Goal: Task Accomplishment & Management: Use online tool/utility

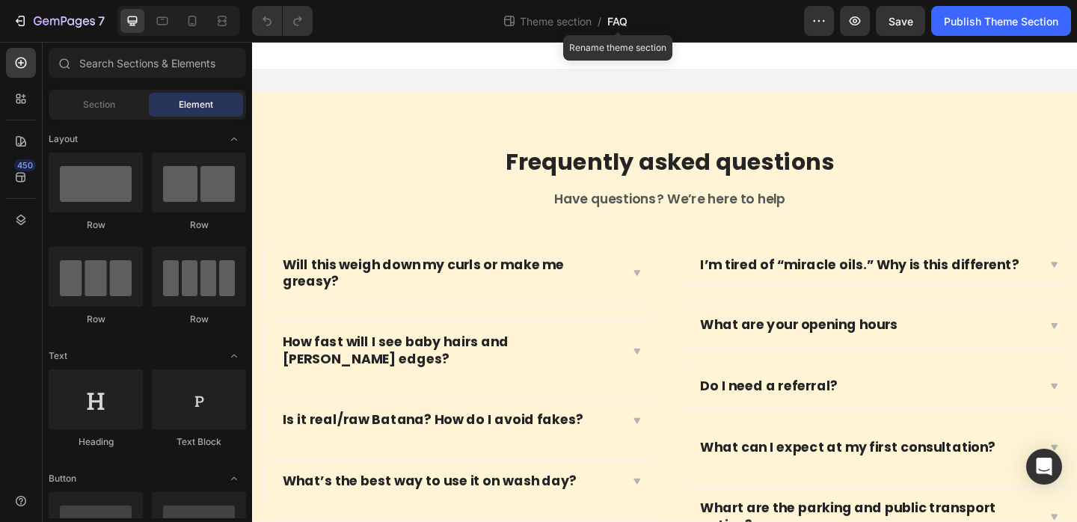
click at [617, 27] on span "FAQ" at bounding box center [617, 21] width 20 height 16
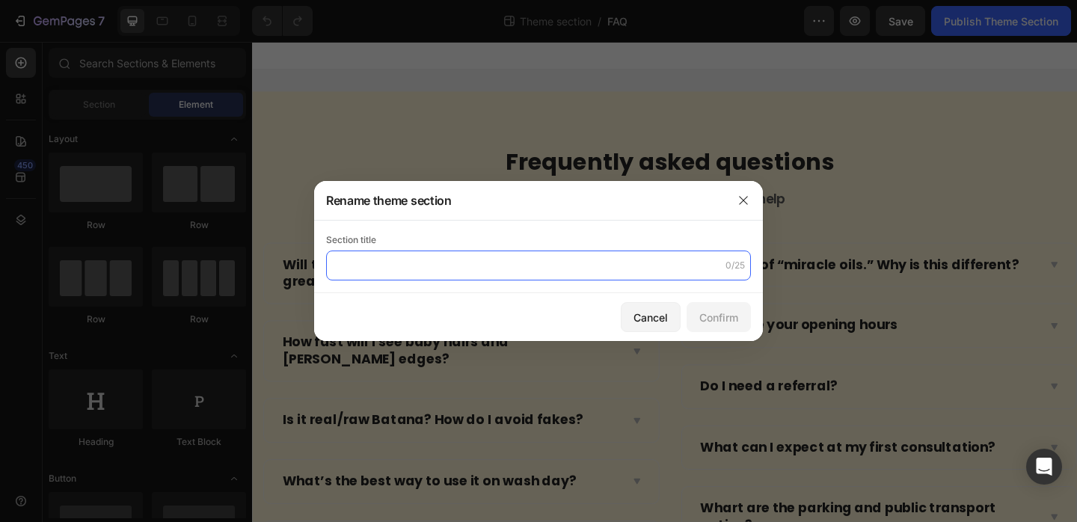
click at [434, 258] on input "text" at bounding box center [538, 266] width 425 height 30
type input "FAQ FINAL GENERAL"
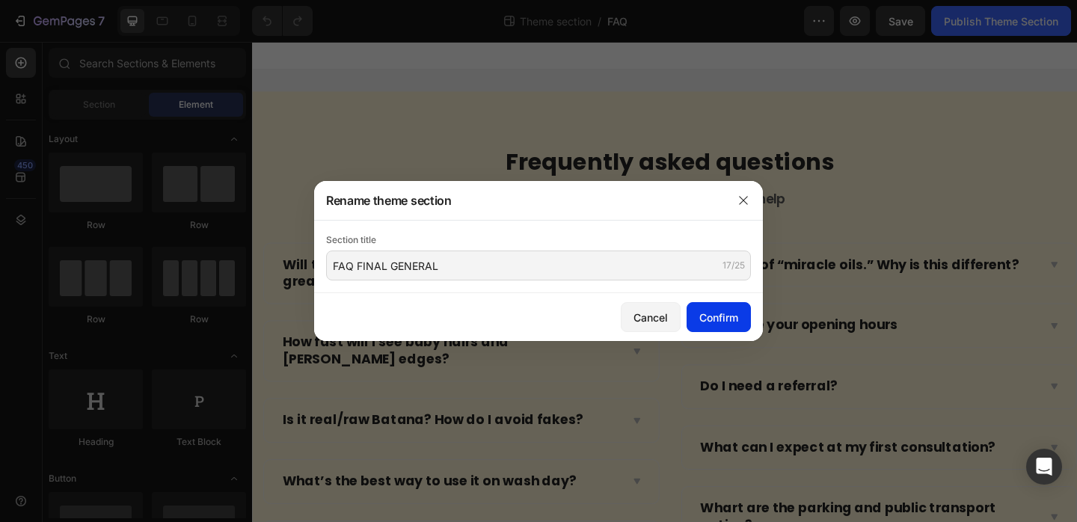
click at [710, 302] on button "Confirm" at bounding box center [719, 317] width 64 height 30
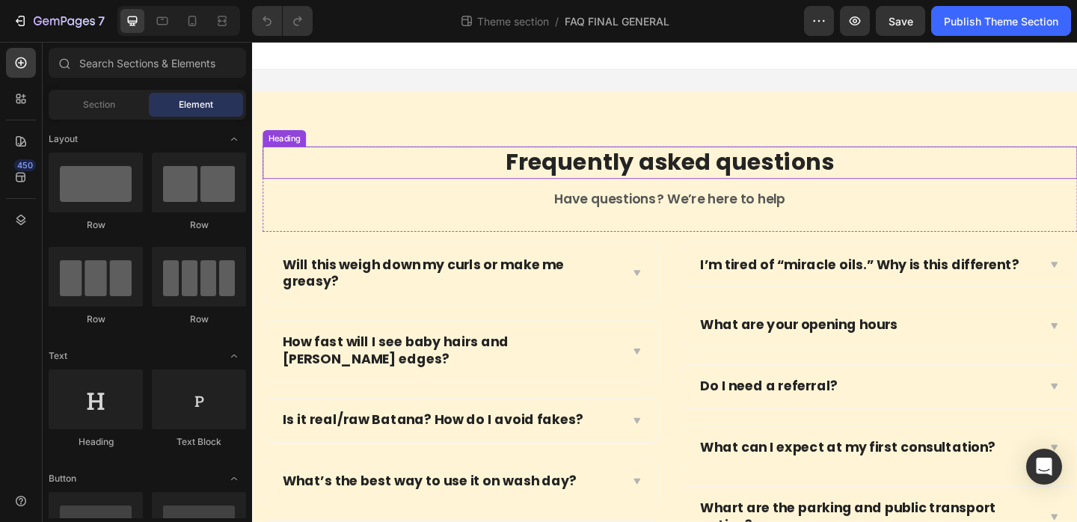
click at [721, 175] on p "Frequently asked questions" at bounding box center [707, 173] width 884 height 32
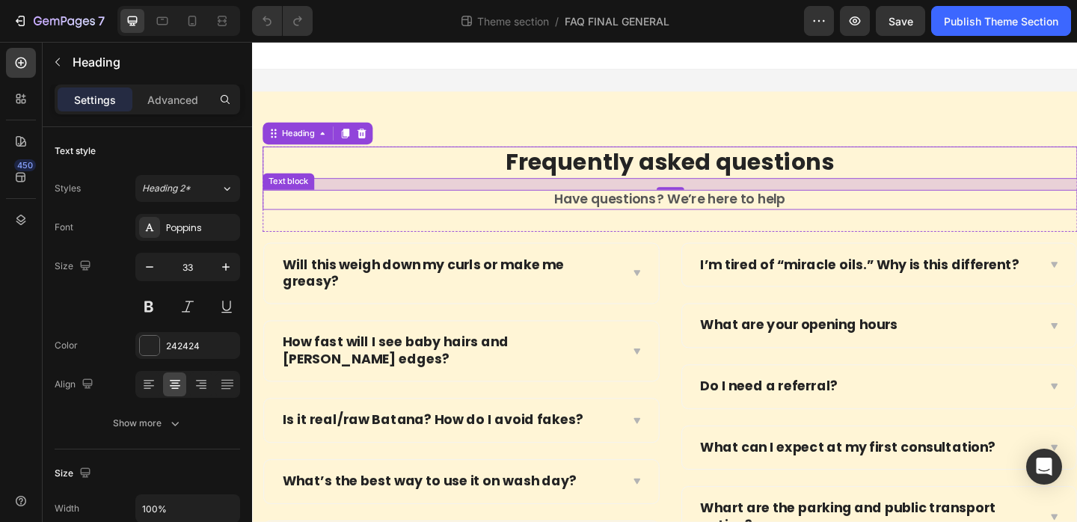
click at [652, 215] on p "Have questions? We’re here to help" at bounding box center [707, 213] width 884 height 19
click at [691, 171] on p "Frequently asked questions" at bounding box center [707, 173] width 884 height 32
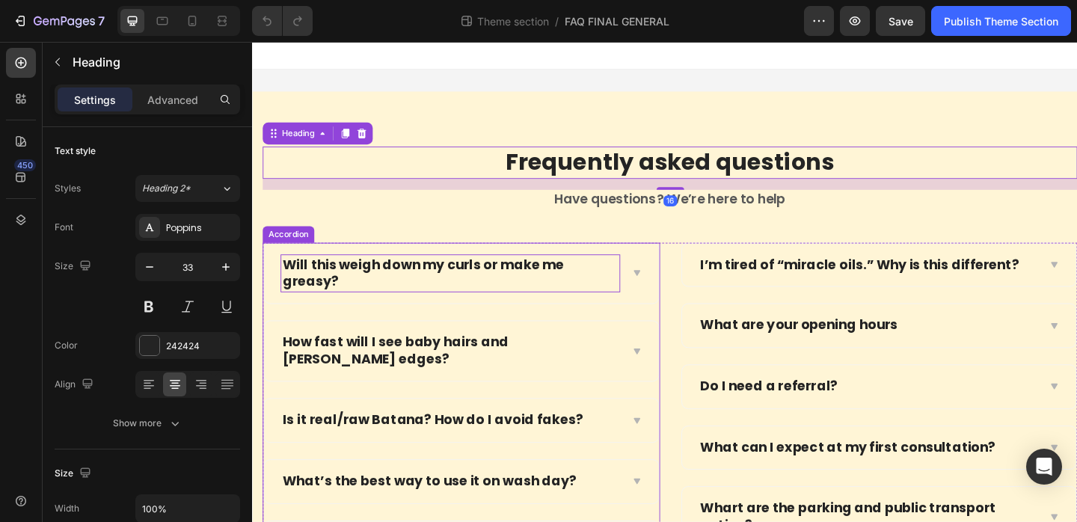
click at [491, 280] on p "Will this weigh down my curls or make me greasy?" at bounding box center [467, 293] width 365 height 37
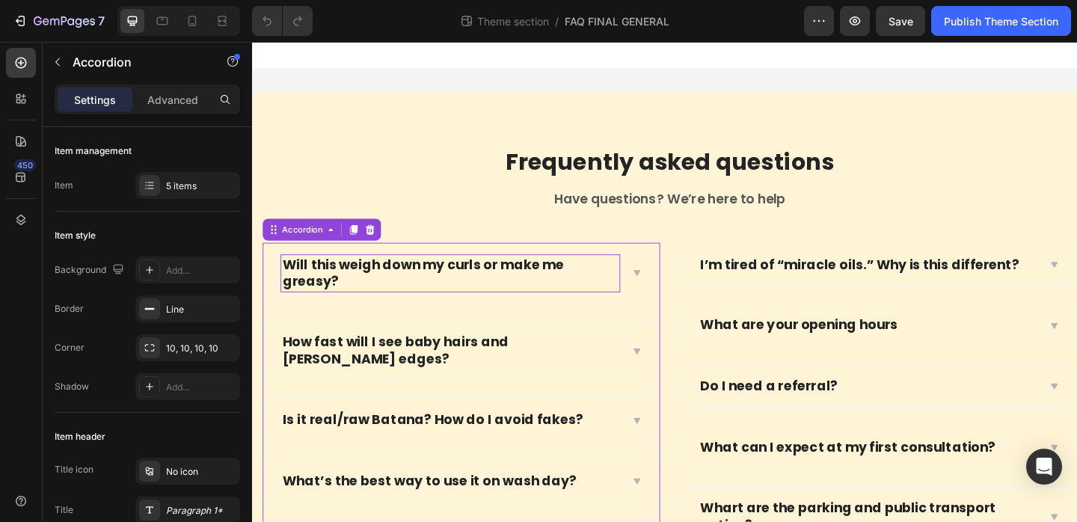
click at [511, 284] on p "Will this weigh down my curls or make me greasy?" at bounding box center [467, 293] width 365 height 37
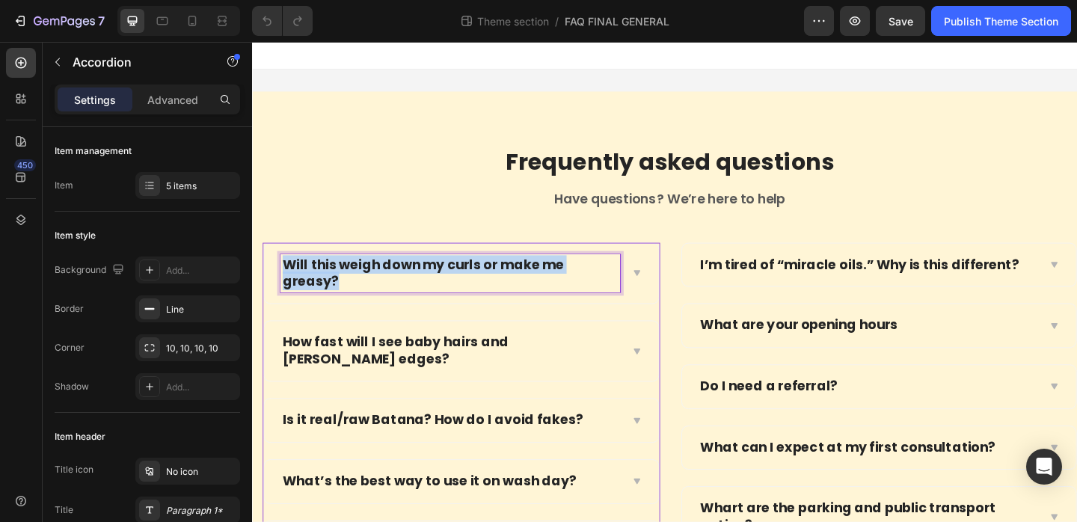
click at [511, 284] on p "Will this weigh down my curls or make me greasy?" at bounding box center [467, 293] width 365 height 37
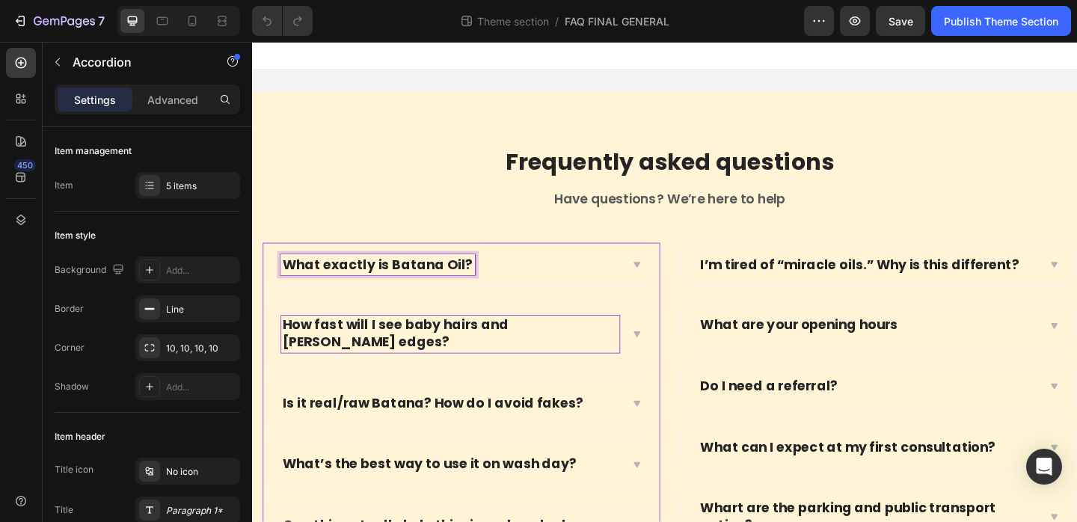
click at [440, 361] on div "How fast will I see baby hairs and fuller edges?" at bounding box center [468, 359] width 370 height 41
click at [390, 354] on p "How fast will I see baby hairs and fuller edges?" at bounding box center [467, 359] width 365 height 37
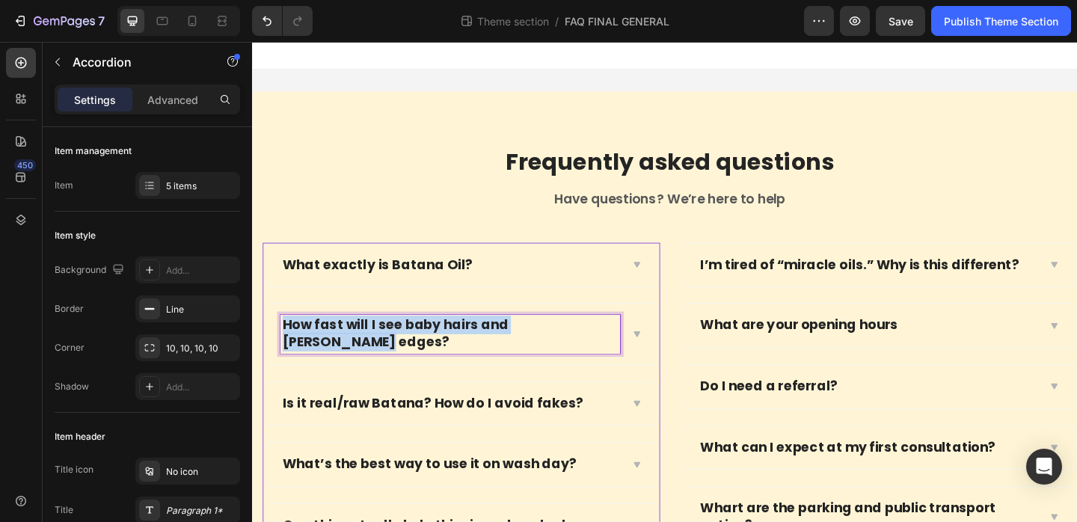
click at [390, 354] on p "How fast will I see baby hairs and fuller edges?" at bounding box center [467, 359] width 365 height 37
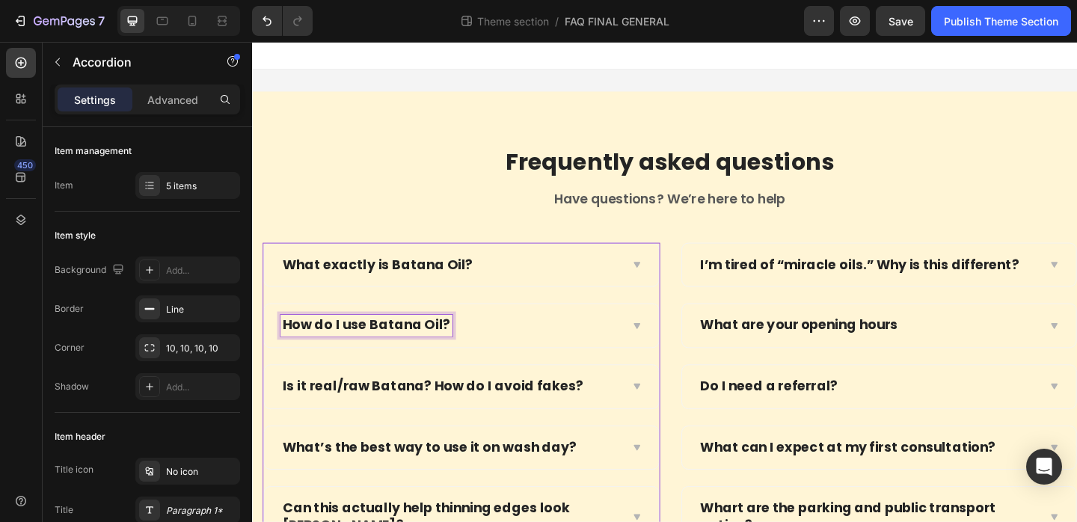
scroll to position [55, 0]
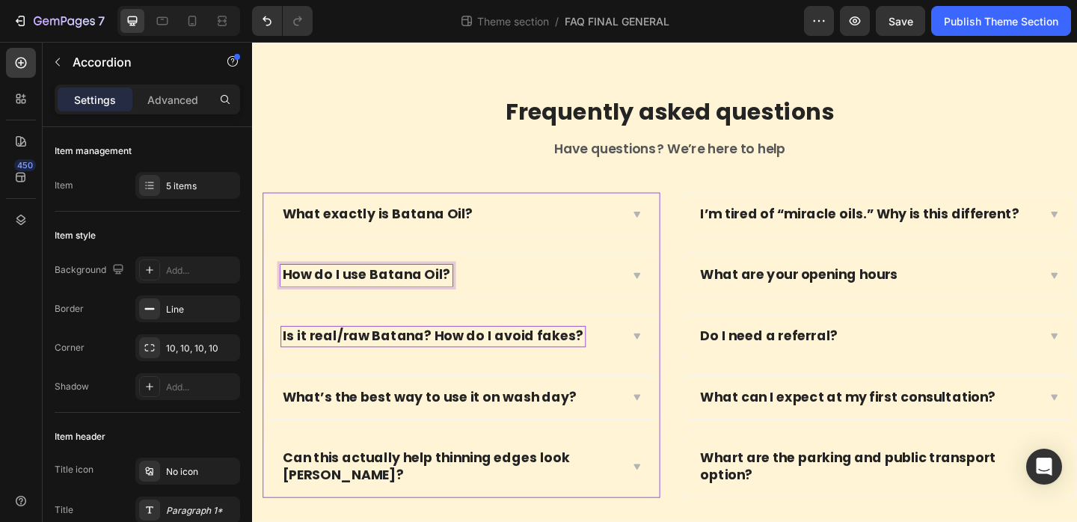
click at [407, 353] on p "Is it real/raw Batana? How do I avoid fakes?" at bounding box center [449, 362] width 328 height 19
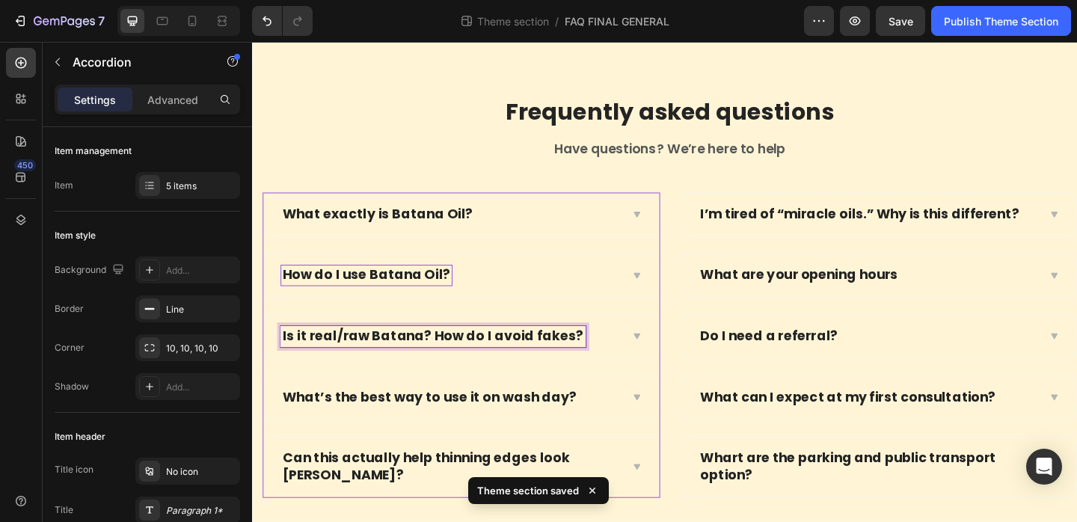
click at [354, 364] on p "Is it real/raw Batana? How do I avoid fakes?" at bounding box center [449, 362] width 328 height 19
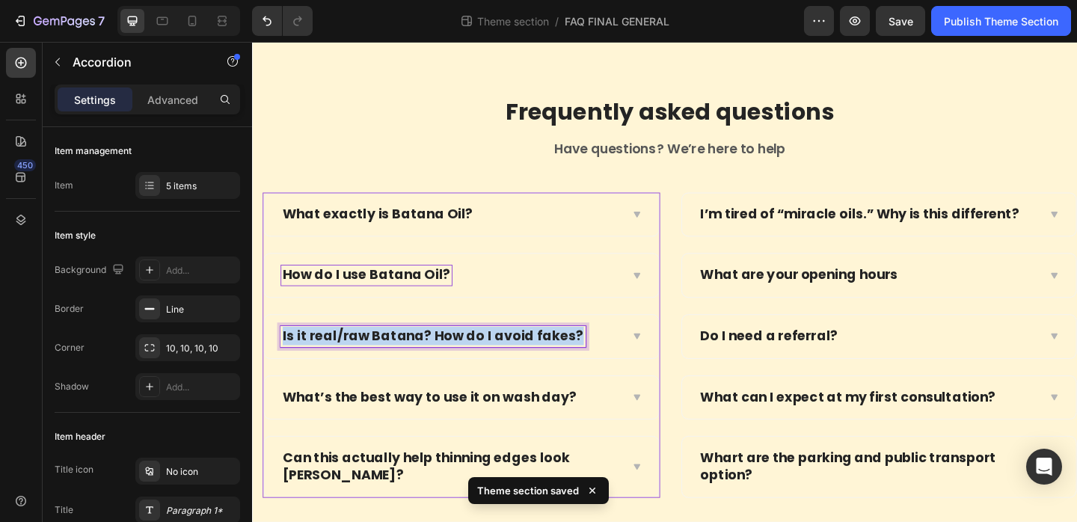
click at [354, 364] on p "Is it real/raw Batana? How do I avoid fakes?" at bounding box center [449, 362] width 328 height 19
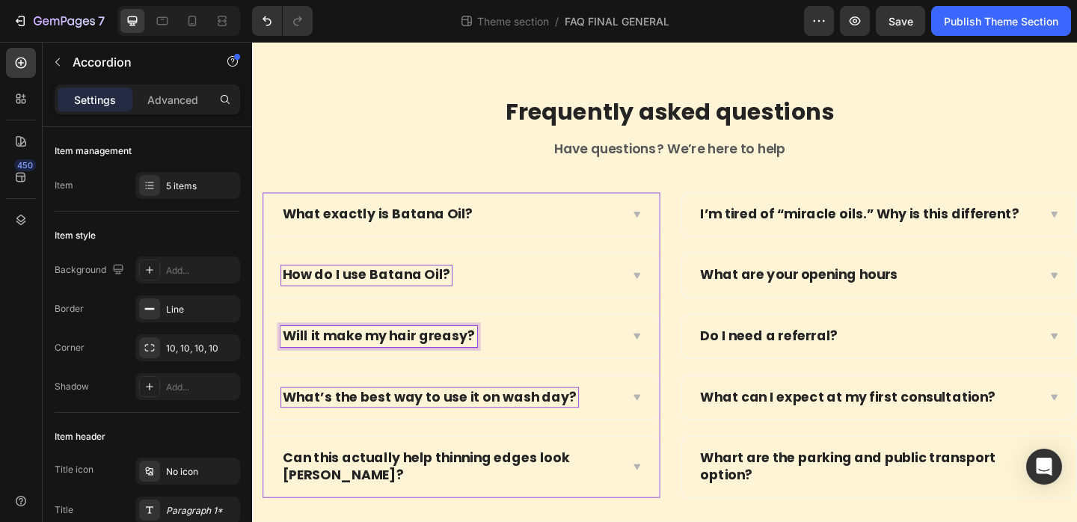
click at [417, 429] on p "What’s the best way to use it on wash day?" at bounding box center [445, 429] width 320 height 19
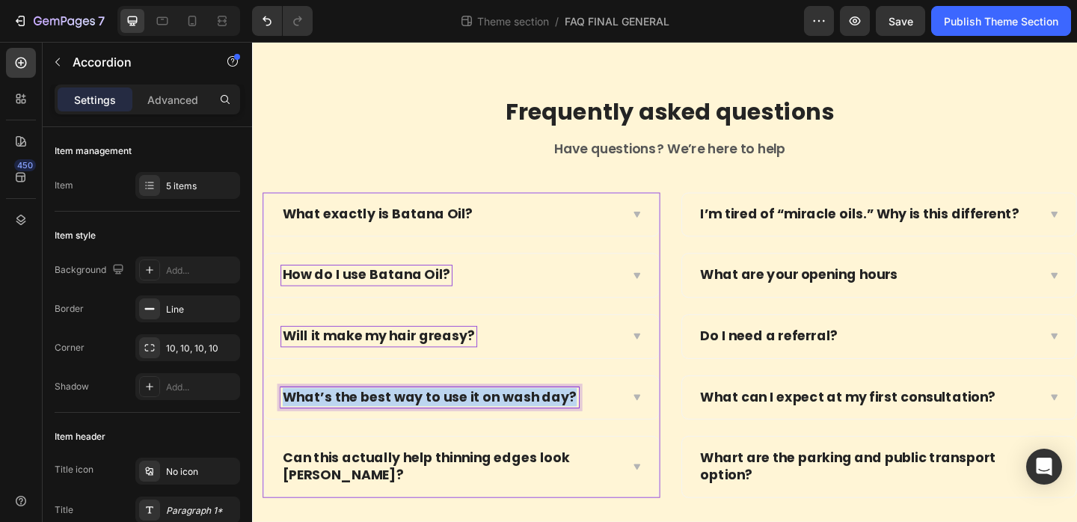
click at [417, 429] on p "What’s the best way to use it on wash day?" at bounding box center [445, 429] width 320 height 19
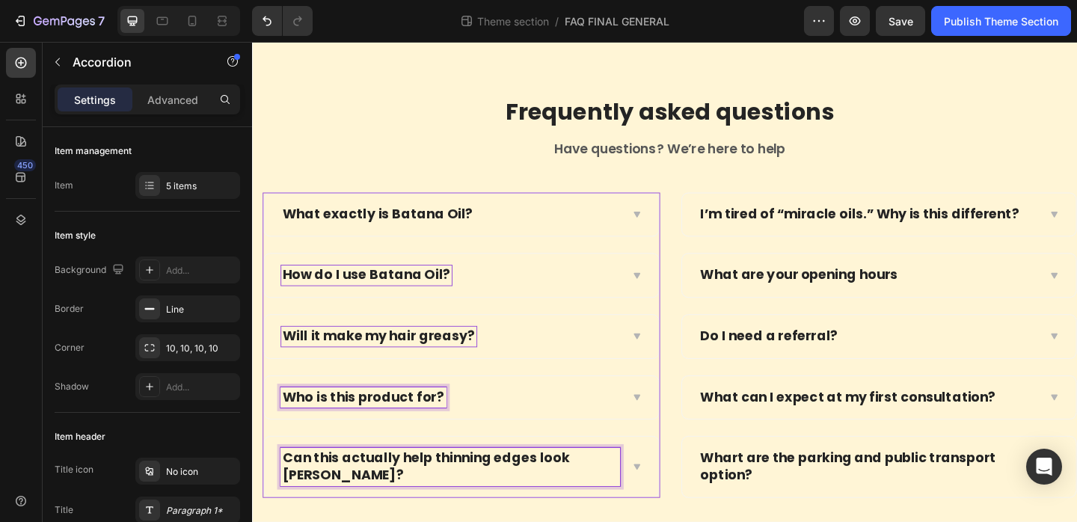
click at [419, 489] on p "Can this actually help thinning edges look fuller?" at bounding box center [467, 504] width 365 height 37
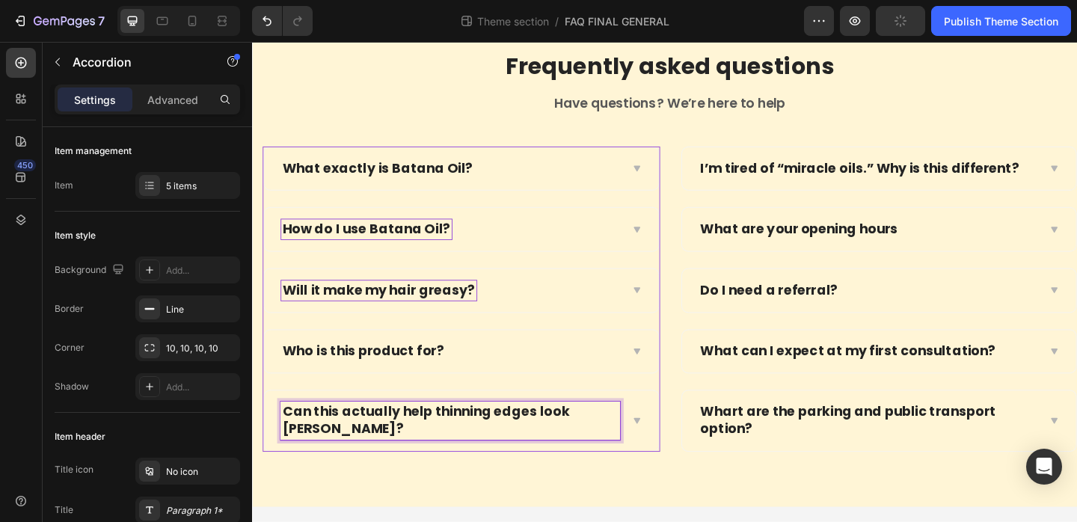
scroll to position [111, 0]
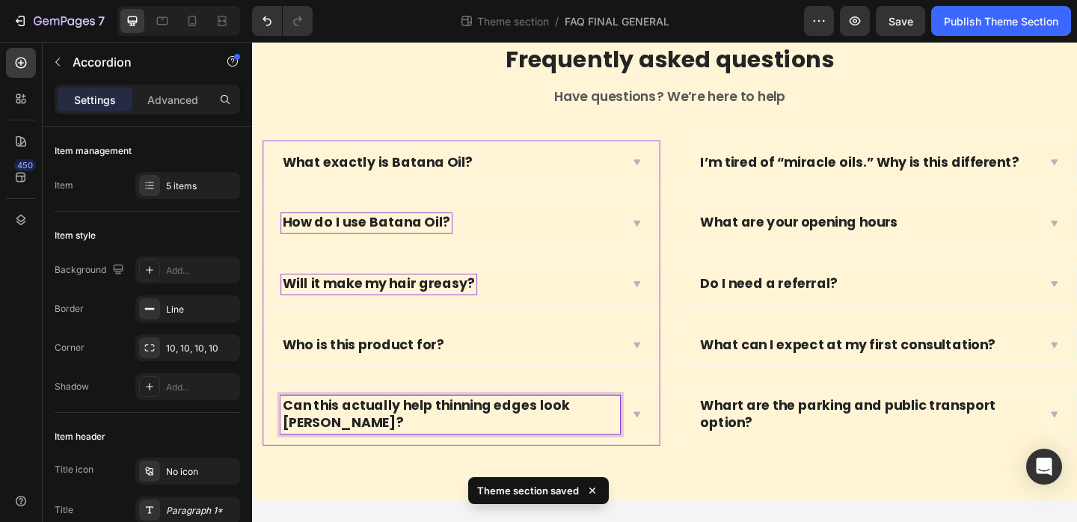
click at [395, 430] on p "Can this actually help thinning edges look fuller?" at bounding box center [467, 447] width 365 height 37
click at [394, 433] on p "Can this actually help thinning edges look fuller?" at bounding box center [467, 447] width 365 height 37
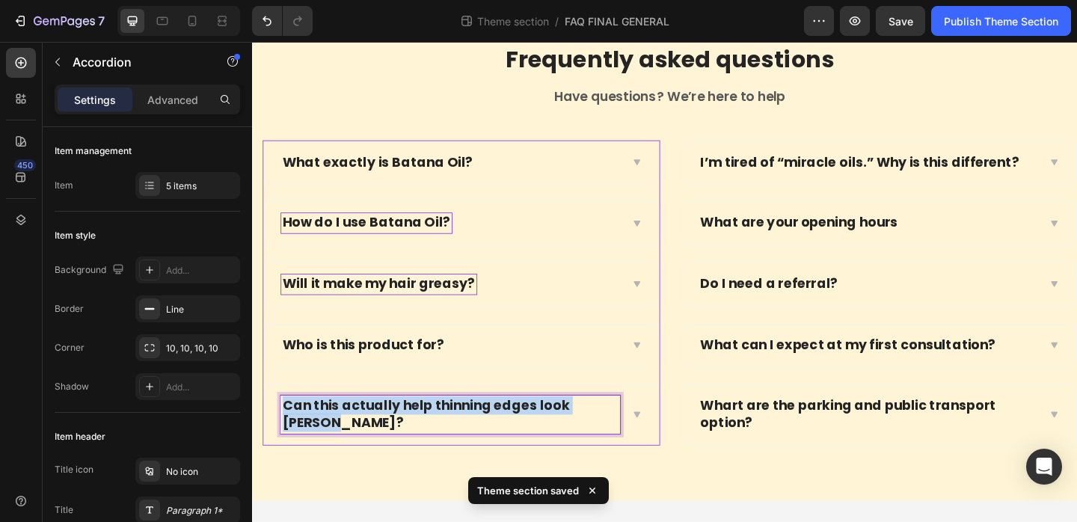
click at [394, 433] on p "Can this actually help thinning edges look fuller?" at bounding box center [467, 447] width 365 height 37
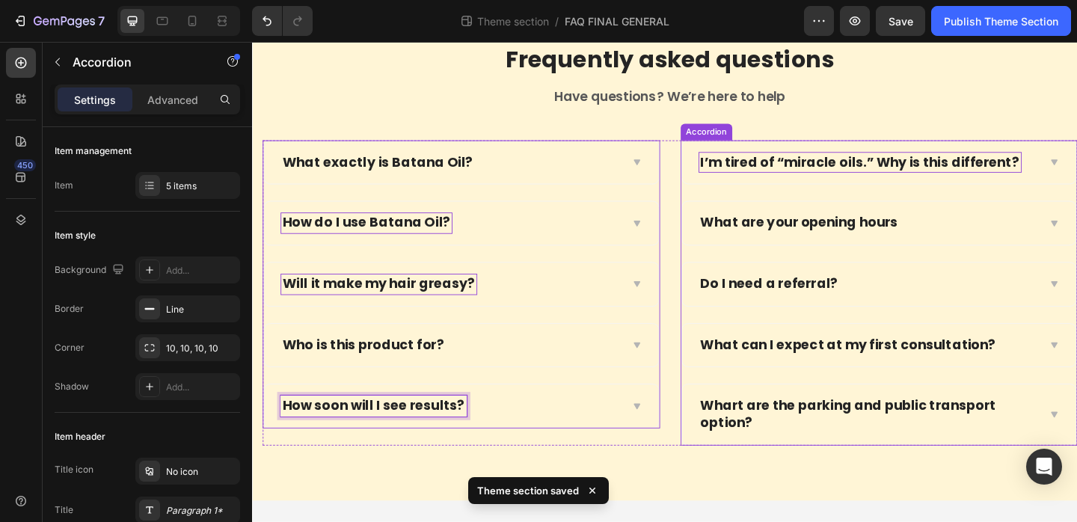
click at [874, 165] on p "I’m tired of “miracle oils.” Why is this different?" at bounding box center [913, 173] width 347 height 19
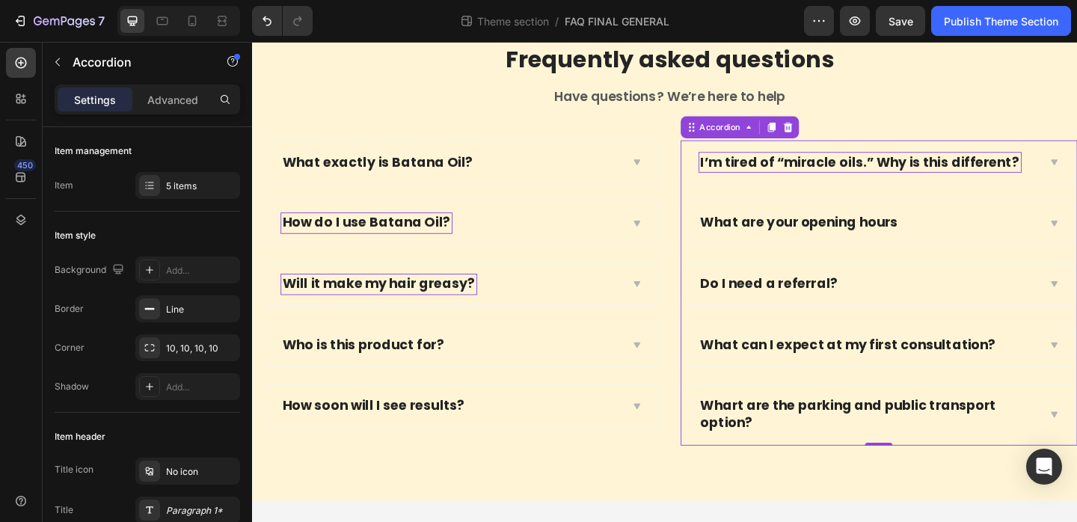
click at [847, 168] on p "I’m tired of “miracle oils.” Why is this different?" at bounding box center [913, 173] width 347 height 19
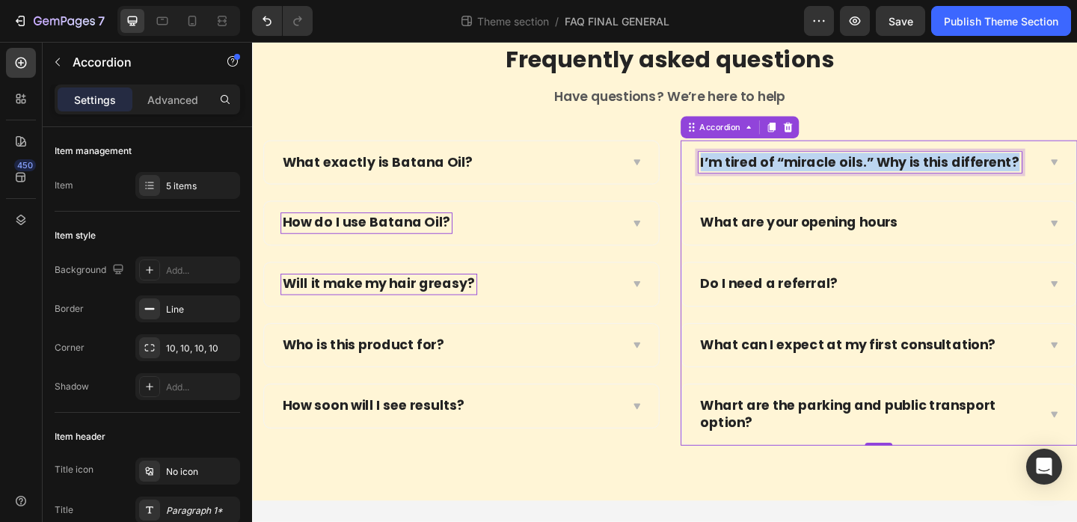
click at [847, 168] on p "I’m tired of “miracle oils.” Why is this different?" at bounding box center [913, 173] width 347 height 19
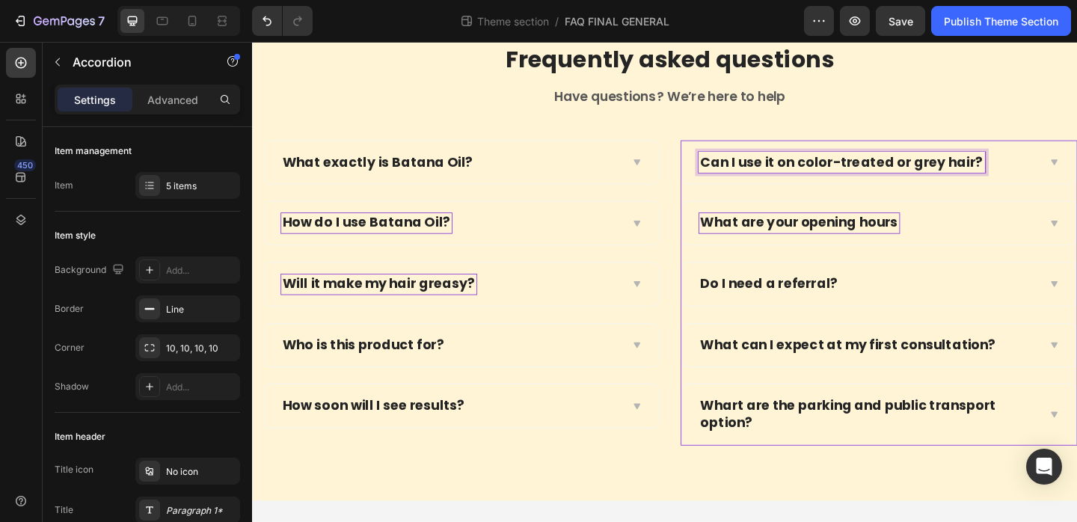
click at [809, 239] on p "What are your opening hours" at bounding box center [847, 239] width 215 height 19
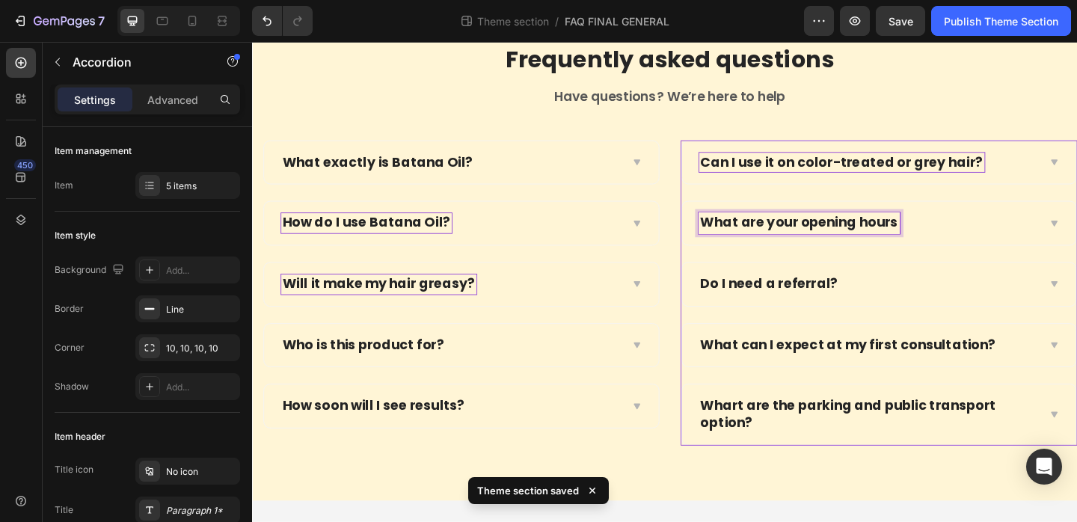
click at [864, 245] on p "What are your opening hours" at bounding box center [847, 239] width 215 height 19
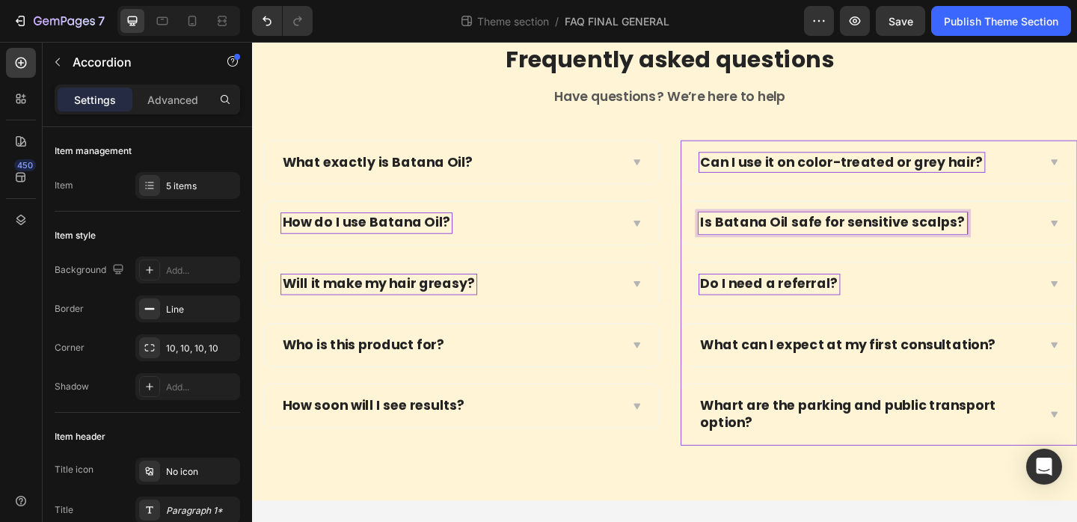
click at [819, 305] on p "Do I need a referral?" at bounding box center [815, 305] width 150 height 19
click at [810, 243] on p "Is Batana Oil safe for sensitive scalps?" at bounding box center [884, 239] width 288 height 19
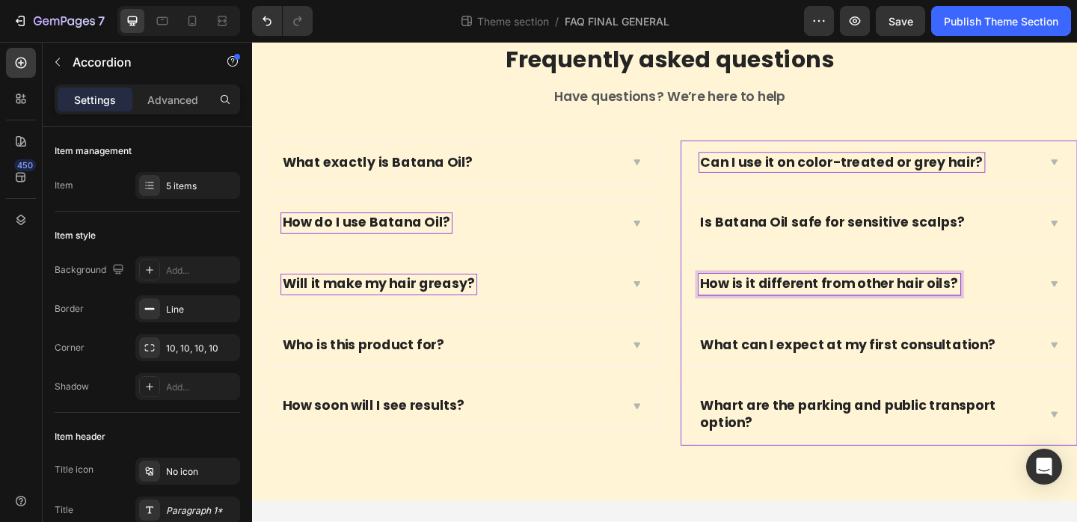
click at [784, 303] on p "How is it different from other hair oils?" at bounding box center [880, 305] width 281 height 19
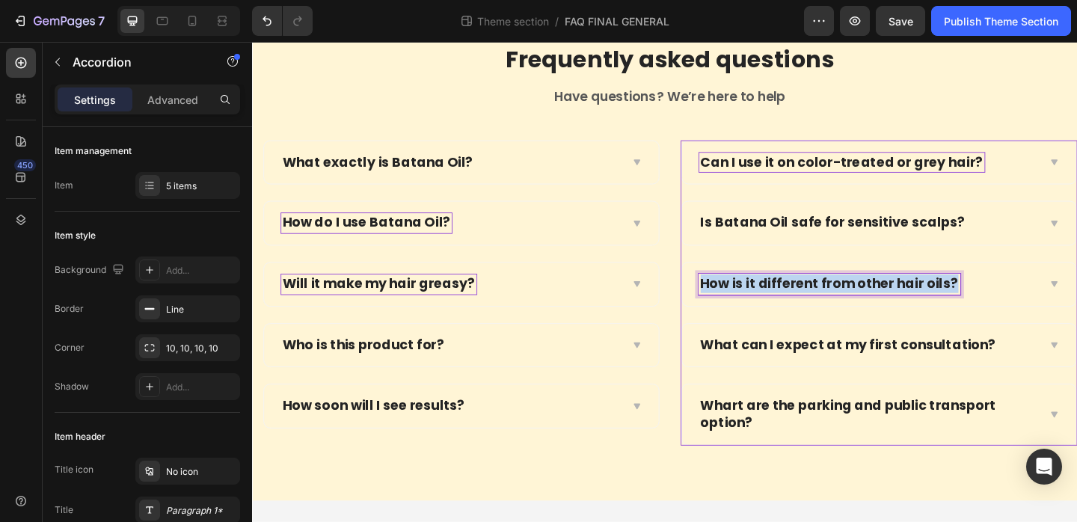
click at [784, 303] on p "How is it different from other hair oils?" at bounding box center [880, 305] width 281 height 19
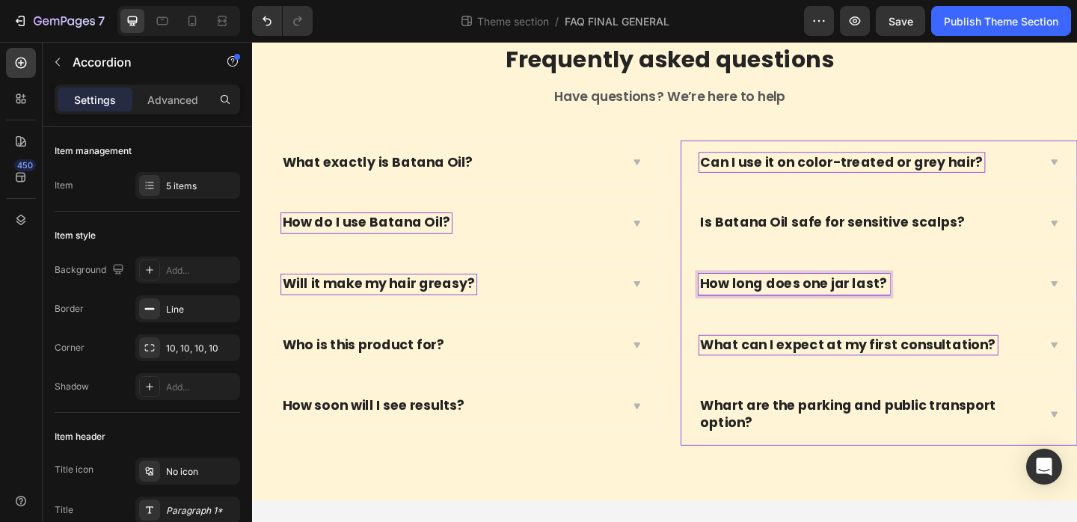
click at [791, 363] on p "What can I expect at my first consultation?" at bounding box center [901, 372] width 322 height 19
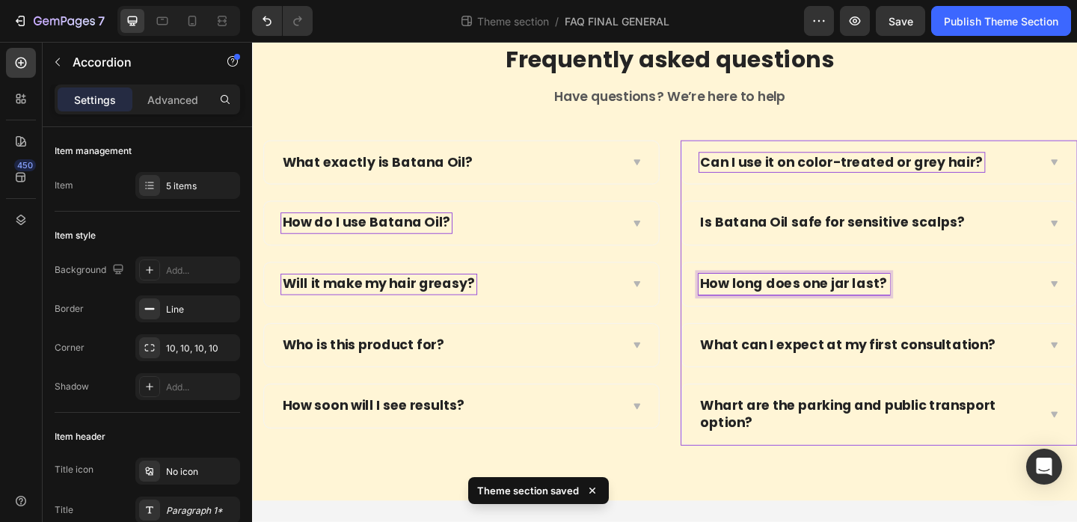
click at [791, 306] on p "How long does one jar last?" at bounding box center [841, 305] width 203 height 19
click at [836, 297] on p "How long does one jar last?" at bounding box center [841, 305] width 203 height 19
click at [833, 299] on p "How long does one jar last?" at bounding box center [841, 305] width 203 height 19
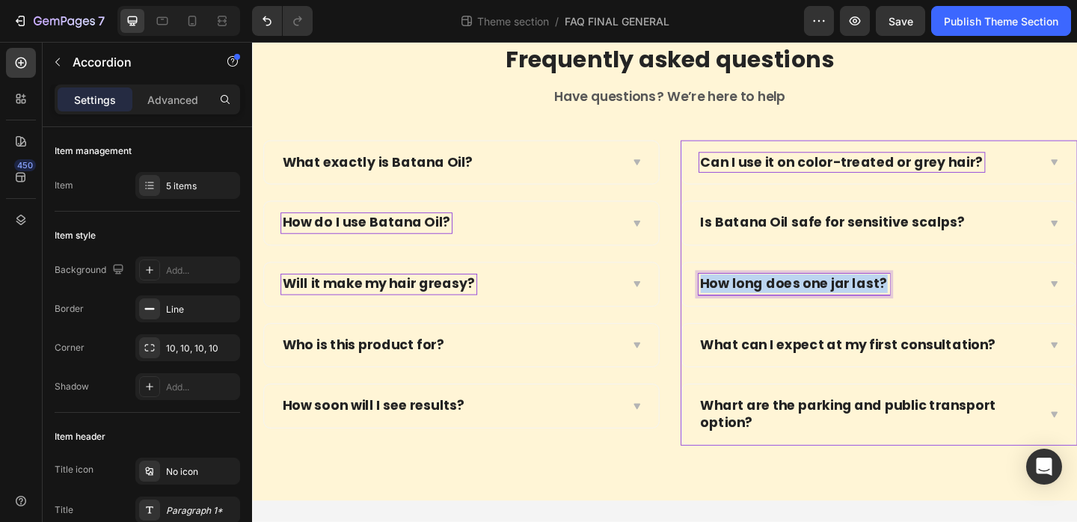
click at [833, 299] on p "How long does one jar last?" at bounding box center [841, 305] width 203 height 19
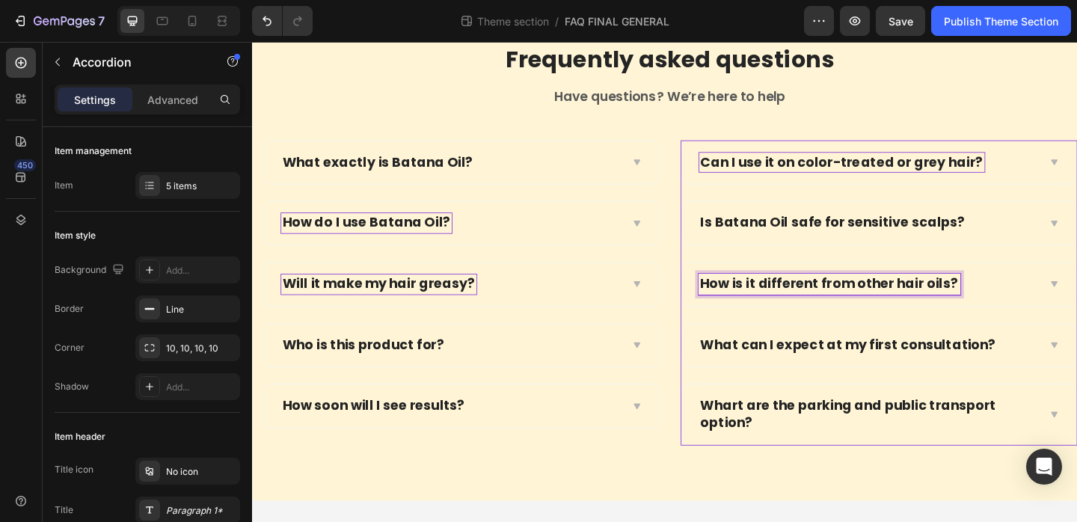
click at [819, 302] on p "How is it different from other hair oils?" at bounding box center [880, 305] width 281 height 19
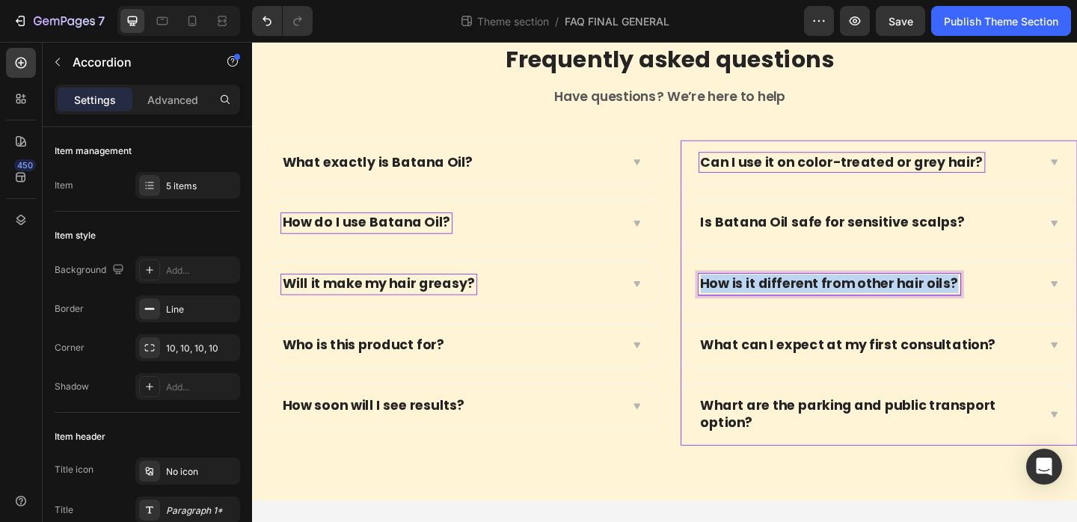
click at [819, 302] on p "How is it different from other hair oils?" at bounding box center [880, 305] width 281 height 19
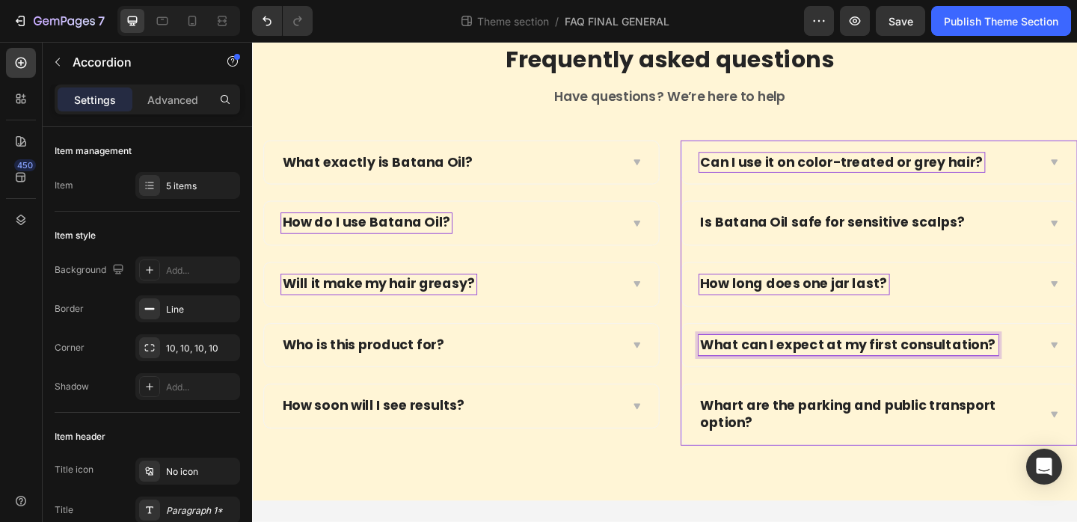
click at [815, 367] on p "What can I expect at my first consultation?" at bounding box center [901, 372] width 322 height 19
click at [794, 441] on p "Whart are the parking and public transport option?" at bounding box center [922, 447] width 365 height 37
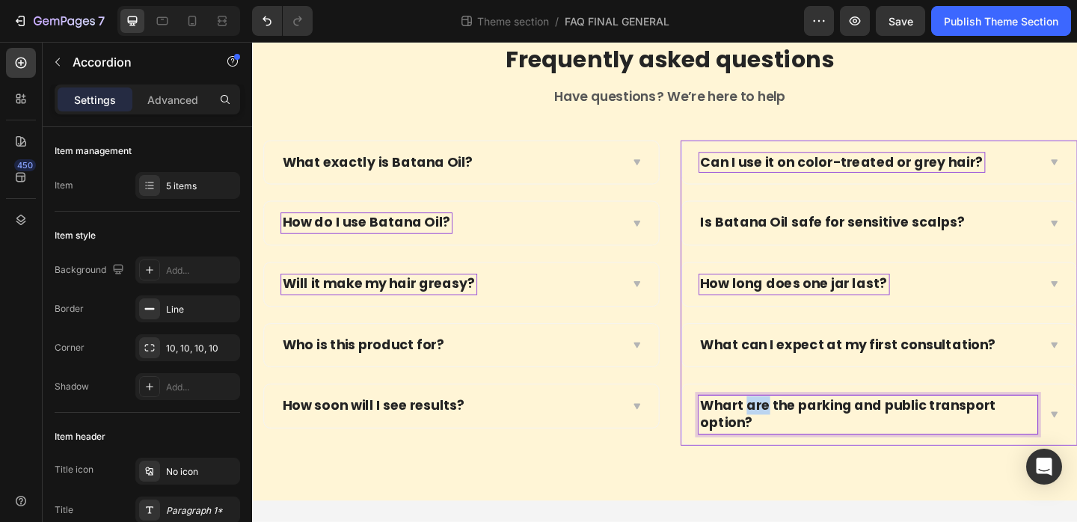
click at [794, 441] on p "Whart are the parking and public transport option?" at bounding box center [922, 447] width 365 height 37
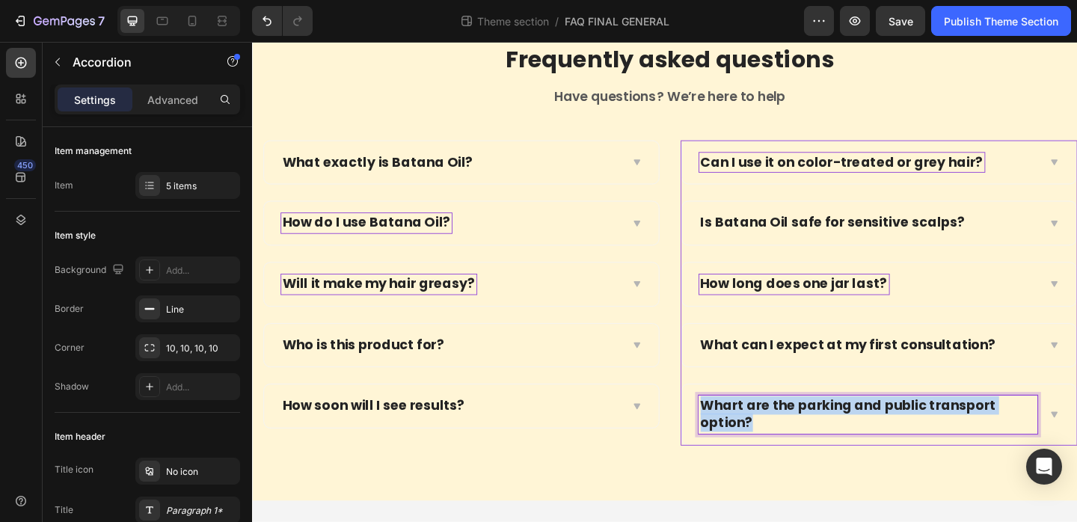
click at [794, 441] on p "Whart are the parking and public transport option?" at bounding box center [922, 447] width 365 height 37
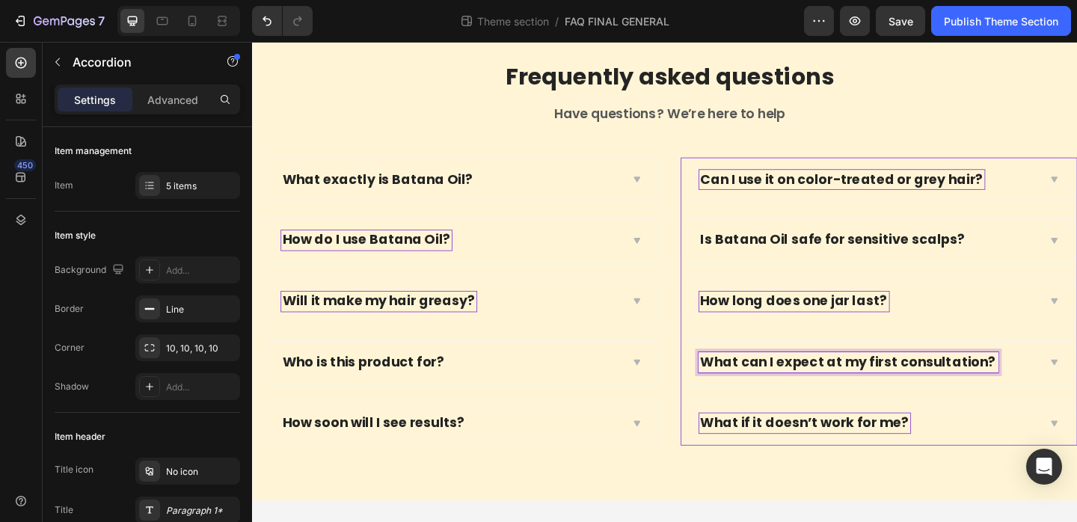
click at [850, 386] on p "What can I expect at my first consultation?" at bounding box center [901, 391] width 322 height 19
click at [819, 321] on p "How long does one jar last?" at bounding box center [841, 324] width 203 height 19
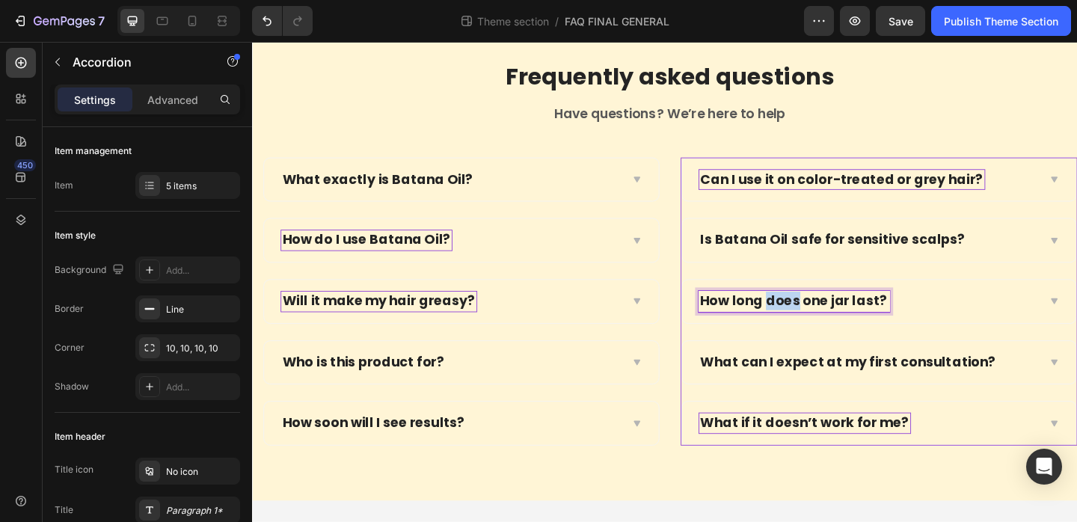
click at [819, 321] on p "How long does one jar last?" at bounding box center [841, 324] width 203 height 19
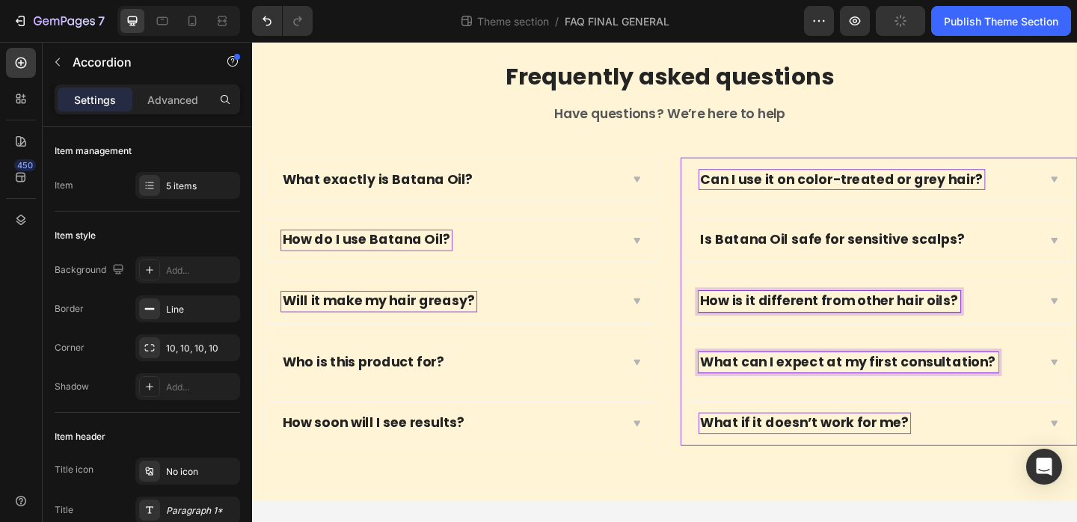
click at [830, 391] on p "What can I expect at my first consultation?" at bounding box center [901, 391] width 322 height 19
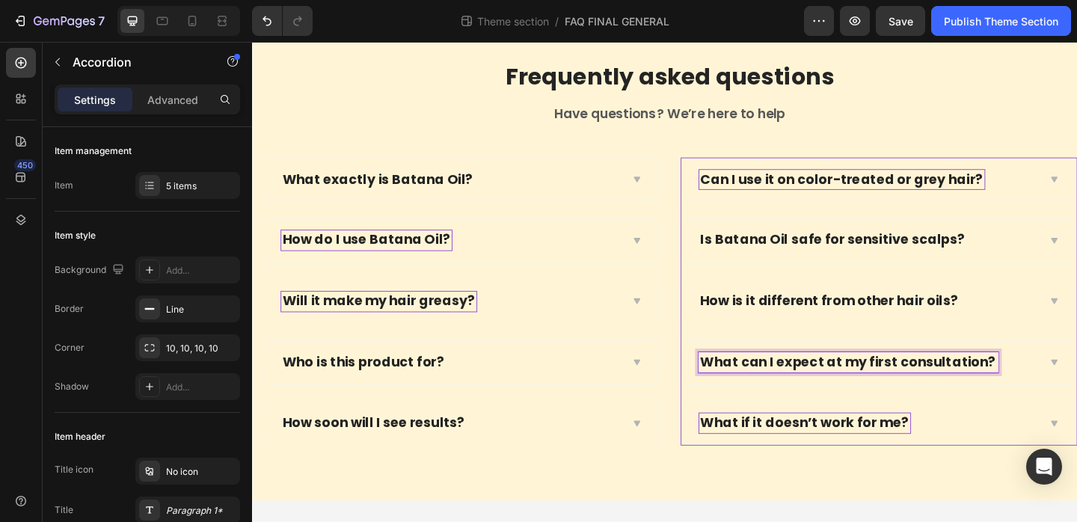
click at [865, 395] on p "What can I expect at my first consultation?" at bounding box center [901, 391] width 322 height 19
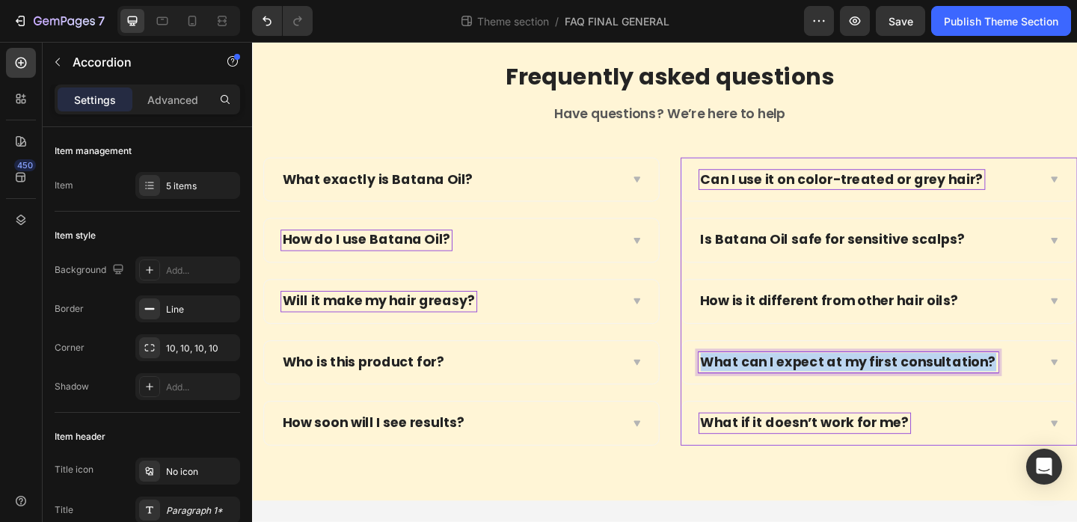
click at [865, 395] on p "What can I expect at my first consultation?" at bounding box center [901, 391] width 322 height 19
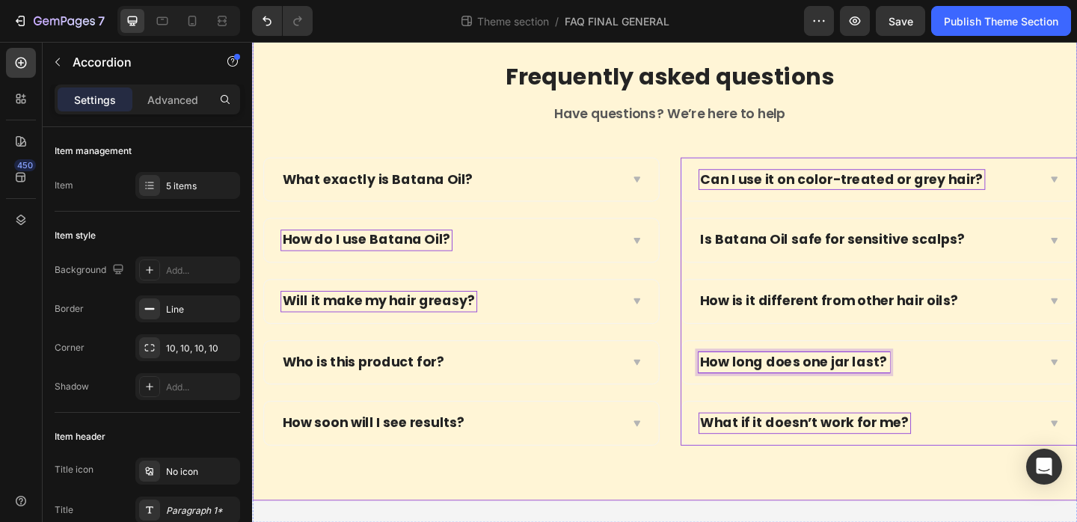
click at [587, 174] on div "What exactly is Batana Oil?" at bounding box center [479, 191] width 429 height 47
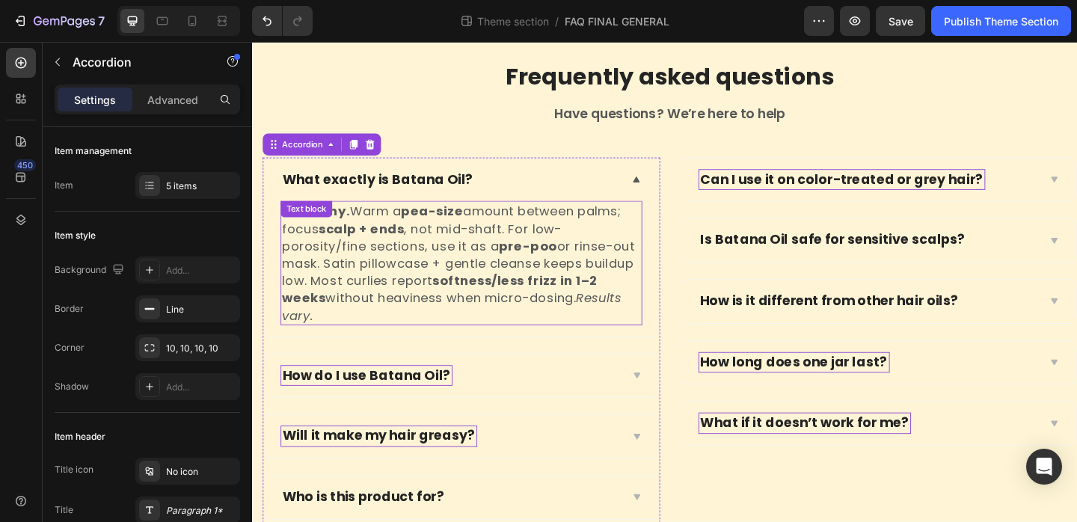
click at [388, 245] on strong "scalp + ends" at bounding box center [371, 245] width 93 height 19
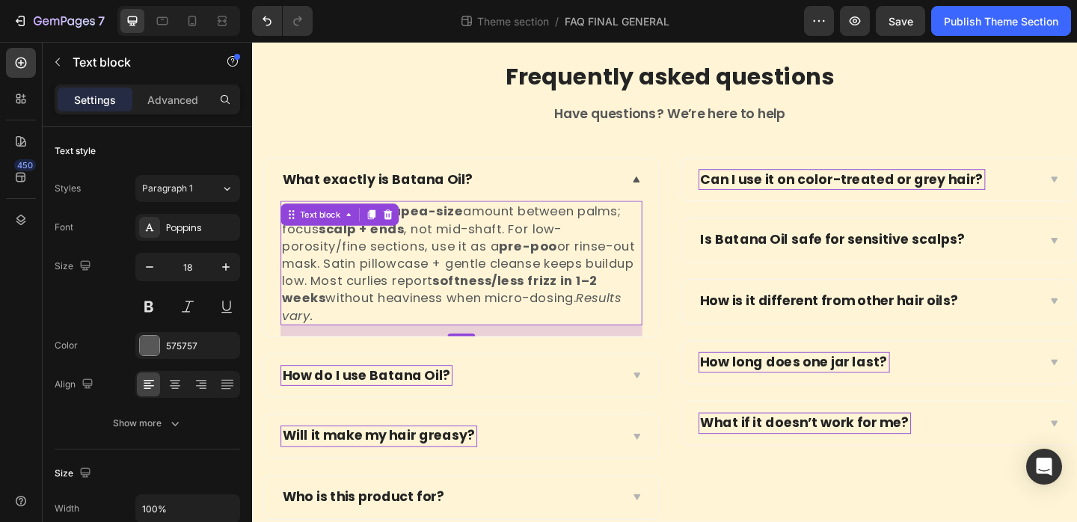
click at [388, 245] on strong "scalp + ends" at bounding box center [371, 245] width 93 height 19
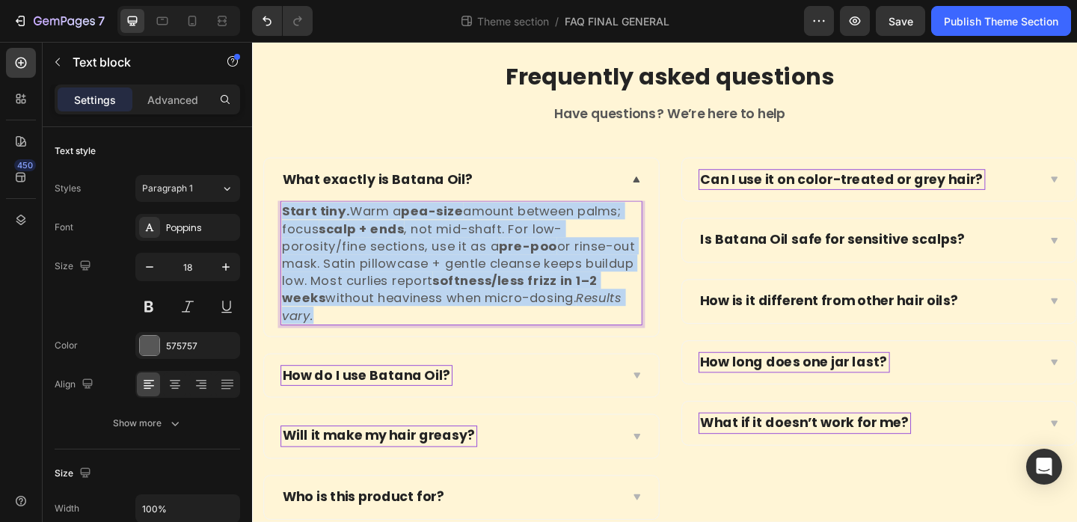
click at [388, 245] on strong "scalp + ends" at bounding box center [371, 245] width 93 height 19
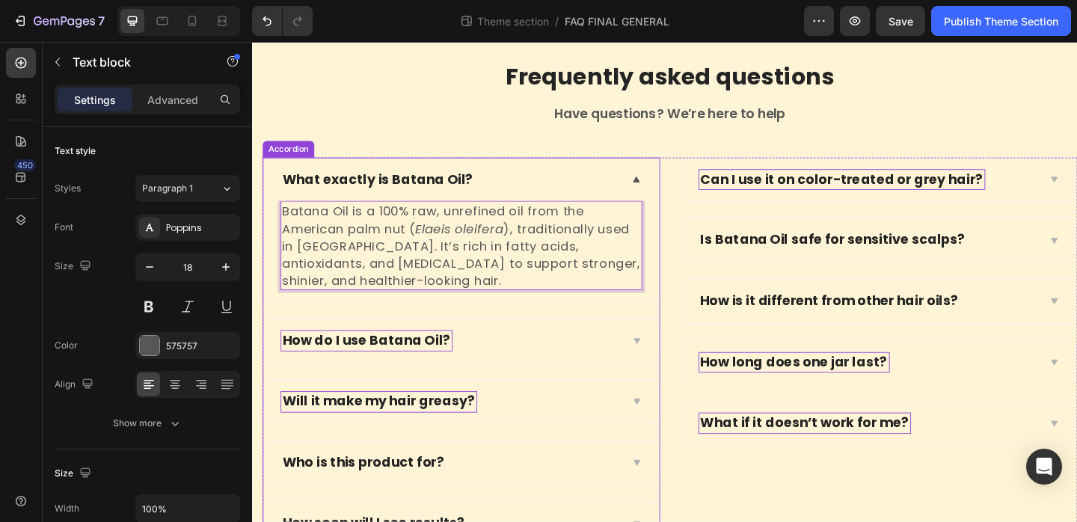
click at [546, 360] on div "How do I use Batana Oil?" at bounding box center [468, 366] width 370 height 23
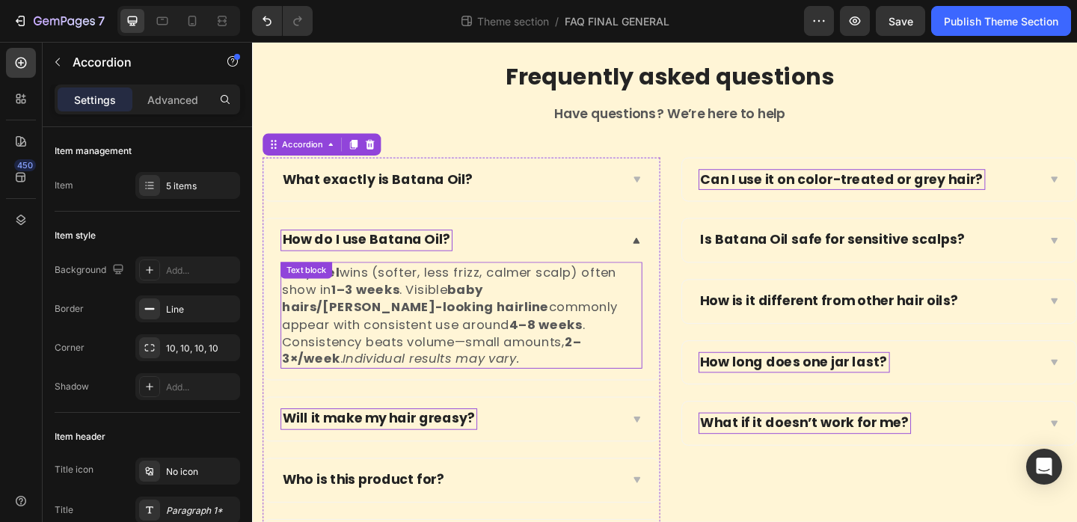
click at [395, 309] on strong "1–3 weeks" at bounding box center [375, 310] width 75 height 19
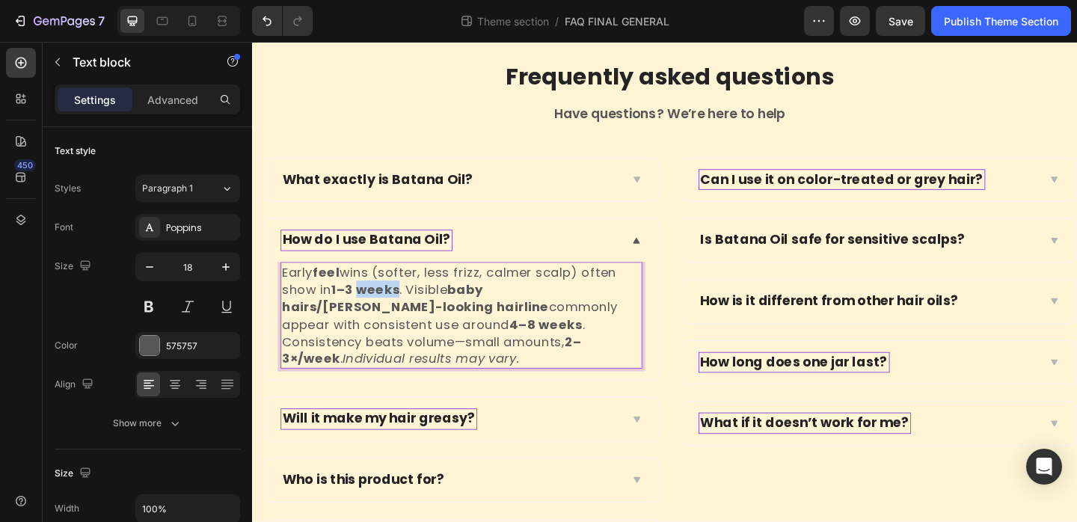
click at [395, 309] on strong "1–3 weeks" at bounding box center [375, 310] width 75 height 19
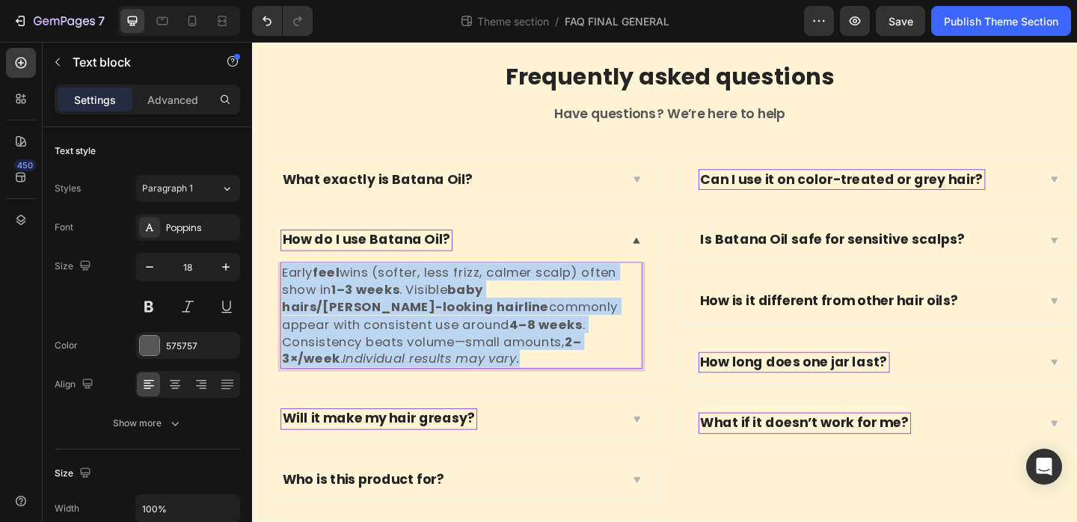
click at [395, 309] on strong "1–3 weeks" at bounding box center [375, 310] width 75 height 19
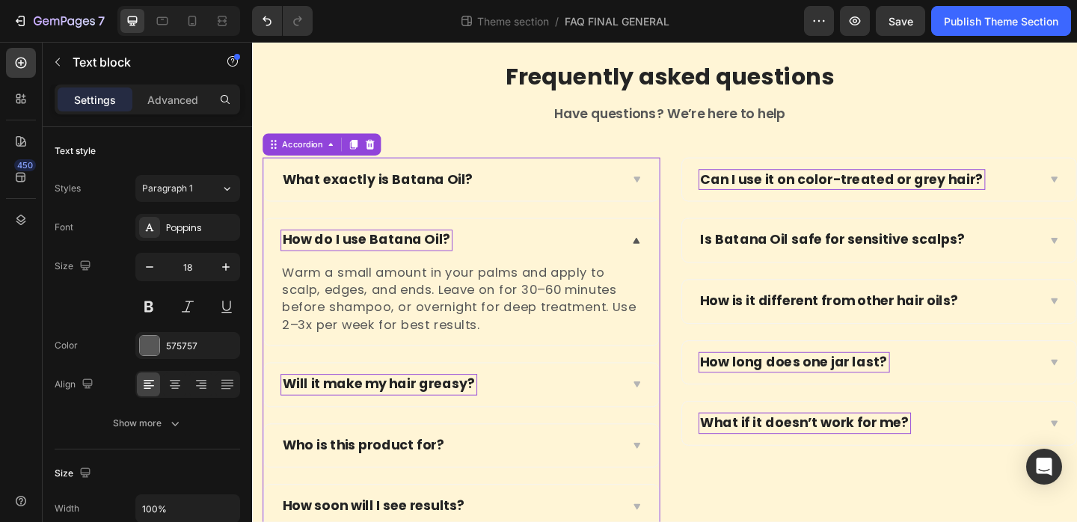
click at [595, 405] on div "Will it make my hair greasy?" at bounding box center [468, 414] width 370 height 23
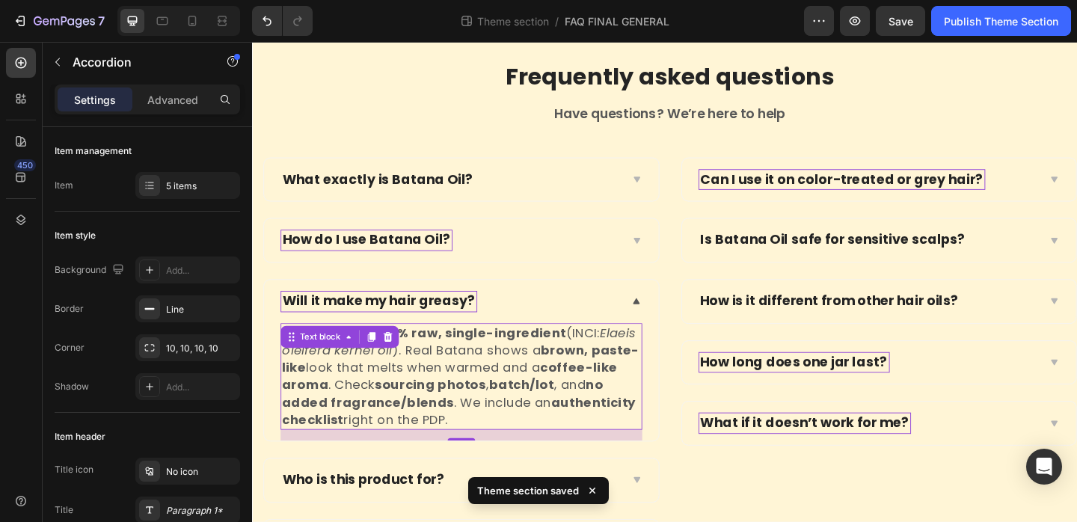
click at [399, 375] on icon "Elaeis oleifera kernel oil" at bounding box center [476, 367] width 385 height 37
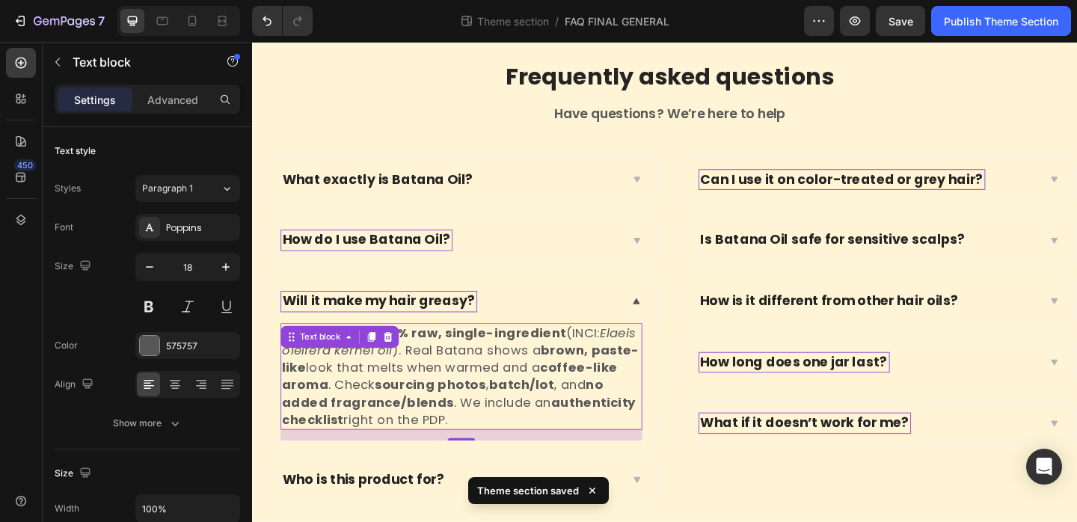
click at [399, 375] on icon "Elaeis oleifera kernel oil" at bounding box center [476, 367] width 385 height 37
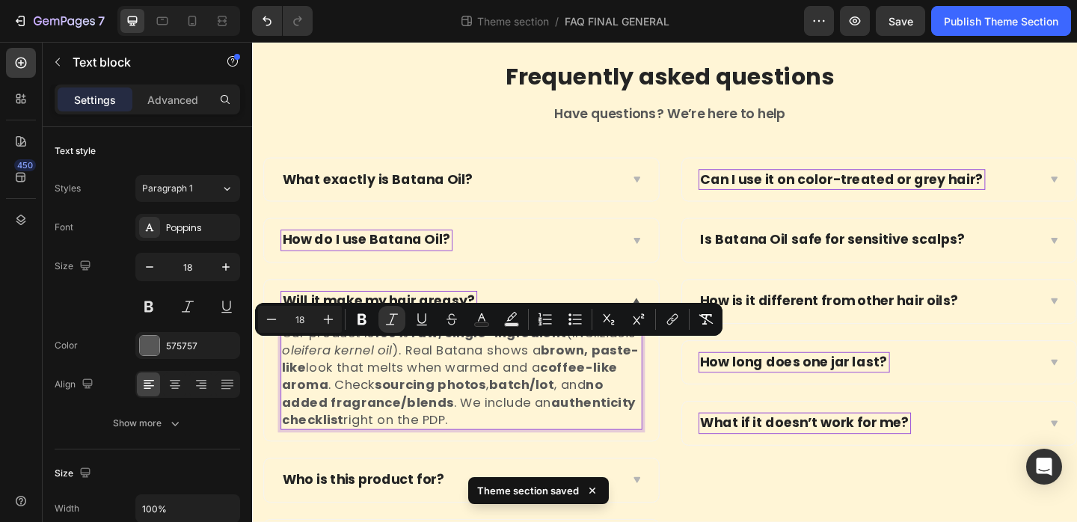
click at [455, 375] on p "Our product is 100% raw, single-ingredient (INCI: Elaeis oleifera kernel oil ).…" at bounding box center [479, 405] width 391 height 113
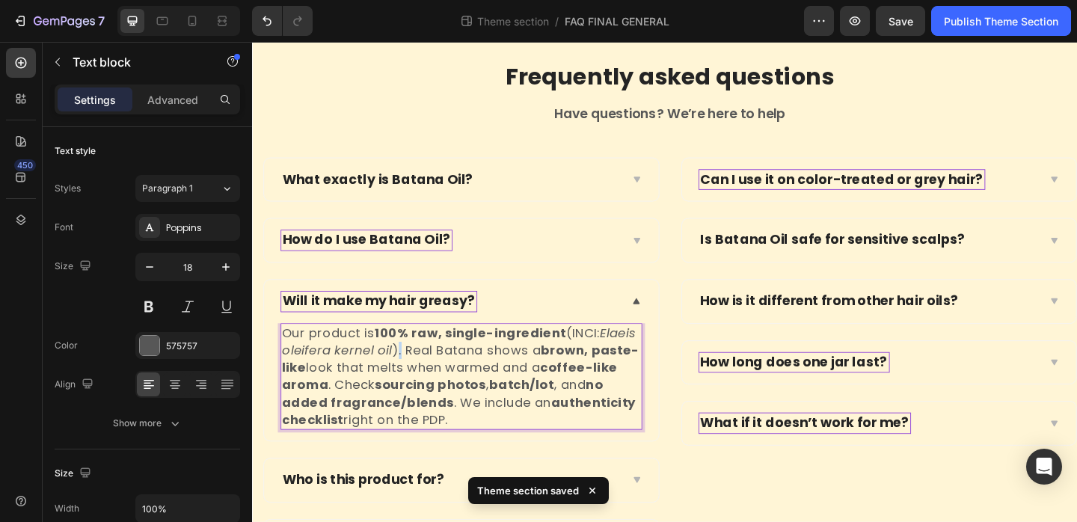
click at [455, 375] on p "Our product is 100% raw, single-ingredient (INCI: Elaeis oleifera kernel oil ).…" at bounding box center [479, 405] width 391 height 113
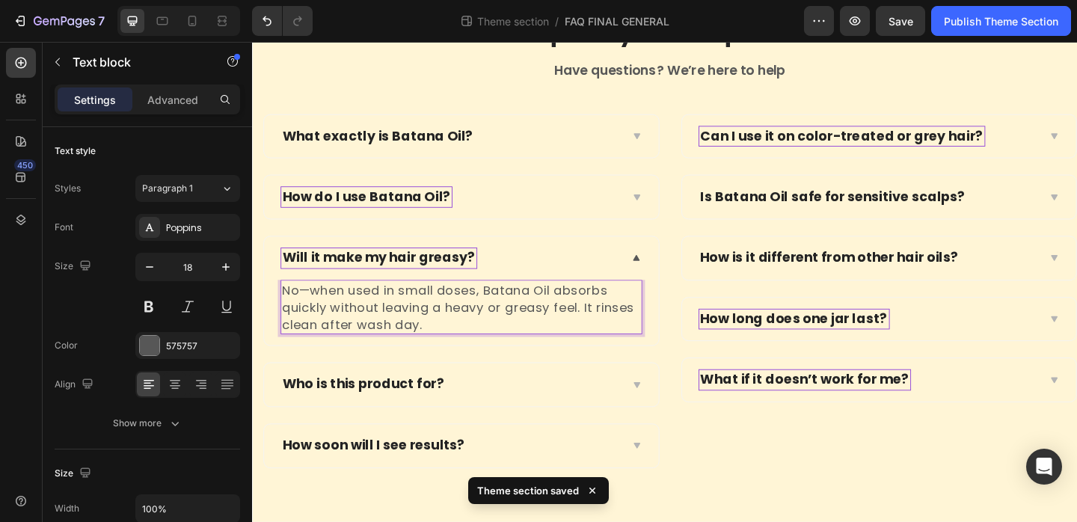
scroll to position [165, 0]
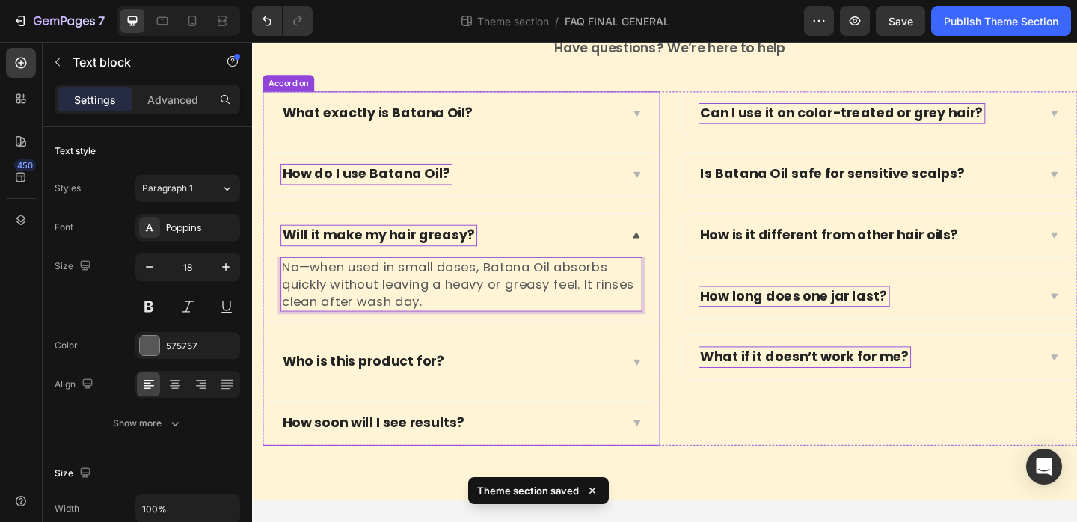
click at [665, 368] on div "Who is this product for?" at bounding box center [479, 390] width 429 height 47
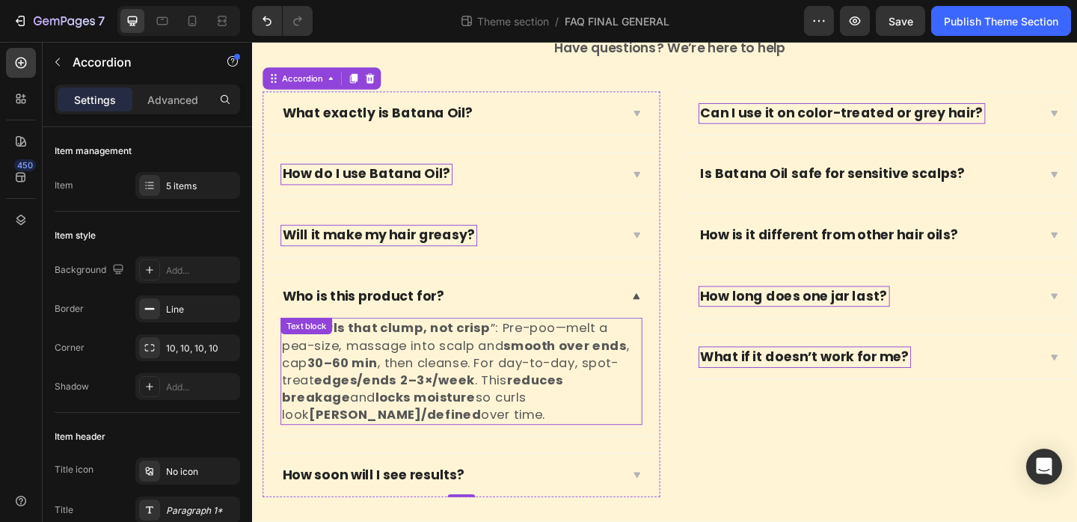
click at [612, 371] on strong "smooth over ends" at bounding box center [592, 372] width 134 height 19
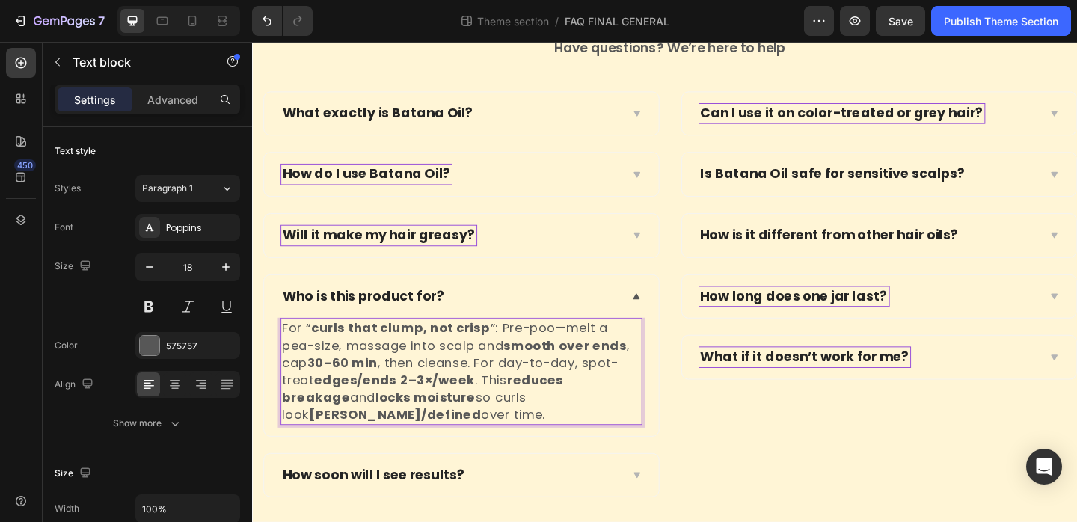
click at [612, 371] on strong "smooth over ends" at bounding box center [592, 372] width 134 height 19
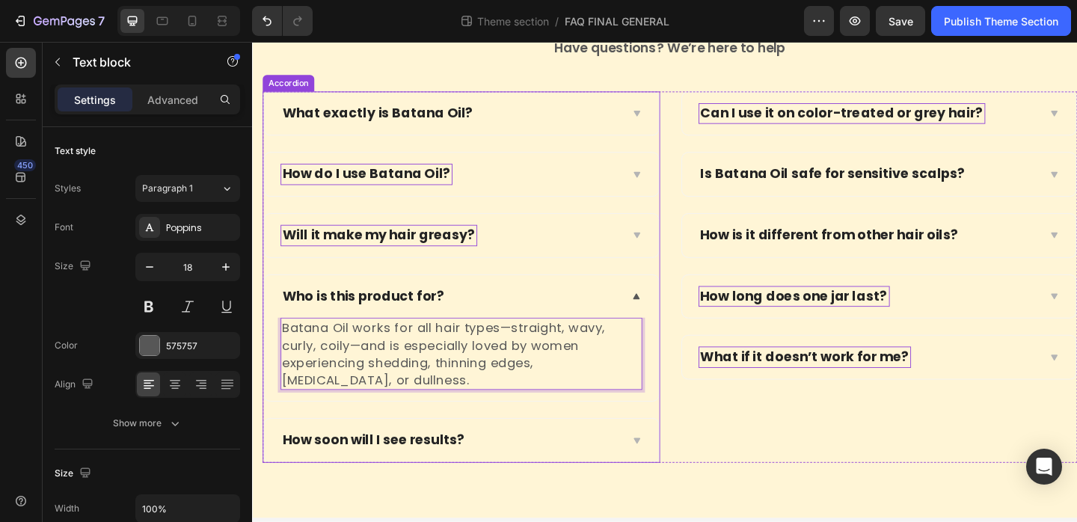
scroll to position [183, 0]
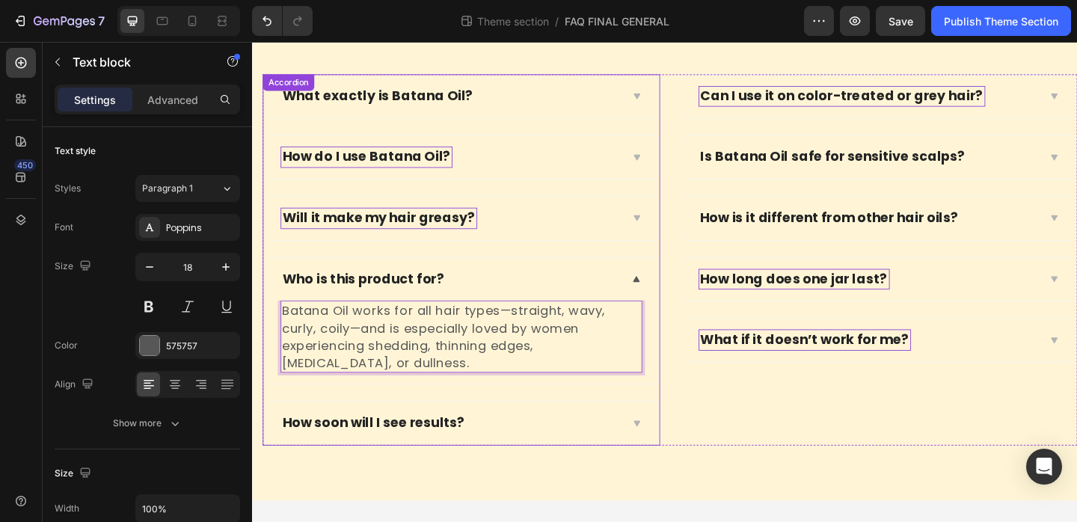
click at [666, 453] on icon at bounding box center [669, 457] width 11 height 12
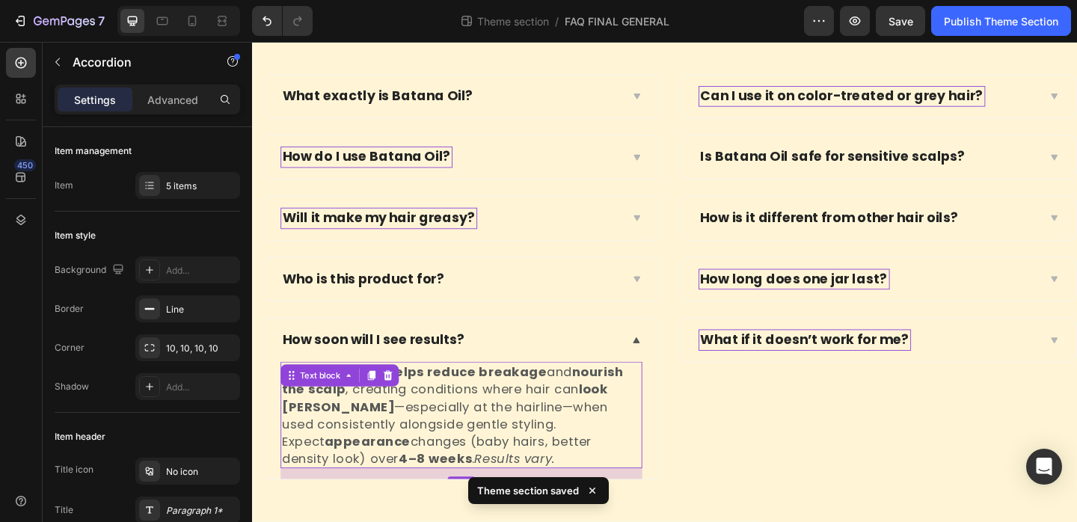
click at [634, 440] on p "It’s not a drug . It helps reduce breakage and nourish the scalp , creating con…" at bounding box center [479, 447] width 391 height 113
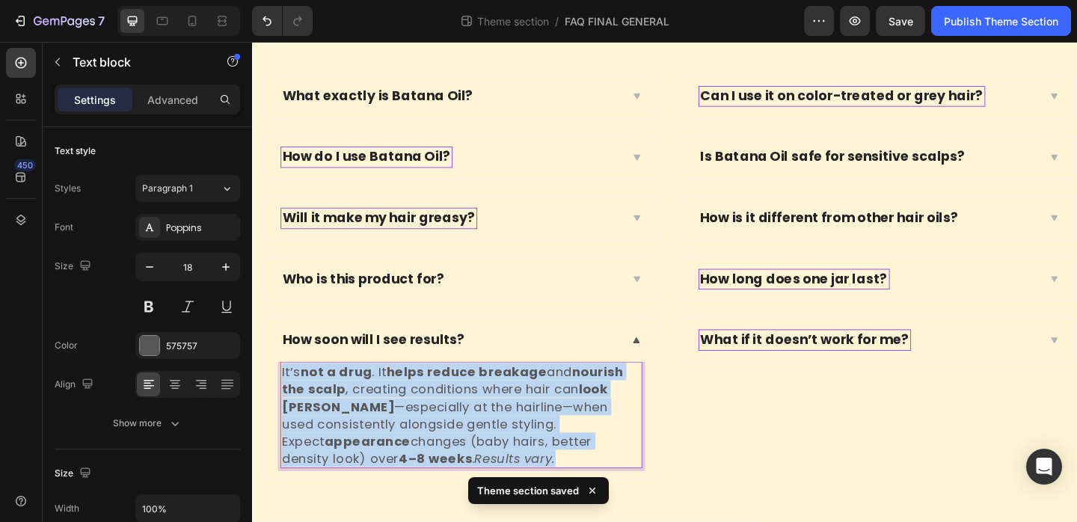
click at [634, 440] on p "It’s not a drug . It helps reduce breakage and nourish the scalp , creating con…" at bounding box center [479, 447] width 391 height 113
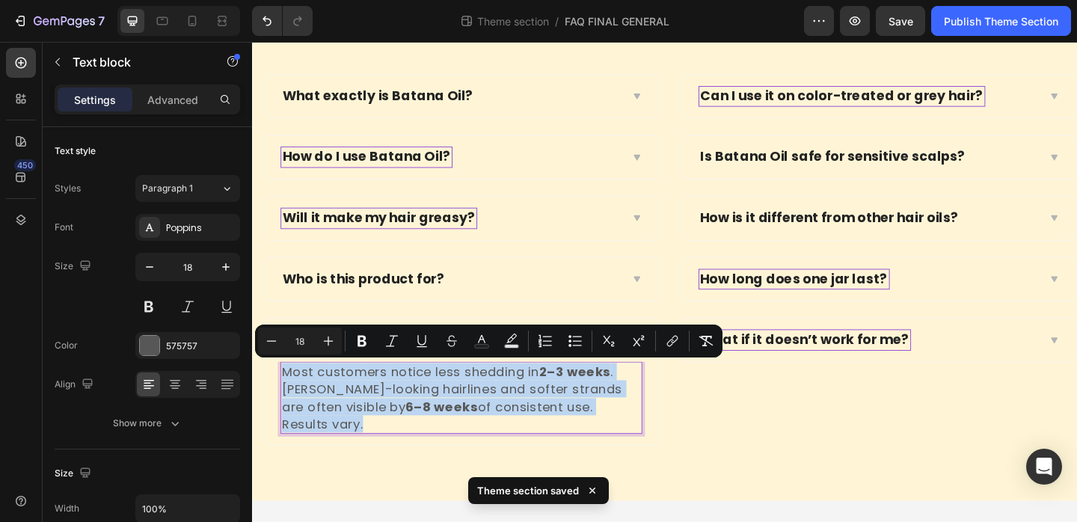
scroll to position [165, 0]
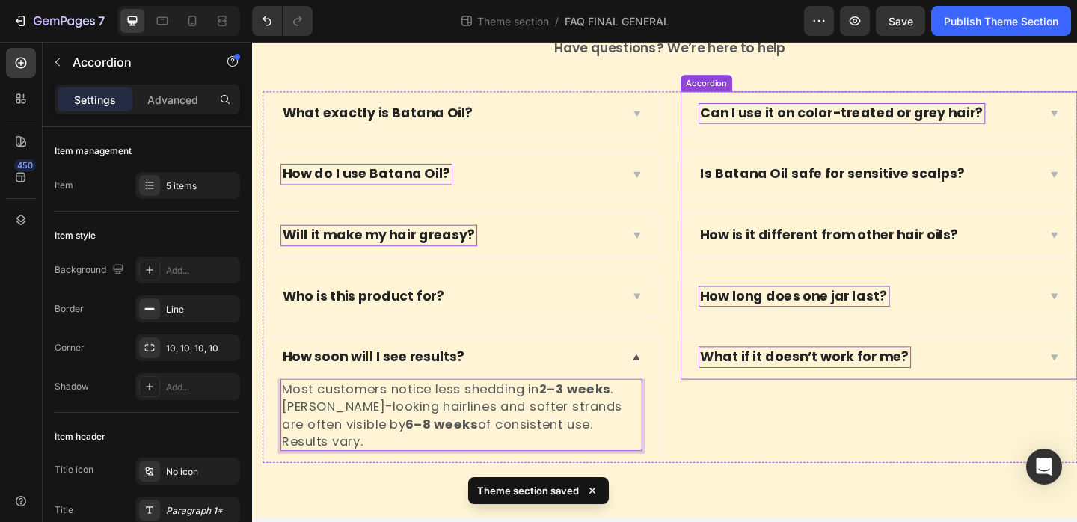
click at [1077, 118] on div "Can I use it on color-treated or grey hair?" at bounding box center [934, 120] width 429 height 47
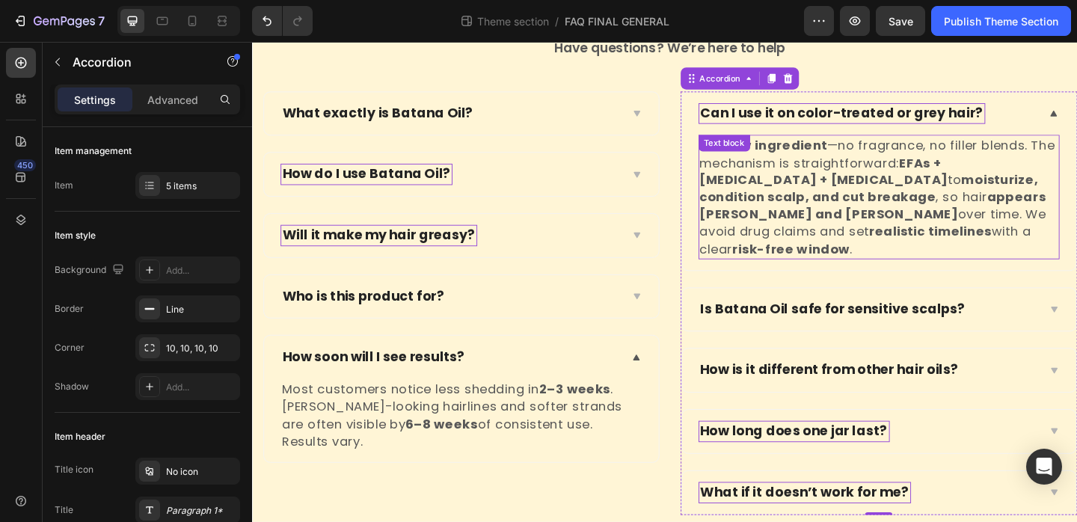
click at [908, 236] on p "One raw ingredient —no fragrance, no filler blends. The mechanism is straightfo…" at bounding box center [934, 210] width 391 height 132
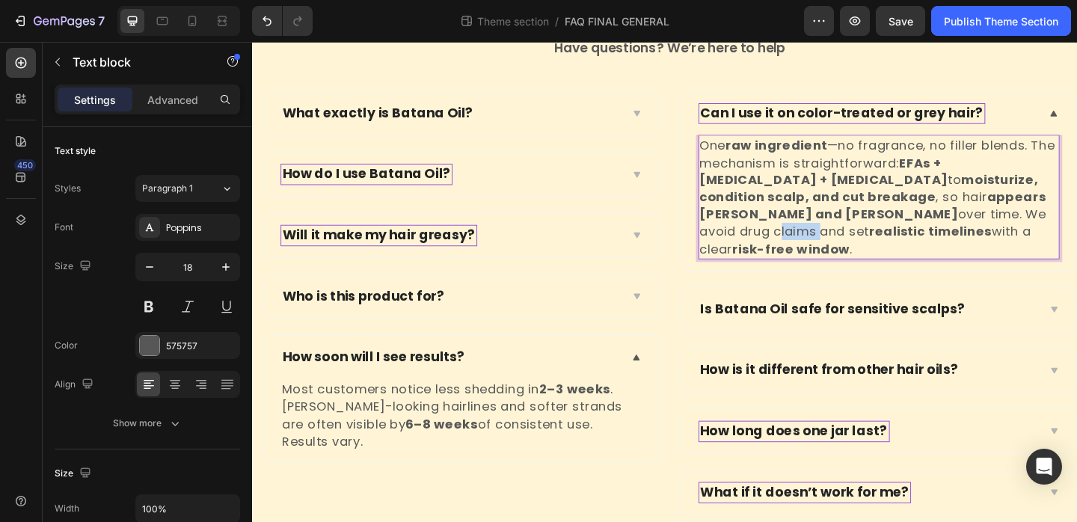
click at [908, 236] on p "One raw ingredient —no fragrance, no filler blends. The mechanism is straightfo…" at bounding box center [934, 210] width 391 height 132
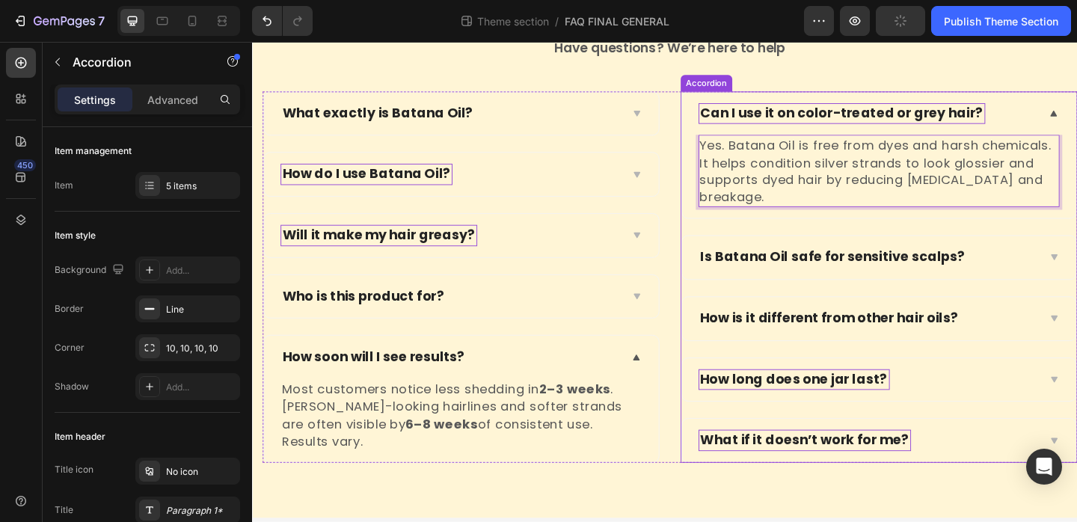
click at [1077, 253] on div "Is Batana Oil safe for sensitive scalps?" at bounding box center [934, 276] width 429 height 47
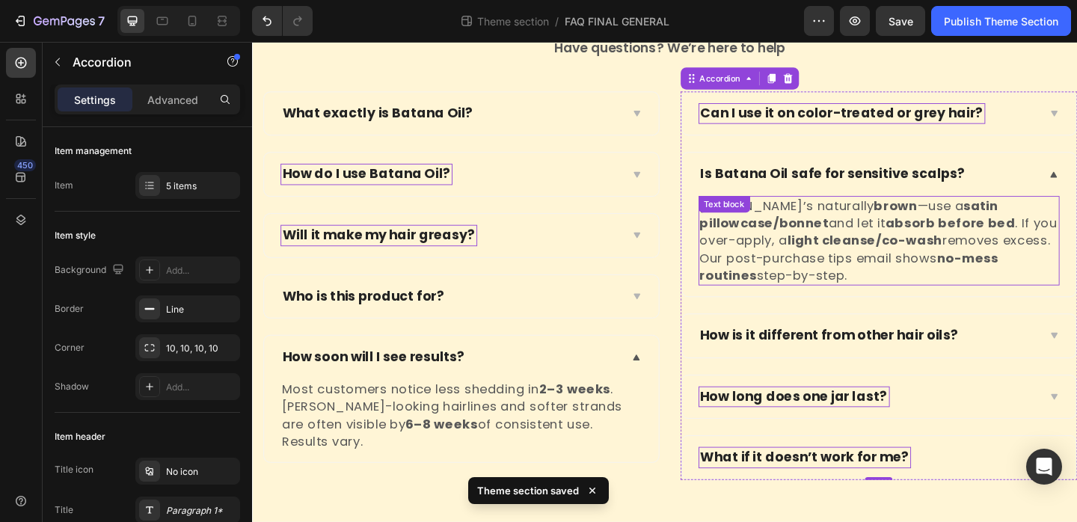
click at [1077, 232] on p "Batana’s naturally brown —use a satin pillowcase/bonnet and let it absorb befor…" at bounding box center [934, 258] width 391 height 94
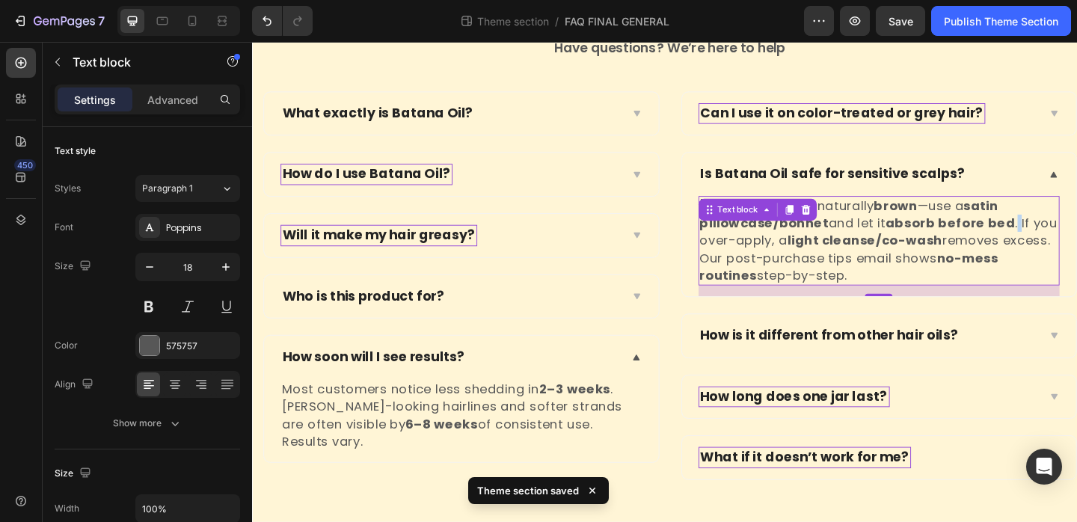
click at [1077, 232] on p "Batana’s naturally brown —use a satin pillowcase/bonnet and let it absorb befor…" at bounding box center [934, 258] width 391 height 94
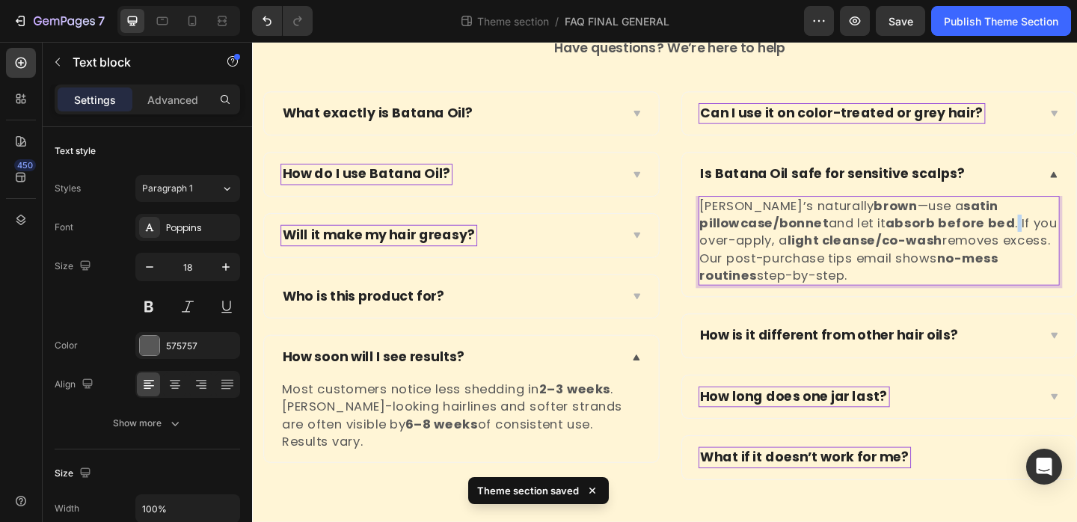
click at [1077, 232] on p "Batana’s naturally brown —use a satin pillowcase/bonnet and let it absorb befor…" at bounding box center [934, 258] width 391 height 94
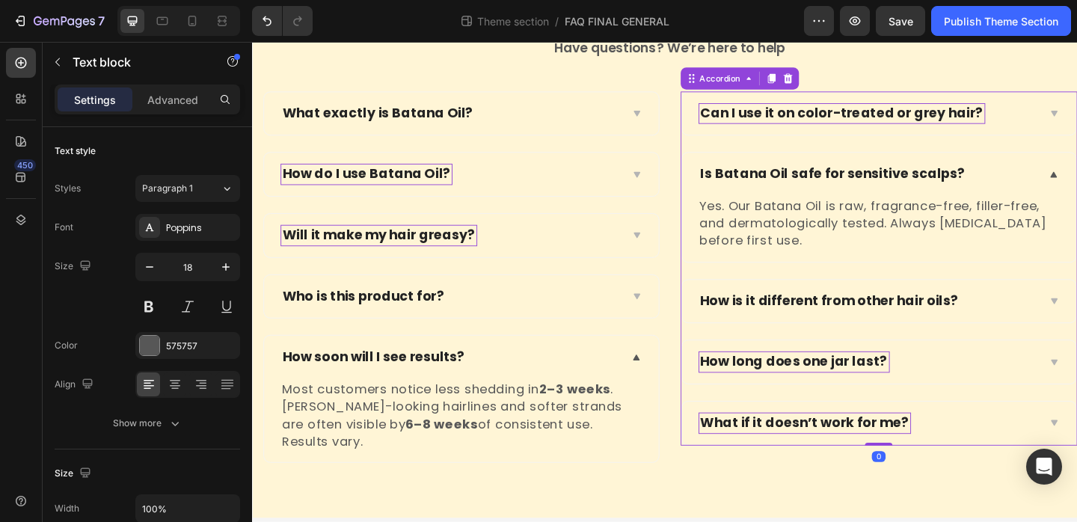
click at [1077, 325] on div "How is it different from other hair oils?" at bounding box center [923, 324] width 370 height 23
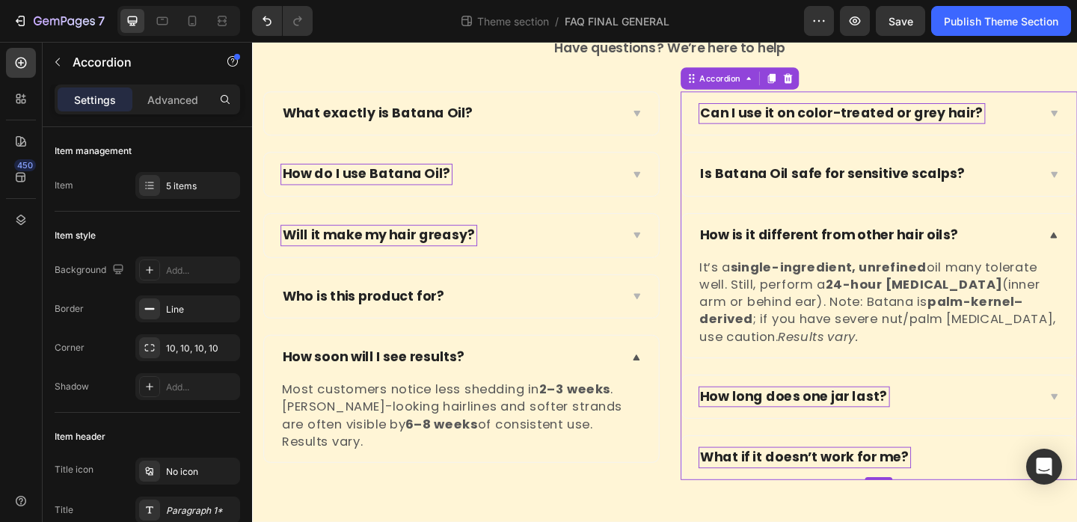
click at [1077, 304] on p "It’s a single-ingredient, unrefined oil many tolerate well. Still, perform a 24…" at bounding box center [934, 325] width 391 height 94
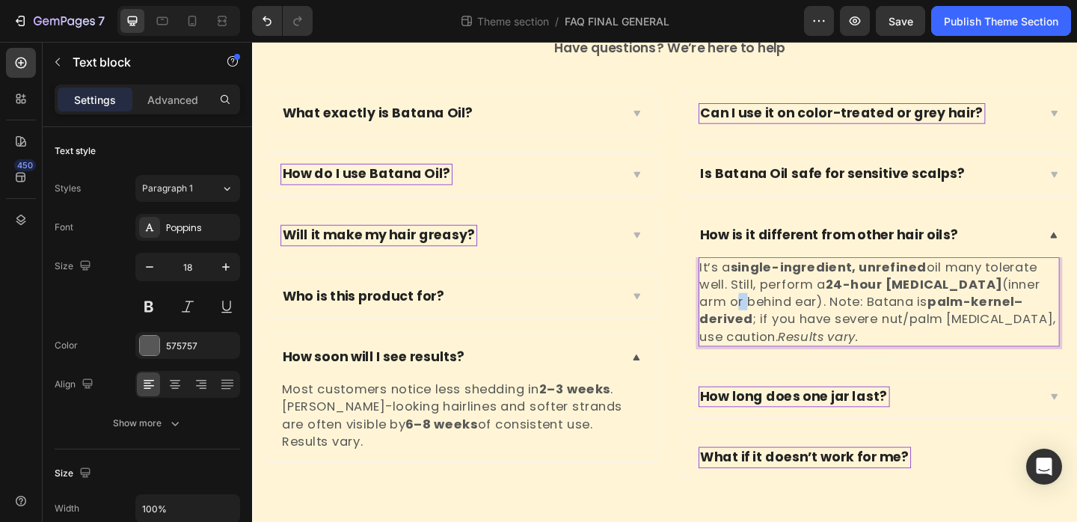
click at [1077, 304] on p "It’s a single-ingredient, unrefined oil many tolerate well. Still, perform a 24…" at bounding box center [934, 325] width 391 height 94
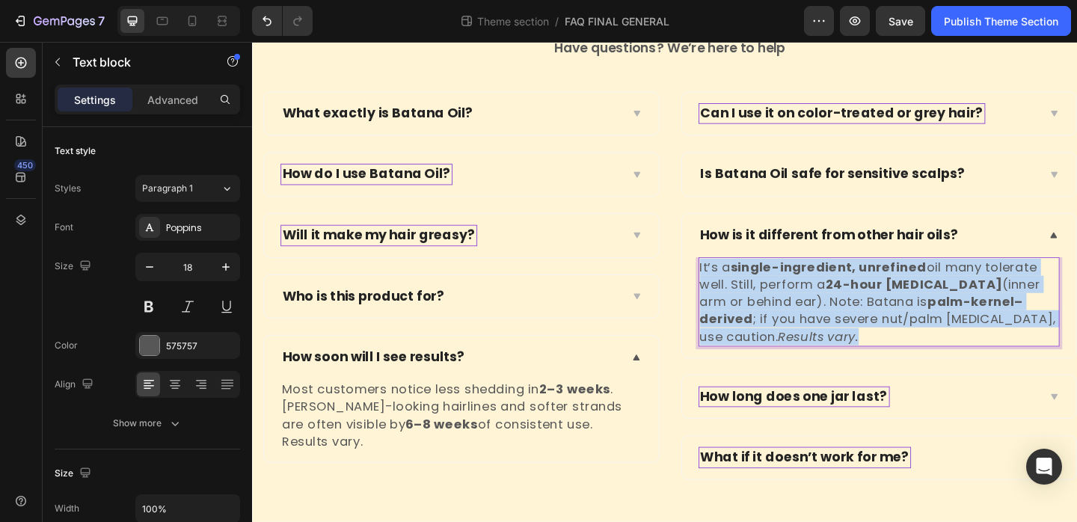
click at [1077, 304] on p "It’s a single-ingredient, unrefined oil many tolerate well. Still, perform a 24…" at bounding box center [934, 325] width 391 height 94
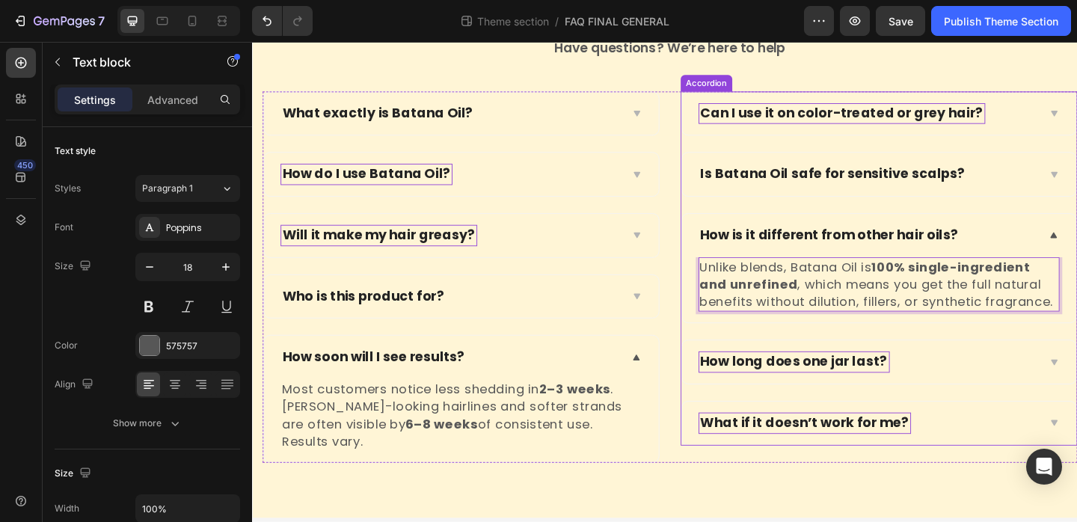
click at [1072, 404] on div "How long does one jar last?" at bounding box center [934, 390] width 429 height 47
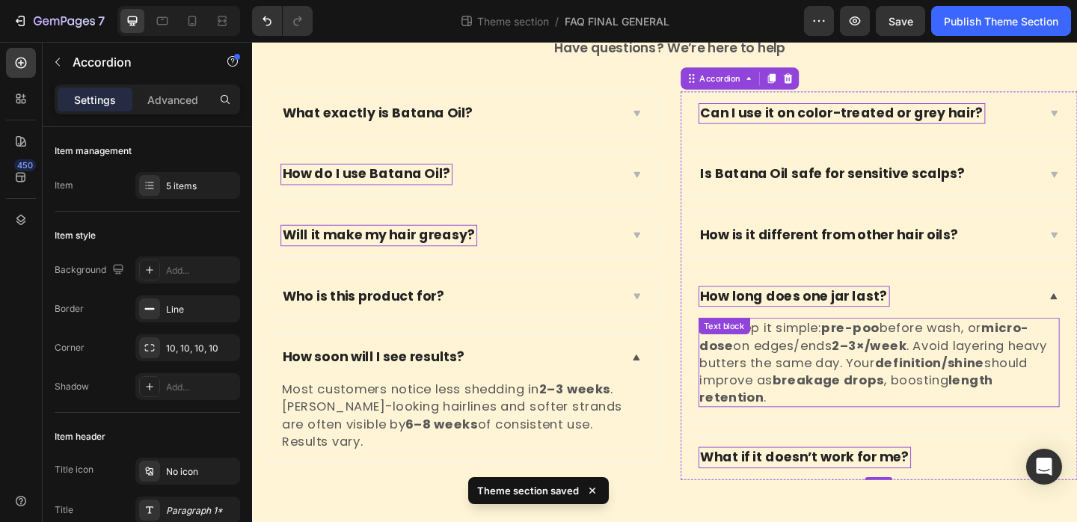
click at [1047, 370] on p "Yes. Keep it simple: pre-poo before wash, or micro-dose on edges/ends 2–3×/week…" at bounding box center [934, 390] width 391 height 94
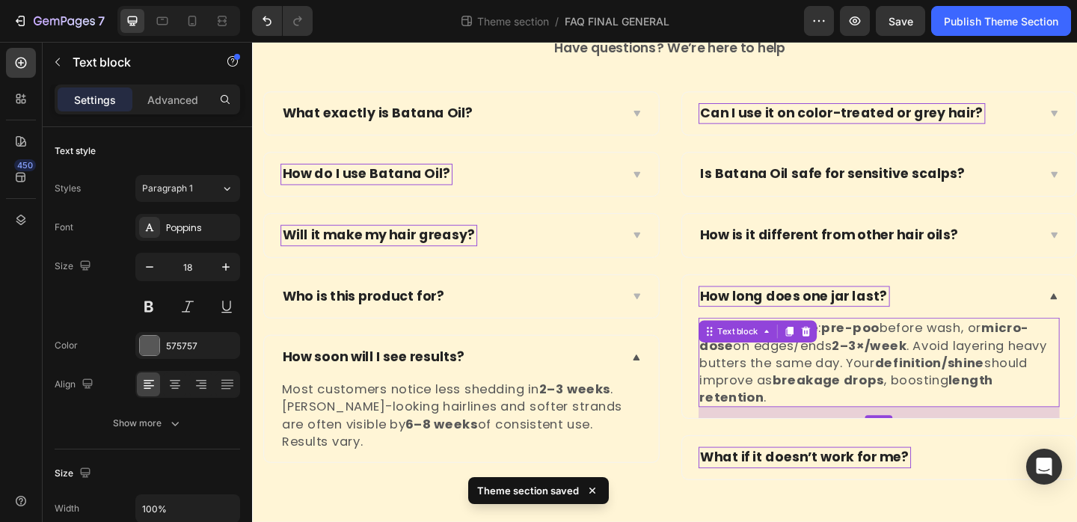
click at [1047, 370] on p "Yes. Keep it simple: pre-poo before wash, or micro-dose on edges/ends 2–3×/week…" at bounding box center [934, 390] width 391 height 94
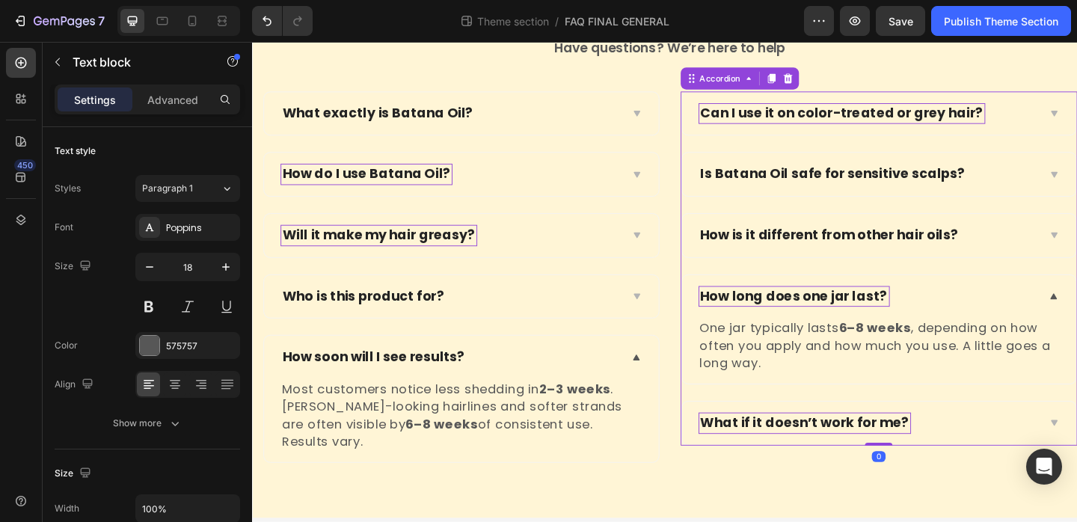
click at [1077, 446] on div "What if it doesn’t work for me?" at bounding box center [923, 456] width 370 height 23
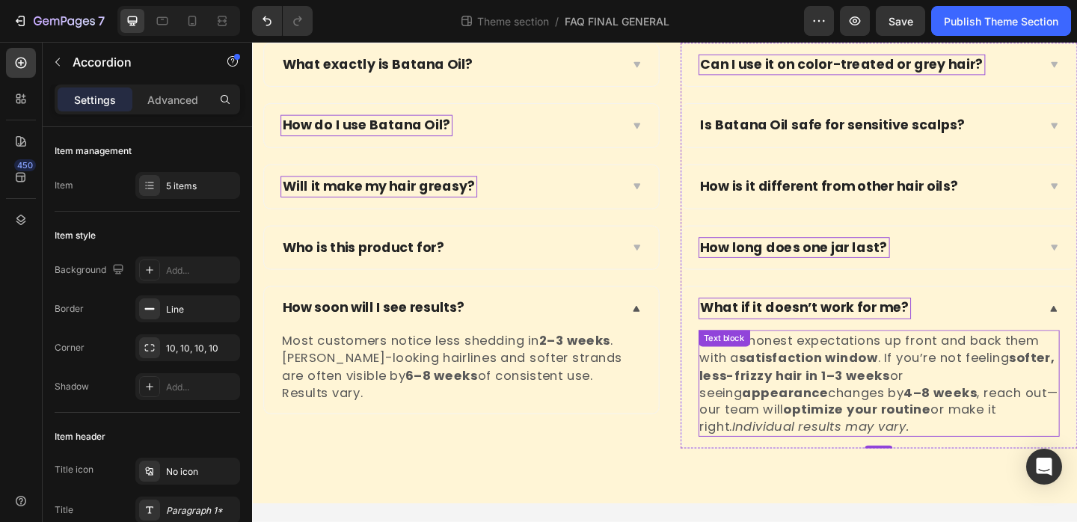
scroll to position [221, 0]
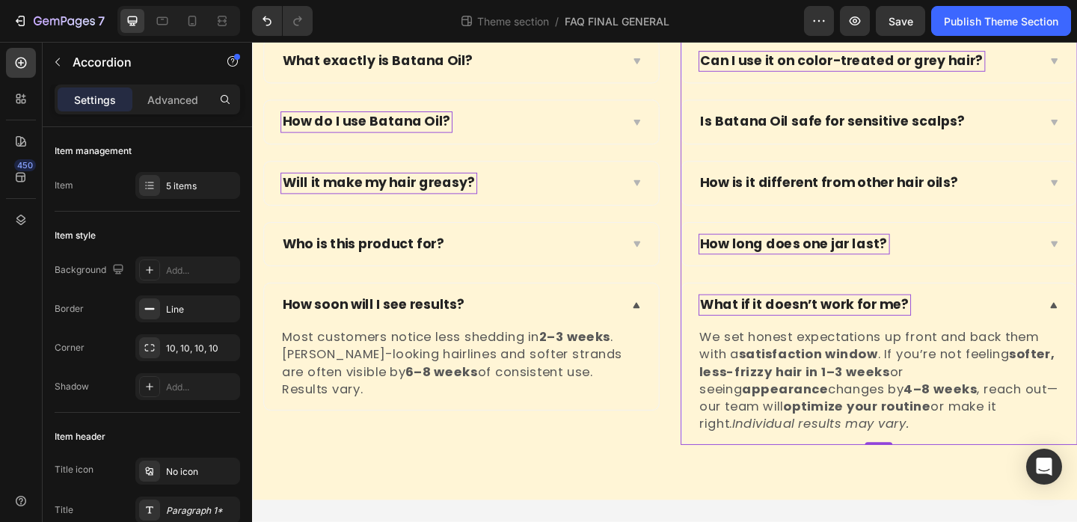
click at [1044, 369] on p "We set honest expectations up front and back them with a satisfaction window . …" at bounding box center [934, 409] width 391 height 113
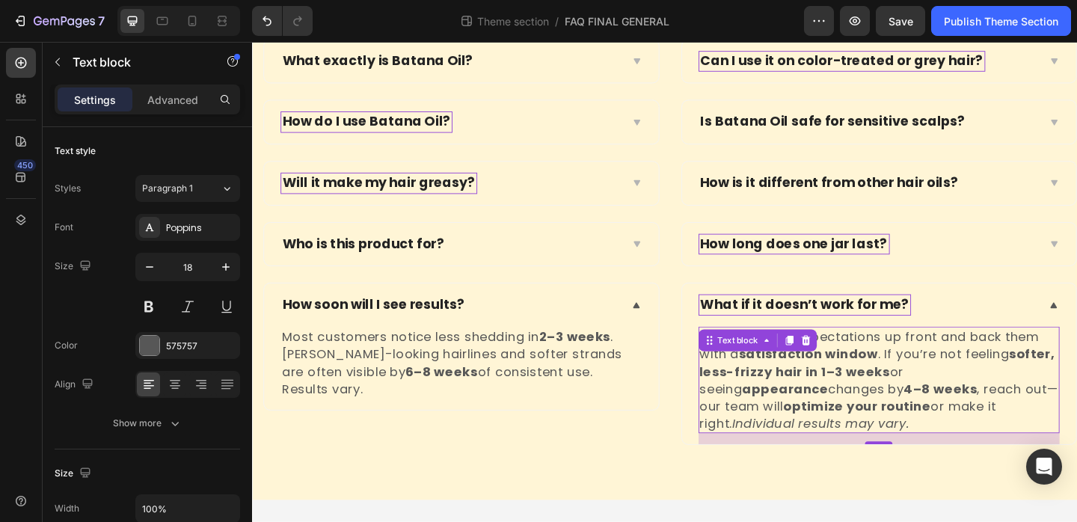
click at [1044, 369] on p "We set honest expectations up front and back them with a satisfaction window . …" at bounding box center [934, 409] width 391 height 113
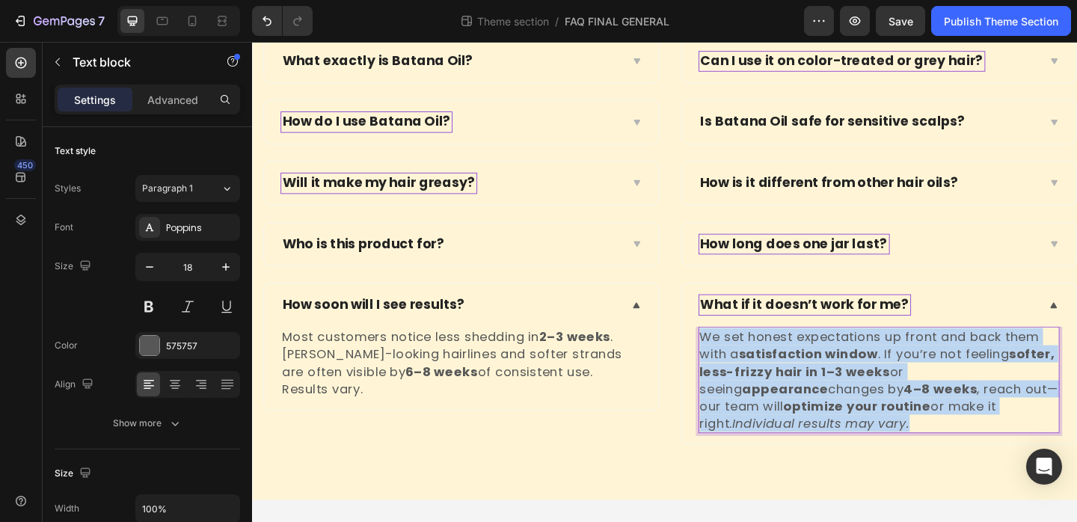
click at [1044, 369] on p "We set honest expectations up front and back them with a satisfaction window . …" at bounding box center [934, 409] width 391 height 113
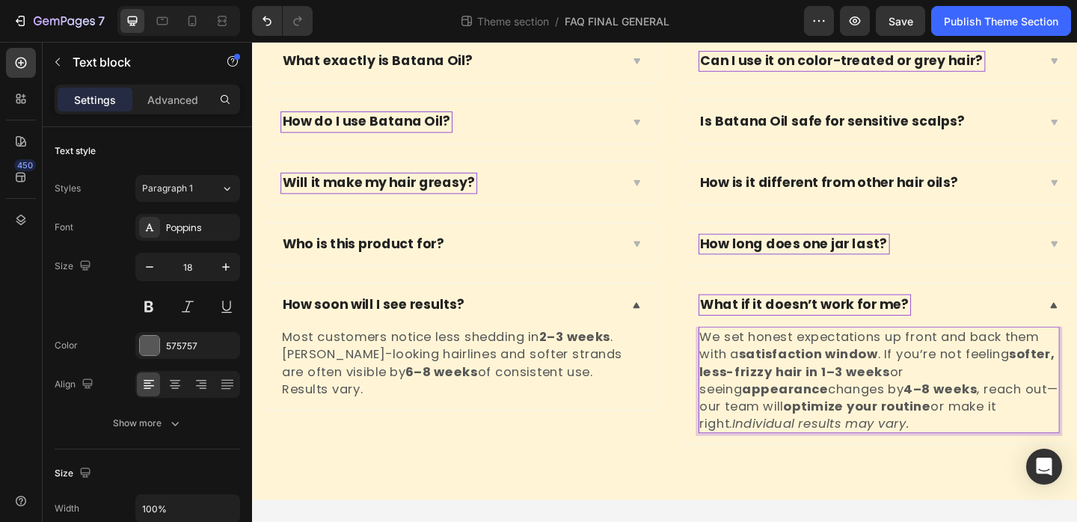
scroll to position [183, 0]
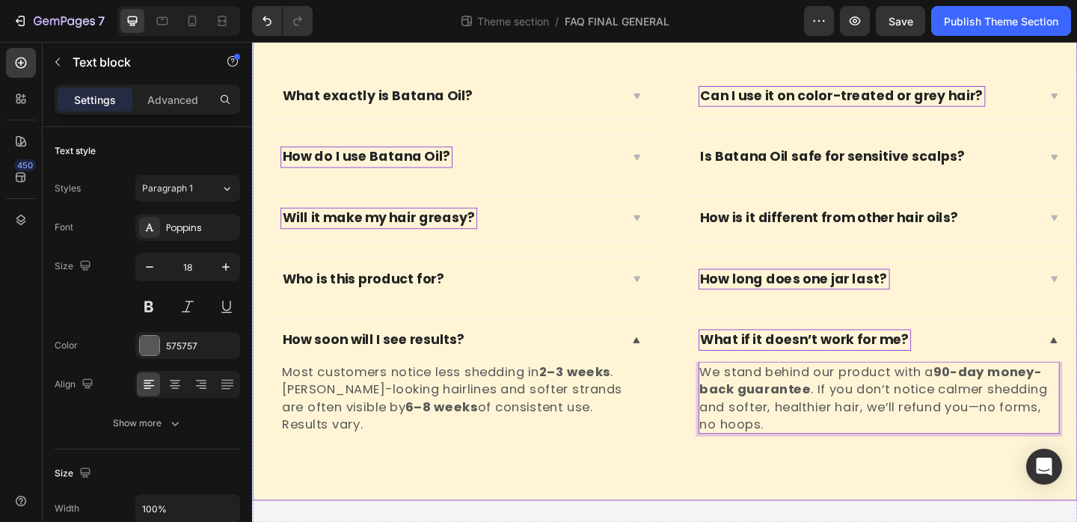
click at [887, 490] on div "Frequently asked questions Heading Have questions? We’re here to help Text bloc…" at bounding box center [701, 226] width 898 height 628
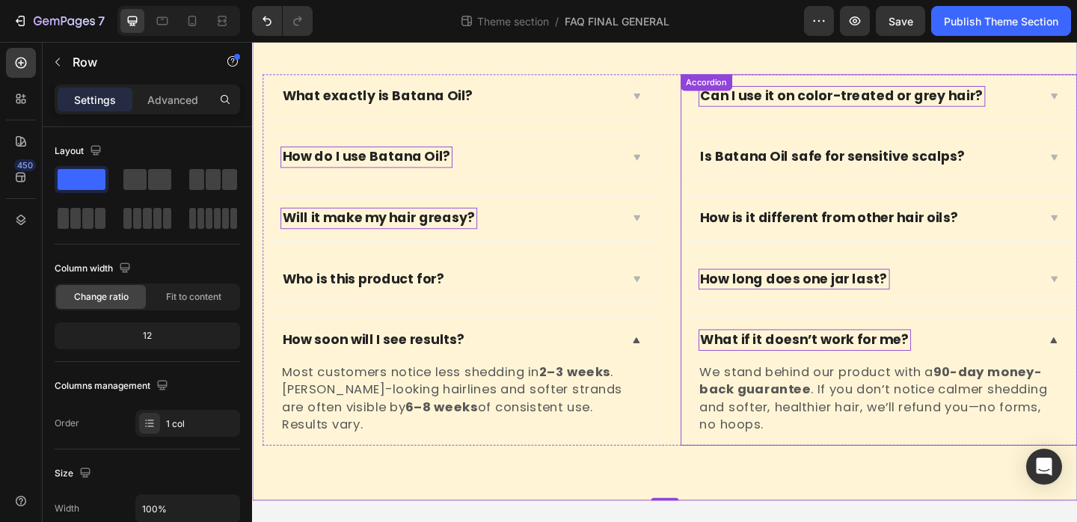
scroll to position [0, 0]
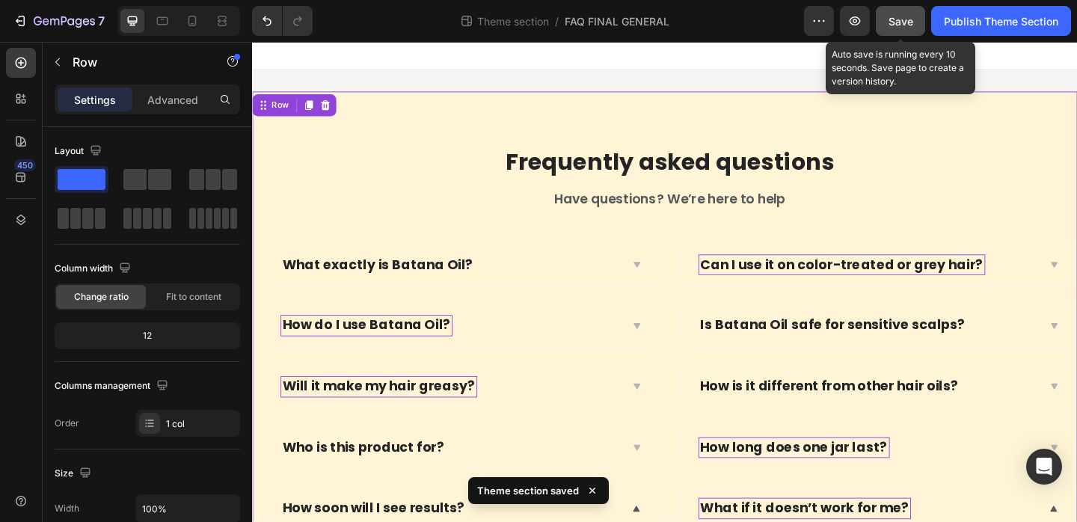
click at [894, 28] on button "Save" at bounding box center [900, 21] width 49 height 30
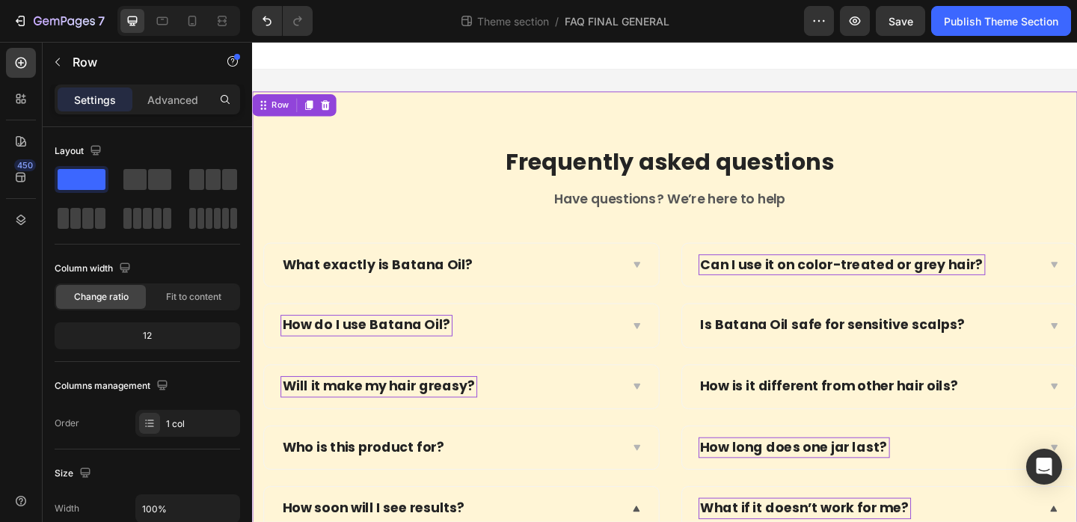
click at [471, 117] on div "Frequently asked questions Heading Have questions? We’re here to help Text bloc…" at bounding box center [701, 410] width 898 height 628
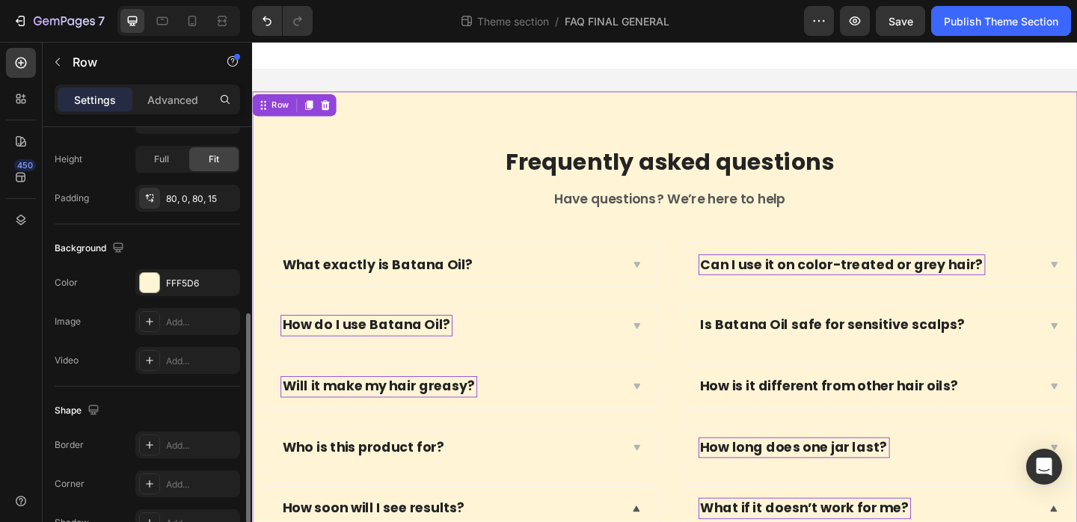
scroll to position [337, 0]
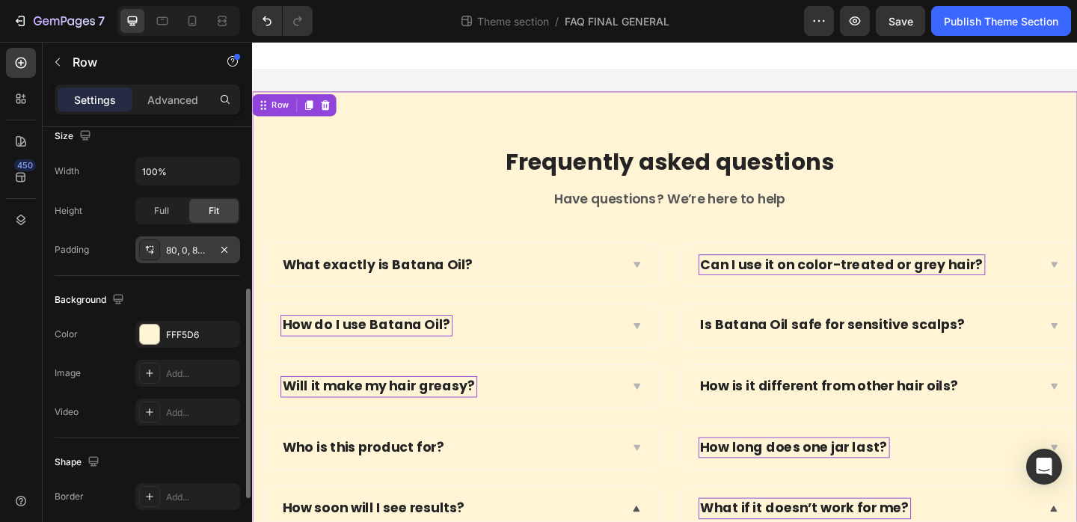
click at [172, 251] on div "80, 0, 80, 15" at bounding box center [187, 250] width 43 height 13
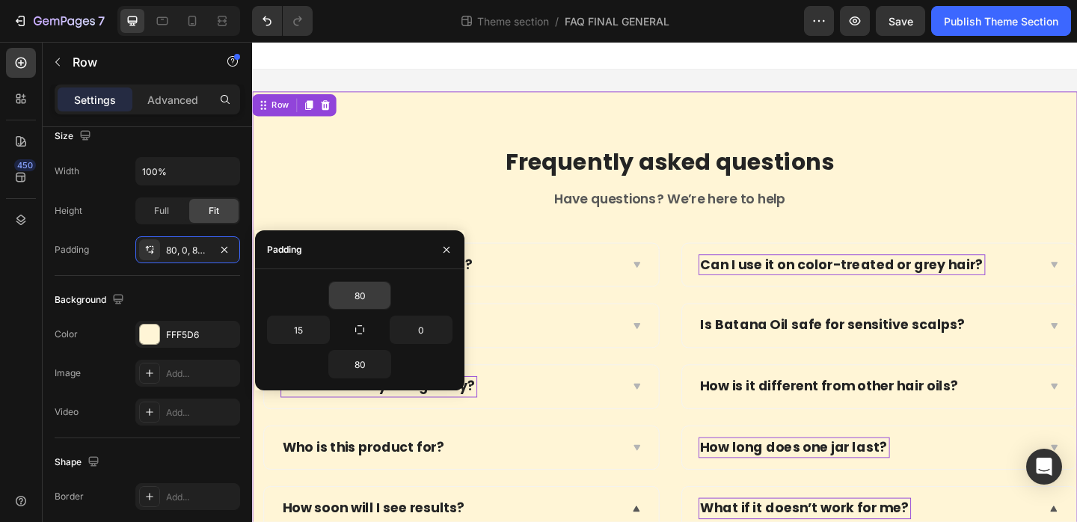
click at [358, 282] on input "80" at bounding box center [359, 295] width 61 height 27
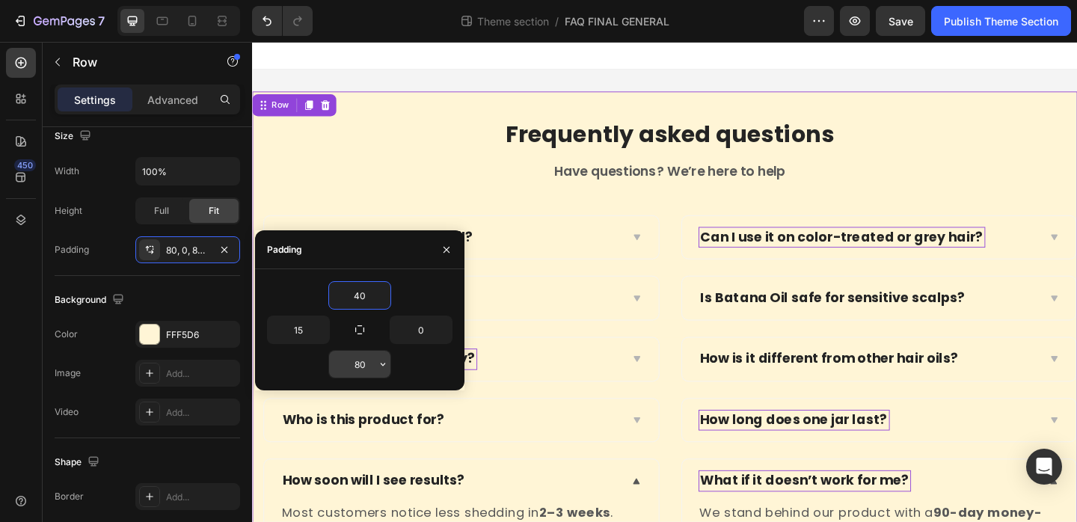
type input "40"
click at [365, 360] on input "80" at bounding box center [359, 364] width 61 height 27
type input "40"
click at [424, 336] on input "0" at bounding box center [421, 329] width 61 height 27
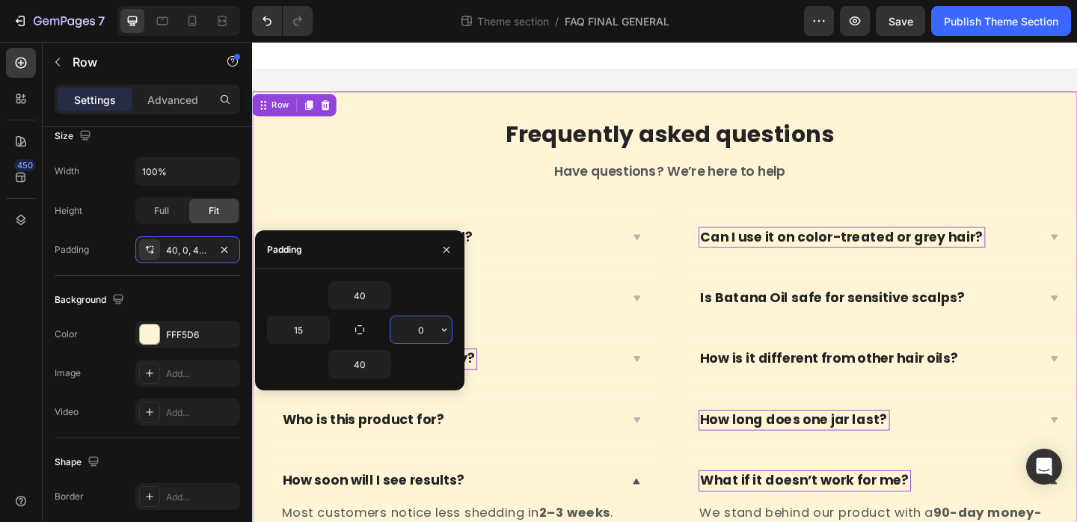
click at [424, 336] on input "0" at bounding box center [421, 329] width 61 height 27
type input "15"
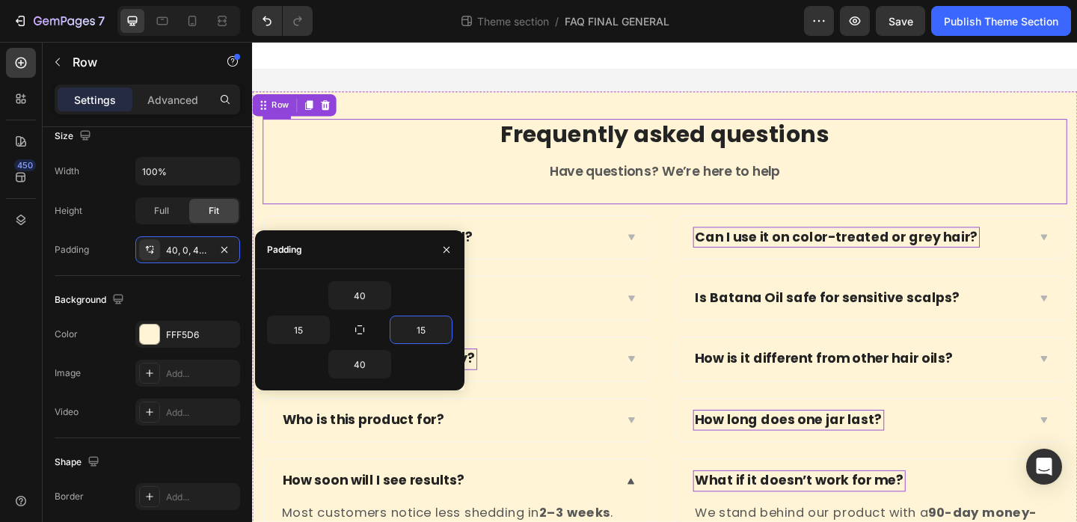
click at [383, 168] on div "Frequently asked questions Heading Have questions? We’re here to help Text block" at bounding box center [700, 172] width 875 height 93
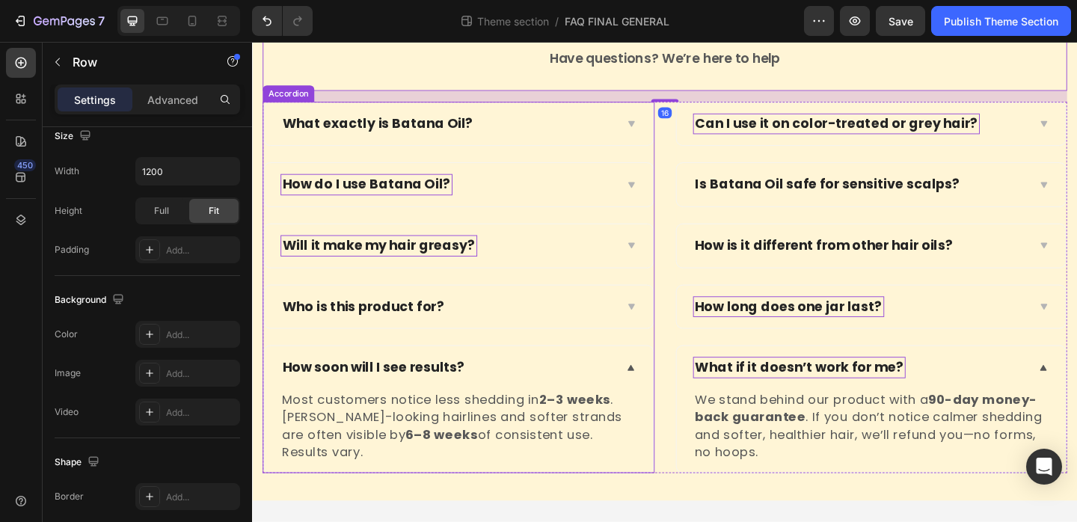
scroll to position [0, 0]
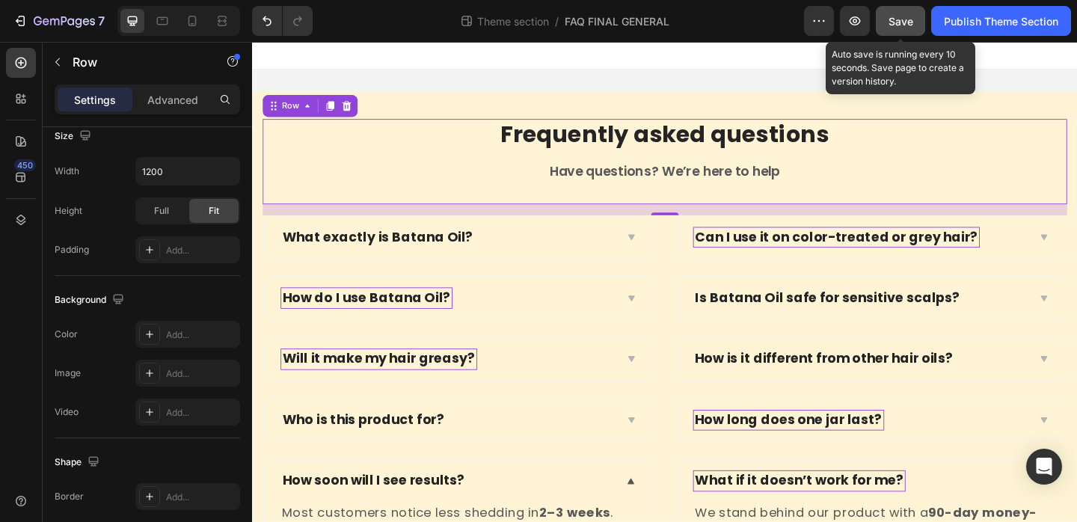
click at [889, 16] on span "Save" at bounding box center [901, 21] width 25 height 13
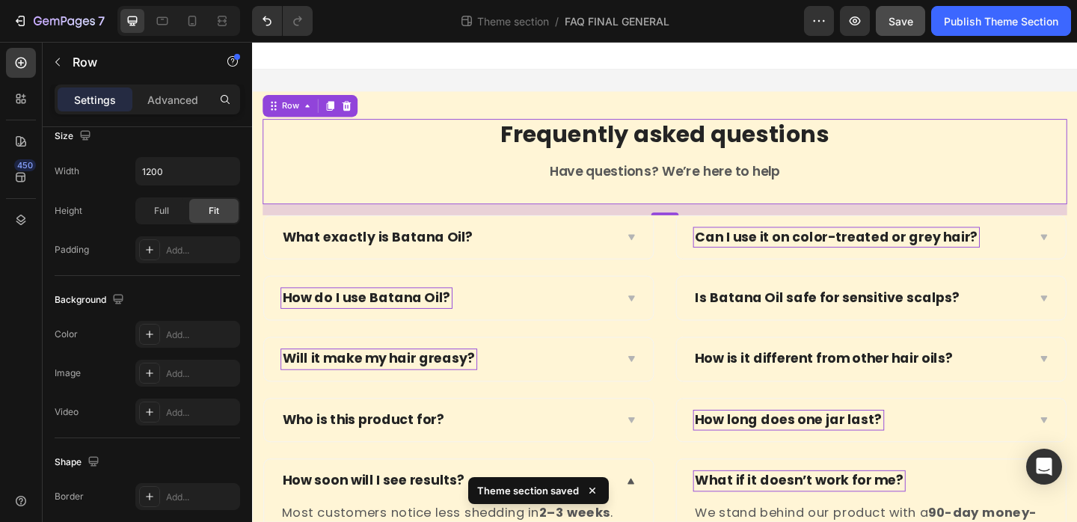
click at [698, 153] on p "Frequently asked questions" at bounding box center [701, 143] width 872 height 32
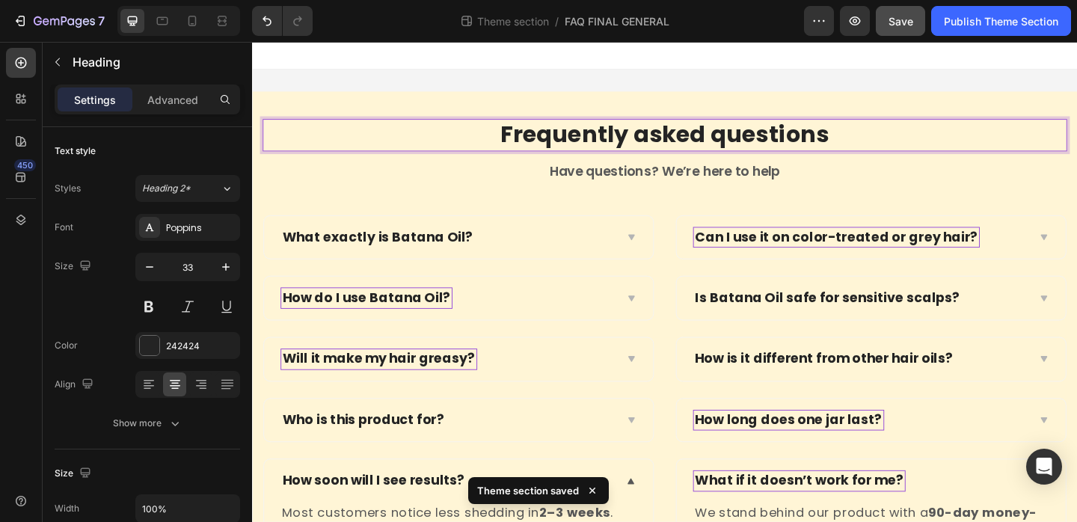
click at [587, 144] on p "Frequently asked questions" at bounding box center [701, 143] width 872 height 32
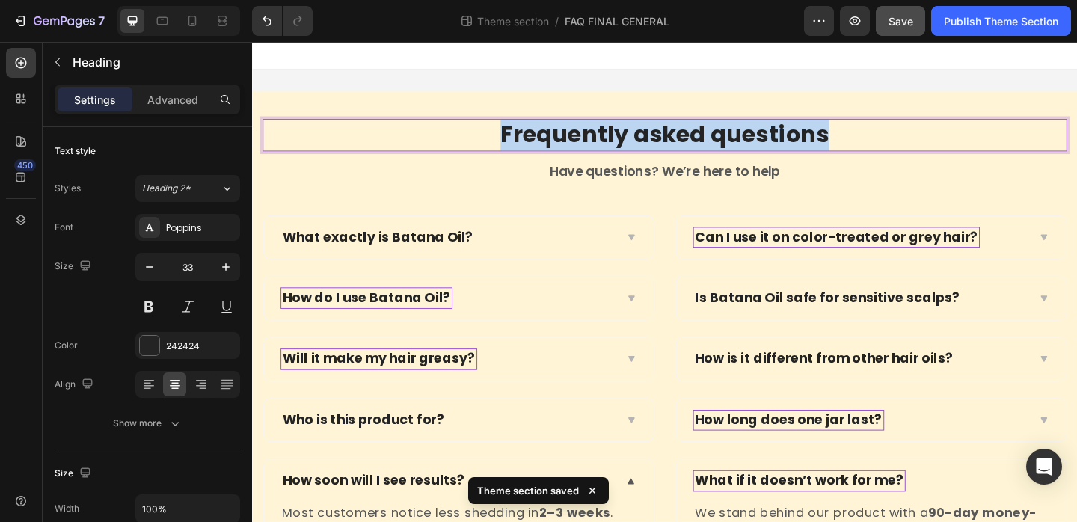
click at [587, 144] on p "Frequently asked questions" at bounding box center [701, 143] width 872 height 32
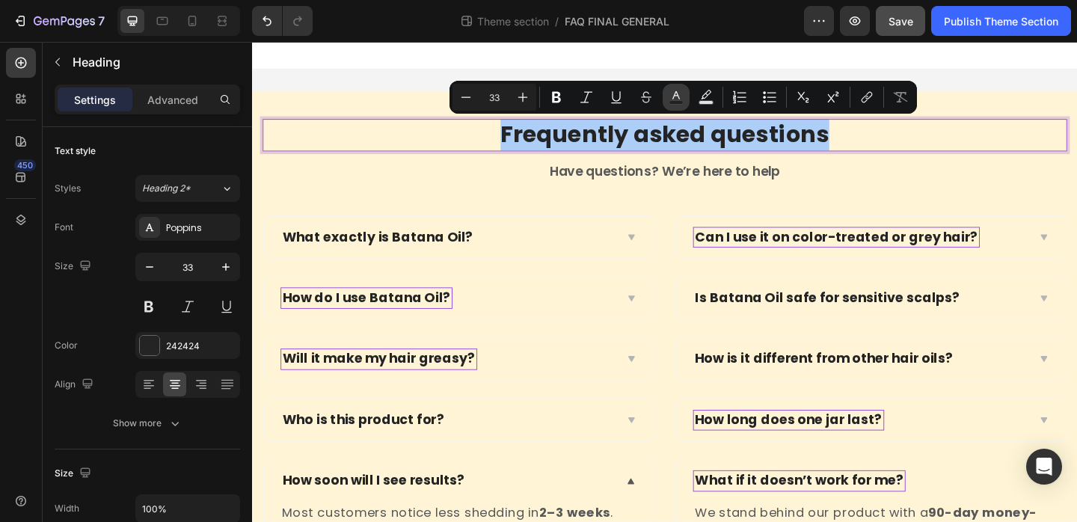
click at [673, 95] on icon "Editor contextual toolbar" at bounding box center [676, 97] width 15 height 15
type input "242424"
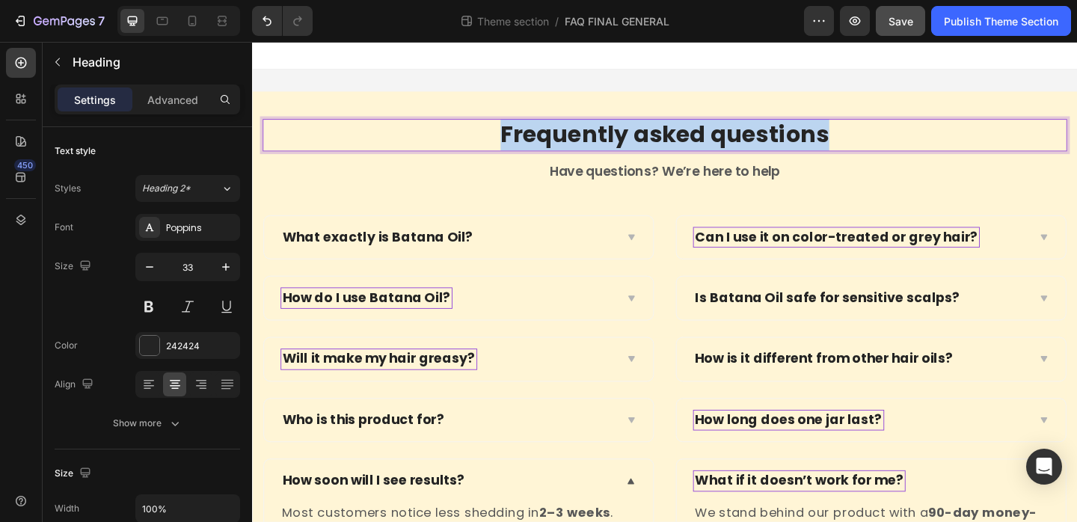
click at [705, 152] on p "Frequently asked questions" at bounding box center [701, 143] width 872 height 32
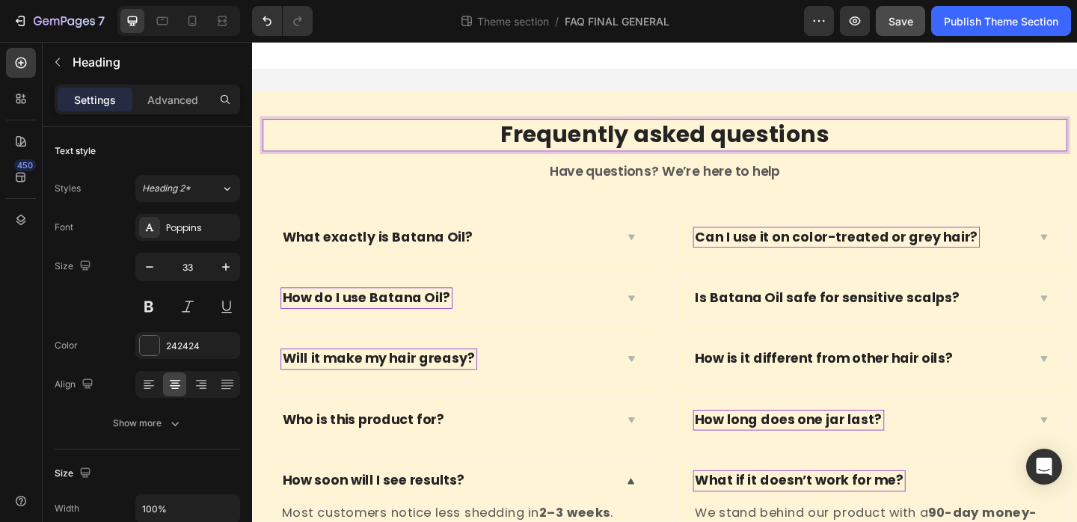
click at [705, 152] on p "Frequently asked questions" at bounding box center [701, 143] width 872 height 32
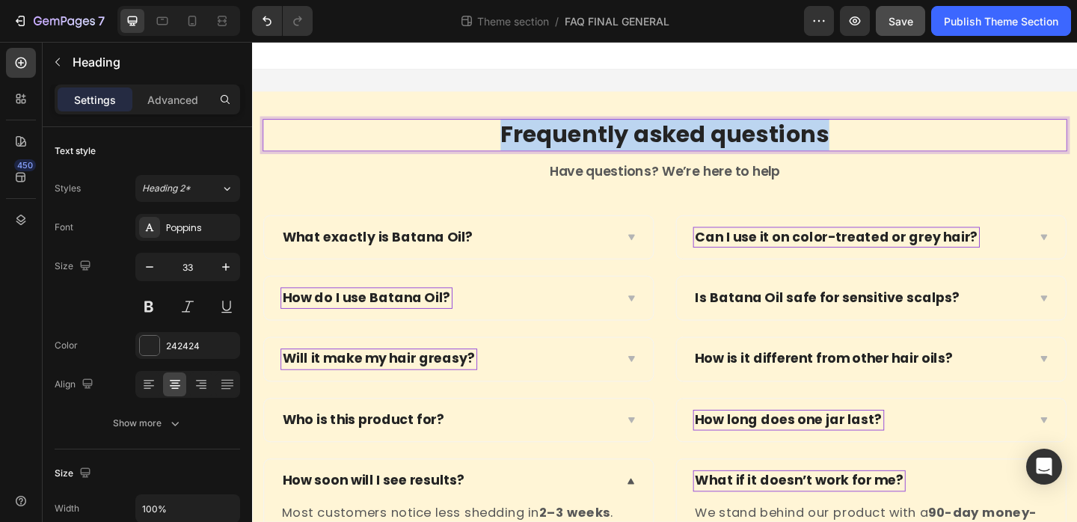
click at [705, 152] on p "Frequently asked questions" at bounding box center [701, 143] width 872 height 32
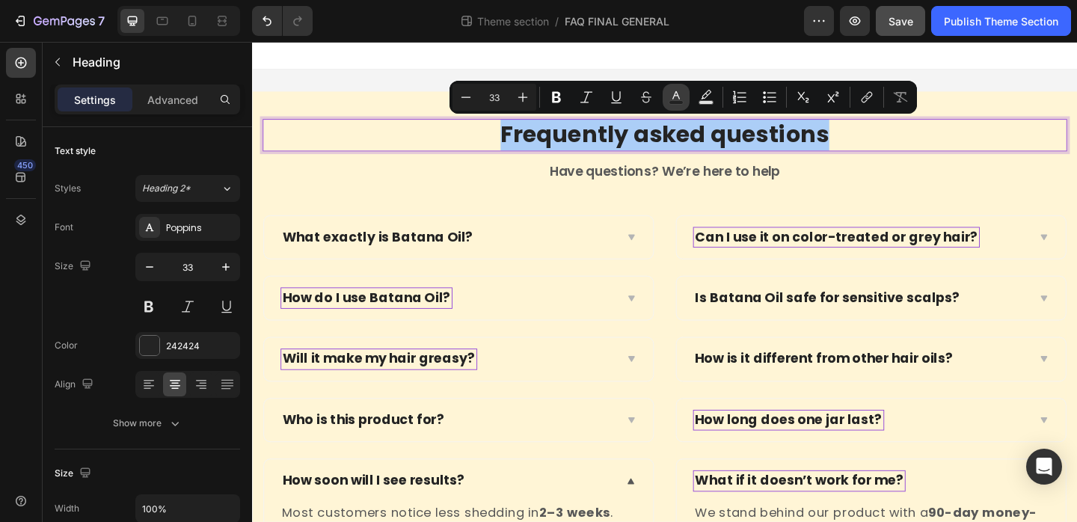
click at [673, 96] on icon "Editor contextual toolbar" at bounding box center [676, 97] width 15 height 15
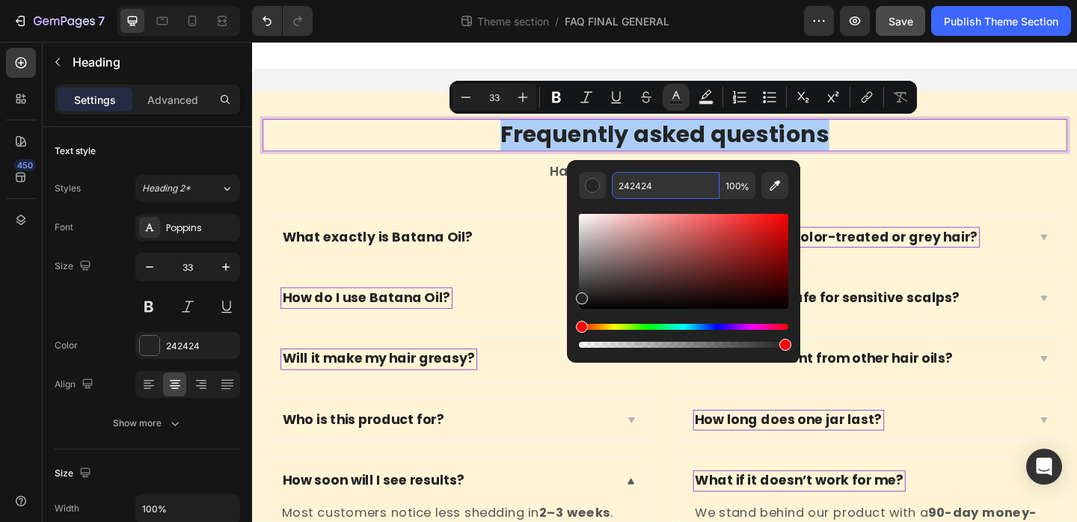
click at [675, 197] on input "242424" at bounding box center [666, 185] width 108 height 27
paste input "8C6B3E"
type input "8C6B3E"
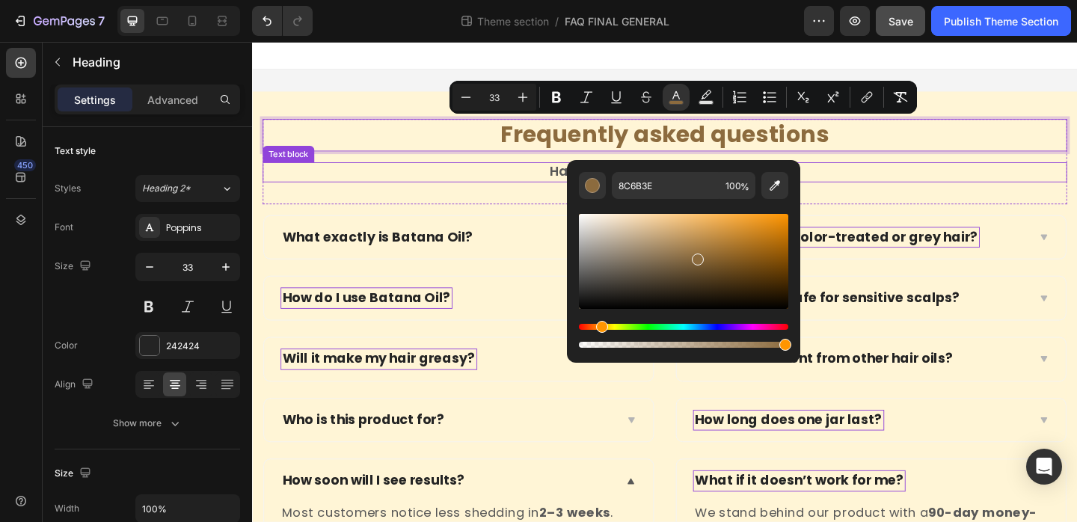
click at [584, 177] on p "Have questions? We’re here to help" at bounding box center [701, 183] width 872 height 19
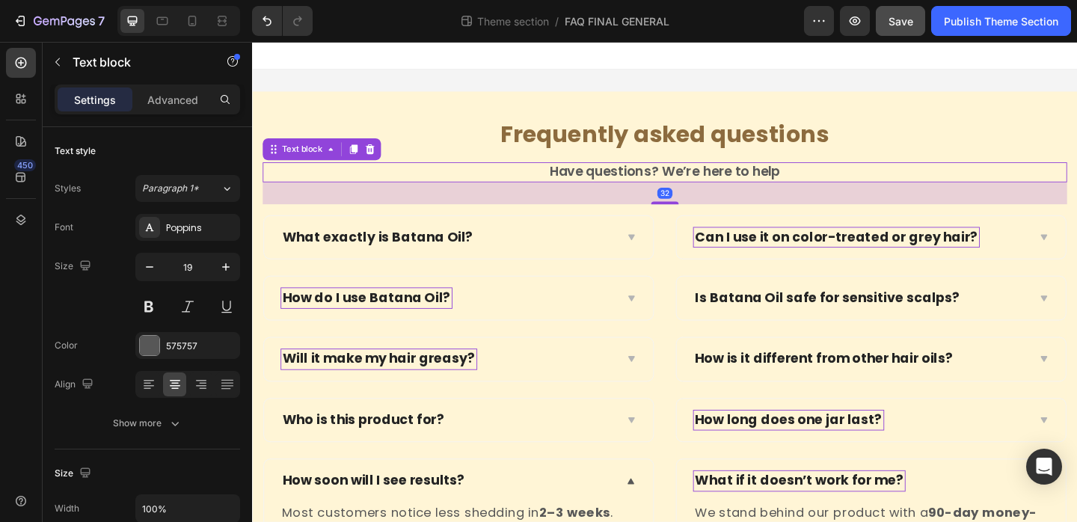
click at [584, 177] on p "Have questions? We’re here to help" at bounding box center [701, 183] width 872 height 19
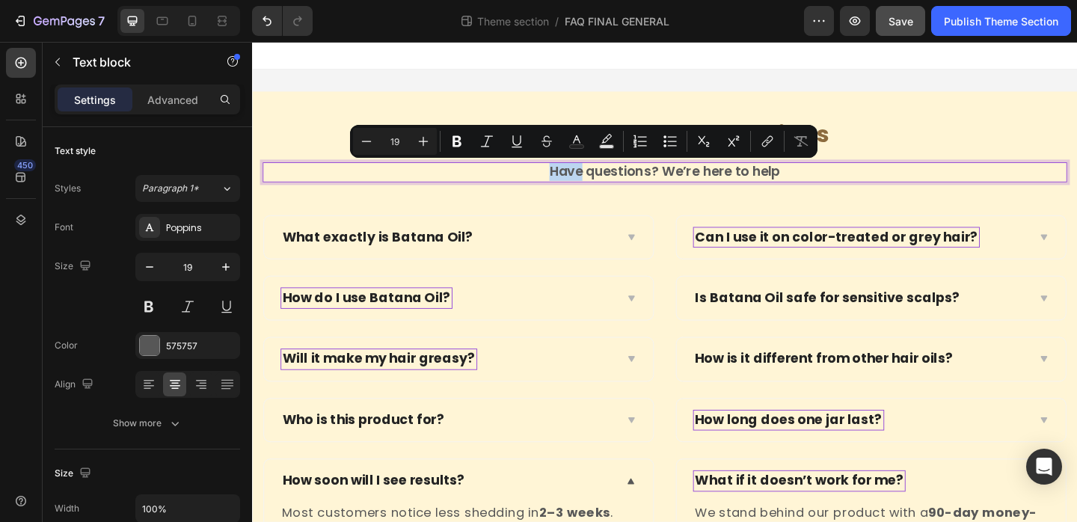
click at [584, 177] on p "Have questions? We’re here to help" at bounding box center [701, 183] width 872 height 19
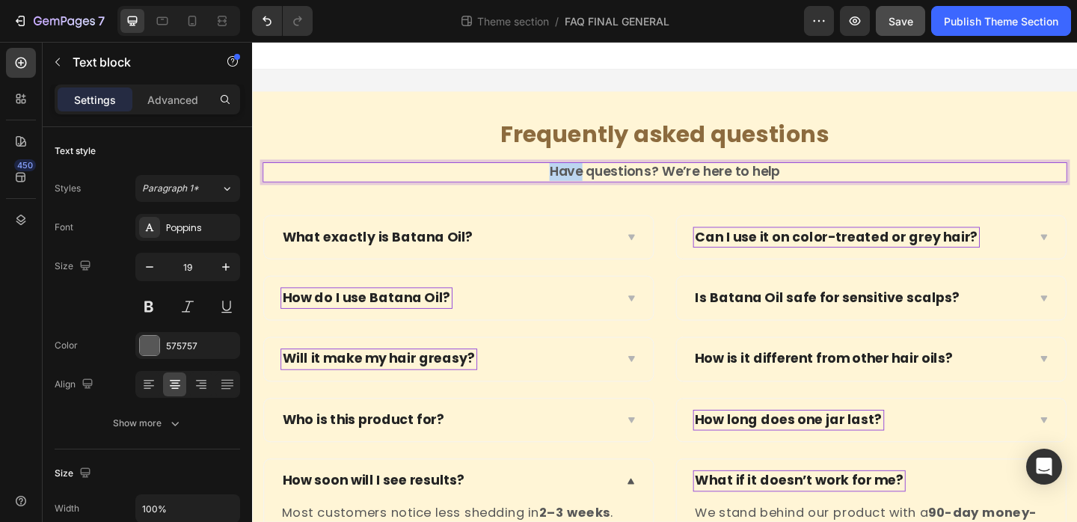
click at [584, 177] on p "Have questions? We’re here to help" at bounding box center [701, 183] width 872 height 19
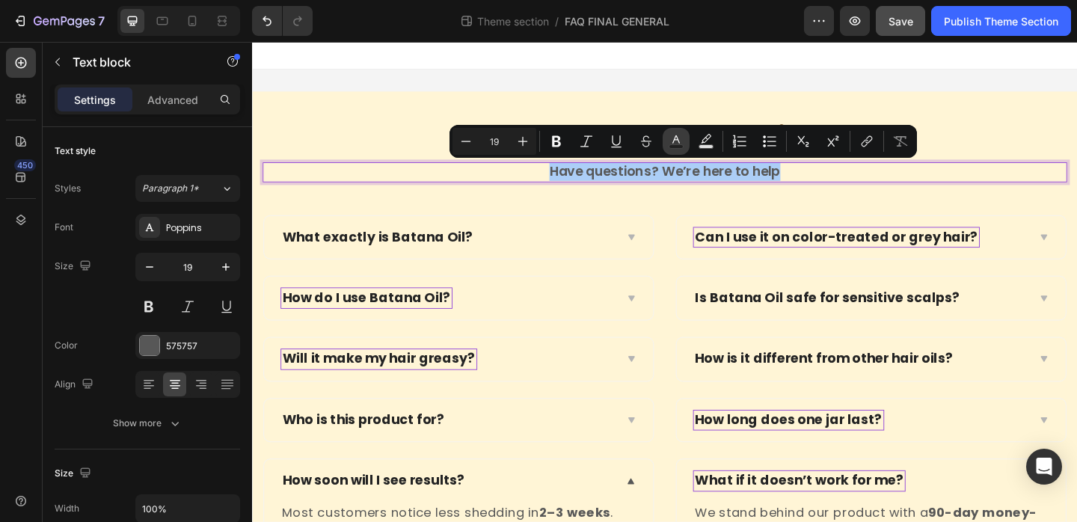
click at [673, 142] on icon "Editor contextual toolbar" at bounding box center [676, 139] width 7 height 8
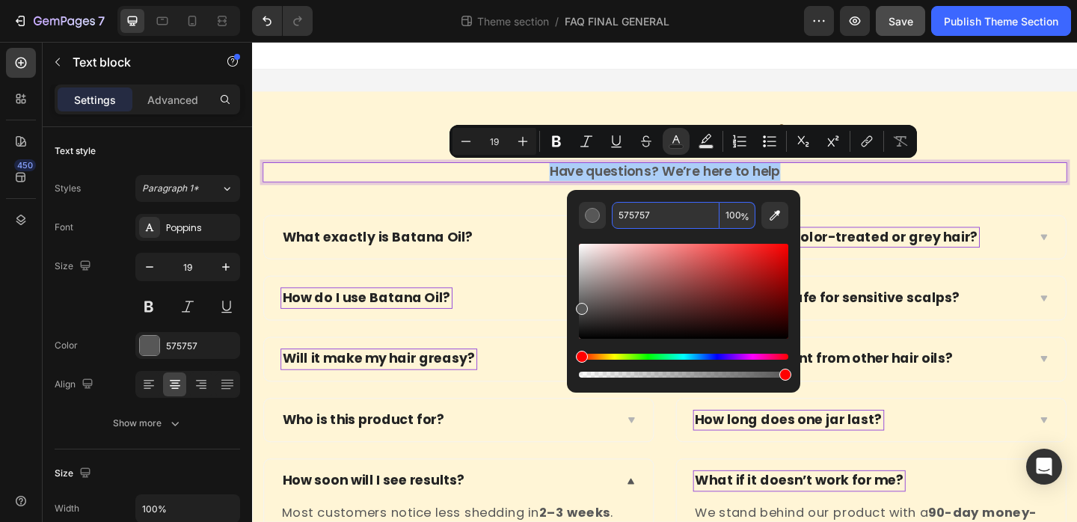
click at [659, 218] on input "575757" at bounding box center [666, 215] width 108 height 27
paste input "8C6B3E"
type input "8C6B3E"
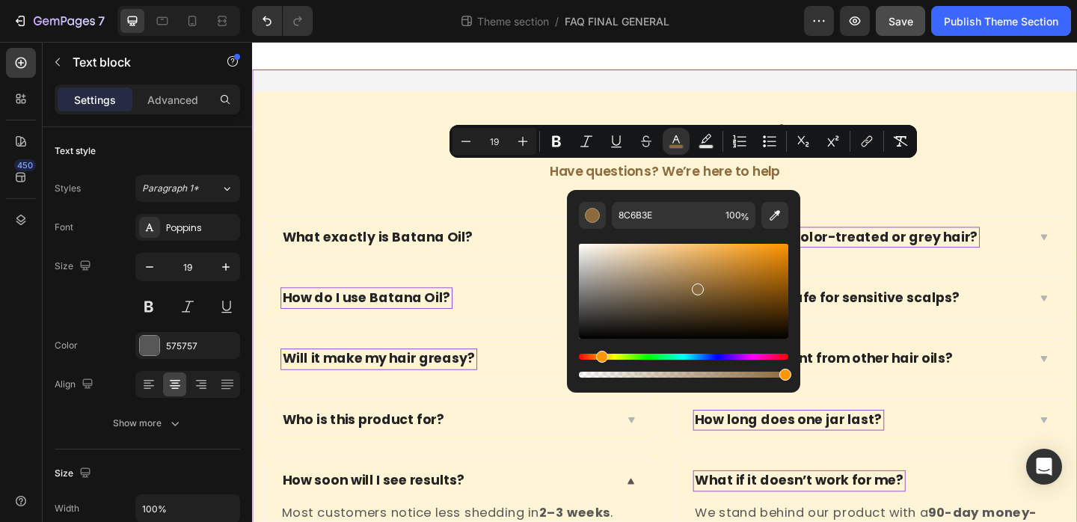
click at [502, 84] on div "⁠⁠⁠⁠⁠⁠⁠ Frequently asked questions Heading Have questions? We’re here to help T…" at bounding box center [701, 380] width 898 height 616
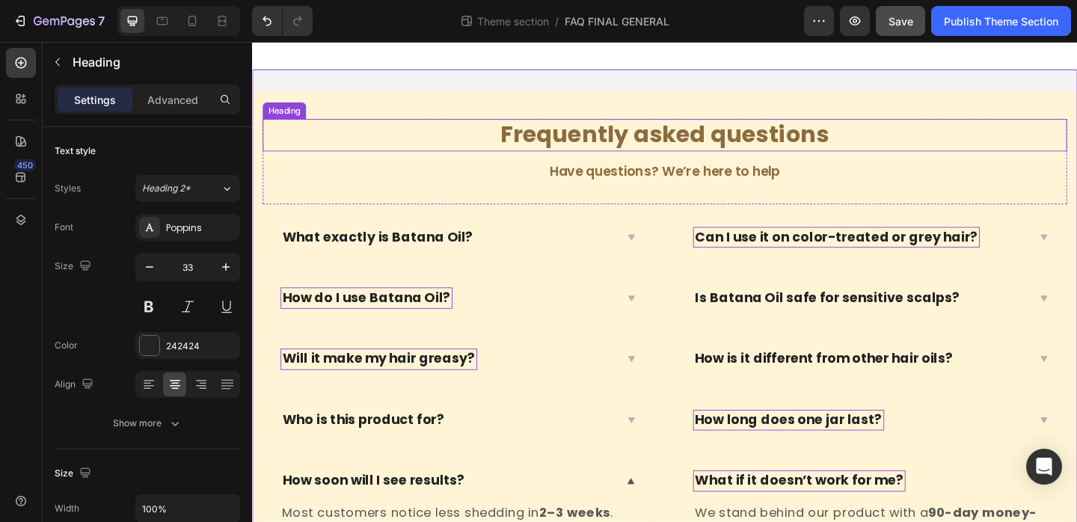
click at [685, 149] on span "Frequently asked questions" at bounding box center [701, 142] width 358 height 35
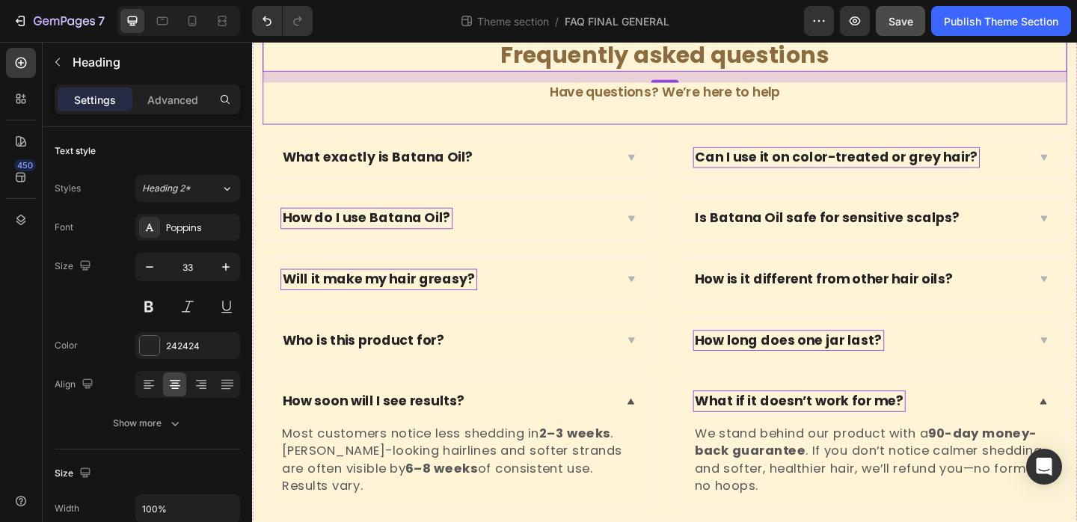
scroll to position [102, 0]
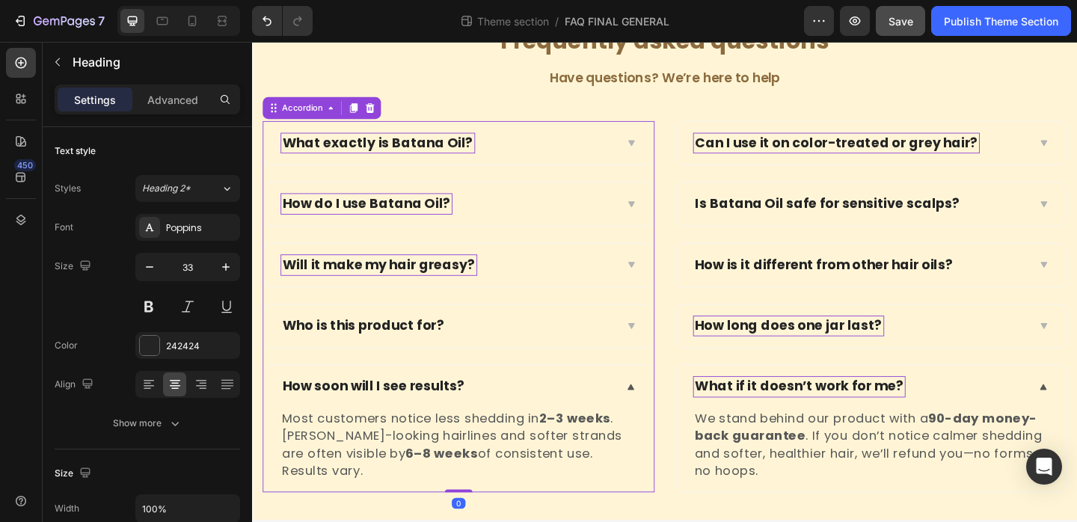
click at [410, 147] on p "What exactly is Batana Oil?" at bounding box center [388, 152] width 207 height 19
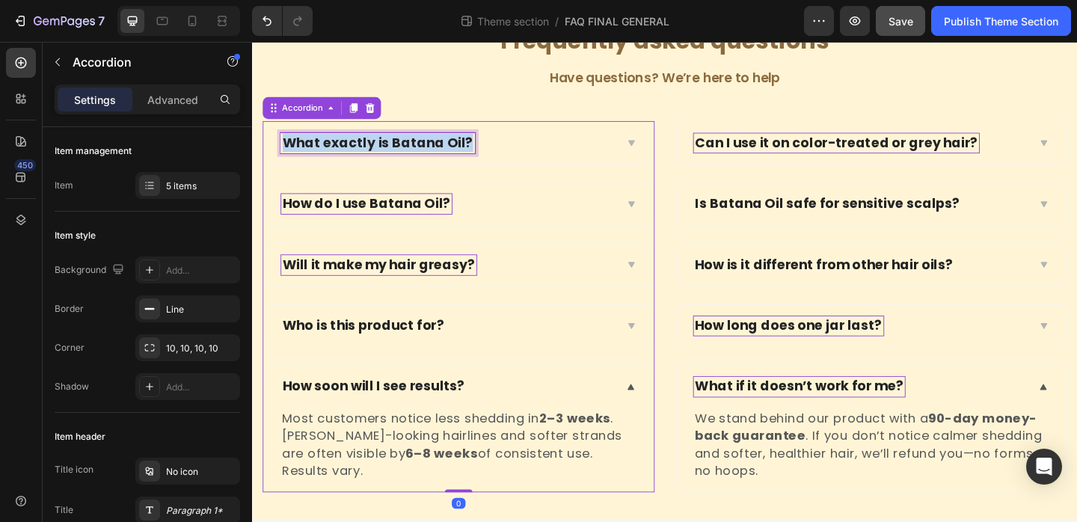
click at [410, 147] on p "What exactly is Batana Oil?" at bounding box center [388, 152] width 207 height 19
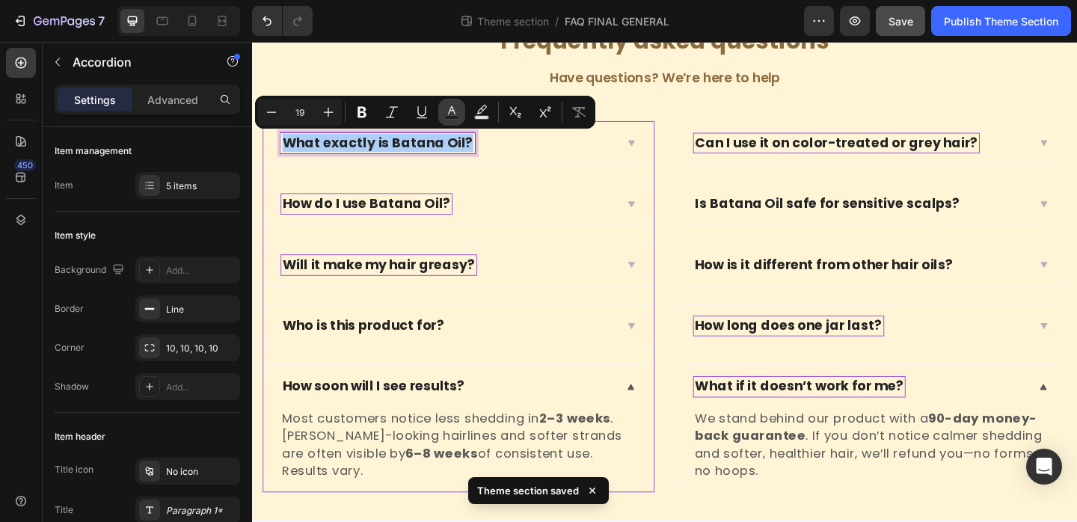
click at [450, 109] on icon "Editor contextual toolbar" at bounding box center [451, 112] width 15 height 15
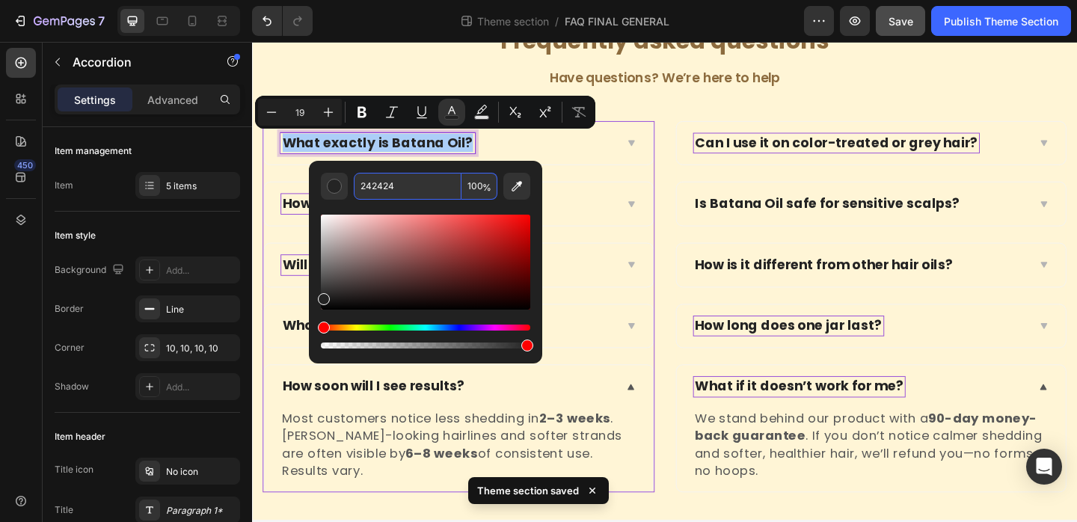
click at [402, 195] on input "242424" at bounding box center [408, 186] width 108 height 27
paste input "8C6B3E"
type input "8C6B3E"
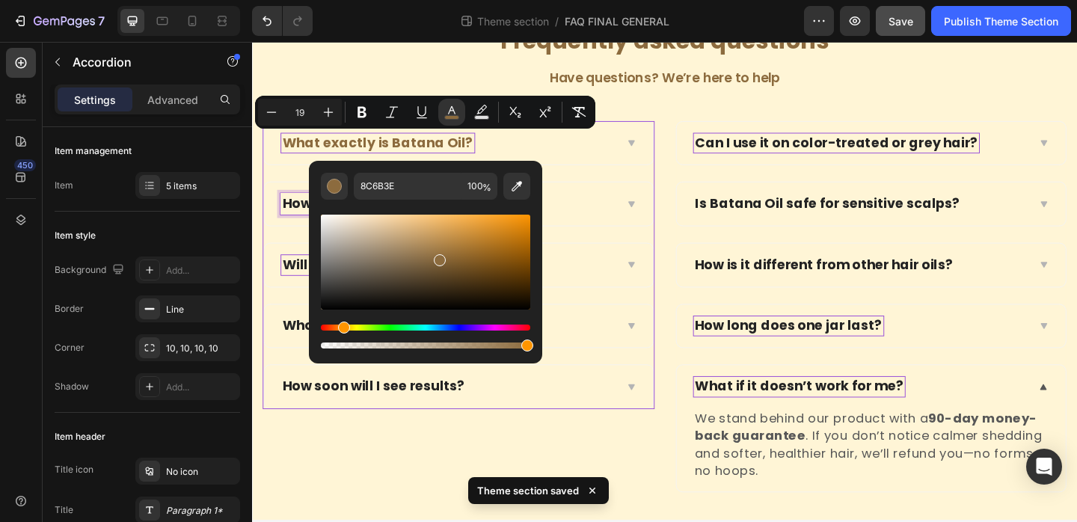
click at [296, 221] on p "How do I use Batana Oil?" at bounding box center [376, 218] width 183 height 19
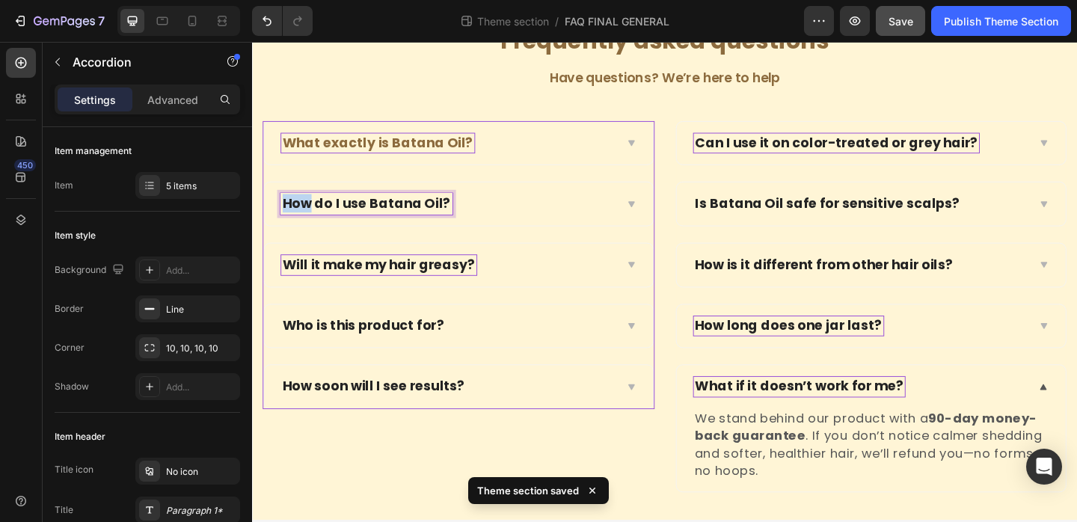
click at [296, 221] on p "How do I use Batana Oil?" at bounding box center [376, 218] width 183 height 19
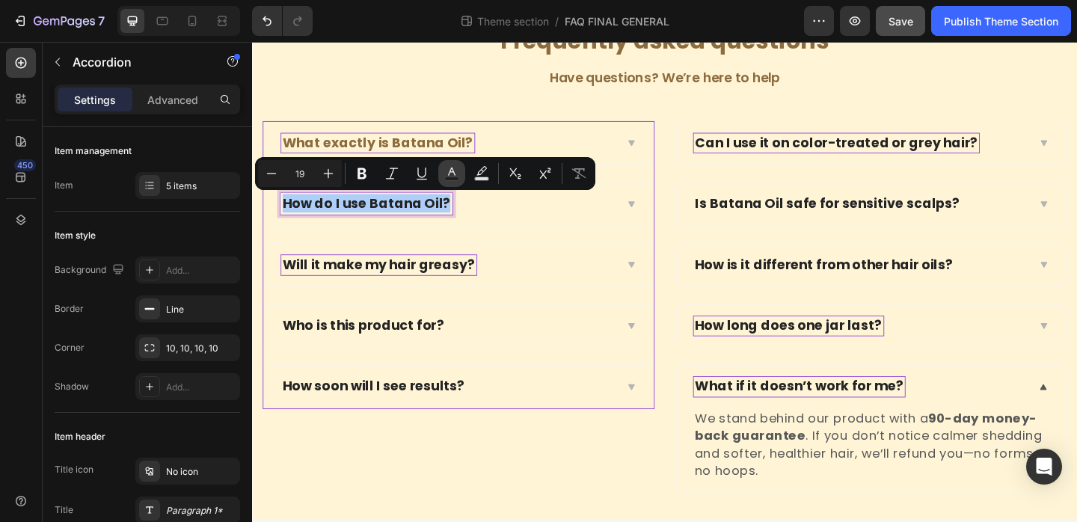
click at [441, 177] on button "Text Color" at bounding box center [451, 173] width 27 height 27
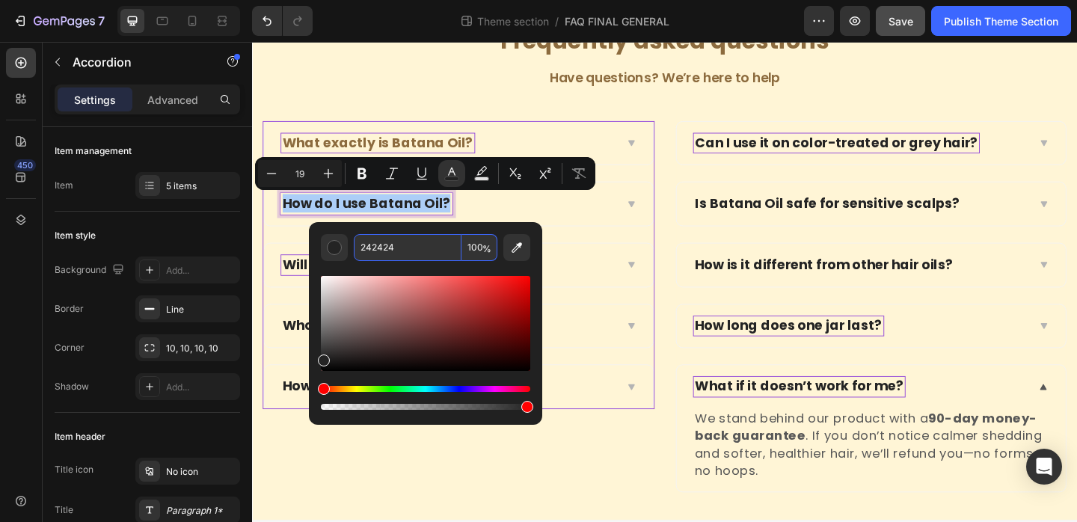
click at [401, 245] on input "242424" at bounding box center [408, 247] width 108 height 27
paste input "8C6B3E"
type input "8C6B3E"
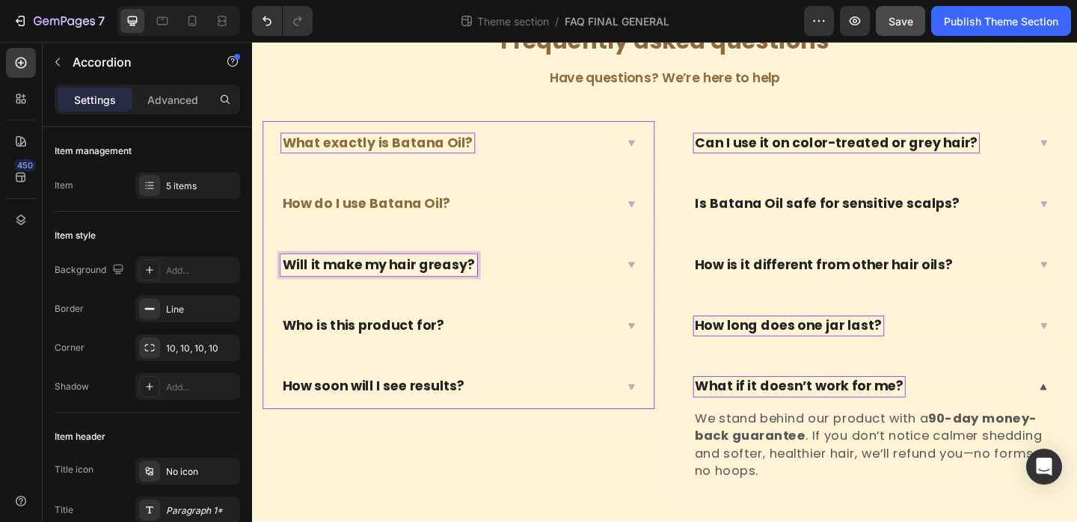
click at [298, 294] on p "Will it make my hair greasy?" at bounding box center [389, 284] width 209 height 19
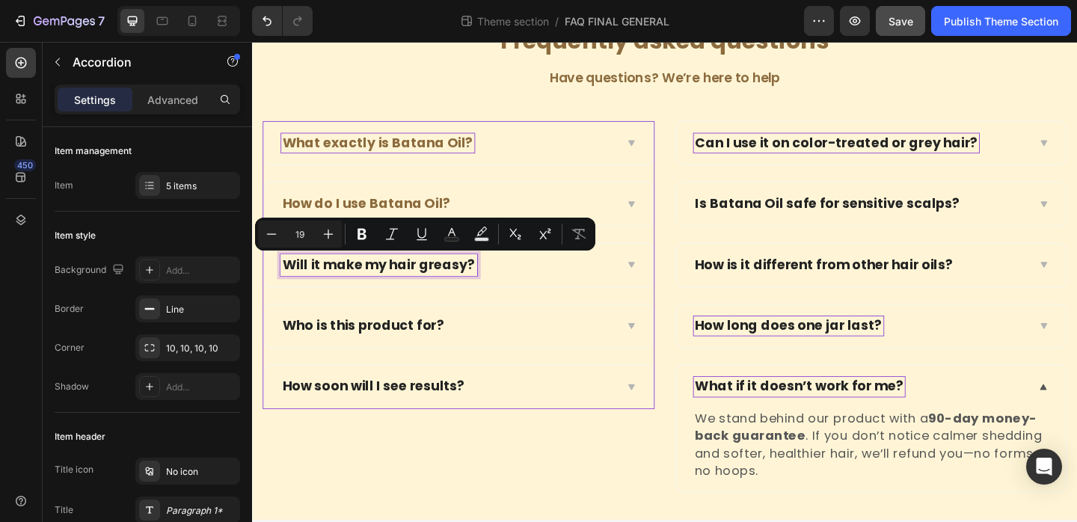
click at [329, 287] on p "Will it make my hair greasy?" at bounding box center [389, 284] width 209 height 19
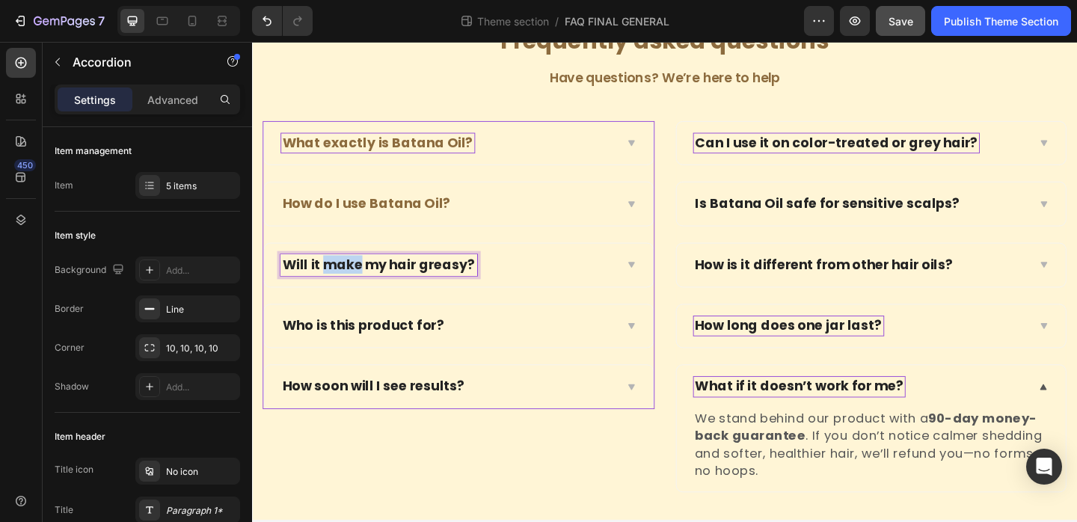
click at [329, 287] on p "Will it make my hair greasy?" at bounding box center [389, 284] width 209 height 19
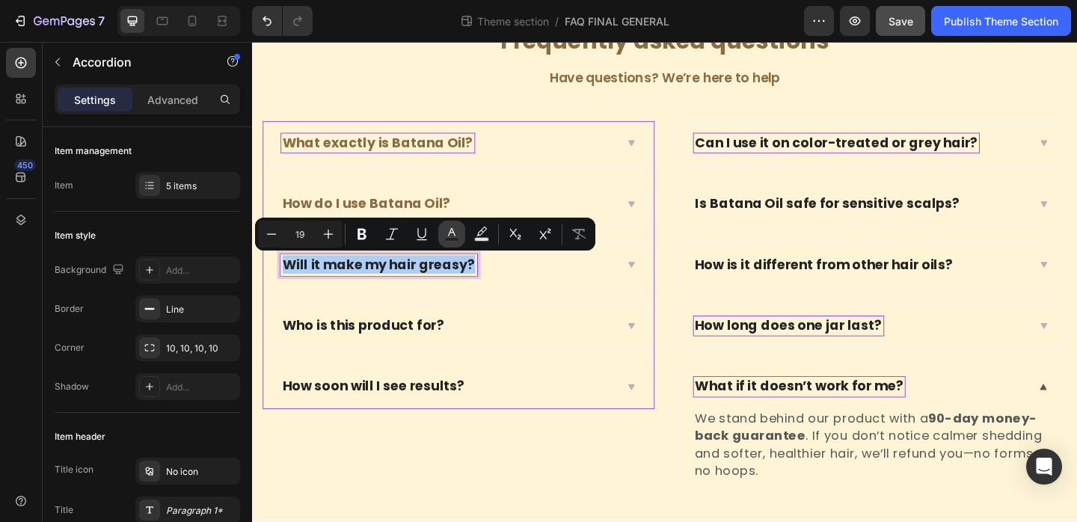
click at [444, 229] on icon "Editor contextual toolbar" at bounding box center [451, 234] width 15 height 15
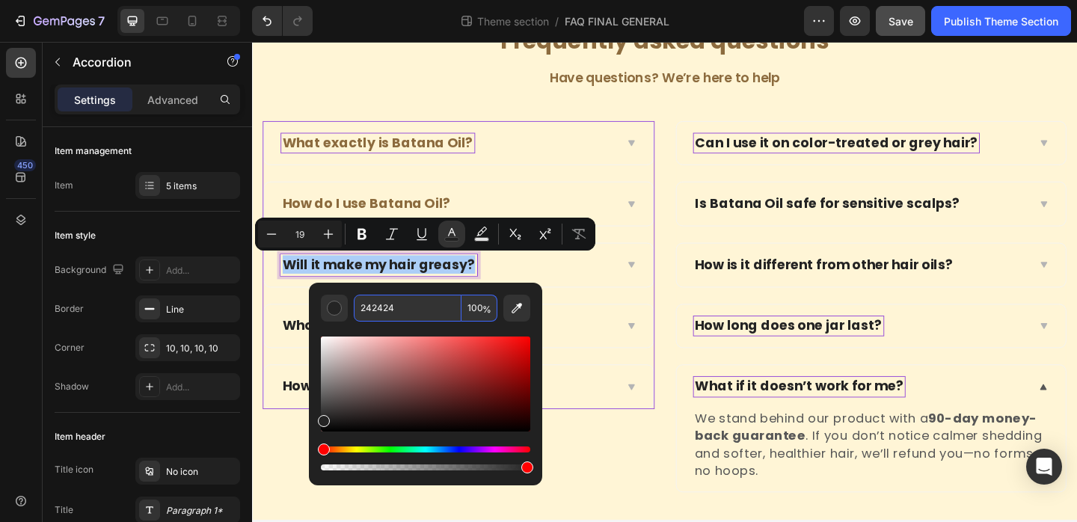
click at [385, 311] on input "242424" at bounding box center [408, 308] width 108 height 27
paste input "8C6B3E"
type input "8C6B3E"
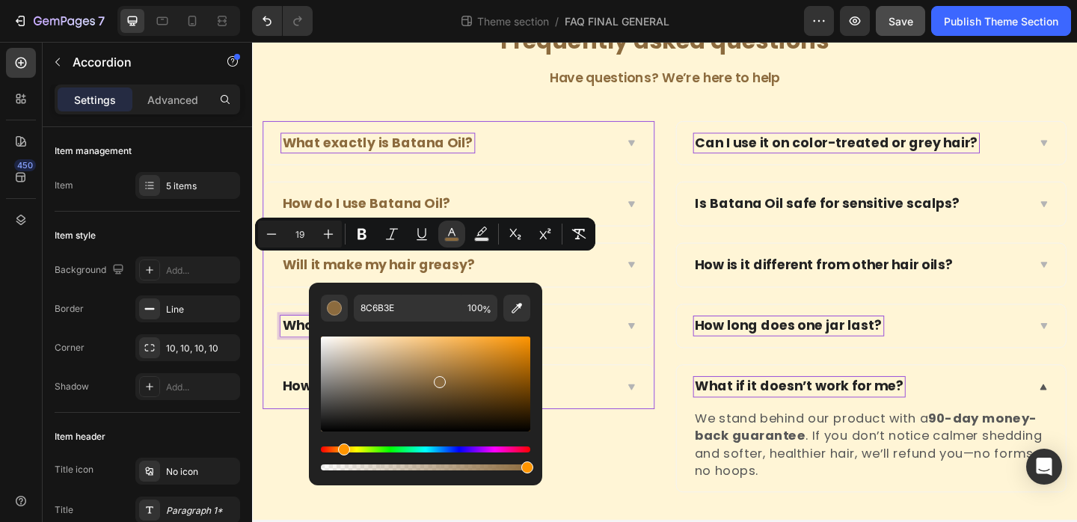
click at [301, 346] on p "Who is this product for?" at bounding box center [373, 351] width 176 height 19
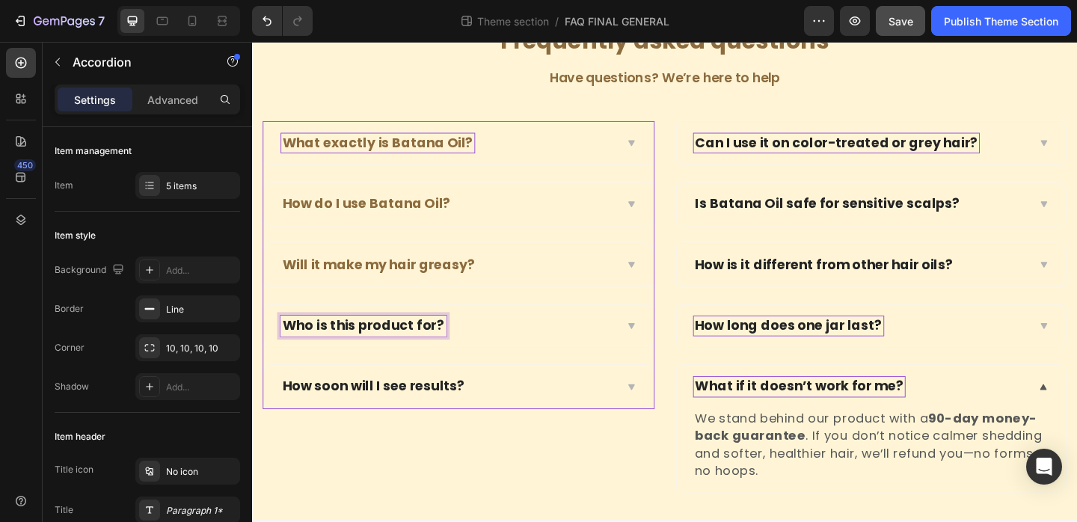
click at [383, 355] on p "Who is this product for?" at bounding box center [373, 351] width 176 height 19
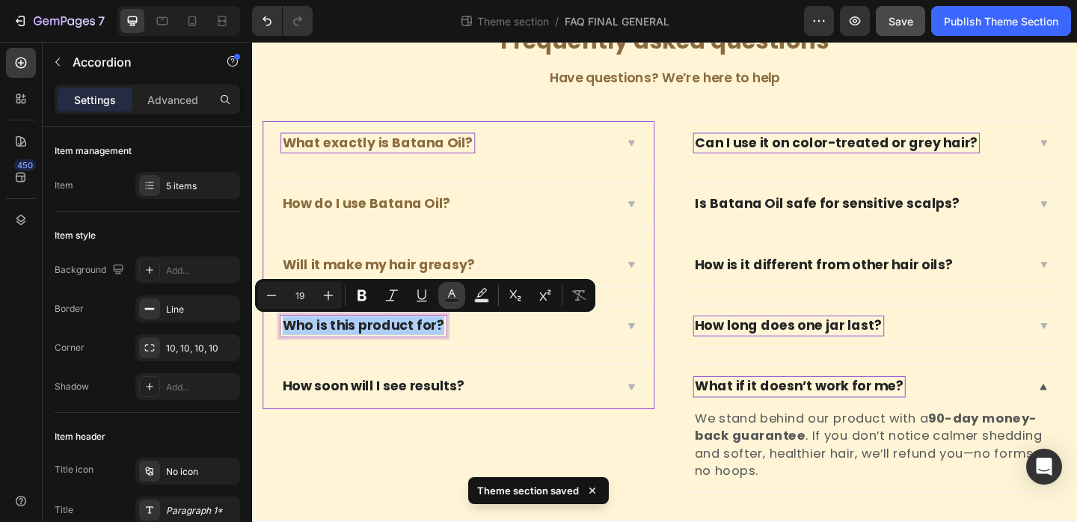
click at [447, 288] on icon "Editor contextual toolbar" at bounding box center [451, 295] width 15 height 15
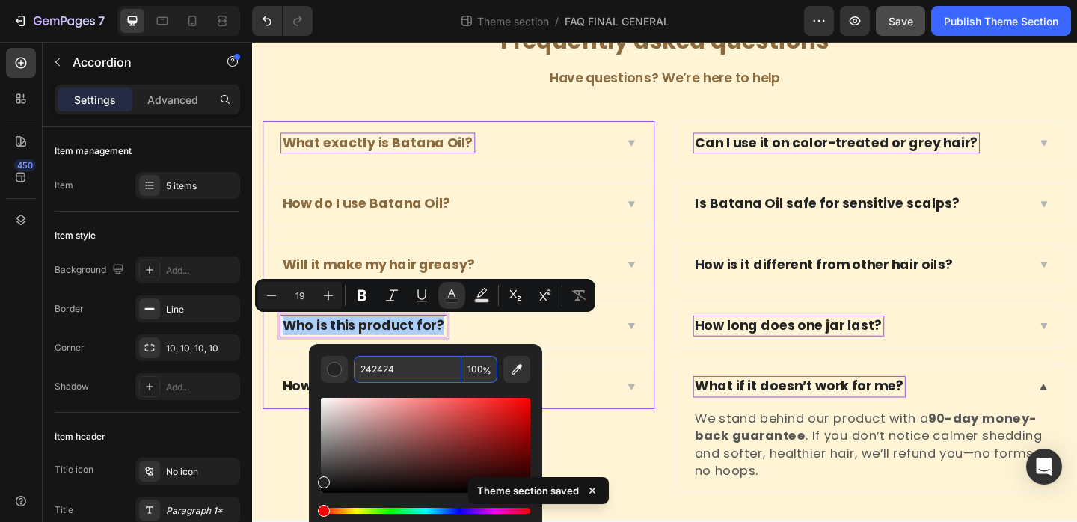
click at [385, 368] on input "242424" at bounding box center [408, 369] width 108 height 27
paste input "8C6B3E"
type input "8C6B3E"
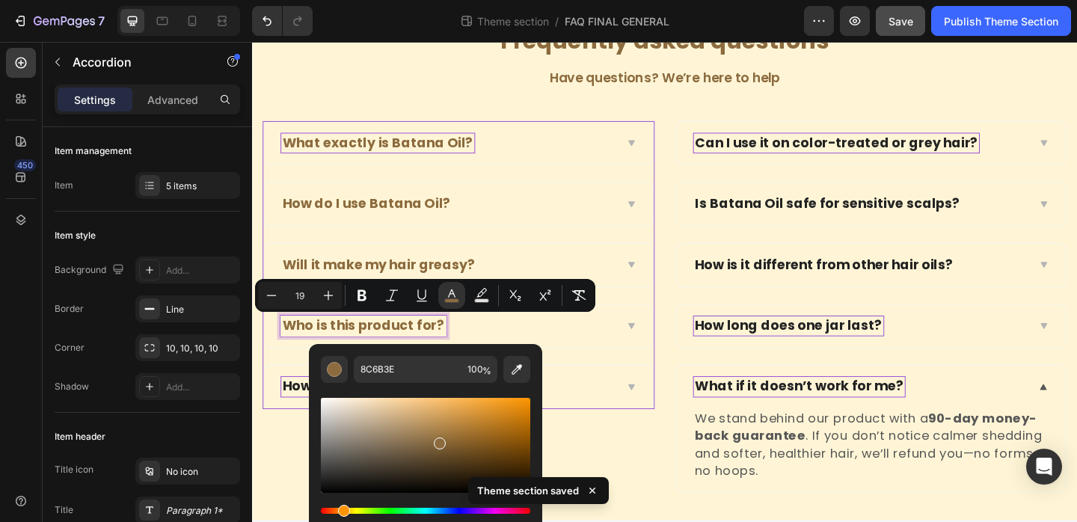
click at [304, 414] on p "How soon will I see results?" at bounding box center [384, 417] width 198 height 19
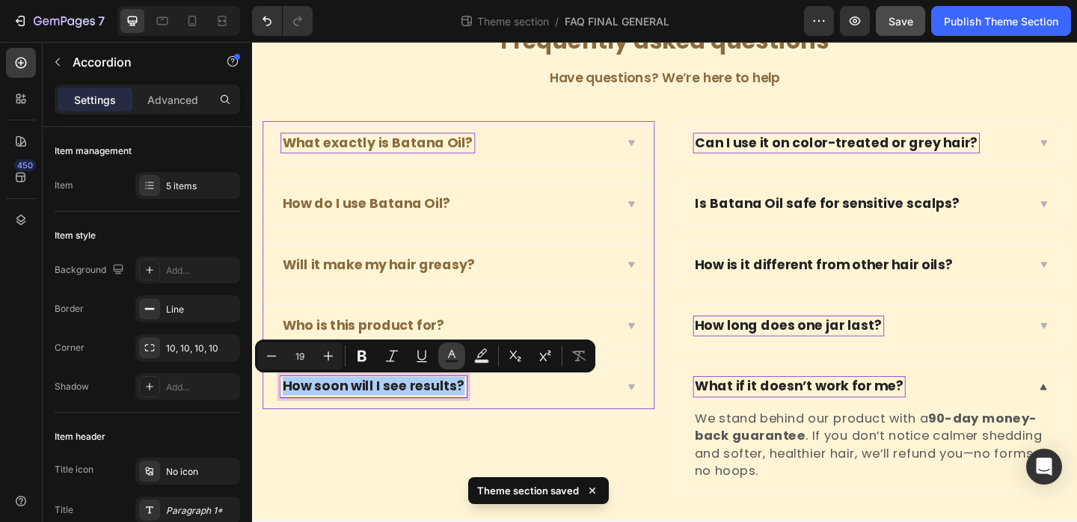
click at [443, 354] on button "Text Color" at bounding box center [451, 356] width 27 height 27
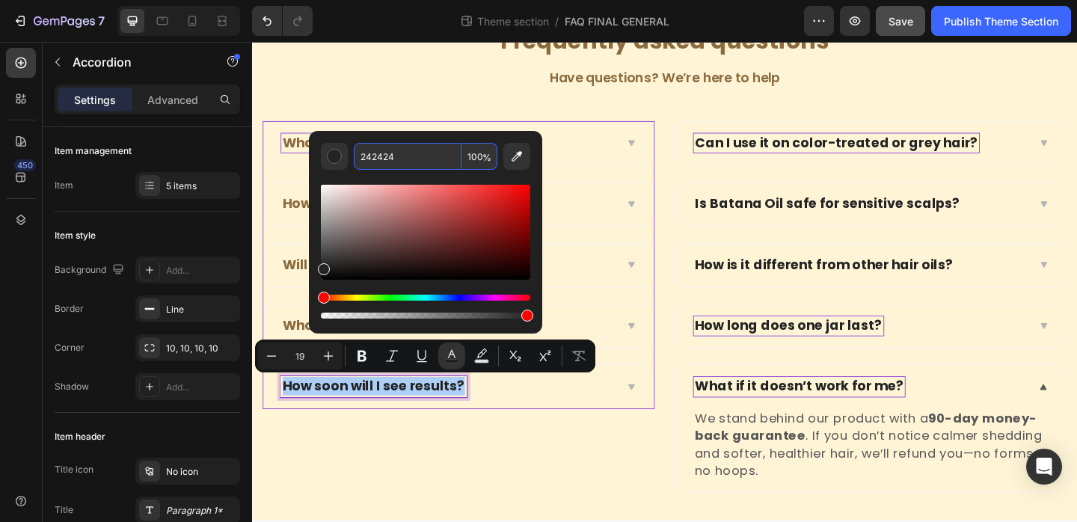
click at [394, 154] on input "242424" at bounding box center [408, 156] width 108 height 27
paste input "8C6B3E"
type input "8C6B3E"
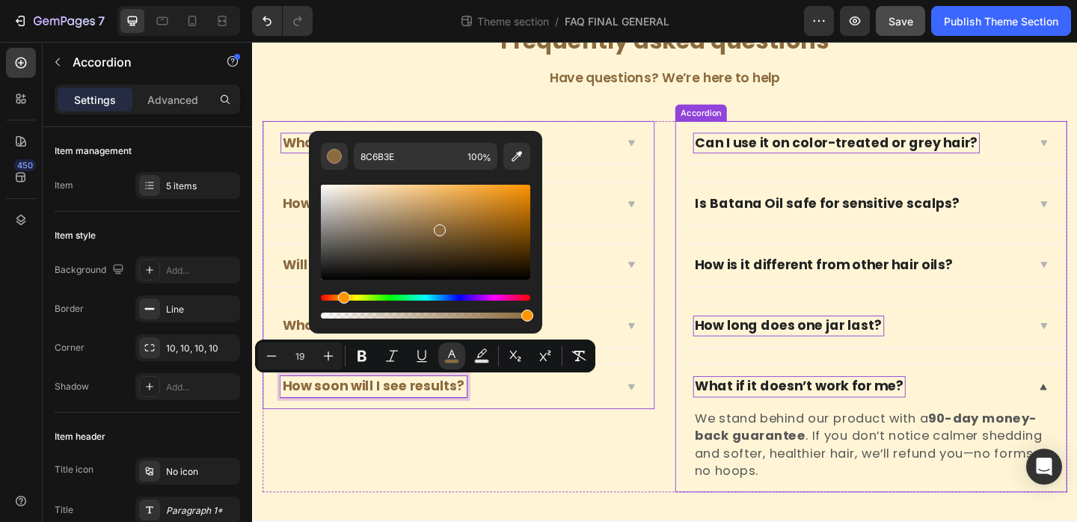
click at [937, 148] on p "Can I use it on color-treated or grey hair?" at bounding box center [887, 152] width 307 height 19
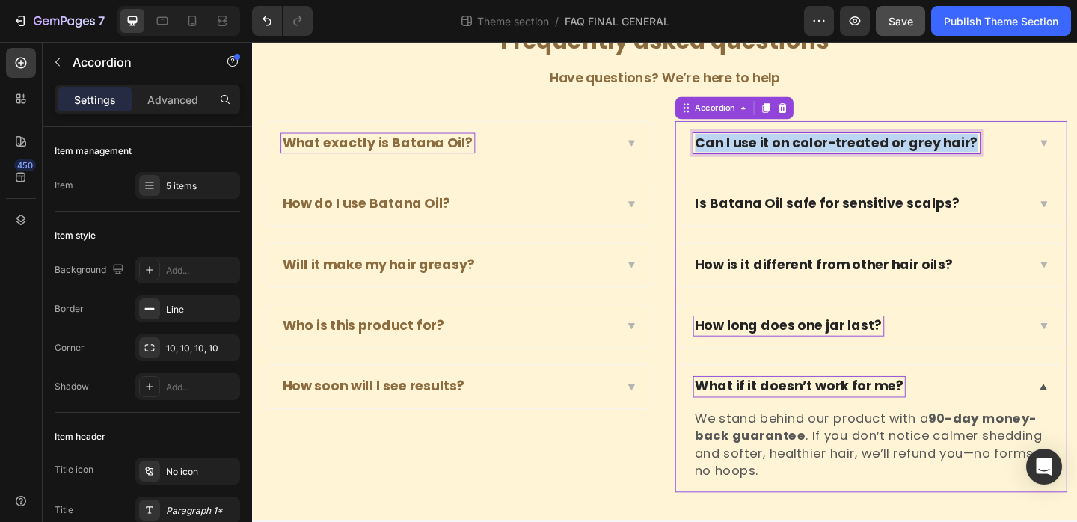
click at [937, 148] on p "Can I use it on color-treated or grey hair?" at bounding box center [887, 152] width 307 height 19
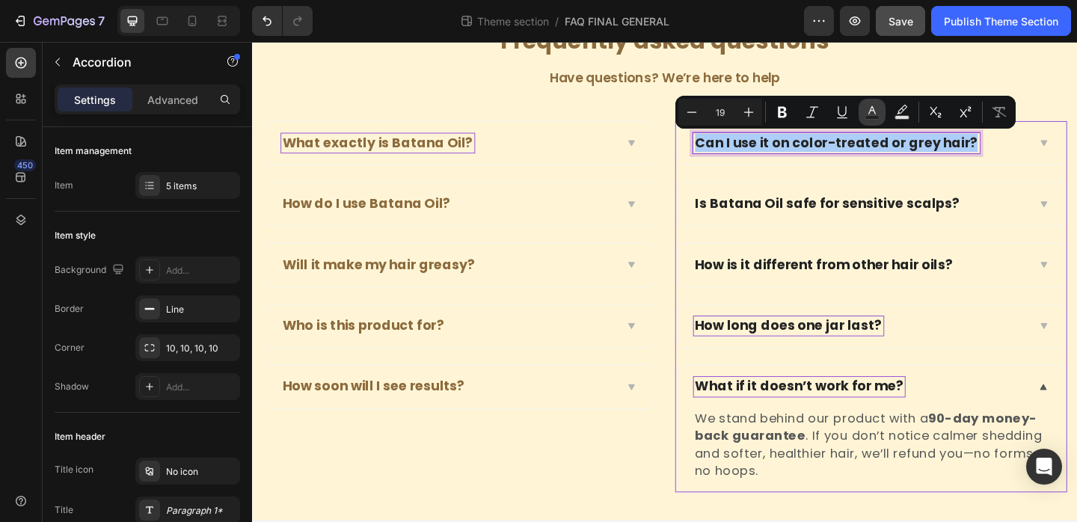
click at [869, 111] on icon "Editor contextual toolbar" at bounding box center [872, 112] width 15 height 15
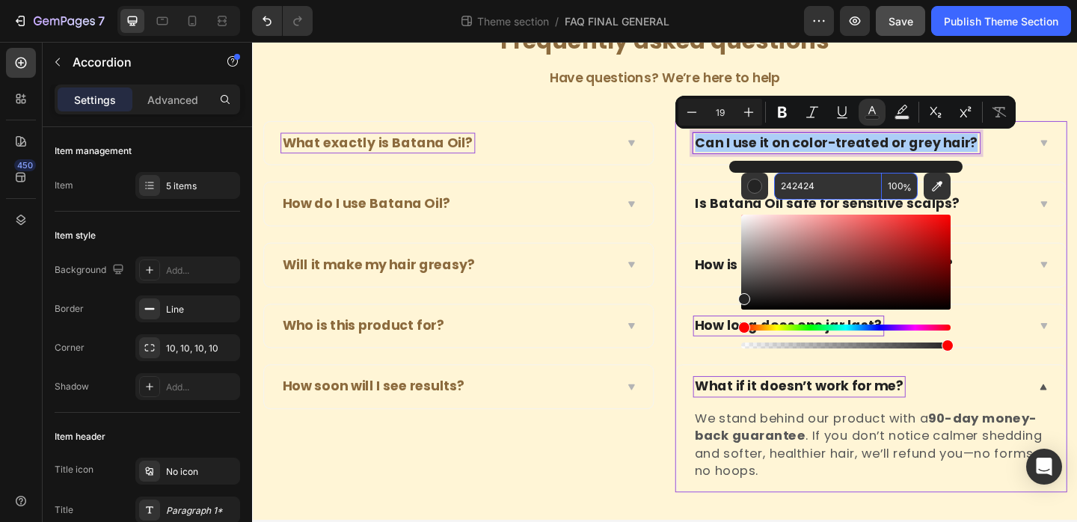
click at [827, 179] on input "242424" at bounding box center [828, 186] width 108 height 27
paste input "8C6B3E"
type input "8C6B3E"
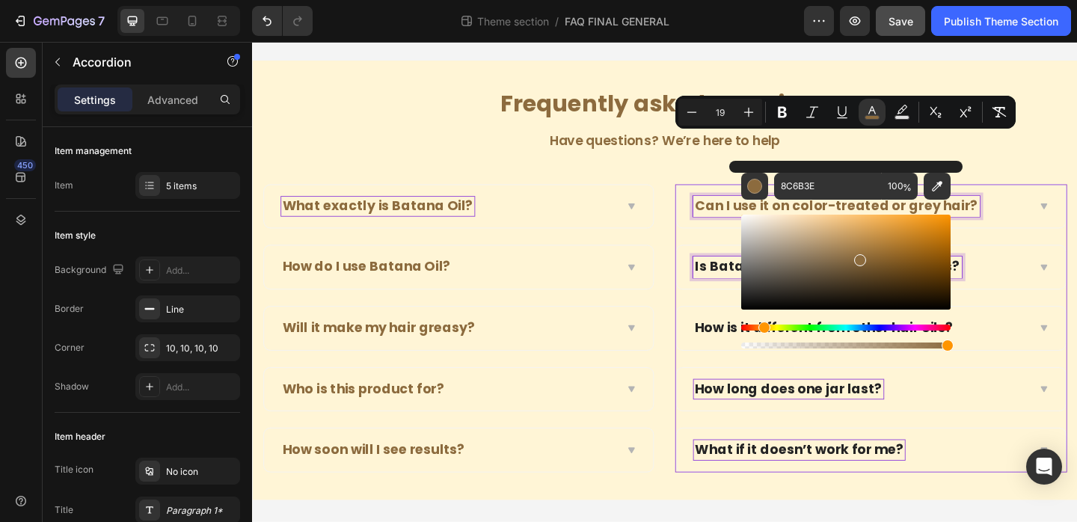
drag, startPoint x: 763, startPoint y: 209, endPoint x: 982, endPoint y: 234, distance: 220.6
click at [763, 278] on p "Is Batana Oil safe for sensitive scalps?" at bounding box center [878, 287] width 288 height 19
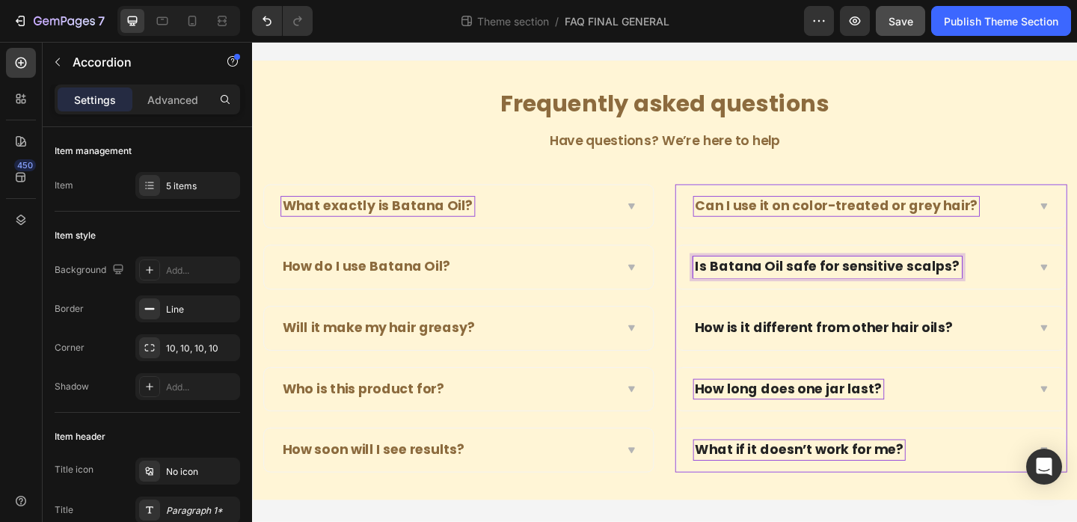
click at [763, 209] on div "Can I use it on color-treated or grey hair?" at bounding box center [925, 220] width 423 height 47
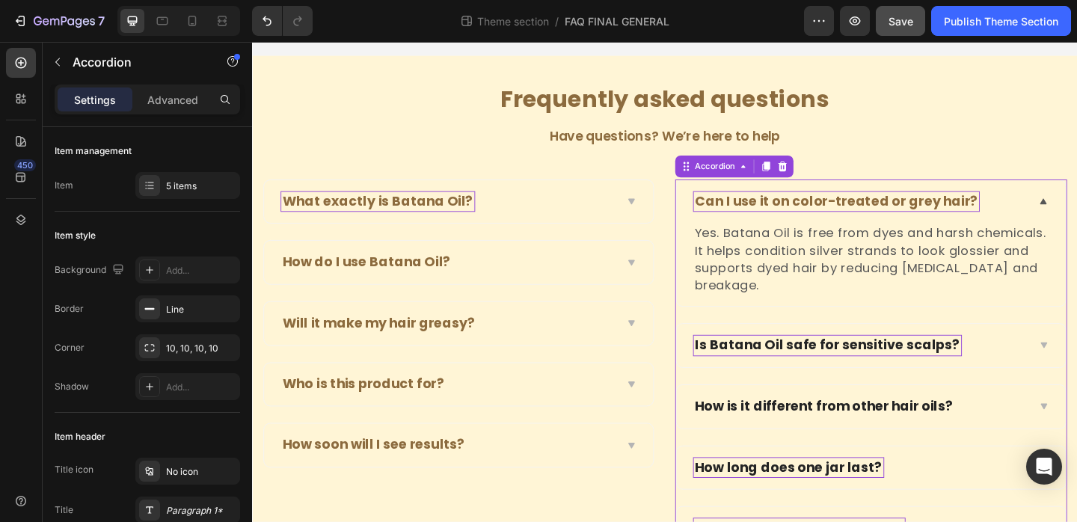
scroll to position [58, 0]
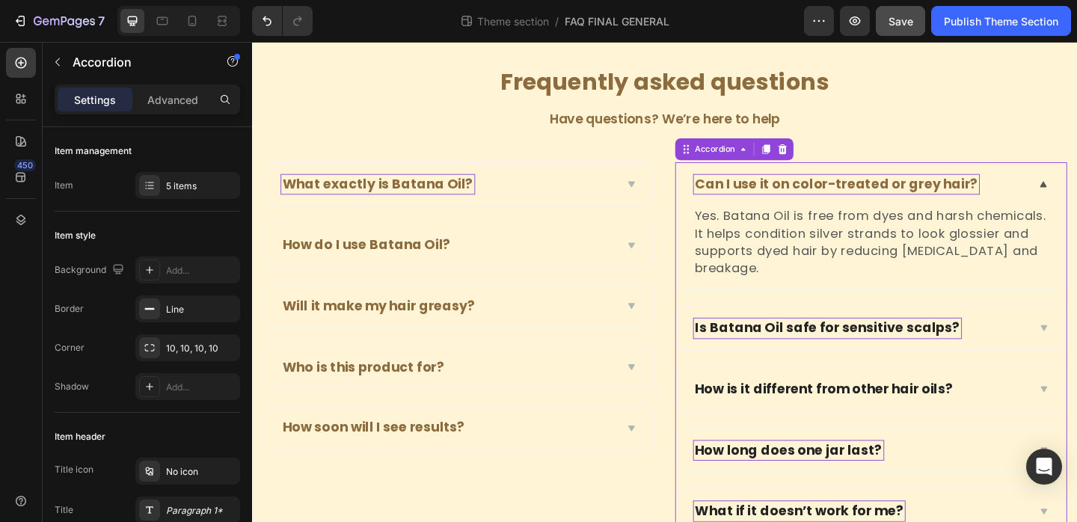
click at [781, 357] on p "Is Batana Oil safe for sensitive scalps?" at bounding box center [878, 353] width 288 height 19
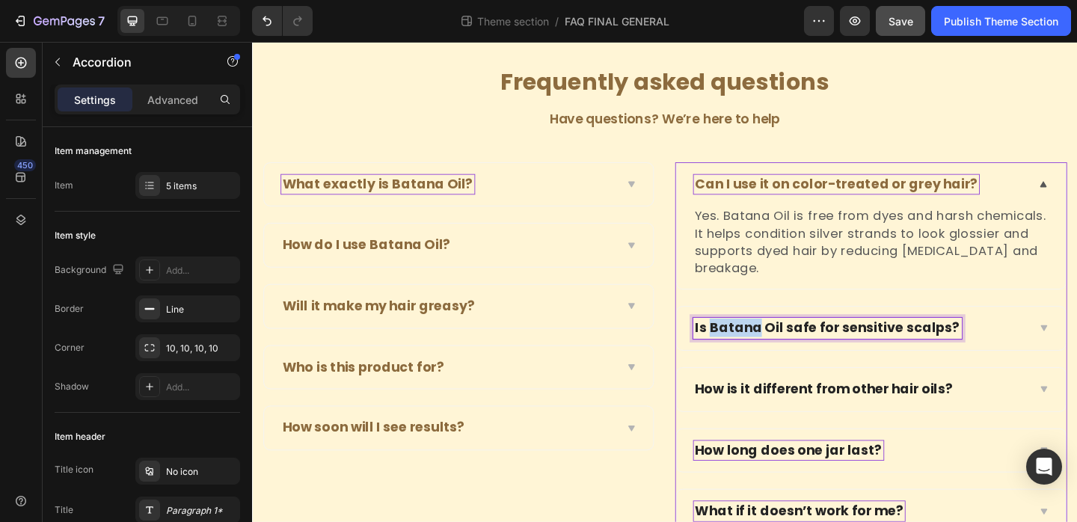
click at [781, 357] on p "Is Batana Oil safe for sensitive scalps?" at bounding box center [878, 353] width 288 height 19
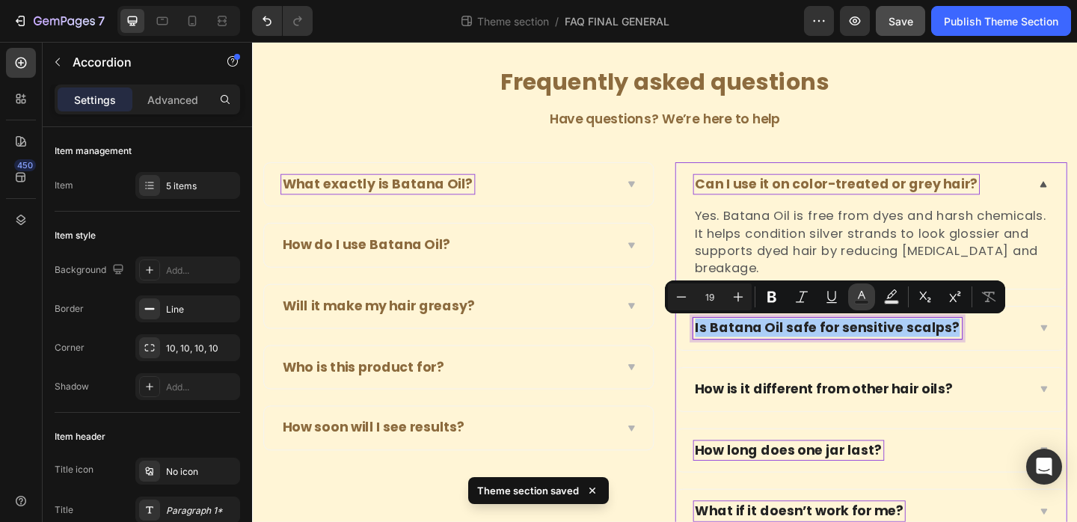
click at [855, 293] on icon "Editor contextual toolbar" at bounding box center [861, 297] width 15 height 15
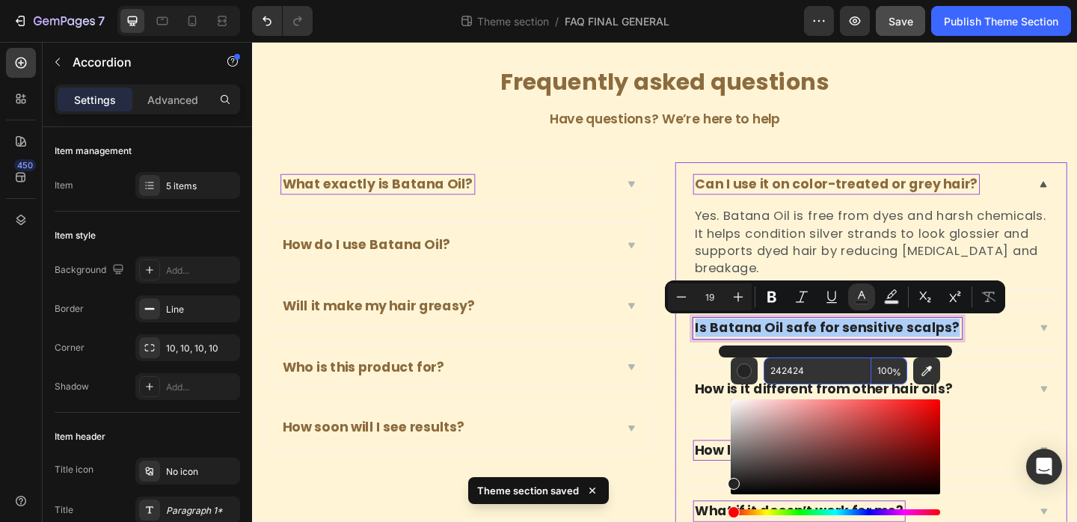
click at [806, 367] on input "242424" at bounding box center [818, 371] width 108 height 27
paste input "8C6B3E"
type input "8C6B3E"
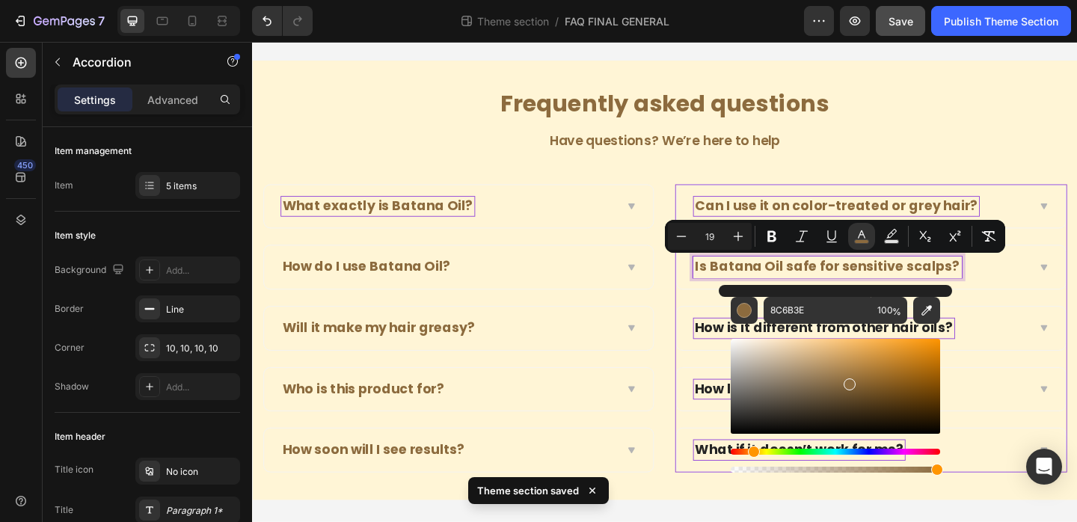
scroll to position [33, 0]
click at [752, 349] on p "How is it different from other hair oils?" at bounding box center [874, 354] width 281 height 19
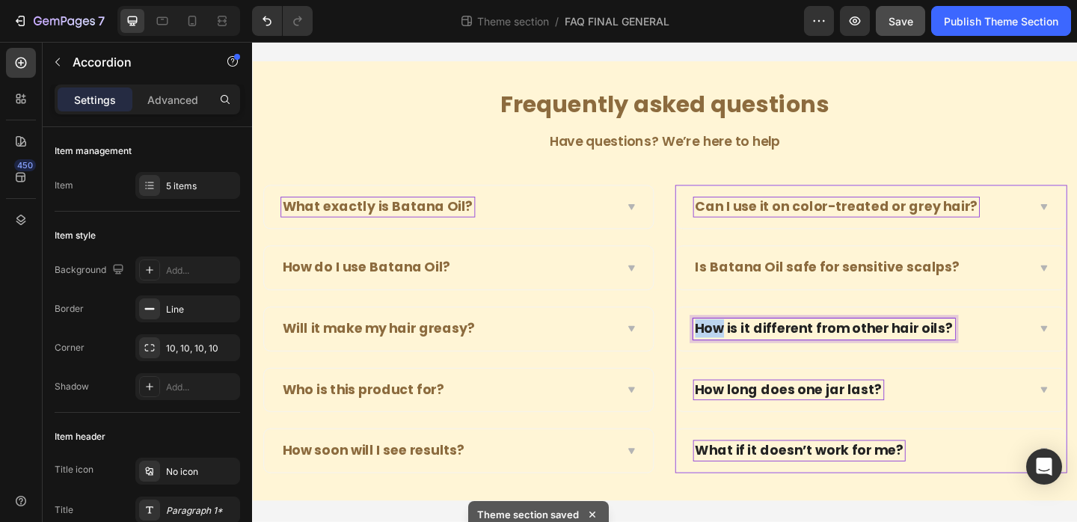
click at [752, 349] on p "How is it different from other hair oils?" at bounding box center [874, 354] width 281 height 19
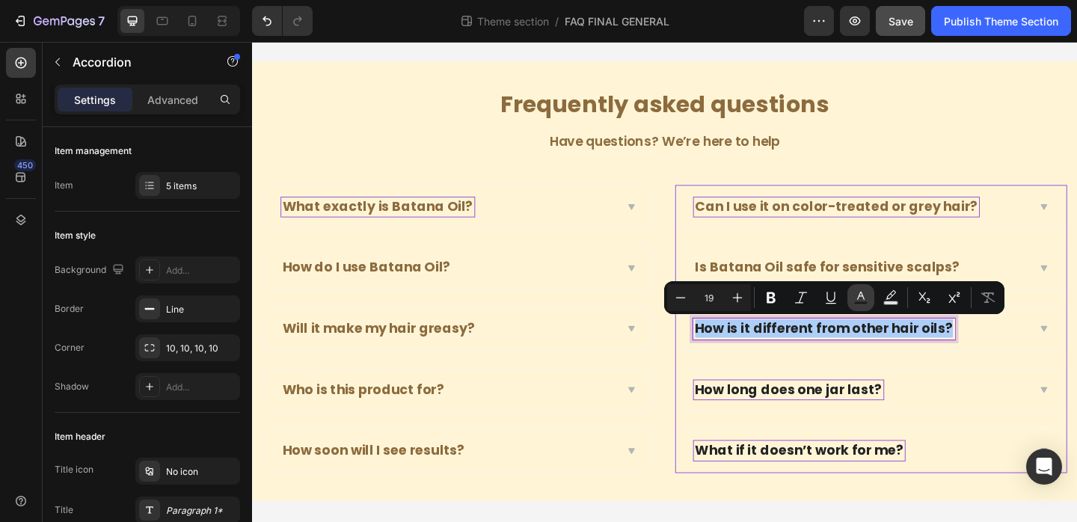
click at [860, 292] on icon "Editor contextual toolbar" at bounding box center [860, 296] width 7 height 8
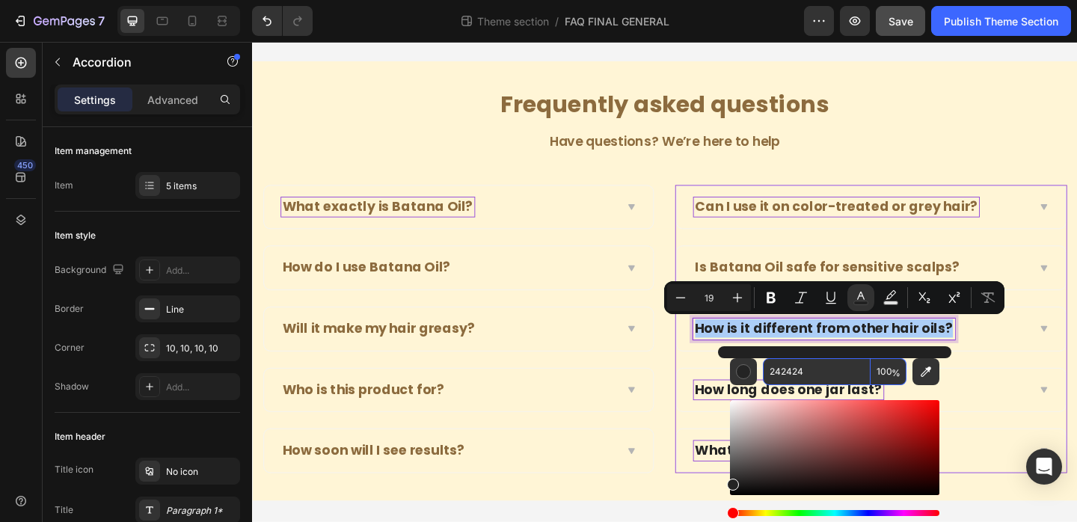
click at [797, 377] on input "242424" at bounding box center [817, 371] width 108 height 27
paste input "8C6B3E"
type input "8C6B3E"
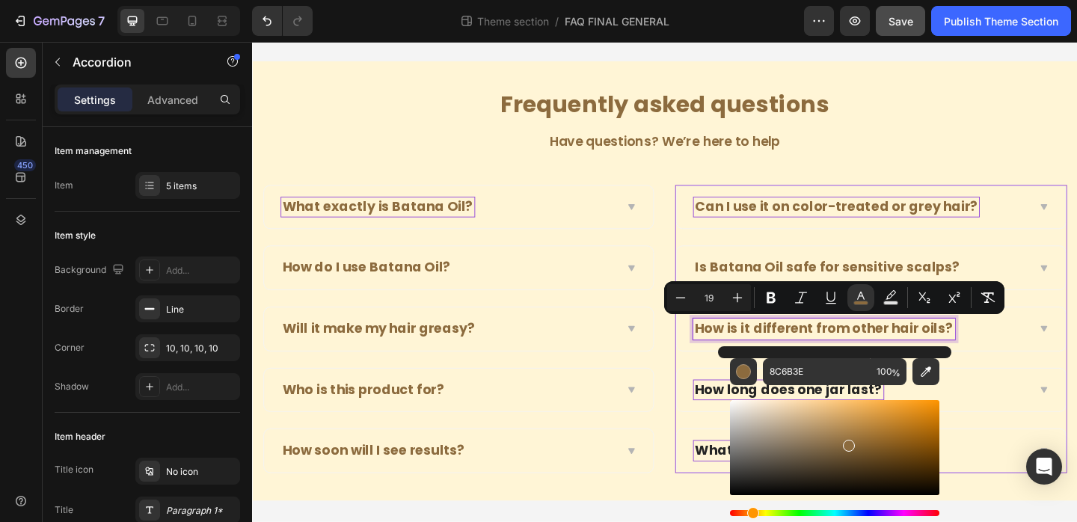
click at [754, 423] on p "How long does one jar last?" at bounding box center [835, 420] width 203 height 19
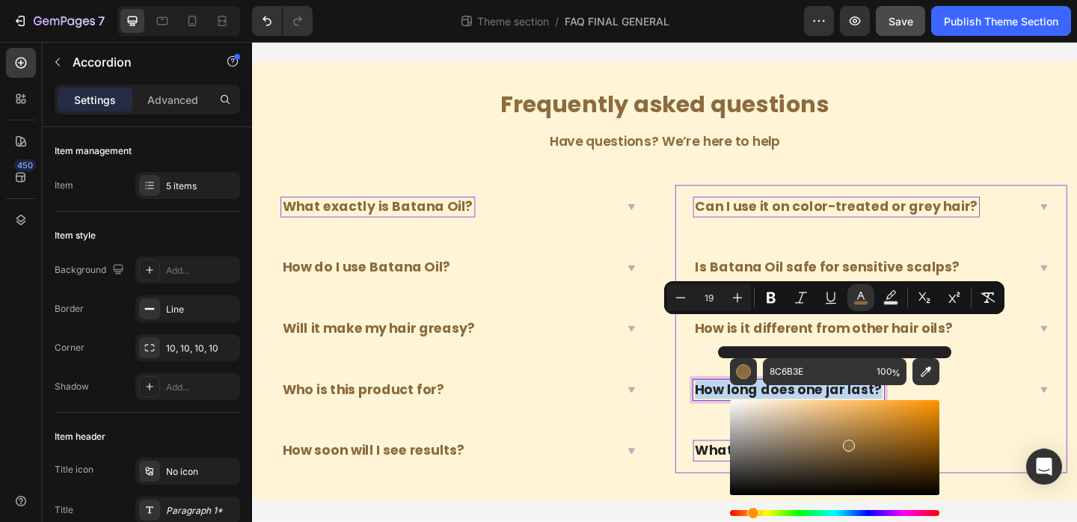
click at [754, 423] on p "How long does one jar last?" at bounding box center [835, 420] width 203 height 19
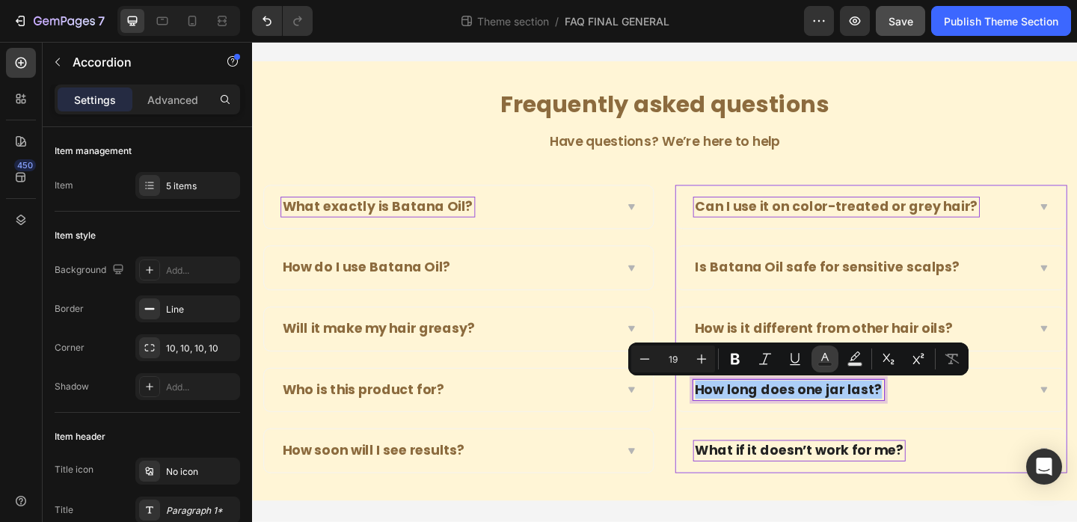
click at [824, 361] on icon "Editor contextual toolbar" at bounding box center [825, 359] width 15 height 15
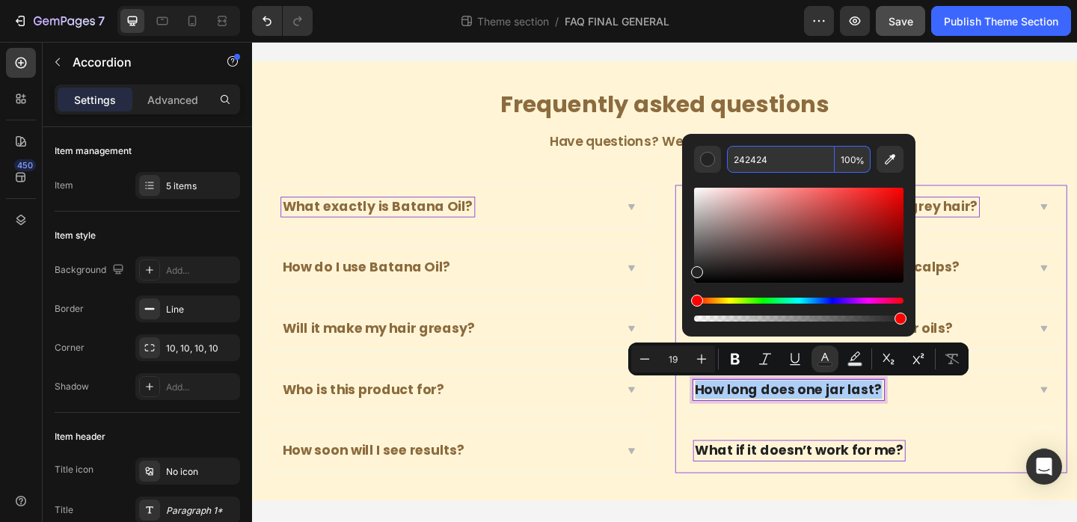
click at [771, 159] on input "242424" at bounding box center [781, 159] width 108 height 27
paste input "8C6B3E"
type input "8C6B3E"
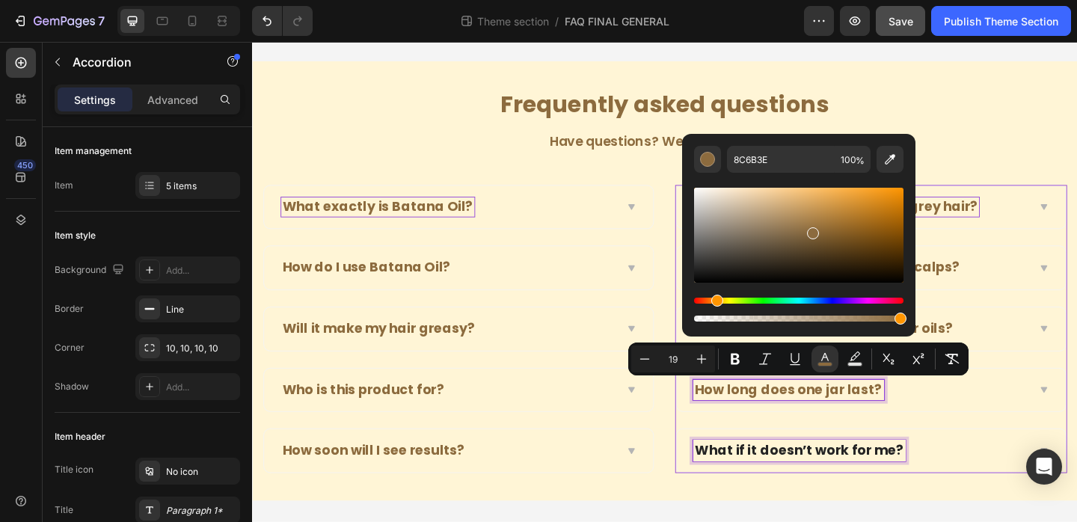
click at [836, 483] on p "What if it doesn’t work for me?" at bounding box center [847, 486] width 227 height 19
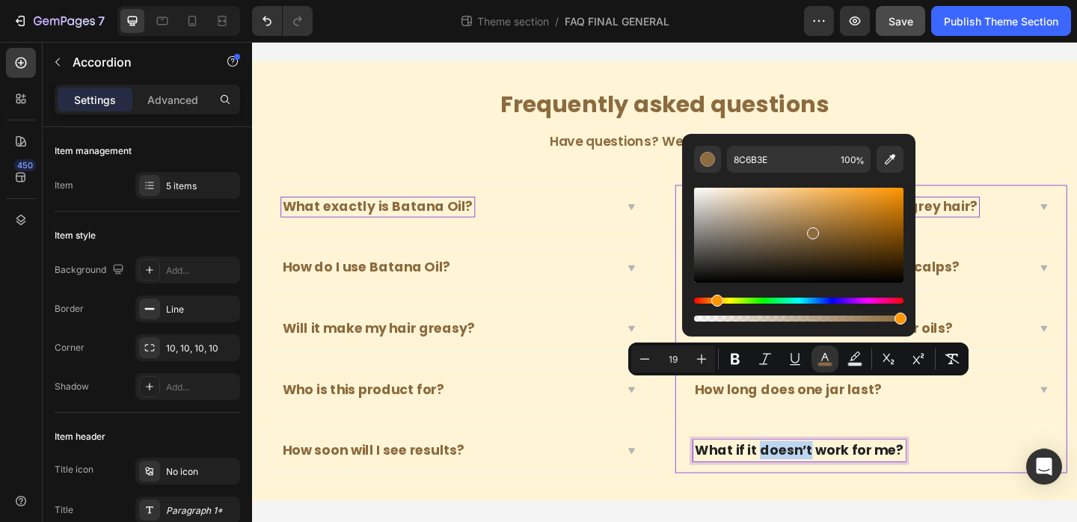
click at [836, 483] on p "What if it doesn’t work for me?" at bounding box center [847, 486] width 227 height 19
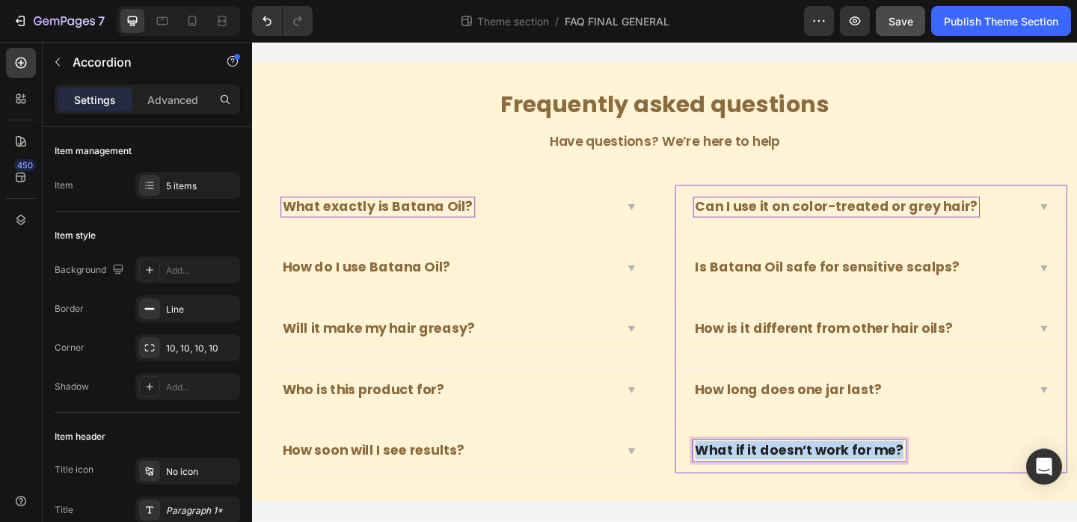
click at [836, 483] on p "What if it doesn’t work for me?" at bounding box center [847, 486] width 227 height 19
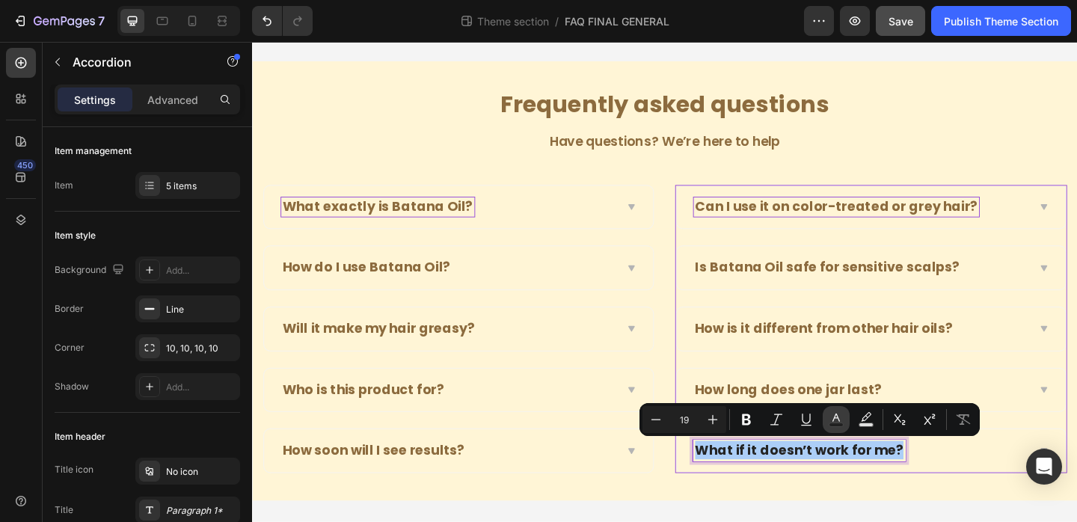
click at [830, 415] on icon "Editor contextual toolbar" at bounding box center [836, 419] width 15 height 15
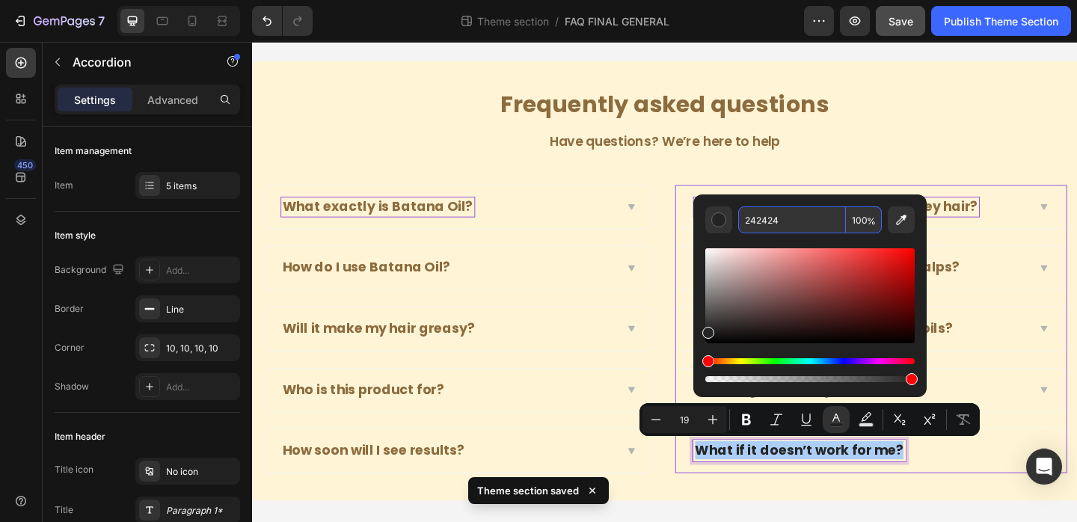
click at [762, 222] on input "242424" at bounding box center [792, 219] width 108 height 27
paste input "8C6B3E"
click at [786, 221] on input "8C6B3E424" at bounding box center [792, 219] width 108 height 27
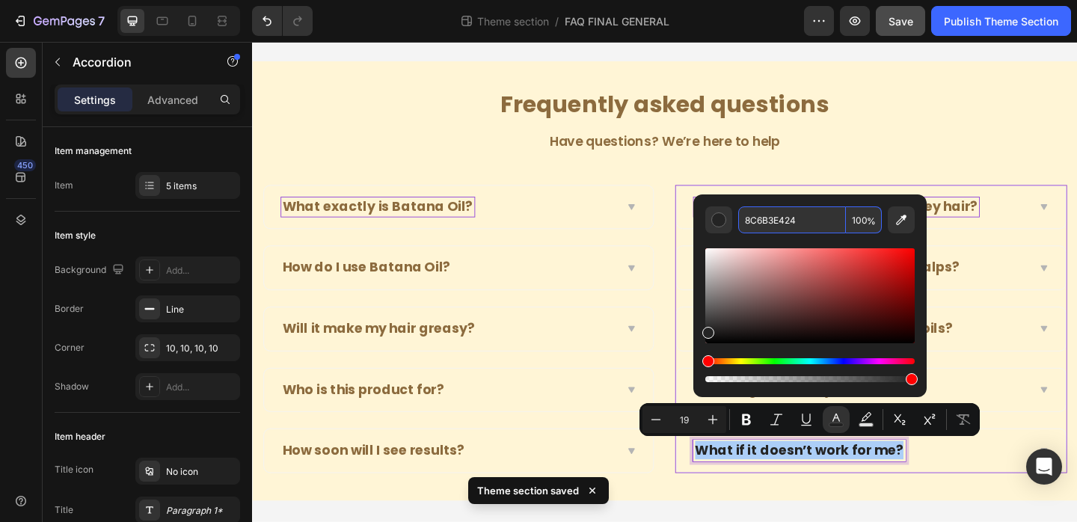
click at [786, 221] on input "8C6B3E424" at bounding box center [792, 219] width 108 height 27
paste input "Editor contextual toolbar"
type input "8C6B3E"
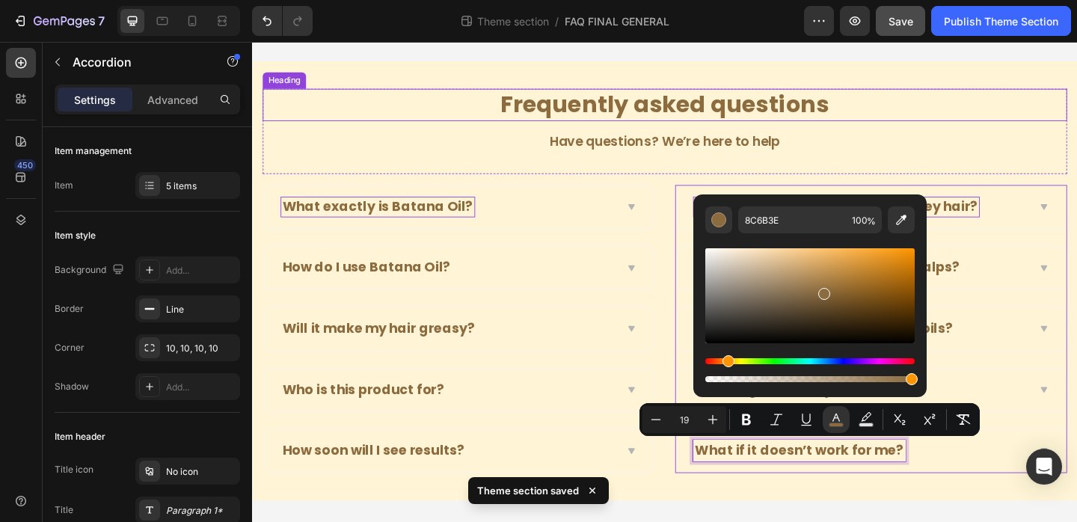
click at [947, 88] on div "⁠⁠⁠⁠⁠⁠⁠ Frequently asked questions Heading Have questions? We’re here to help T…" at bounding box center [701, 302] width 898 height 478
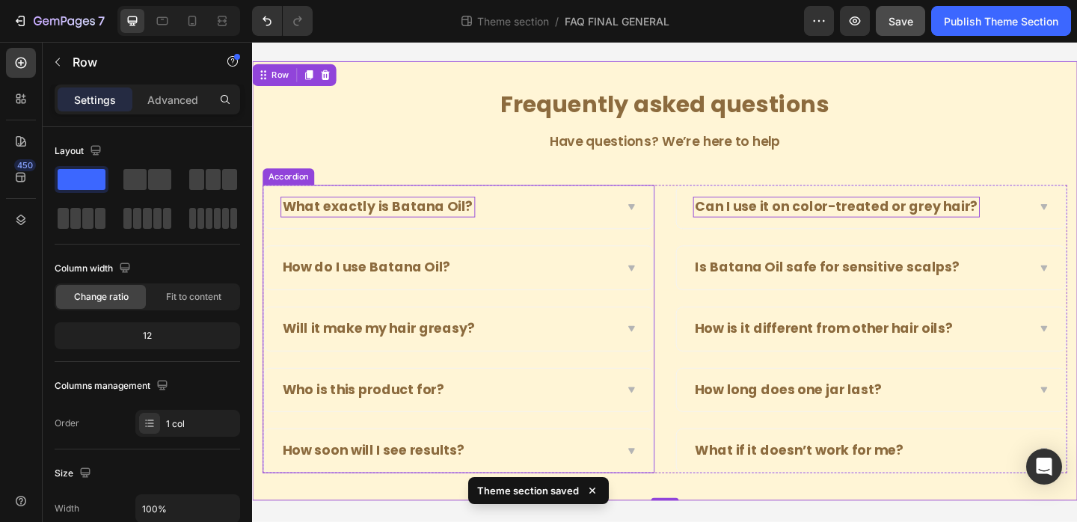
click at [657, 228] on div "What exactly is Batana Oil?" at bounding box center [476, 221] width 423 height 47
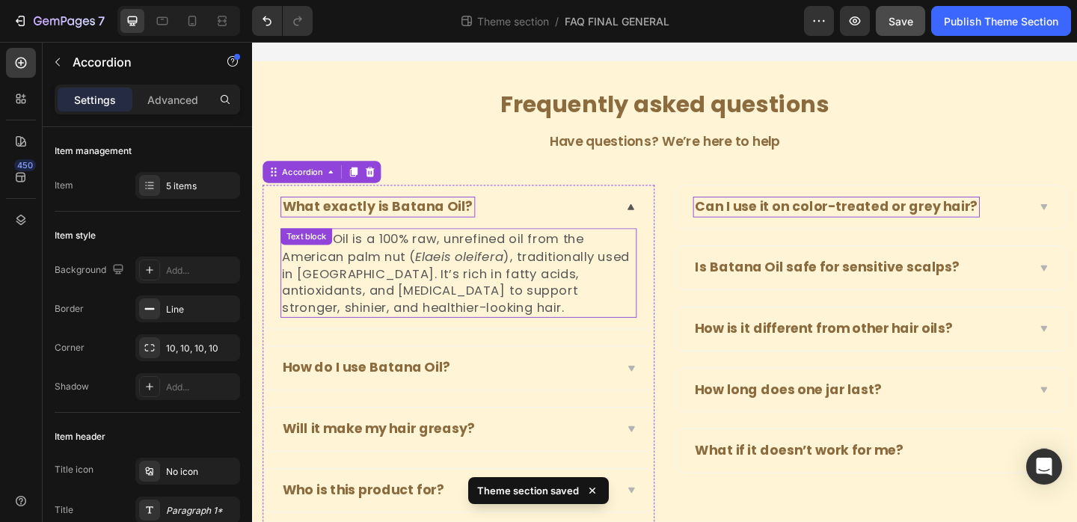
click at [462, 281] on icon "Elaeis oleifera" at bounding box center [477, 275] width 97 height 19
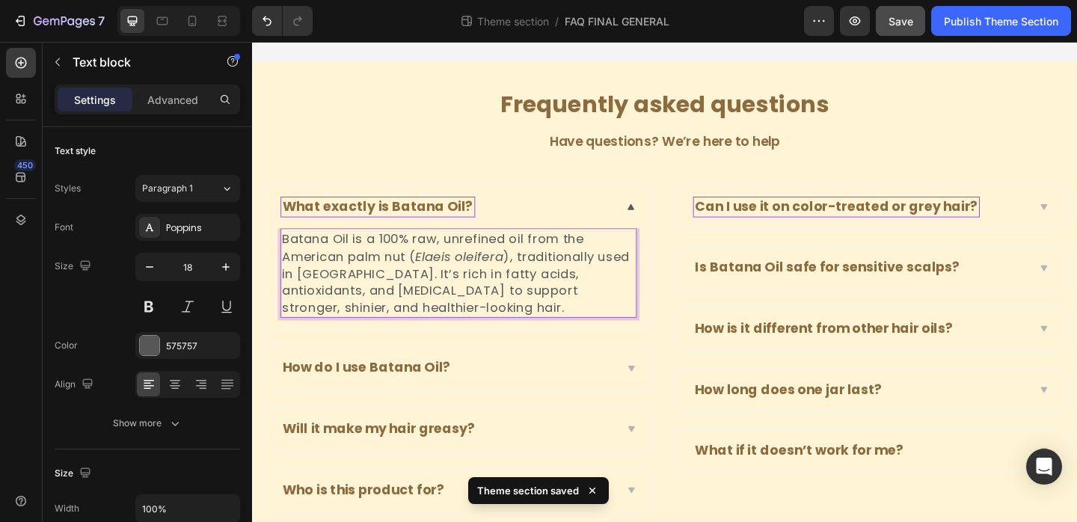
click at [462, 281] on icon "Elaeis oleifera" at bounding box center [477, 275] width 97 height 19
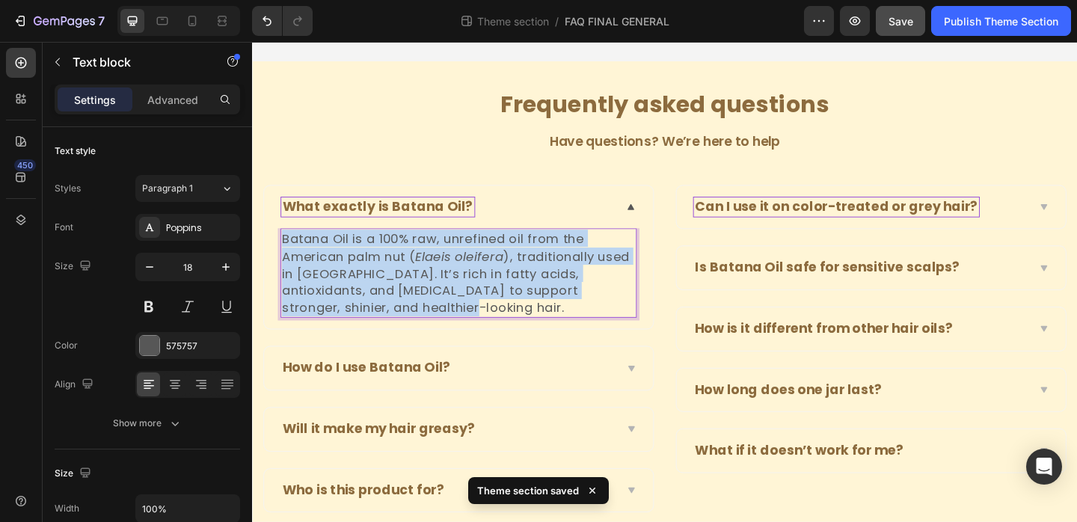
click at [462, 281] on icon "Elaeis oleifera" at bounding box center [477, 275] width 97 height 19
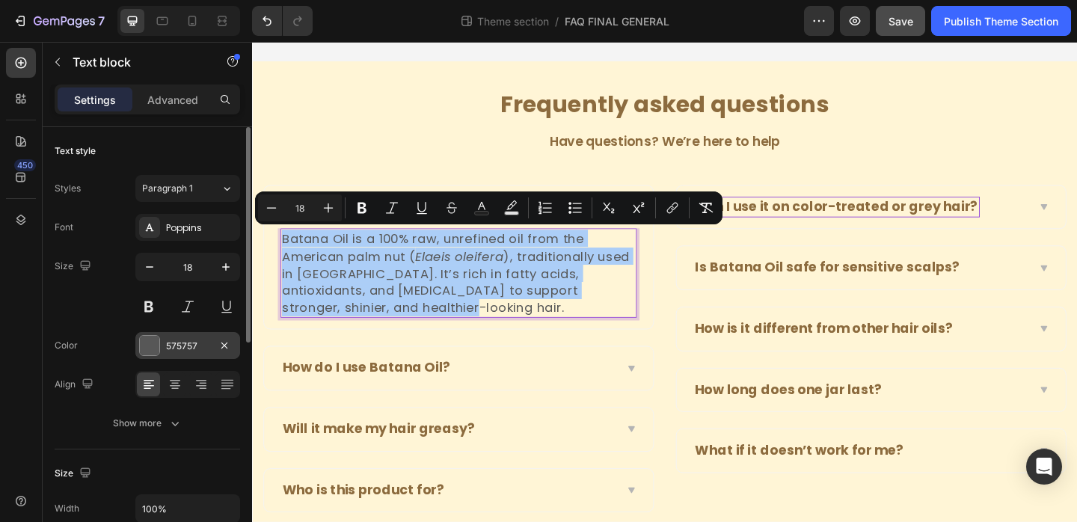
click at [167, 346] on div "575757" at bounding box center [187, 346] width 43 height 13
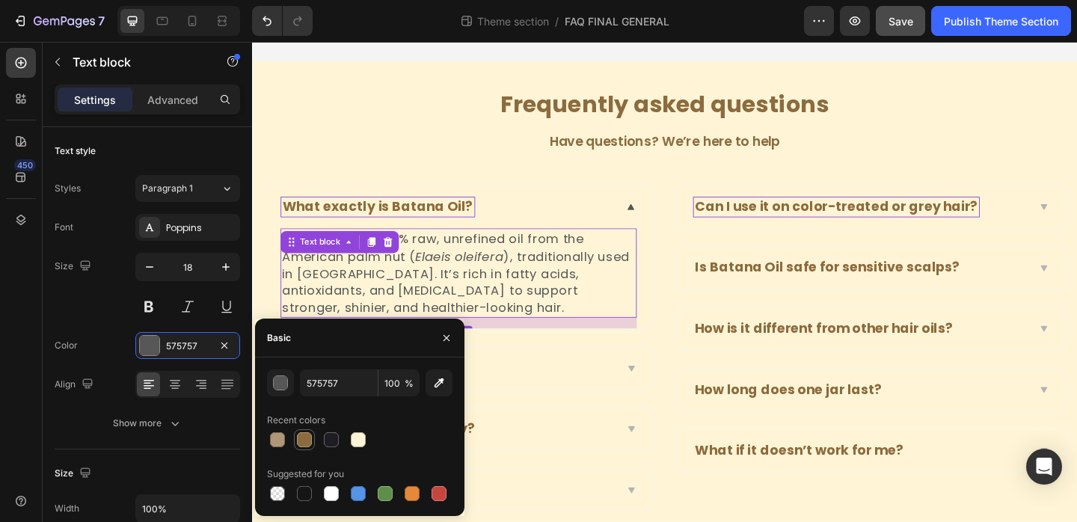
click at [303, 440] on div at bounding box center [304, 439] width 15 height 15
type input "8C6B3E"
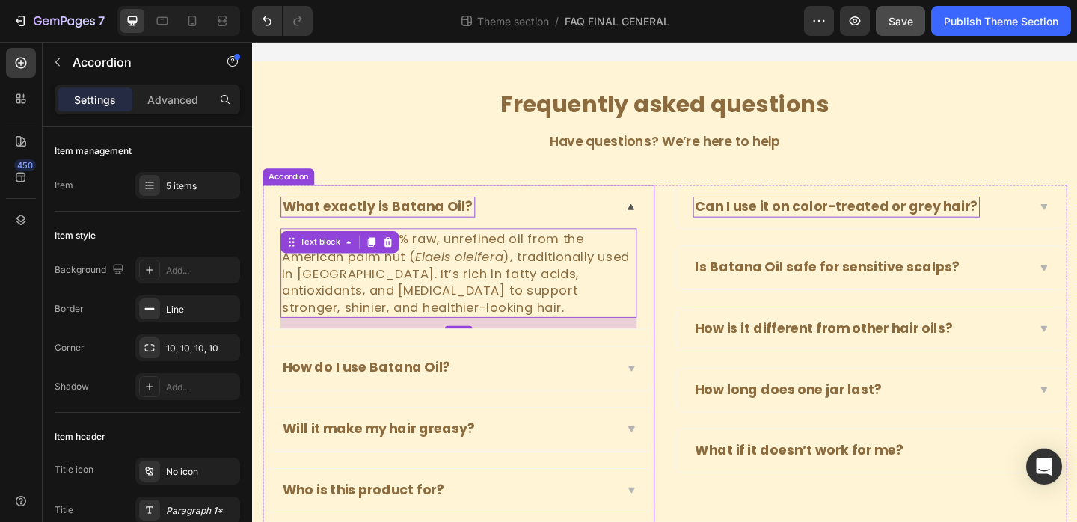
click at [541, 371] on div "What exactly is Batana Oil? Batana Oil is a 100% raw, unrefined oil from the Am…" at bounding box center [476, 408] width 426 height 423
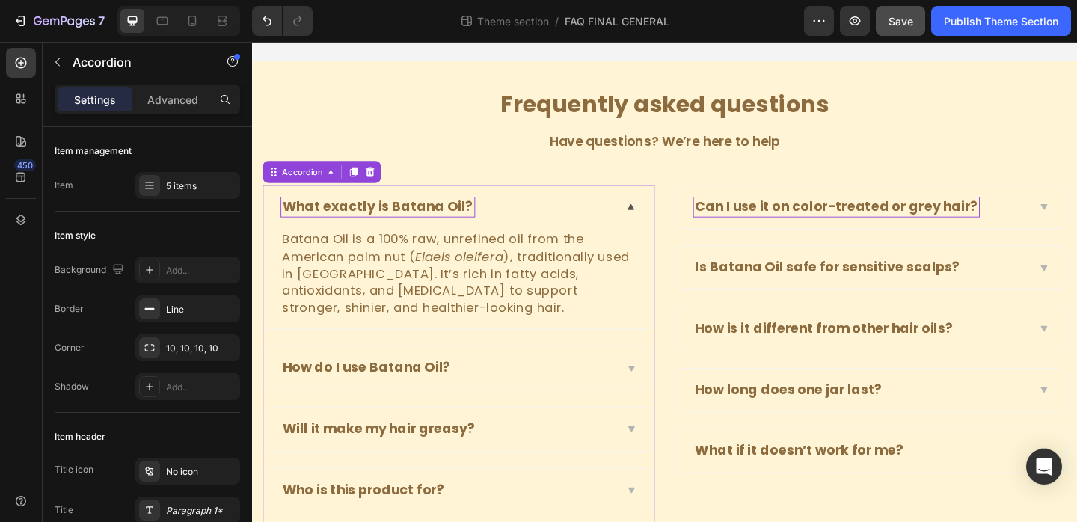
click at [581, 391] on div "How do I use Batana Oil?" at bounding box center [465, 396] width 364 height 23
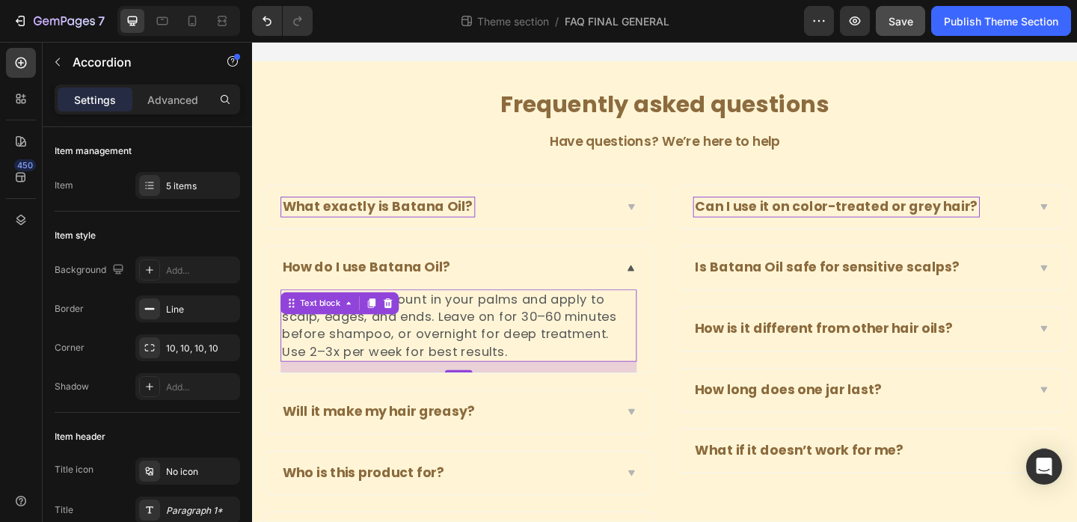
click at [374, 369] on p "Warm a small amount in your palms and apply to scalp, edges, and ends. Leave on…" at bounding box center [476, 351] width 385 height 76
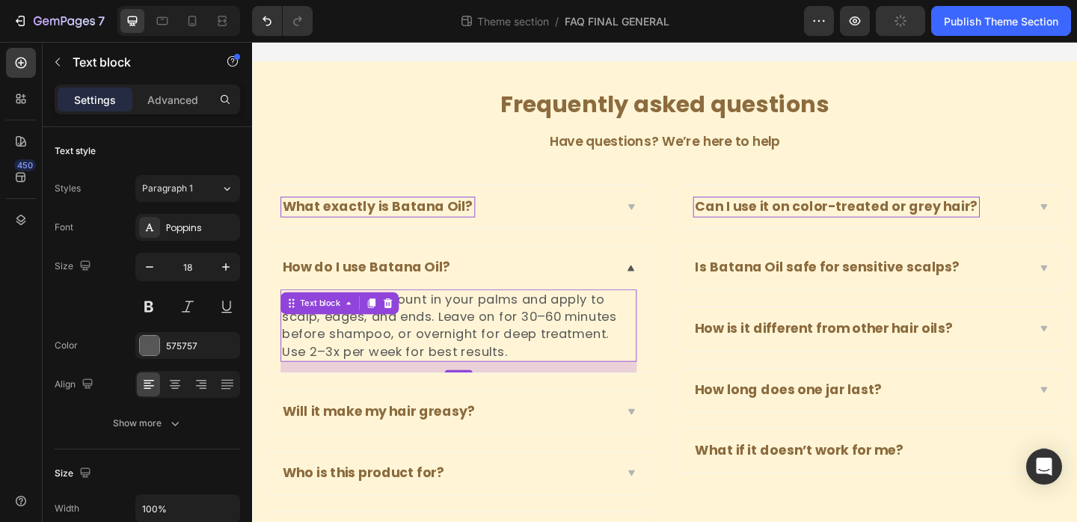
click at [374, 369] on p "Warm a small amount in your palms and apply to scalp, edges, and ends. Leave on…" at bounding box center [476, 351] width 385 height 76
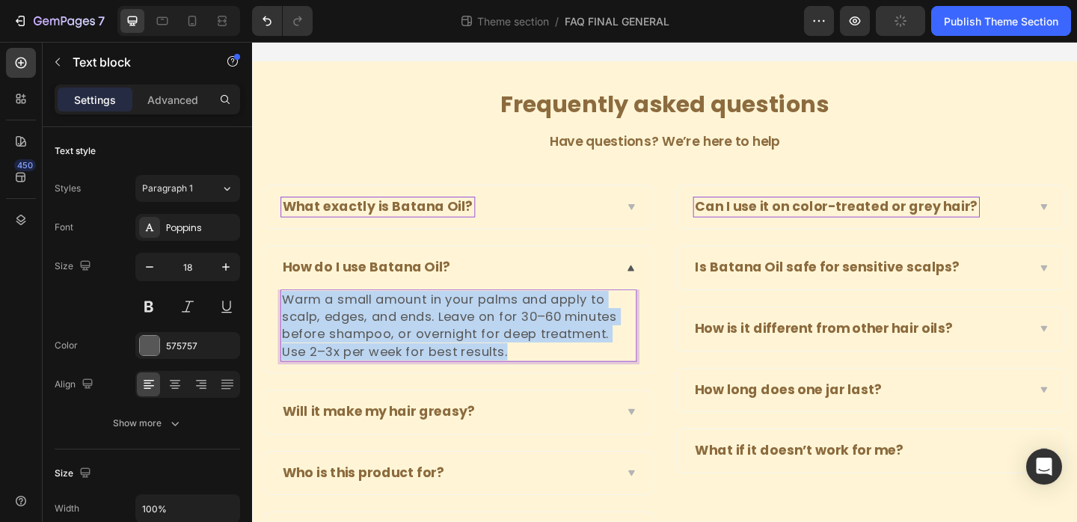
click at [374, 369] on p "Warm a small amount in your palms and apply to scalp, edges, and ends. Leave on…" at bounding box center [476, 351] width 385 height 76
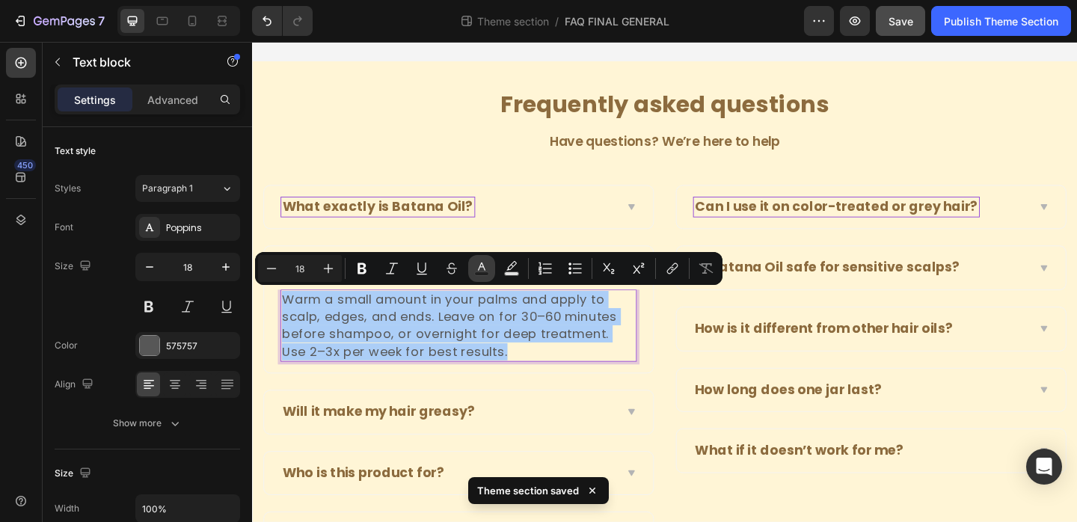
click at [470, 272] on button "Text Color" at bounding box center [481, 268] width 27 height 27
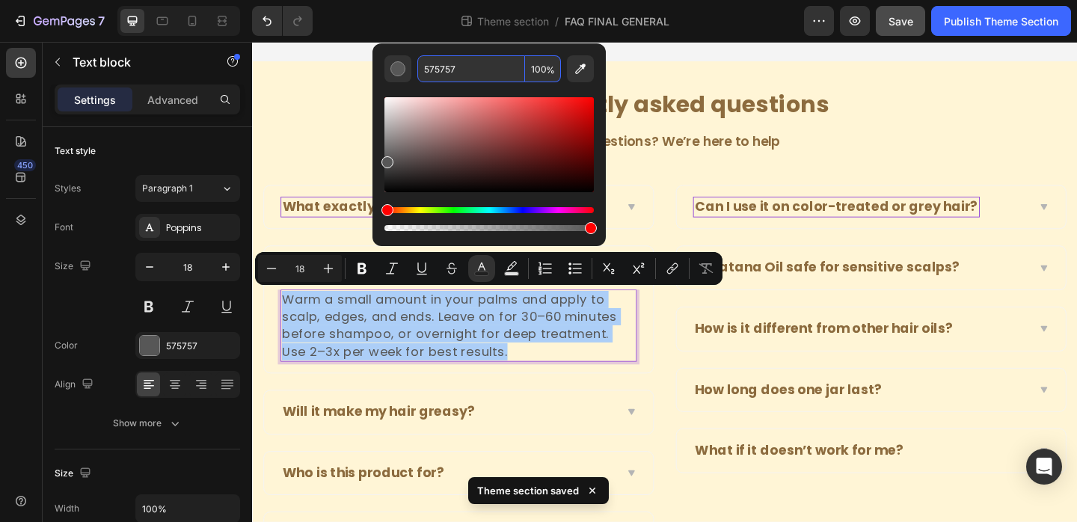
click at [453, 70] on input "575757" at bounding box center [471, 68] width 108 height 27
paste input "8C6B3E"
type input "8C6B3E"
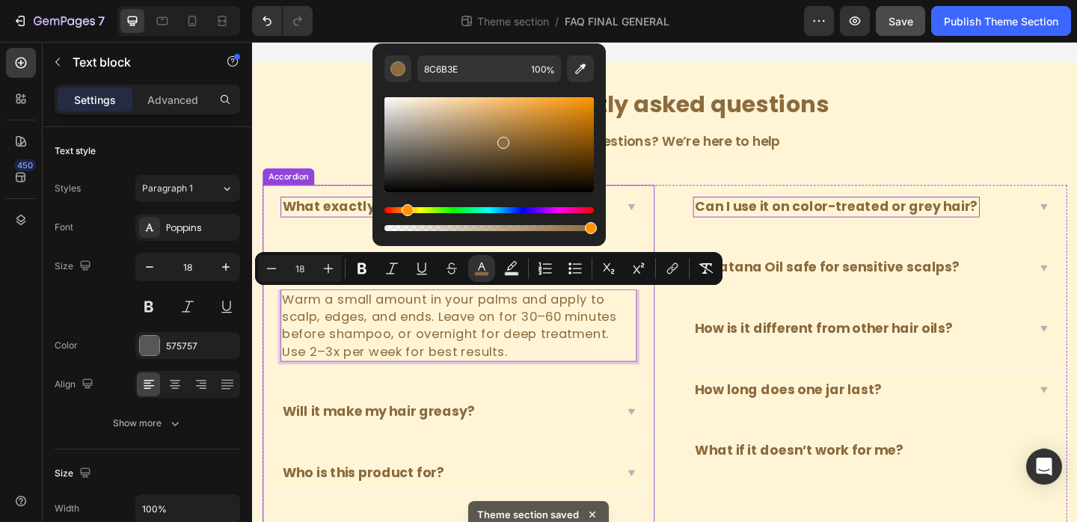
click at [548, 427] on div "Will it make my hair greasy?" at bounding box center [476, 444] width 423 height 47
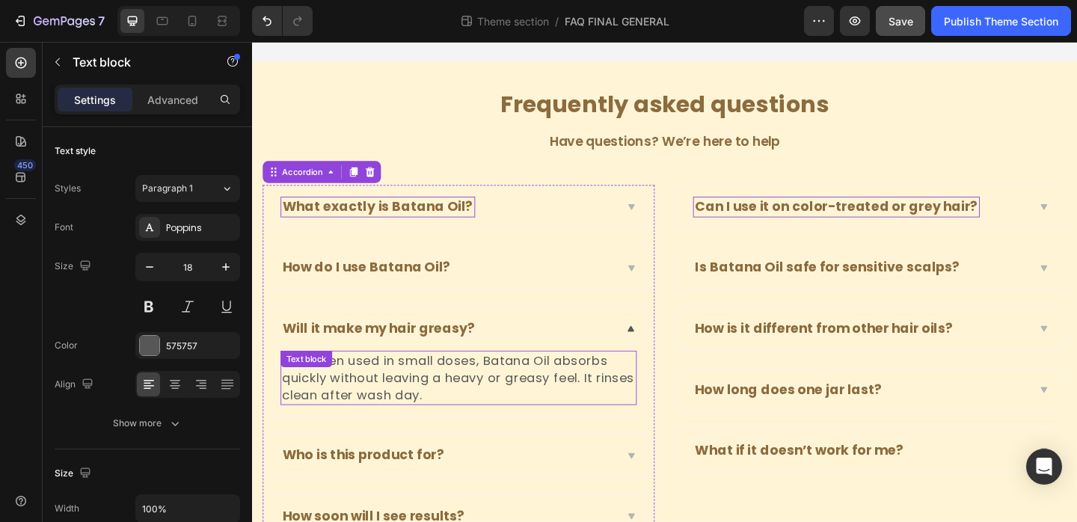
click at [476, 388] on p "No—when used in small doses, Batana Oil absorbs quickly without leaving a heavy…" at bounding box center [476, 407] width 385 height 57
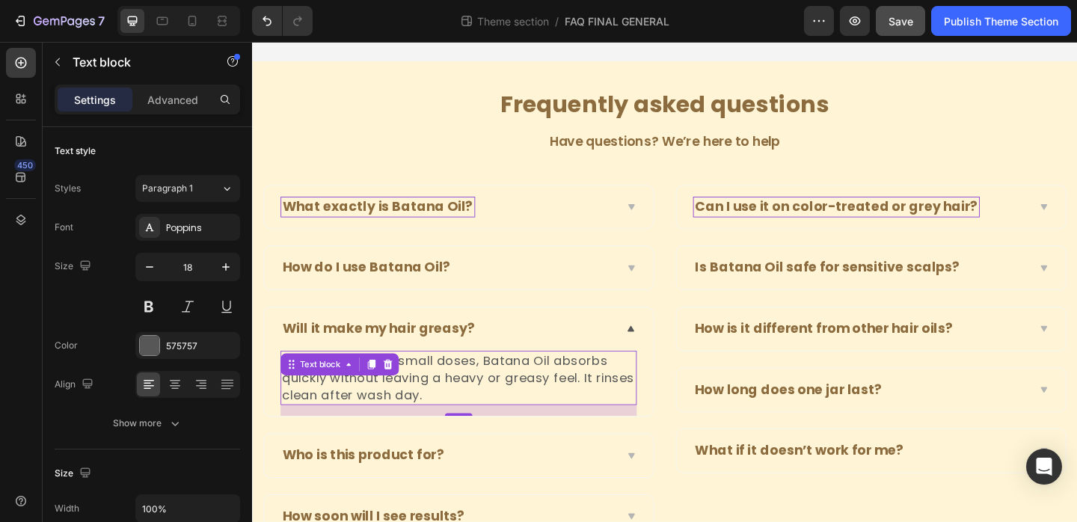
click at [476, 388] on p "No—when used in small doses, Batana Oil absorbs quickly without leaving a heavy…" at bounding box center [476, 407] width 385 height 57
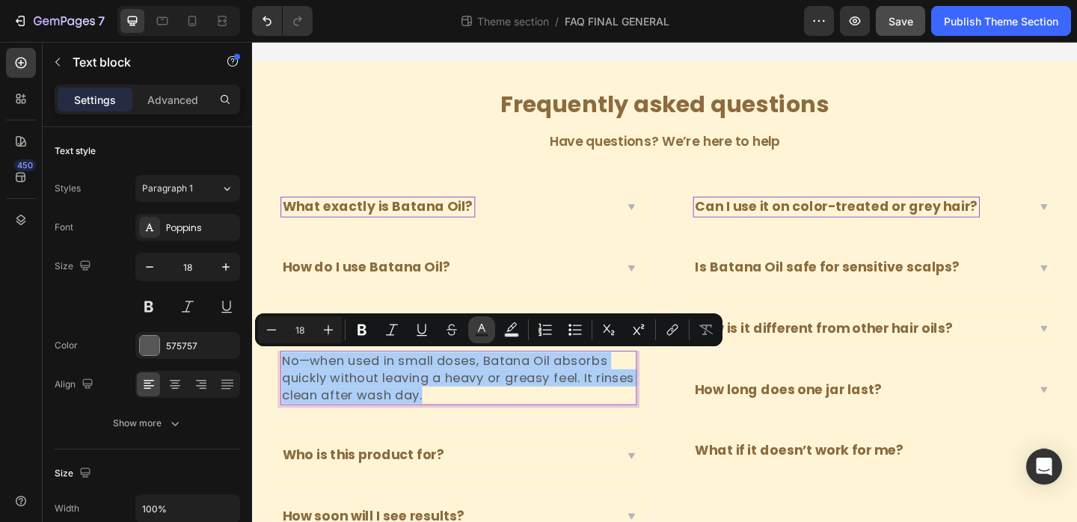
click at [477, 328] on icon "Editor contextual toolbar" at bounding box center [481, 329] width 15 height 15
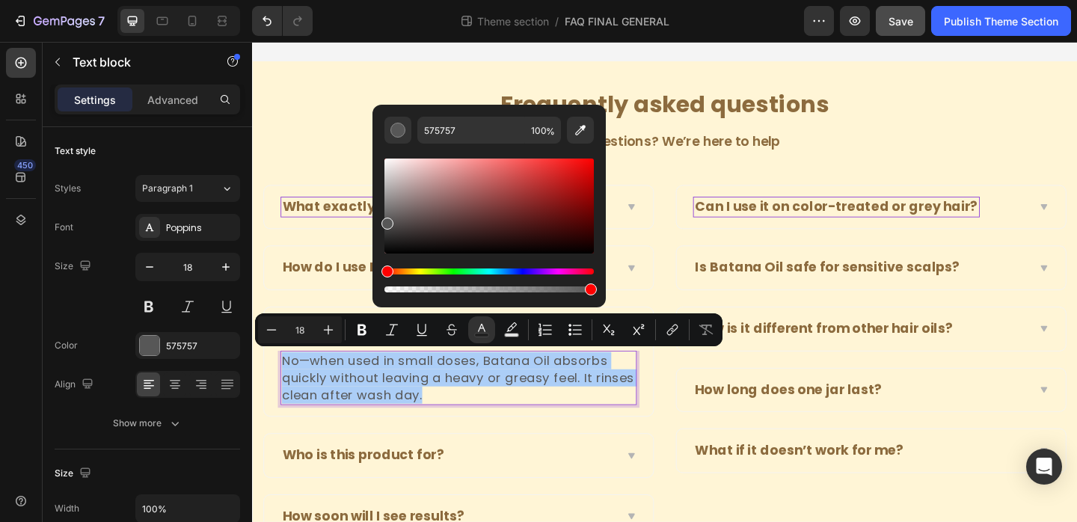
click at [456, 150] on div "Editor contextual toolbar" at bounding box center [489, 220] width 209 height 152
click at [454, 141] on input "575757" at bounding box center [471, 130] width 108 height 27
paste input "8C6B3E"
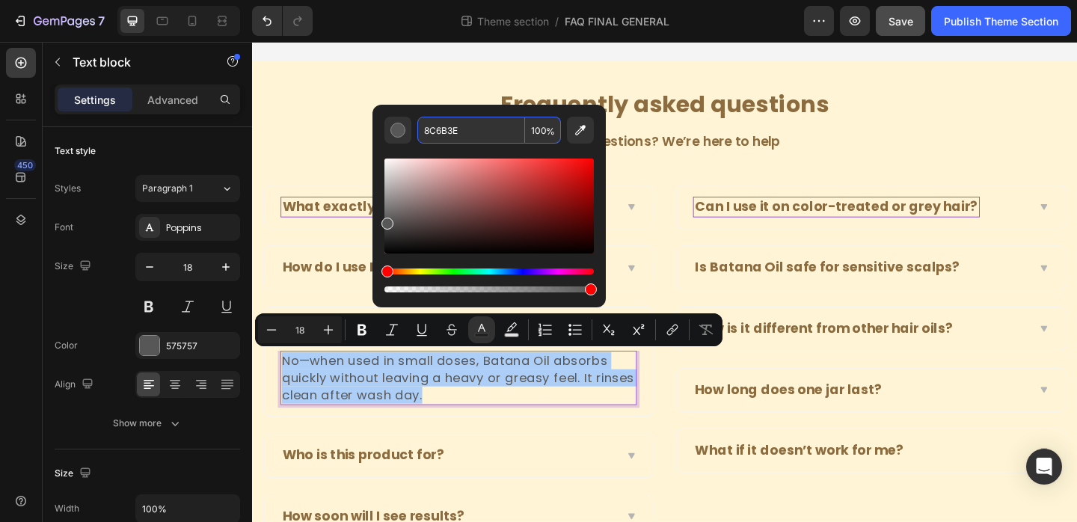
type input "8C6B3E"
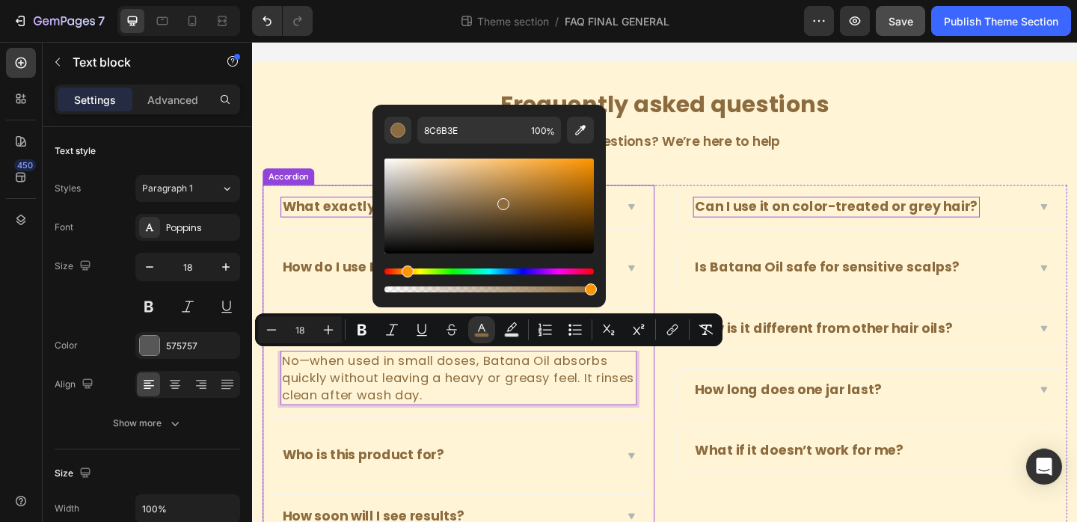
click at [615, 459] on div "What exactly is Batana Oil? How do I use Batana Oil? Will it make my hair greas…" at bounding box center [476, 389] width 426 height 385
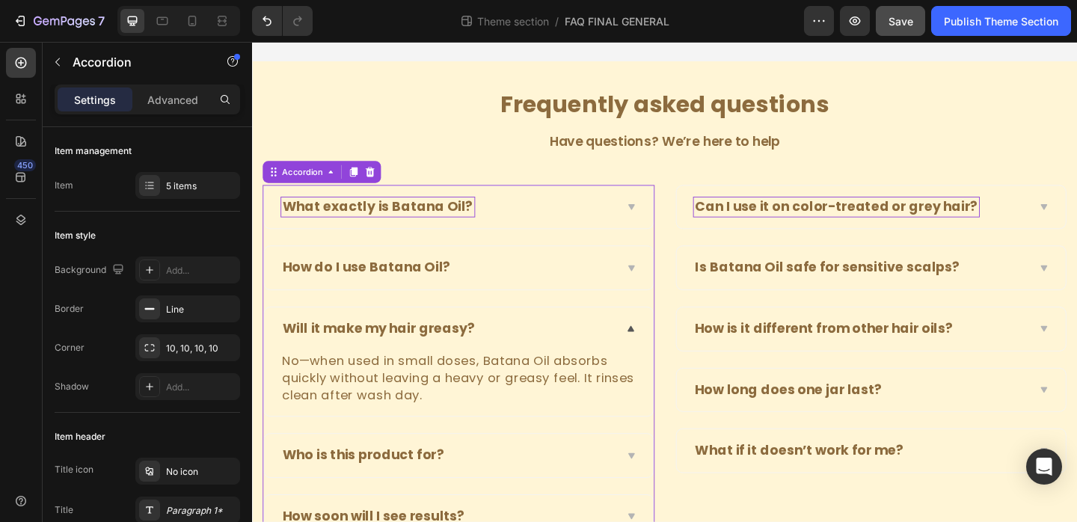
click at [601, 489] on div "Who is this product for?" at bounding box center [465, 491] width 364 height 23
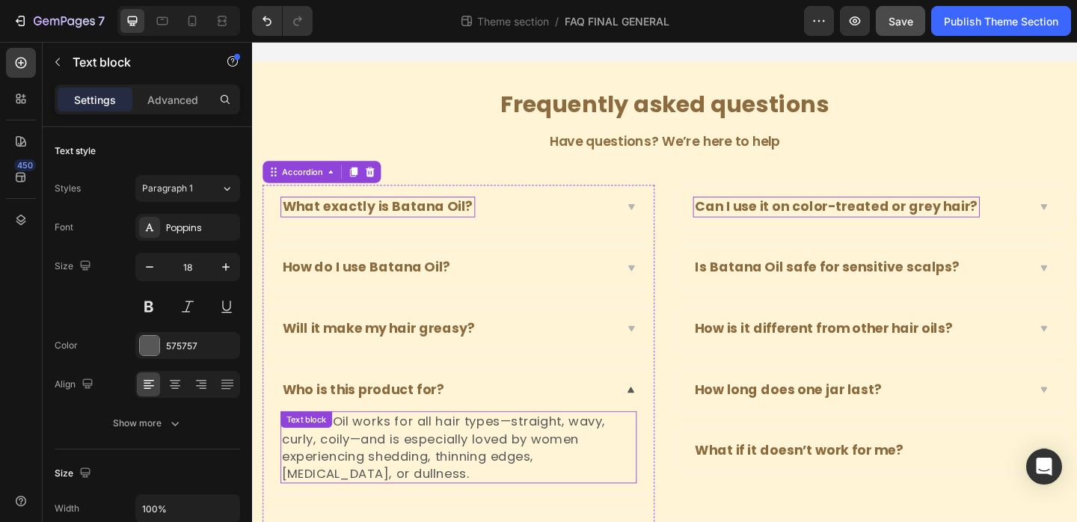
click at [513, 476] on p "Batana Oil works for all hair types—straight, wavy, curly, coily—and is especia…" at bounding box center [476, 483] width 385 height 76
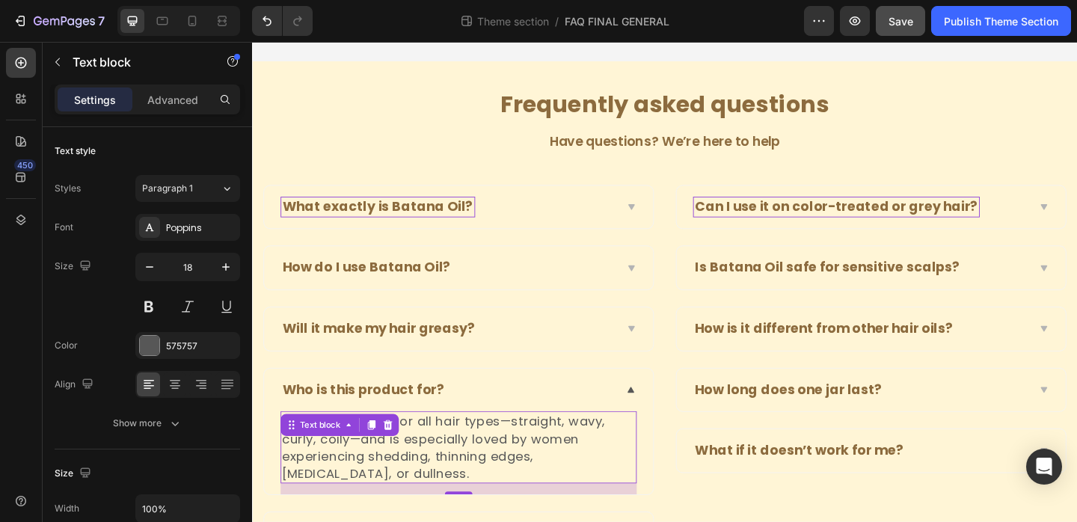
click at [513, 476] on p "Batana Oil works for all hair types—straight, wavy, curly, coily—and is especia…" at bounding box center [476, 483] width 385 height 76
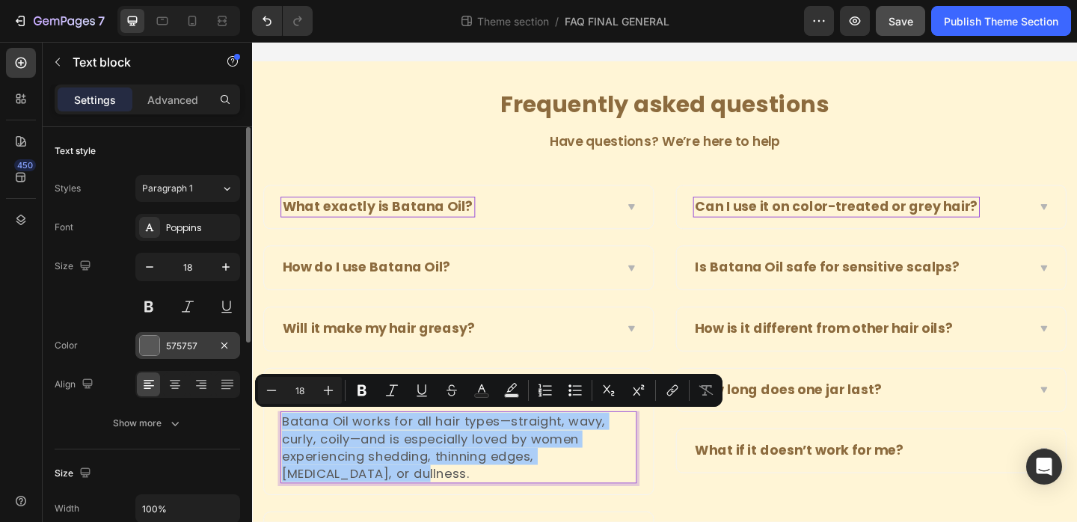
click at [188, 342] on div "575757" at bounding box center [187, 346] width 43 height 13
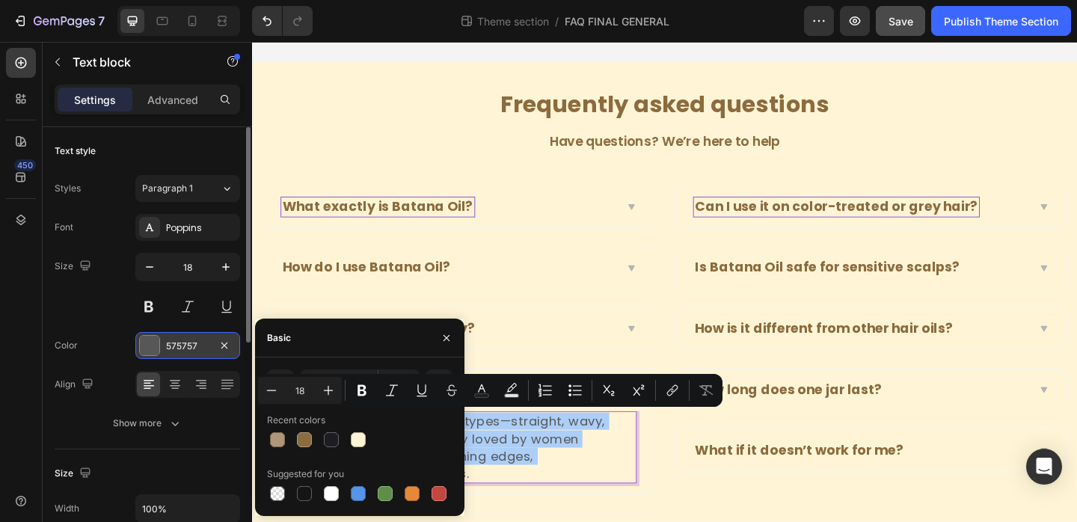
click at [188, 342] on div "575757" at bounding box center [187, 346] width 43 height 13
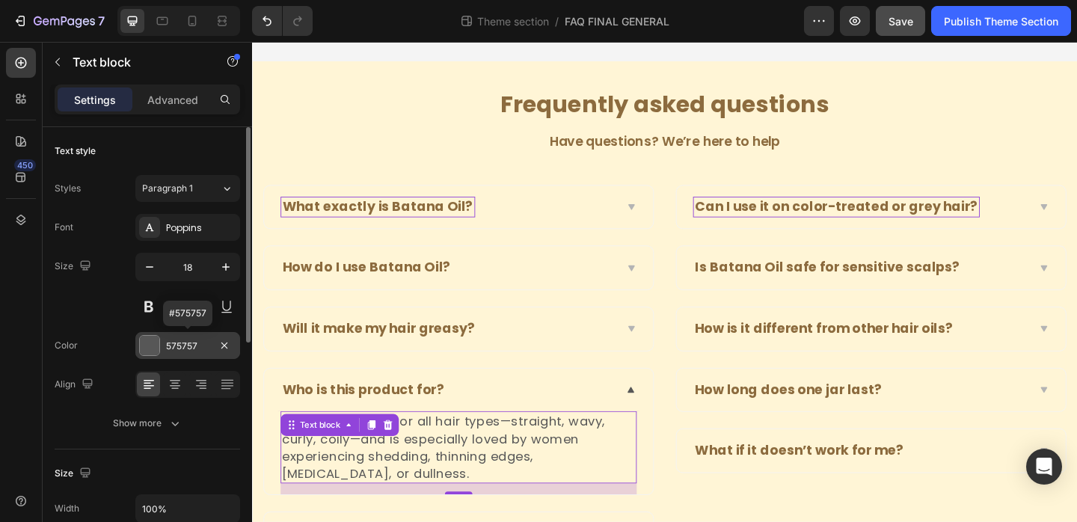
click at [188, 342] on div "575757" at bounding box center [187, 346] width 43 height 13
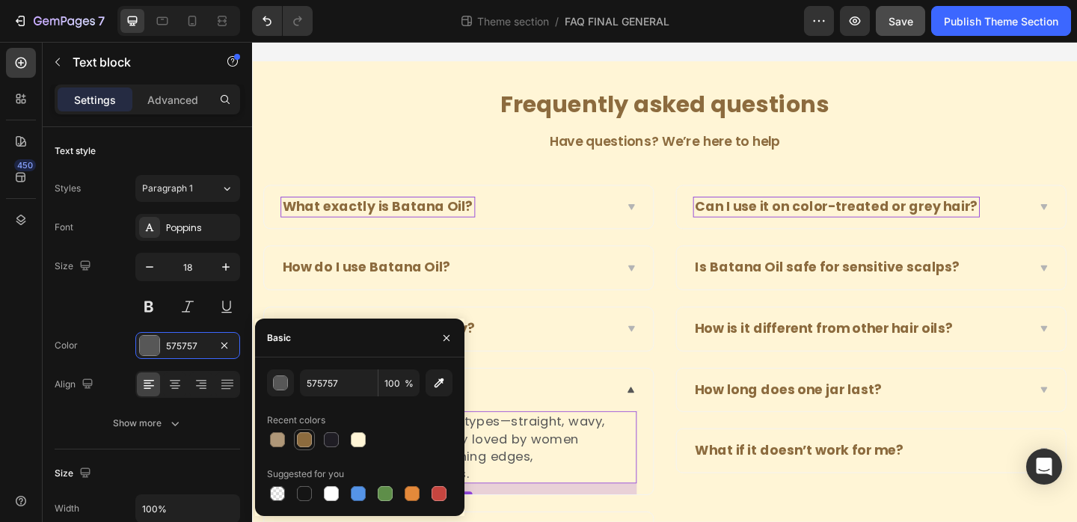
click at [313, 440] on div at bounding box center [305, 440] width 18 height 18
type input "8C6B3E"
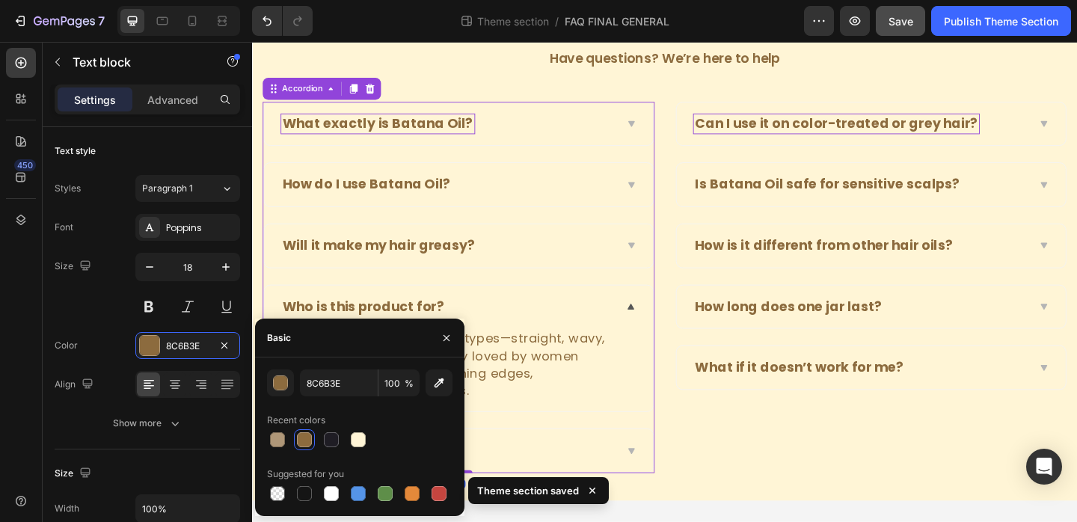
click at [637, 480] on div "How soon will I see results?" at bounding box center [465, 486] width 364 height 23
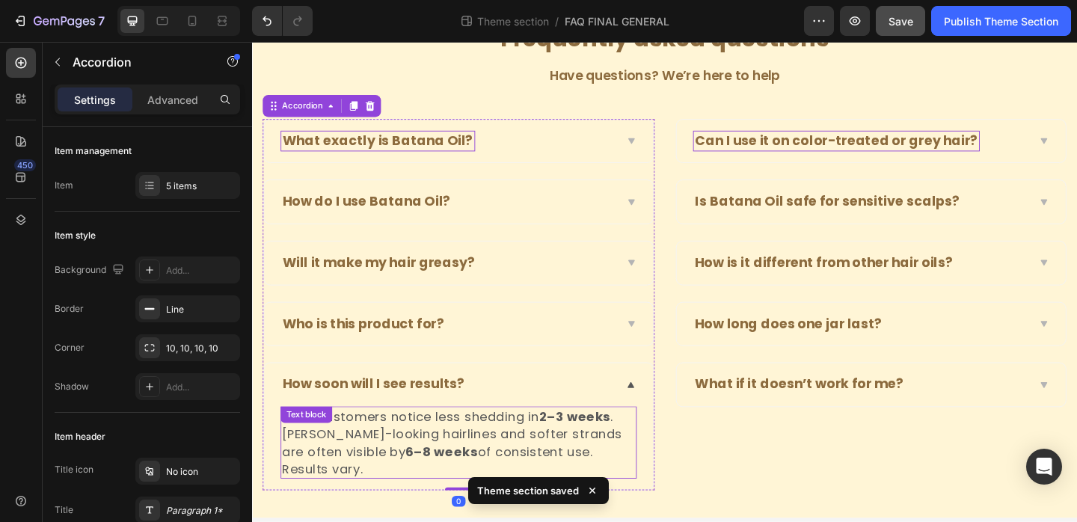
scroll to position [105, 0]
click at [494, 459] on p "Most customers notice less shedding in 2–3 weeks . Fuller-looking hairlines and…" at bounding box center [476, 478] width 385 height 76
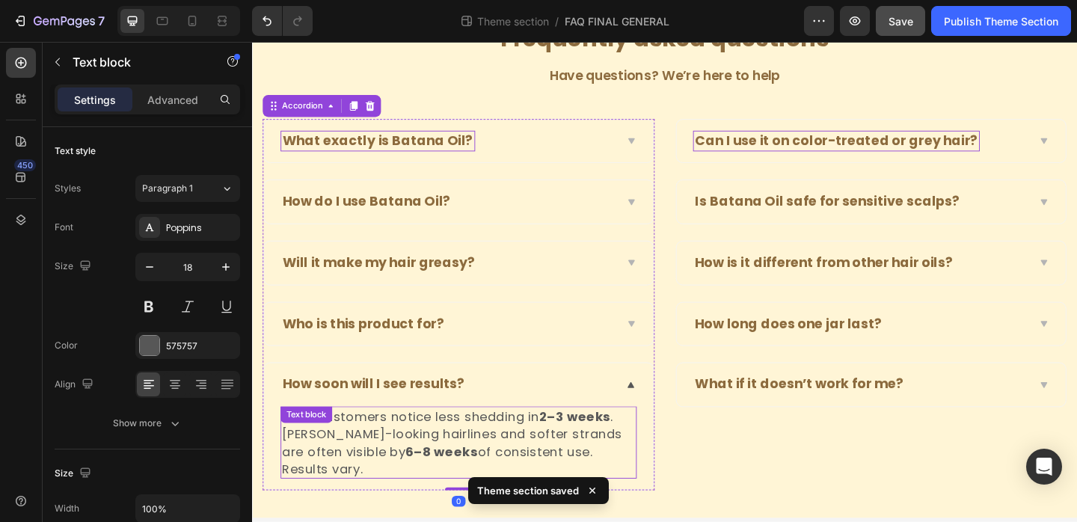
click at [494, 459] on p "Most customers notice less shedding in 2–3 weeks . Fuller-looking hairlines and…" at bounding box center [476, 478] width 385 height 76
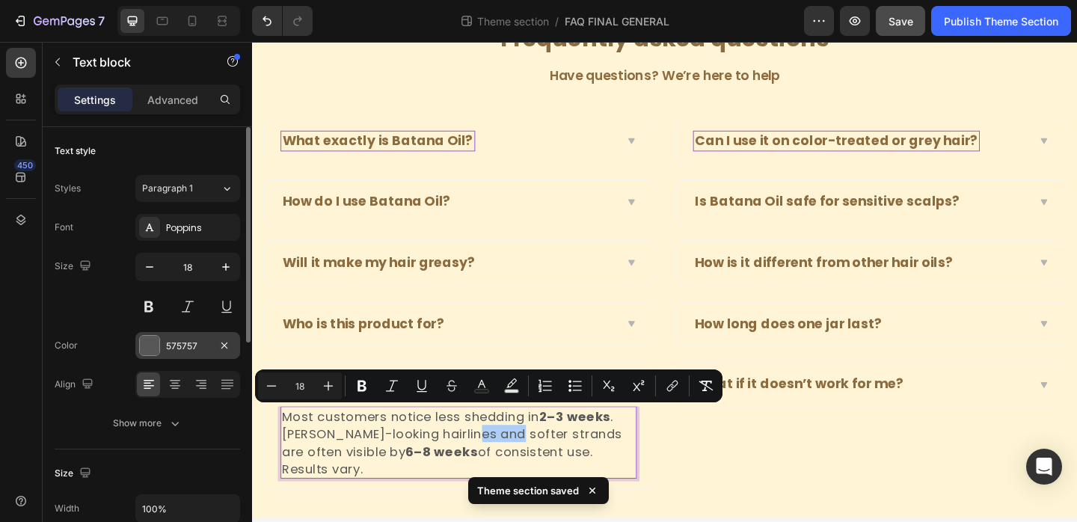
click at [197, 346] on div "575757" at bounding box center [187, 346] width 43 height 13
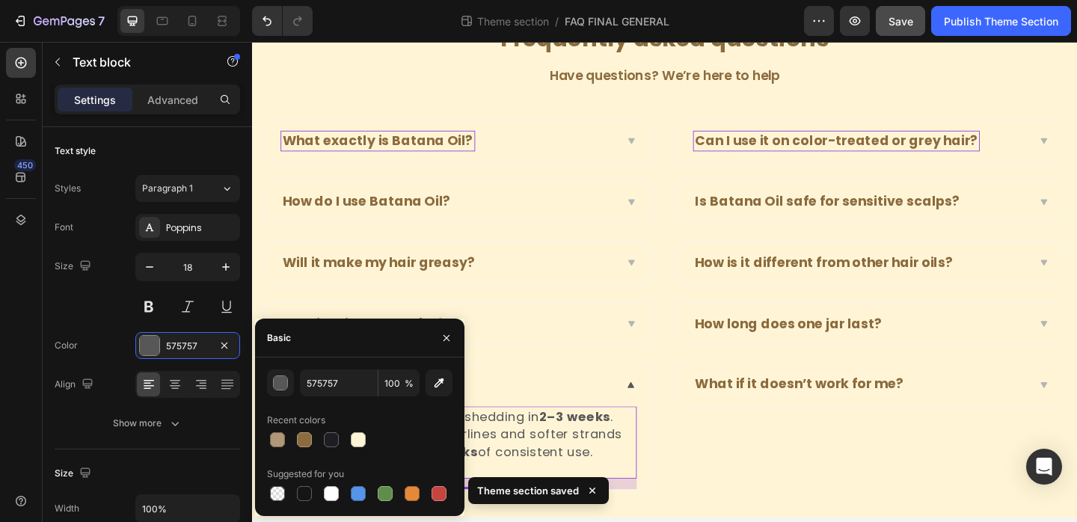
click at [303, 450] on div "575757 100 % Recent colors Suggested for you" at bounding box center [360, 437] width 186 height 135
click at [312, 434] on div at bounding box center [305, 440] width 18 height 18
type input "8C6B3E"
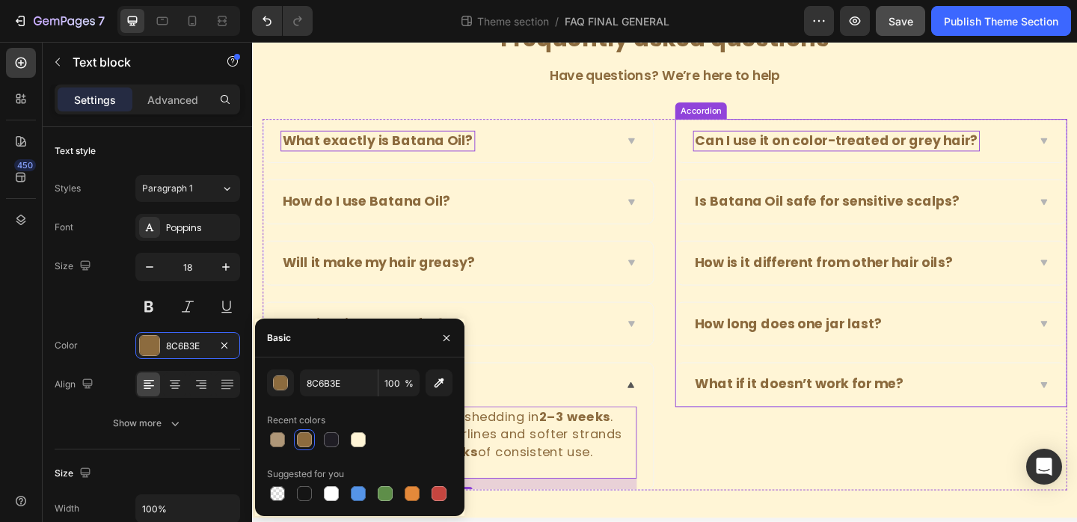
click at [1077, 128] on div "Can I use it on color-treated or grey hair?" at bounding box center [925, 149] width 423 height 47
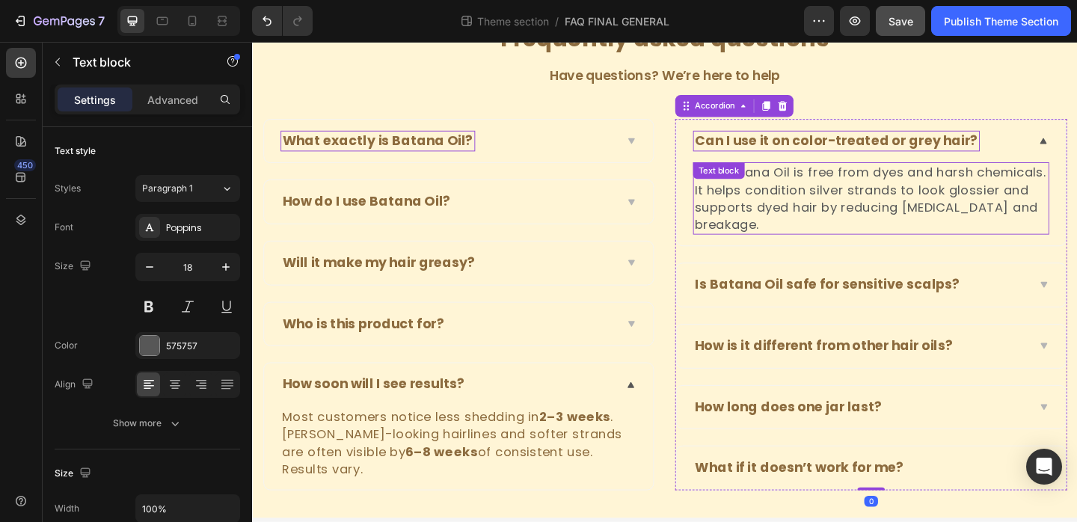
click at [946, 209] on p "Yes. Batana Oil is free from dyes and harsh chemicals. It helps condition silve…" at bounding box center [925, 212] width 385 height 76
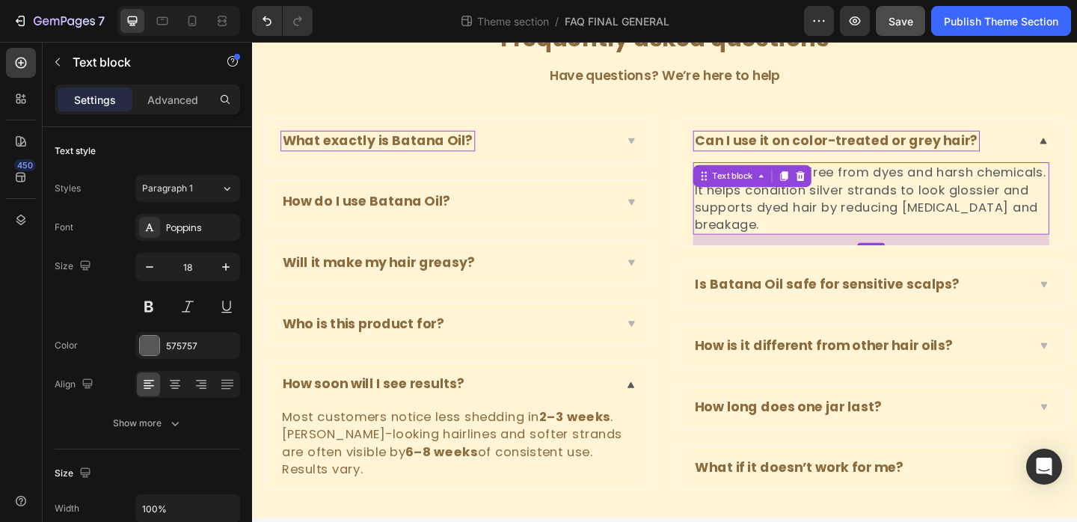
click at [946, 209] on p "Yes. Batana Oil is free from dyes and harsh chemicals. It helps condition silve…" at bounding box center [925, 212] width 385 height 76
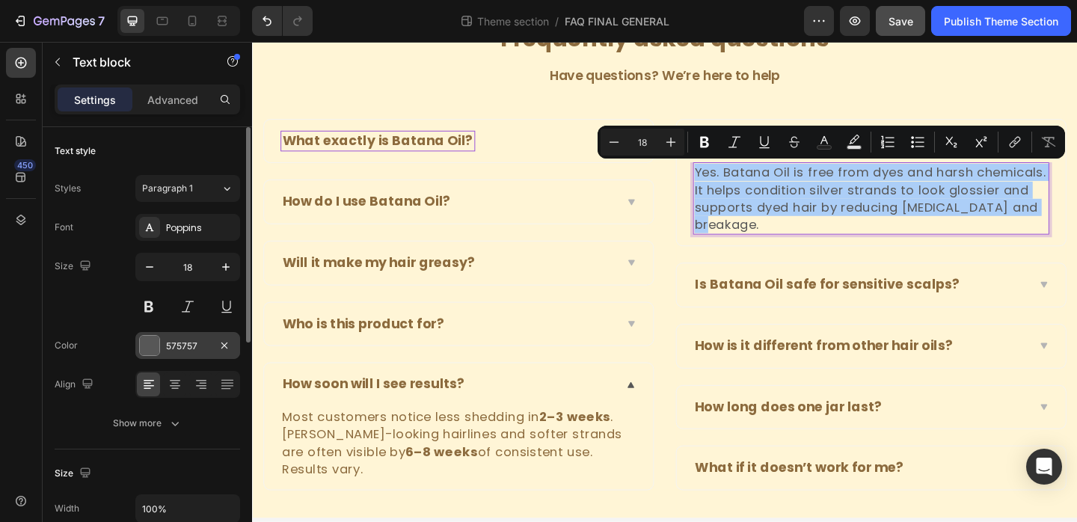
click at [180, 348] on div "575757" at bounding box center [187, 346] width 43 height 13
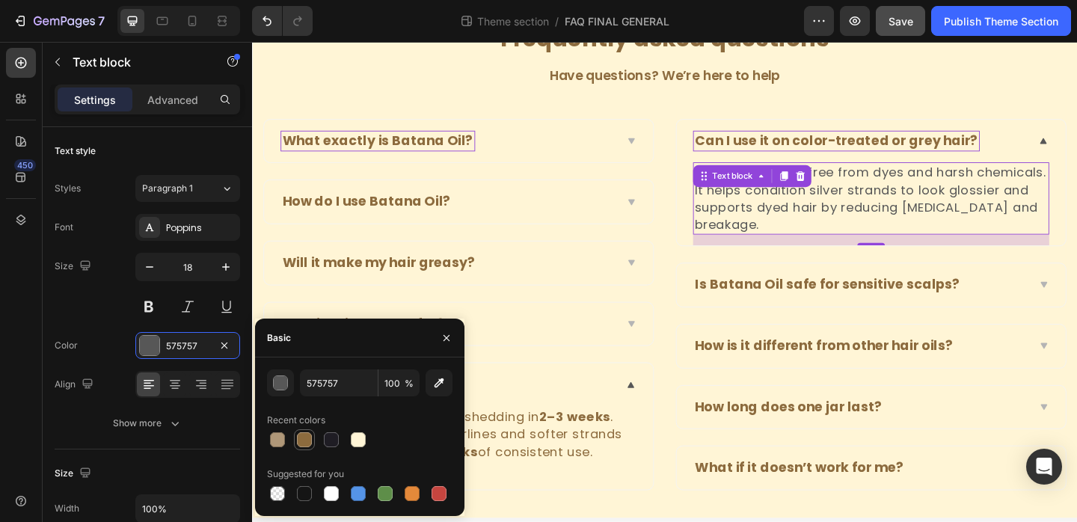
click at [302, 435] on div at bounding box center [304, 439] width 15 height 15
type input "8C6B3E"
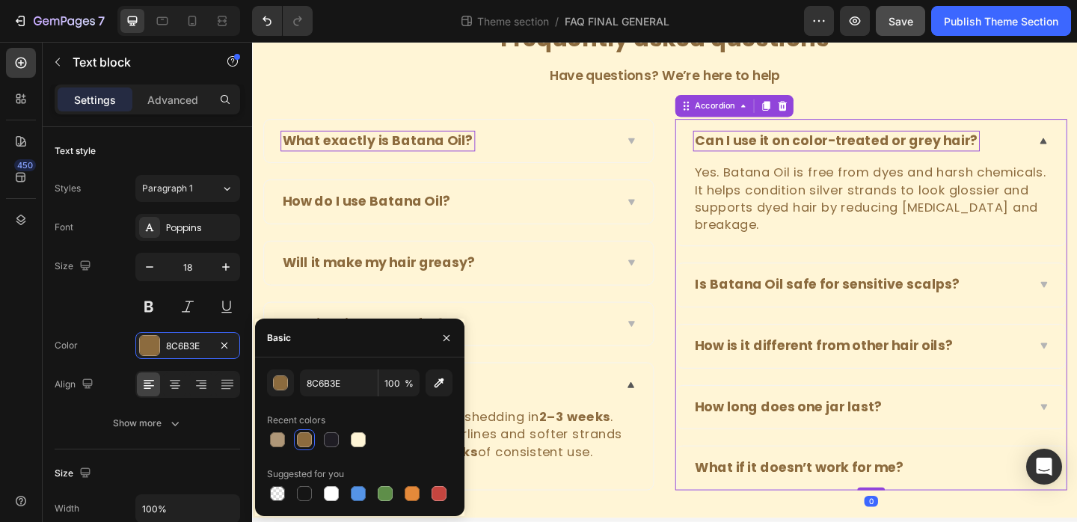
click at [1077, 298] on div "Is Batana Oil safe for sensitive scalps?" at bounding box center [925, 306] width 423 height 47
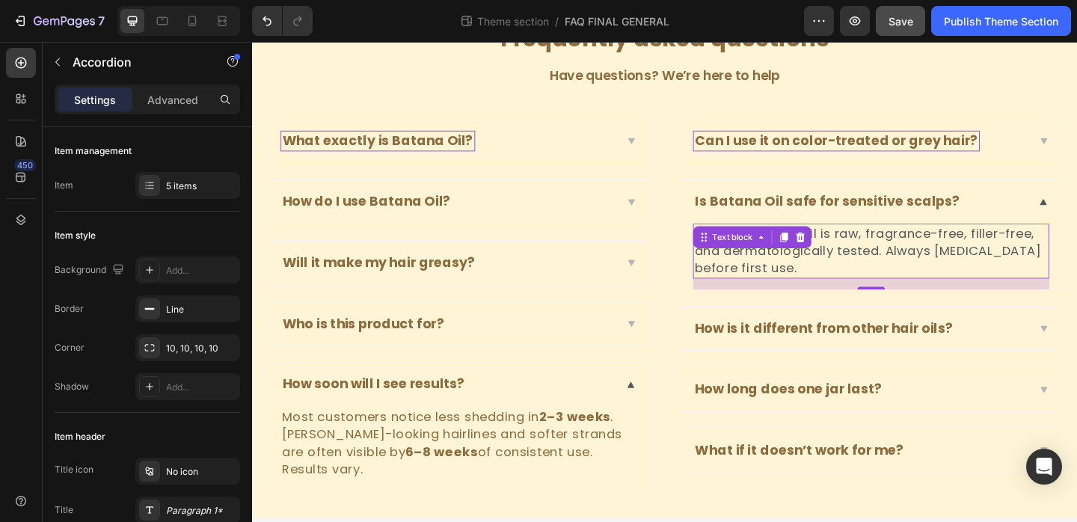
click at [976, 259] on p "Yes. Our Batana Oil is raw, fragrance-free, filler-free, and dermatologically t…" at bounding box center [925, 269] width 385 height 57
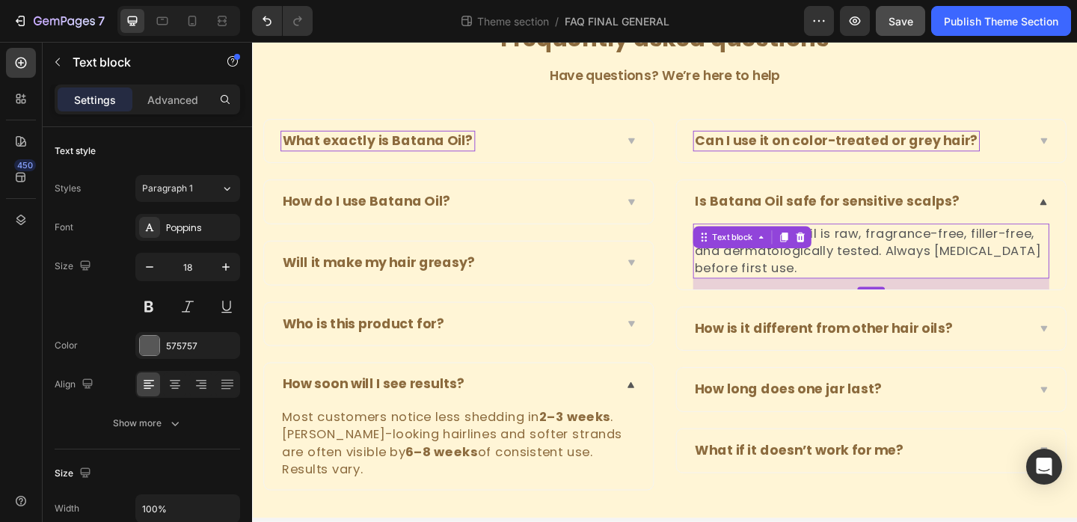
click at [878, 239] on div "Yes. Our Batana Oil is raw, fragrance-free, filler-free, and dermatologically t…" at bounding box center [926, 269] width 388 height 60
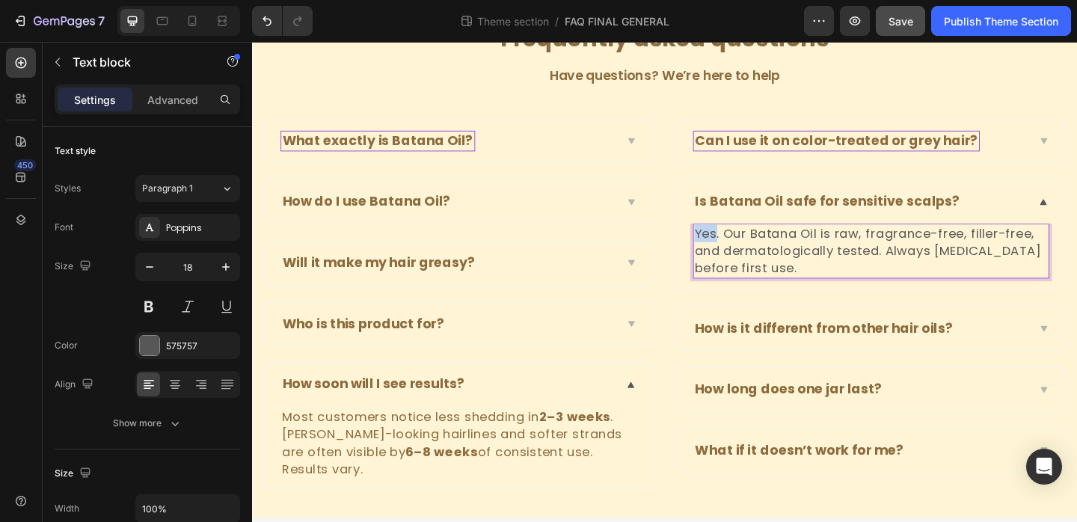
click at [878, 239] on div "Yes. Our Batana Oil is raw, fragrance-free, filler-free, and dermatologically t…" at bounding box center [926, 269] width 388 height 60
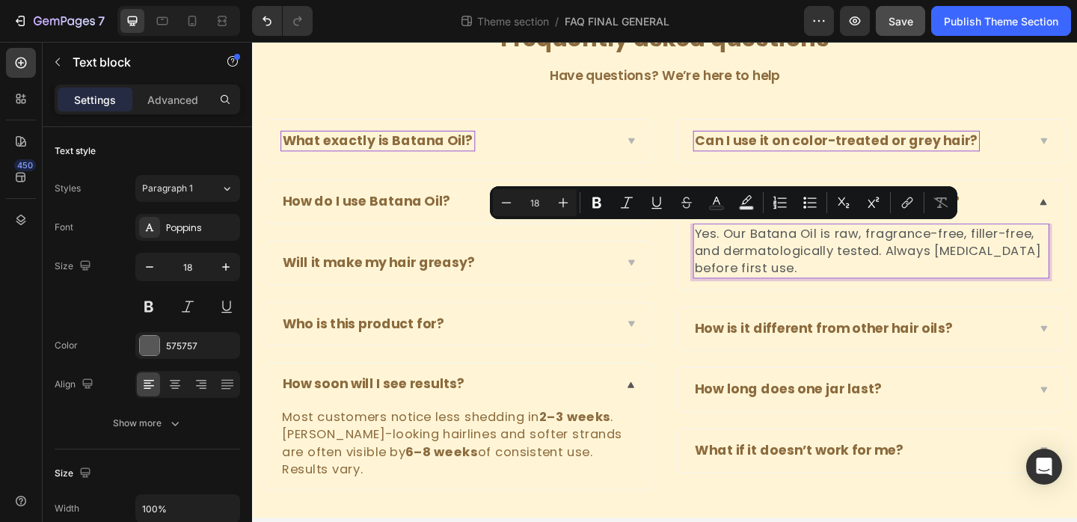
click at [867, 280] on p "Yes. Our Batana Oil is raw, fragrance-free, filler-free, and dermatologically t…" at bounding box center [925, 269] width 385 height 57
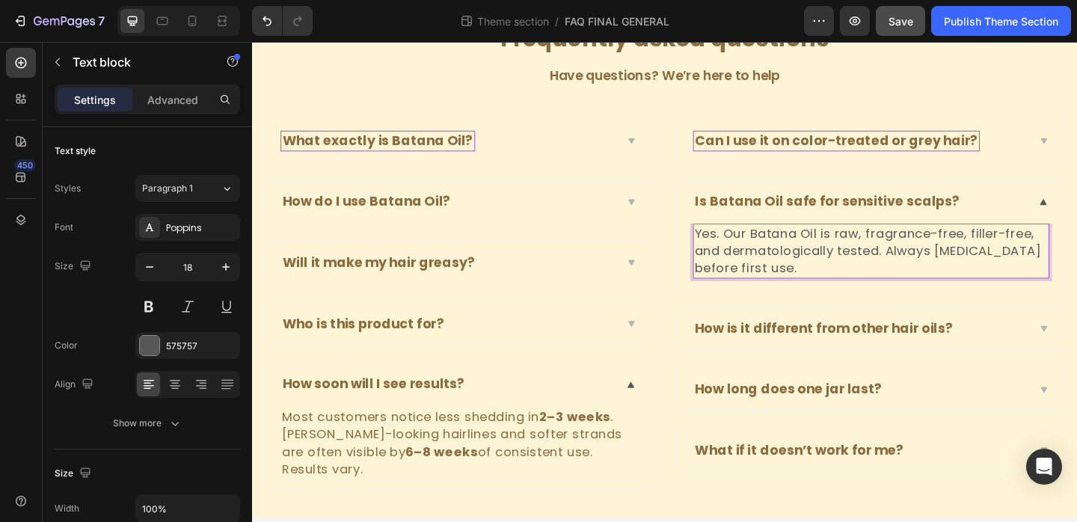
click at [867, 280] on p "Yes. Our Batana Oil is raw, fragrance-free, filler-free, and dermatologically t…" at bounding box center [925, 269] width 385 height 57
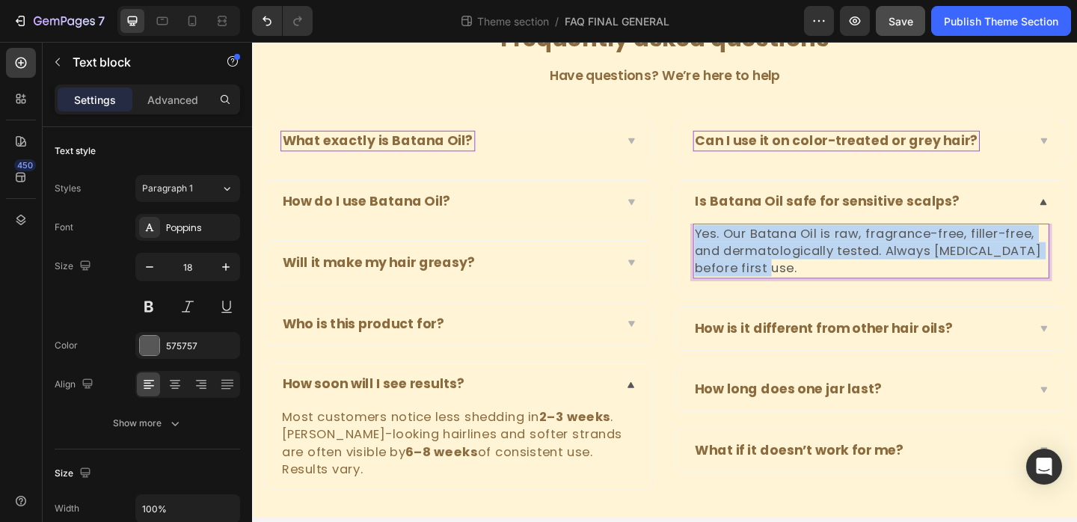
click at [867, 280] on p "Yes. Our Batana Oil is raw, fragrance-free, filler-free, and dermatologically t…" at bounding box center [925, 269] width 385 height 57
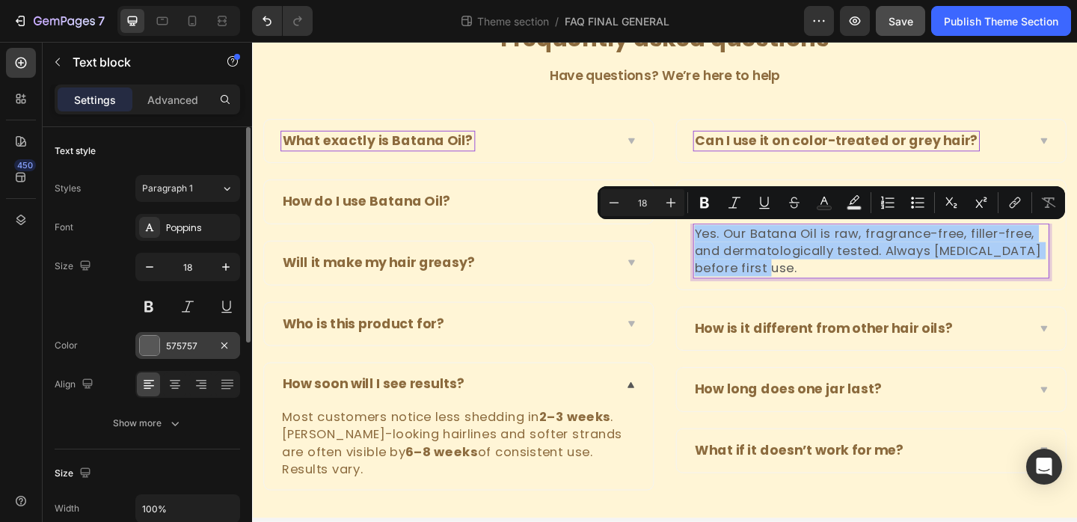
click at [172, 337] on div "575757" at bounding box center [187, 345] width 105 height 27
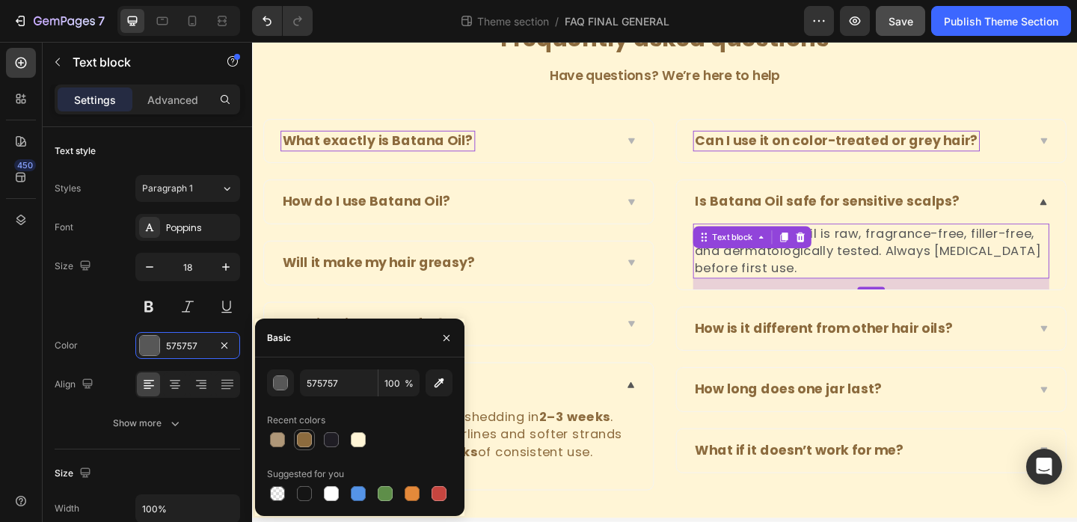
click at [301, 446] on div at bounding box center [304, 439] width 15 height 15
type input "8C6B3E"
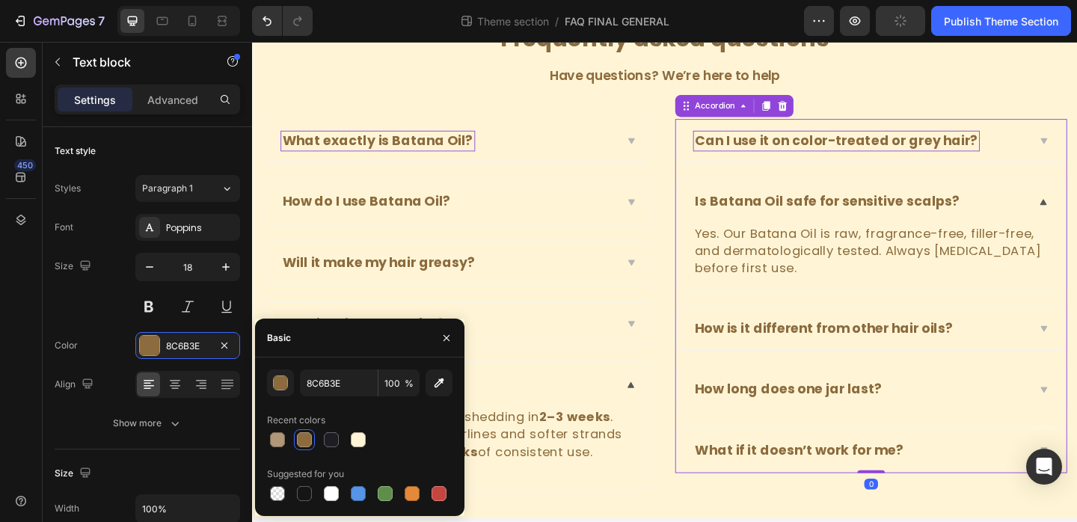
click at [1077, 361] on div "How is it different from other hair oils?" at bounding box center [914, 354] width 364 height 23
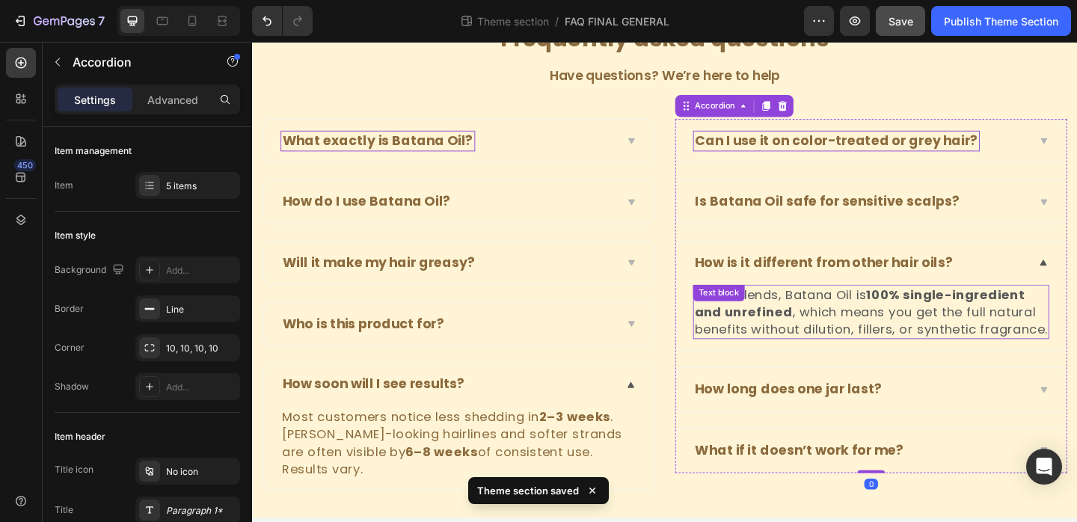
click at [879, 331] on p "Unlike blends, Batana Oil is 100% single-ingredient and unrefined , which means…" at bounding box center [925, 335] width 385 height 57
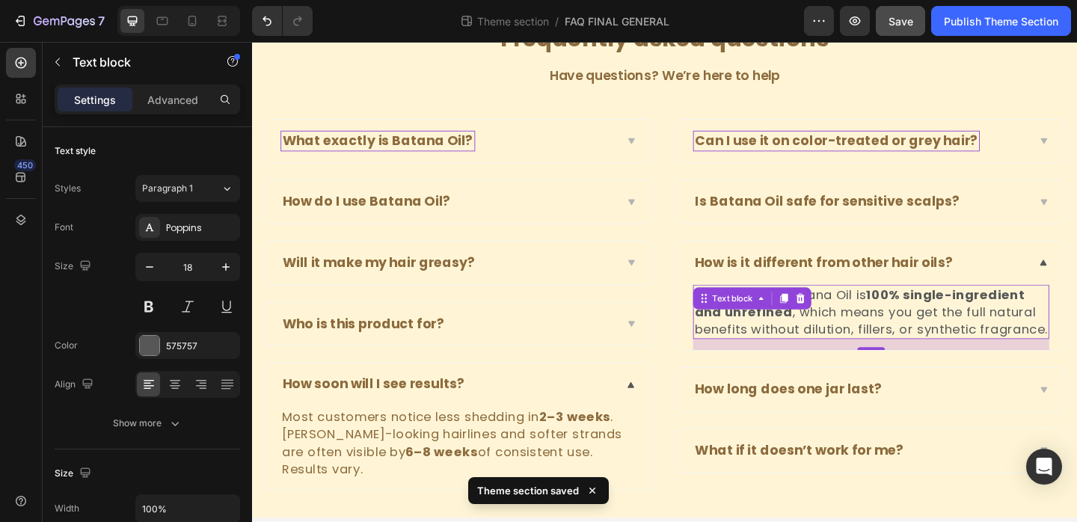
click at [879, 331] on p "Unlike blends, Batana Oil is 100% single-ingredient and unrefined , which means…" at bounding box center [925, 335] width 385 height 57
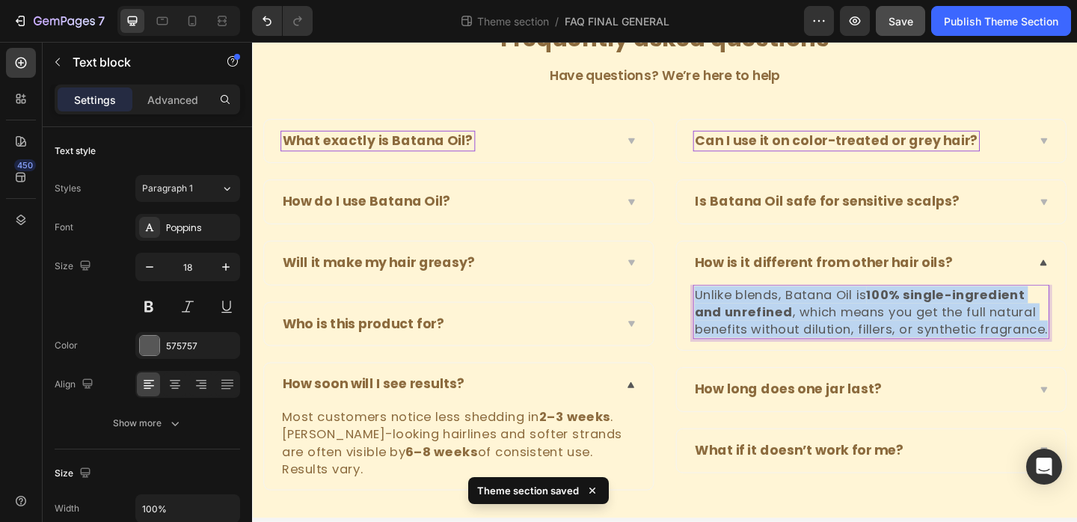
click at [879, 331] on p "Unlike blends, Batana Oil is 100% single-ingredient and unrefined , which means…" at bounding box center [925, 335] width 385 height 57
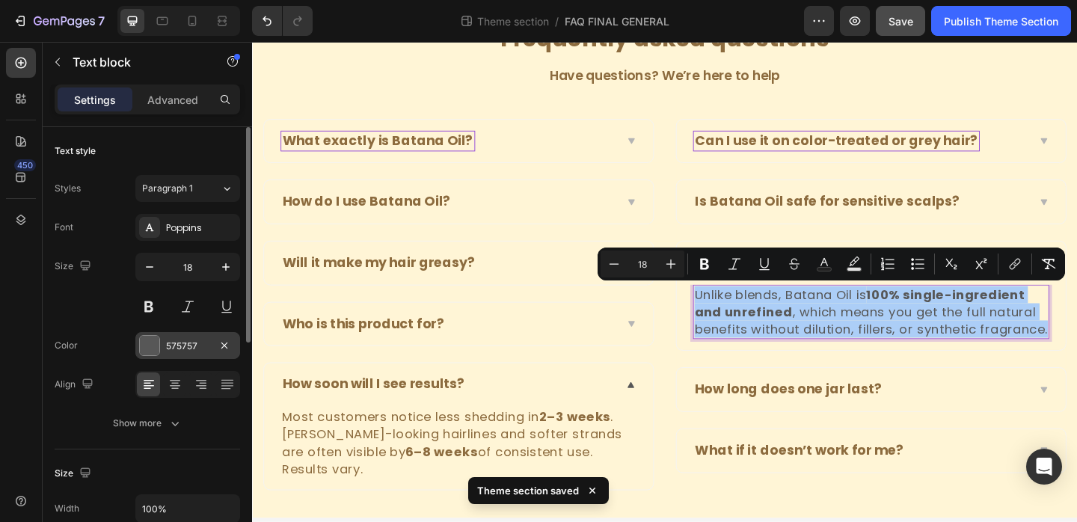
click at [161, 344] on div "575757" at bounding box center [187, 345] width 105 height 27
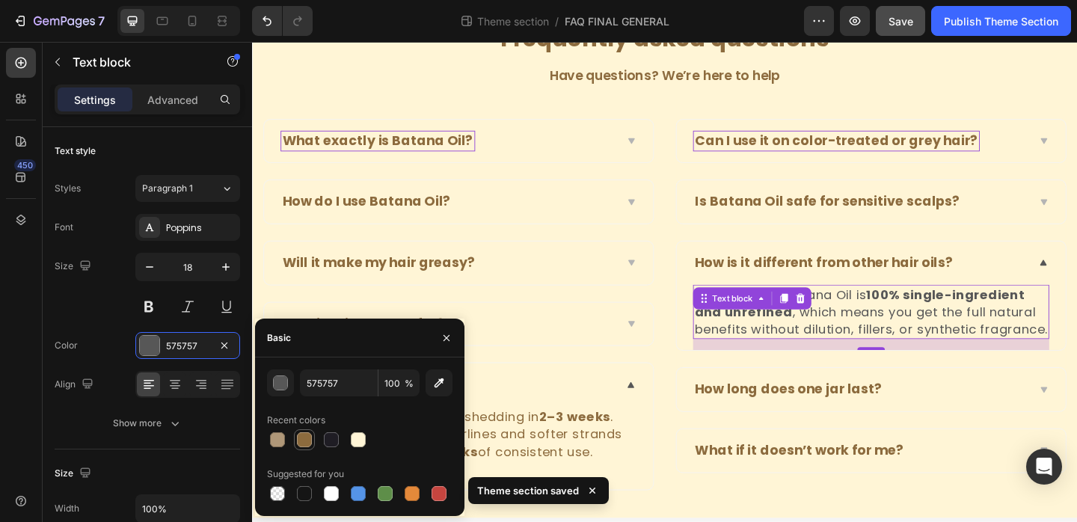
click at [298, 432] on div at bounding box center [305, 440] width 18 height 18
type input "8C6B3E"
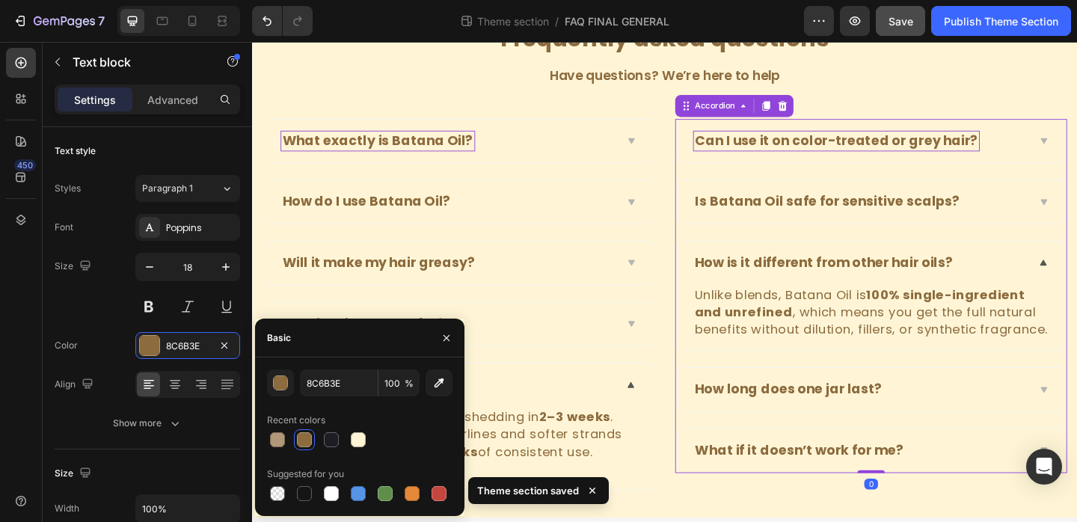
click at [1002, 412] on div "How long does one jar last?" at bounding box center [914, 419] width 364 height 23
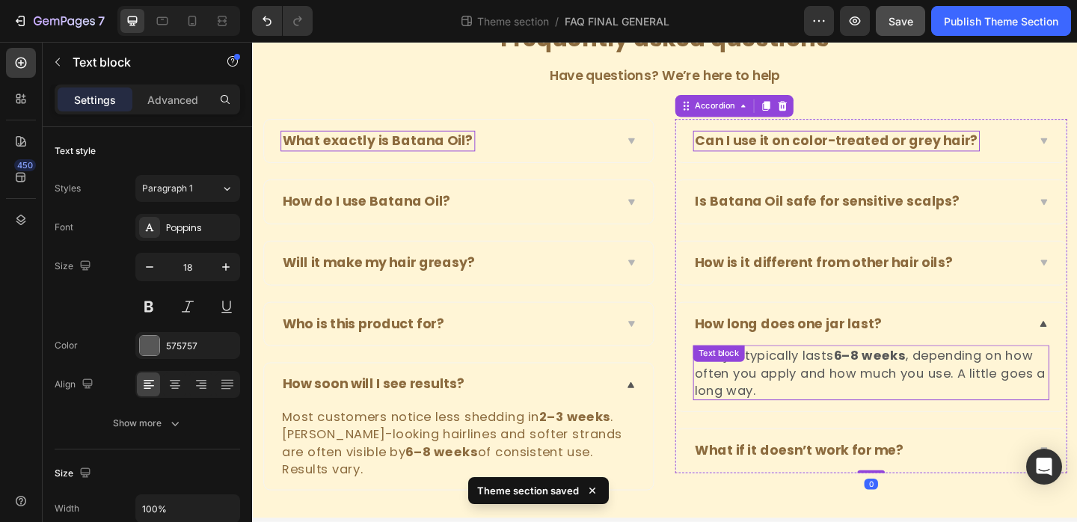
click at [895, 377] on strong "6–8 weeks" at bounding box center [924, 382] width 79 height 19
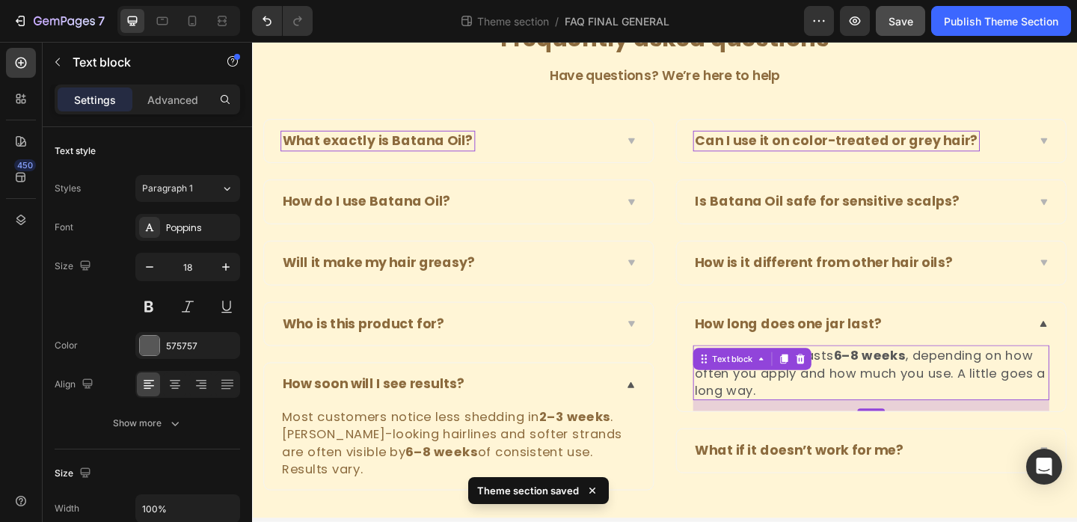
click at [895, 377] on strong "6–8 weeks" at bounding box center [924, 382] width 79 height 19
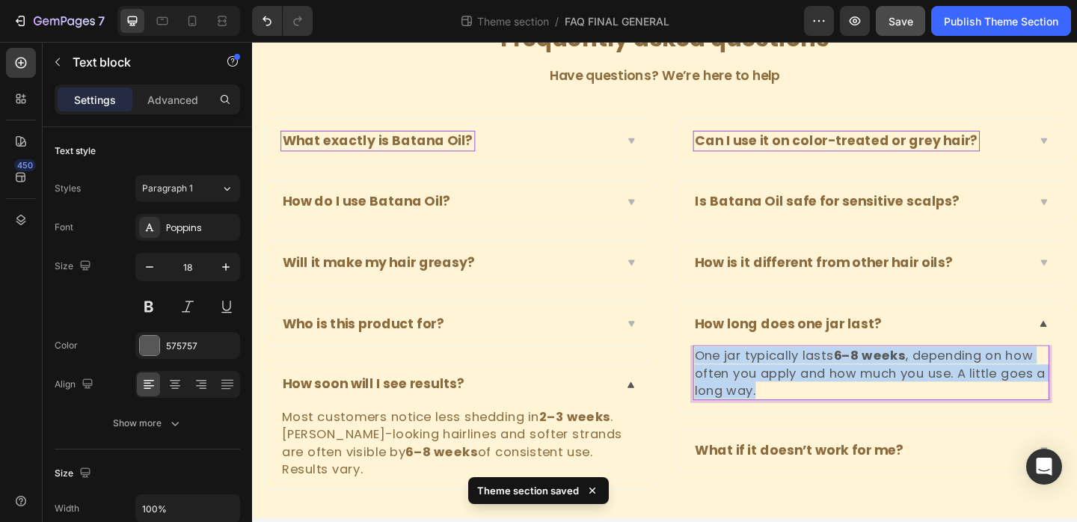
click at [895, 377] on strong "6–8 weeks" at bounding box center [924, 382] width 79 height 19
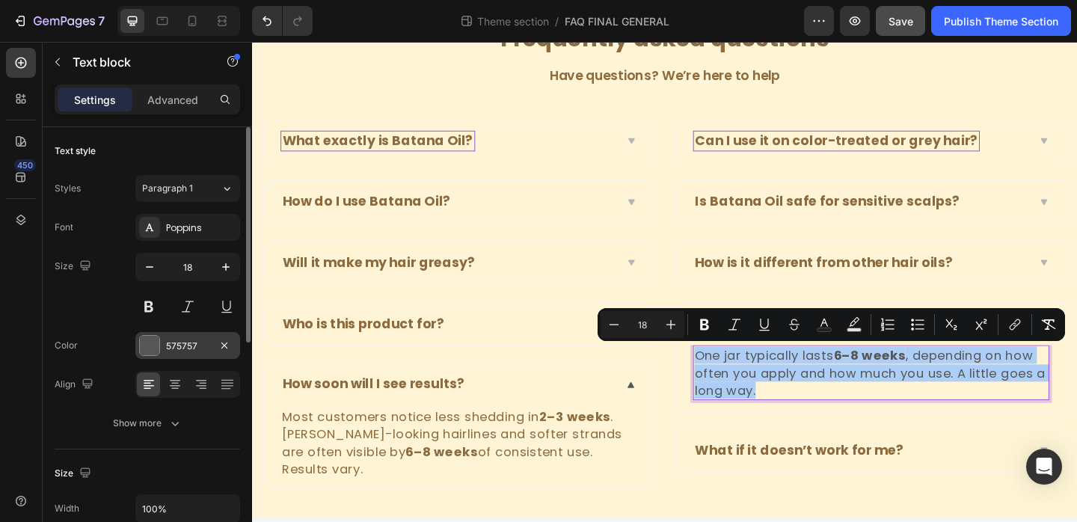
click at [183, 346] on div "575757" at bounding box center [187, 346] width 43 height 13
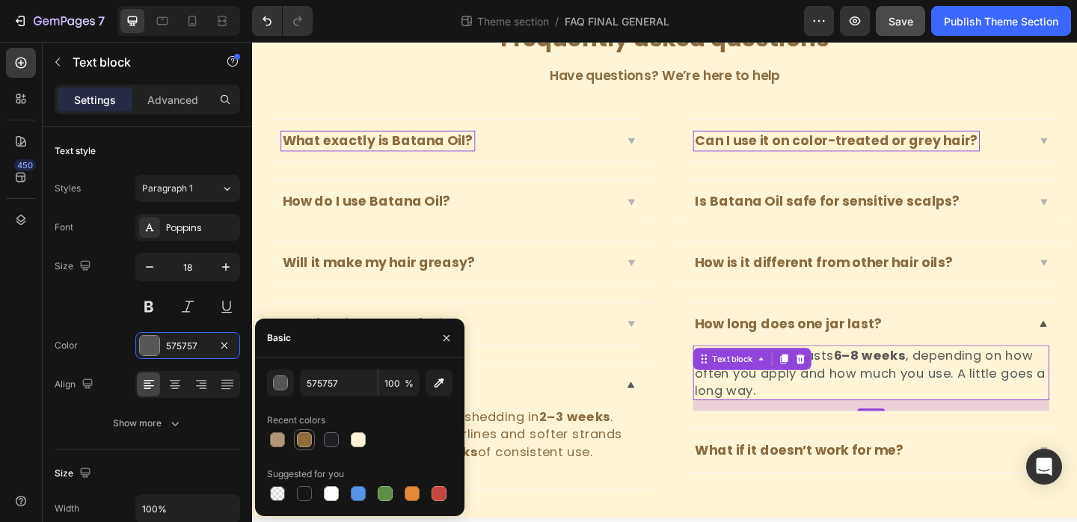
click at [303, 432] on div at bounding box center [304, 439] width 15 height 15
type input "8C6B3E"
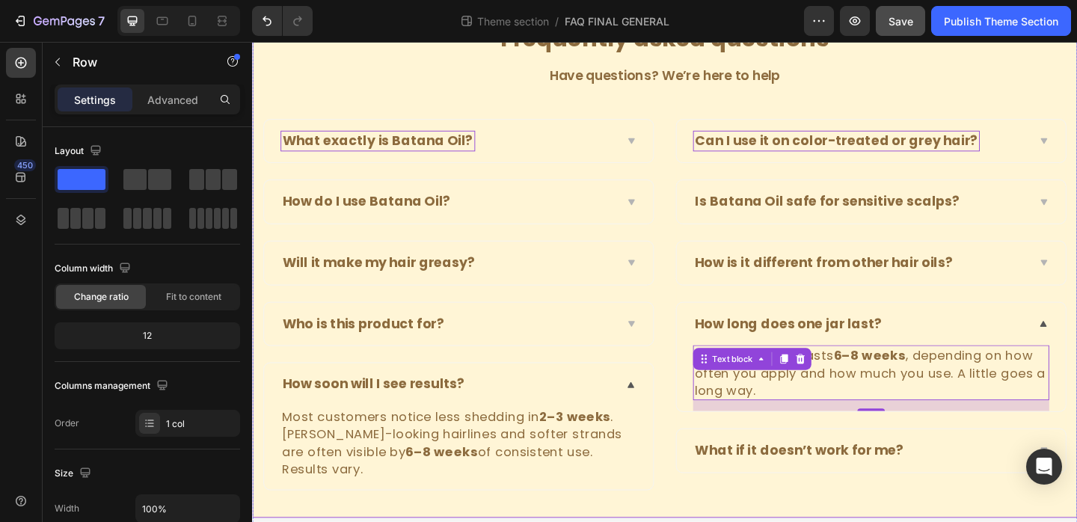
click at [1018, 513] on div "⁠⁠⁠⁠⁠⁠⁠ Frequently asked questions Heading Have questions? We’re here to help T…" at bounding box center [701, 275] width 898 height 569
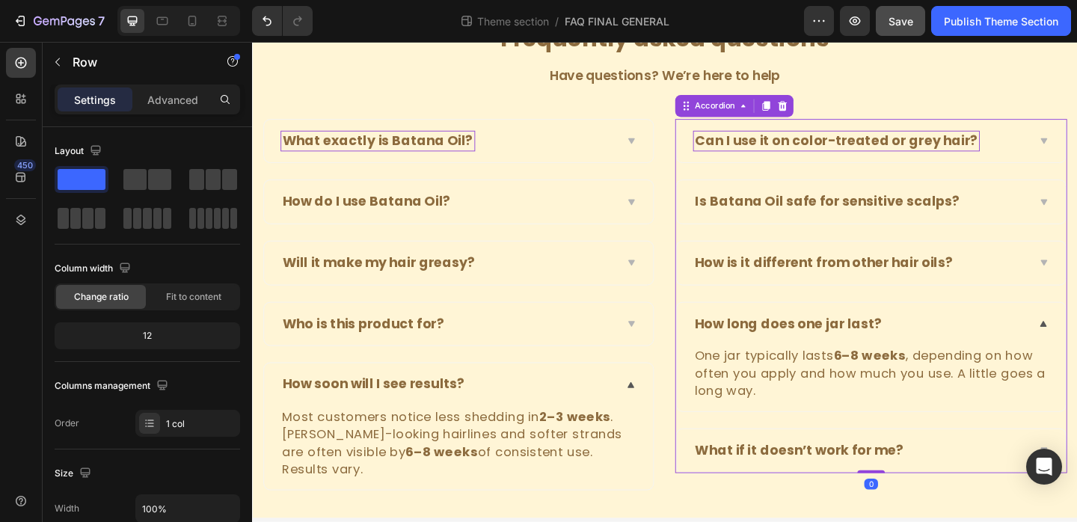
click at [1026, 492] on div "What if it doesn’t work for me?" at bounding box center [914, 486] width 364 height 23
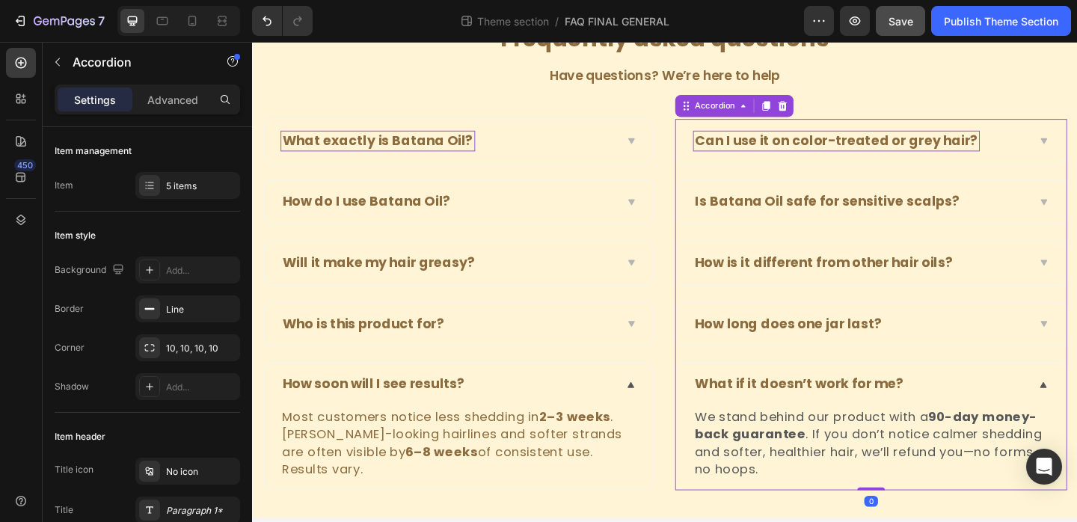
scroll to position [123, 0]
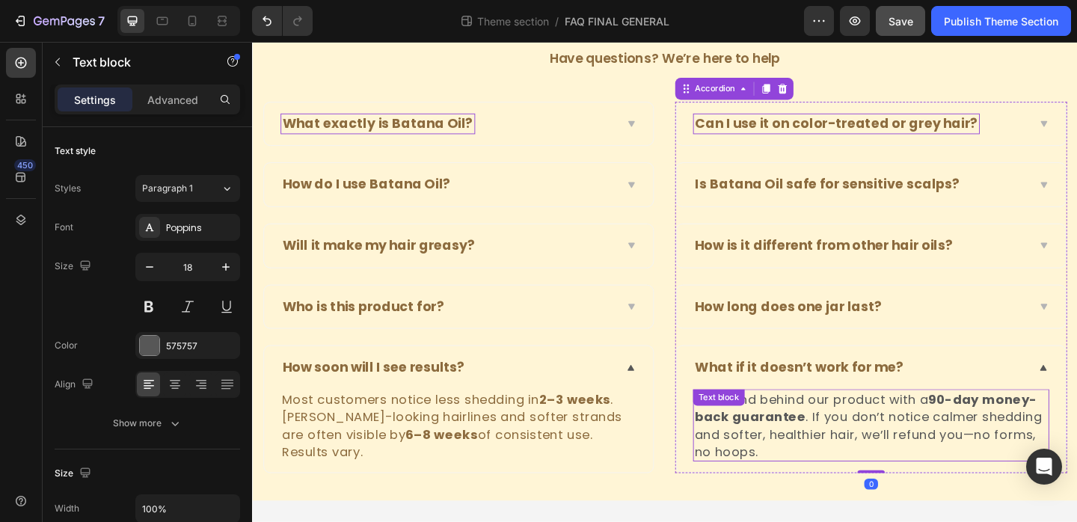
click at [875, 432] on p "We stand behind our product with a 90-day money-back guarantee . If you don’t n…" at bounding box center [925, 459] width 385 height 76
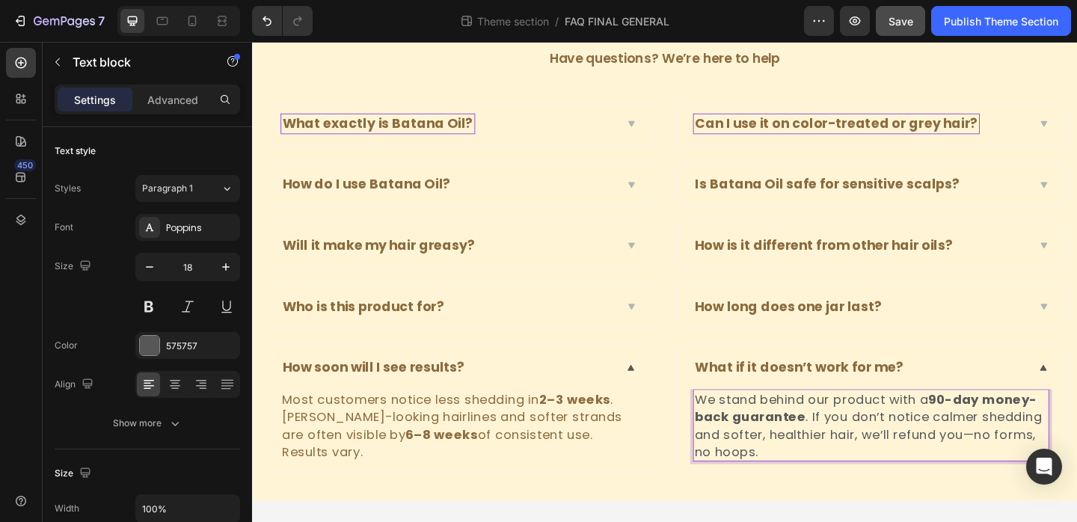
click at [934, 441] on p "We stand behind our product with a 90-day money-back guarantee . If you don’t n…" at bounding box center [925, 459] width 385 height 76
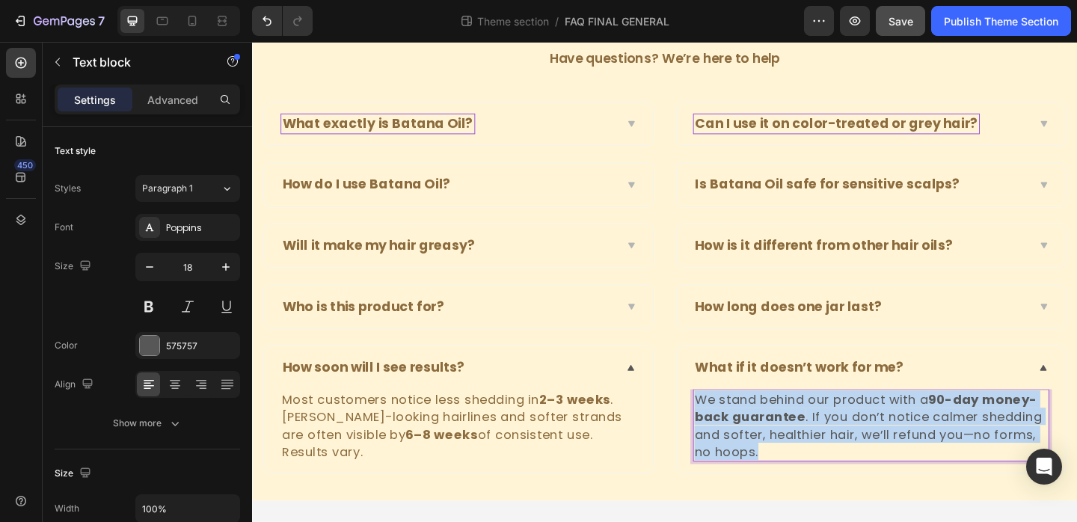
click at [934, 441] on p "We stand behind our product with a 90-day money-back guarantee . If you don’t n…" at bounding box center [925, 459] width 385 height 76
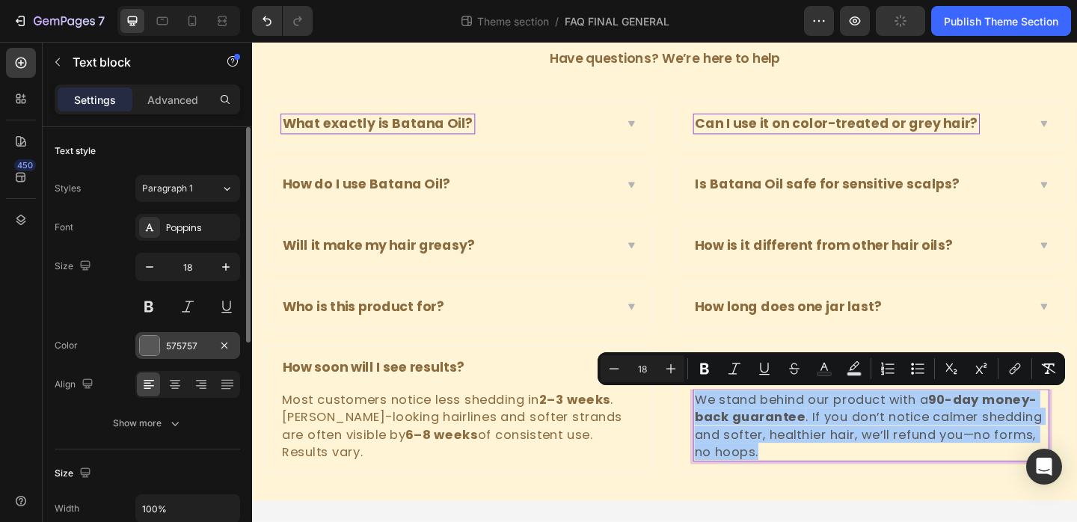
click at [167, 337] on div "575757" at bounding box center [187, 345] width 105 height 27
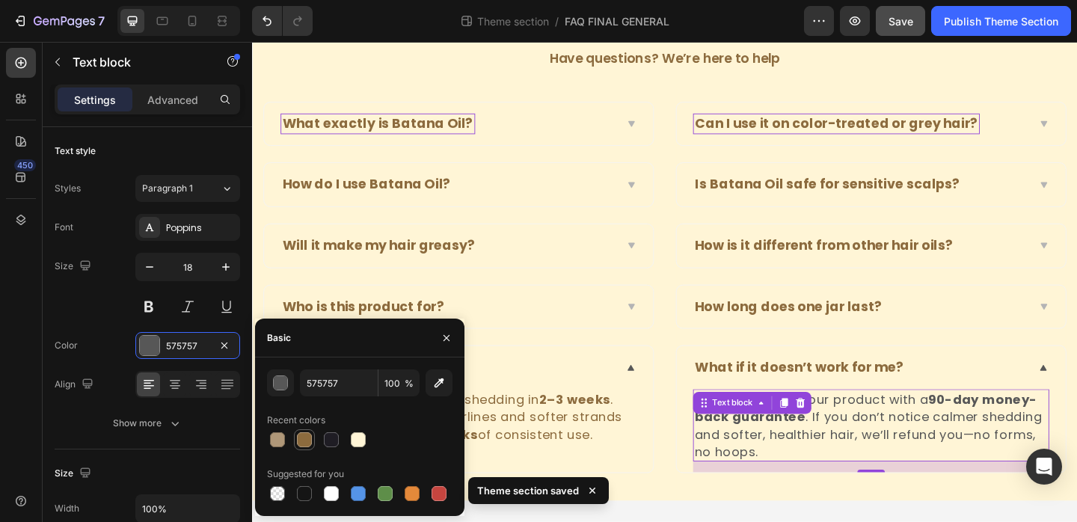
click at [309, 430] on div at bounding box center [304, 439] width 21 height 21
type input "8C6B3E"
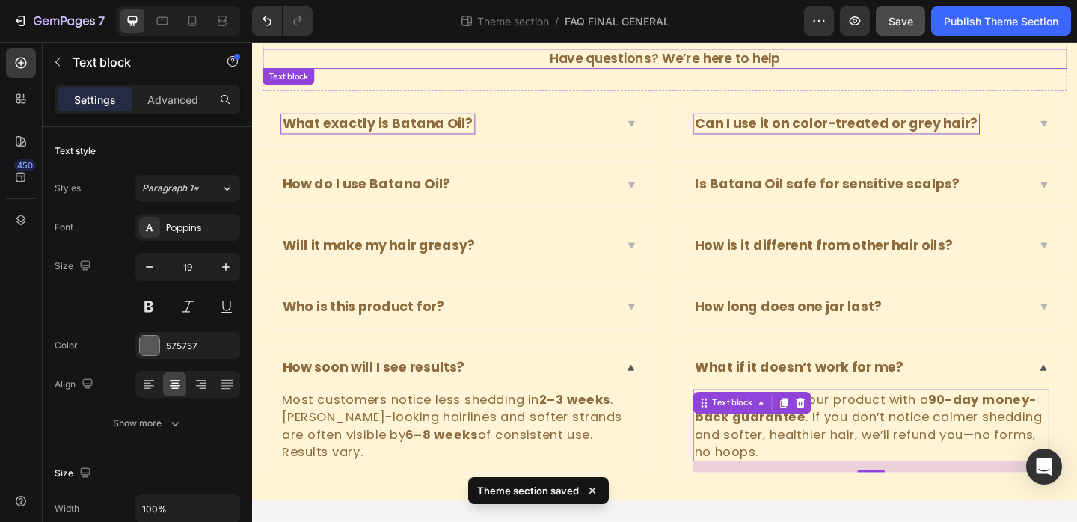
click at [1001, 52] on p "Have questions? We’re here to help" at bounding box center [701, 60] width 872 height 19
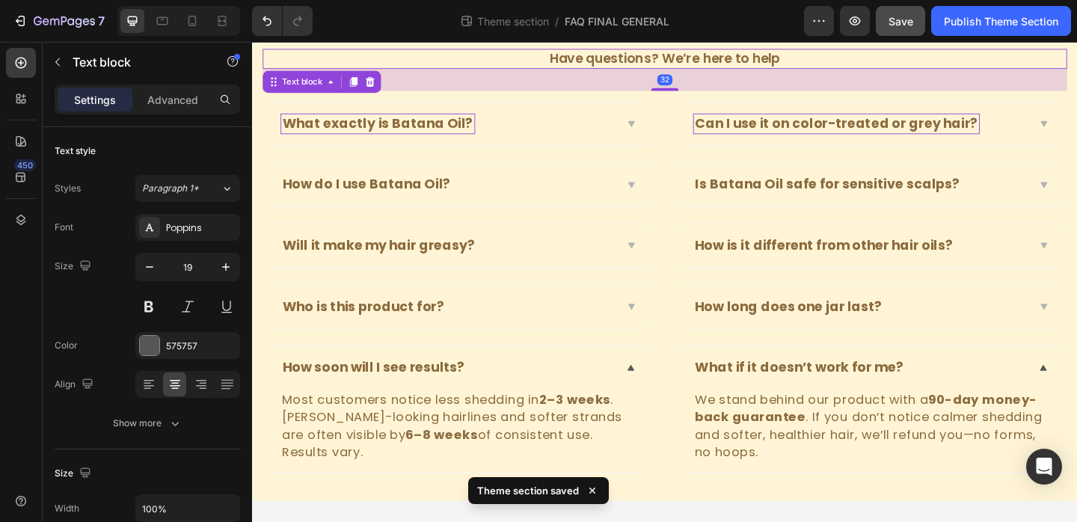
click at [904, 23] on span "Save" at bounding box center [901, 21] width 25 height 13
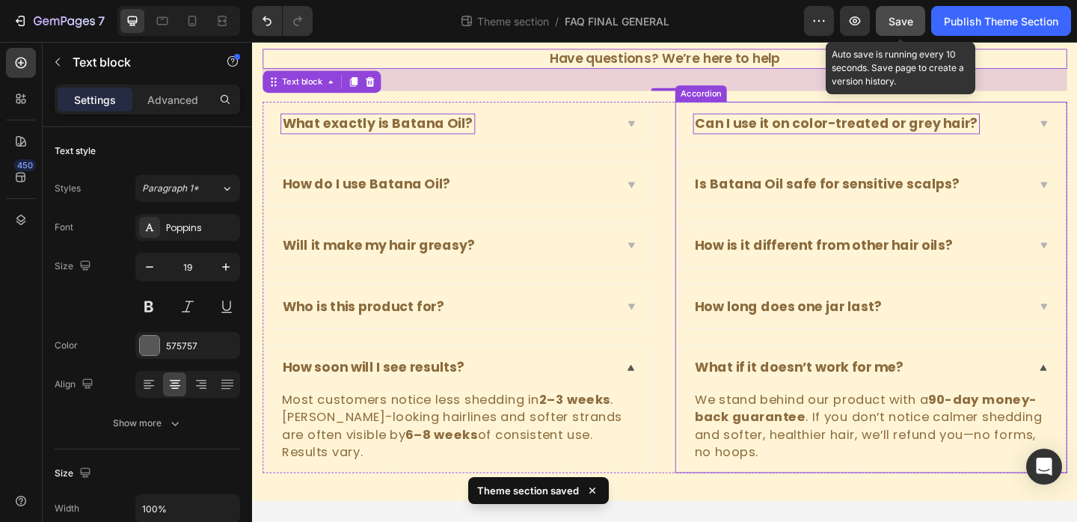
scroll to position [0, 0]
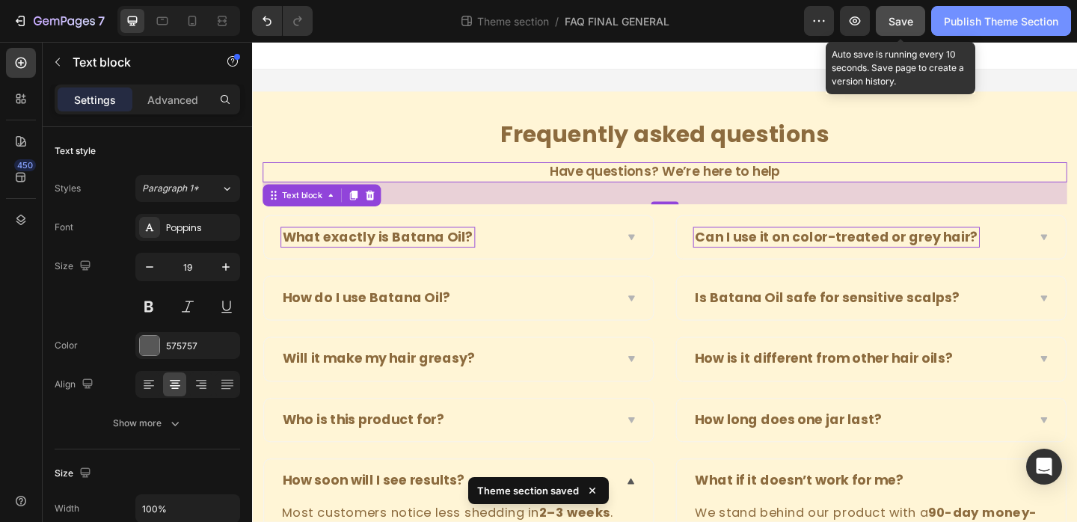
click at [1009, 31] on button "Publish Theme Section" at bounding box center [1001, 21] width 140 height 30
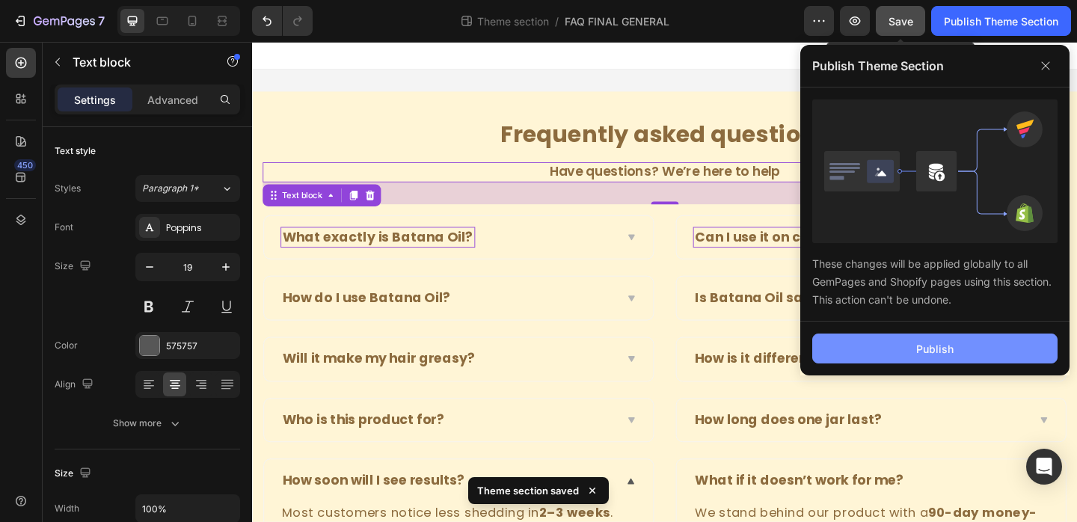
click at [918, 349] on div "Publish" at bounding box center [934, 349] width 37 height 16
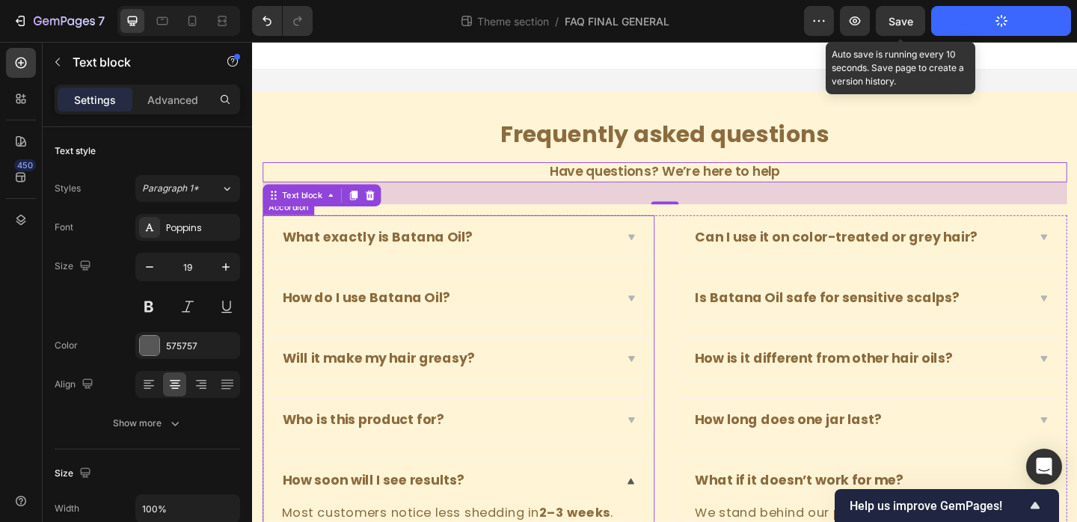
scroll to position [123, 0]
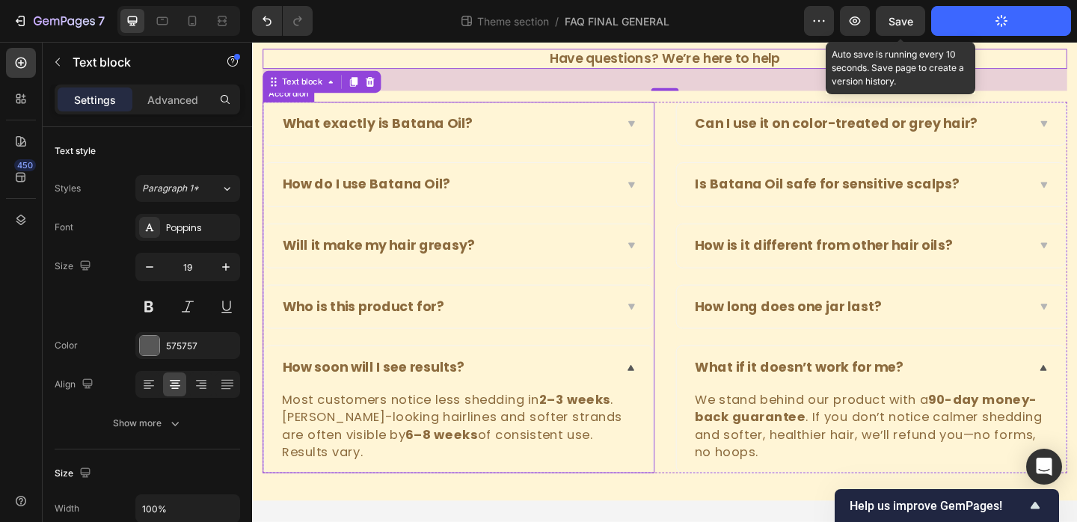
click at [664, 398] on icon at bounding box center [664, 397] width 7 height 6
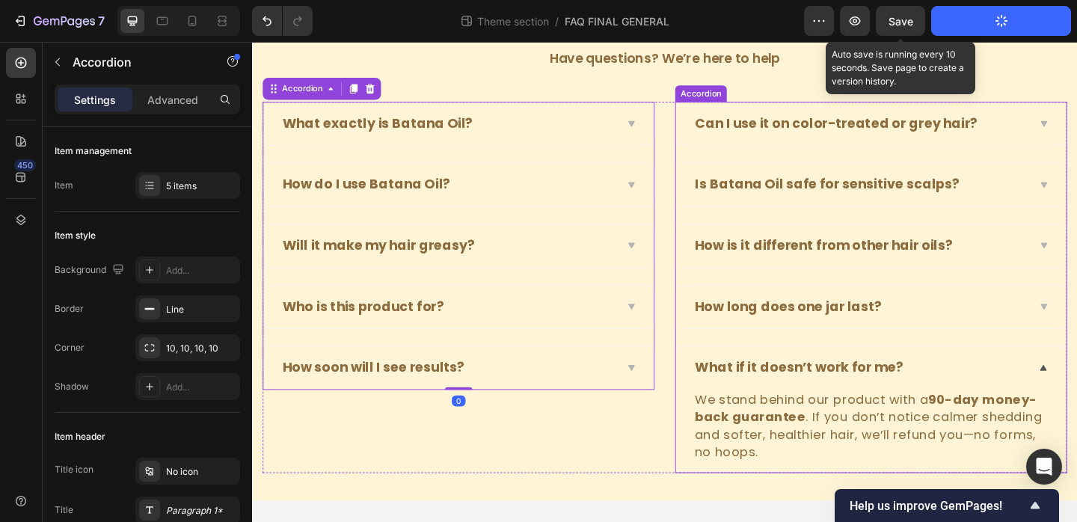
click at [1077, 396] on div "What if it doesn’t work for me?" at bounding box center [925, 396] width 423 height 47
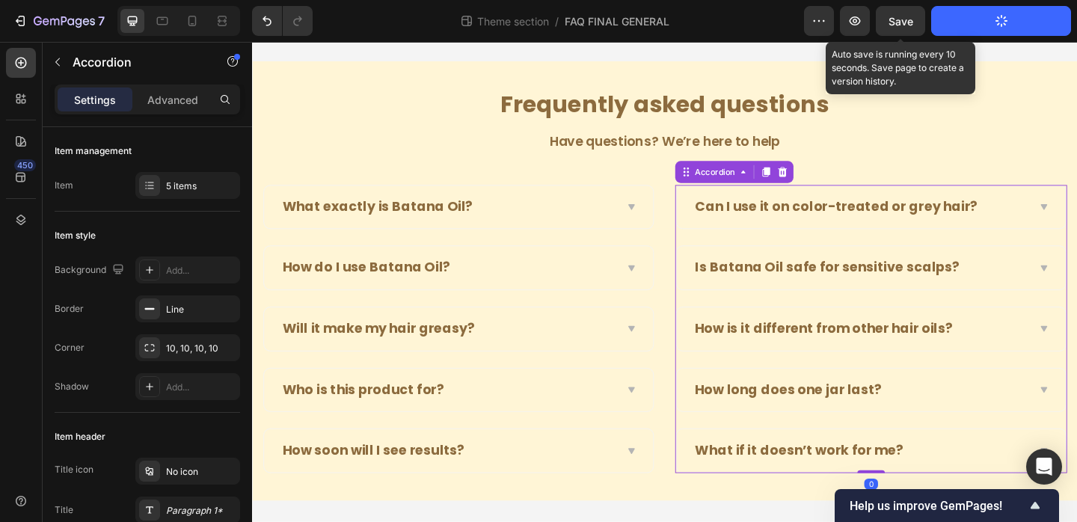
scroll to position [0, 0]
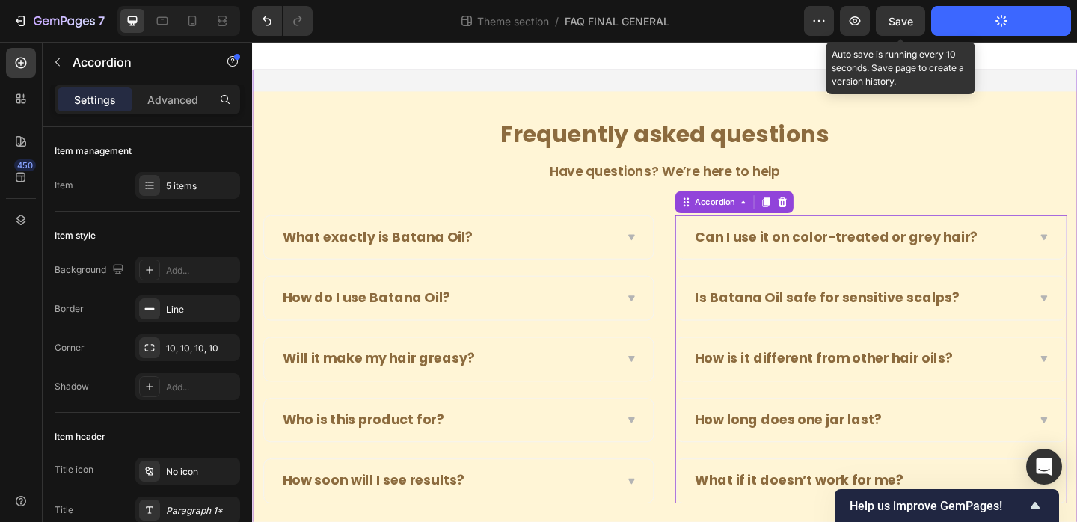
click at [801, 93] on div "⁠⁠⁠⁠⁠⁠⁠ Frequently asked questions Heading Have questions? We’re here to help T…" at bounding box center [701, 335] width 898 height 526
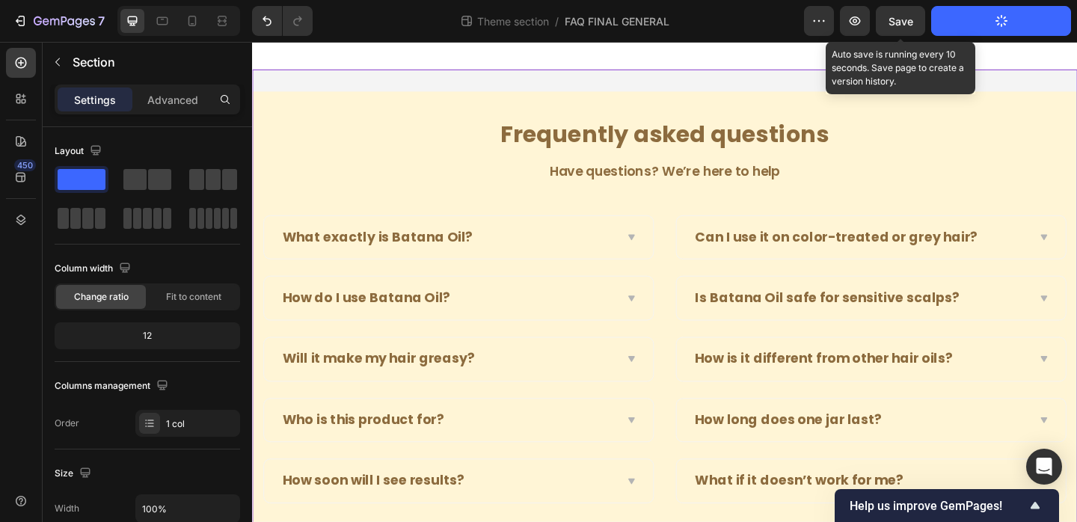
click at [777, 31] on div "Theme section / FAQ FINAL GENERAL" at bounding box center [565, 21] width 480 height 30
click at [429, 26] on div "Theme section / FAQ FINAL GENERAL" at bounding box center [565, 21] width 480 height 30
click at [754, 96] on div "⁠⁠⁠⁠⁠⁠⁠ Frequently asked questions Heading Have questions? We’re here to help T…" at bounding box center [701, 335] width 898 height 478
click at [792, 48] on div at bounding box center [701, 57] width 898 height 30
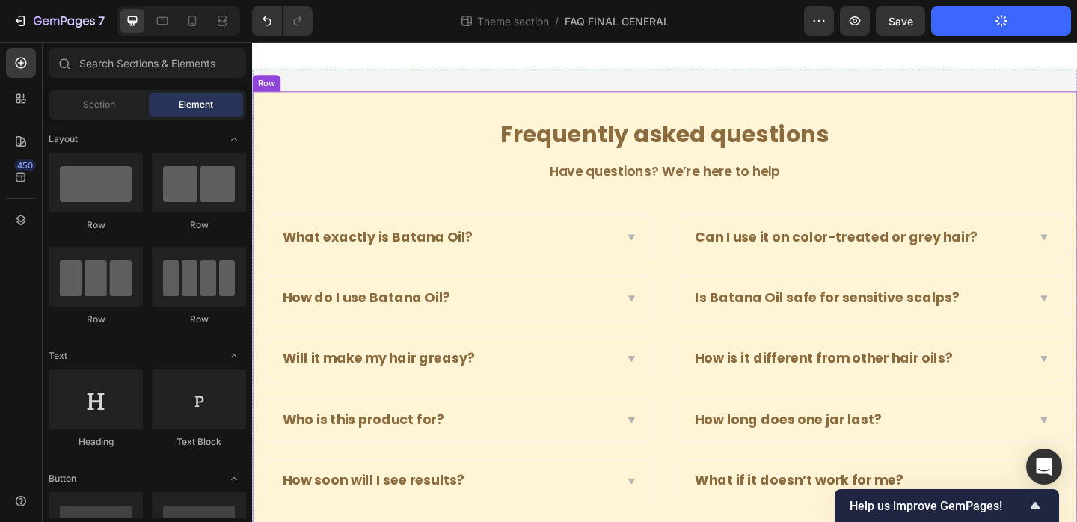
click at [480, 114] on div "⁠⁠⁠⁠⁠⁠⁠ Frequently asked questions Heading Have questions? We’re here to help T…" at bounding box center [701, 335] width 898 height 478
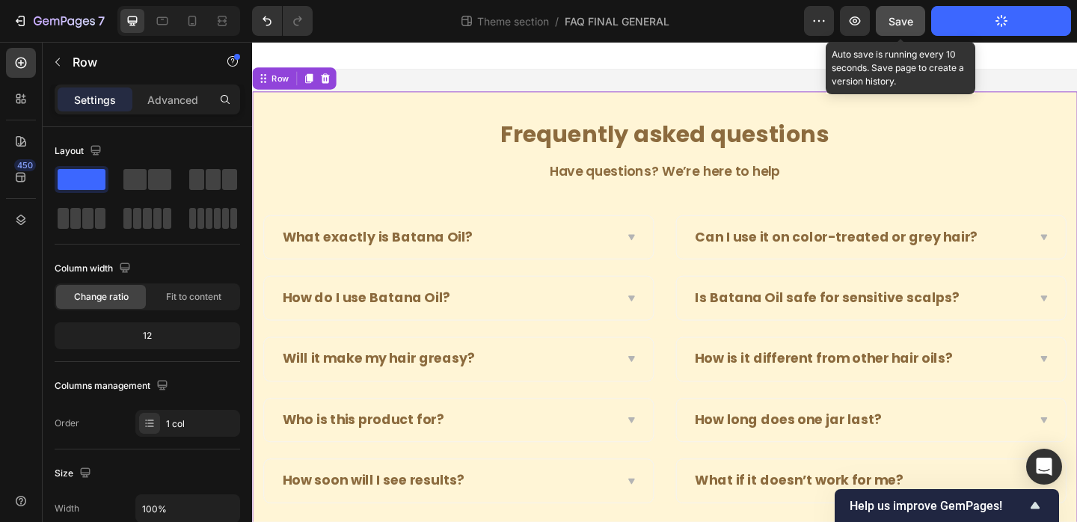
click at [910, 22] on span "Save" at bounding box center [901, 21] width 25 height 13
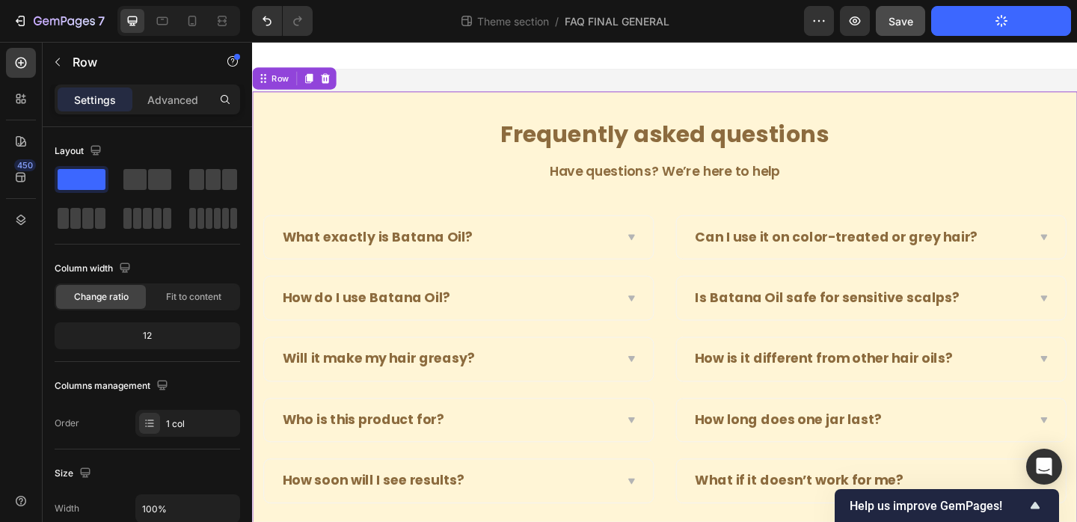
scroll to position [33, 0]
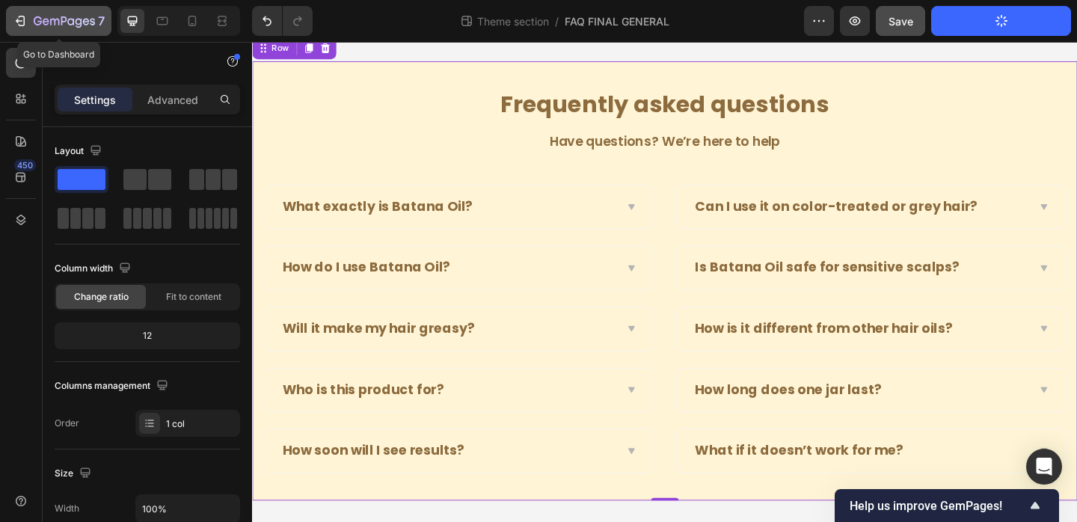
click at [49, 18] on icon "button" at bounding box center [64, 22] width 61 height 13
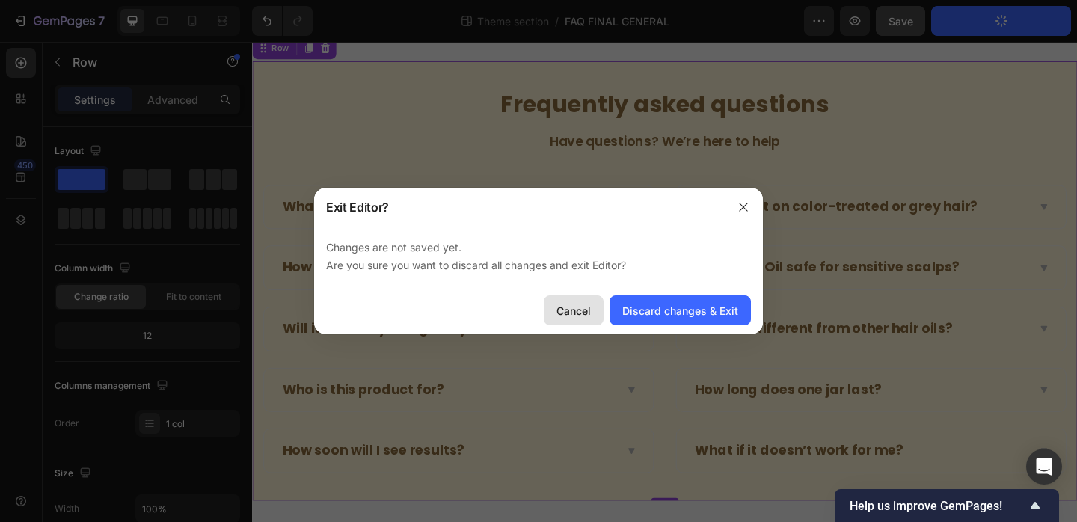
click at [573, 319] on button "Cancel" at bounding box center [574, 311] width 60 height 30
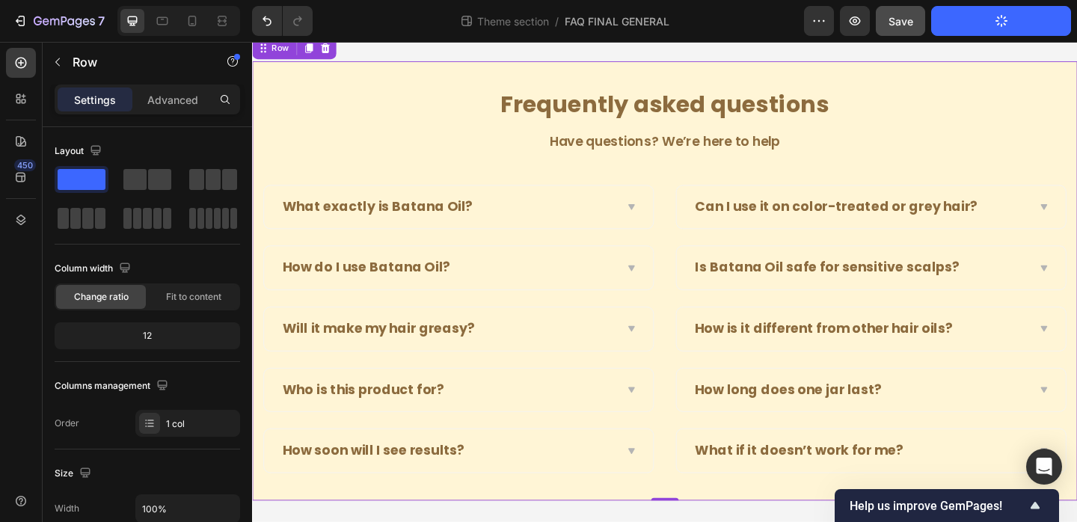
click at [1017, 25] on button "Publish Theme Section" at bounding box center [1001, 21] width 140 height 30
click at [928, 26] on div "Preview Save Publish Theme Section" at bounding box center [937, 21] width 267 height 30
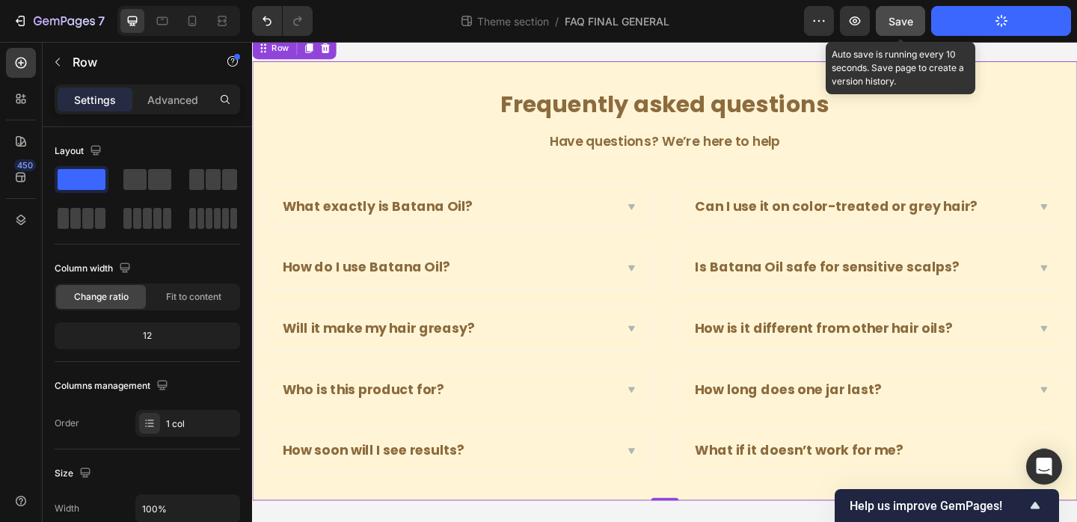
click at [910, 26] on span "Save" at bounding box center [901, 21] width 25 height 13
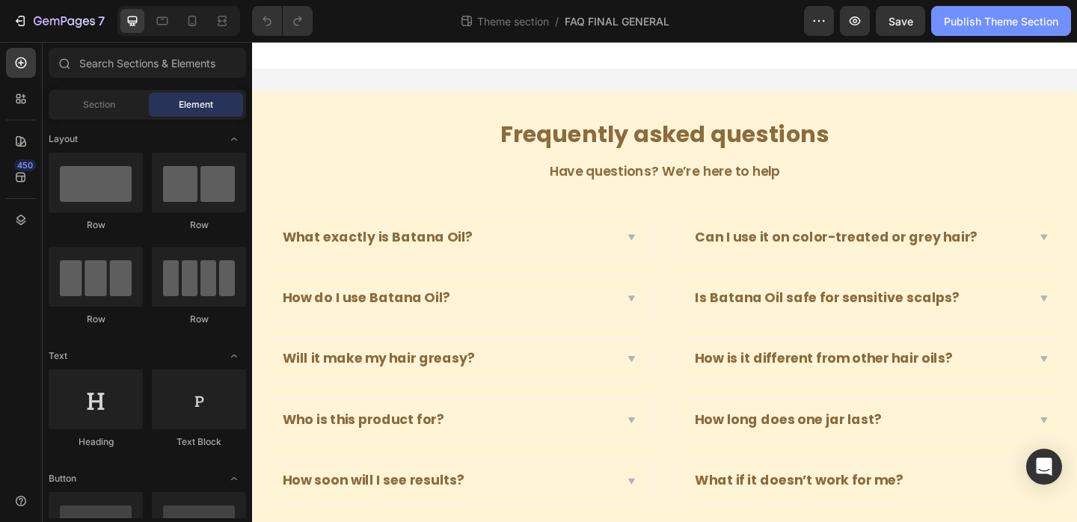
click at [987, 19] on div "Publish Theme Section" at bounding box center [1001, 21] width 114 height 16
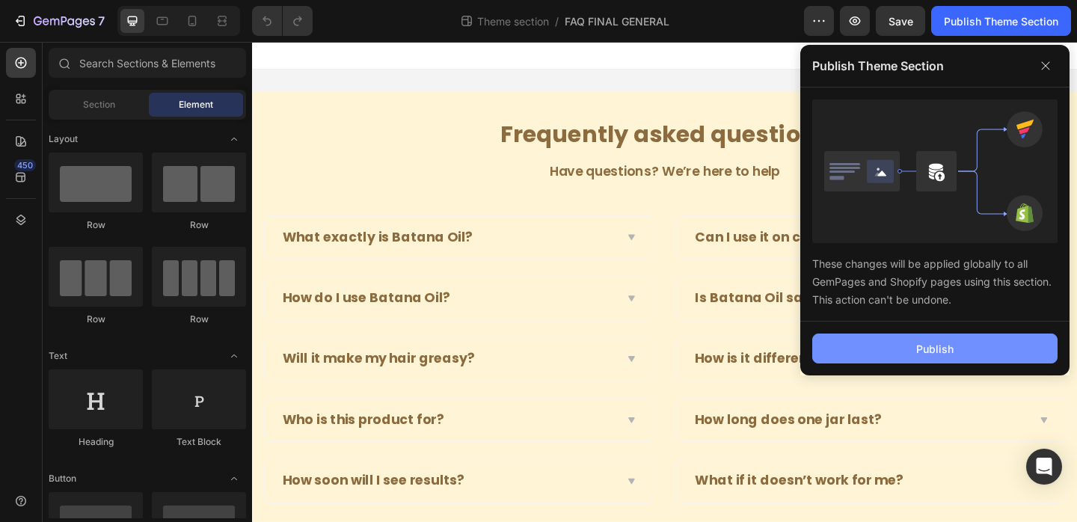
click at [889, 349] on button "Publish" at bounding box center [934, 349] width 245 height 30
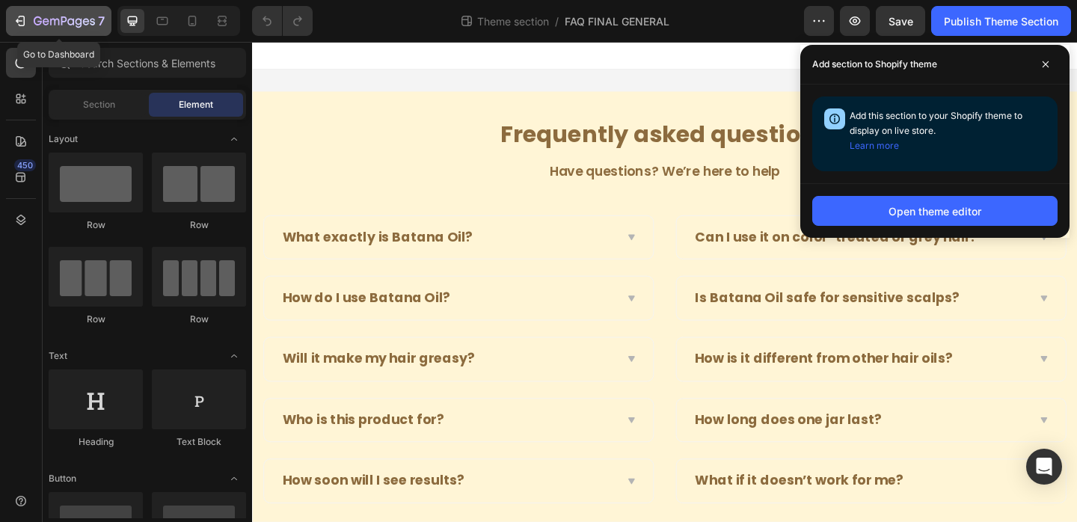
click at [79, 27] on icon "button" at bounding box center [79, 23] width 7 height 10
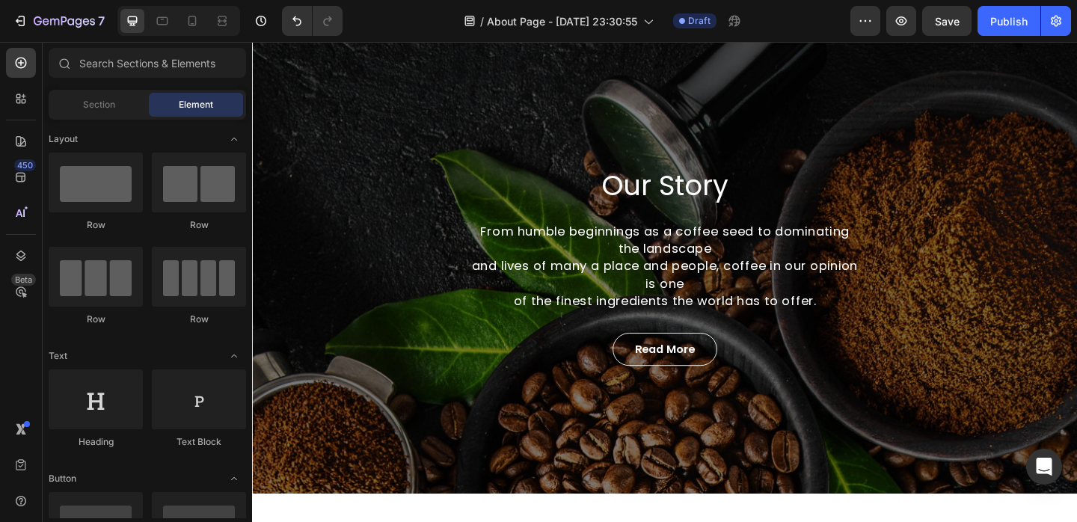
scroll to position [35, 0]
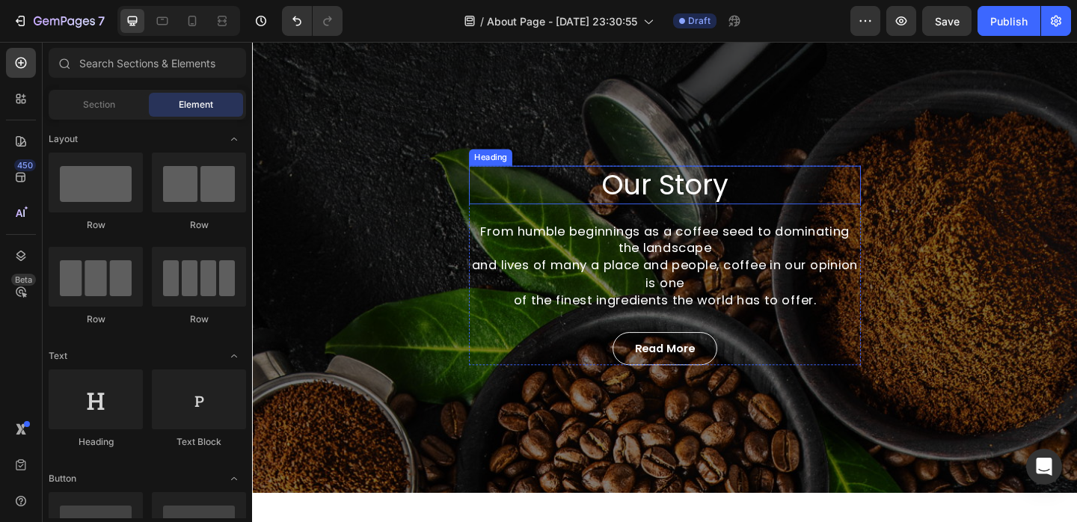
click at [699, 197] on p "Our Story" at bounding box center [700, 197] width 423 height 39
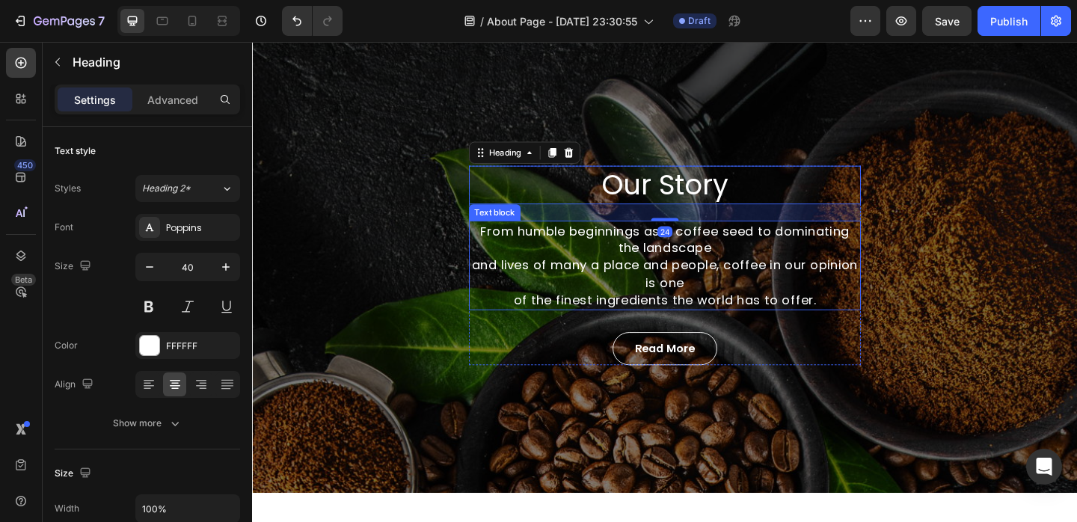
click at [646, 274] on p "From humble beginnings as a coffee seed to dominating the landscape and lives o…" at bounding box center [700, 285] width 423 height 94
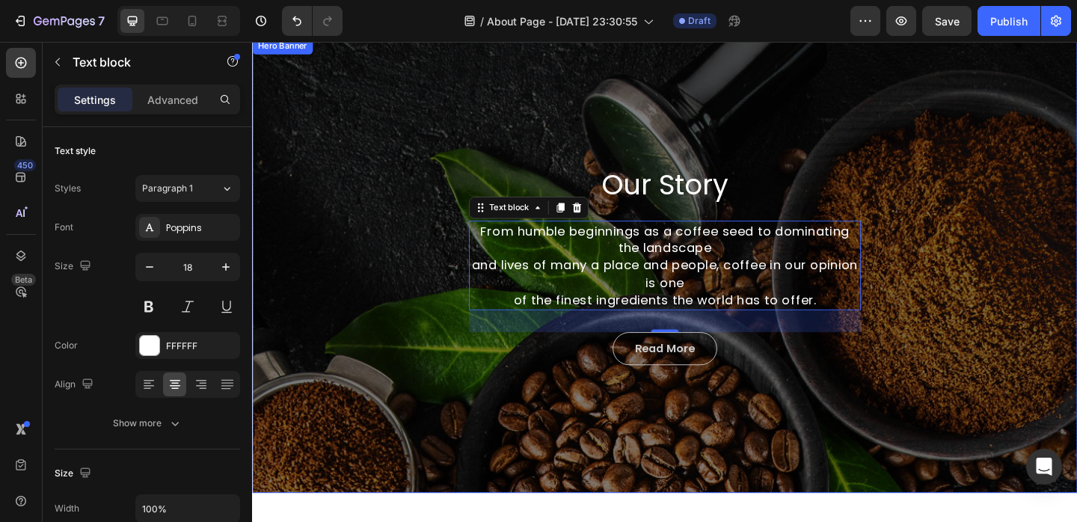
click at [713, 385] on link "Read More" at bounding box center [701, 376] width 114 height 36
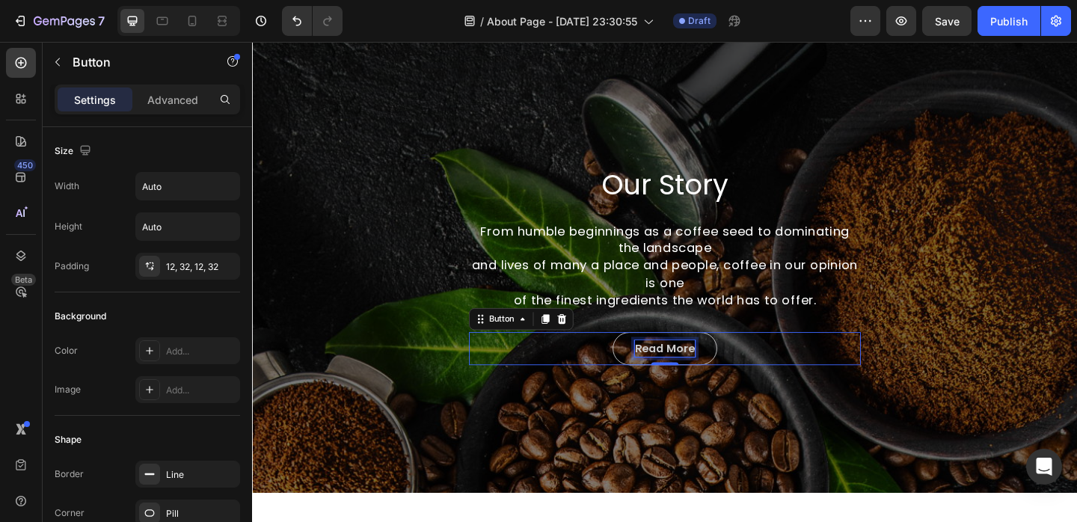
click at [723, 372] on div "Read More" at bounding box center [701, 376] width 66 height 18
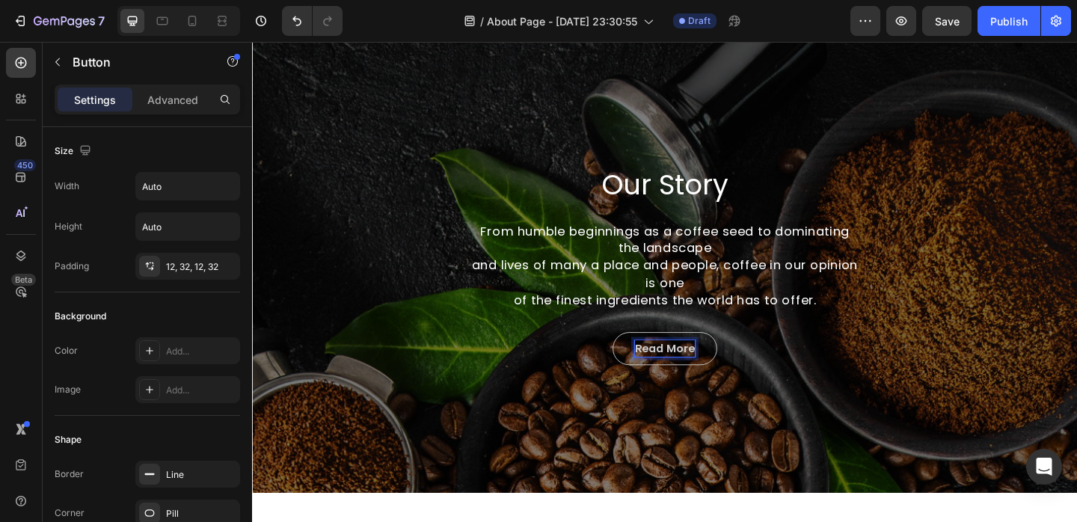
click at [702, 376] on p "Read More" at bounding box center [701, 376] width 66 height 18
click at [24, 20] on icon "button" at bounding box center [22, 21] width 7 height 10
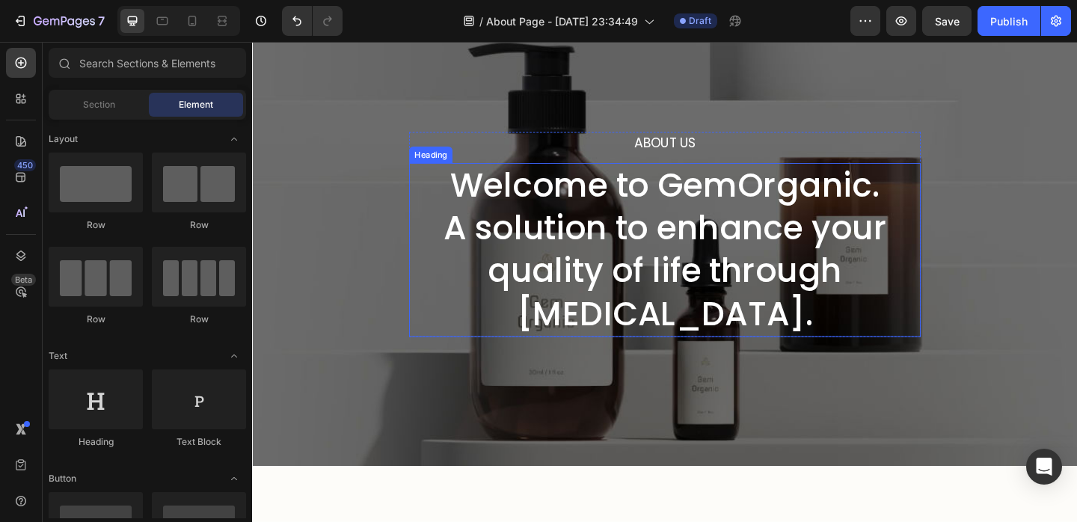
scroll to position [71, 0]
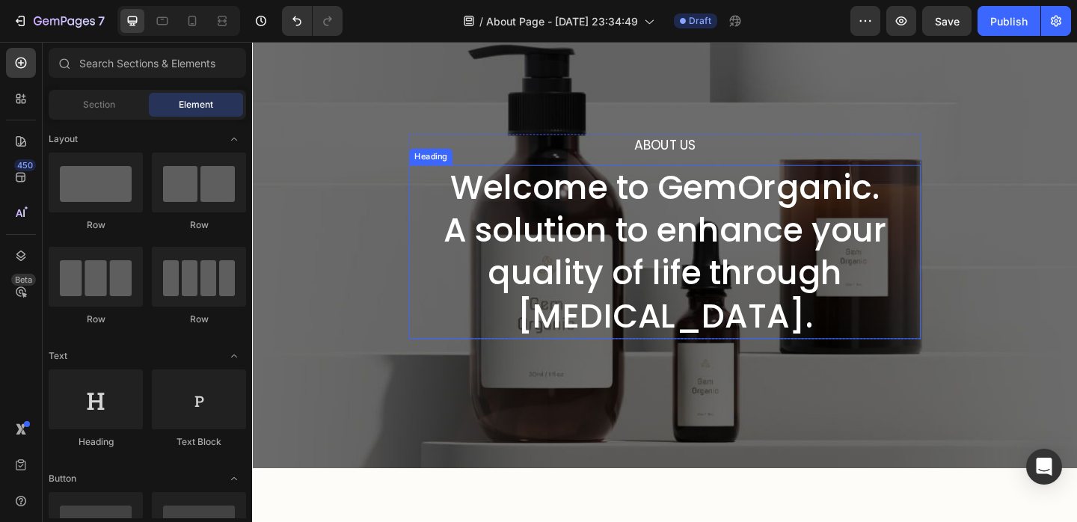
click at [918, 209] on p "Welcome to GemOrganic. A solution to enhance your quality of life through [MEDI…" at bounding box center [701, 270] width 554 height 187
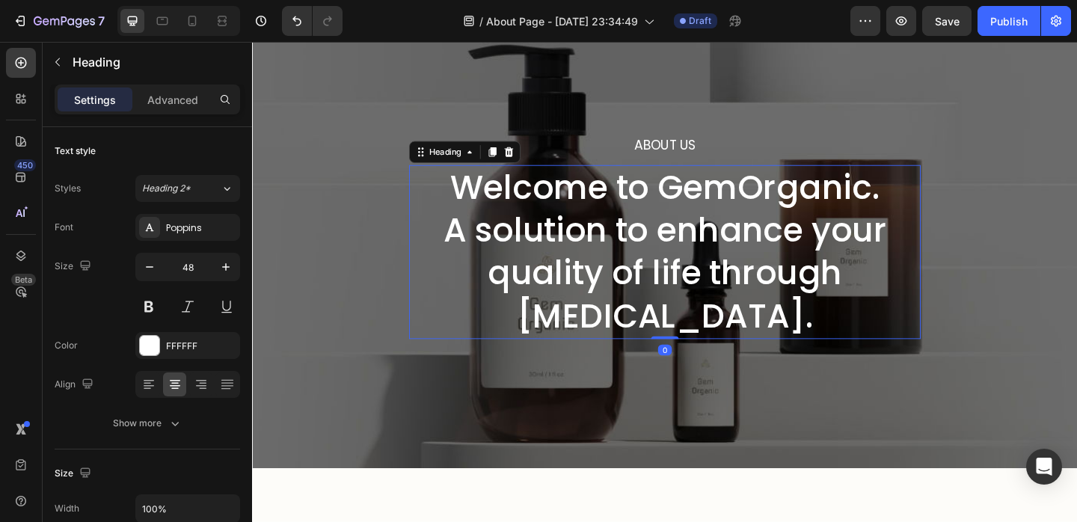
click at [922, 203] on p "Welcome to GemOrganic. A solution to enhance your quality of life through [MEDI…" at bounding box center [701, 270] width 554 height 187
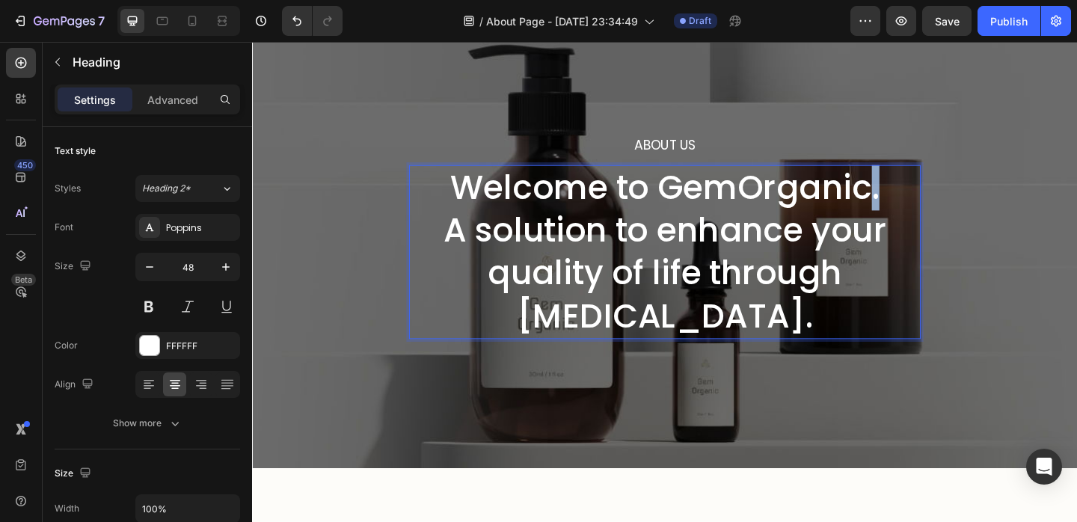
click at [922, 203] on p "Welcome to GemOrganic. A solution to enhance your quality of life through [MEDI…" at bounding box center [701, 270] width 554 height 187
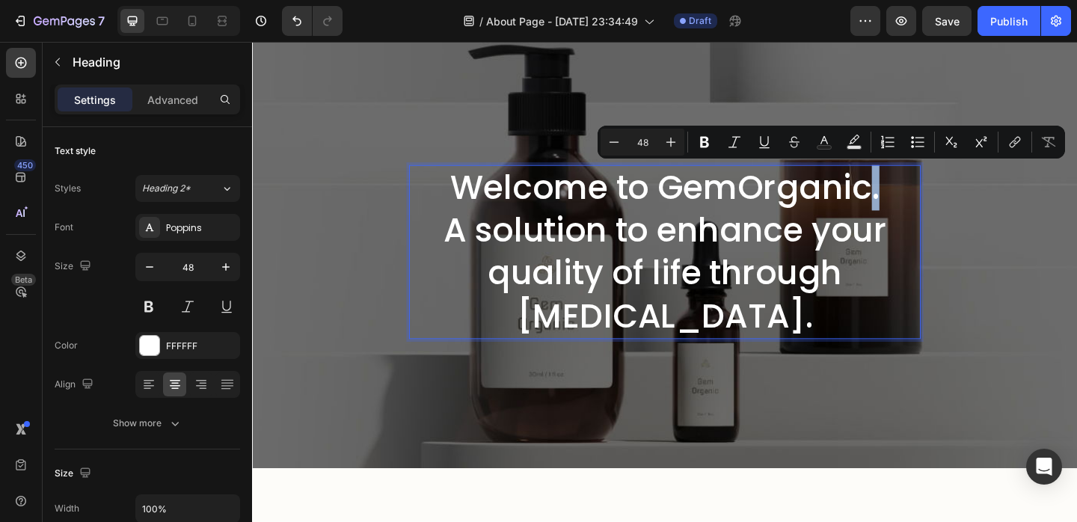
click at [922, 203] on p "Welcome to GemOrganic. A solution to enhance your quality of life through [MEDI…" at bounding box center [701, 270] width 554 height 187
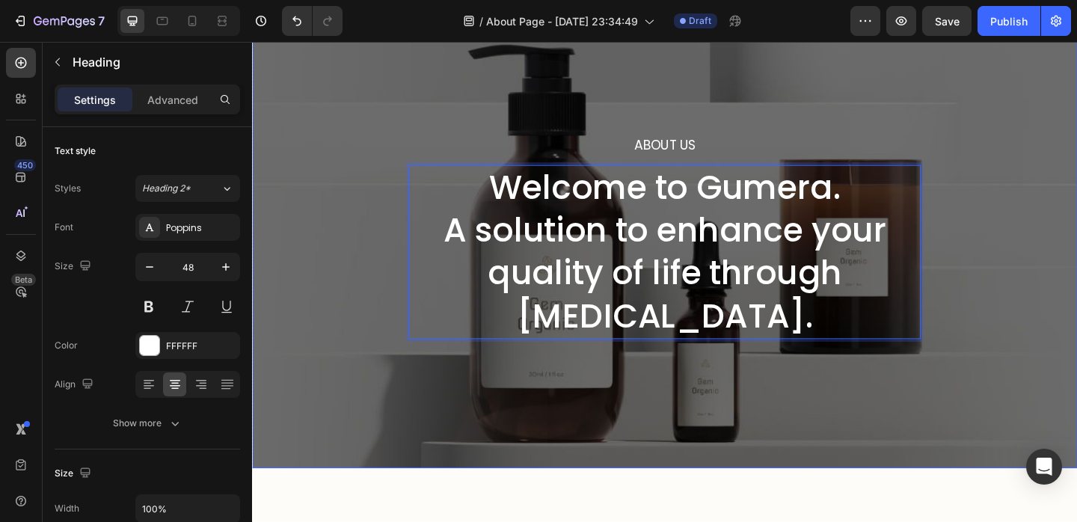
click at [916, 76] on div "About Us Heading Welcome to Gumera. A solution to enhance your quality of life …" at bounding box center [701, 253] width 898 height 504
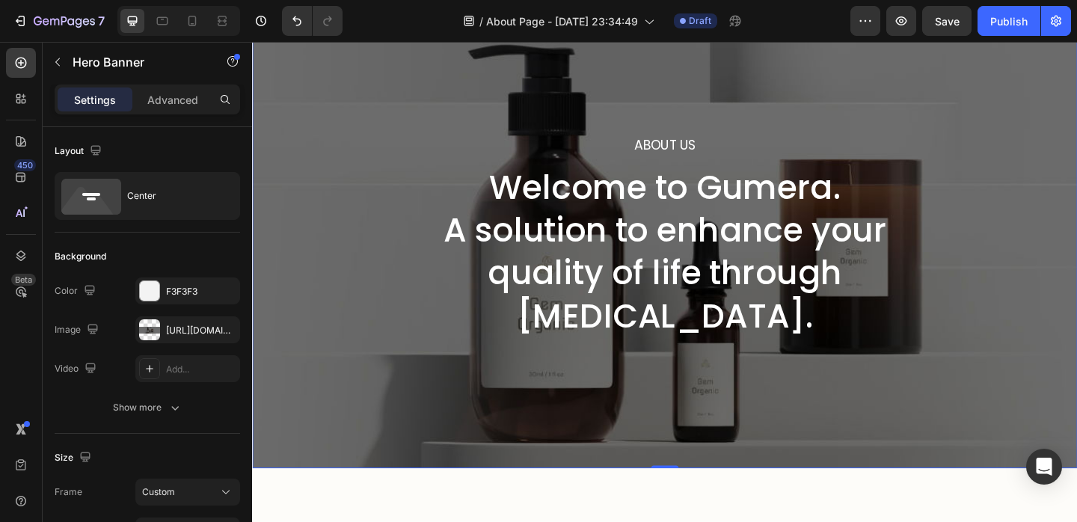
click at [429, 95] on div "About Us Heading Welcome to Gumera. A solution to enhance your quality of life …" at bounding box center [701, 253] width 898 height 504
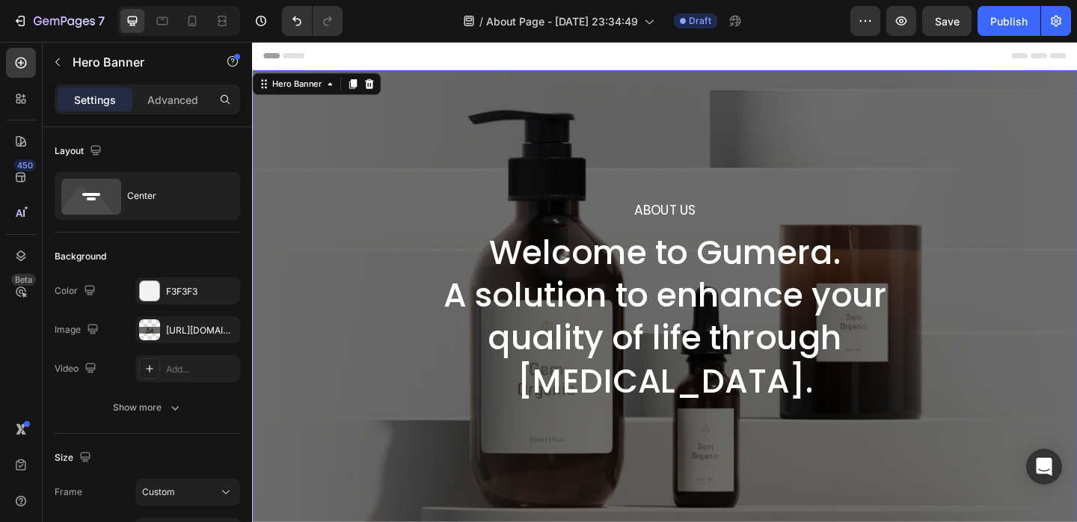
scroll to position [28, 0]
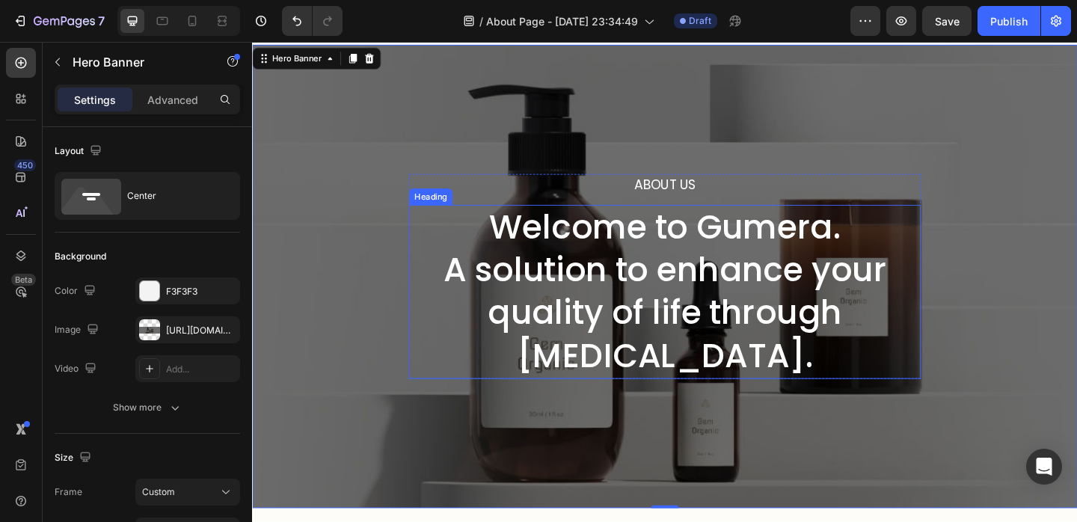
click at [616, 326] on p "Welcome to Gumera. A solution to enhance your quality of life through [MEDICAL_…" at bounding box center [701, 314] width 554 height 187
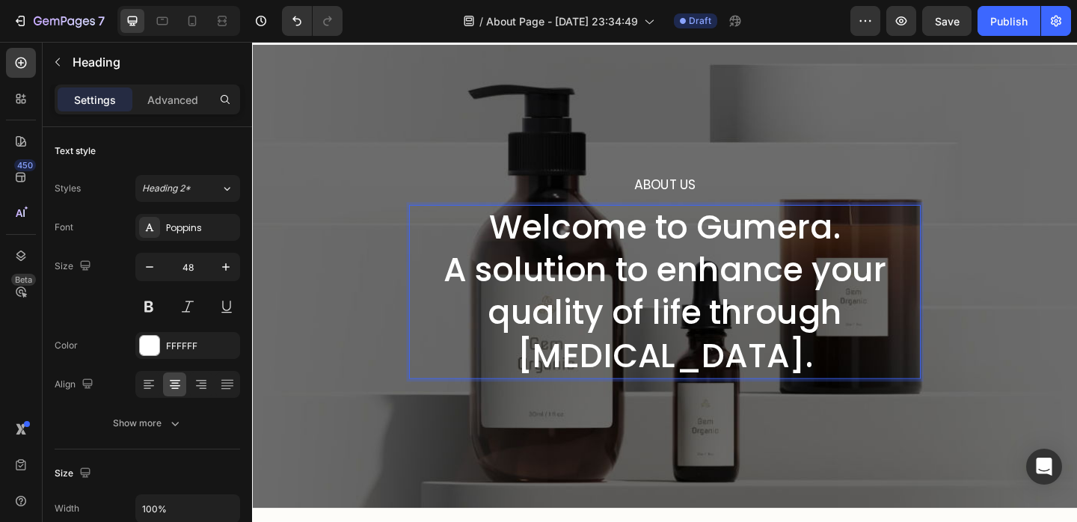
click at [869, 338] on p "Welcome to Gumera. A solution to enhance your quality of life through [MEDICAL_…" at bounding box center [701, 314] width 554 height 187
click at [932, 340] on p "Welcome to Gumera. A solution to enhance your quality of life through [MEDICAL_…" at bounding box center [701, 314] width 554 height 187
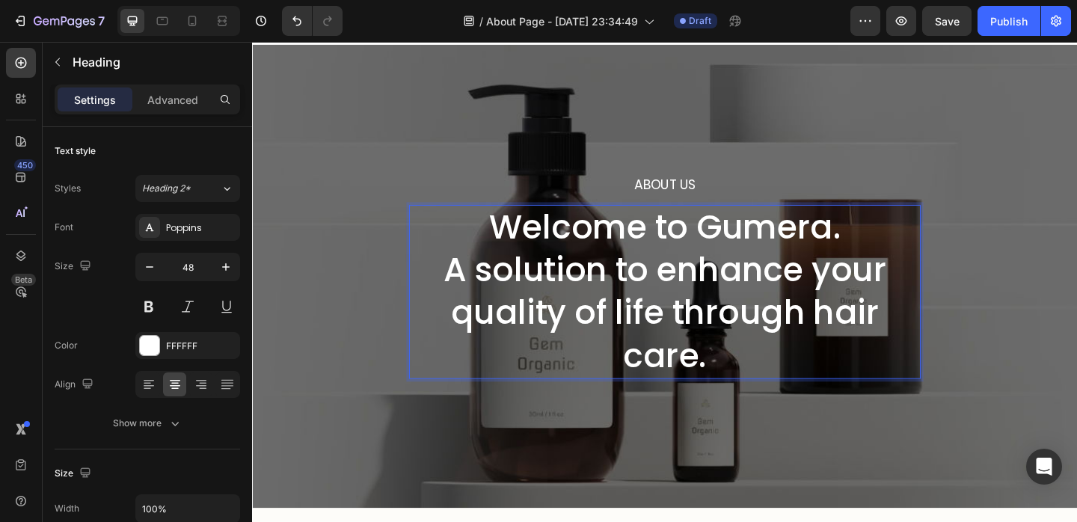
scroll to position [0, 0]
click at [840, 153] on div "About Us Heading Welcome to Gumera. A solution to enhance your quality of life …" at bounding box center [701, 297] width 898 height 504
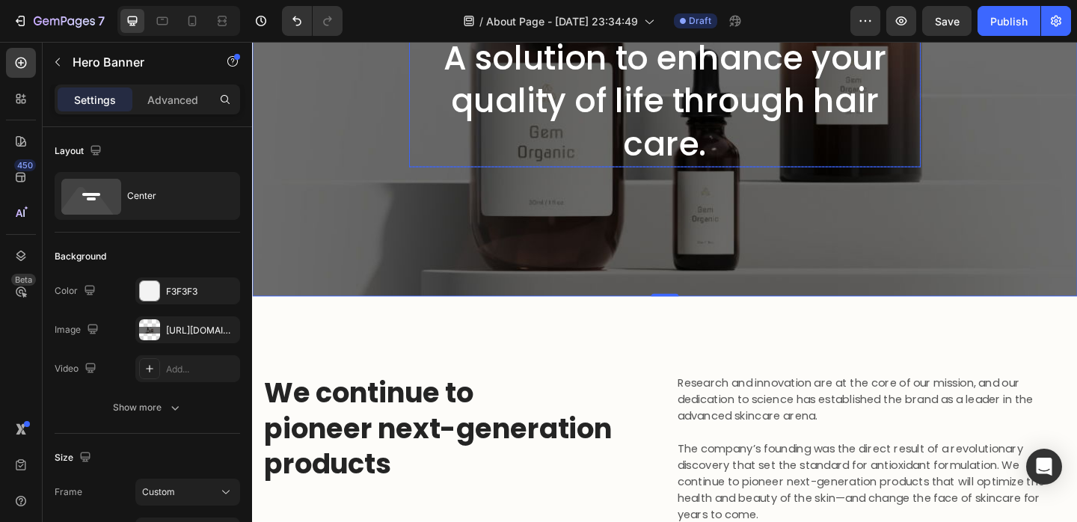
scroll to position [108, 0]
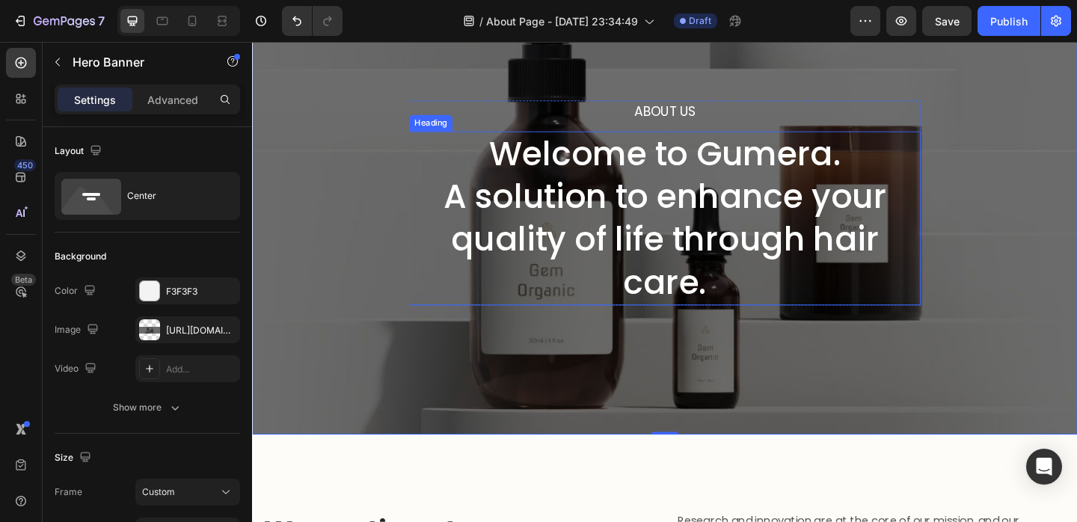
click at [639, 209] on p "Welcome to Gumera. A solution to enhance your quality of life through hair care." at bounding box center [701, 234] width 554 height 187
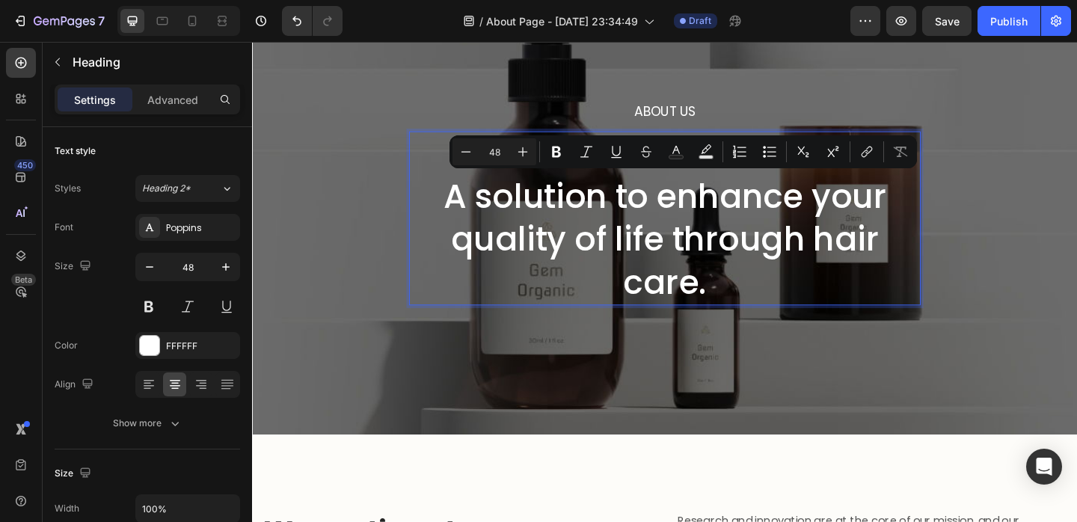
click at [629, 221] on p "Welcome to Gumera. A solution to enhance your quality of life through hair care." at bounding box center [701, 234] width 554 height 187
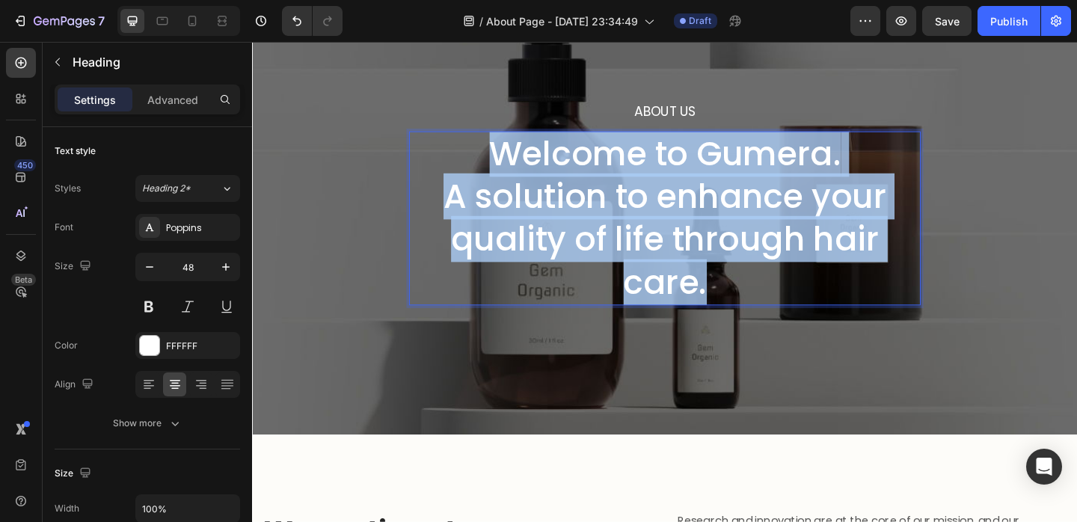
drag, startPoint x: 522, startPoint y: 161, endPoint x: 763, endPoint y: 289, distance: 272.7
click at [763, 288] on p "Welcome to Gumera. A solution to enhance your quality of life through hair care." at bounding box center [701, 234] width 554 height 187
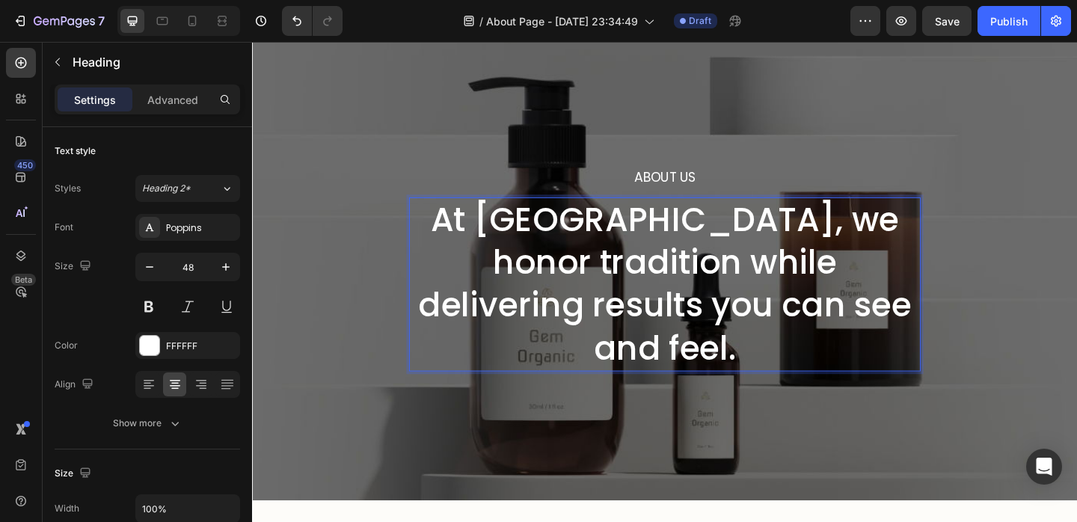
scroll to position [46, 0]
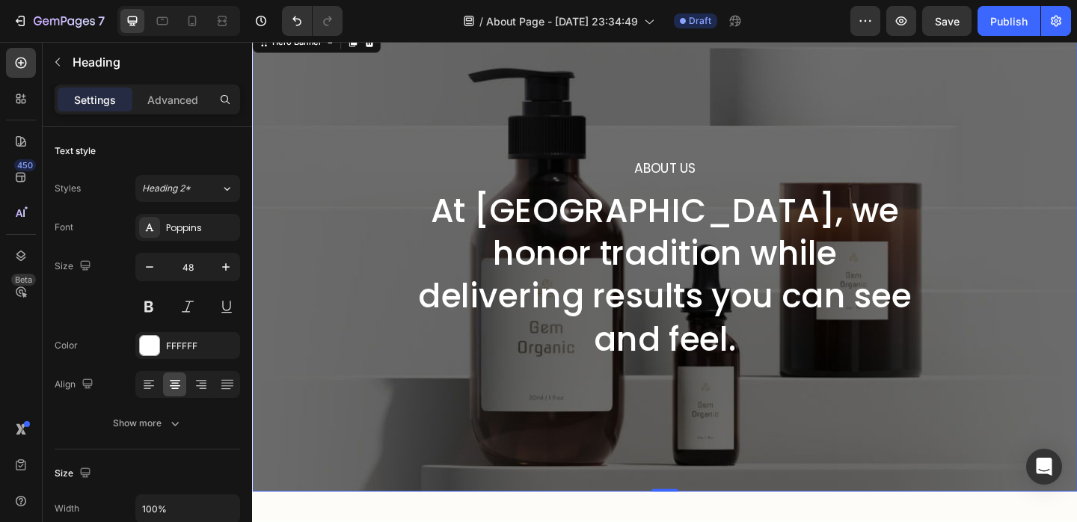
click at [1077, 334] on div "About Us Heading At Gumera, we honor tradition while delivering results you can…" at bounding box center [701, 279] width 898 height 504
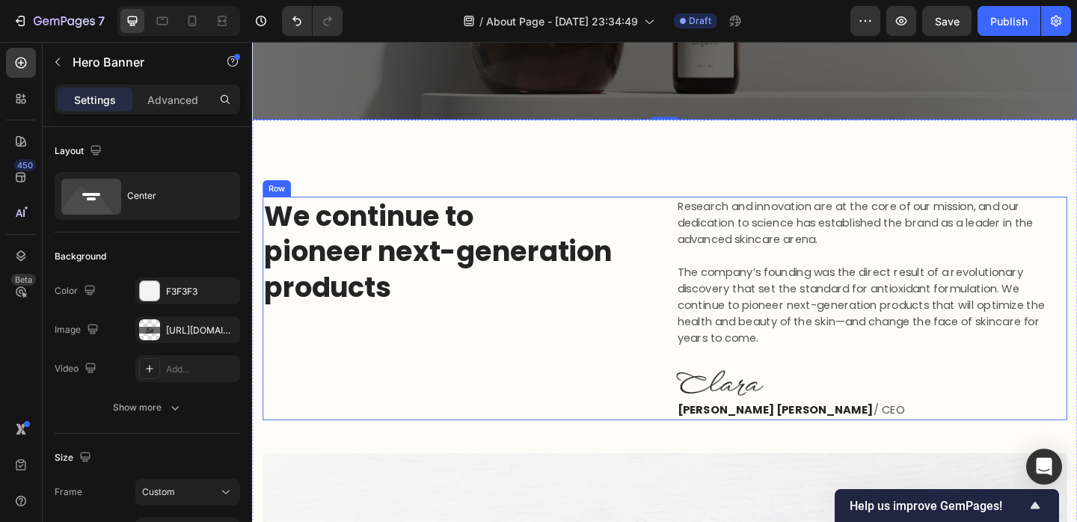
scroll to position [101, 0]
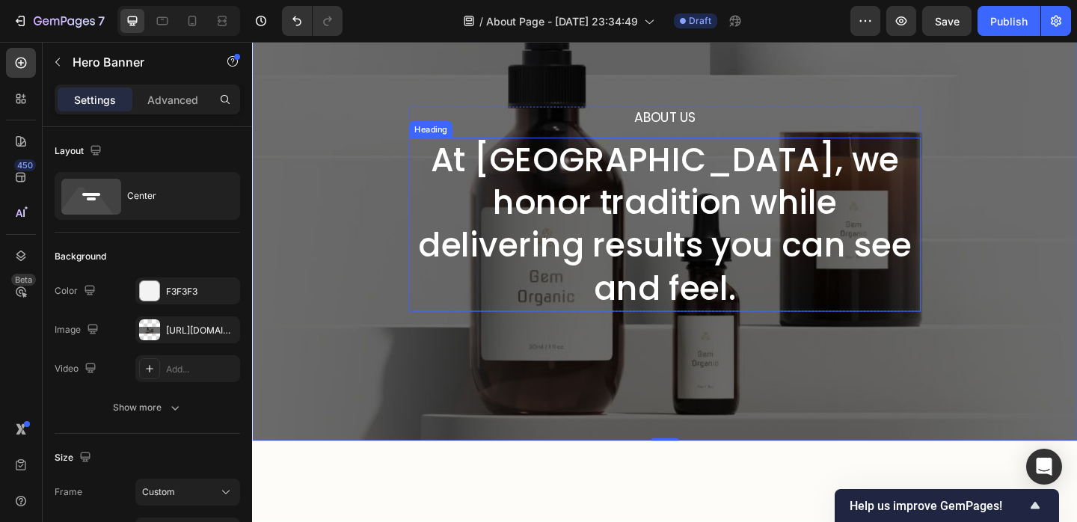
click at [722, 195] on p "At Gumera, we honor tradition while delivering results you can see and feel." at bounding box center [701, 240] width 554 height 187
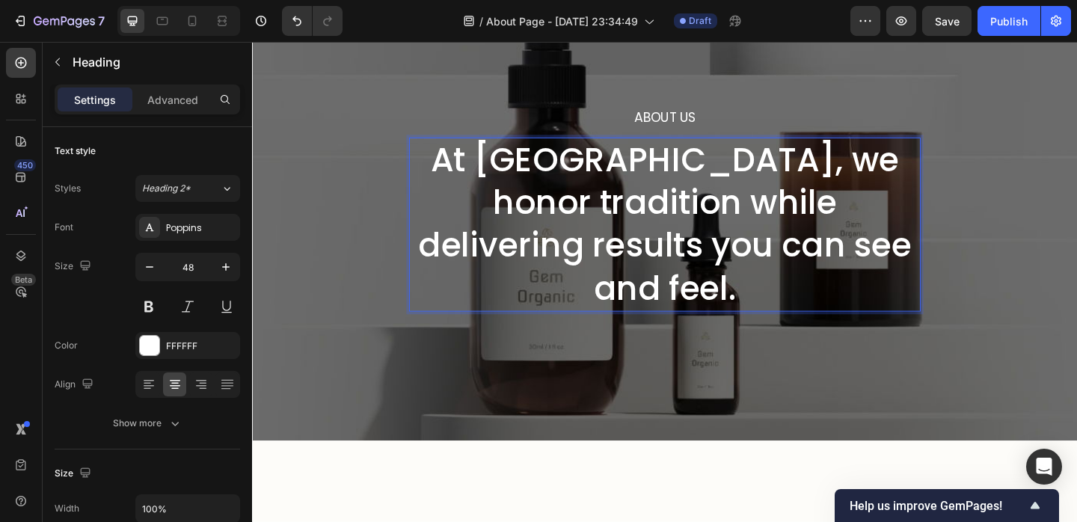
scroll to position [0, 0]
click at [722, 195] on p "At Gumera, we honor tradition while delivering results you can see and feel." at bounding box center [701, 240] width 554 height 187
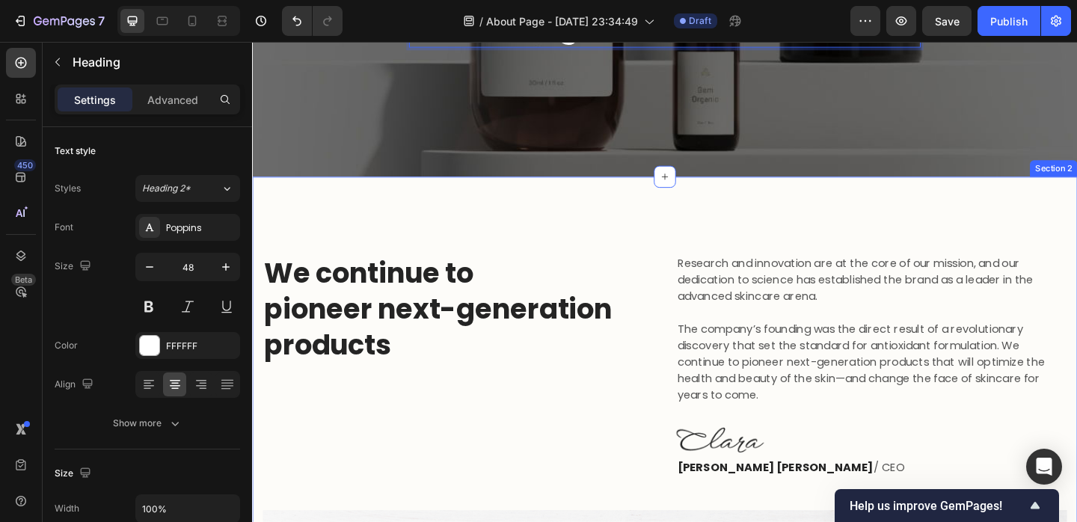
scroll to position [446, 0]
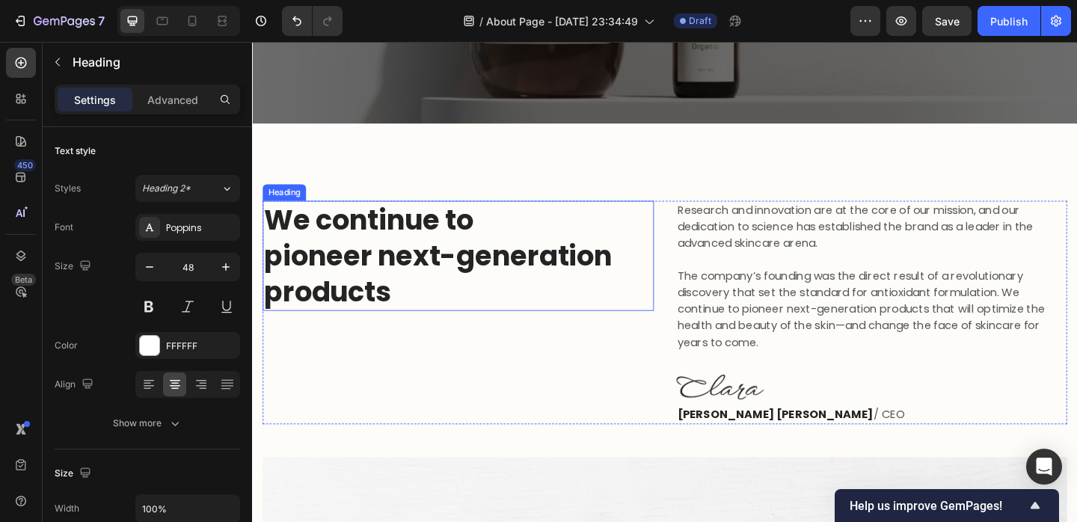
click at [413, 277] on p "We continue to pioneer next-generation products" at bounding box center [476, 274] width 423 height 117
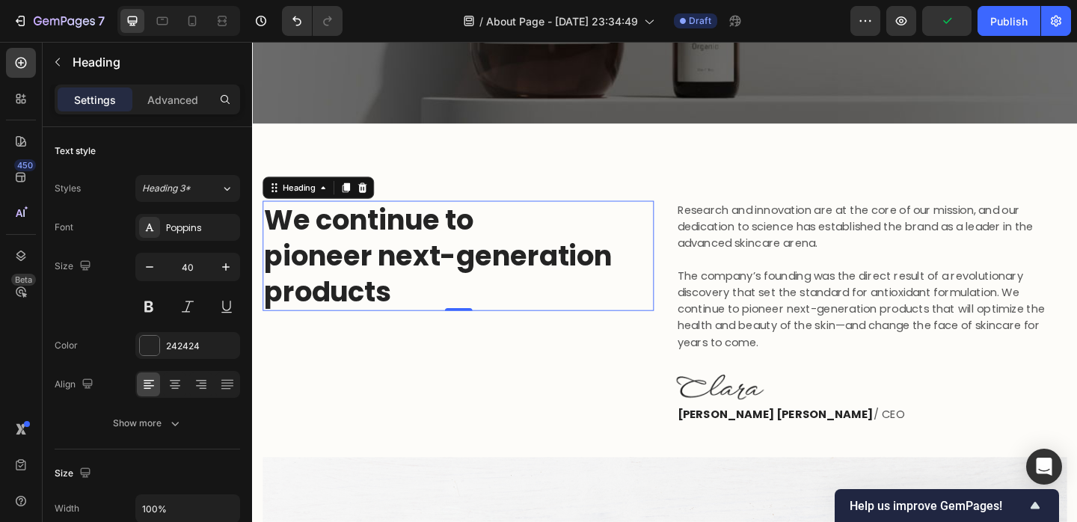
click at [456, 281] on p "We continue to pioneer next-generation products" at bounding box center [476, 274] width 423 height 117
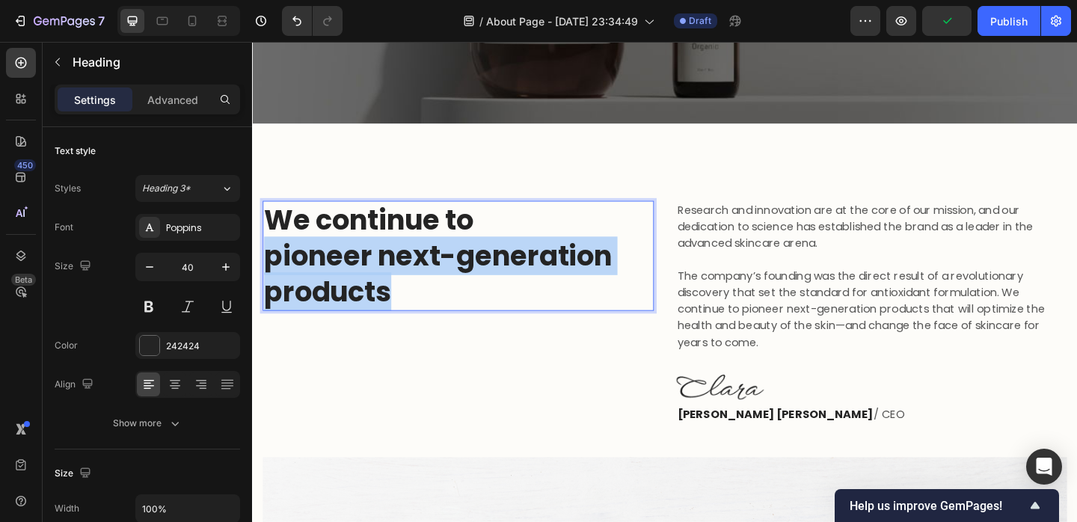
click at [456, 281] on p "We continue to pioneer next-generation products" at bounding box center [476, 274] width 423 height 117
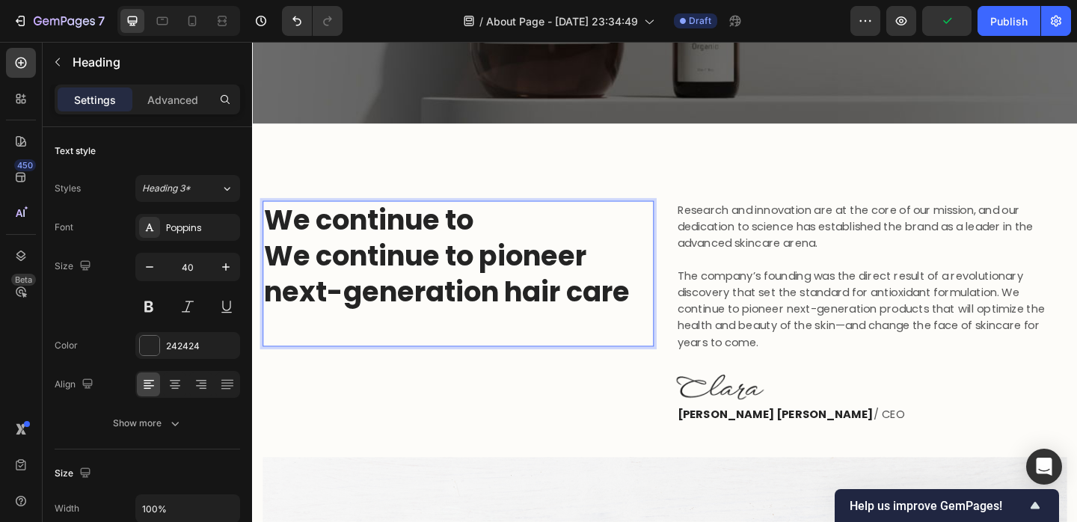
click at [376, 239] on p "We continue to We continue to pioneer next-generation hair care" at bounding box center [476, 274] width 423 height 117
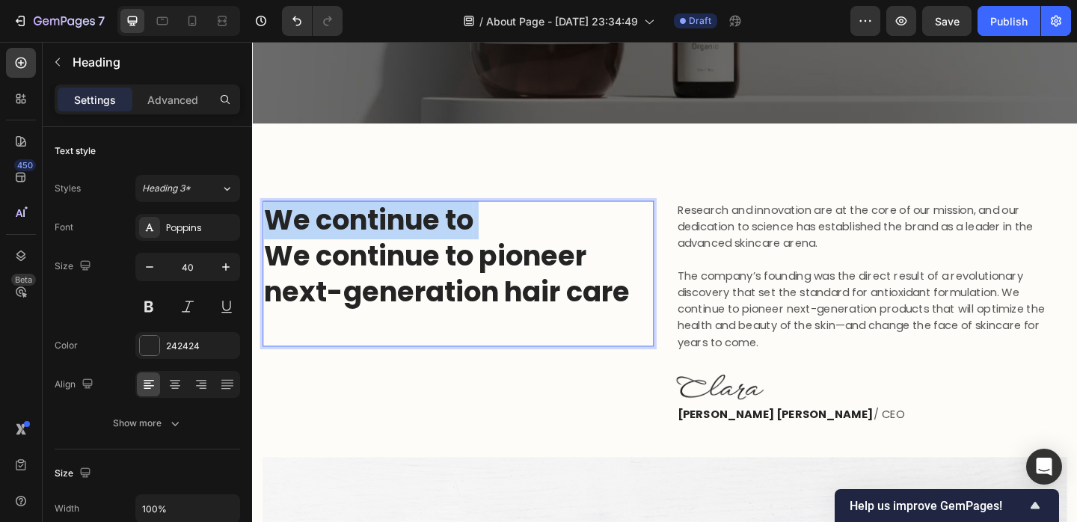
click at [376, 239] on p "We continue to We continue to pioneer next-generation hair care" at bounding box center [476, 274] width 423 height 117
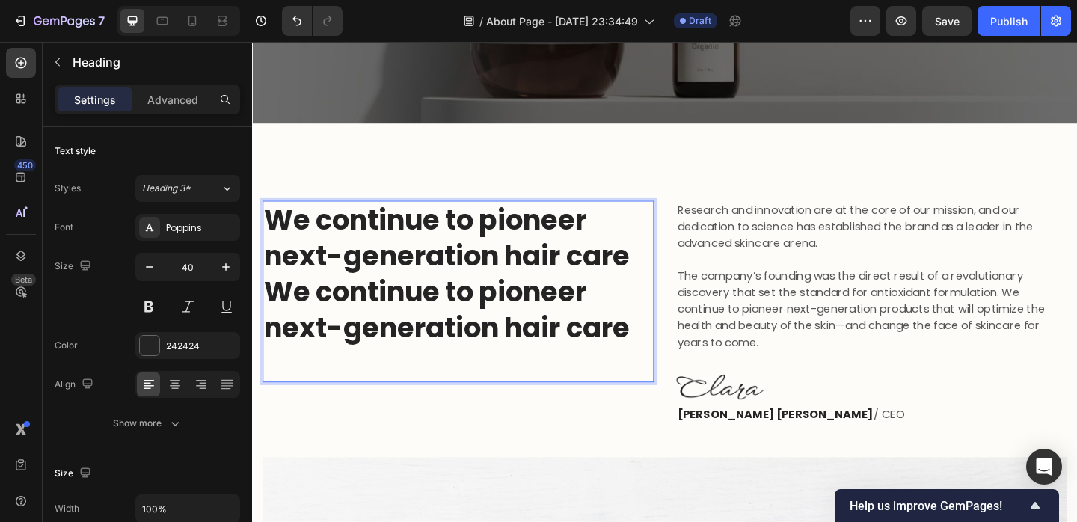
click at [432, 306] on p "We continue to pioneer next-generation hair care" at bounding box center [476, 333] width 423 height 78
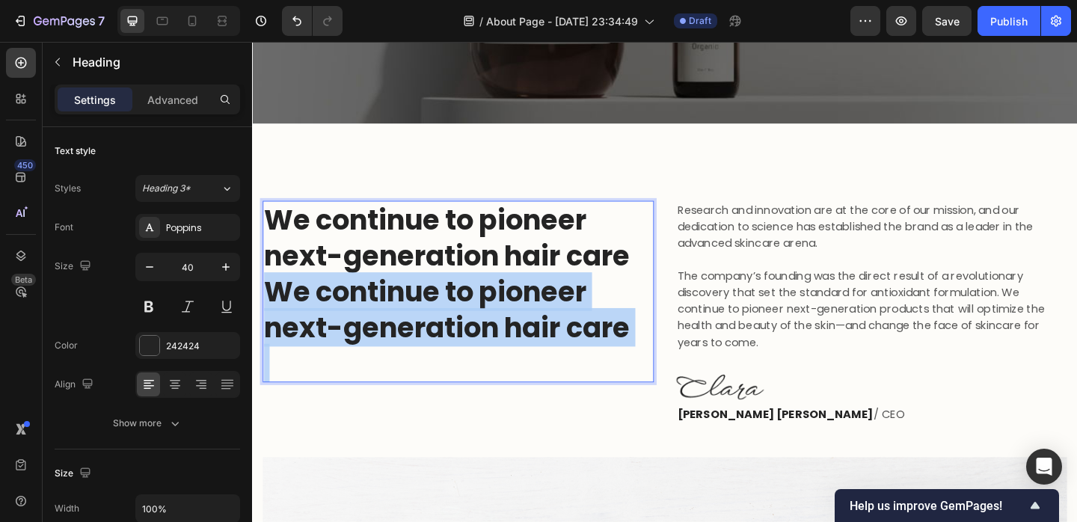
click at [432, 306] on p "We continue to pioneer next-generation hair care" at bounding box center [476, 333] width 423 height 78
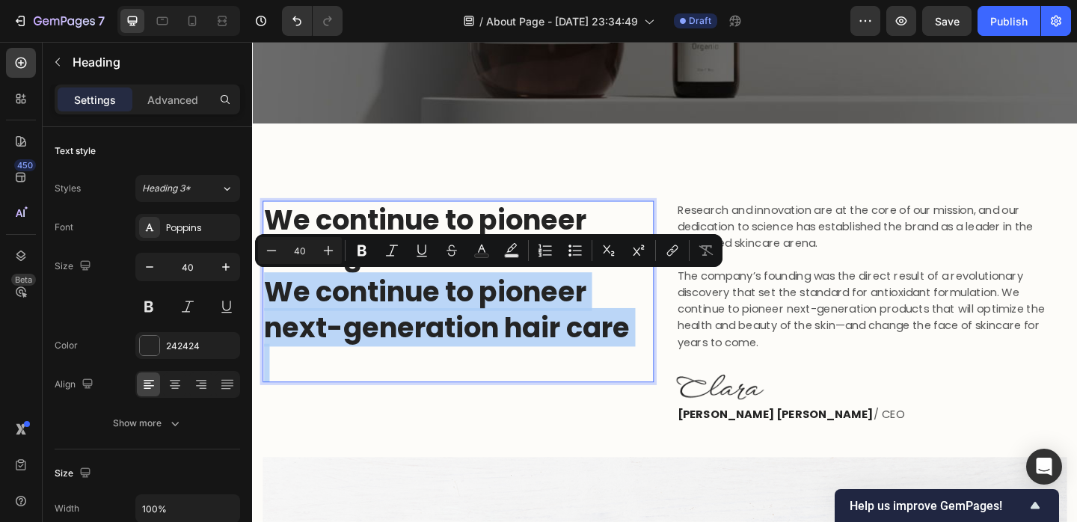
click at [580, 338] on p "We continue to pioneer next-generation hair care" at bounding box center [476, 333] width 423 height 78
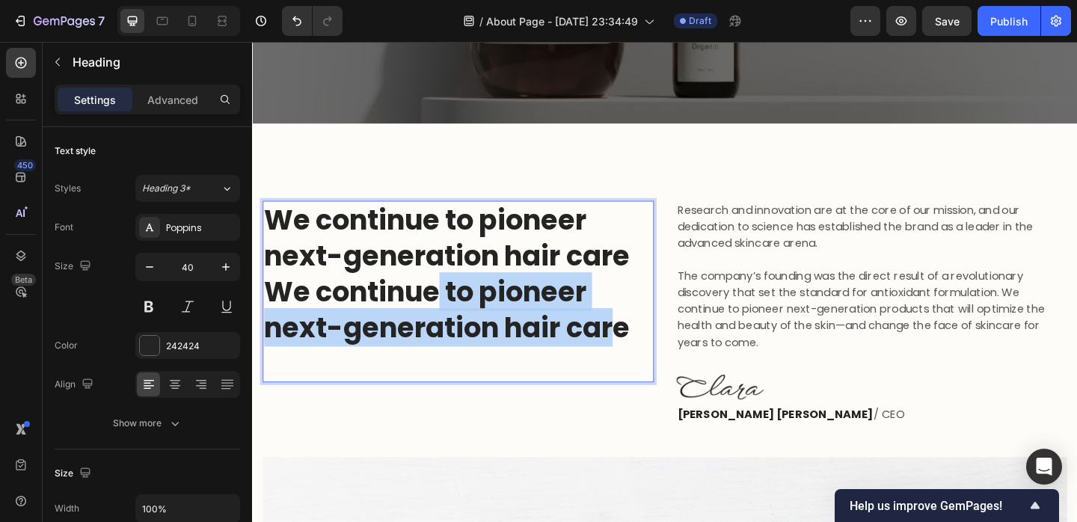
drag, startPoint x: 653, startPoint y: 357, endPoint x: 451, endPoint y: 301, distance: 209.6
click at [451, 301] on p "We continue to pioneer next-generation hair care" at bounding box center [476, 333] width 423 height 78
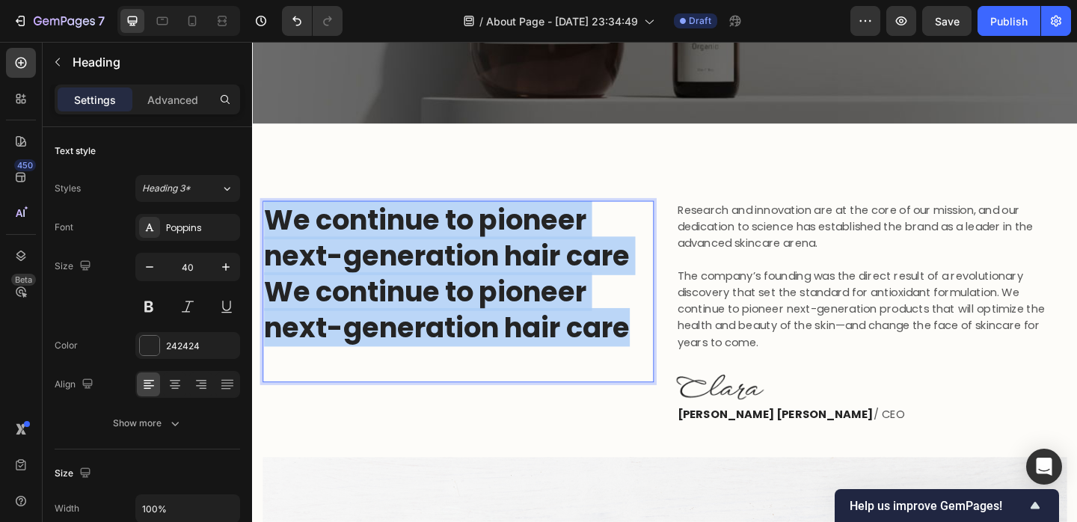
drag, startPoint x: 663, startPoint y: 358, endPoint x: 230, endPoint y: 236, distance: 449.8
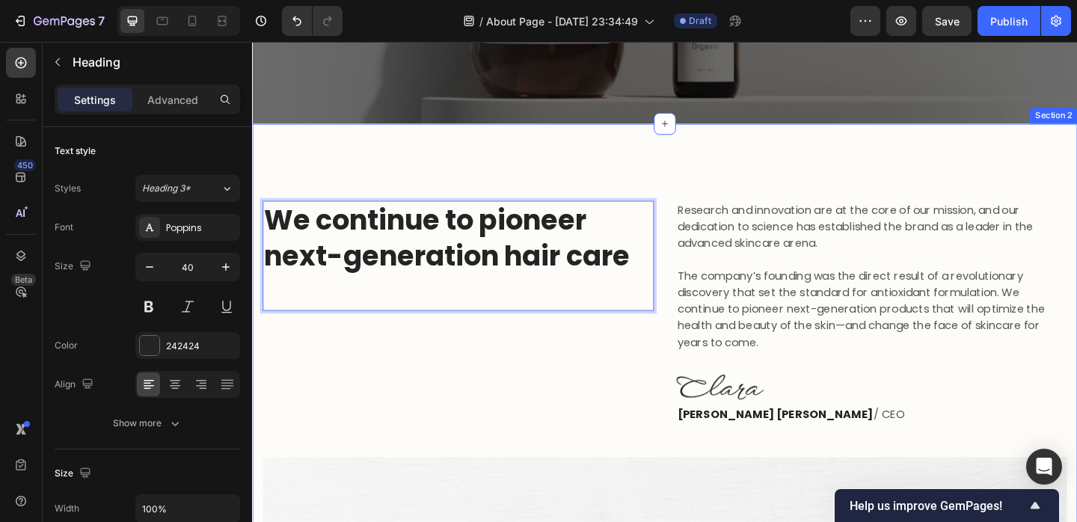
click at [451, 157] on div "We continue to pioneer next-generation hair care Heading 0 Research and innovat…" at bounding box center [701, 512] width 898 height 762
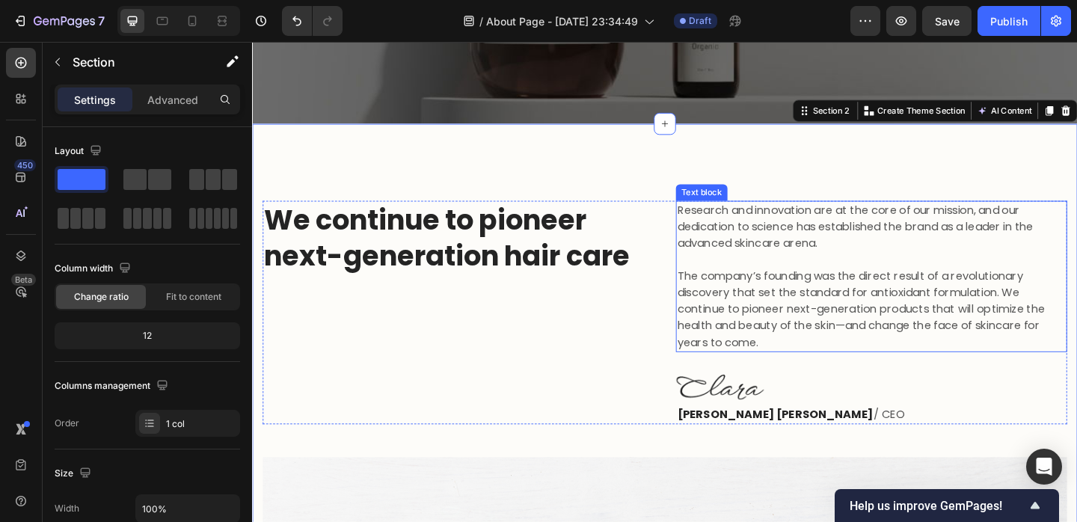
click at [794, 241] on p "Research and innovation are at the core of our mission, and our dedication to s…" at bounding box center [925, 297] width 423 height 162
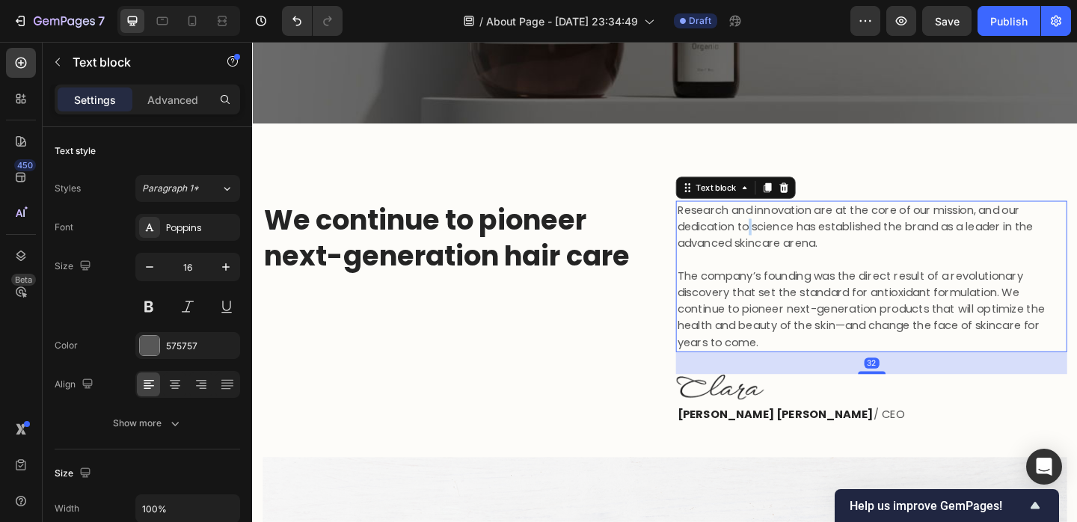
click at [794, 241] on p "Research and innovation are at the core of our mission, and our dedication to s…" at bounding box center [925, 297] width 423 height 162
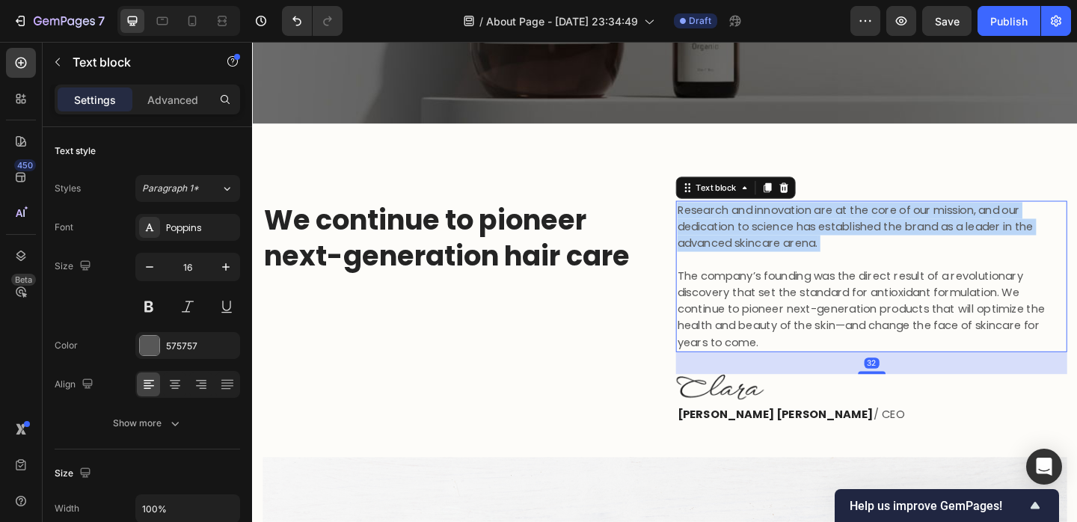
click at [794, 241] on p "Research and innovation are at the core of our mission, and our dedication to s…" at bounding box center [925, 297] width 423 height 162
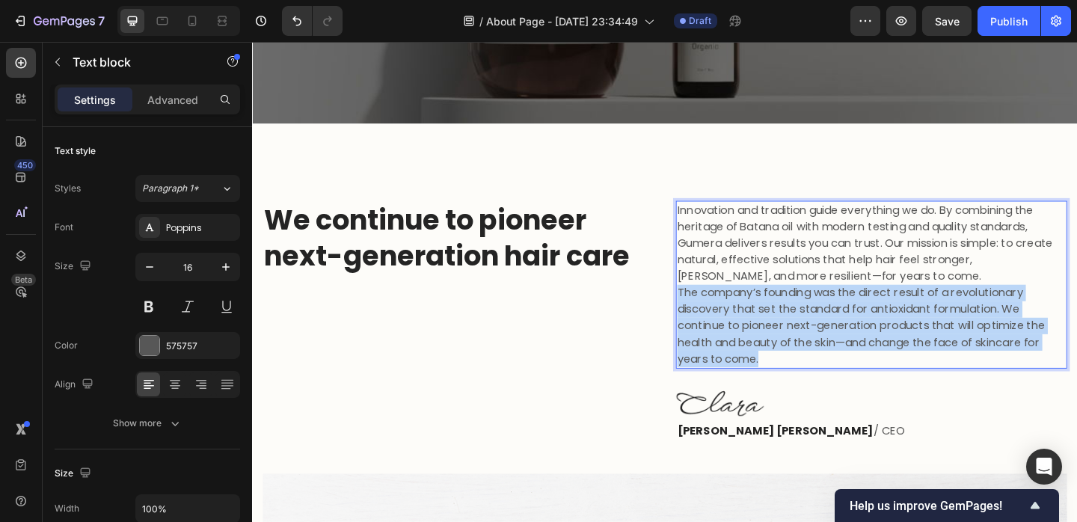
drag, startPoint x: 914, startPoint y: 389, endPoint x: 713, endPoint y: 313, distance: 215.0
click at [713, 313] on div "Innovation and tradition guide everything we do. By combining the heritage of B…" at bounding box center [926, 306] width 426 height 183
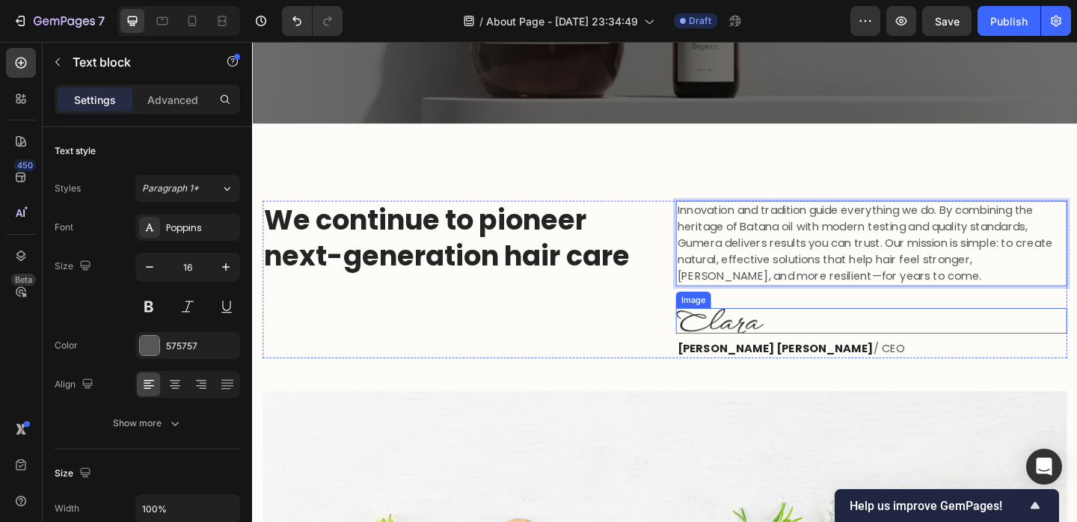
click at [930, 335] on div at bounding box center [926, 345] width 426 height 28
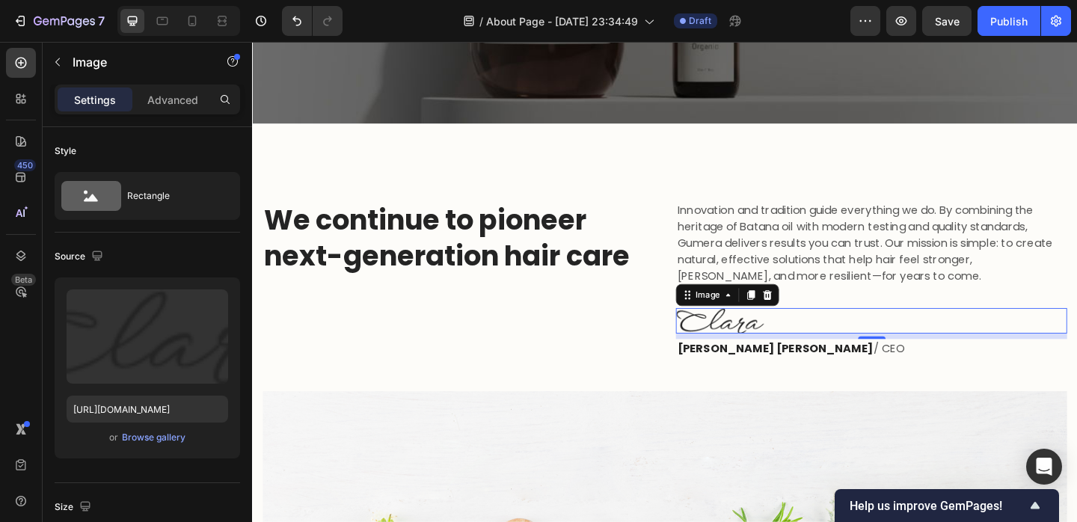
click at [735, 342] on img at bounding box center [761, 345] width 96 height 28
click at [814, 325] on div at bounding box center [812, 317] width 18 height 18
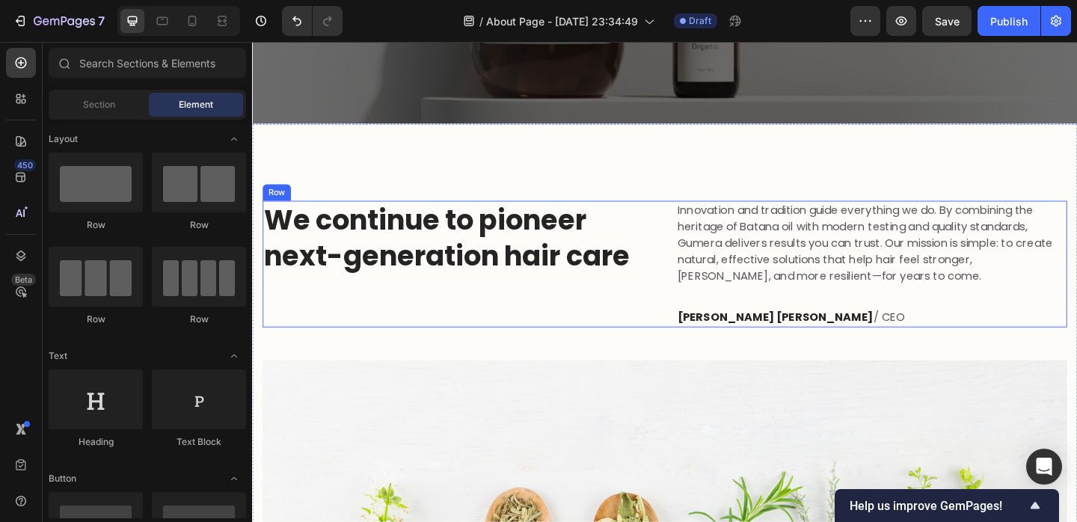
click at [810, 340] on p "Clara Christine / CEO" at bounding box center [925, 342] width 423 height 18
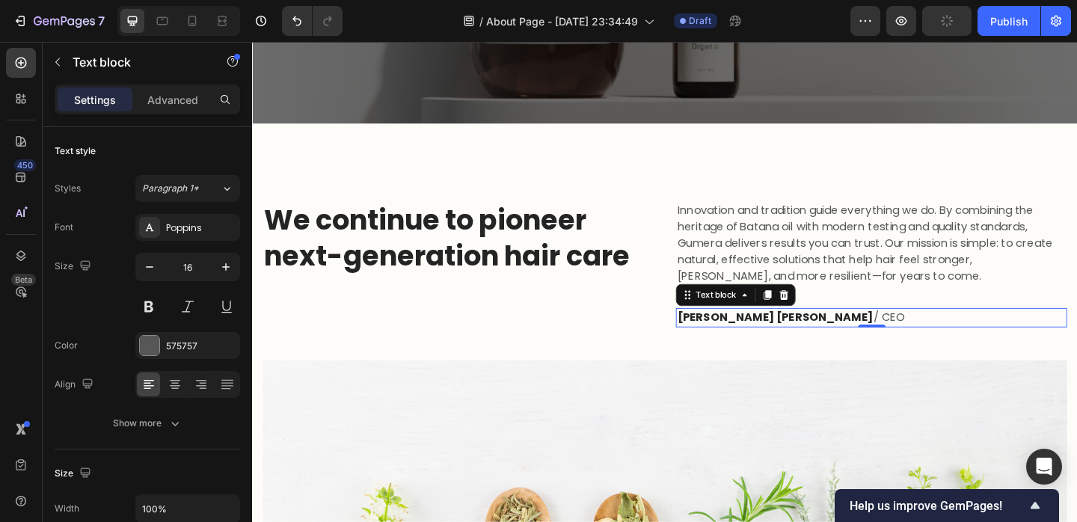
click at [810, 340] on p "Clara Christine / CEO" at bounding box center [925, 342] width 423 height 18
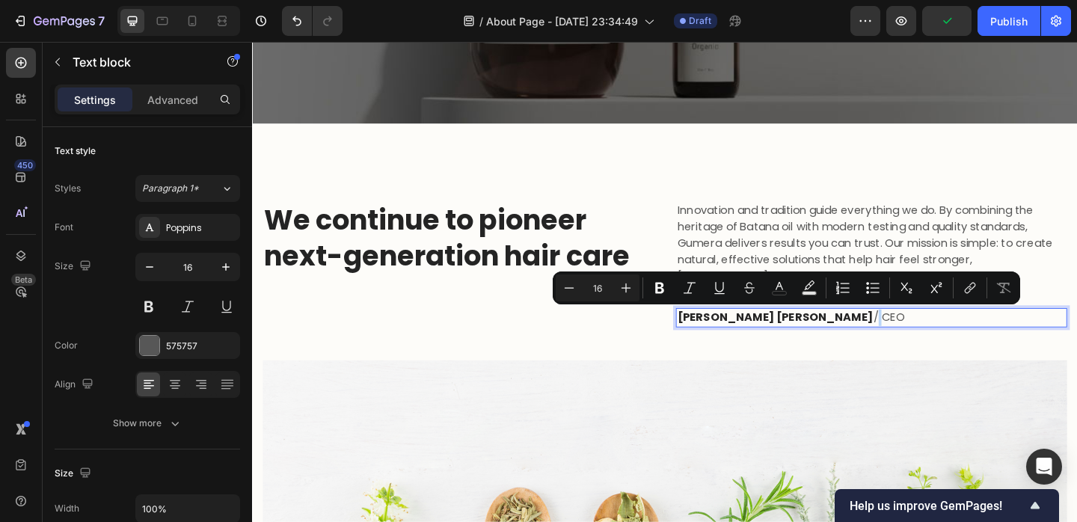
click at [810, 340] on p "Clara Christine / CEO" at bounding box center [925, 342] width 423 height 18
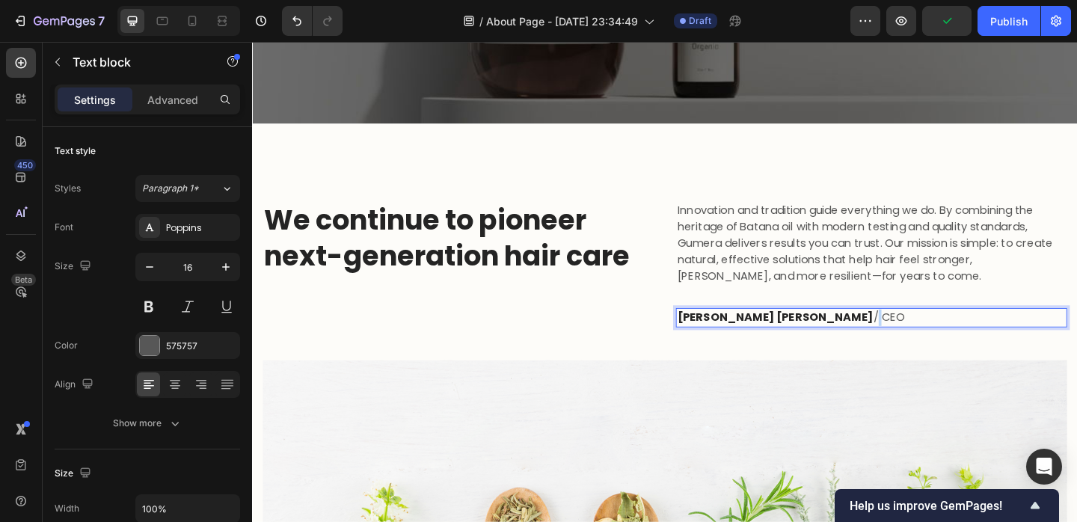
click at [810, 340] on p "Clara Christine / CEO" at bounding box center [925, 342] width 423 height 18
click at [843, 362] on div "We continue to pioneer next-generation hair care Heading Innovation and traditi…" at bounding box center [700, 459] width 875 height 489
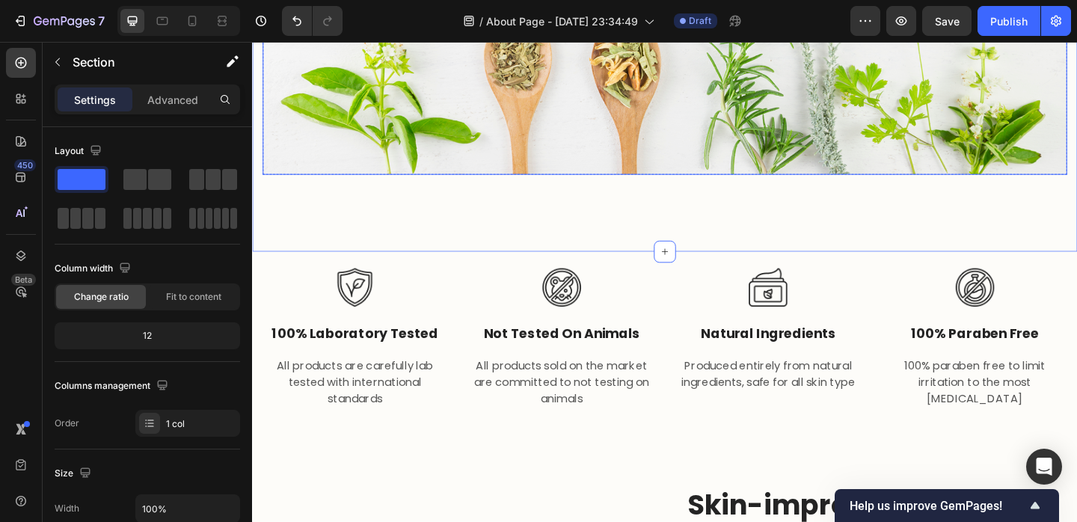
scroll to position [1017, 0]
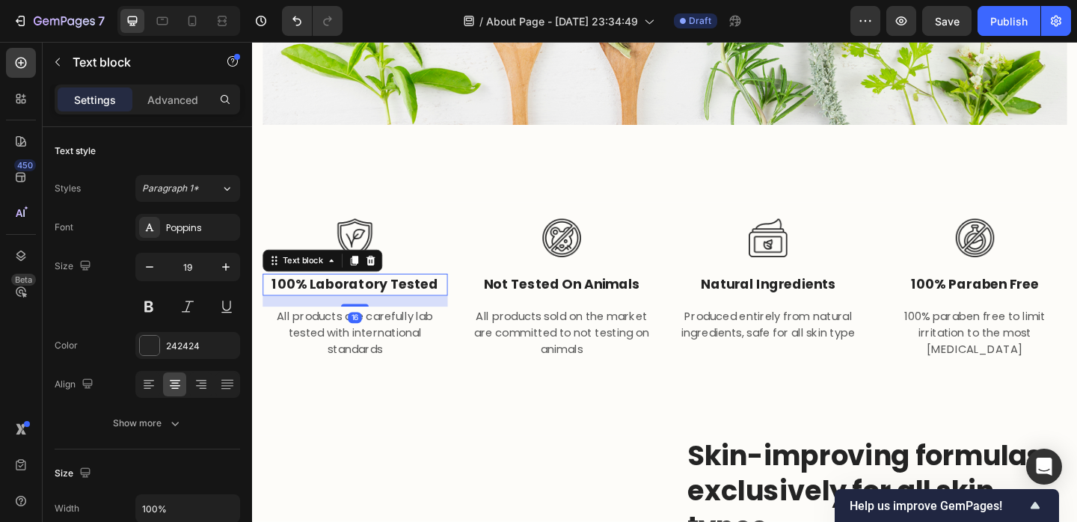
click at [355, 308] on p "100% laboratory tested" at bounding box center [364, 307] width 198 height 22
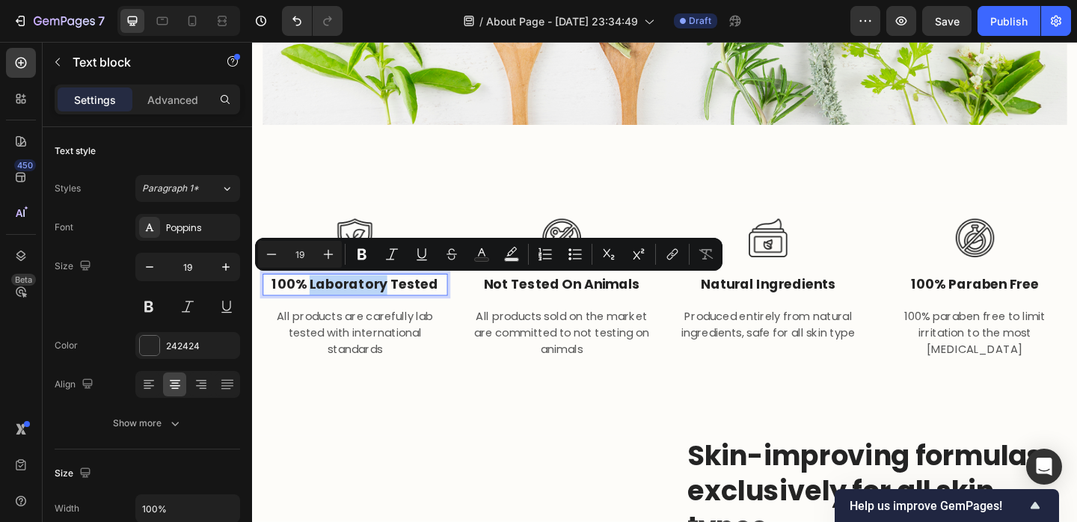
click at [355, 308] on p "100% laboratory tested" at bounding box center [364, 307] width 198 height 22
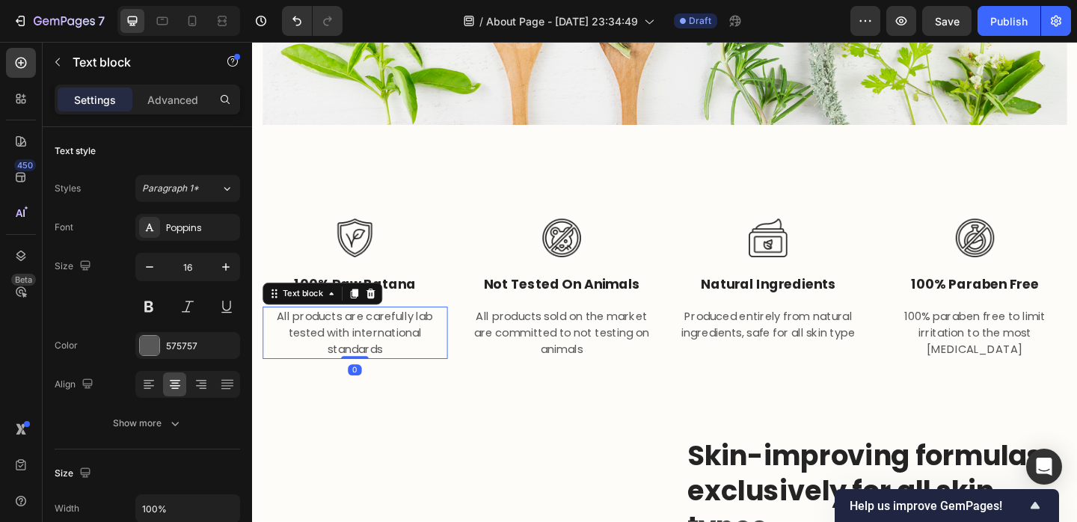
click at [376, 345] on p "All products are carefully lab tested with international standards" at bounding box center [364, 358] width 198 height 54
click at [350, 331] on p "All products are carefully lab tested with international standards" at bounding box center [364, 358] width 198 height 54
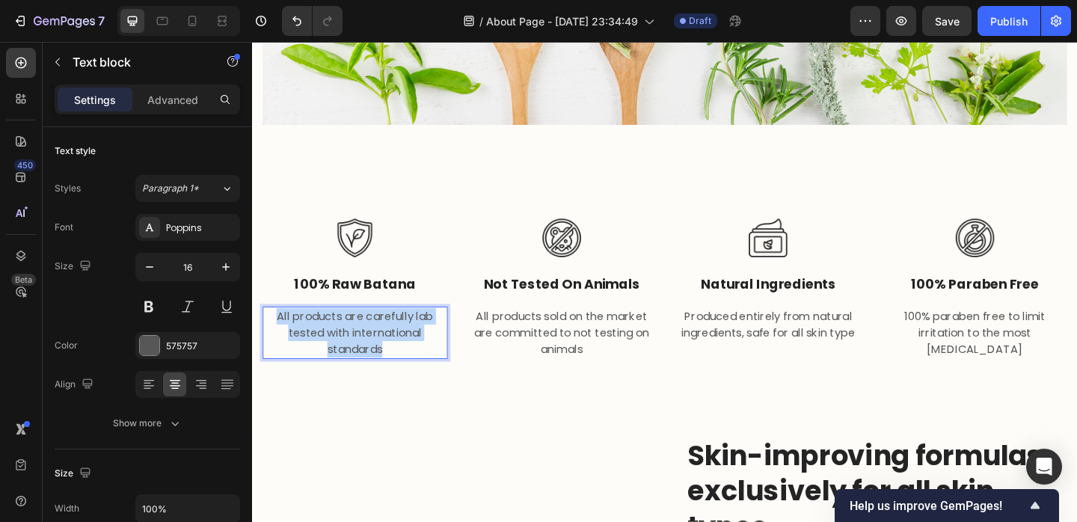
click at [350, 331] on p "All products are carefully lab tested with international standards" at bounding box center [364, 358] width 198 height 54
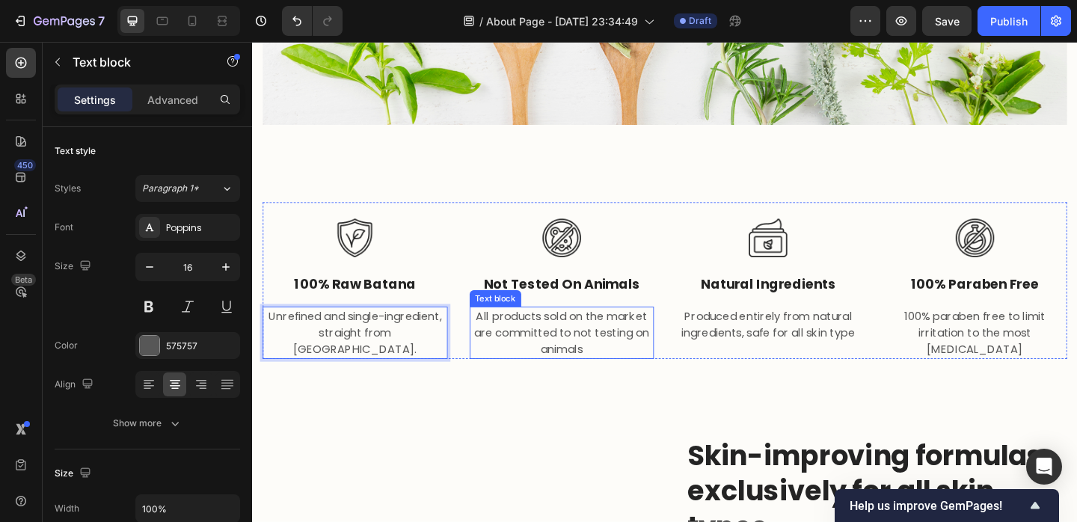
click at [592, 341] on p "All products sold on the market are committed to not testing on animals" at bounding box center [589, 358] width 198 height 54
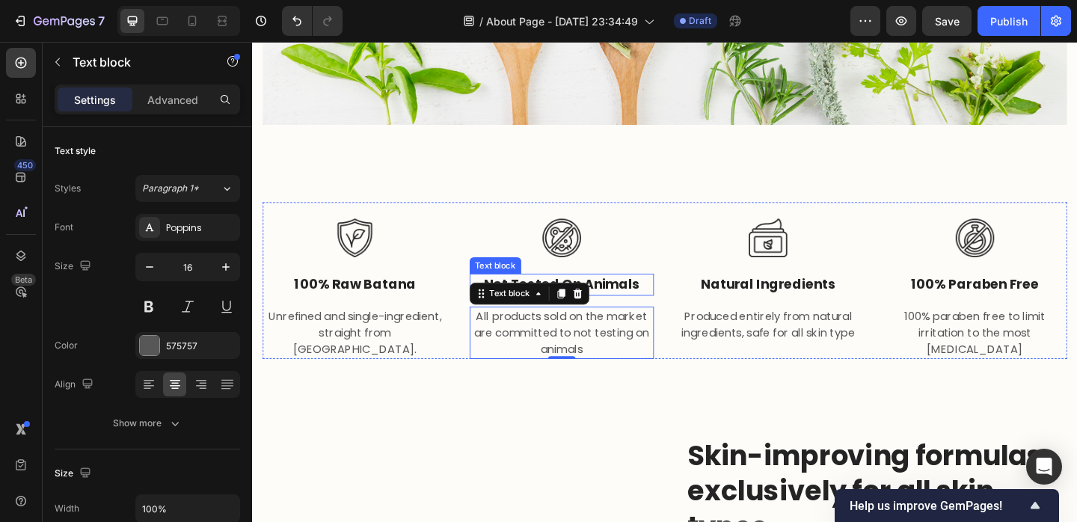
click at [646, 307] on p "not tested on animals" at bounding box center [589, 307] width 198 height 22
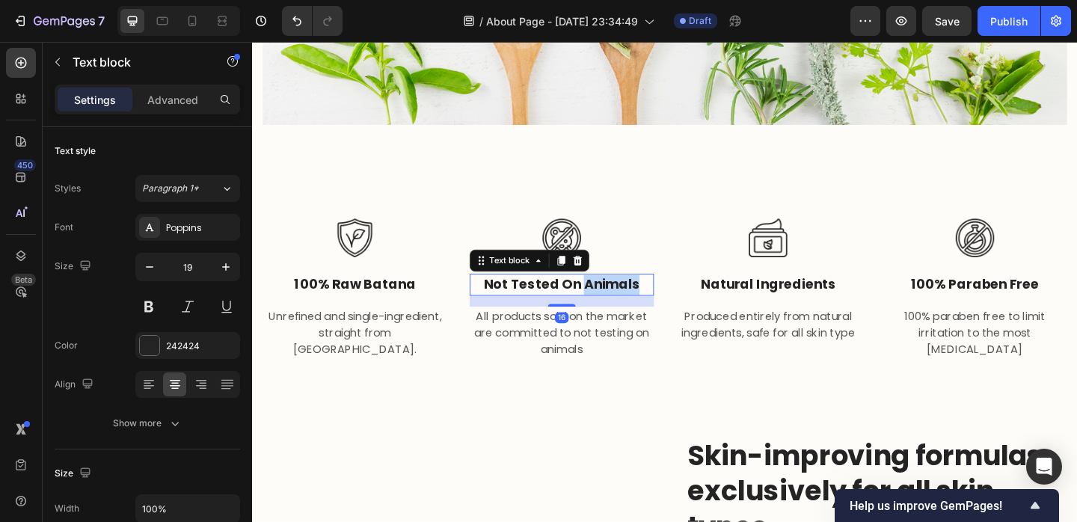
click at [646, 307] on p "not tested on animals" at bounding box center [589, 307] width 198 height 22
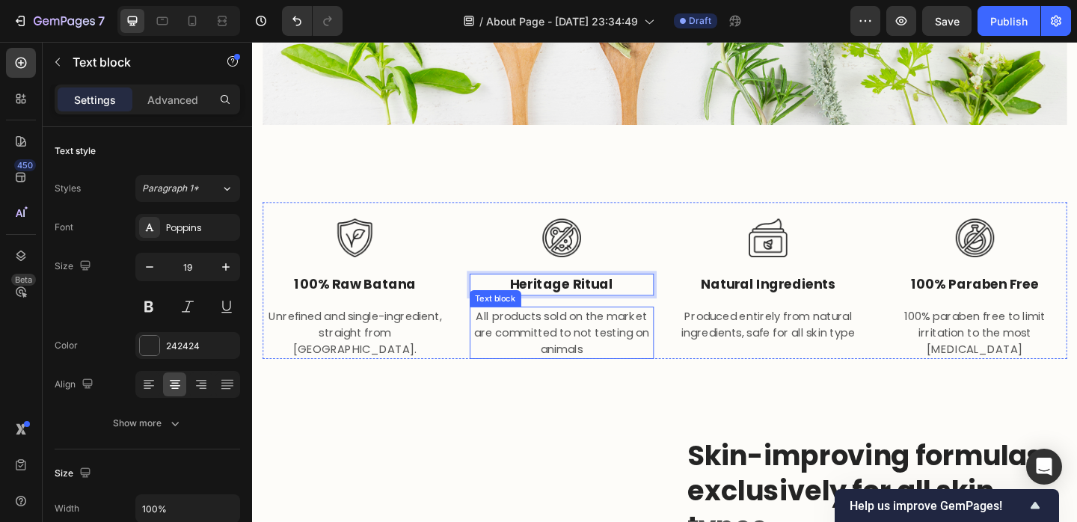
click at [608, 343] on p "All products sold on the market are committed to not testing on animals" at bounding box center [589, 358] width 198 height 54
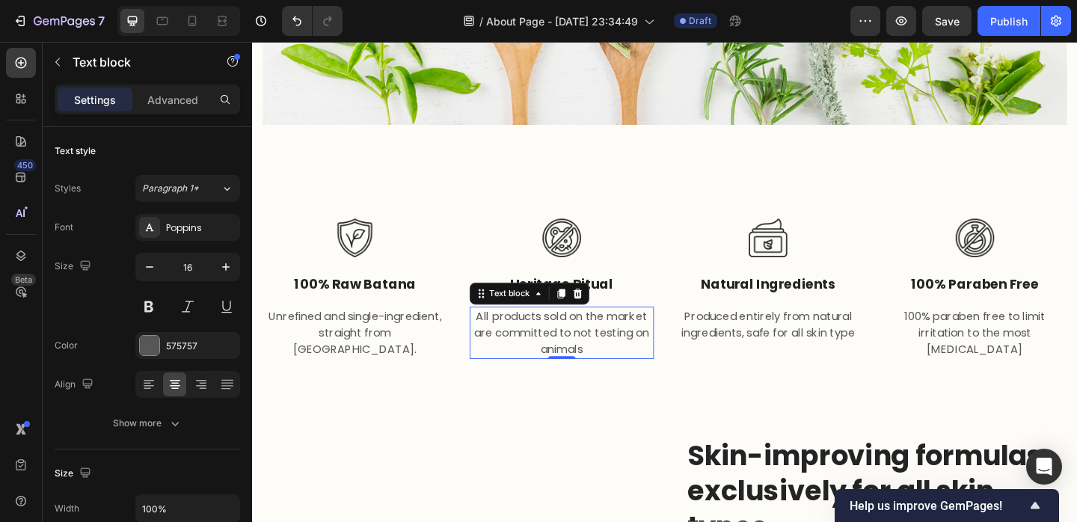
click at [533, 360] on p "All products sold on the market are committed to not testing on animals" at bounding box center [589, 358] width 198 height 54
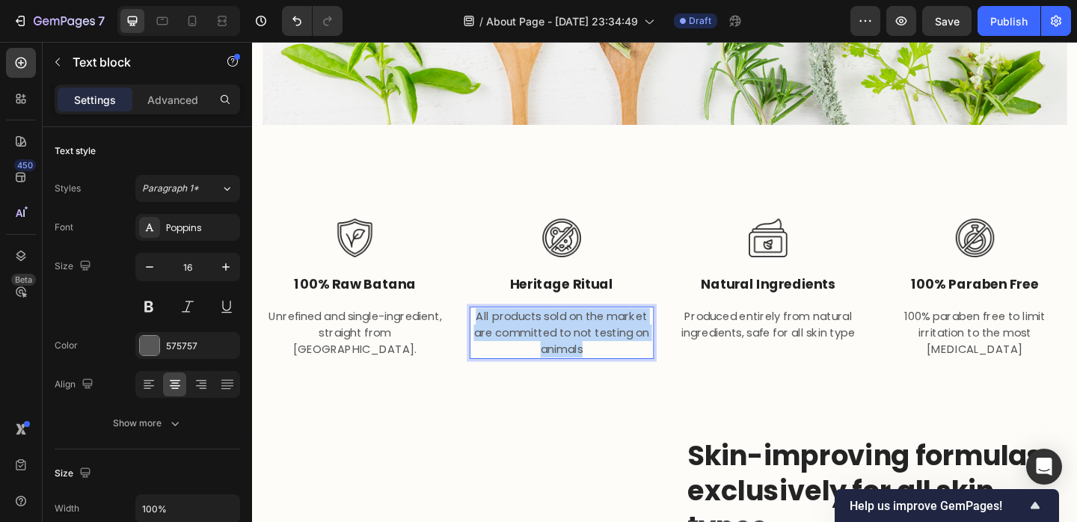
click at [533, 360] on p "All products sold on the market are committed to not testing on animals" at bounding box center [589, 358] width 198 height 54
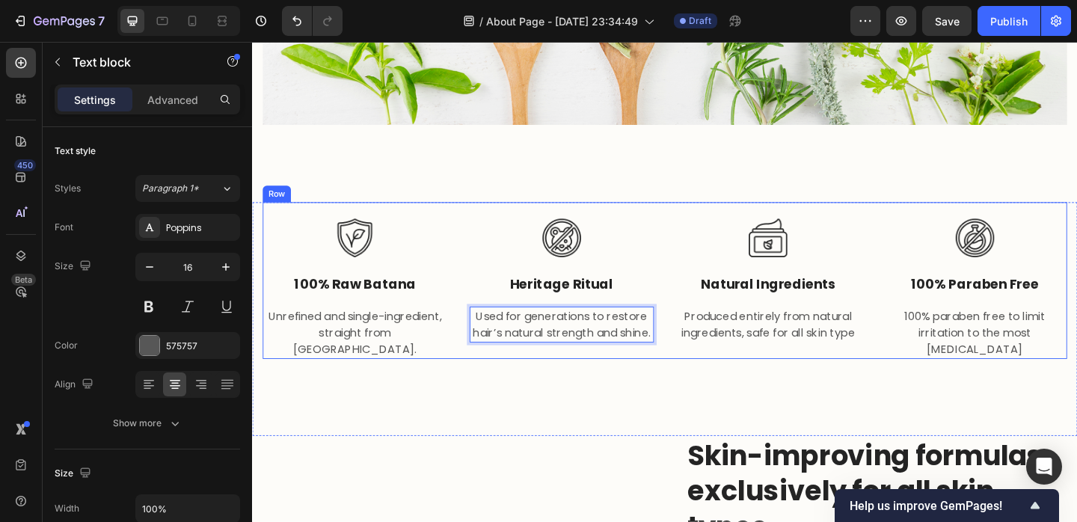
click at [757, 351] on p "Produced entirely from natural ingredients, safe for all skin type" at bounding box center [813, 349] width 198 height 36
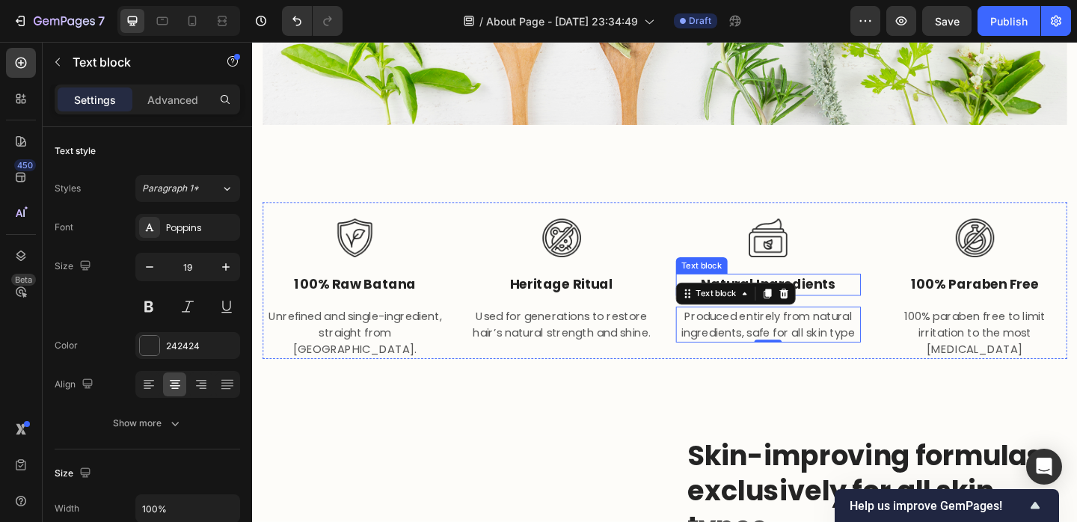
click at [866, 304] on p "natural ingredients" at bounding box center [813, 307] width 198 height 22
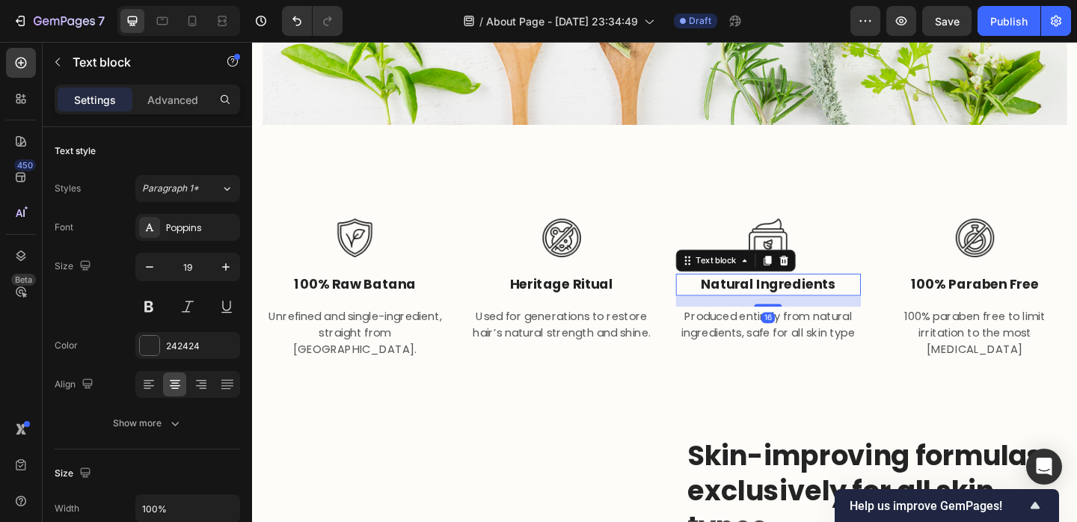
click at [866, 304] on p "natural ingredients" at bounding box center [813, 307] width 198 height 22
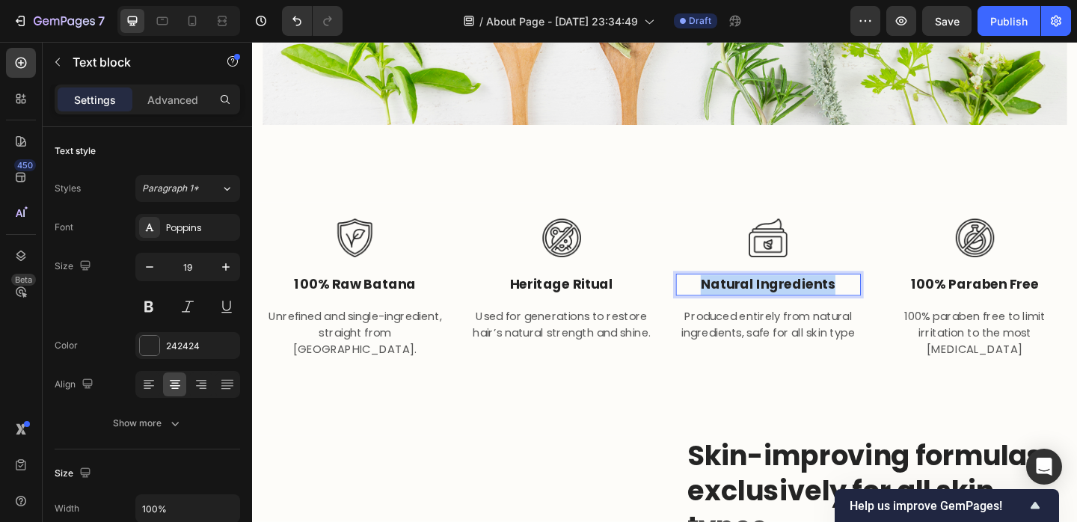
click at [866, 304] on p "natural ingredients" at bounding box center [813, 307] width 198 height 22
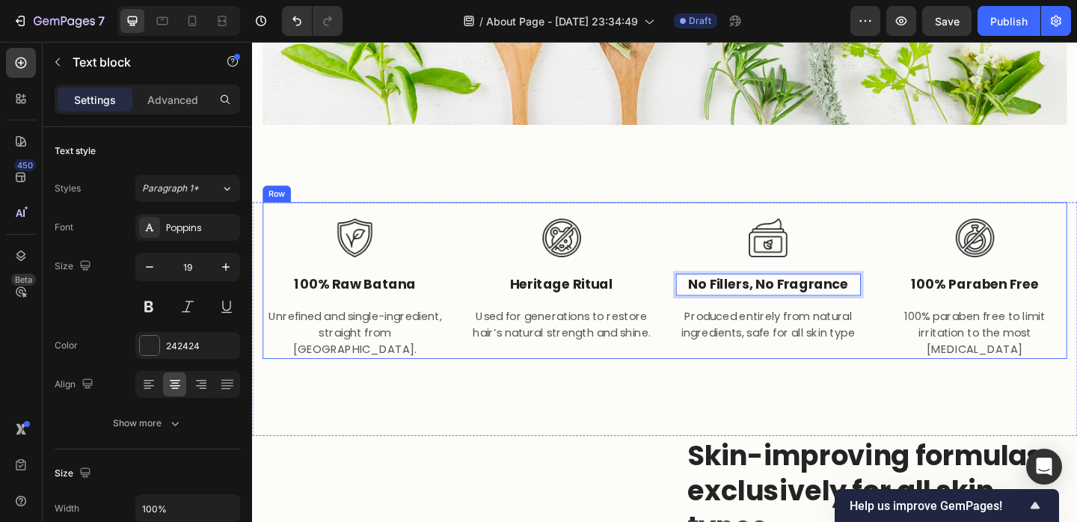
click at [1032, 308] on p "100% paraben free" at bounding box center [1039, 307] width 198 height 22
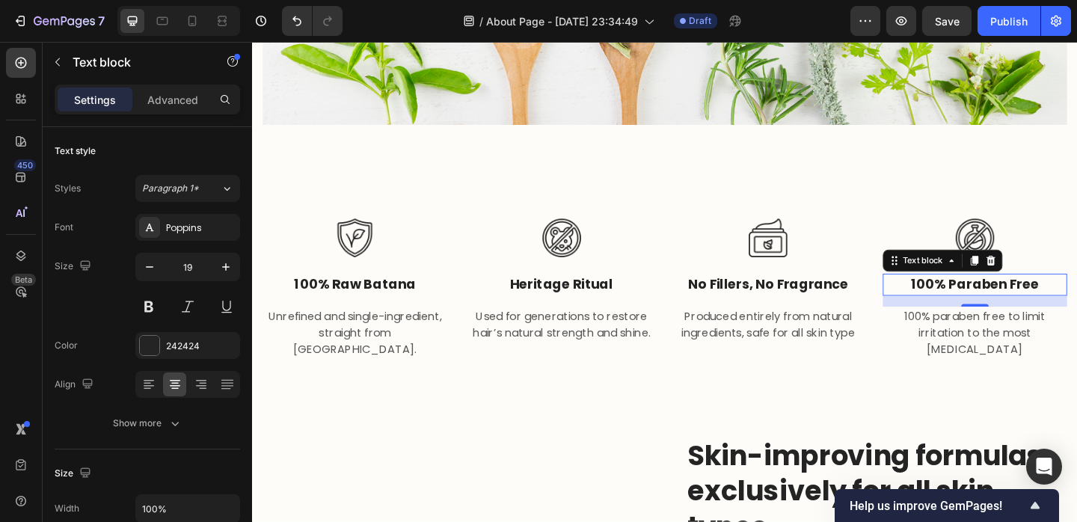
click at [1032, 308] on p "100% paraben free" at bounding box center [1039, 307] width 198 height 22
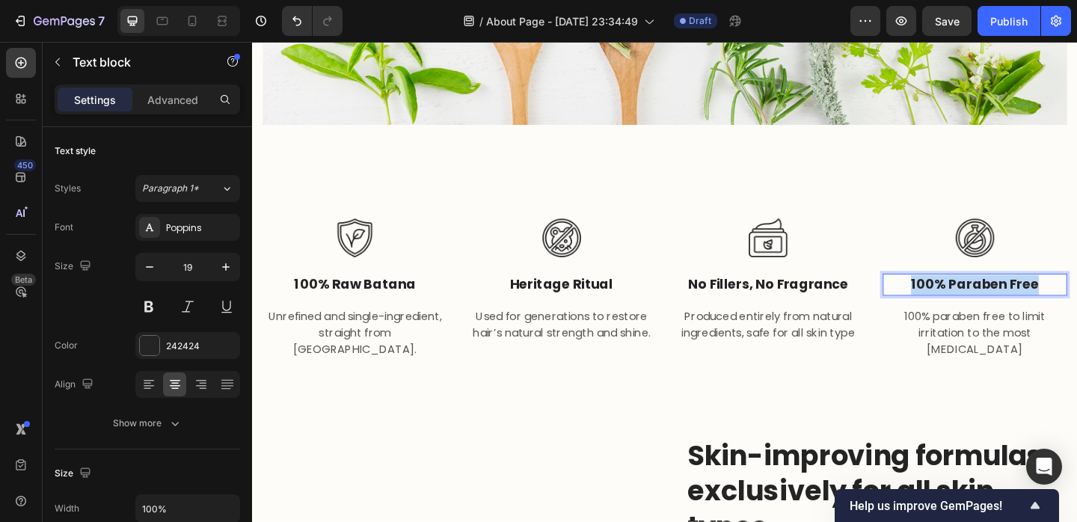
click at [1032, 308] on p "100% paraben free" at bounding box center [1039, 307] width 198 height 22
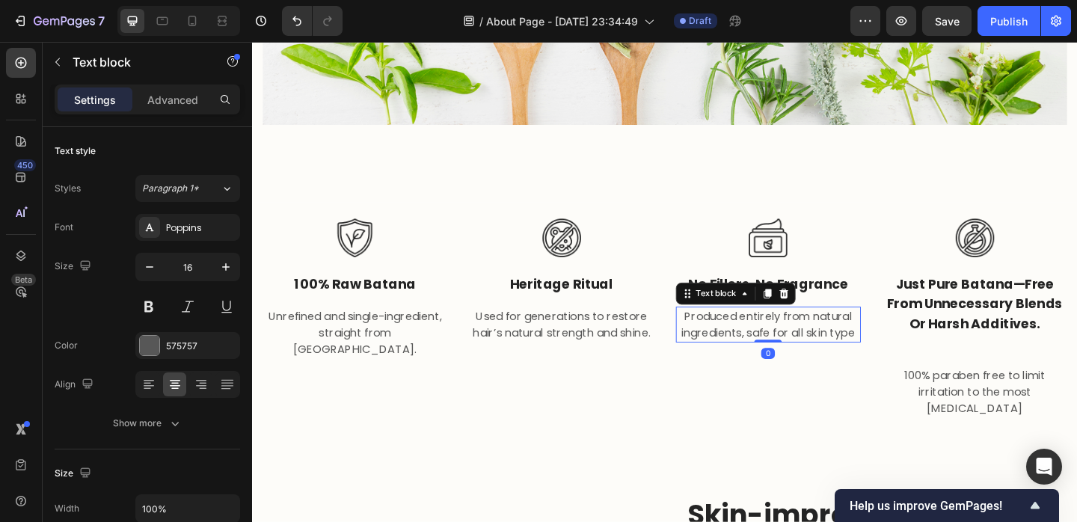
click at [765, 341] on p "Produced entirely from natural ingredients, safe for all skin type" at bounding box center [813, 349] width 198 height 36
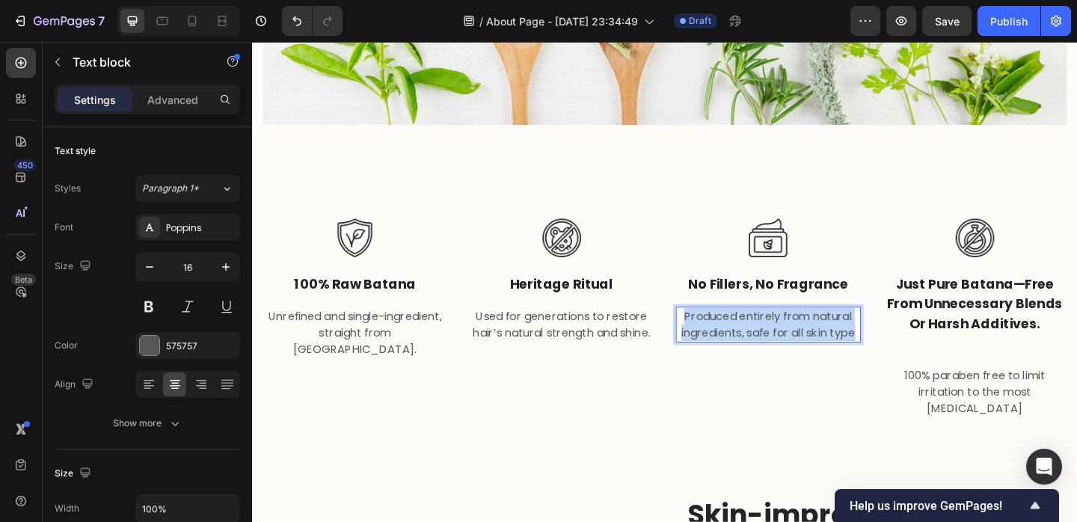
click at [765, 341] on p "Produced entirely from natural ingredients, safe for all skin type" at bounding box center [813, 349] width 198 height 36
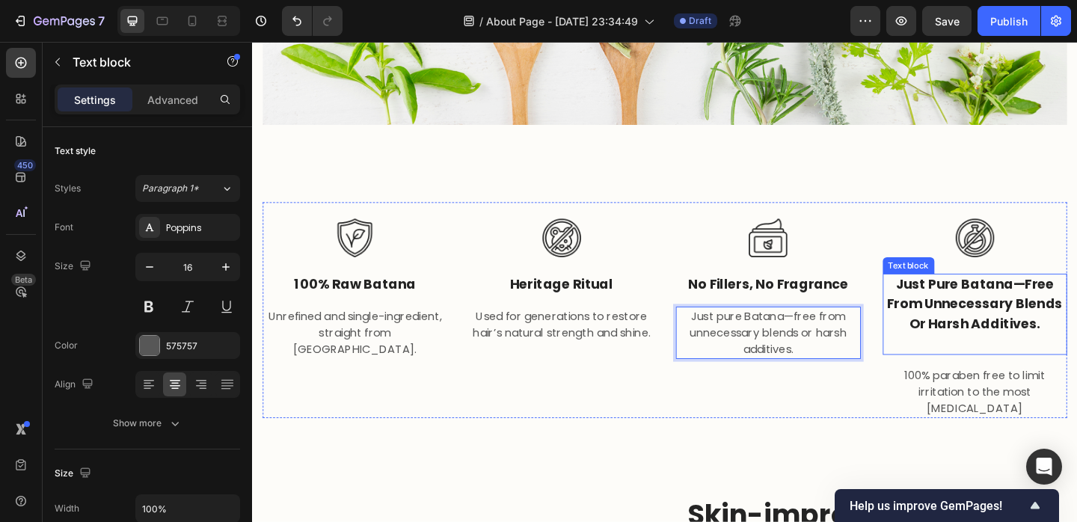
click at [1059, 355] on p "Just pure Batana—free from unnecessary blends or harsh additives." at bounding box center [1039, 328] width 198 height 64
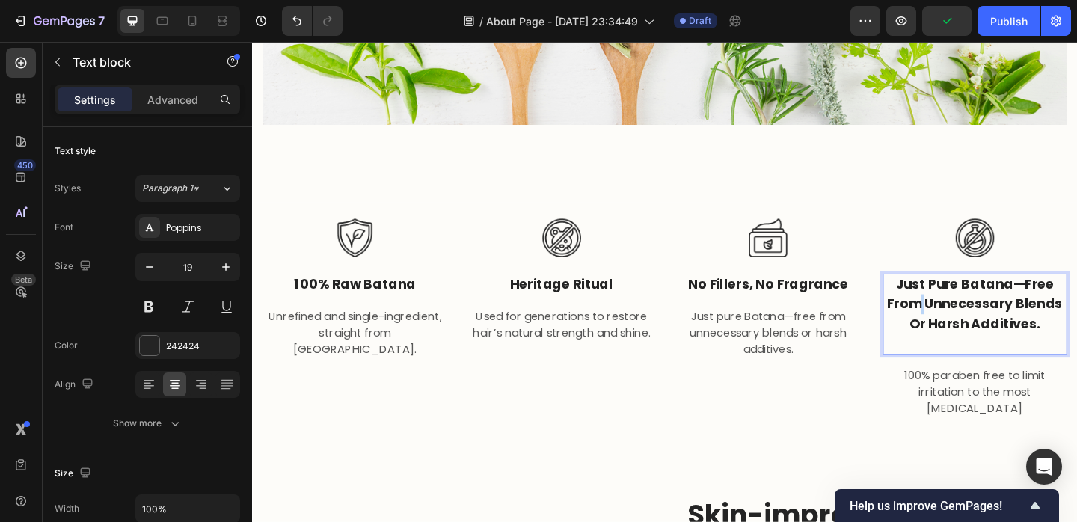
click at [980, 322] on p "Just pure Batana—free from unnecessary blends or harsh additives." at bounding box center [1039, 328] width 198 height 64
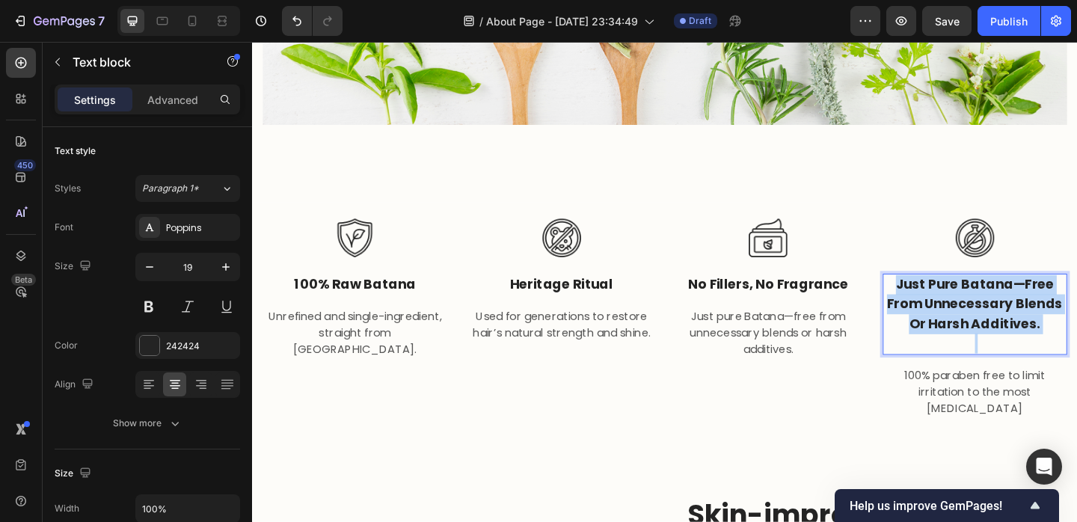
click at [980, 322] on p "Just pure Batana—free from unnecessary blends or harsh additives." at bounding box center [1039, 328] width 198 height 64
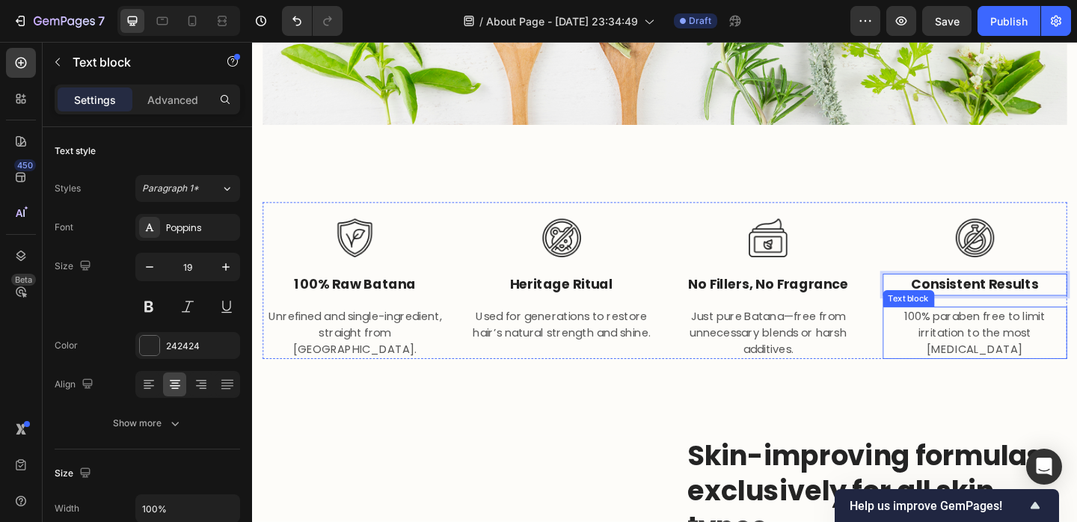
click at [1002, 343] on p "100% paraben free to limit irritation to the most sensitive skin" at bounding box center [1039, 358] width 198 height 54
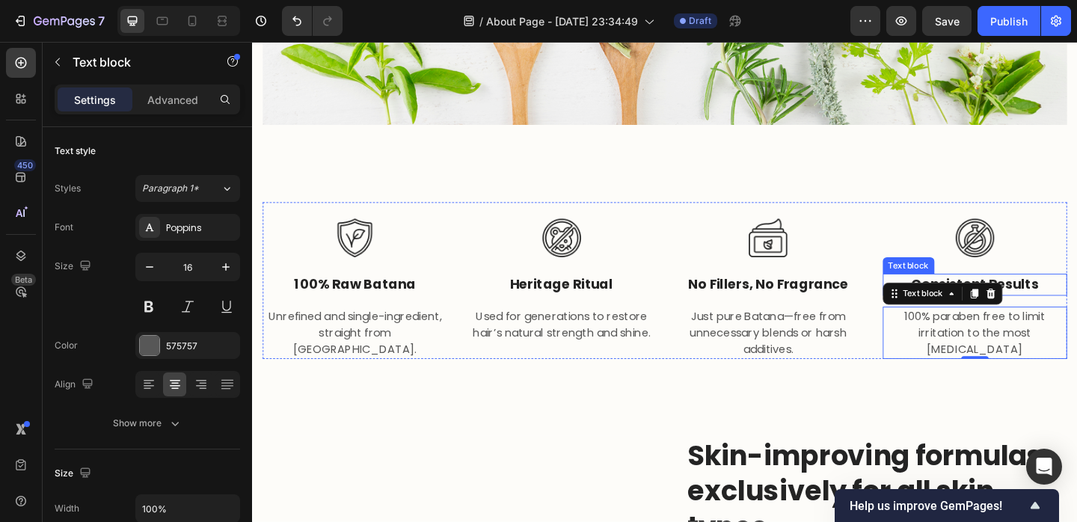
click at [1077, 307] on p "Consistent Results" at bounding box center [1039, 307] width 198 height 22
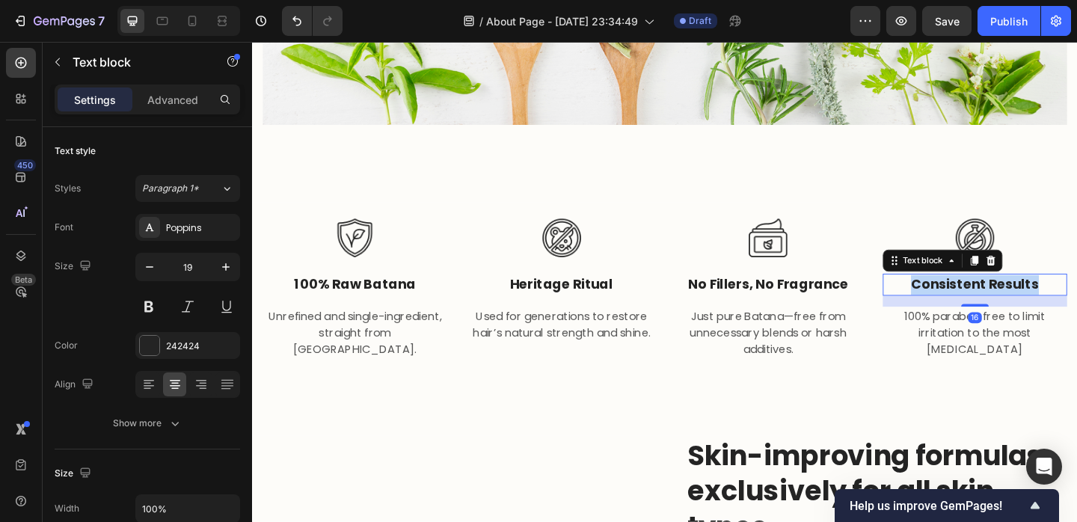
click at [1077, 307] on p "Consistent Results" at bounding box center [1039, 307] width 198 height 22
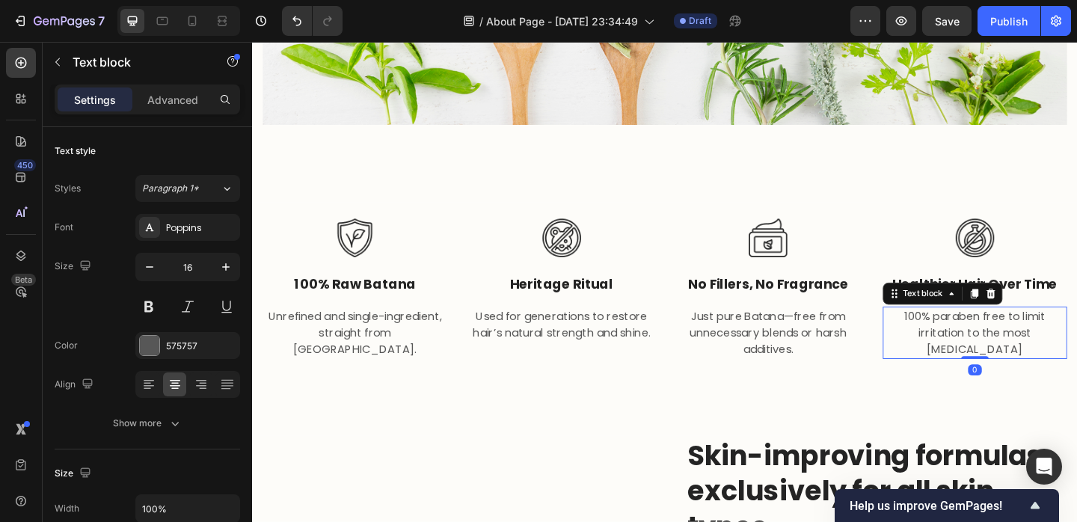
click at [1030, 331] on p "100% paraben free to limit irritation to the most sensitive skin" at bounding box center [1039, 358] width 198 height 54
click at [1046, 353] on p "100% paraben free to limit irritation to the most sensitive skin" at bounding box center [1039, 358] width 198 height 54
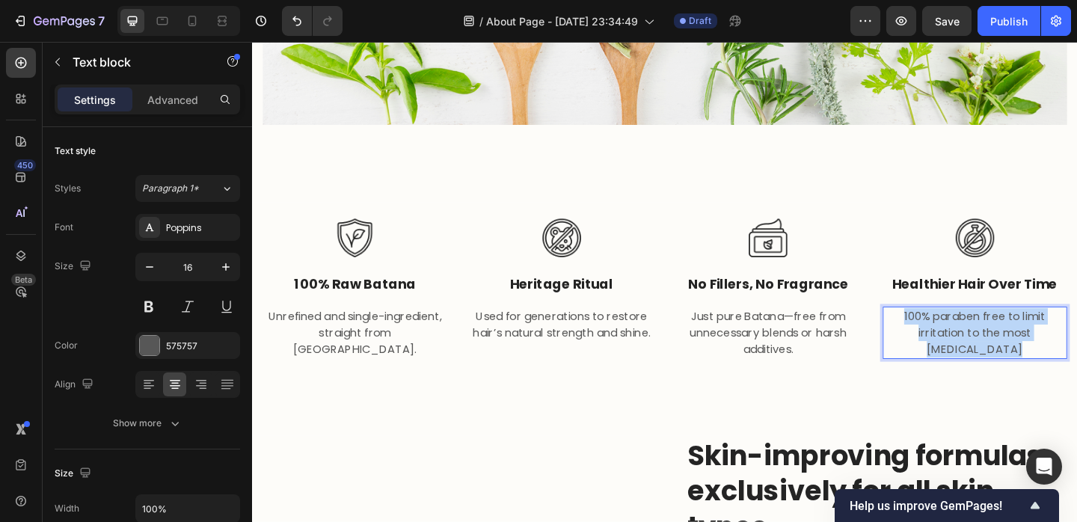
click at [1046, 353] on p "100% paraben free to limit irritation to the most sensitive skin" at bounding box center [1039, 358] width 198 height 54
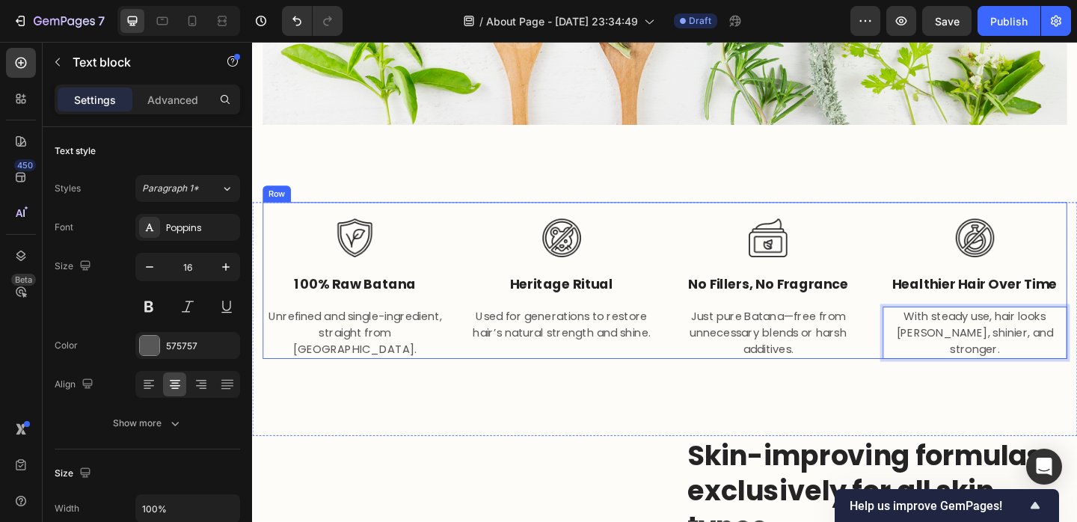
click at [995, 404] on div "Image 100% Raw Batana Text block Unrefined and single-ingredient, straight from…" at bounding box center [701, 343] width 898 height 255
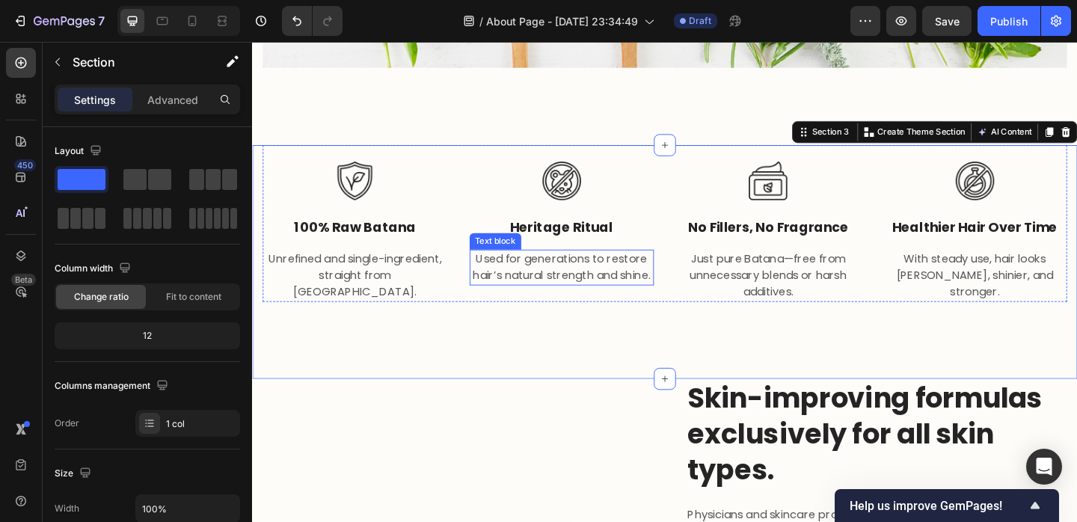
scroll to position [1085, 0]
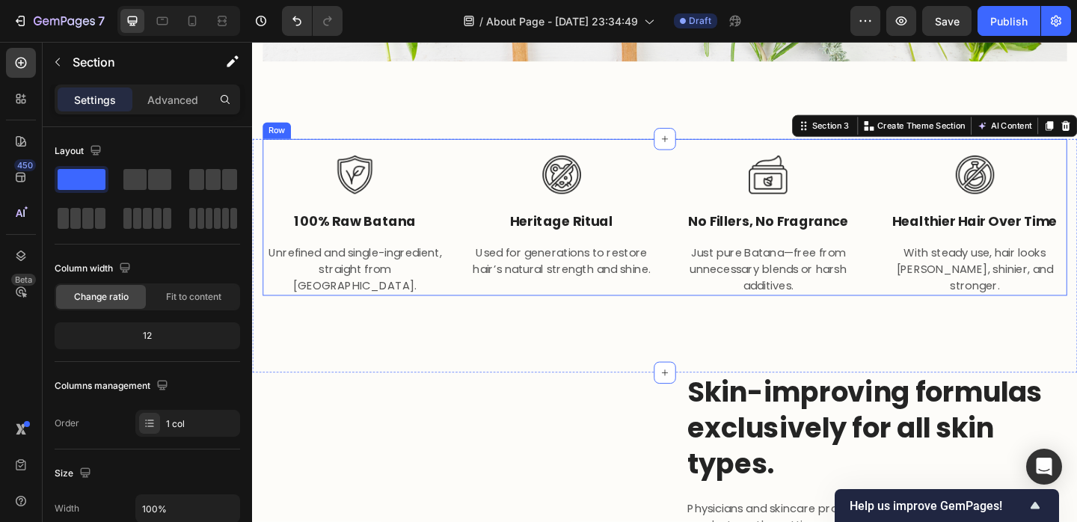
click at [364, 183] on img at bounding box center [364, 186] width 42 height 42
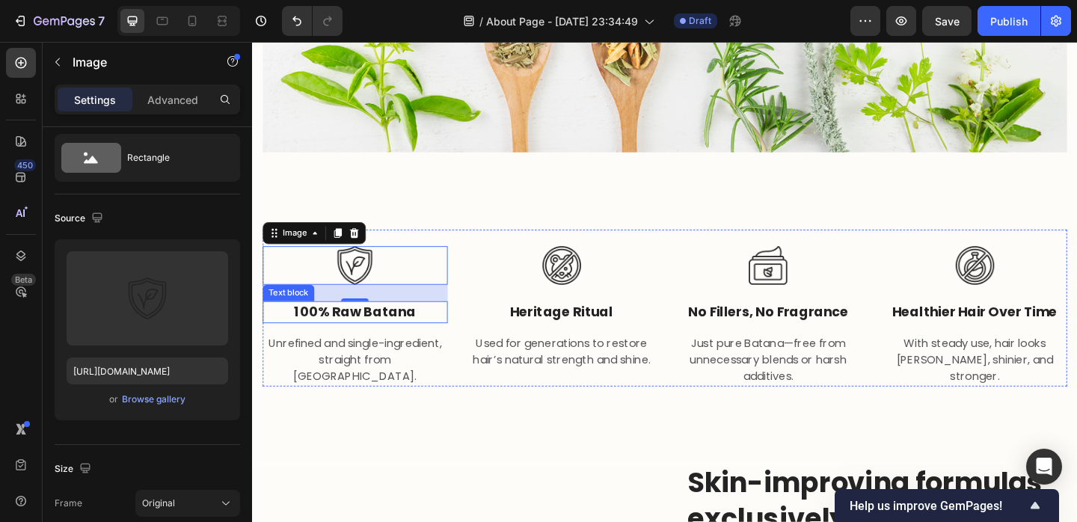
scroll to position [989, 0]
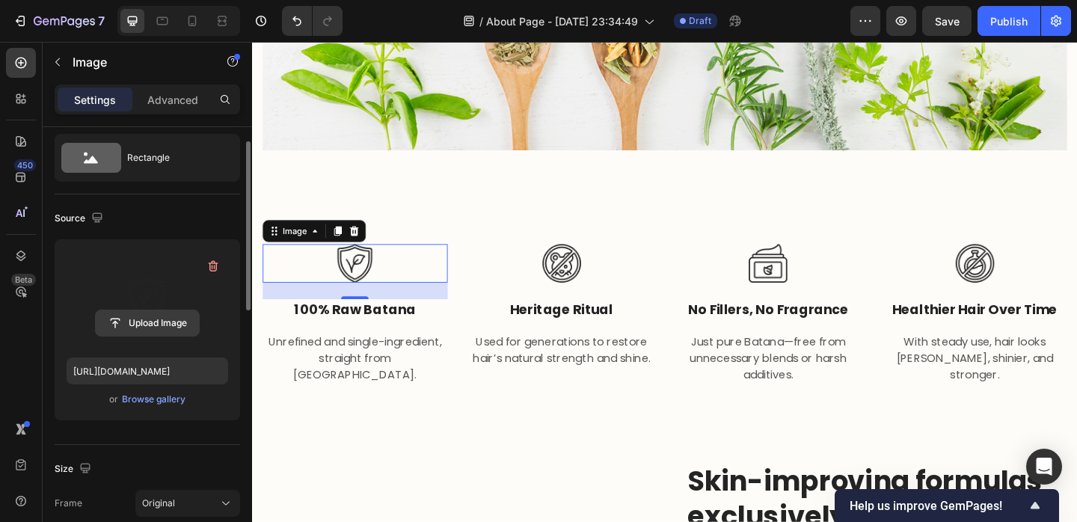
click at [152, 324] on input "file" at bounding box center [147, 322] width 103 height 25
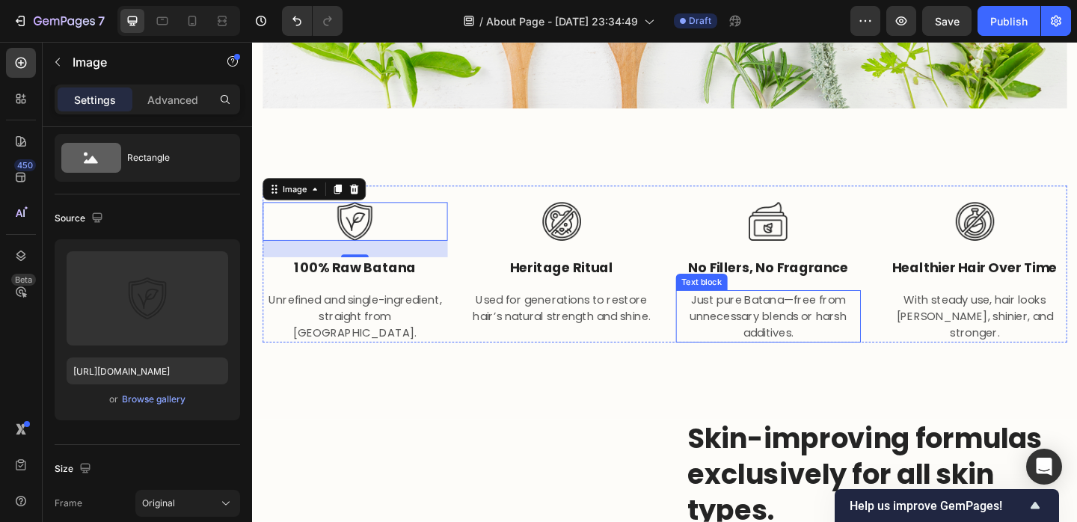
scroll to position [1037, 0]
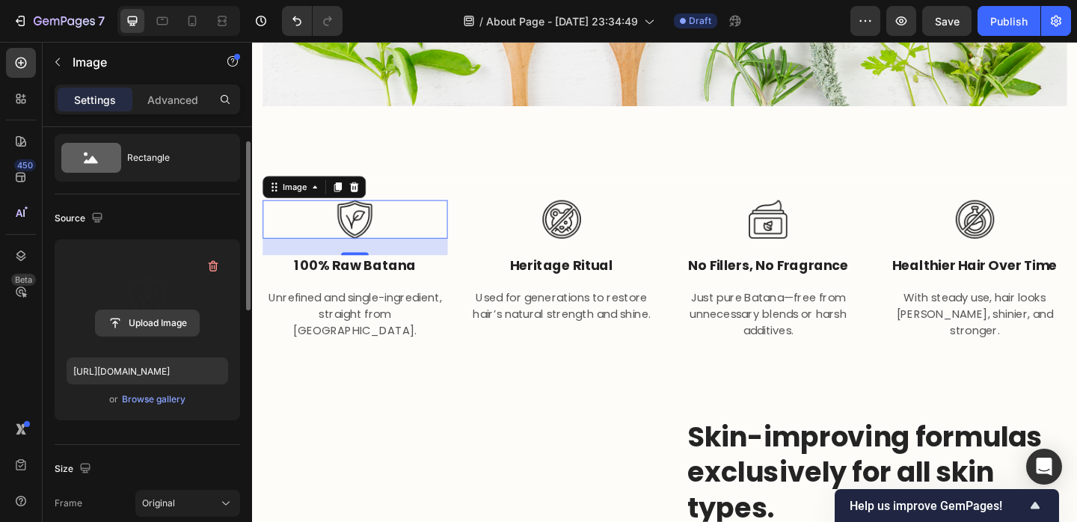
click at [144, 325] on input "file" at bounding box center [147, 322] width 103 height 25
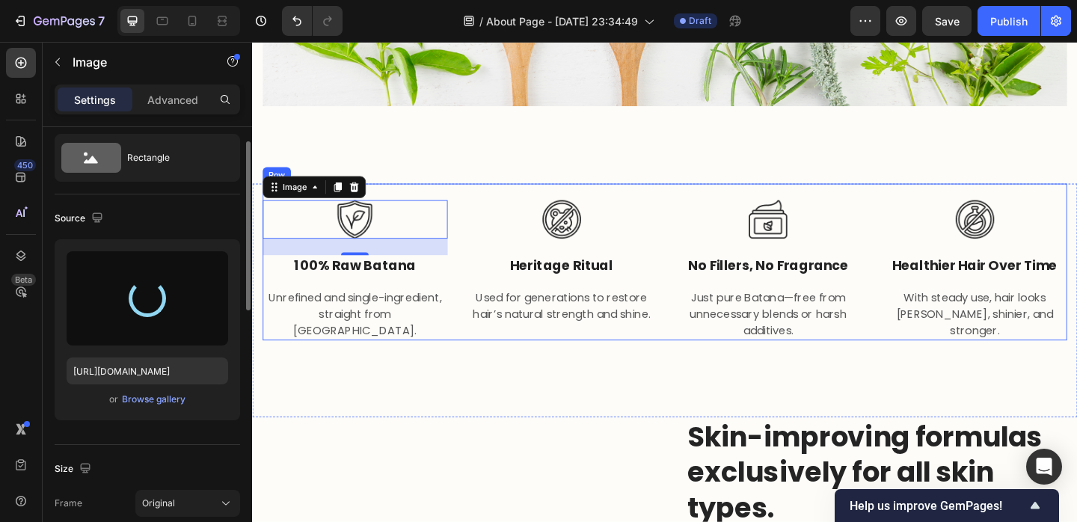
type input "[URL][DOMAIN_NAME]"
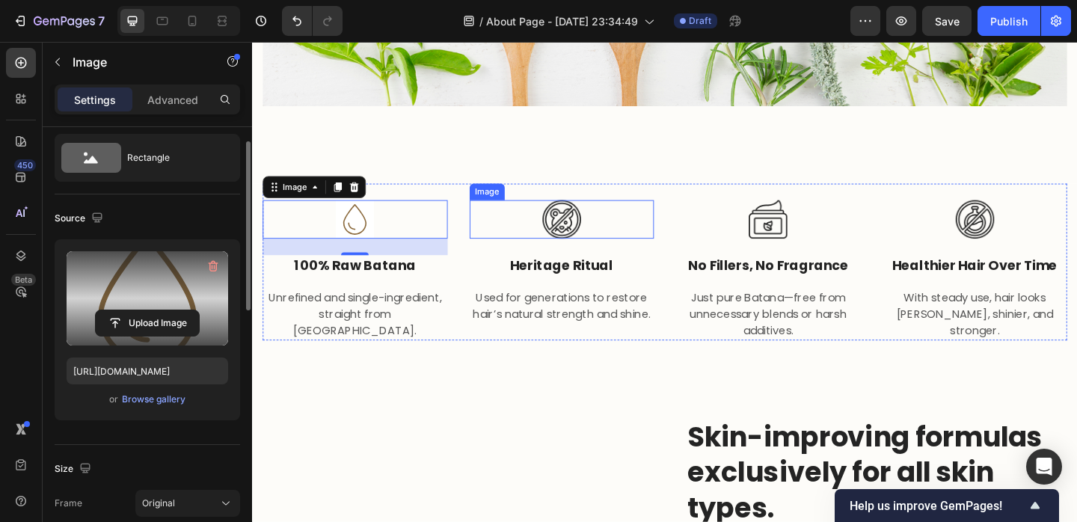
click at [587, 241] on img at bounding box center [589, 235] width 42 height 42
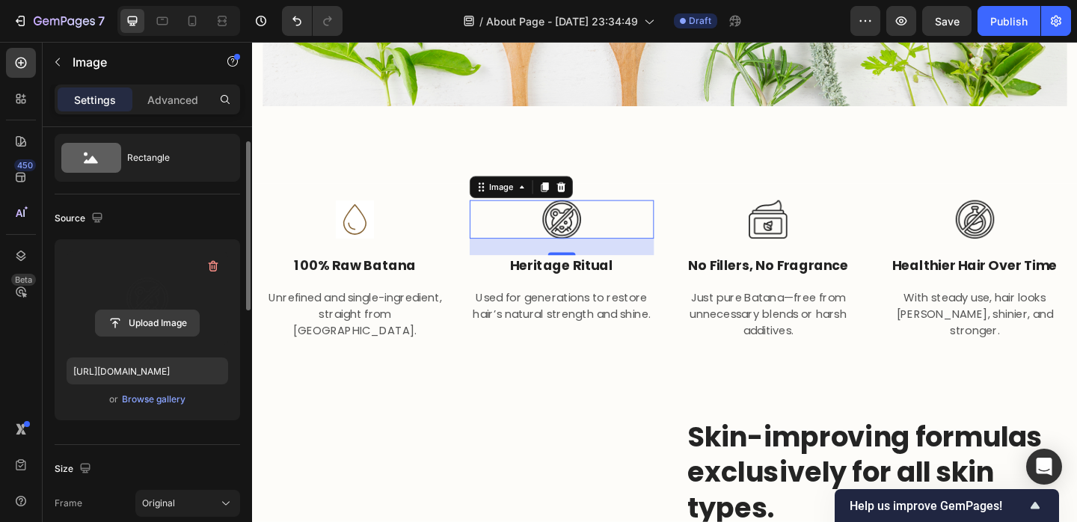
click at [147, 310] on input "file" at bounding box center [147, 322] width 103 height 25
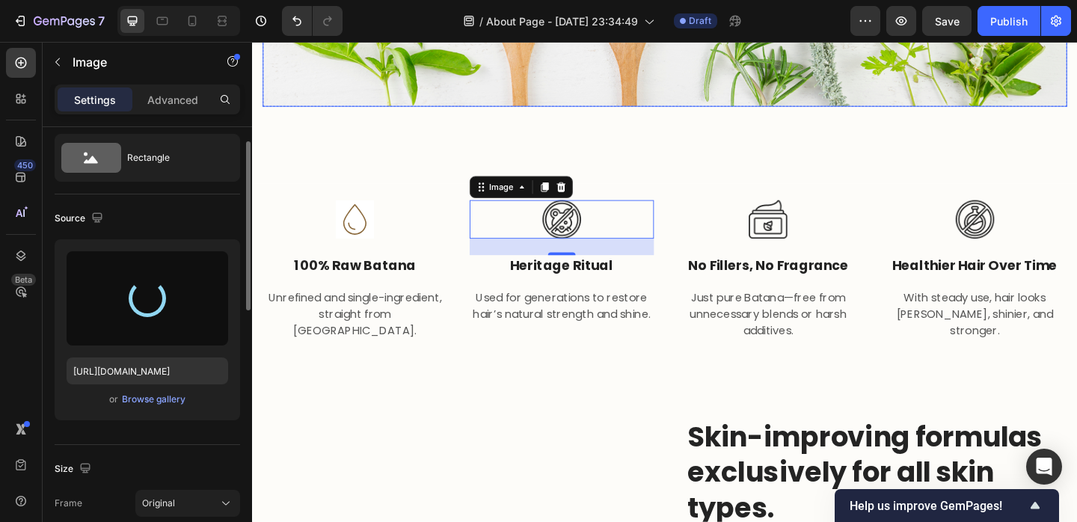
type input "https://cdn.shopify.com/s/files/1/0733/3770/0509/files/gempages_580757707615634…"
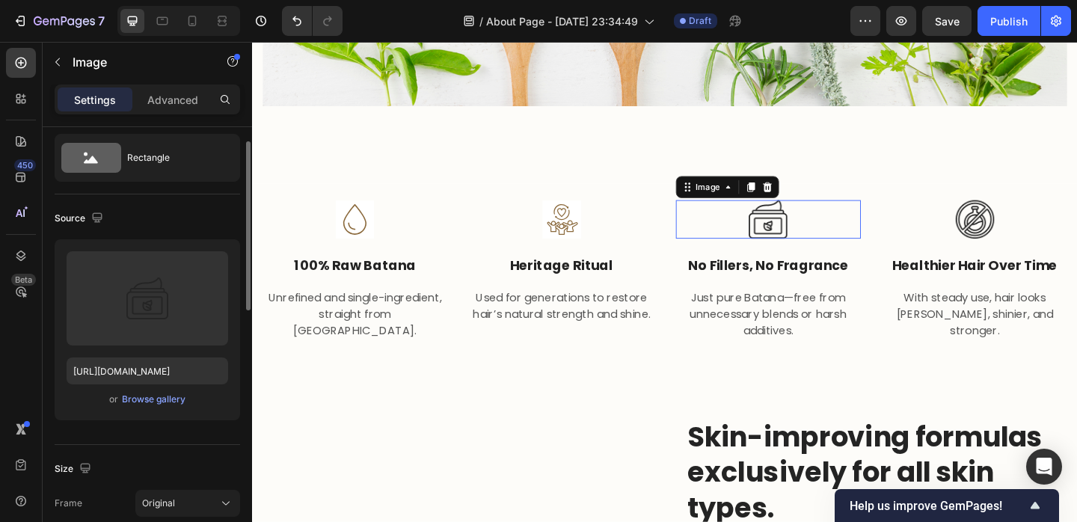
click at [839, 249] on div at bounding box center [813, 235] width 201 height 42
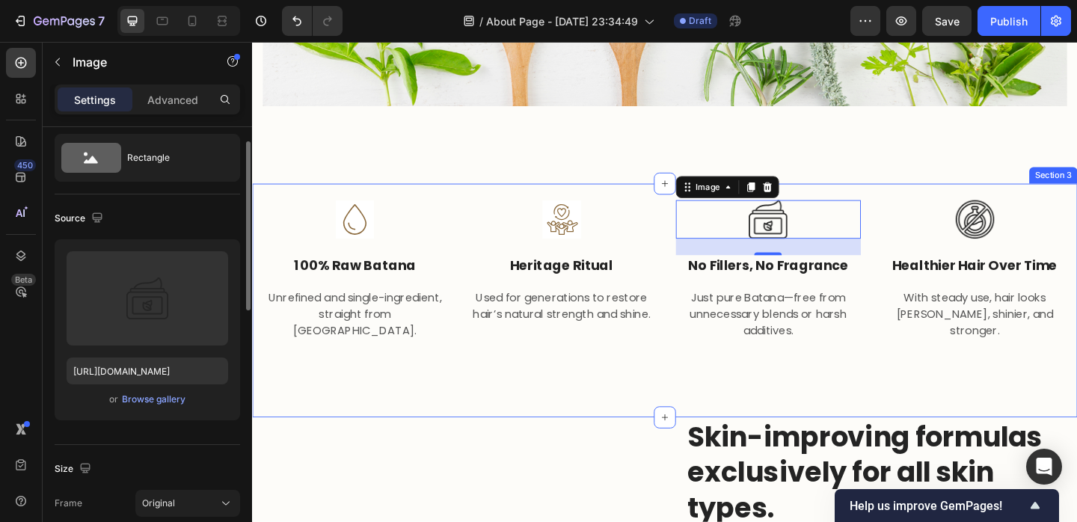
click at [934, 370] on div "Image 100% Raw Batana Text block Unrefined and single-ingredient, straight from…" at bounding box center [701, 323] width 898 height 255
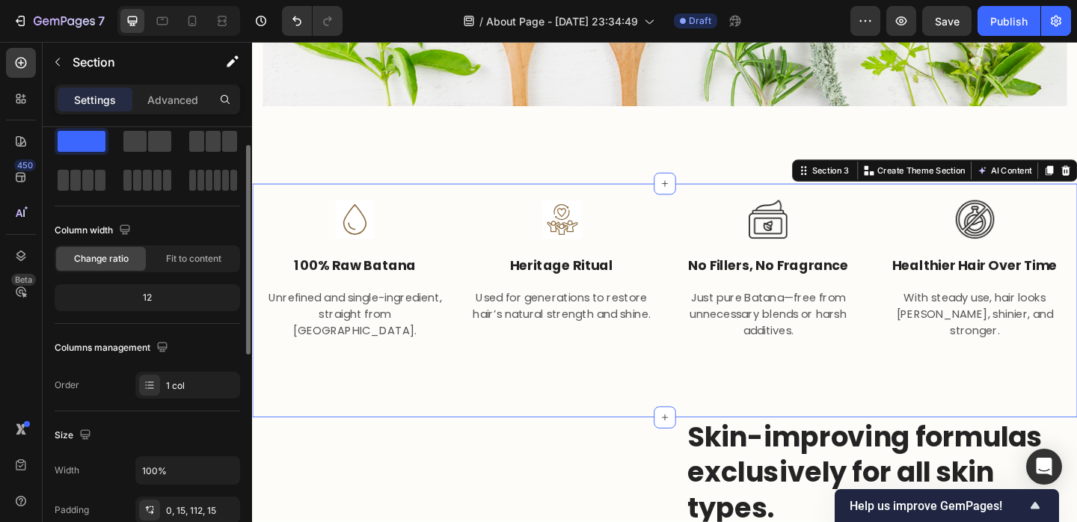
scroll to position [0, 0]
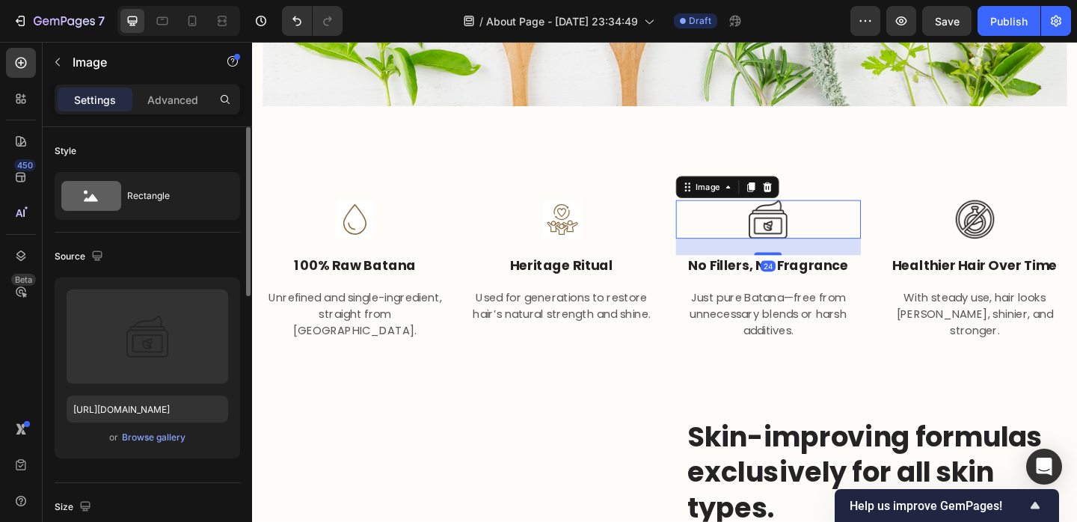
click at [833, 248] on img at bounding box center [813, 235] width 42 height 42
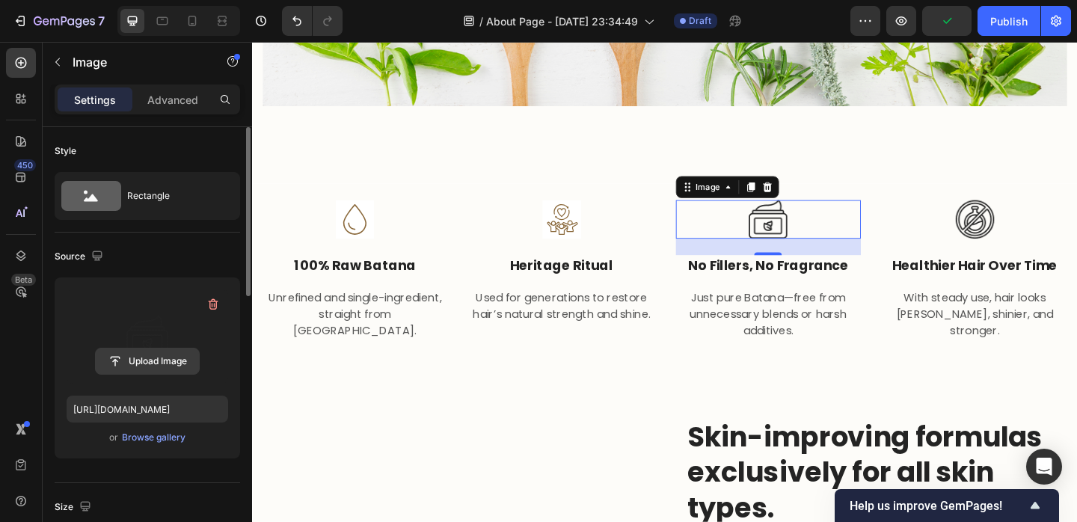
click at [138, 355] on input "file" at bounding box center [147, 361] width 103 height 25
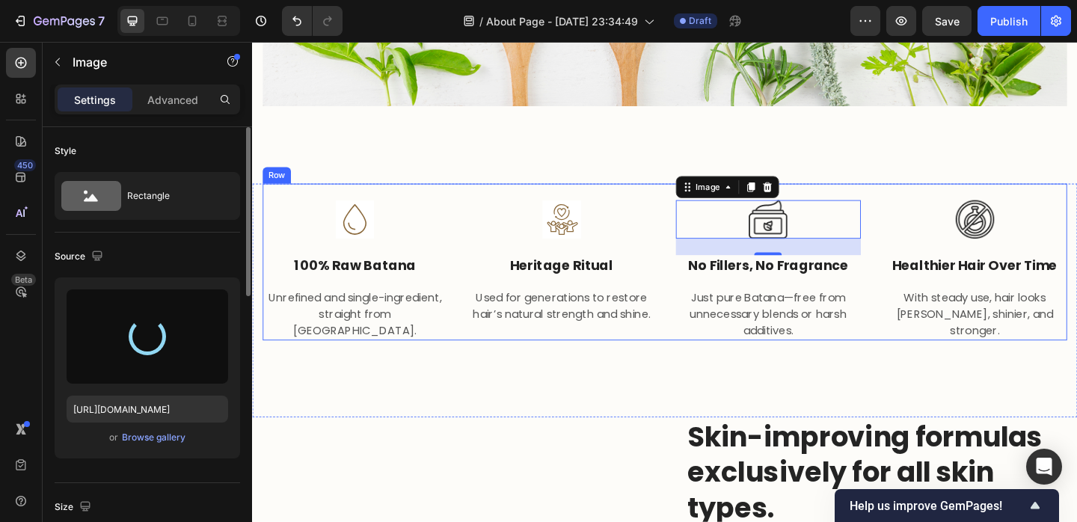
type input "https://cdn.shopify.com/s/files/1/0733/3770/0509/files/gempages_580757707615634…"
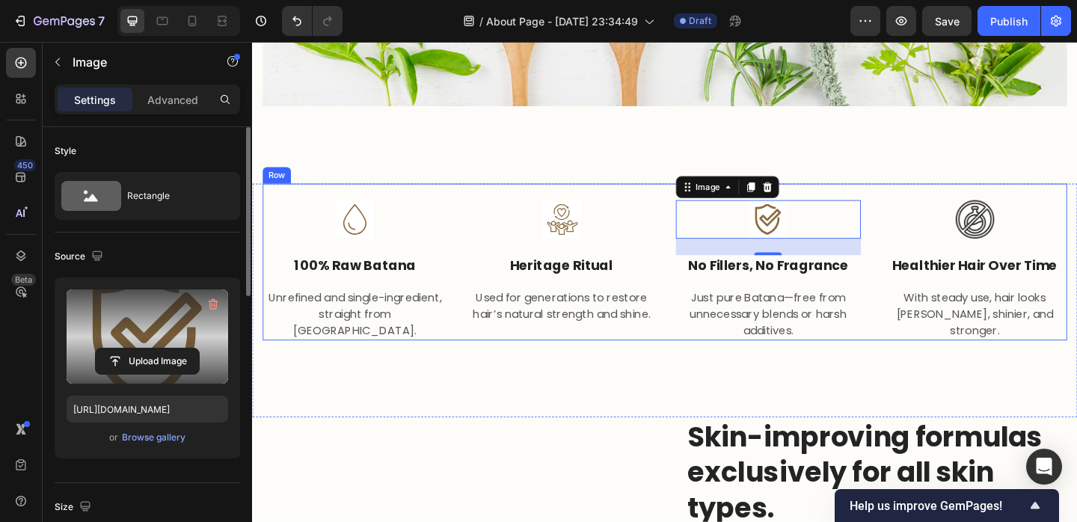
click at [1042, 209] on div "Image Healthier Hair Over Time Text block With steady use, hair looks fuller, s…" at bounding box center [1038, 281] width 201 height 171
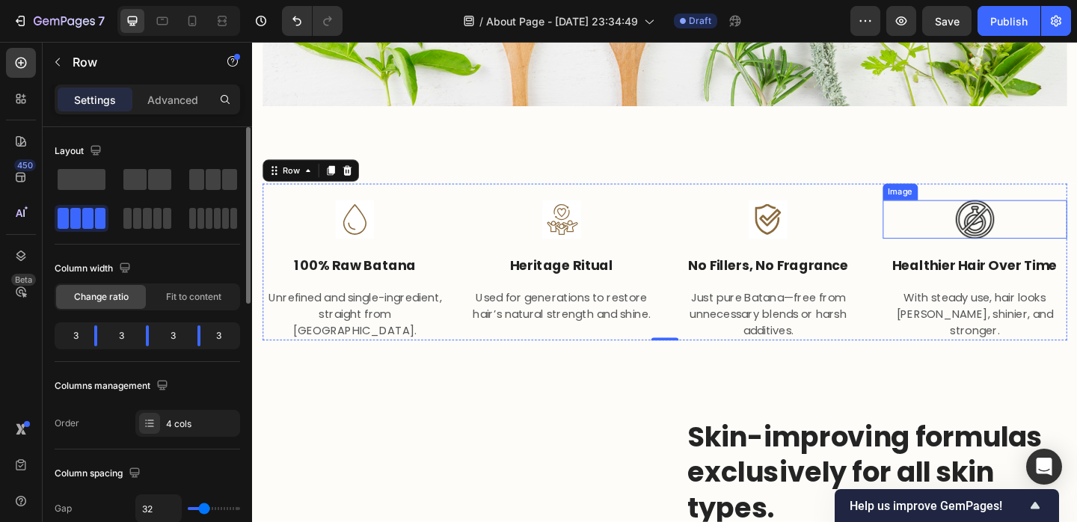
click at [1034, 237] on img at bounding box center [1038, 235] width 42 height 42
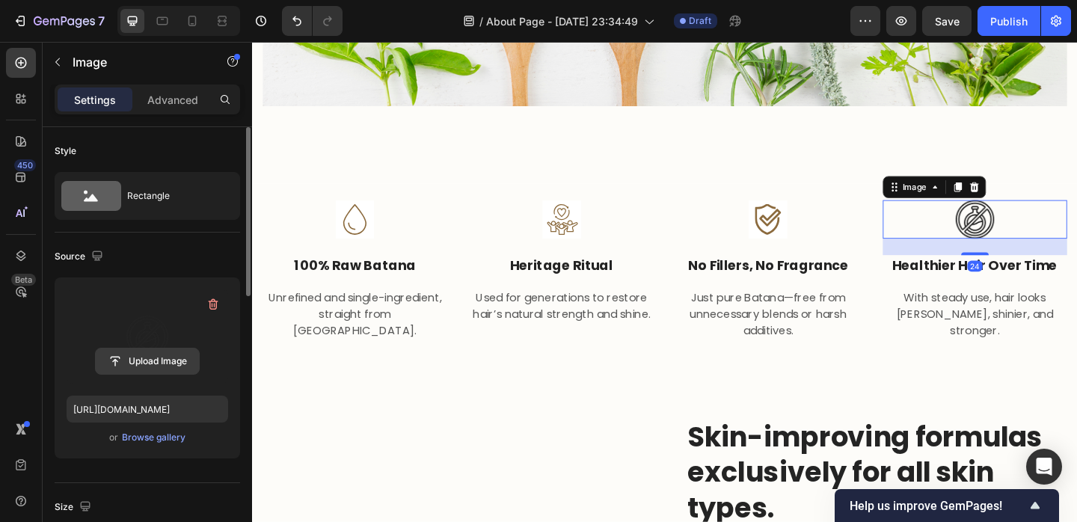
click at [144, 358] on input "file" at bounding box center [147, 361] width 103 height 25
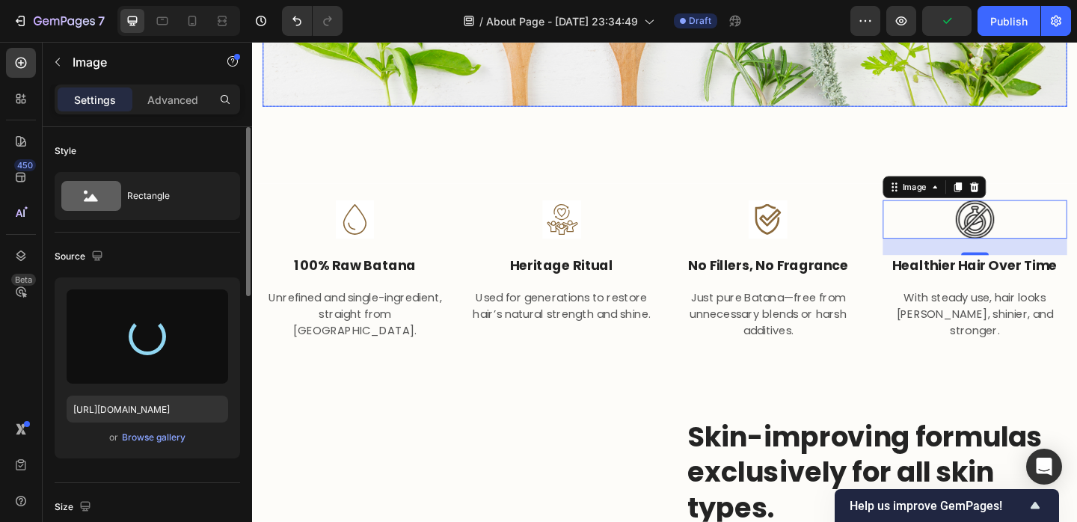
type input "https://cdn.shopify.com/s/files/1/0733/3770/0509/files/gempages_580757707615634…"
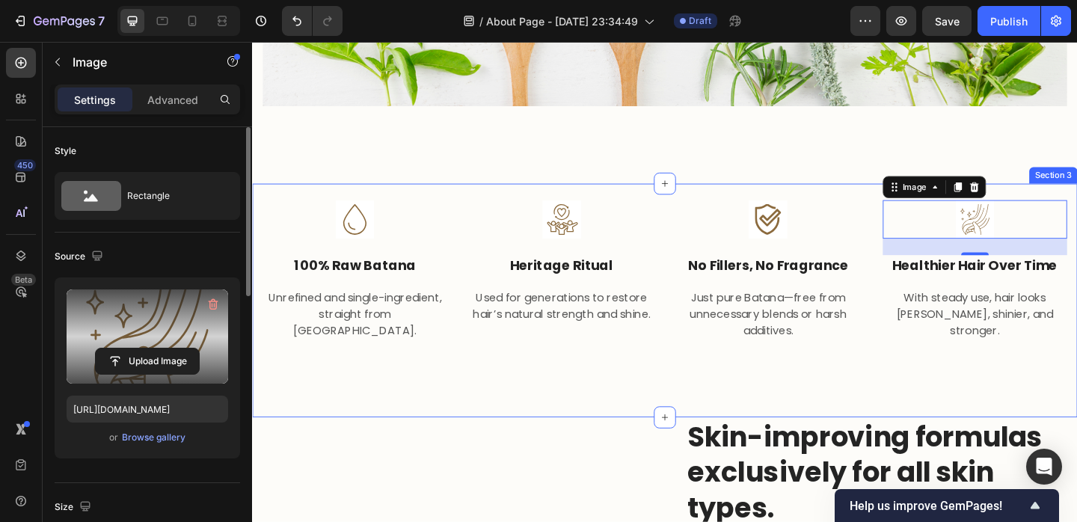
click at [844, 432] on div "Image 100% Raw Batana Text block Unrefined and single-ingredient, straight from…" at bounding box center [701, 323] width 898 height 255
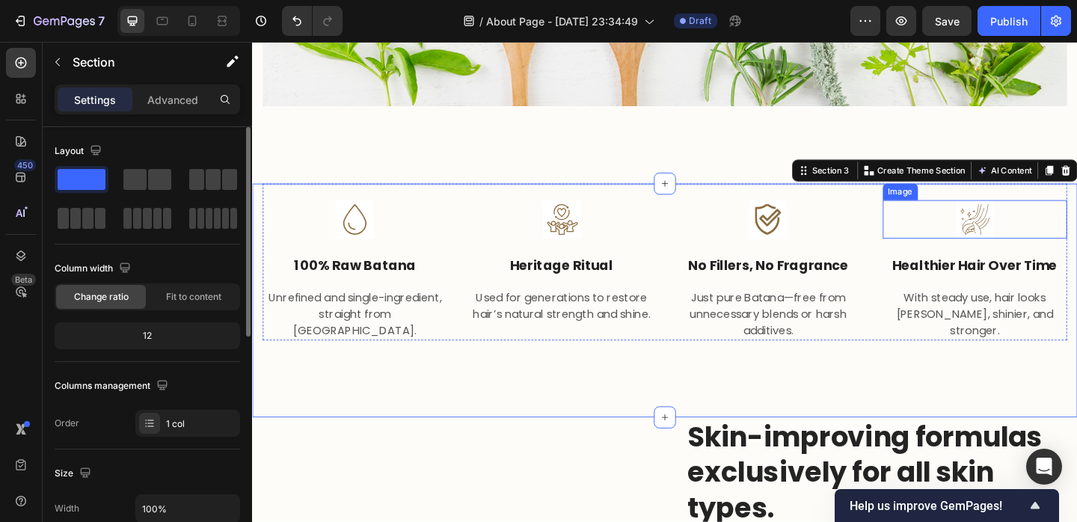
click at [1046, 246] on img at bounding box center [1038, 235] width 42 height 42
click at [746, 433] on div "Image 100% Raw Batana Text block Unrefined and single-ingredient, straight from…" at bounding box center [701, 323] width 898 height 255
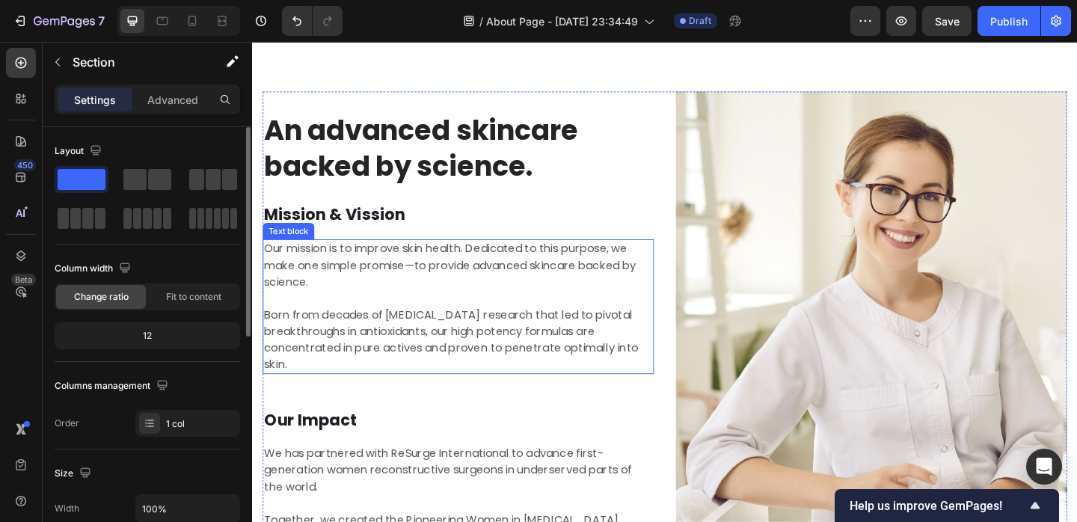
scroll to position [1915, 0]
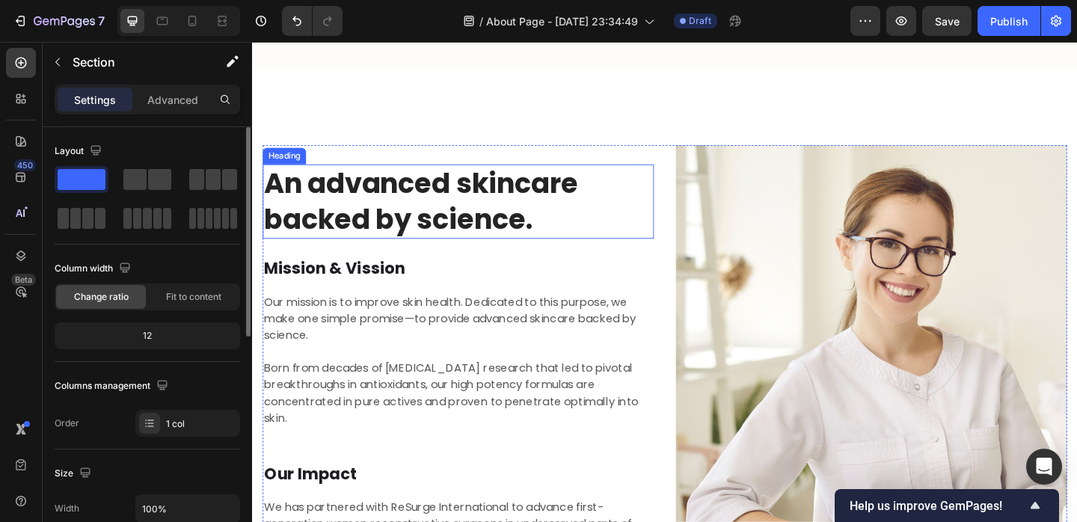
click at [447, 202] on p "An advanced skincare backed by science." at bounding box center [476, 216] width 423 height 78
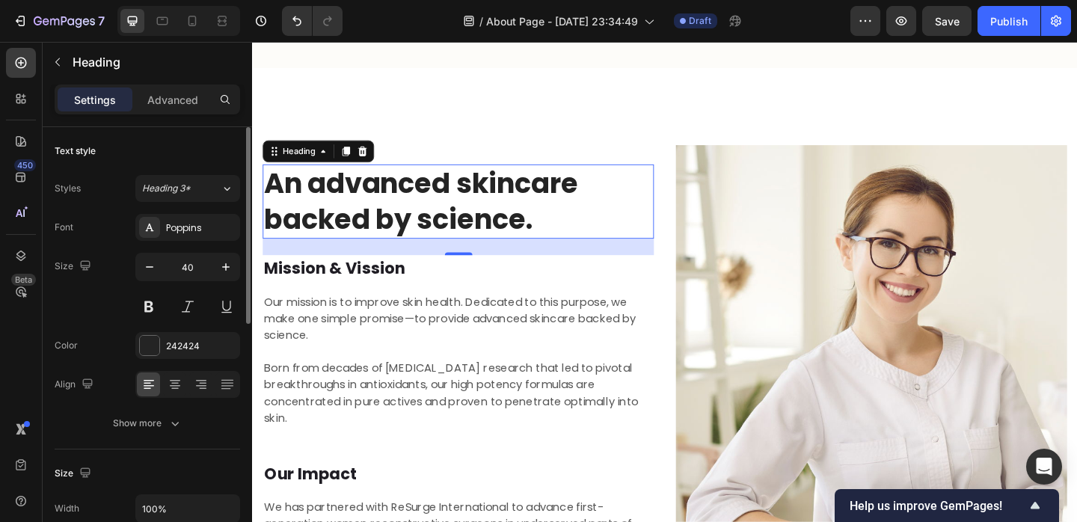
click at [447, 202] on p "An advanced skincare backed by science." at bounding box center [476, 216] width 423 height 78
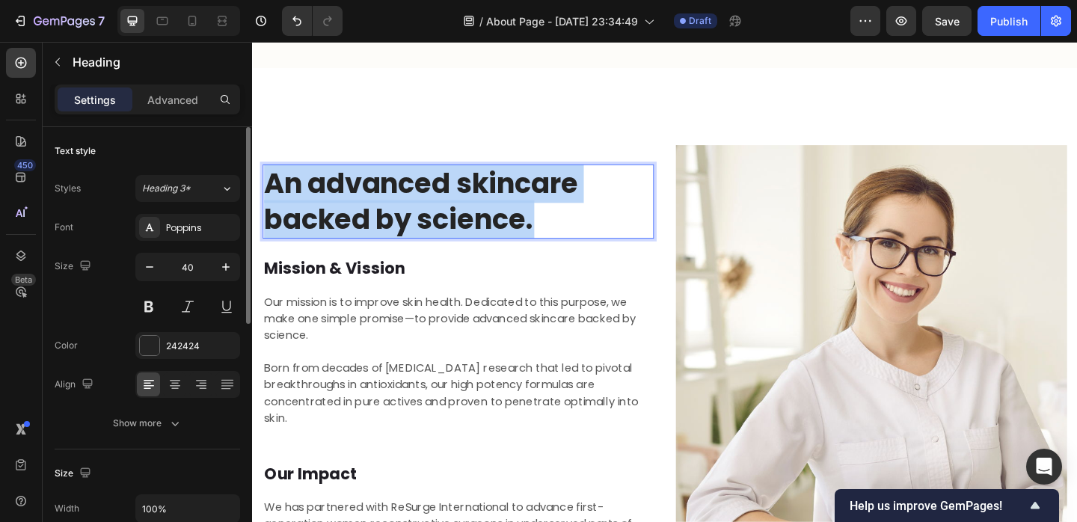
click at [447, 202] on p "An advanced skincare backed by science." at bounding box center [476, 216] width 423 height 78
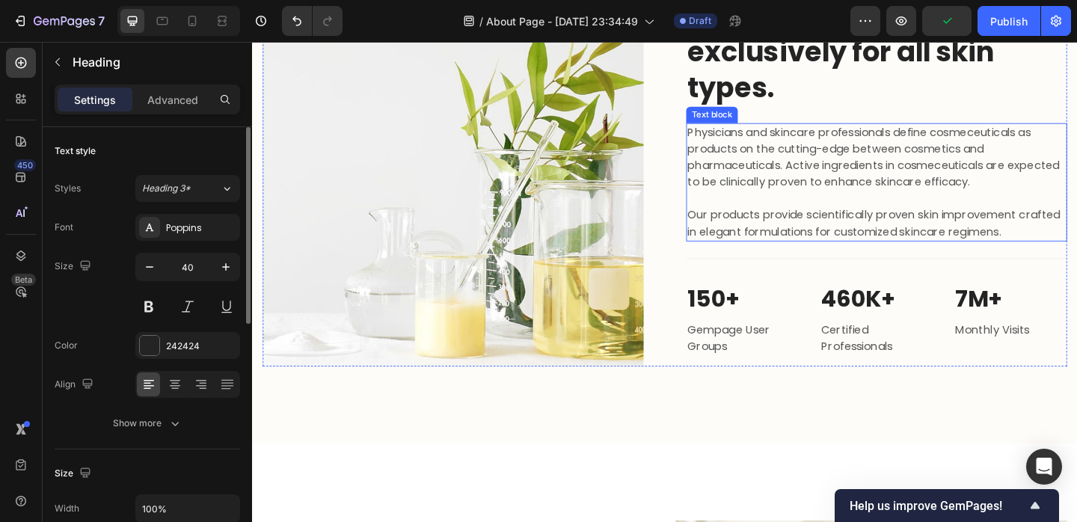
scroll to position [1380, 0]
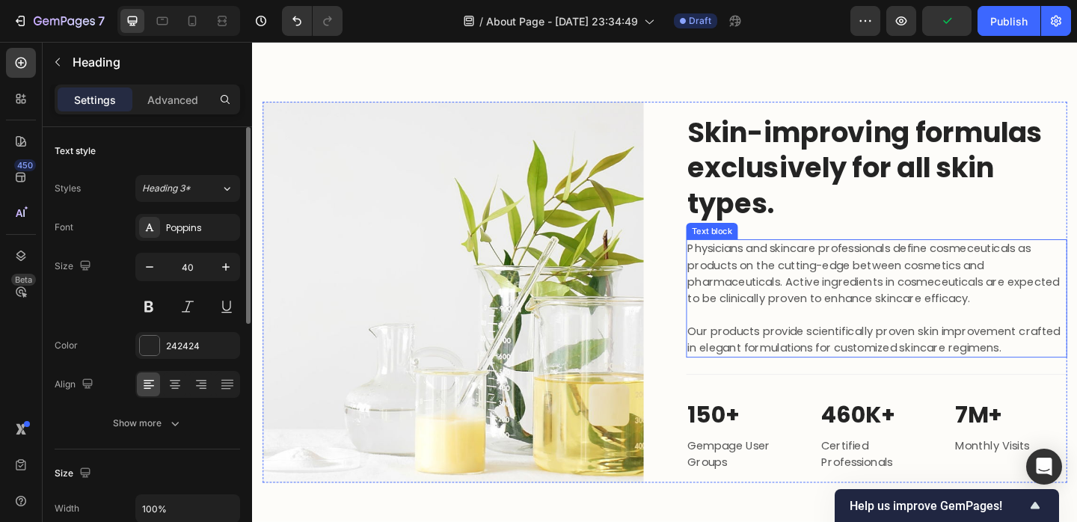
click at [833, 145] on p "Skin-improving formulas exclusively for all skin types." at bounding box center [931, 178] width 411 height 117
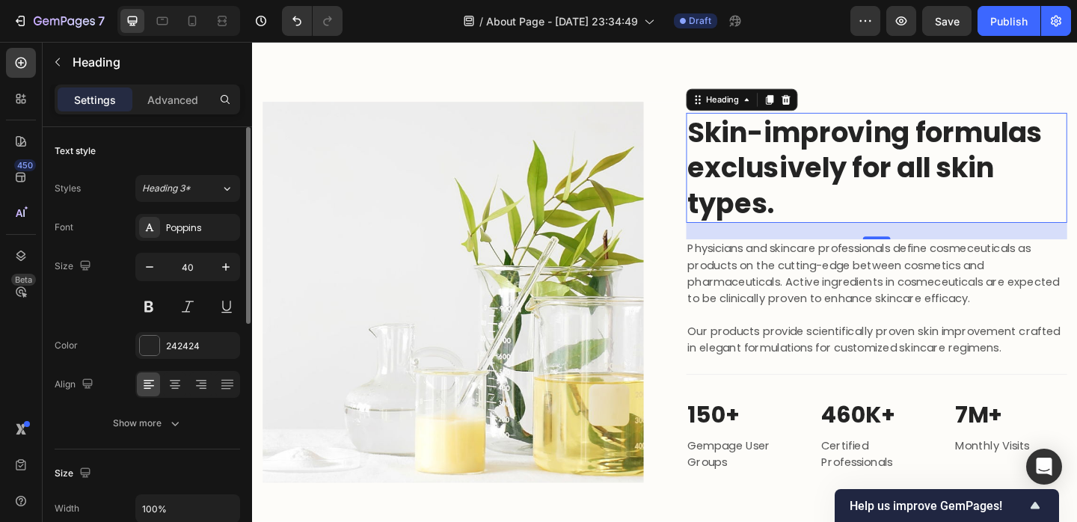
click at [925, 194] on p "Skin-improving formulas exclusively for all skin types." at bounding box center [931, 178] width 411 height 117
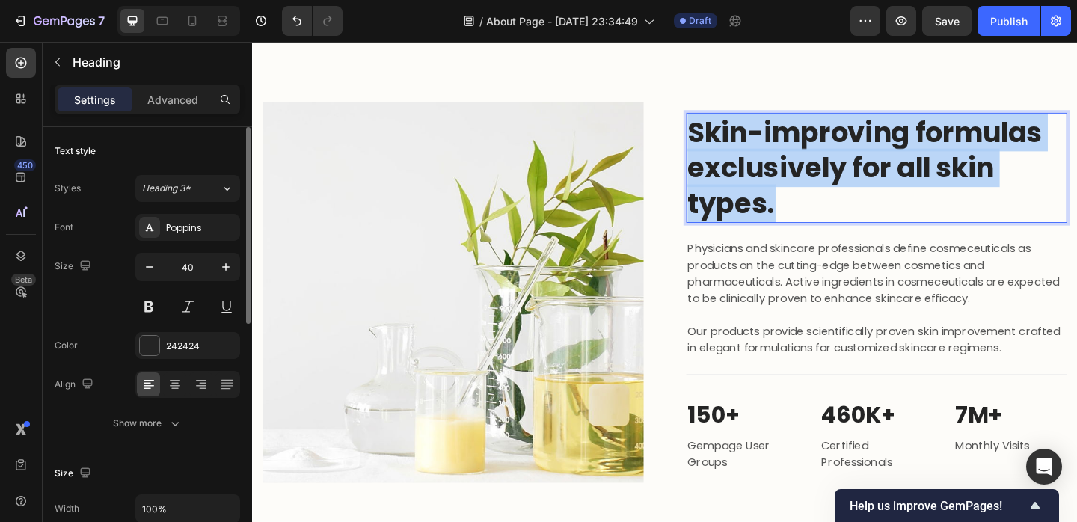
click at [925, 194] on p "Skin-improving formulas exclusively for all skin types." at bounding box center [931, 178] width 411 height 117
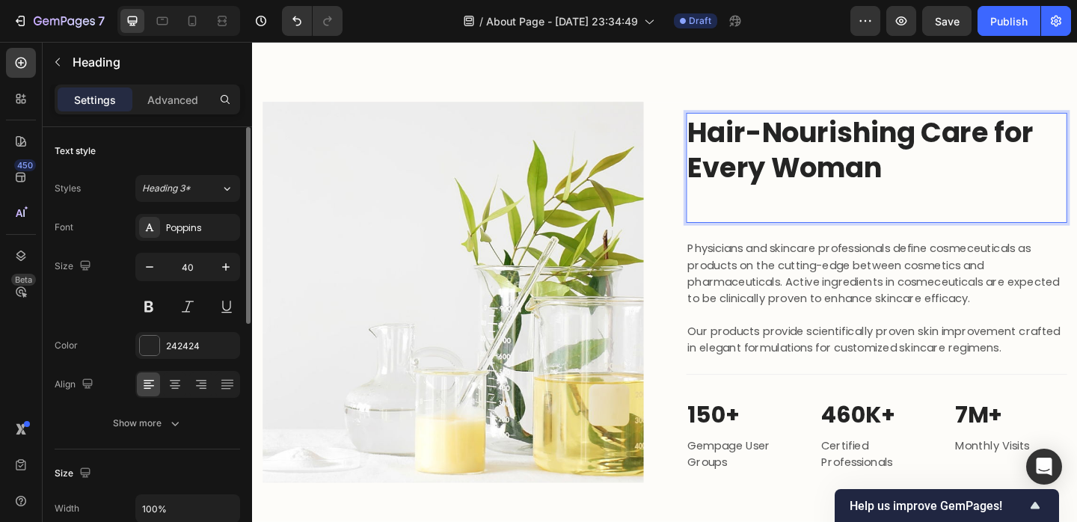
scroll to position [1400, 0]
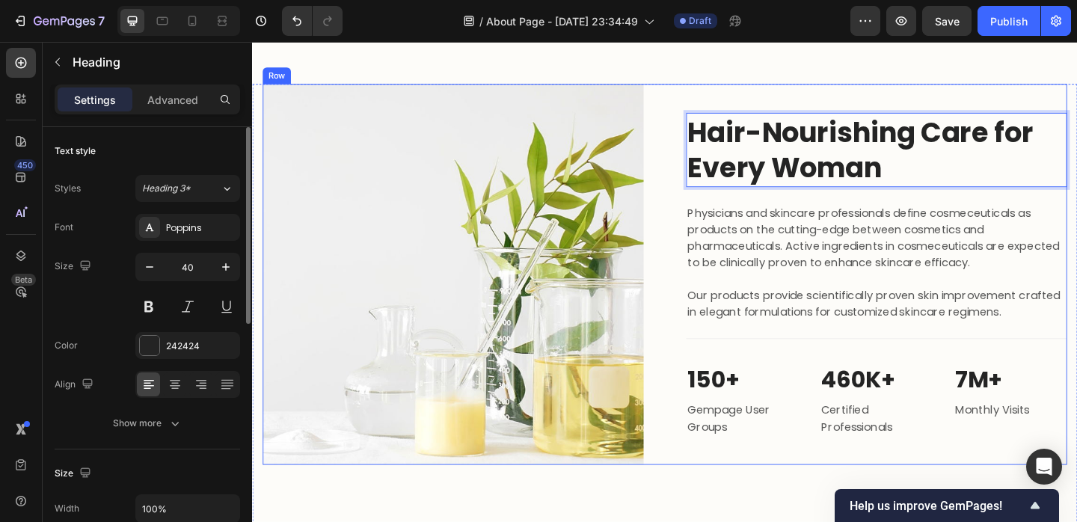
click at [797, 235] on p "Physicians and skincare professionals define cosmeceuticals as products on the …" at bounding box center [931, 282] width 411 height 126
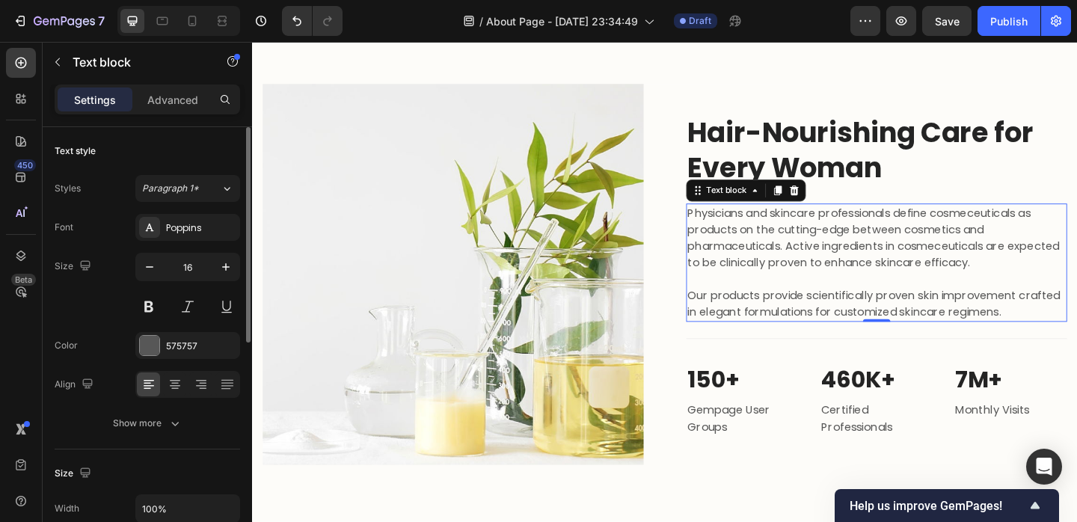
click at [771, 255] on p "Physicians and skincare professionals define cosmeceuticals as products on the …" at bounding box center [931, 282] width 411 height 126
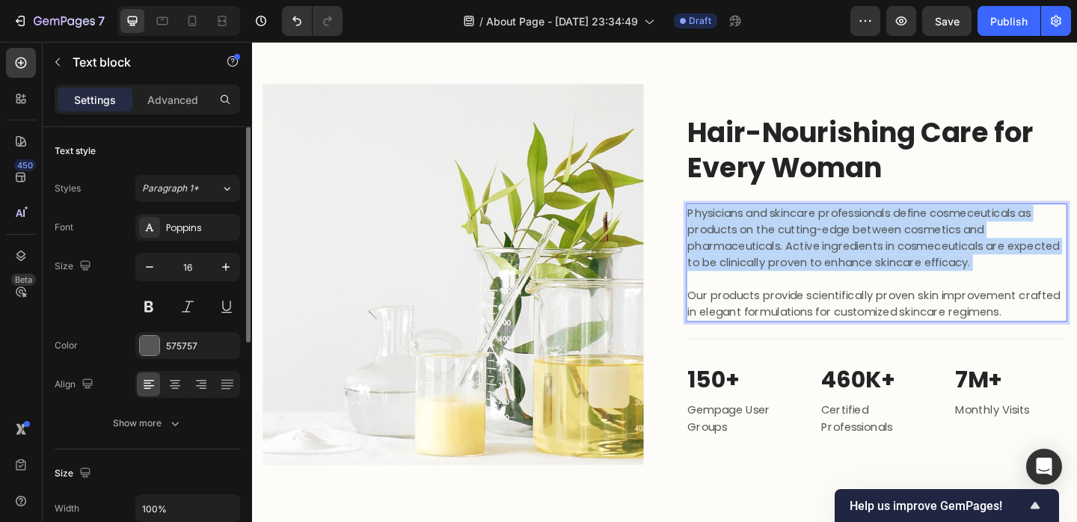
click at [771, 255] on p "Physicians and skincare professionals define cosmeceuticals as products on the …" at bounding box center [931, 282] width 411 height 126
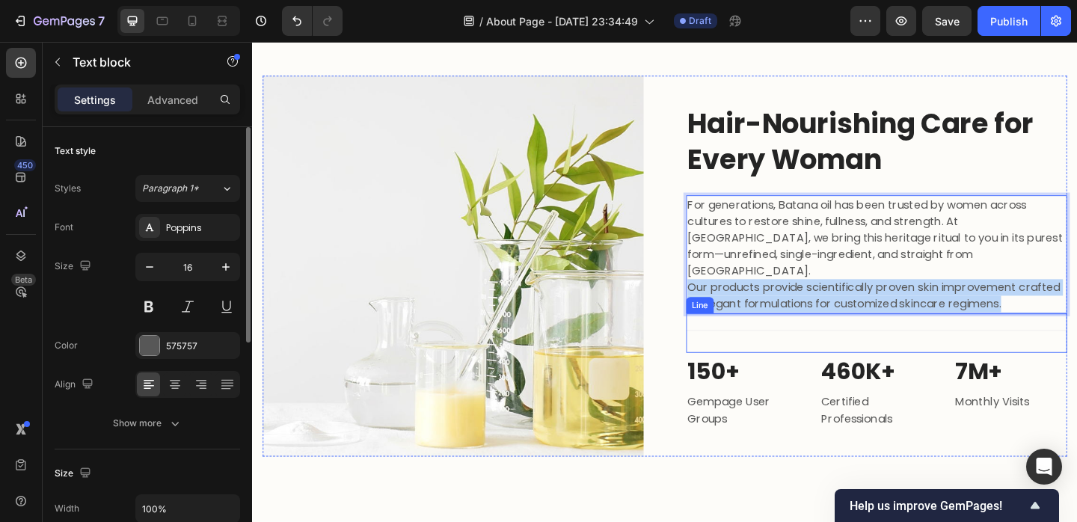
drag, startPoint x: 728, startPoint y: 300, endPoint x: 1086, endPoint y: 328, distance: 359.4
click at [1077, 328] on div "Hair-Nourishing Care for Every Woman Heading For generations, Batana oil has be…" at bounding box center [931, 286] width 414 height 414
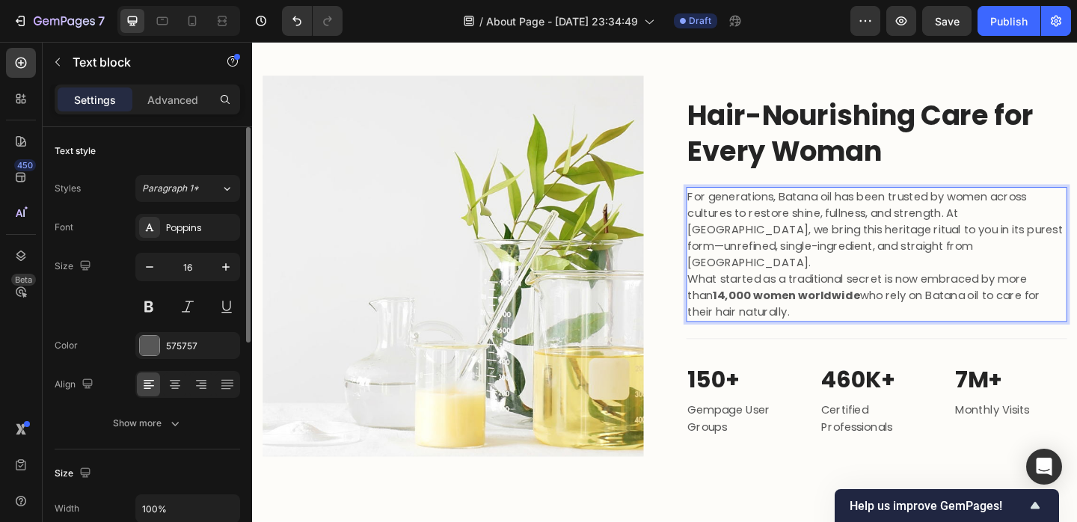
click at [988, 272] on p "For generations, Batana oil has been trusted by women across cultures to restor…" at bounding box center [931, 273] width 411 height 144
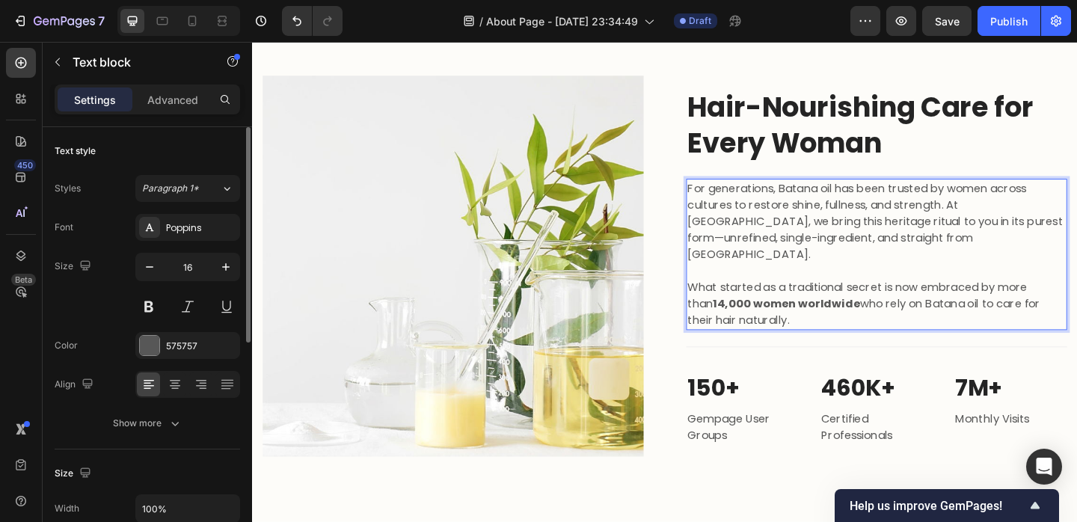
click at [860, 327] on p "⁠⁠⁠⁠⁠⁠⁠ What started as a traditional secret is now embraced by more than 14,00…" at bounding box center [931, 318] width 411 height 72
click at [757, 405] on p "150+" at bounding box center [786, 417] width 120 height 37
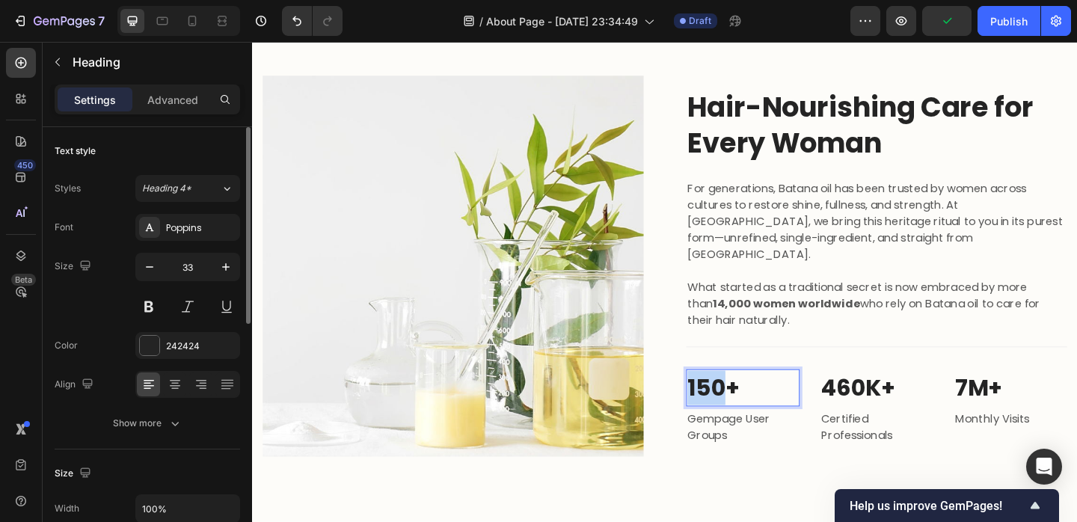
click at [757, 405] on p "150+" at bounding box center [786, 417] width 120 height 37
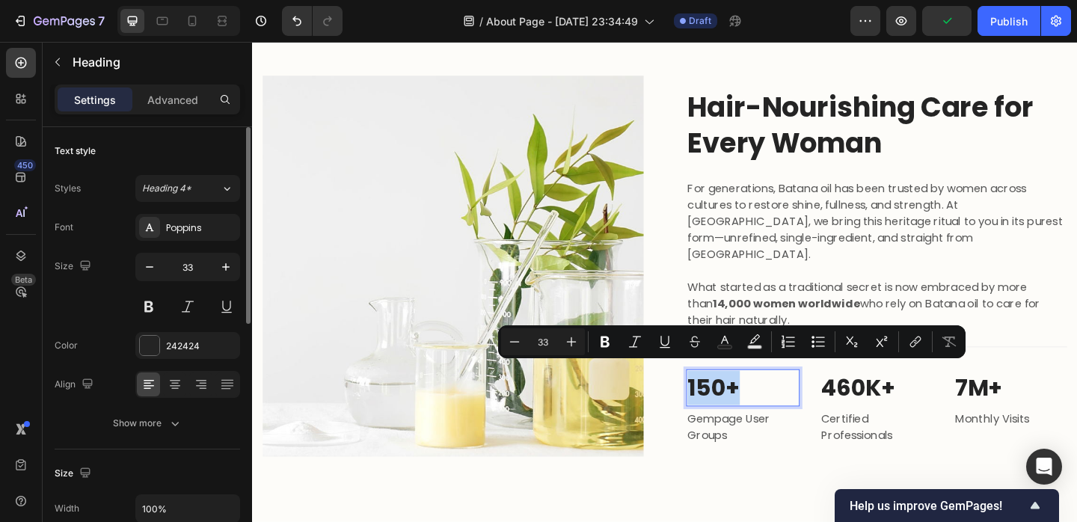
scroll to position [1387, 0]
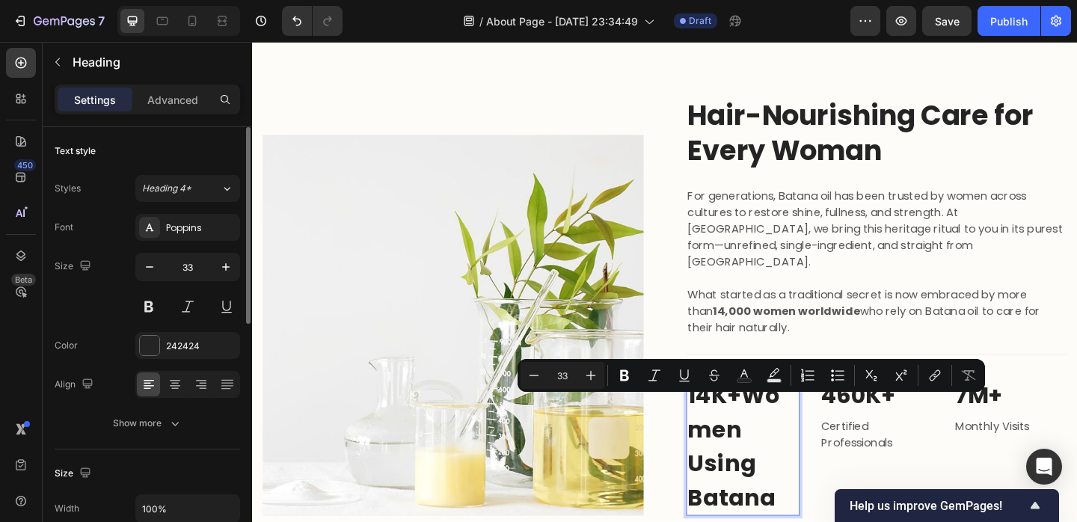
drag, startPoint x: 729, startPoint y: 445, endPoint x: 840, endPoint y: 508, distance: 128.0
click at [840, 509] on p "14K+ Women Using Batana" at bounding box center [786, 482] width 120 height 148
copy p "Women Using Batana"
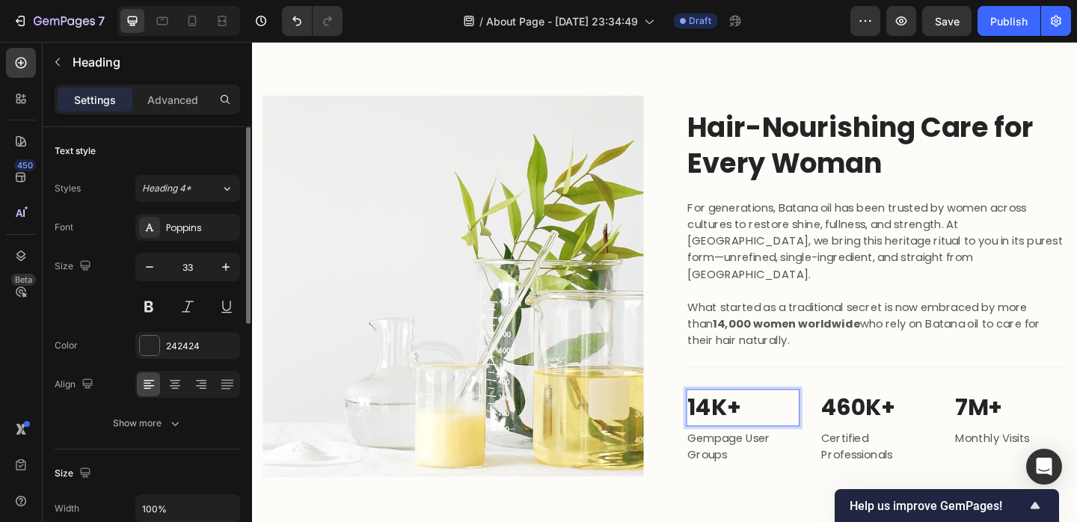
scroll to position [1409, 0]
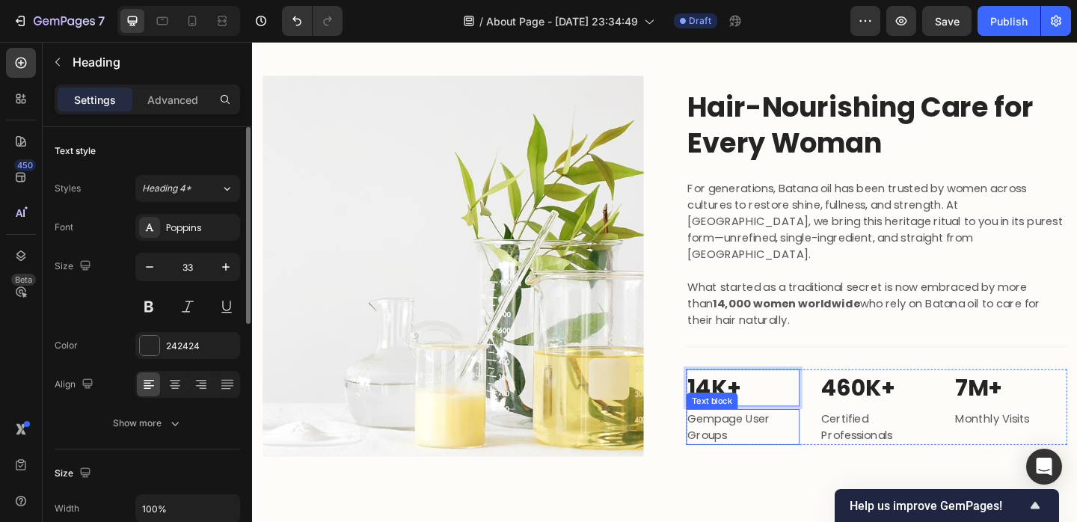
click at [796, 463] on p "Gempage User Groups" at bounding box center [786, 461] width 120 height 36
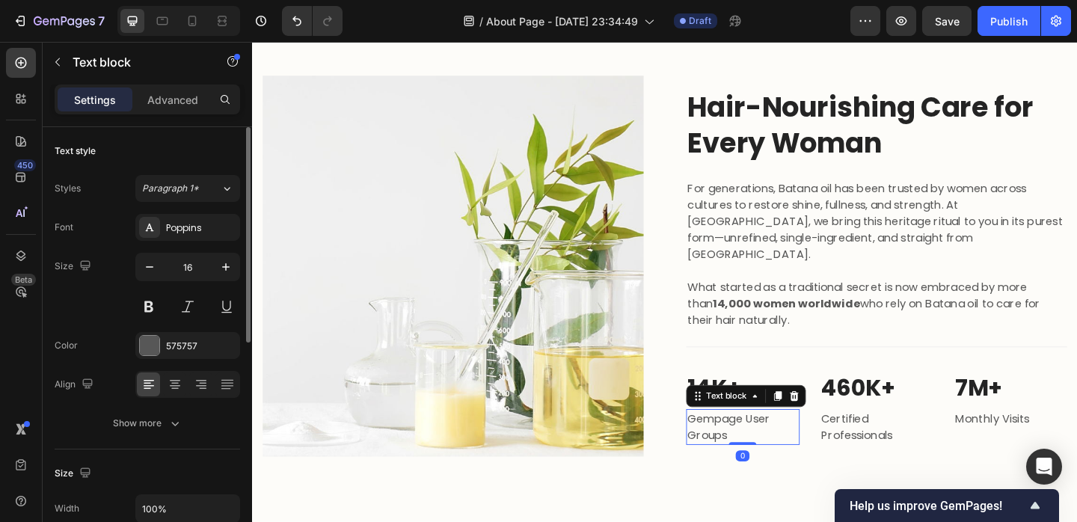
click at [796, 463] on p "Gempage User Groups" at bounding box center [786, 461] width 120 height 36
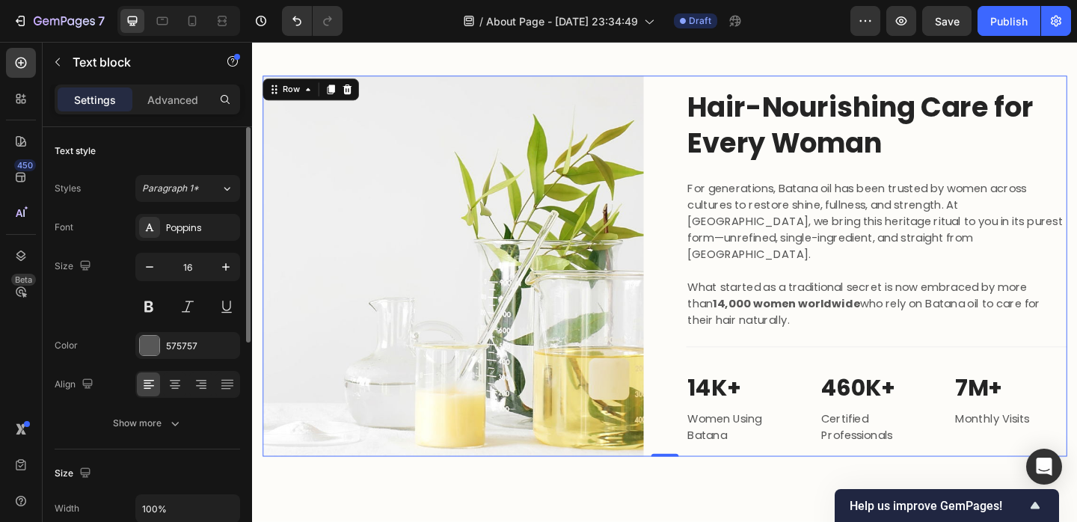
click at [791, 491] on div "Hair-Nourishing Care for Every Woman Heading For generations, Batana oil has be…" at bounding box center [931, 286] width 414 height 414
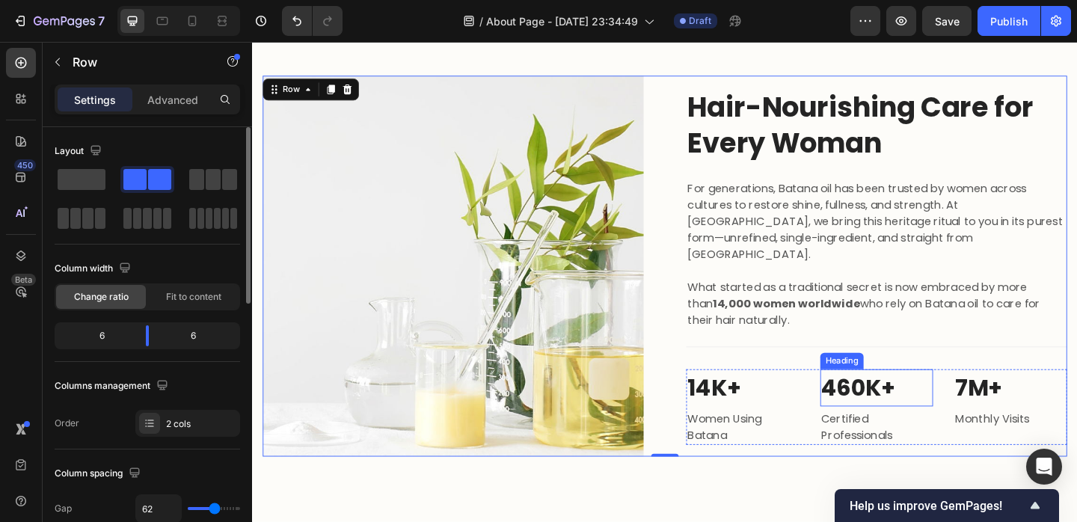
click at [922, 424] on p "460K+" at bounding box center [932, 417] width 120 height 37
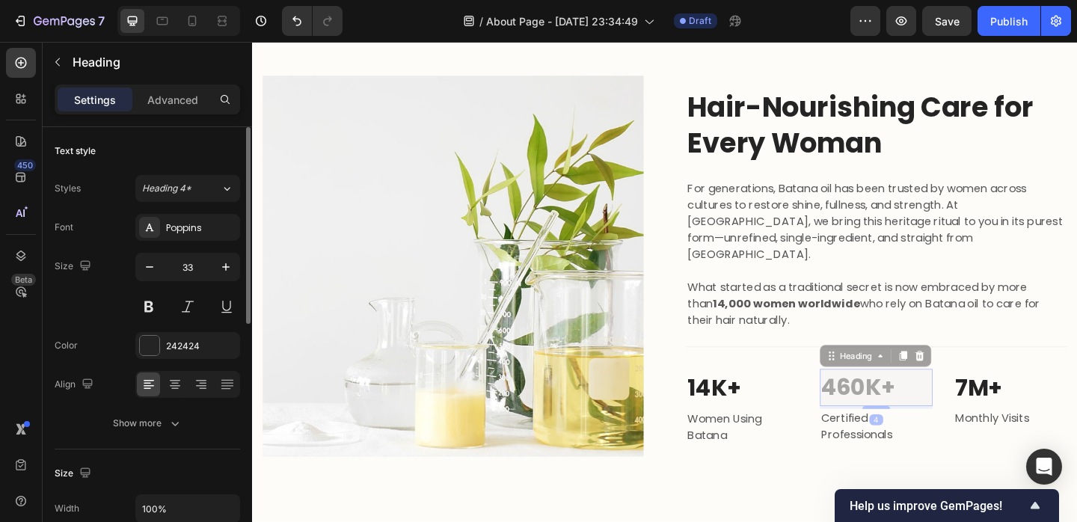
scroll to position [1388, 0]
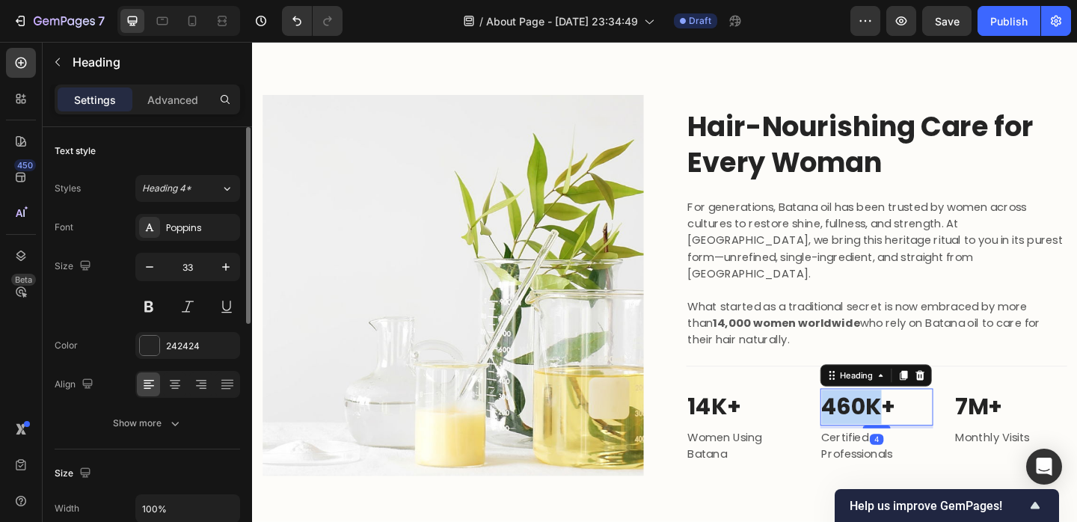
click at [931, 426] on p "460K+" at bounding box center [932, 438] width 120 height 37
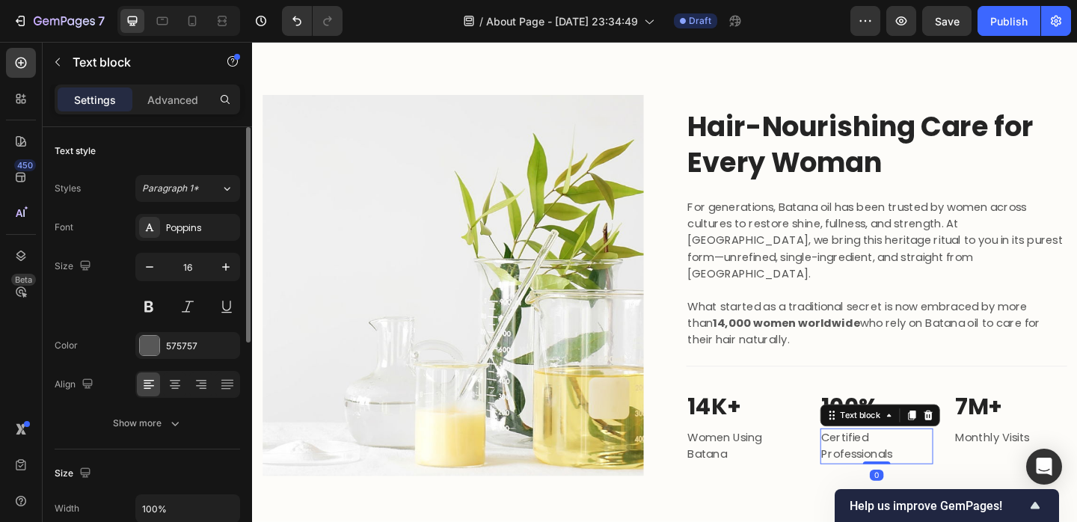
click at [913, 465] on p "Certified Professionals" at bounding box center [932, 482] width 120 height 36
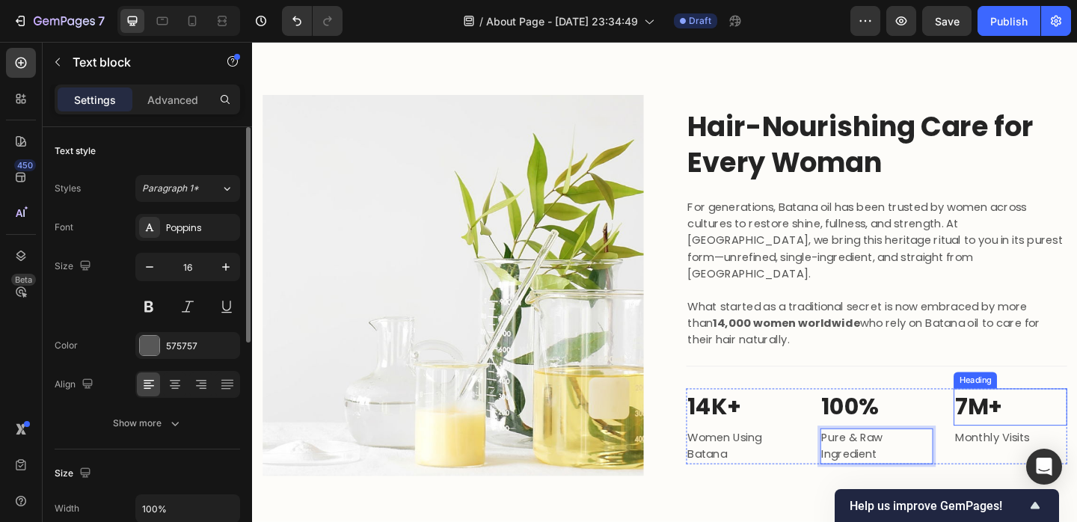
click at [1077, 439] on p "7M+" at bounding box center [1077, 438] width 120 height 37
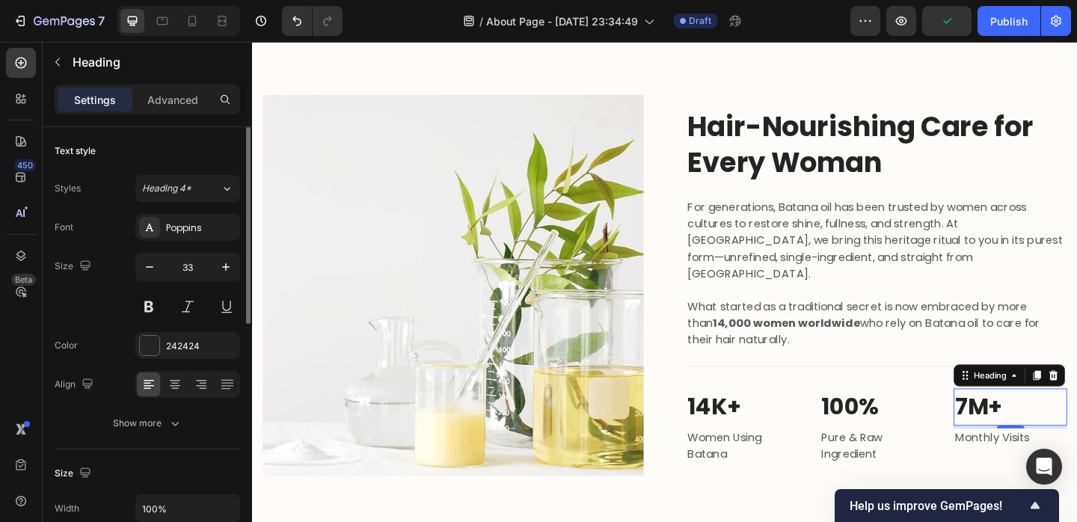
click at [1041, 431] on p "7M+" at bounding box center [1077, 438] width 120 height 37
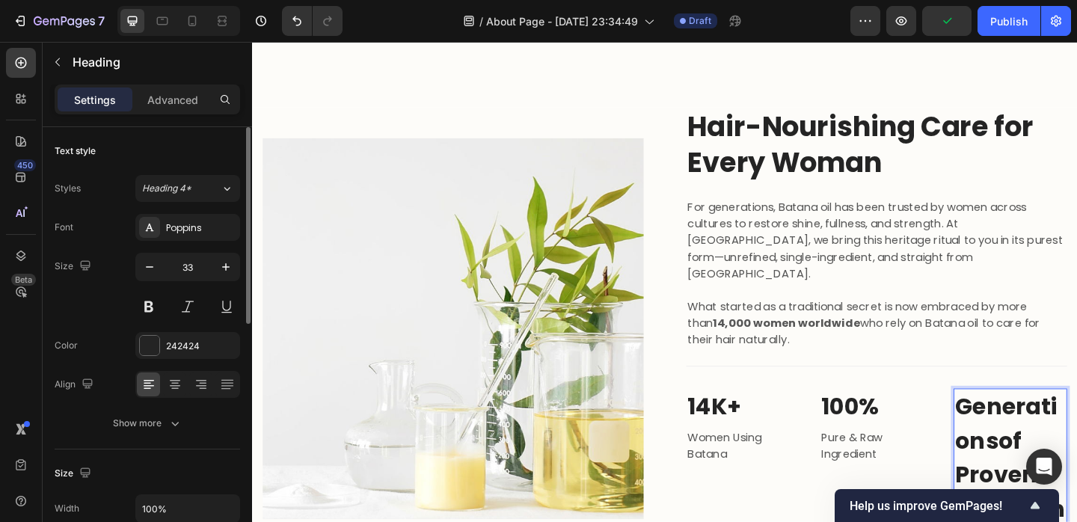
click at [1070, 451] on p "Generations of Proven Tradition" at bounding box center [1077, 494] width 120 height 148
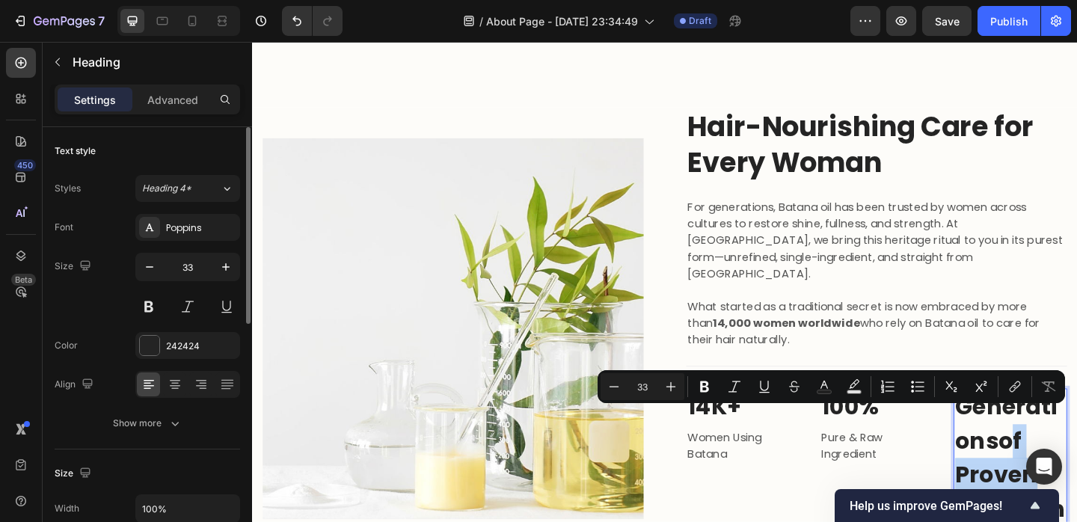
drag, startPoint x: 1070, startPoint y: 456, endPoint x: 1089, endPoint y: 508, distance: 55.2
click at [1077, 509] on p "Generations of Proven Tradition" at bounding box center [1077, 494] width 120 height 148
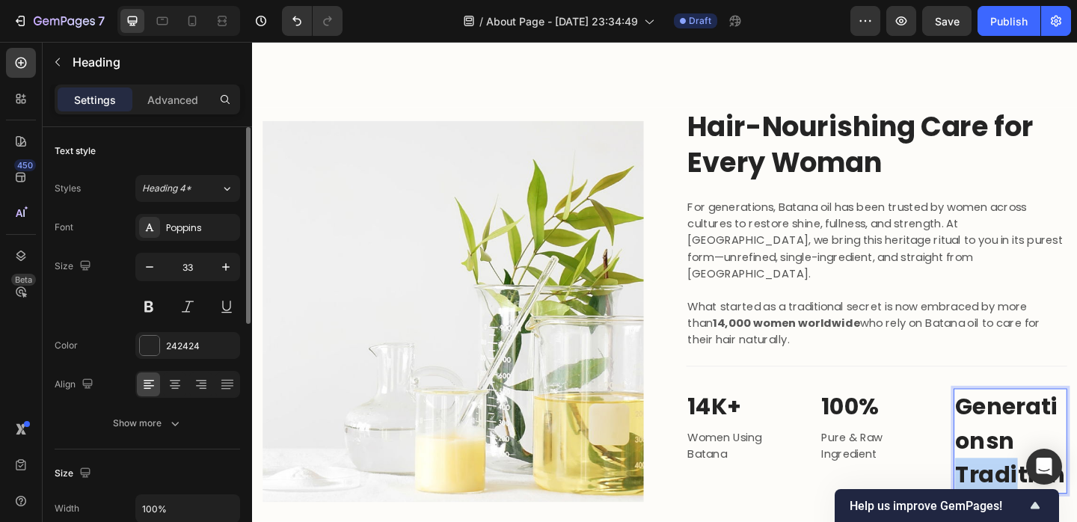
drag, startPoint x: 1066, startPoint y: 475, endPoint x: 1078, endPoint y: 489, distance: 18.0
click at [1077, 489] on p "Generations n Tradition" at bounding box center [1077, 475] width 120 height 111
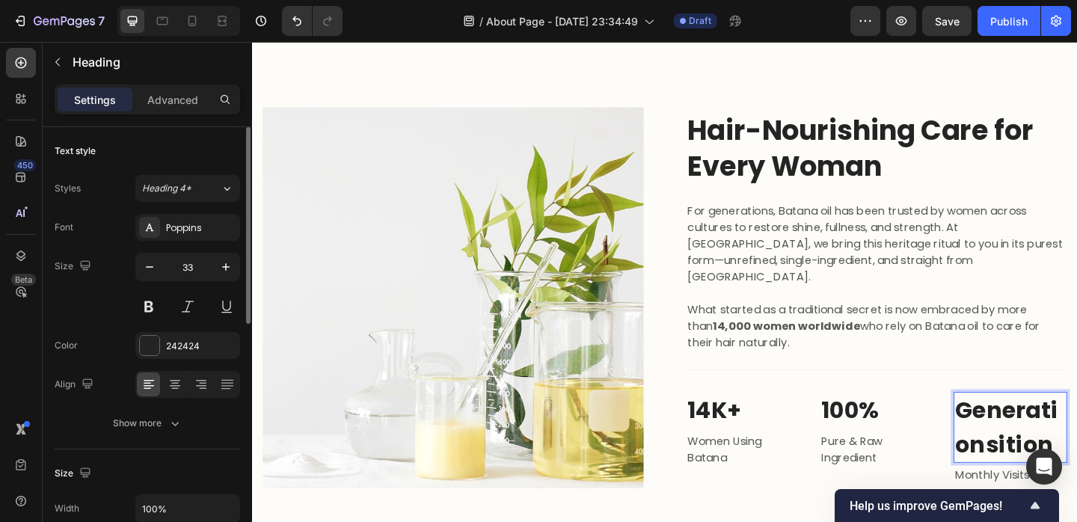
scroll to position [1387, 0]
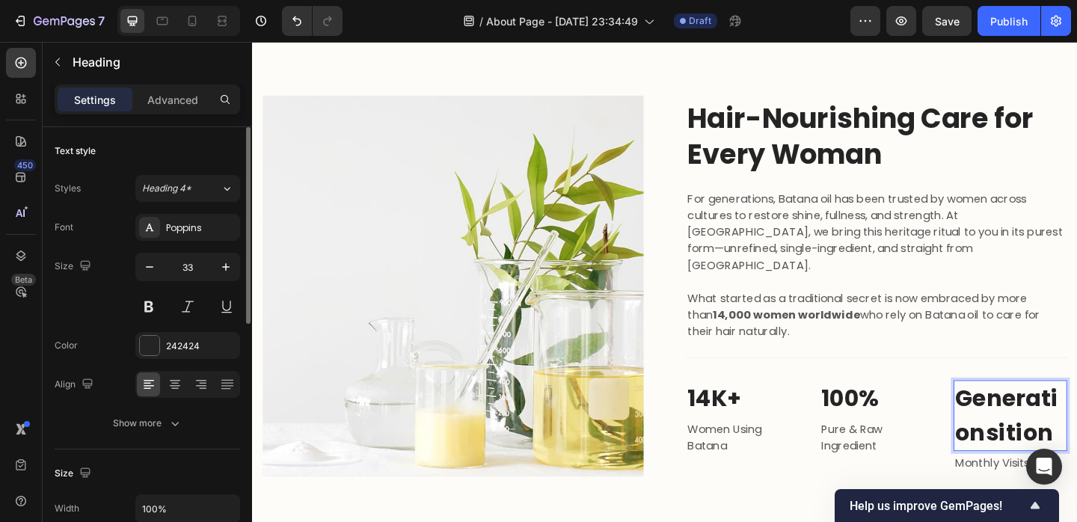
drag, startPoint x: 1124, startPoint y: 459, endPoint x: 1074, endPoint y: 454, distance: 50.3
click at [1074, 454] on p "Generations ition" at bounding box center [1077, 448] width 120 height 74
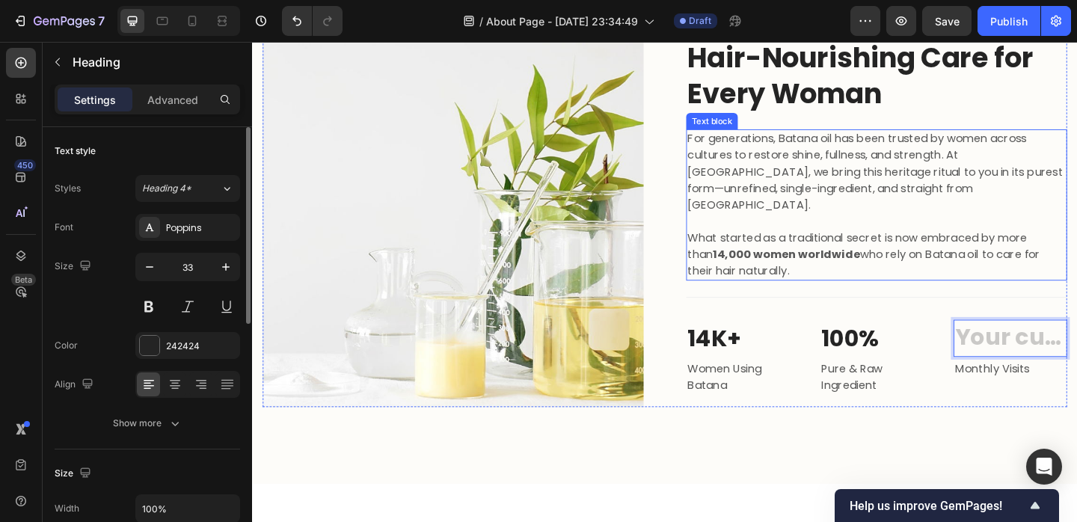
scroll to position [1464, 0]
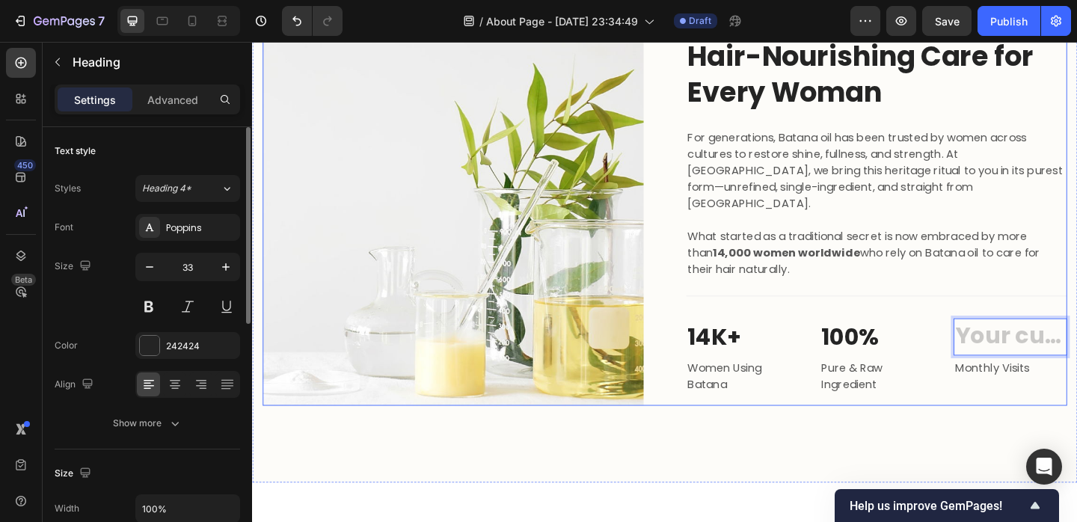
click at [750, 407] on p "Women Using Batana" at bounding box center [786, 406] width 120 height 36
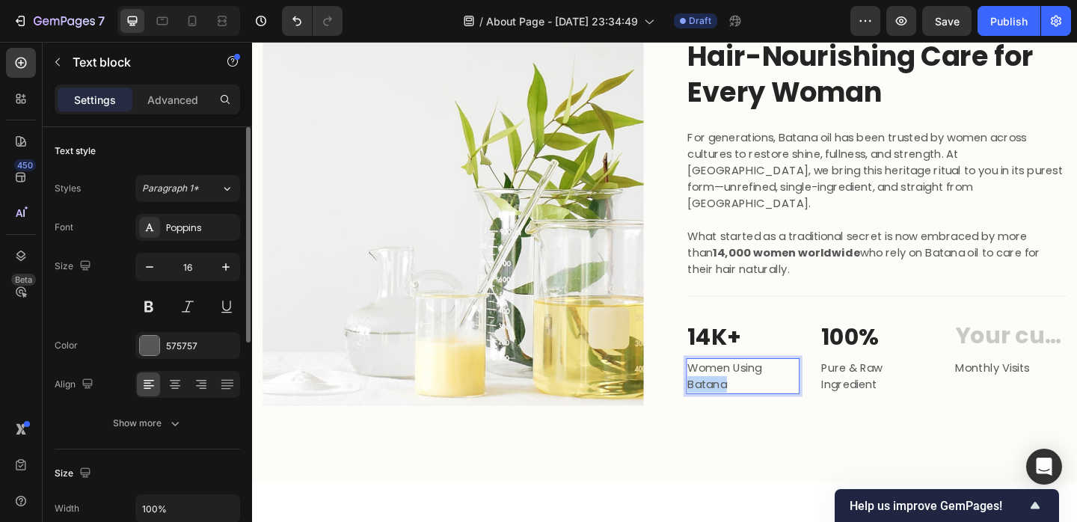
click at [738, 407] on p "Women Using Batana" at bounding box center [786, 406] width 120 height 36
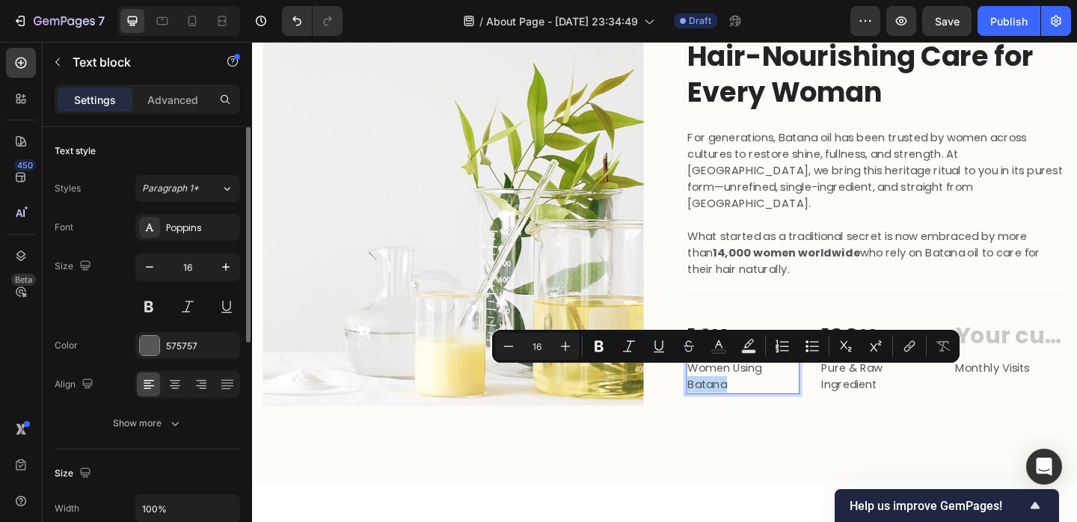
click at [727, 407] on p "Women Using Batana" at bounding box center [786, 406] width 120 height 36
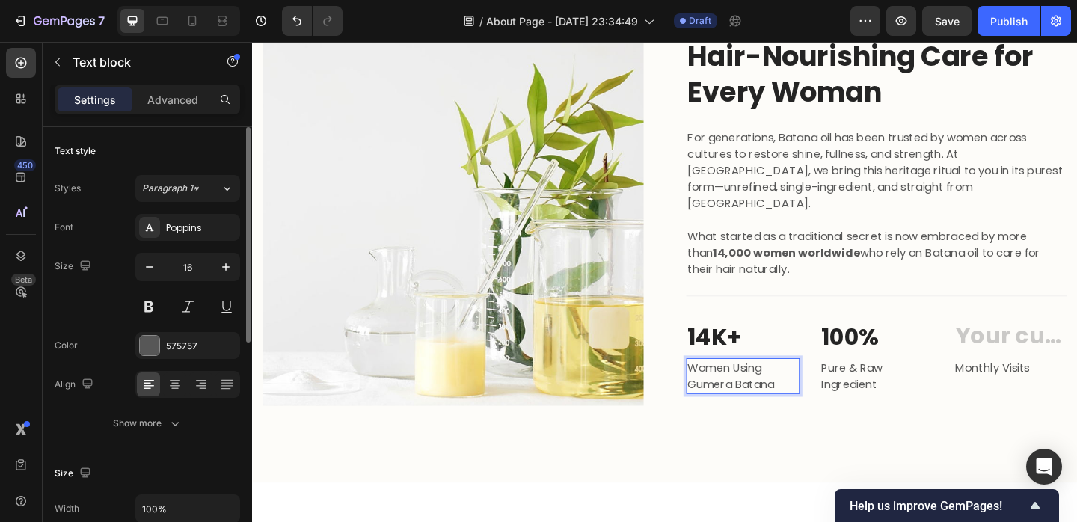
click at [830, 409] on p "Women Using Gumera Batana" at bounding box center [786, 406] width 120 height 36
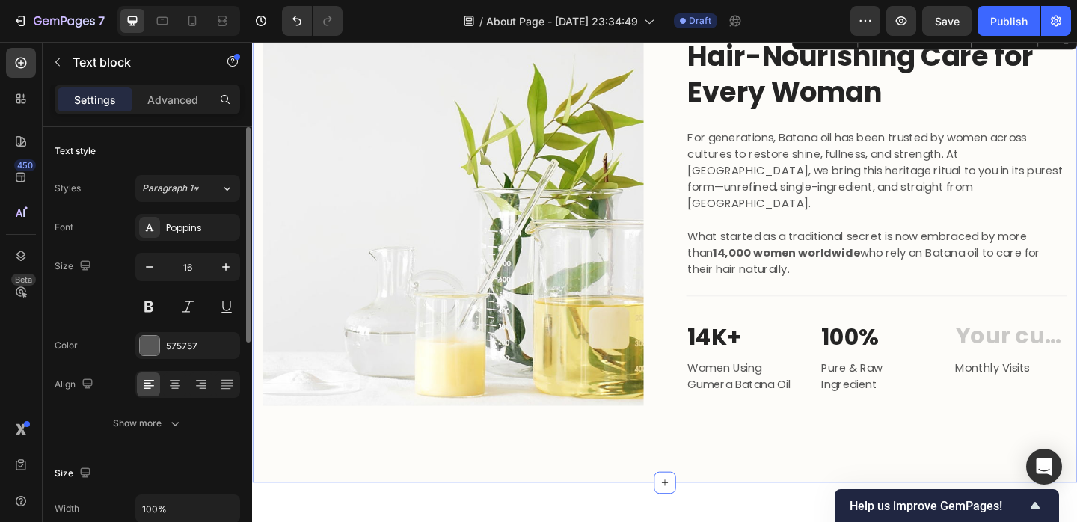
click at [822, 452] on div "Image Hair-Nourishing Care for Every Woman Heading For generations, Batana oil …" at bounding box center [701, 272] width 898 height 498
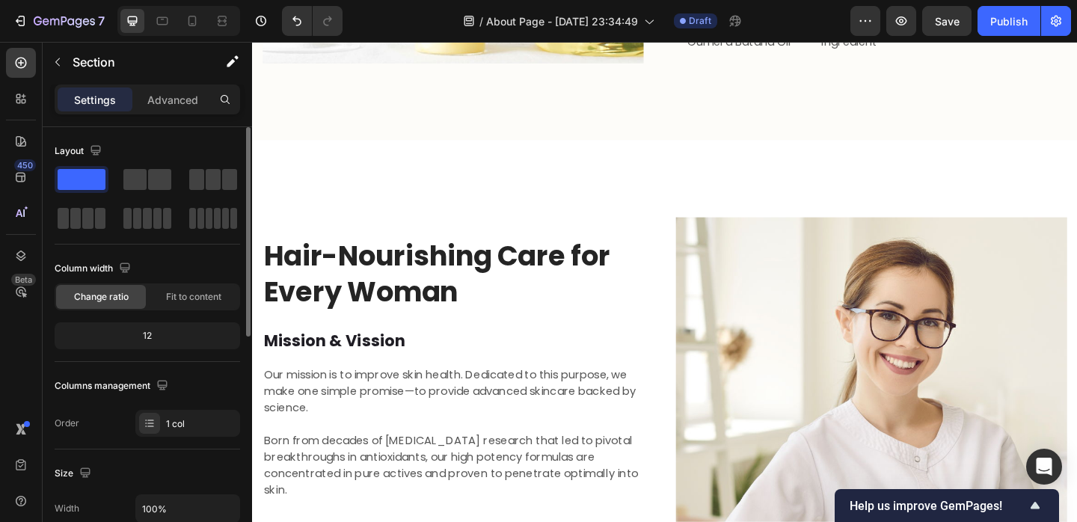
scroll to position [1581, 0]
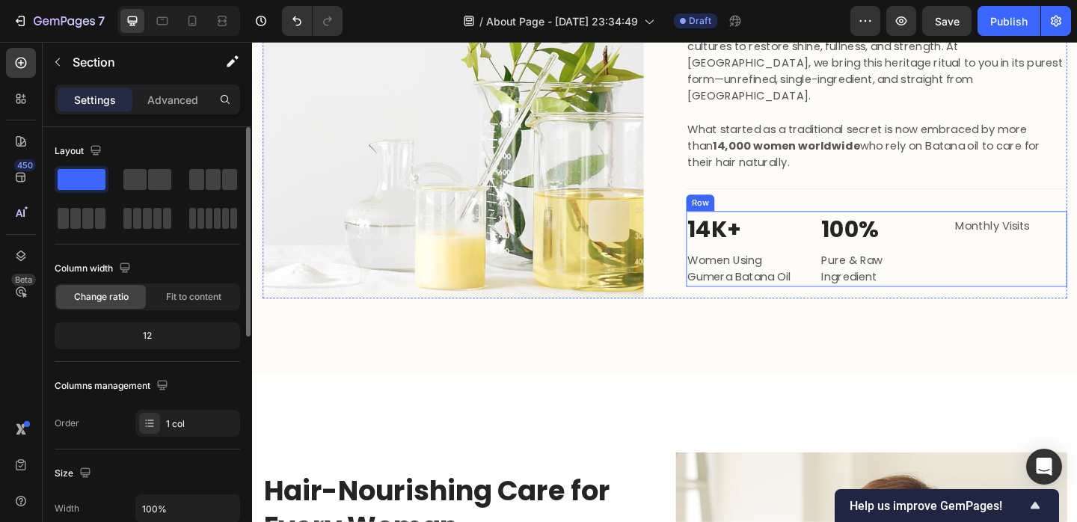
click at [1050, 243] on div "Monthly Visits" at bounding box center [1076, 242] width 123 height 21
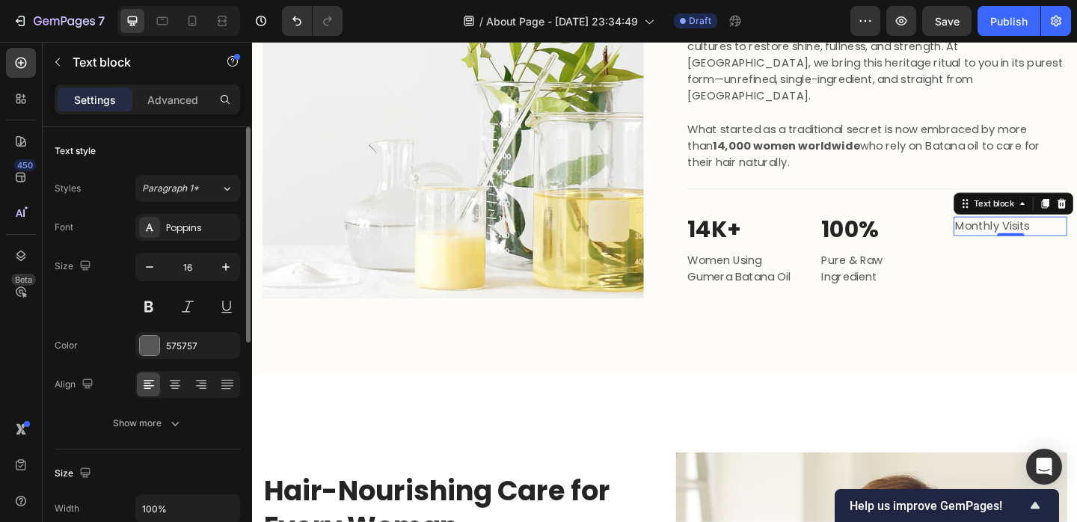
click at [1017, 218] on div "Text block" at bounding box center [1080, 218] width 130 height 24
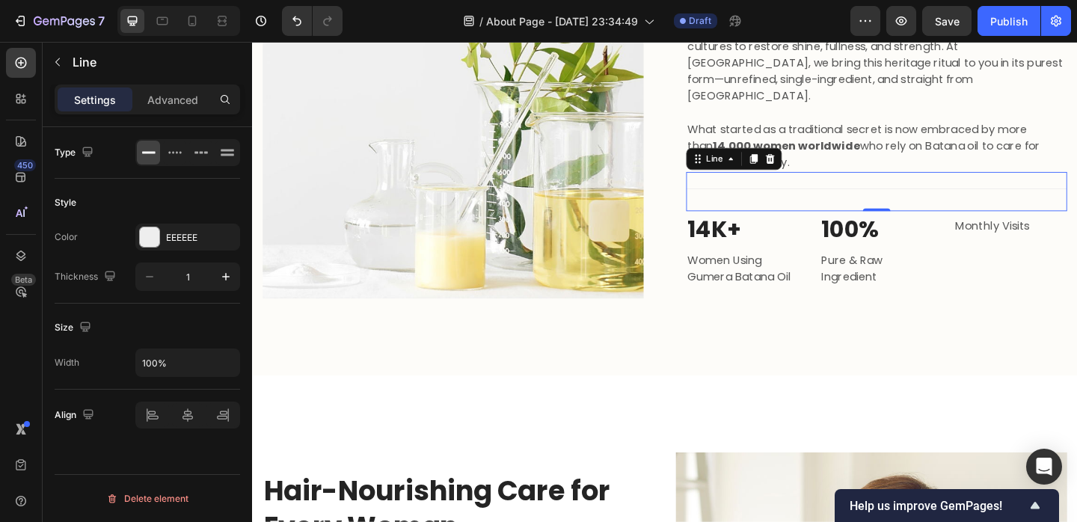
click at [1005, 201] on div at bounding box center [931, 201] width 414 height 1
click at [1050, 216] on div "Title Line 0" at bounding box center [931, 204] width 414 height 43
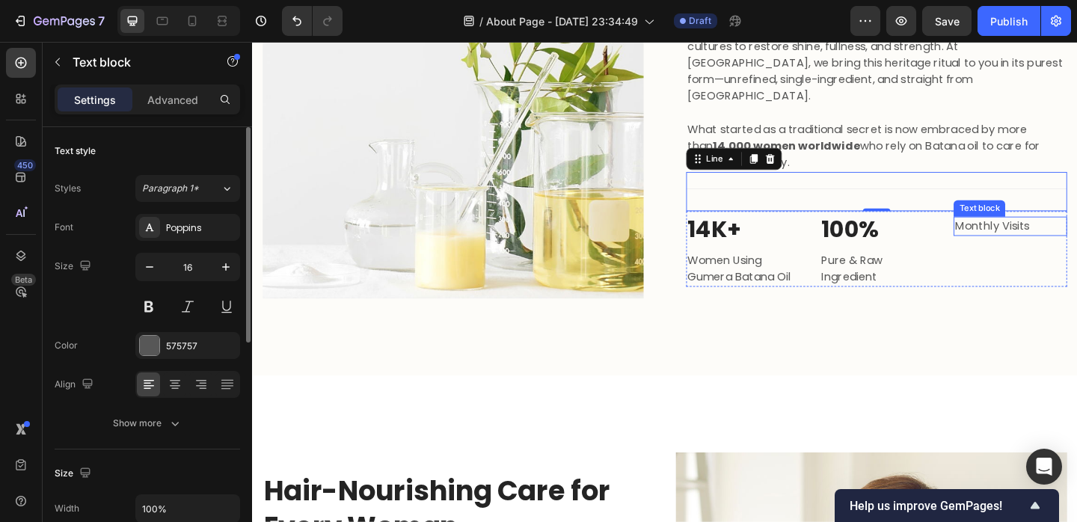
click at [1042, 234] on p "Monthly Visits" at bounding box center [1077, 242] width 120 height 18
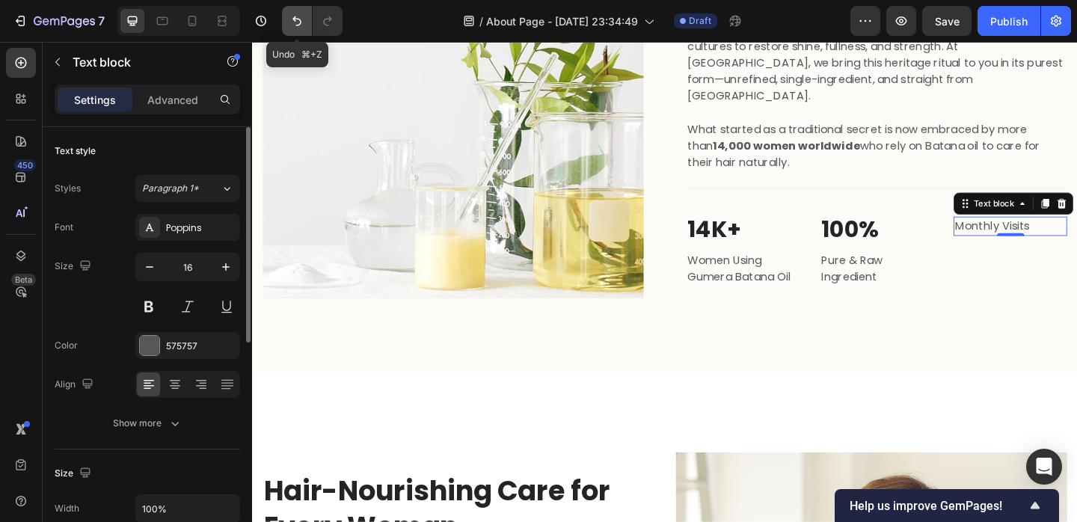
click at [300, 28] on icon "Undo/Redo" at bounding box center [297, 20] width 15 height 15
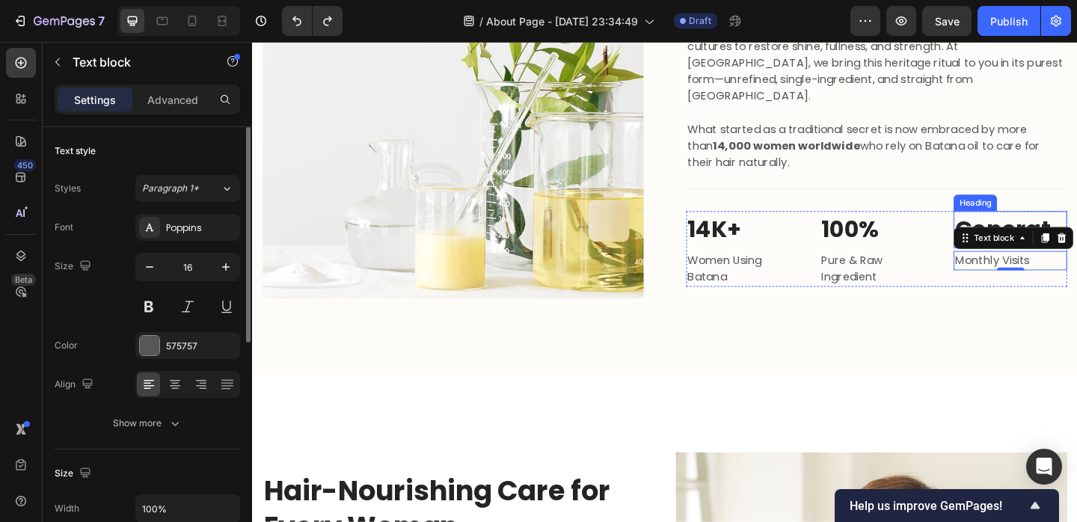
click at [1072, 232] on strong "Generat" at bounding box center [1069, 245] width 104 height 35
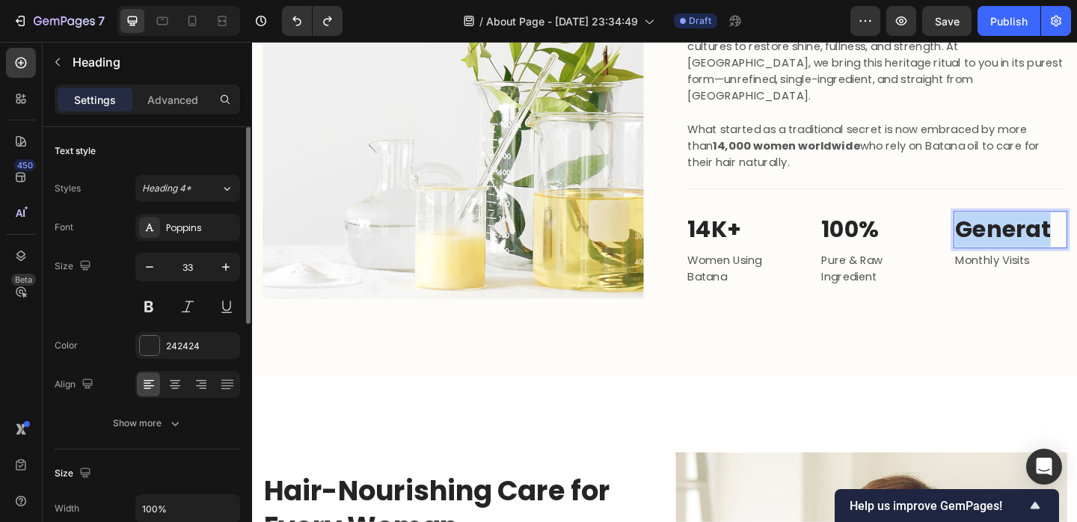
click at [1075, 230] on strong "Generat" at bounding box center [1069, 245] width 104 height 35
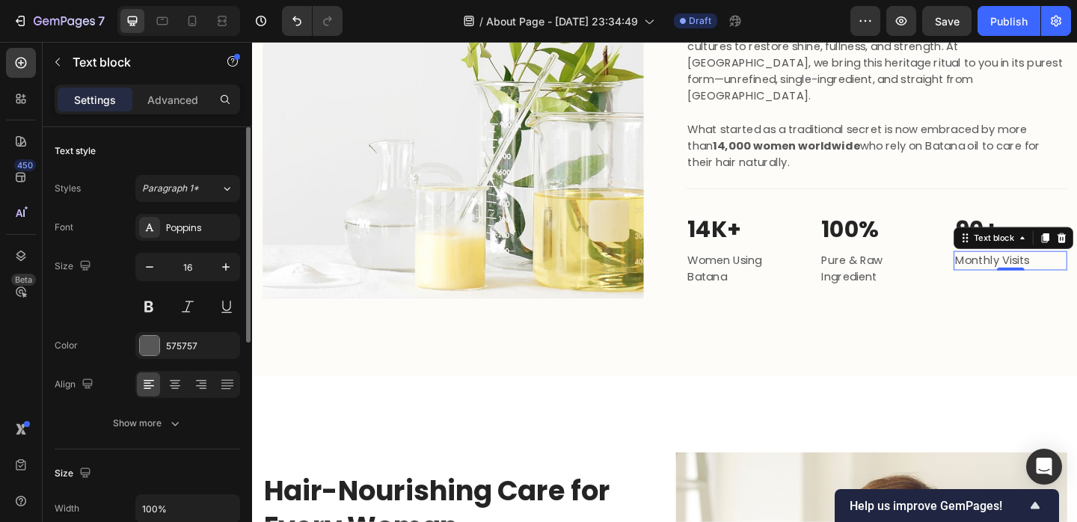
click at [1077, 271] on p "Monthly Visits" at bounding box center [1077, 280] width 120 height 18
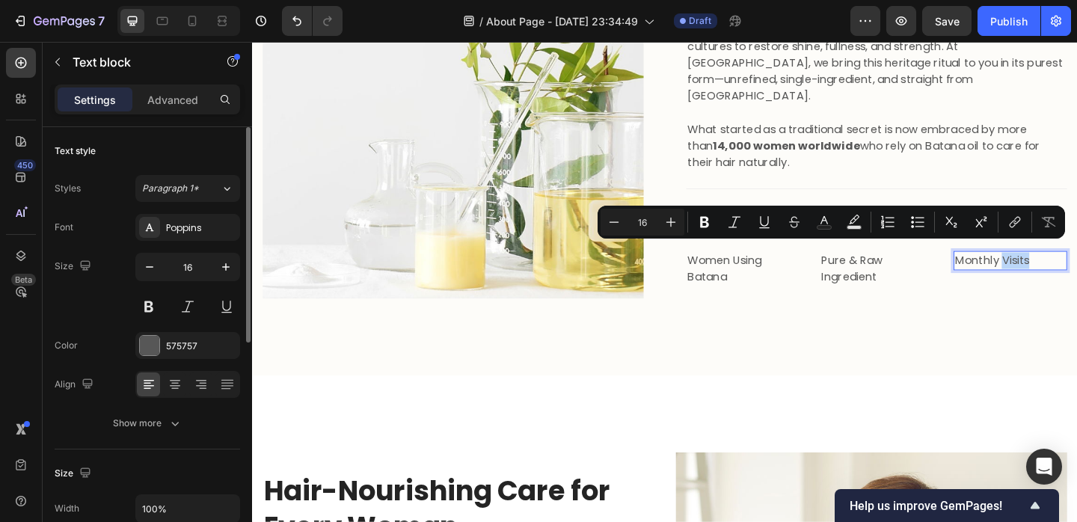
click at [1077, 271] on p "Monthly Visits" at bounding box center [1077, 280] width 120 height 18
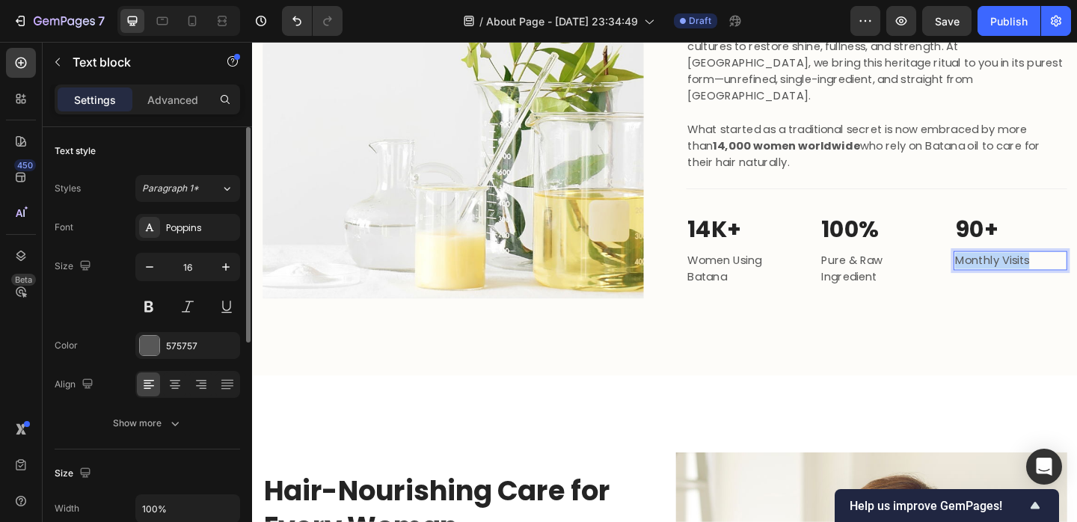
click at [1077, 271] on p "Monthly Visits" at bounding box center [1077, 280] width 120 height 18
click at [778, 284] on p "Women Using Batana" at bounding box center [786, 289] width 120 height 36
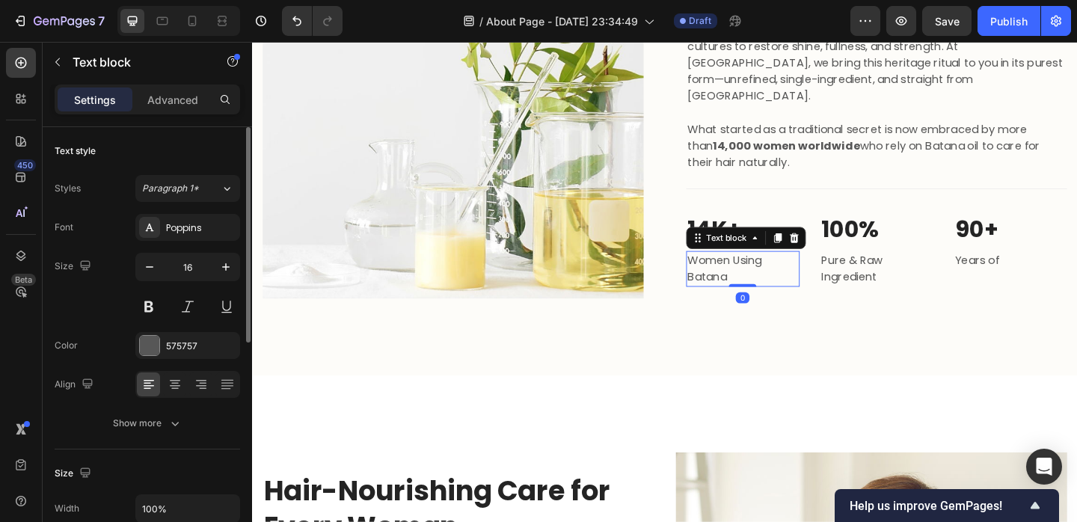
click at [772, 287] on p "Women Using Batana" at bounding box center [786, 289] width 120 height 36
click at [729, 287] on p "Women Using Batana" at bounding box center [786, 289] width 120 height 36
click at [824, 280] on p "Women Using Gumera Batana" at bounding box center [786, 289] width 120 height 36
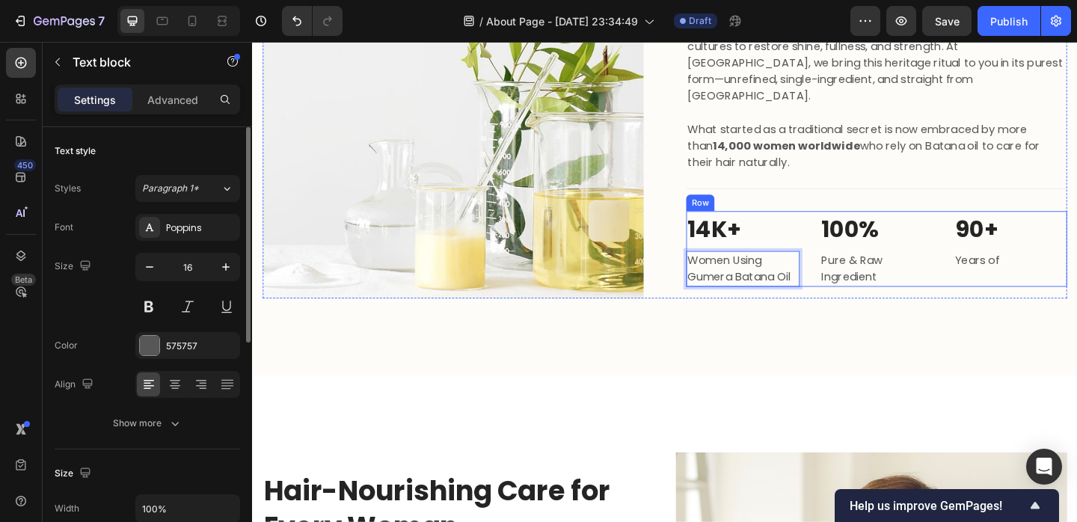
click at [1050, 281] on div "⁠⁠⁠⁠⁠⁠⁠ 90+ Heading Years of Text block" at bounding box center [1076, 267] width 123 height 82
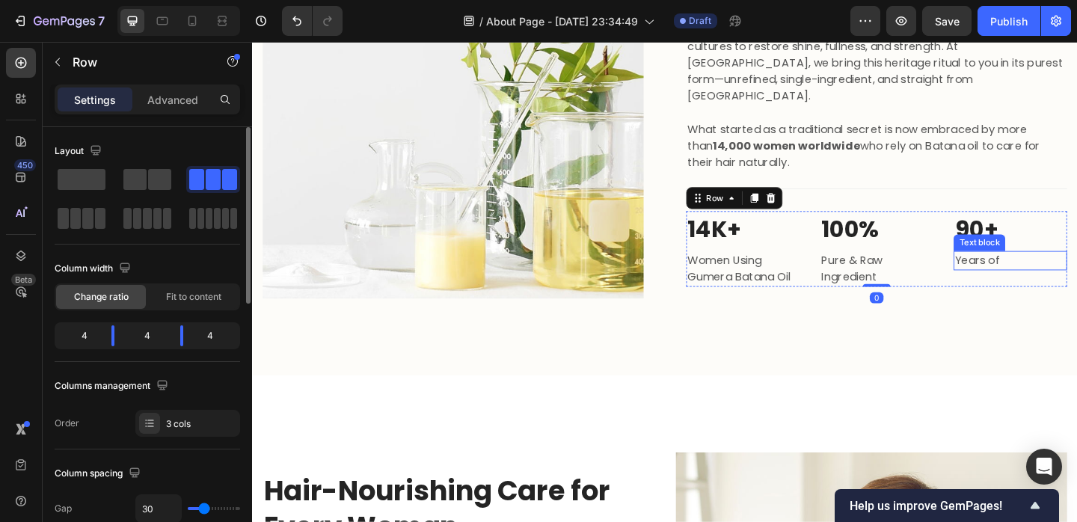
click at [1040, 271] on p "Years of" at bounding box center [1077, 280] width 120 height 18
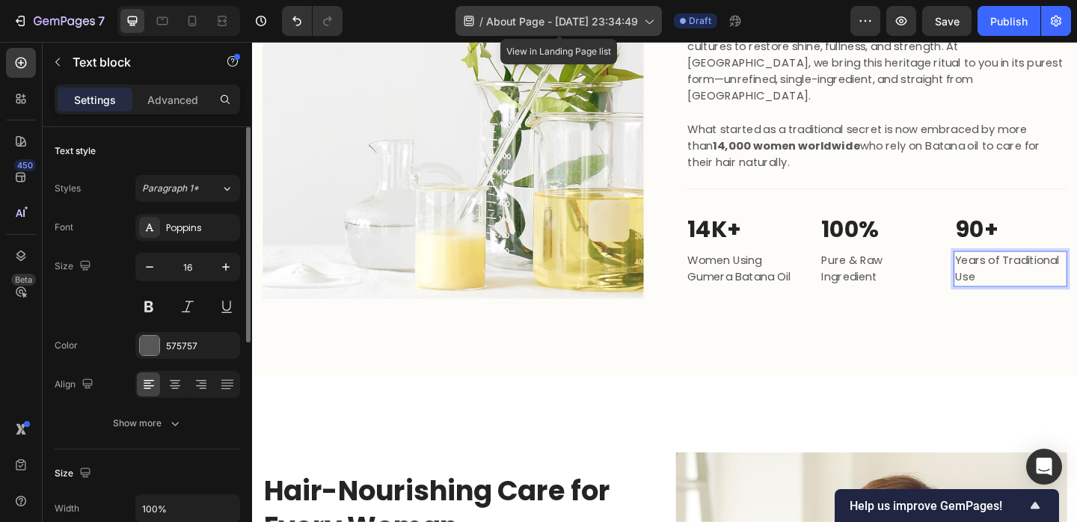
click at [566, 29] on div "/ About Page - [DATE] 23:34:49" at bounding box center [559, 21] width 206 height 30
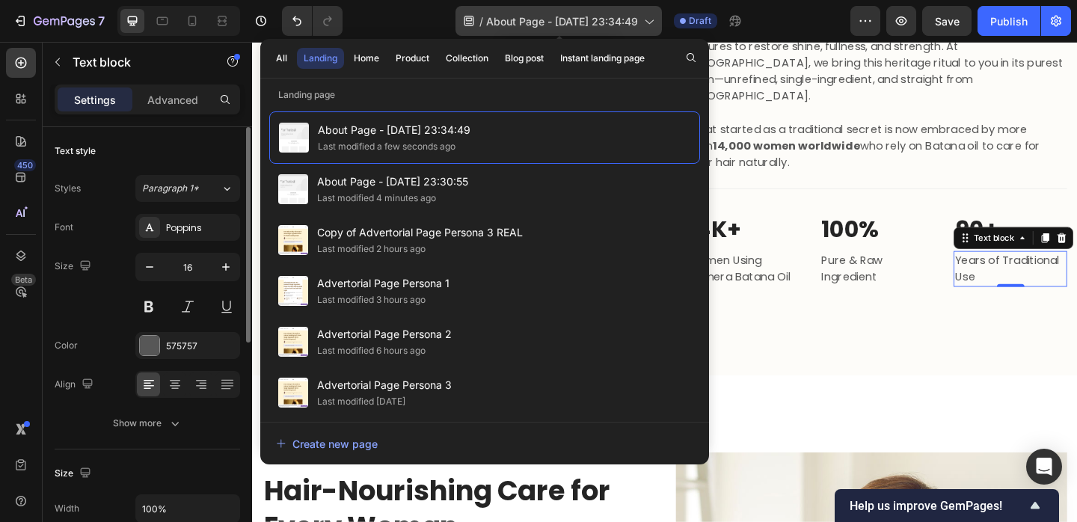
click at [633, 25] on span "About Page - [DATE] 23:34:49" at bounding box center [562, 21] width 152 height 16
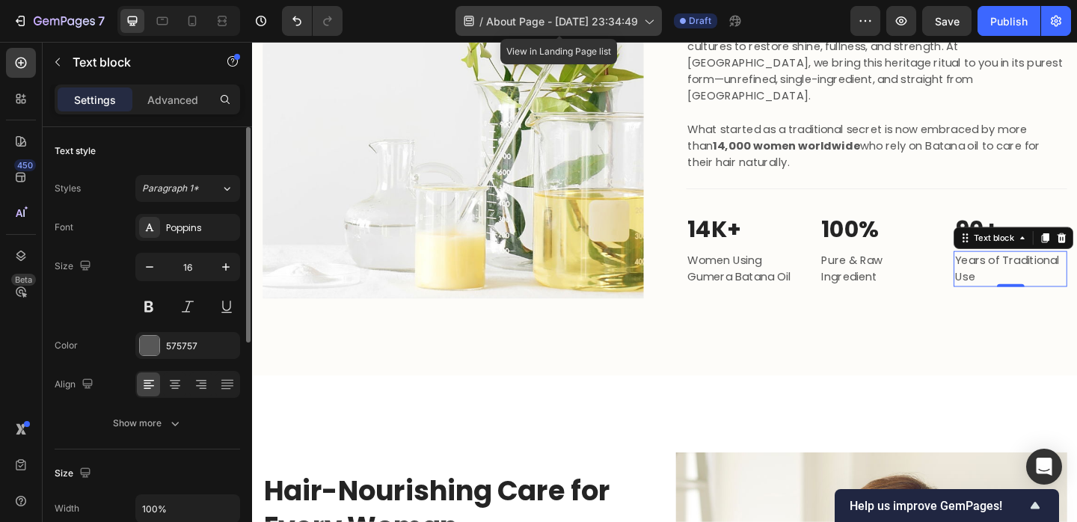
click at [633, 25] on span "About Page - [DATE] 23:34:49" at bounding box center [562, 21] width 152 height 16
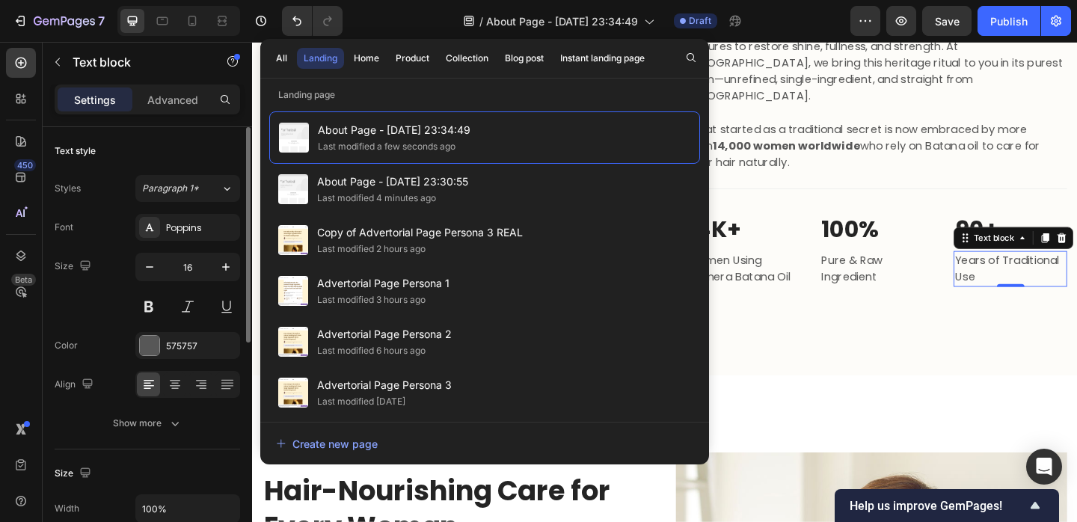
click at [823, 19] on div "/ About Page - [DATE] 23:34:49 Draft" at bounding box center [603, 21] width 496 height 30
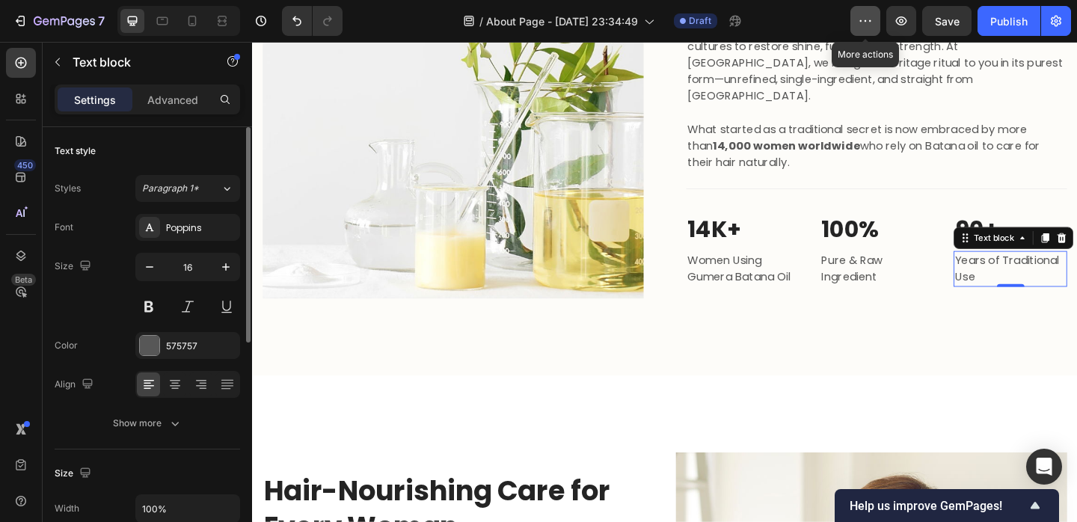
click at [859, 15] on icon "button" at bounding box center [865, 20] width 15 height 15
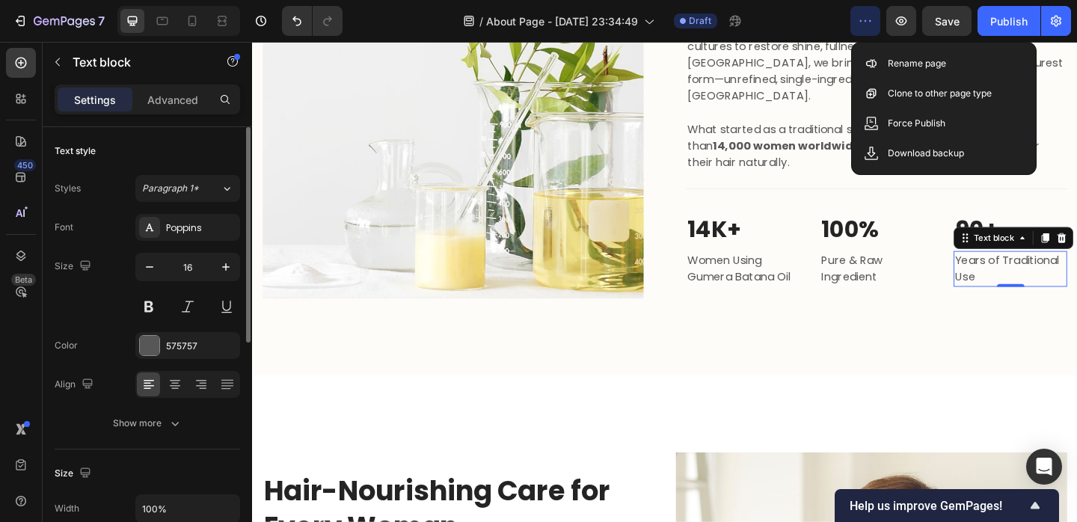
click at [799, 22] on div "/ About Page - [DATE] 23:34:49 Draft" at bounding box center [603, 21] width 496 height 30
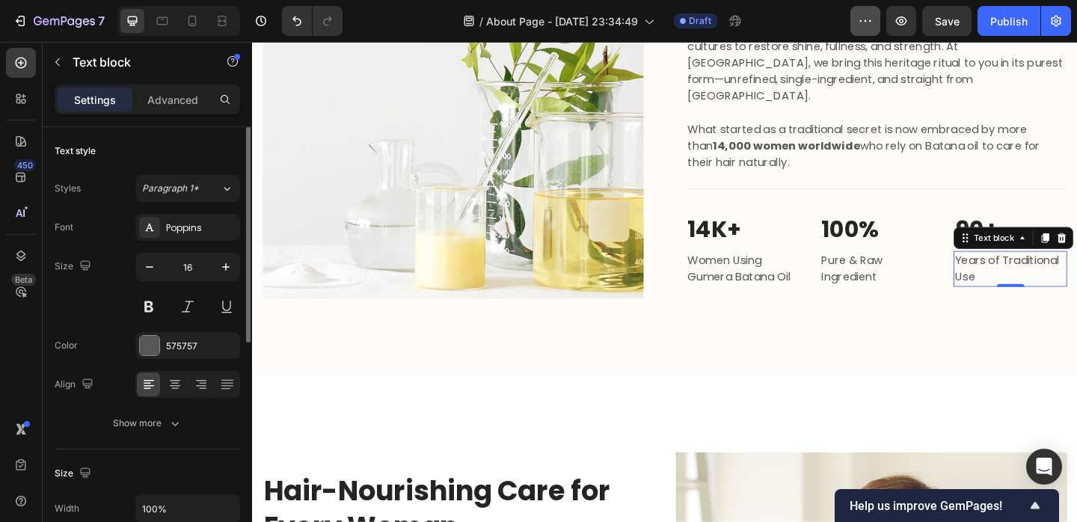
click at [853, 22] on button "button" at bounding box center [866, 21] width 30 height 30
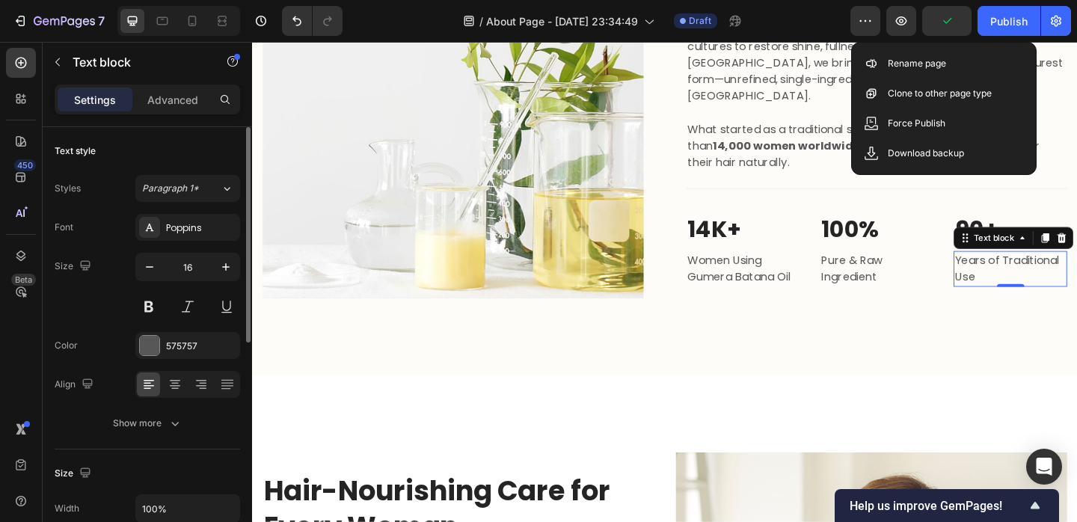
click at [783, 21] on div "/ About Page - [DATE] 23:34:49 Draft" at bounding box center [603, 21] width 496 height 30
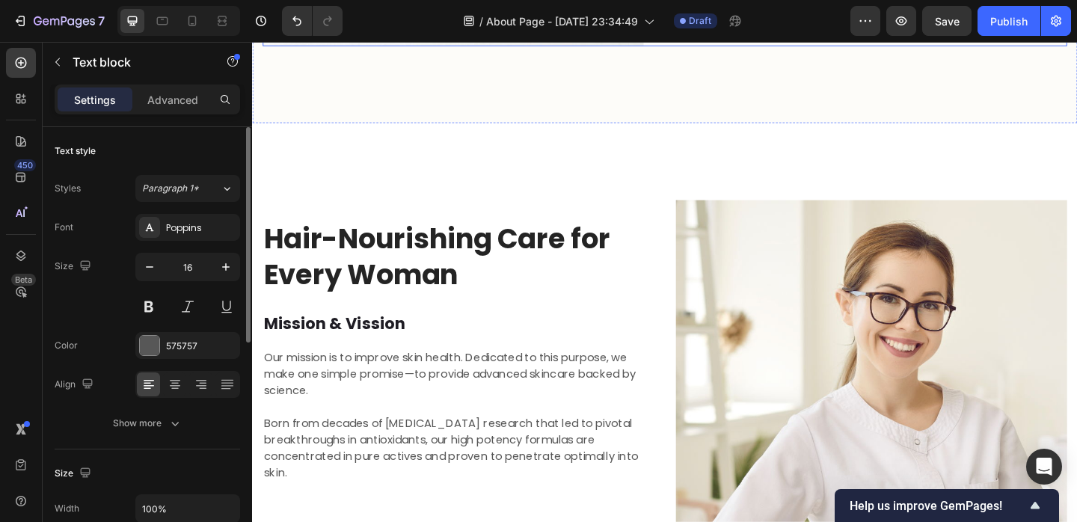
scroll to position [1902, 0]
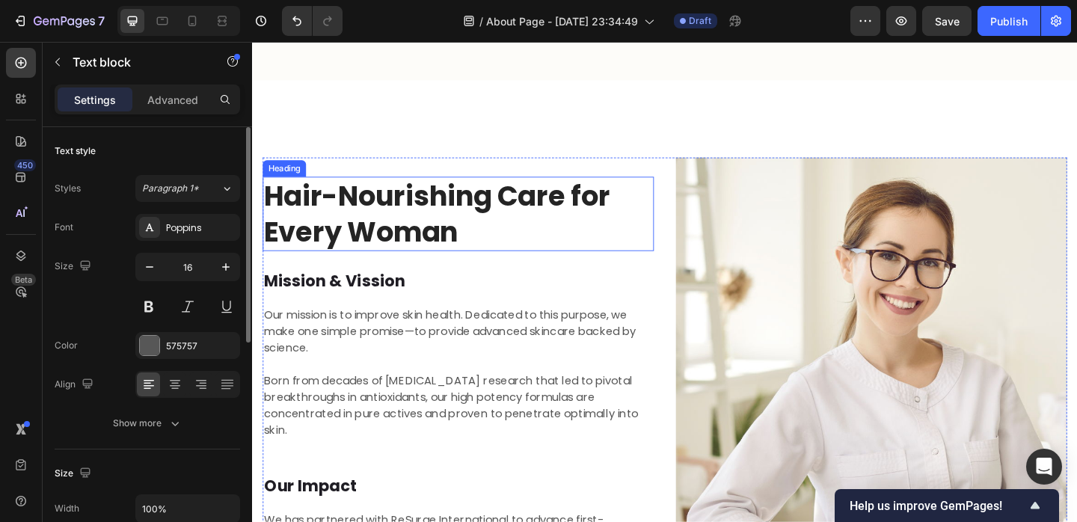
click at [489, 229] on h2 "Hair-Nourishing Care for Every Woman" at bounding box center [476, 229] width 426 height 81
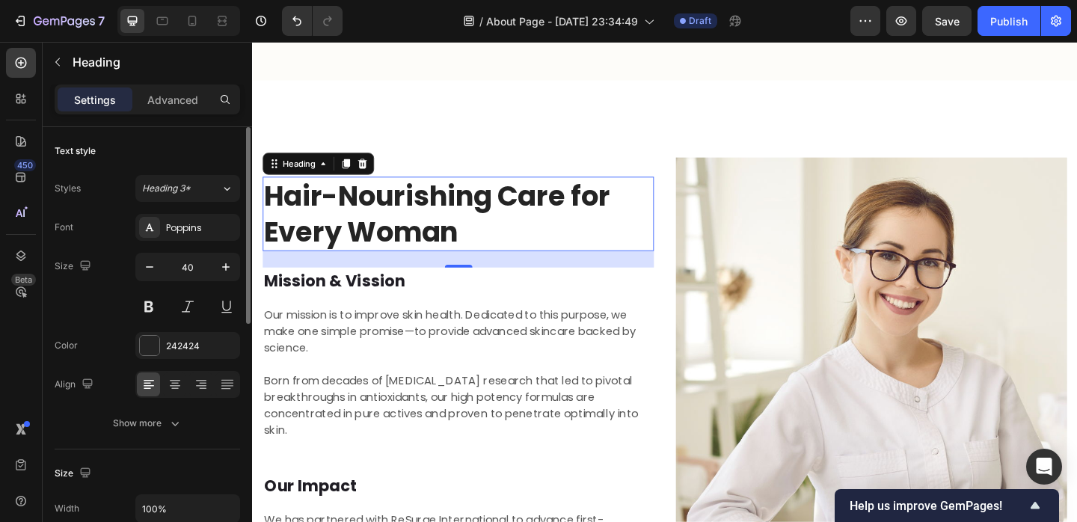
click at [426, 218] on h2 "Hair-Nourishing Care for Every Woman" at bounding box center [476, 229] width 426 height 81
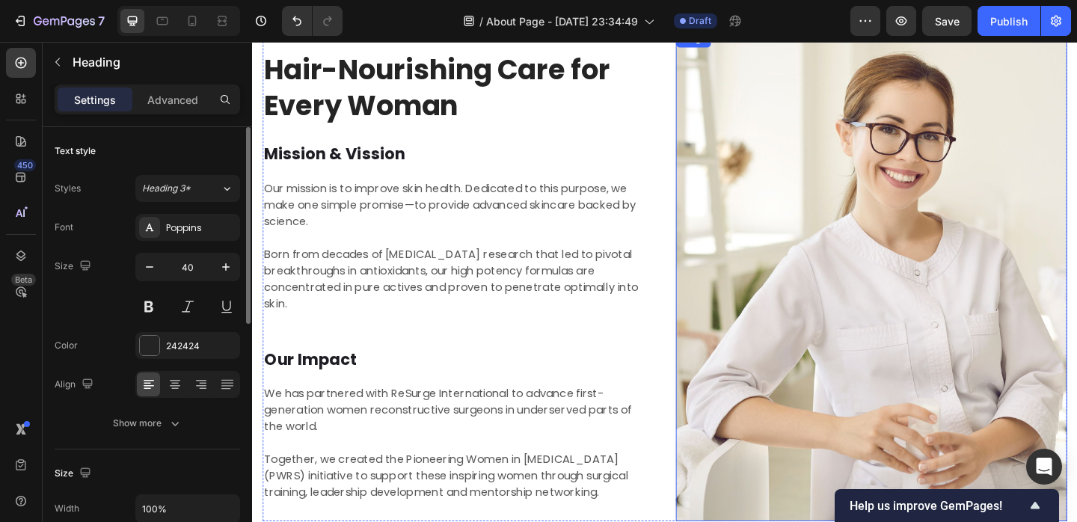
scroll to position [1988, 0]
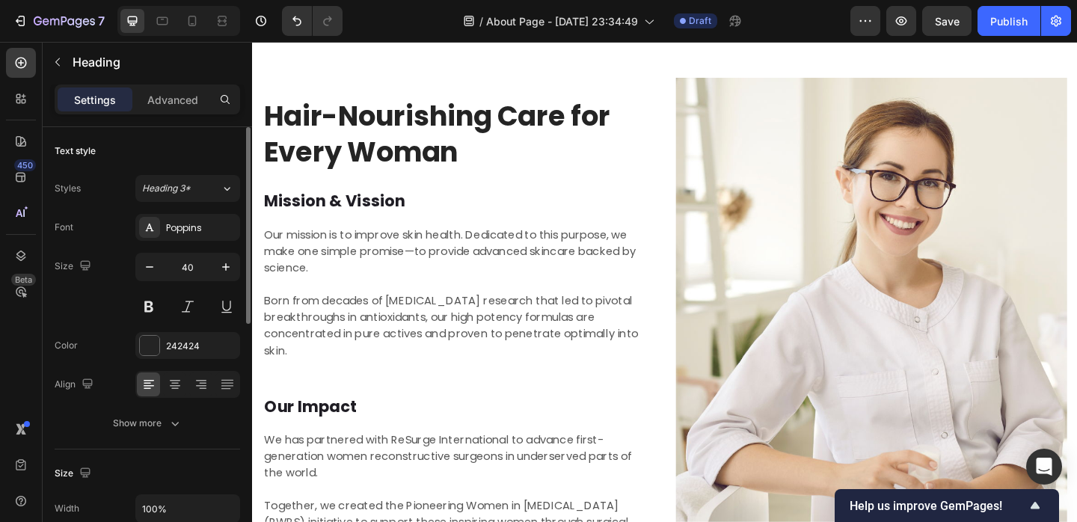
click at [390, 150] on h2 "Hair-Nourishing Care for Every Woman" at bounding box center [476, 142] width 426 height 81
click at [390, 150] on p "Hair-Nourishing Care for Every Woman" at bounding box center [476, 142] width 423 height 78
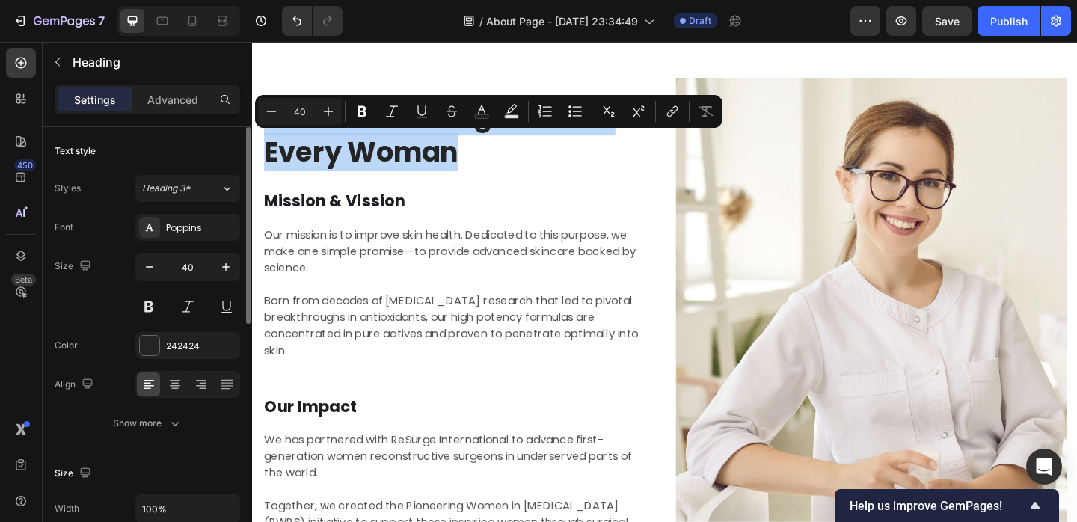
click at [390, 150] on p "Hair-Nourishing Care for Every Woman" at bounding box center [476, 142] width 423 height 78
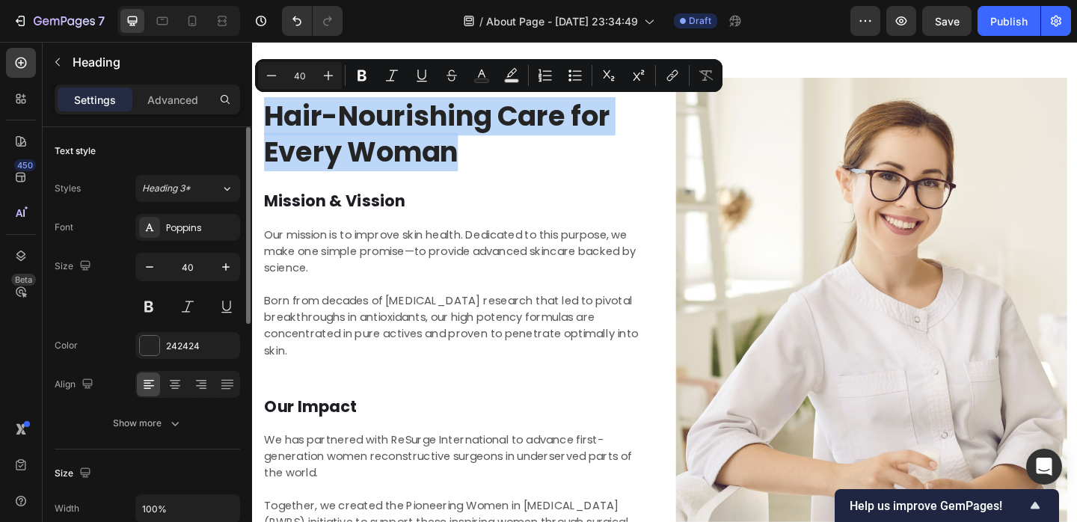
click at [389, 144] on p "Hair-Nourishing Care for Every Woman" at bounding box center [476, 142] width 423 height 78
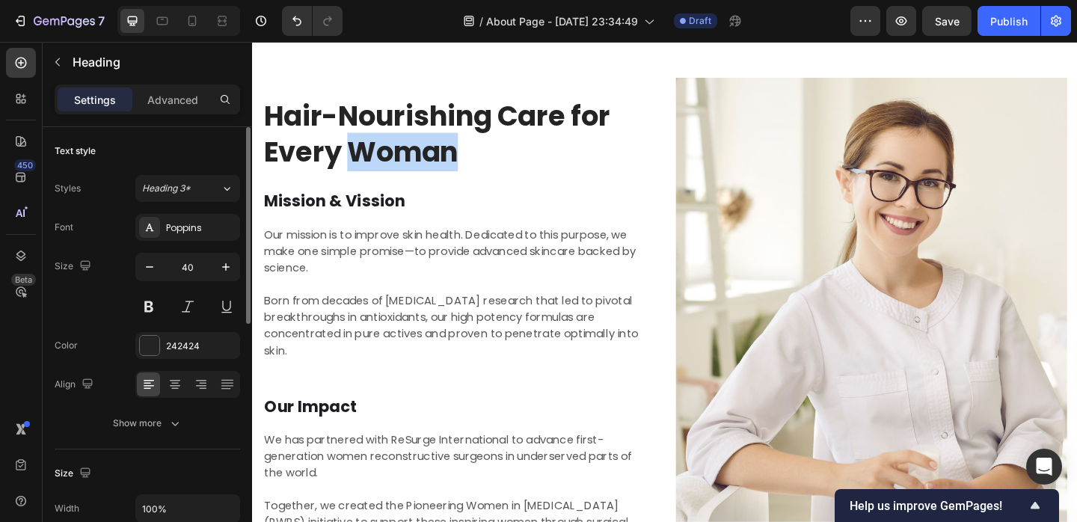
click at [389, 144] on p "Hair-Nourishing Care for Every Woman" at bounding box center [476, 142] width 423 height 78
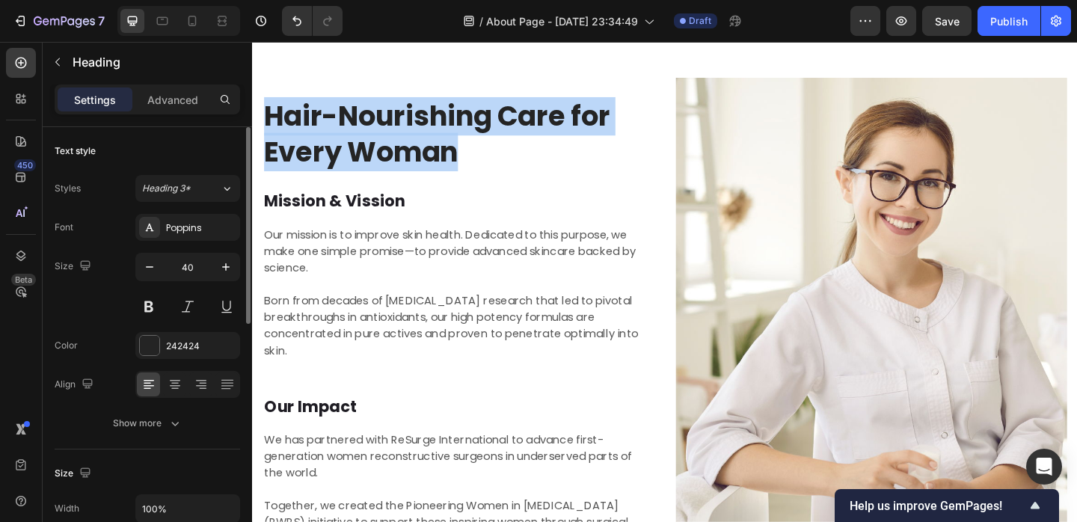
click at [389, 144] on p "Hair-Nourishing Care for Every Woman" at bounding box center [476, 142] width 423 height 78
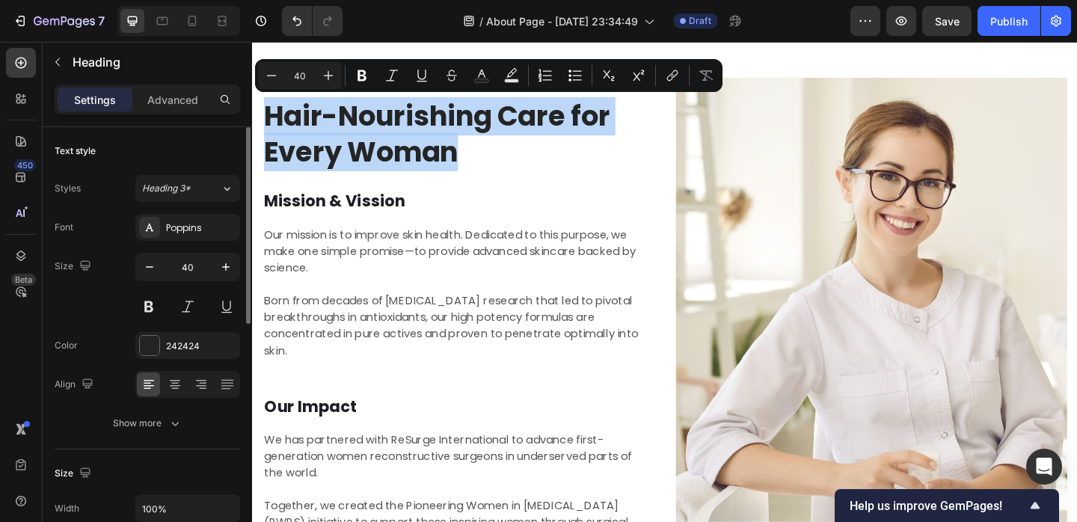
scroll to position [2008, 0]
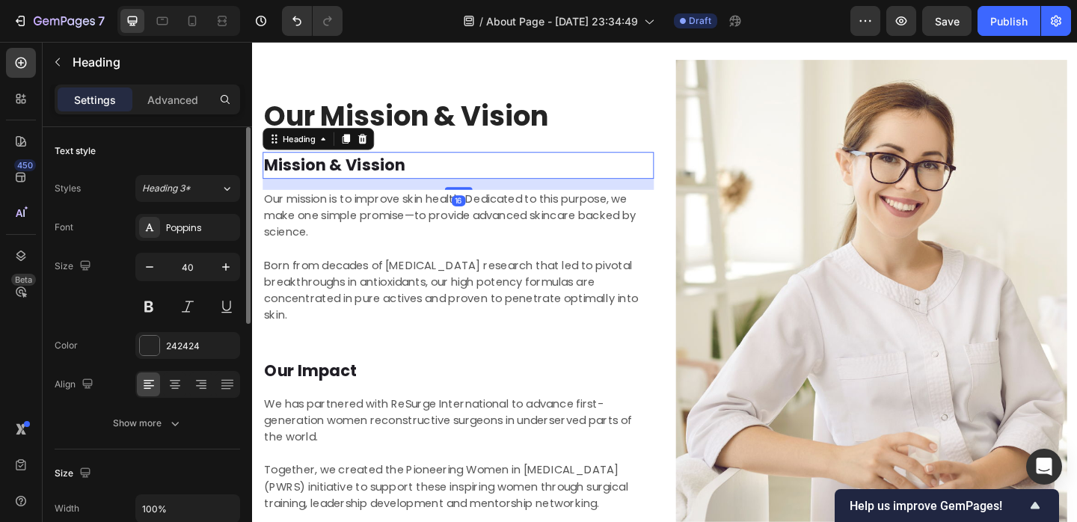
click at [349, 165] on p "Mission & Vission" at bounding box center [476, 176] width 423 height 26
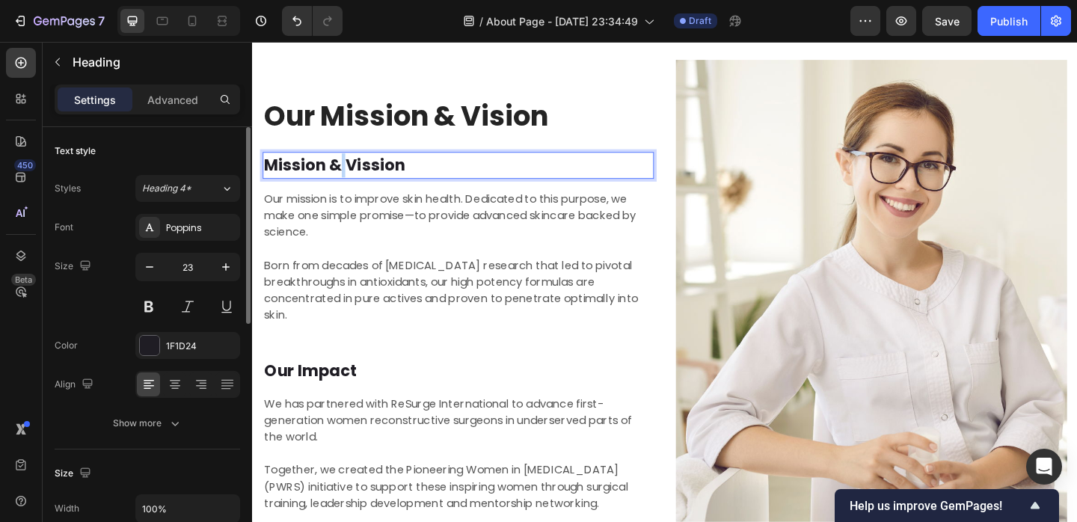
click at [349, 165] on p "Mission & Vission" at bounding box center [476, 176] width 423 height 26
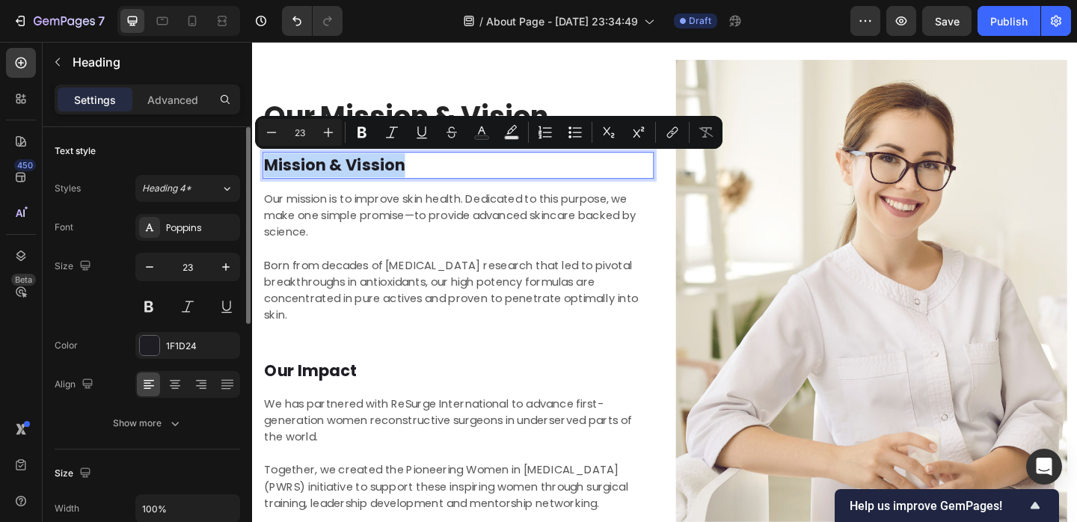
click at [349, 165] on p "Mission & Vission" at bounding box center [476, 176] width 423 height 26
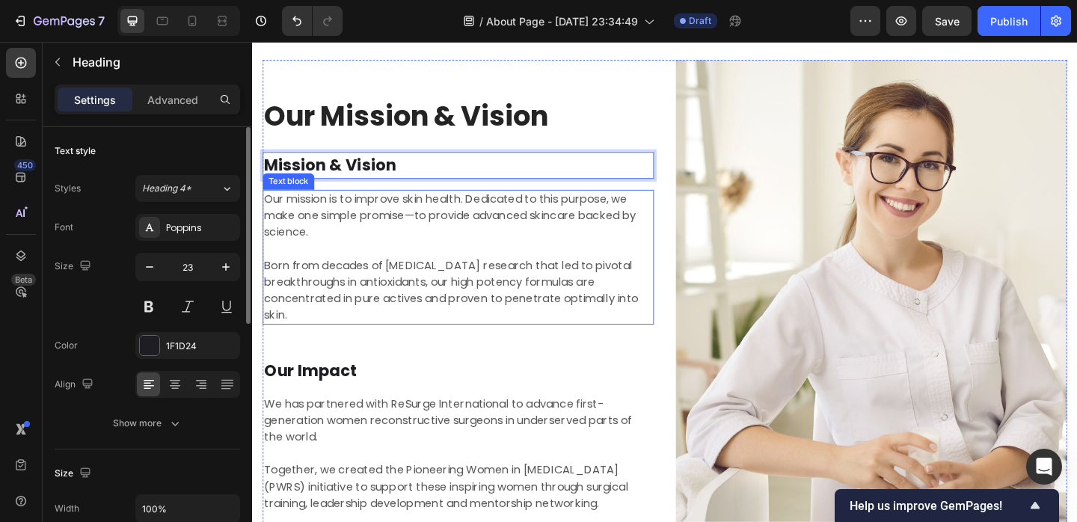
click at [357, 229] on p "Our mission is to improve skin health. Dedicated to this purpose, we make one s…" at bounding box center [476, 276] width 423 height 144
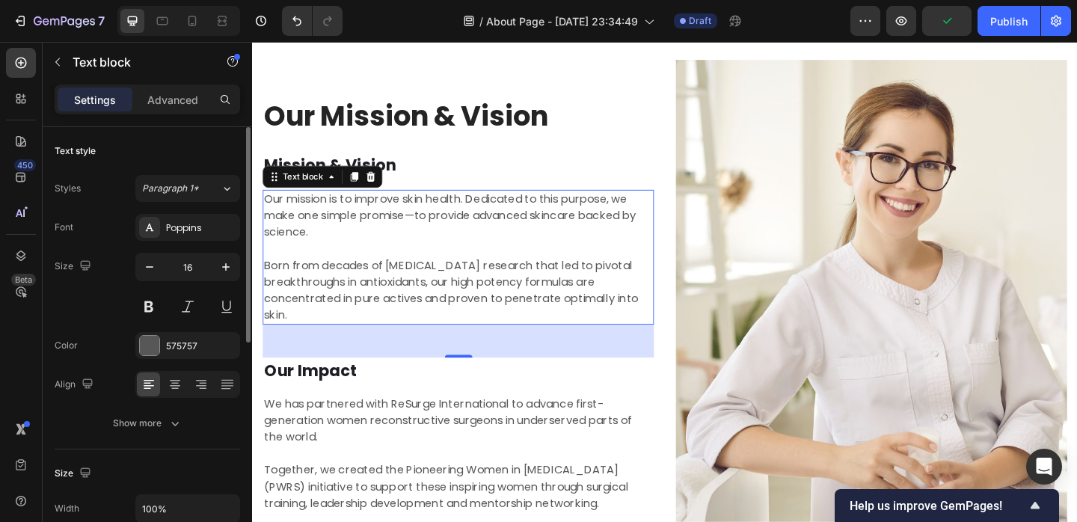
click at [358, 242] on p "Our mission is to improve skin health. Dedicated to this purpose, we make one s…" at bounding box center [476, 276] width 423 height 144
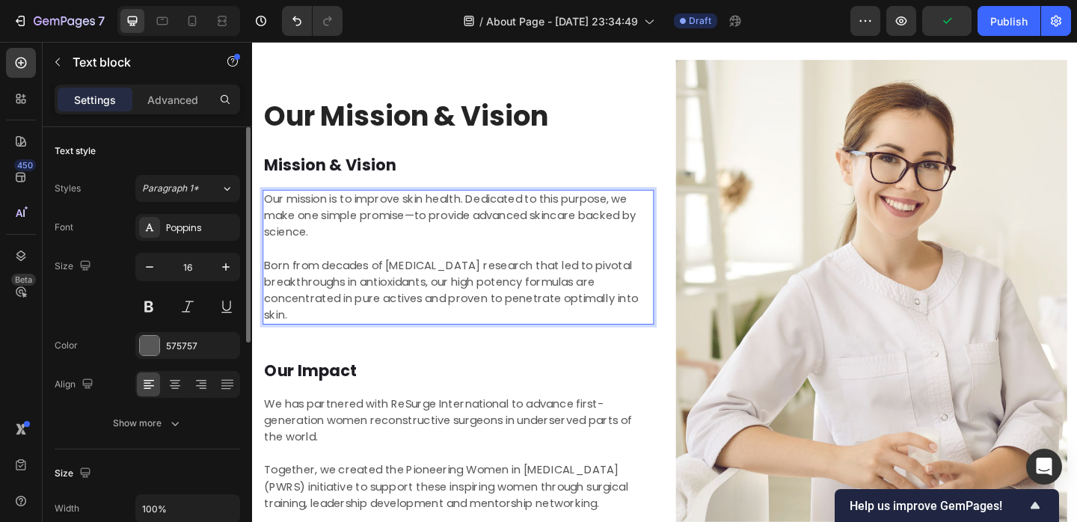
click at [272, 210] on p "Our mission is to improve skin health. Dedicated to this purpose, we make one s…" at bounding box center [476, 276] width 423 height 144
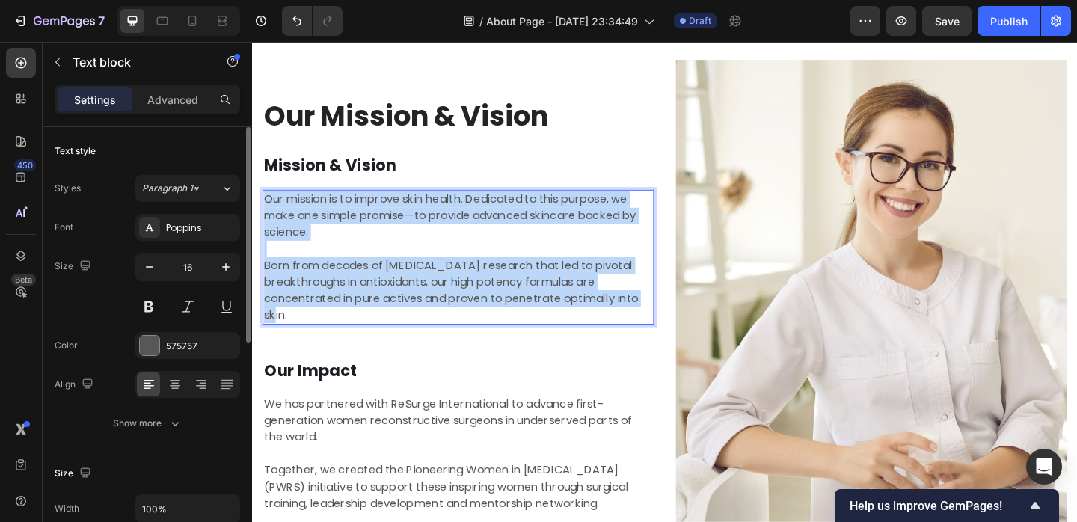
drag, startPoint x: 267, startPoint y: 211, endPoint x: 352, endPoint y: 331, distance: 146.5
click at [352, 331] on p "Our mission is to improve skin health. Dedicated to this purpose, we make one s…" at bounding box center [476, 276] width 423 height 144
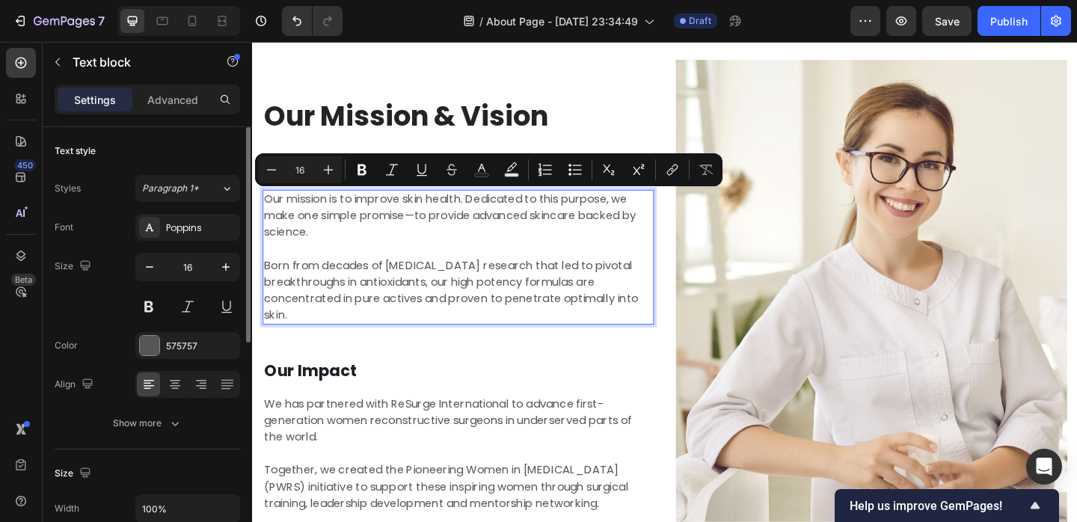
scroll to position [2035, 0]
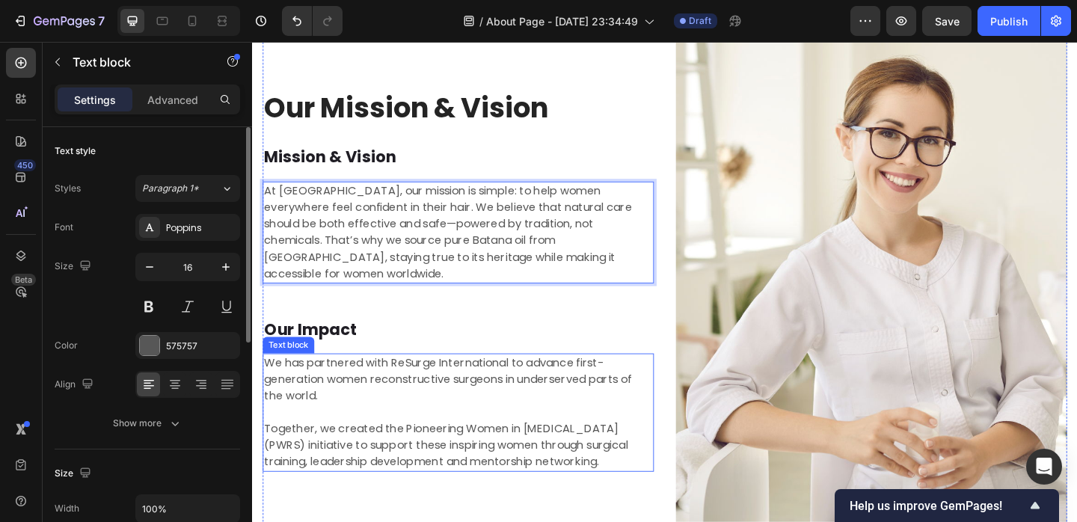
click at [325, 394] on p "We has partnered with ReSurge International to advance first-generation women r…" at bounding box center [476, 445] width 423 height 126
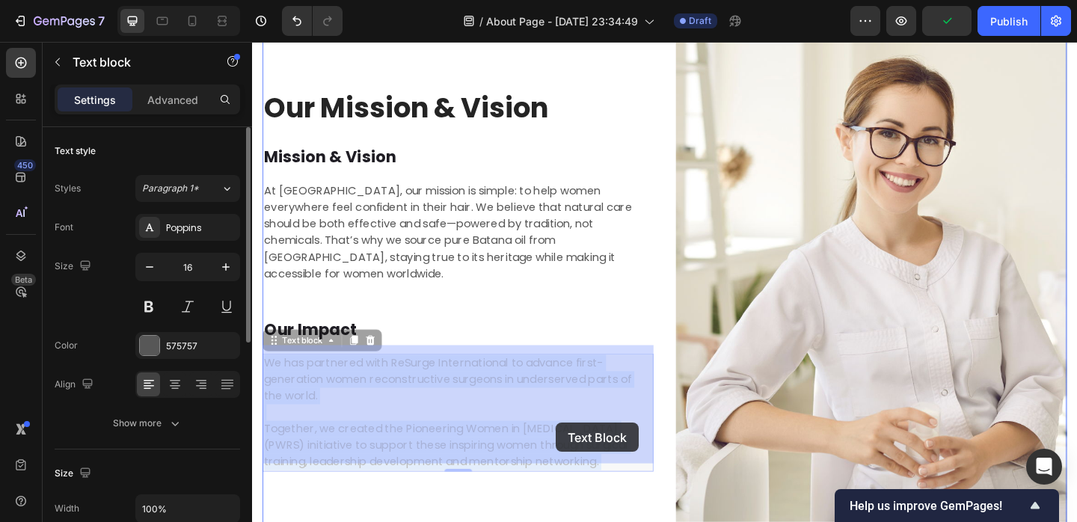
drag, startPoint x: 266, startPoint y: 385, endPoint x: 583, endPoint y: 456, distance: 324.5
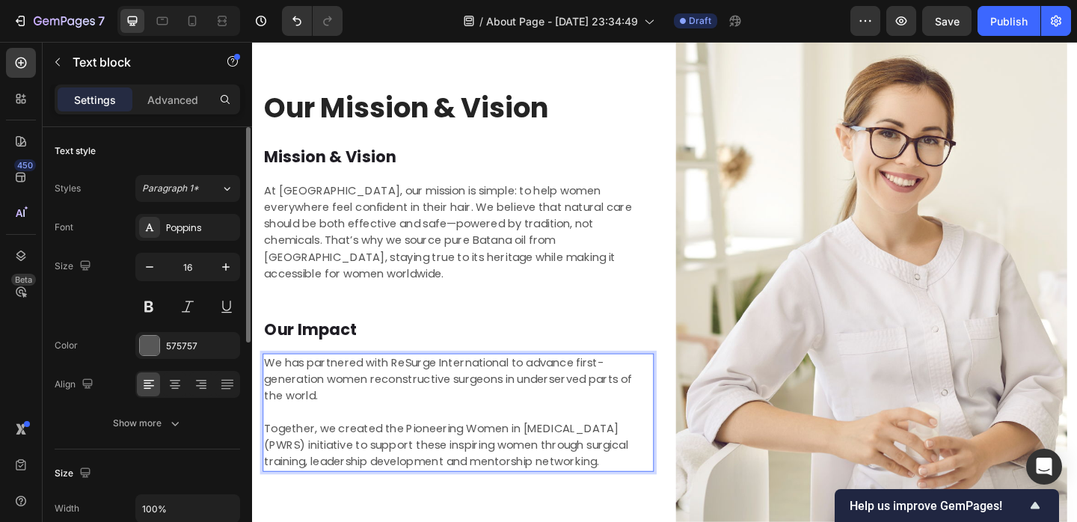
drag, startPoint x: 266, startPoint y: 385, endPoint x: 642, endPoint y: 486, distance: 388.9
click at [642, 486] on p "We has partnered with ReSurge International to advance first-generation women r…" at bounding box center [476, 445] width 423 height 126
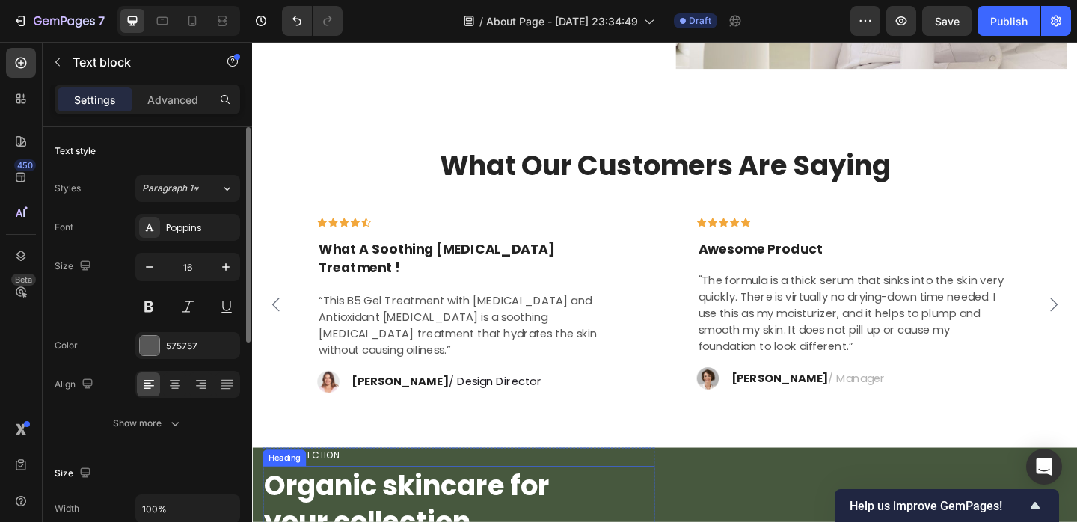
scroll to position [2530, 0]
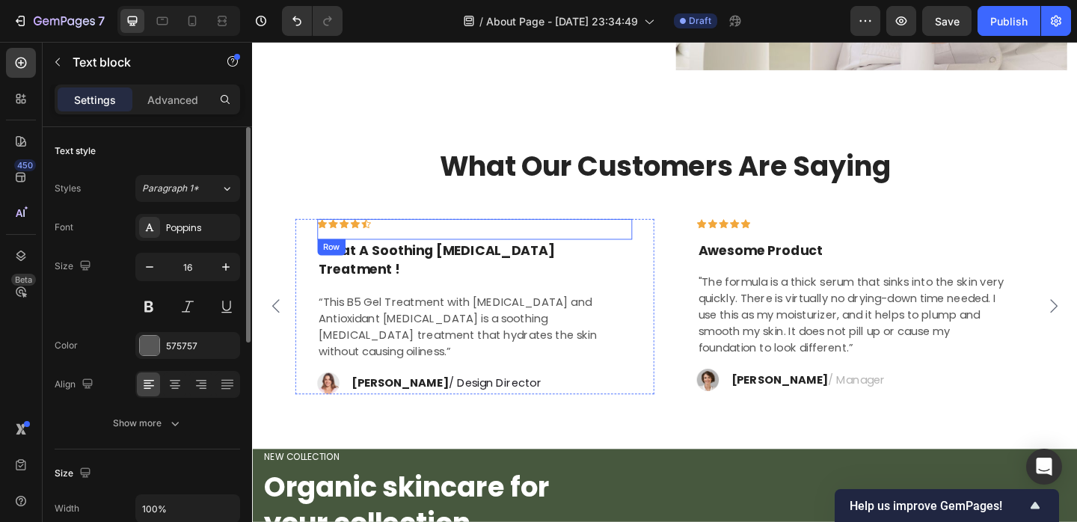
click at [374, 241] on icon at bounding box center [376, 239] width 10 height 10
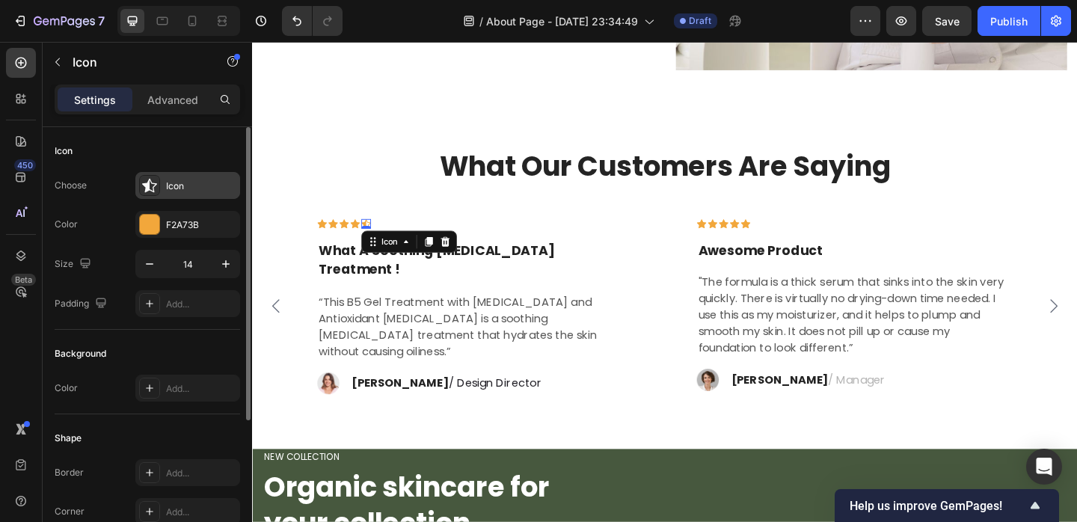
click at [177, 192] on div "Icon" at bounding box center [187, 185] width 105 height 27
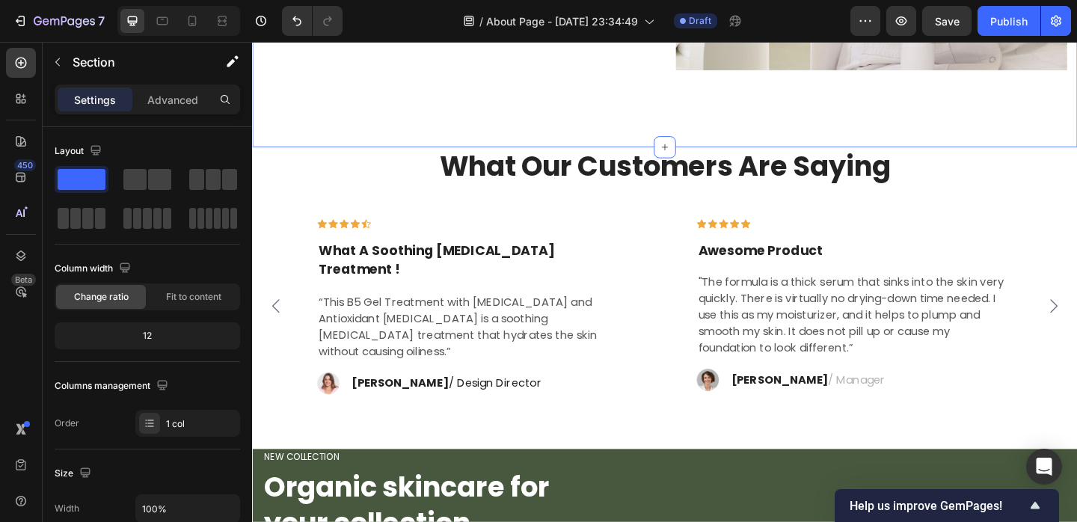
click at [361, 244] on div "Icon" at bounding box center [364, 239] width 10 height 10
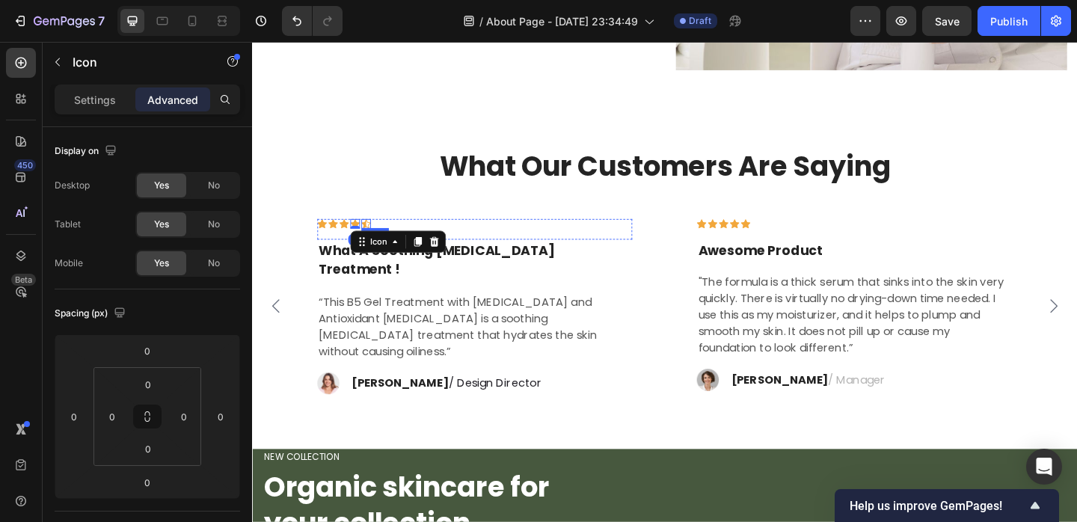
click at [375, 239] on div "Icon" at bounding box center [376, 239] width 10 height 10
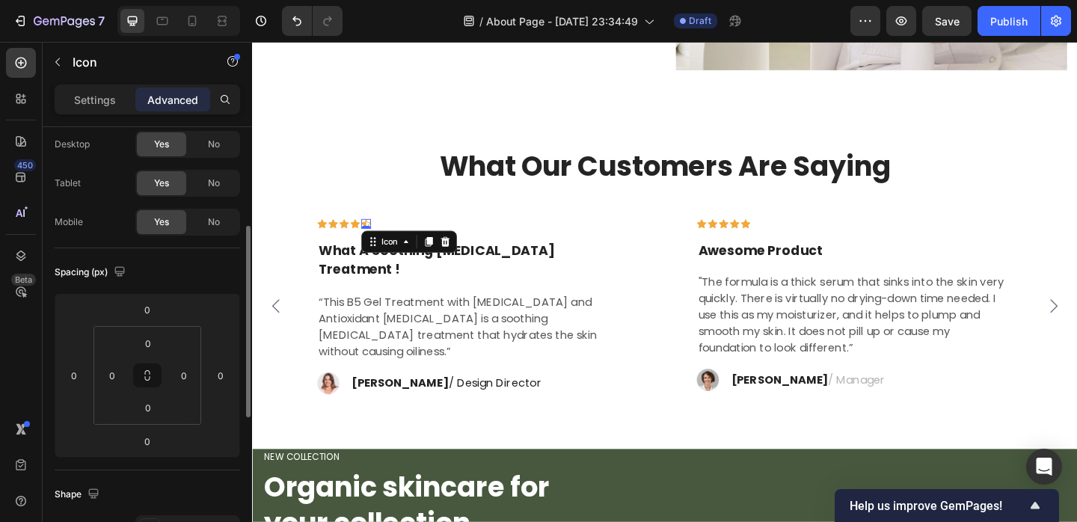
scroll to position [121, 0]
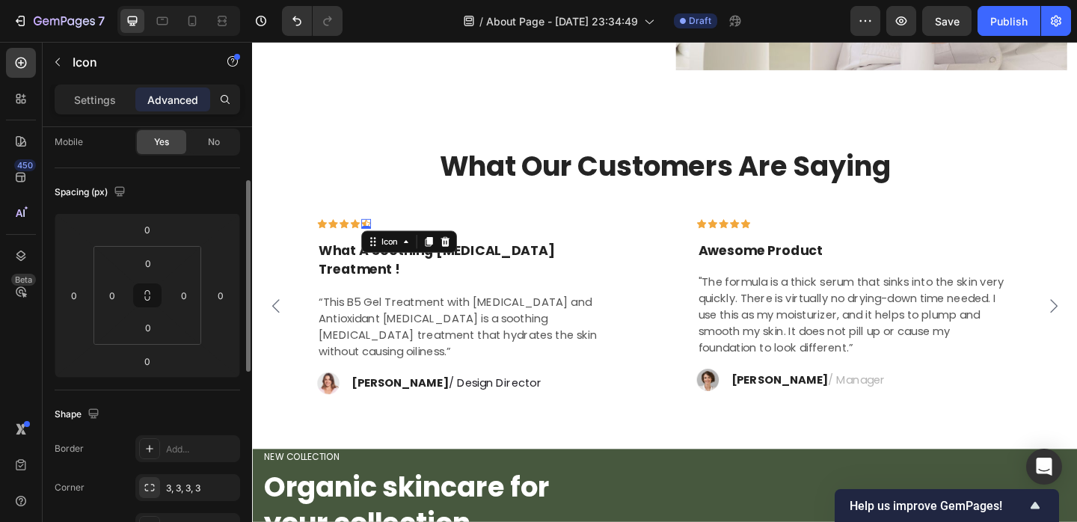
click at [97, 86] on div "Settings Advanced" at bounding box center [148, 100] width 186 height 30
click at [96, 102] on p "Settings" at bounding box center [95, 100] width 42 height 16
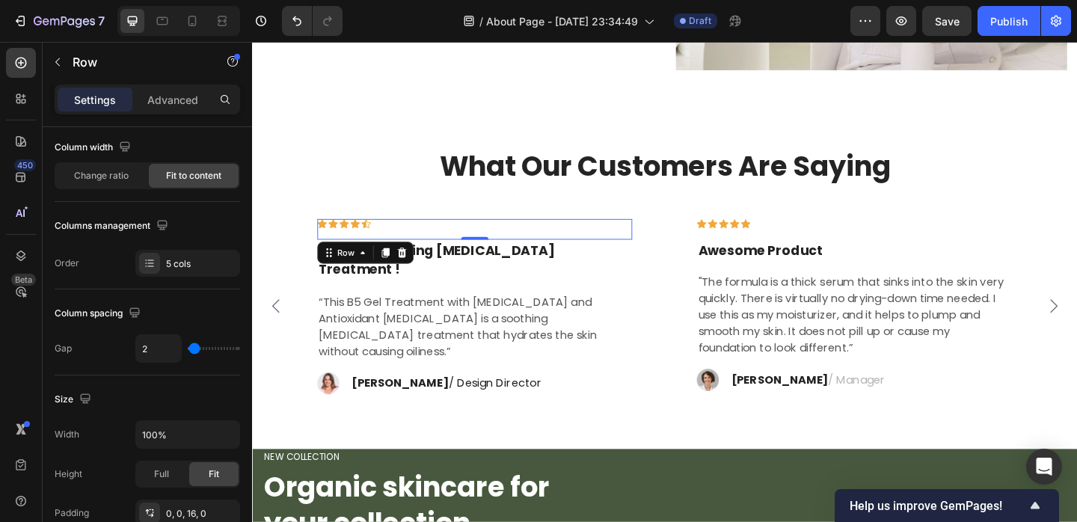
click at [403, 239] on div "Icon Icon Icon Icon Icon Row 0" at bounding box center [494, 245] width 343 height 22
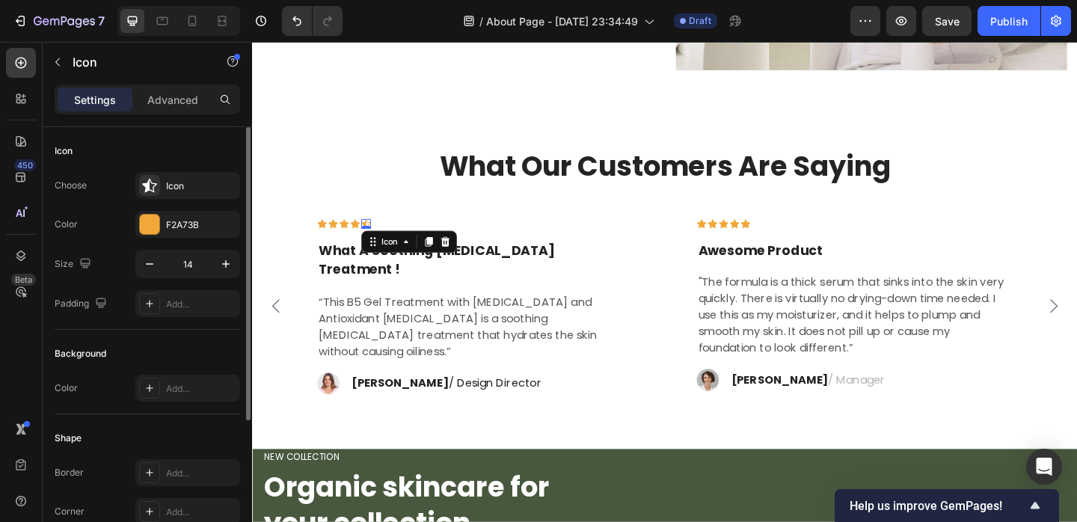
click at [373, 239] on div "Icon 0" at bounding box center [376, 239] width 10 height 10
click at [186, 192] on div "Icon" at bounding box center [201, 186] width 70 height 13
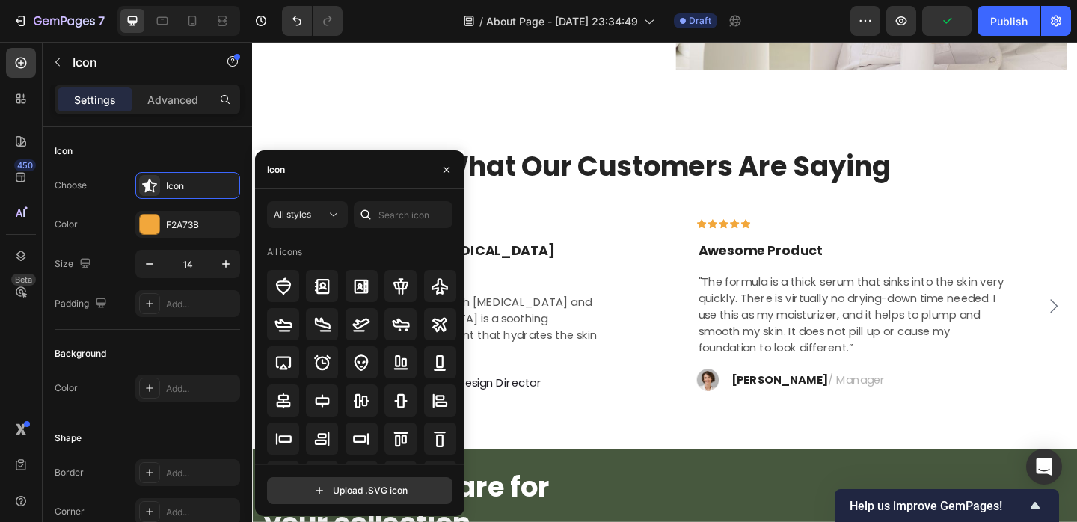
click at [344, 180] on div "Icon" at bounding box center [359, 169] width 209 height 39
click at [325, 170] on div "Icon" at bounding box center [359, 169] width 209 height 39
click at [387, 218] on input "text" at bounding box center [403, 214] width 99 height 27
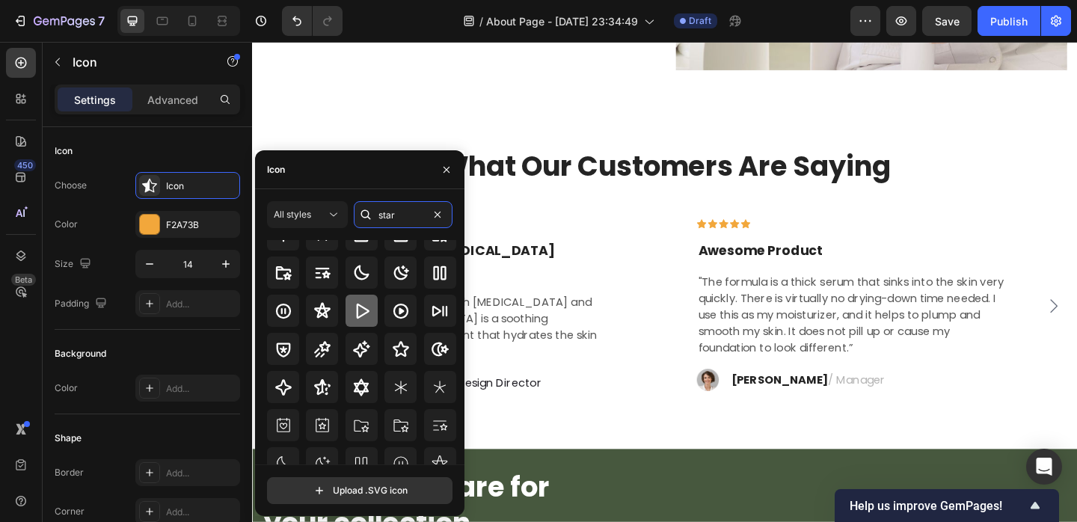
scroll to position [69, 0]
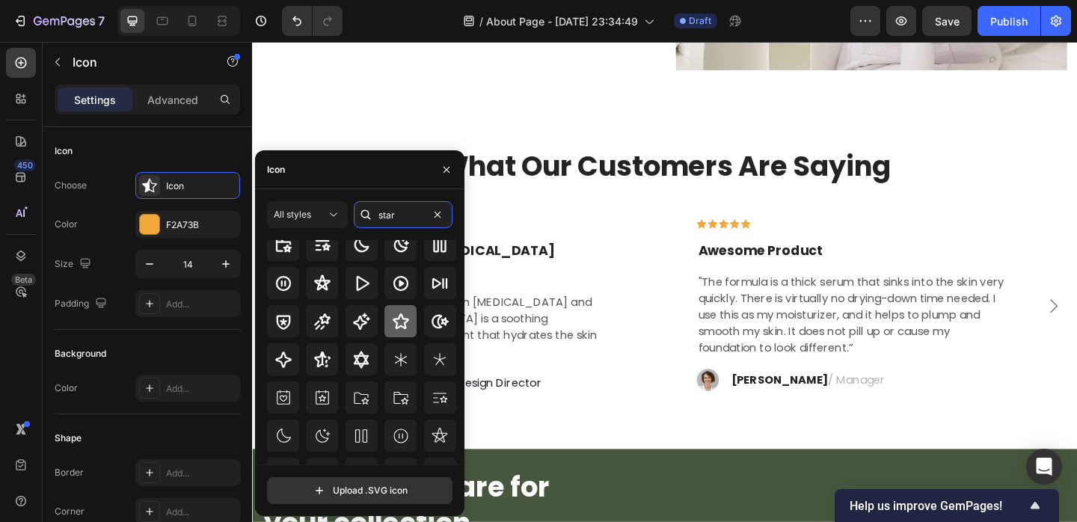
type input "star"
click at [396, 331] on div at bounding box center [401, 321] width 32 height 32
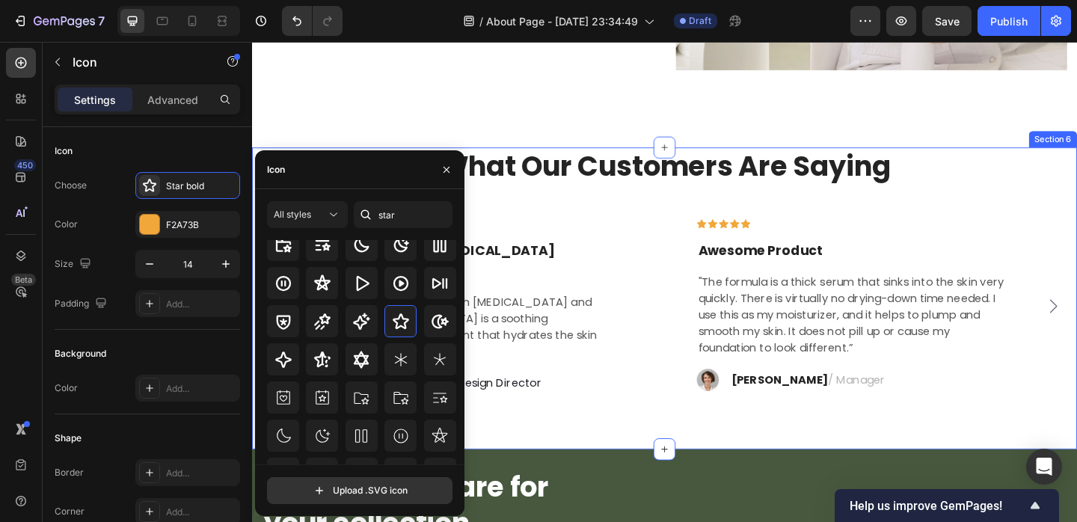
click at [517, 206] on div "What Our Customers Are Saying Heading Icon Icon Icon Icon Icon 0 Row What A Soo…" at bounding box center [700, 290] width 875 height 269
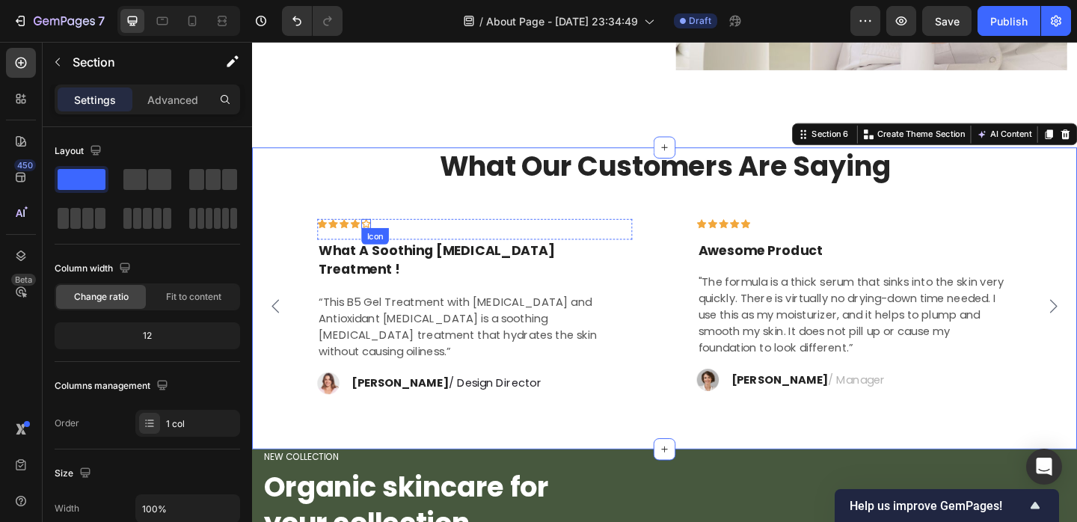
click at [376, 237] on icon at bounding box center [376, 239] width 10 height 10
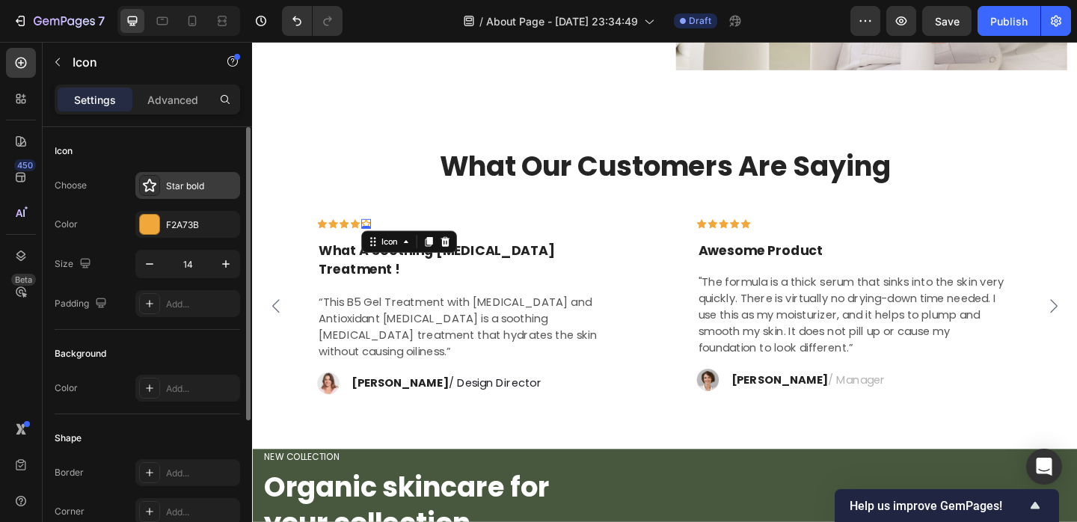
click at [208, 191] on div "Star bold" at bounding box center [201, 186] width 70 height 13
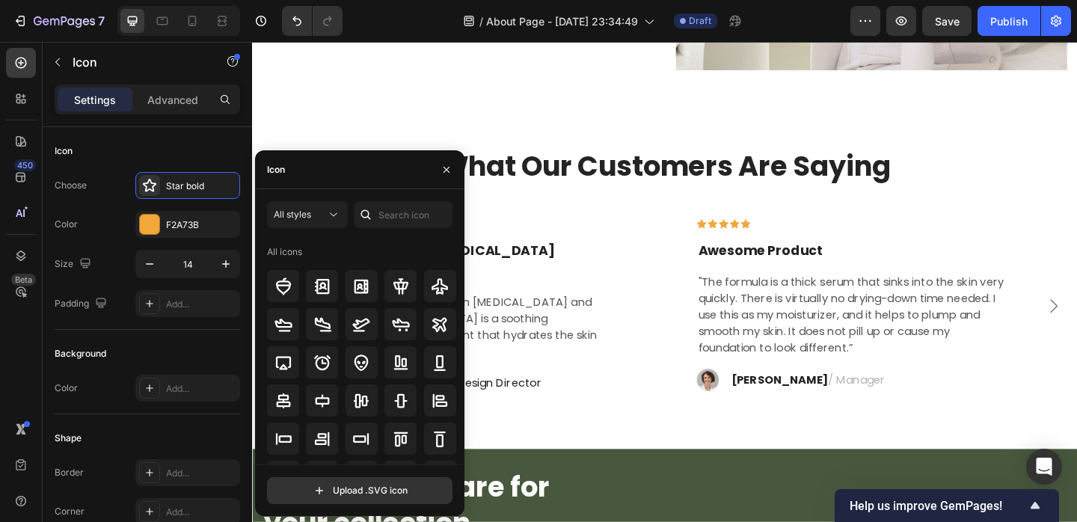
click at [373, 217] on div at bounding box center [366, 214] width 24 height 27
click at [393, 217] on input "text" at bounding box center [403, 214] width 99 height 27
type input "star"
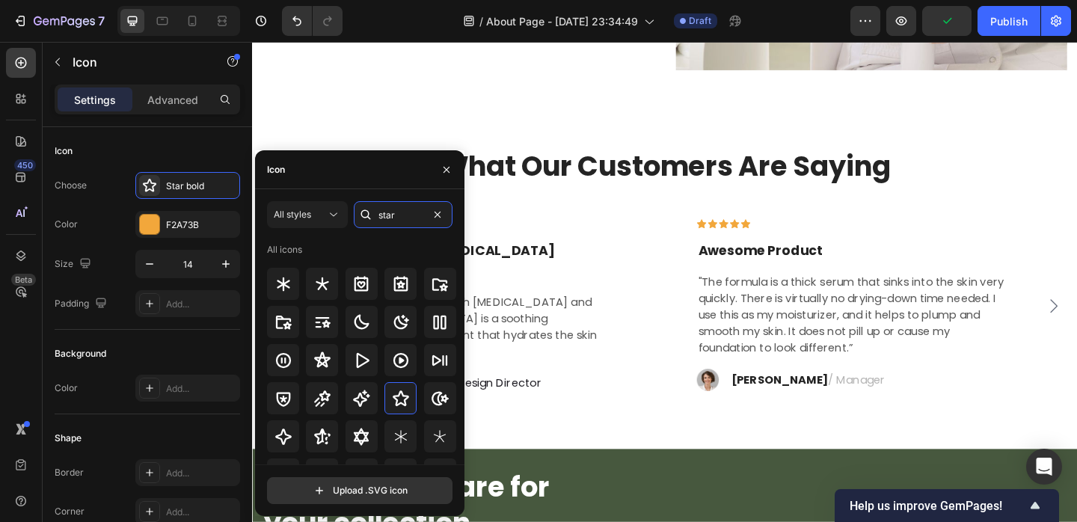
scroll to position [0, 0]
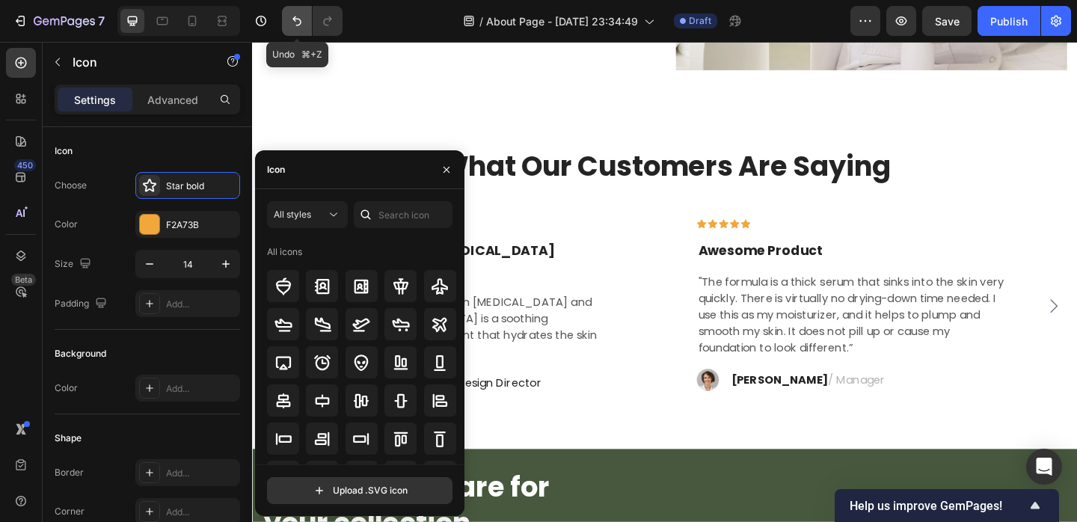
click at [292, 30] on button "Undo/Redo" at bounding box center [297, 21] width 30 height 30
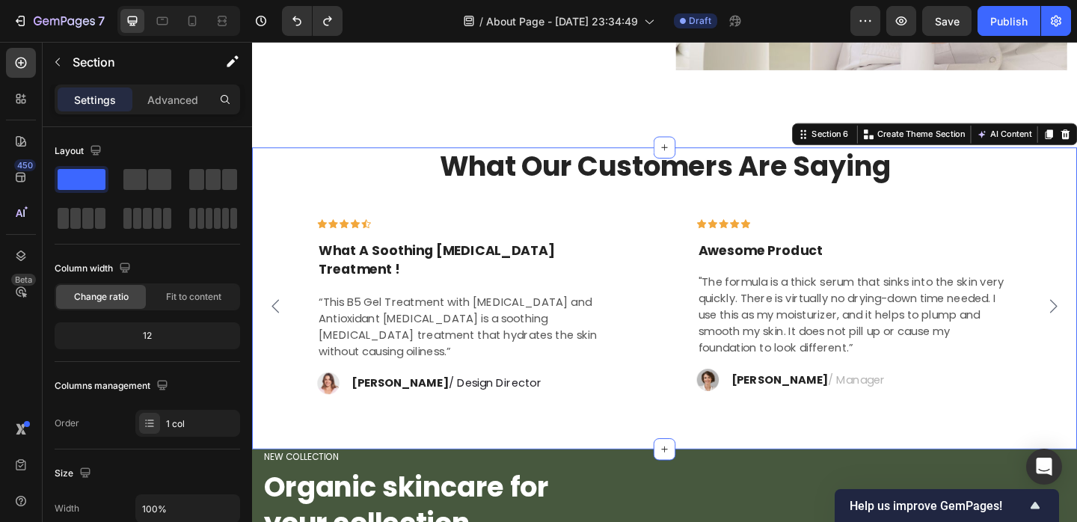
click at [435, 227] on div "What Our Customers Are Saying Heading Icon Icon Icon Icon Icon Row What A Sooth…" at bounding box center [700, 290] width 875 height 269
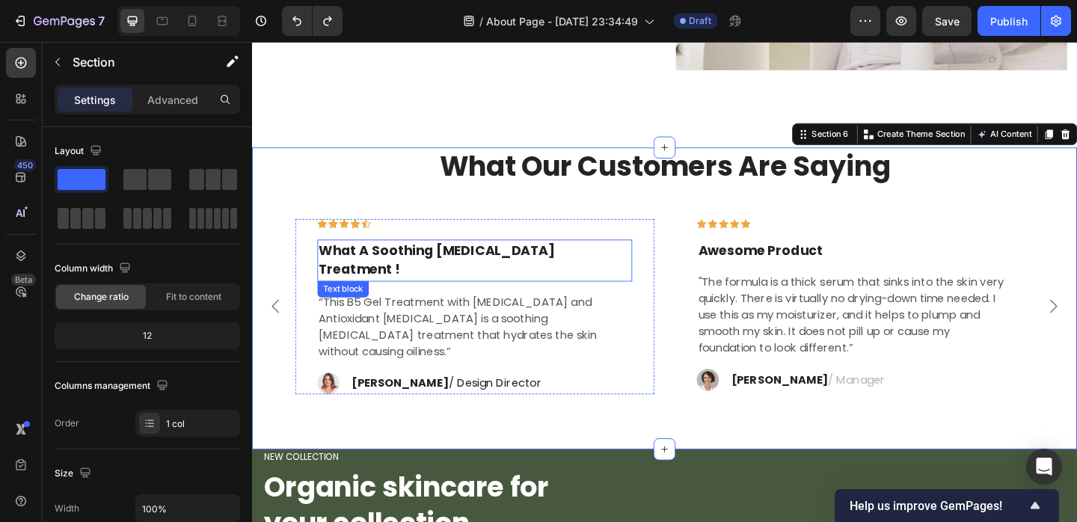
click at [434, 275] on p "What A Soothing Skin Care Treatment !" at bounding box center [495, 279] width 340 height 43
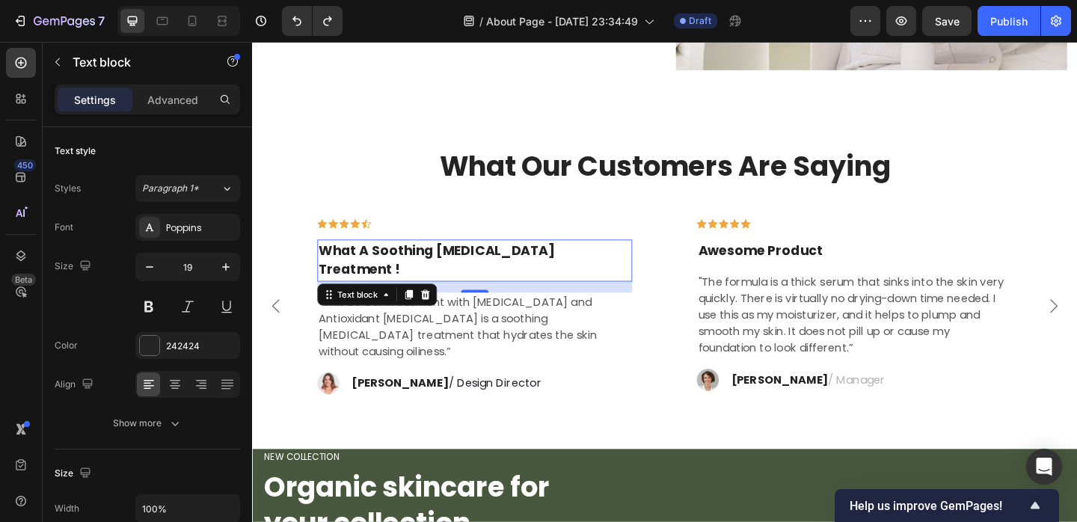
click at [409, 265] on p "What A Soothing Skin Care Treatment !" at bounding box center [495, 279] width 340 height 43
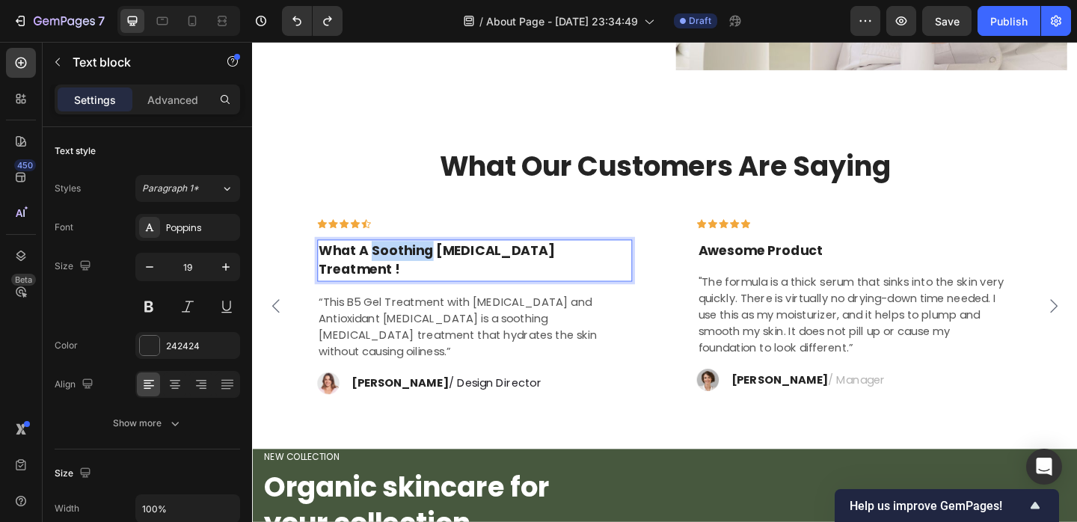
click at [409, 265] on p "What A Soothing Skin Care Treatment !" at bounding box center [495, 279] width 340 height 43
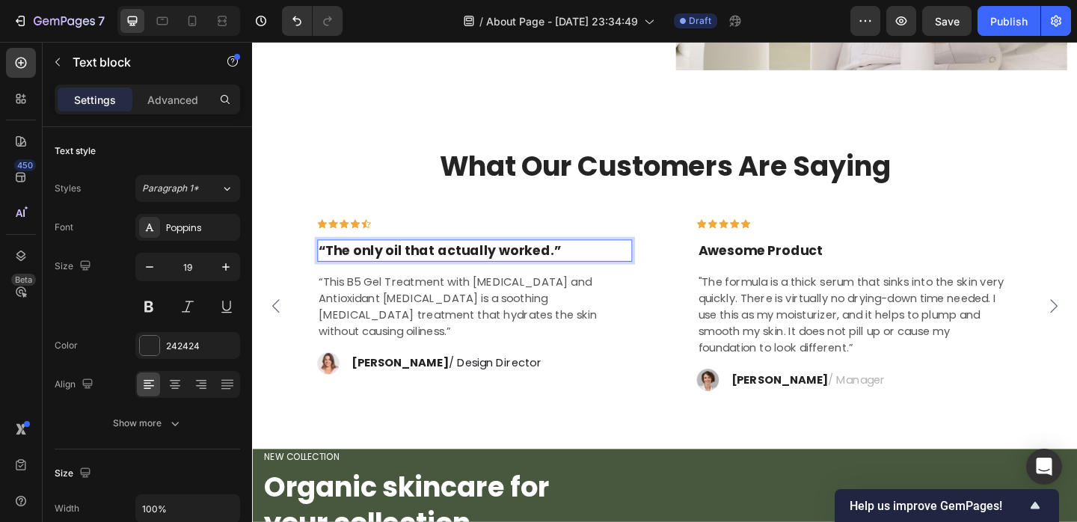
click at [331, 261] on p "“The only oil that actually worked.”" at bounding box center [495, 269] width 340 height 22
click at [605, 260] on p "The only oil that actually worked.”" at bounding box center [495, 269] width 340 height 22
click at [472, 332] on p "“This B5 Gel Treatment with Hyaluronic Acid and Antioxidant Vitamin B5 is a soo…" at bounding box center [495, 330] width 340 height 72
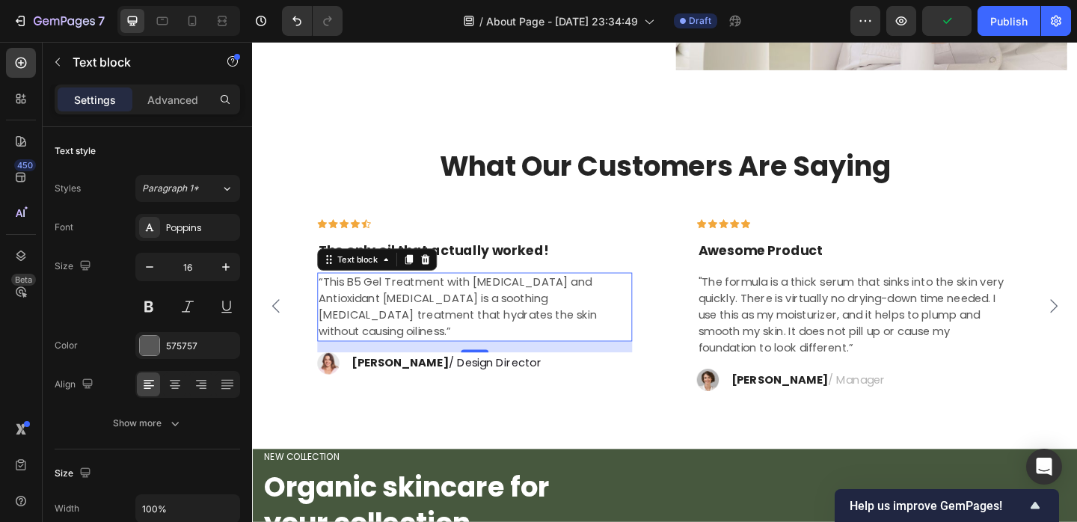
click at [379, 329] on p "“This B5 Gel Treatment with Hyaluronic Acid and Antioxidant Vitamin B5 is a soo…" at bounding box center [495, 330] width 340 height 72
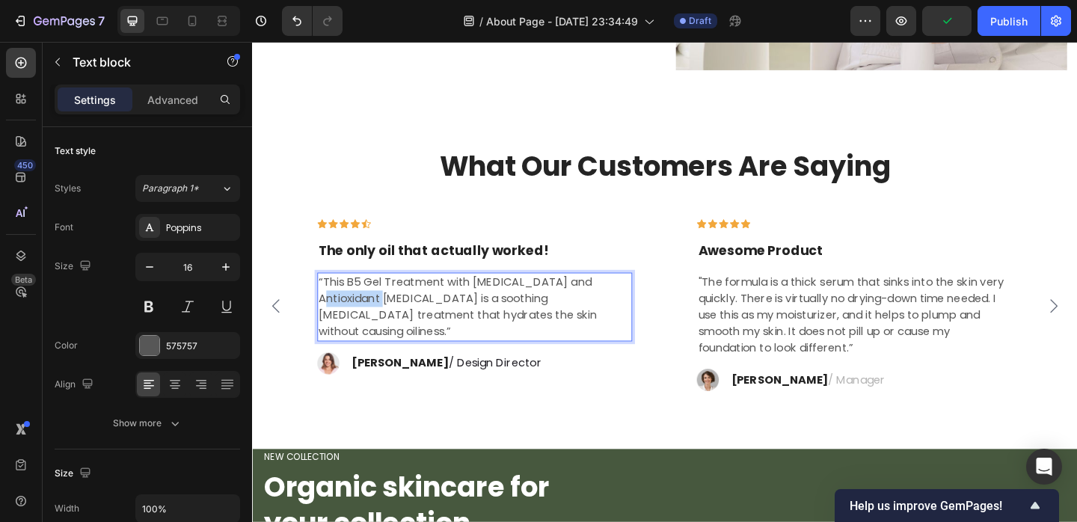
click at [379, 329] on p "“This B5 Gel Treatment with Hyaluronic Acid and Antioxidant Vitamin B5 is a soo…" at bounding box center [495, 330] width 340 height 72
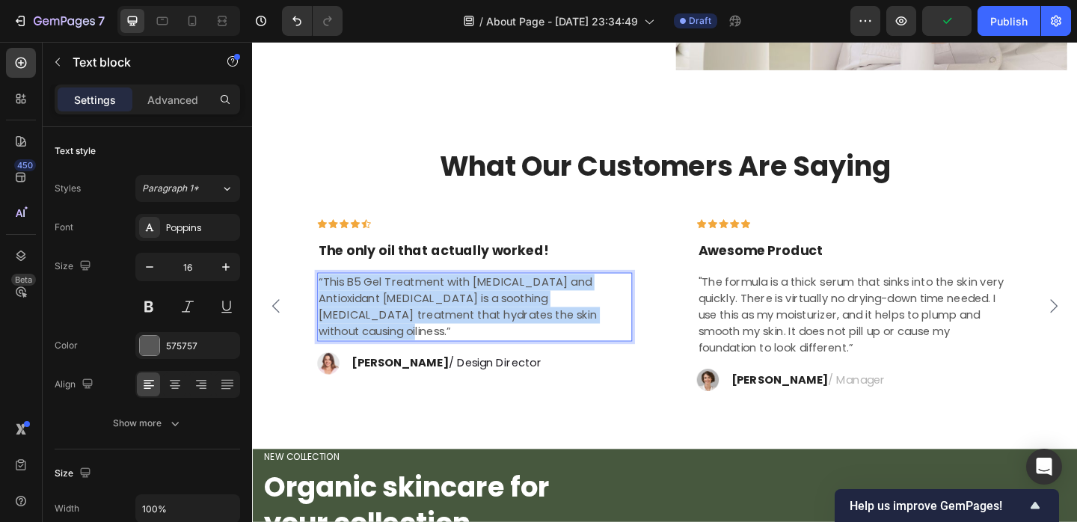
click at [379, 329] on p "“This B5 Gel Treatment with Hyaluronic Acid and Antioxidant Vitamin B5 is a soo…" at bounding box center [495, 330] width 340 height 72
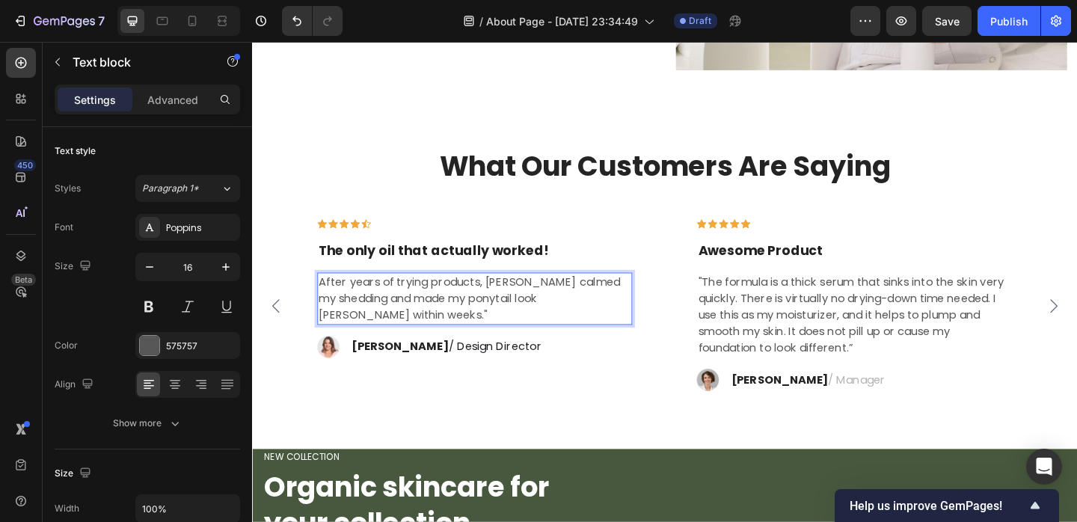
click at [325, 301] on p "After years of trying products, Batana calmed my shedding and made my ponytail …" at bounding box center [495, 321] width 340 height 54
click at [537, 377] on div "Image Ryan S. / Design Director Text block Row" at bounding box center [494, 373] width 343 height 24
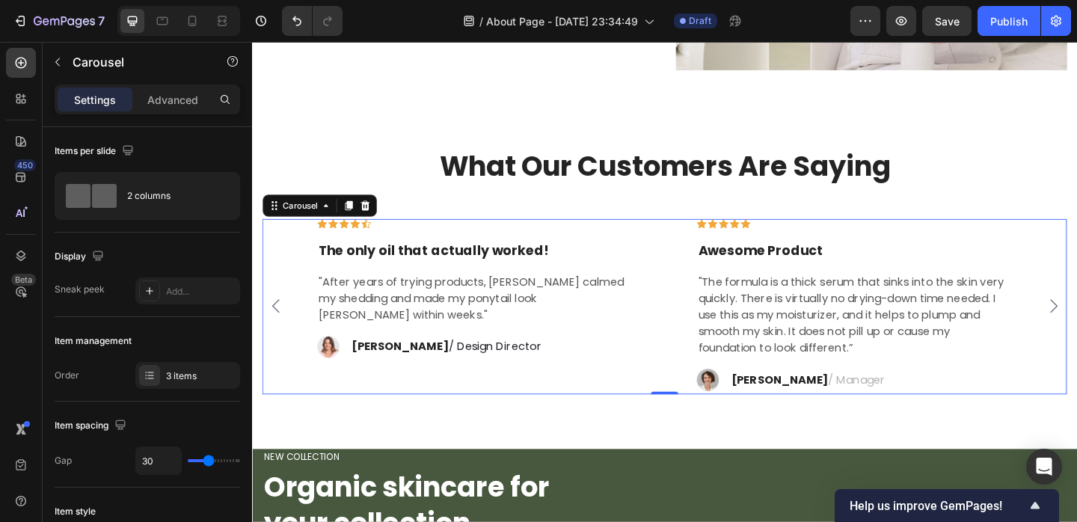
click at [520, 405] on div "Icon Icon Icon Icon Icon Row The only oil that actually worked! Text block "Aft…" at bounding box center [494, 329] width 391 height 191
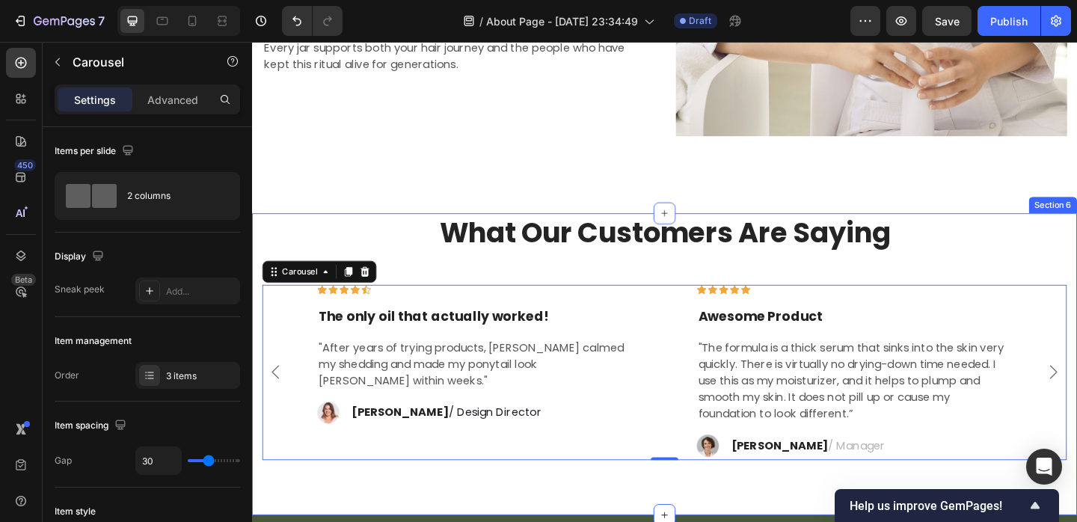
scroll to position [2440, 0]
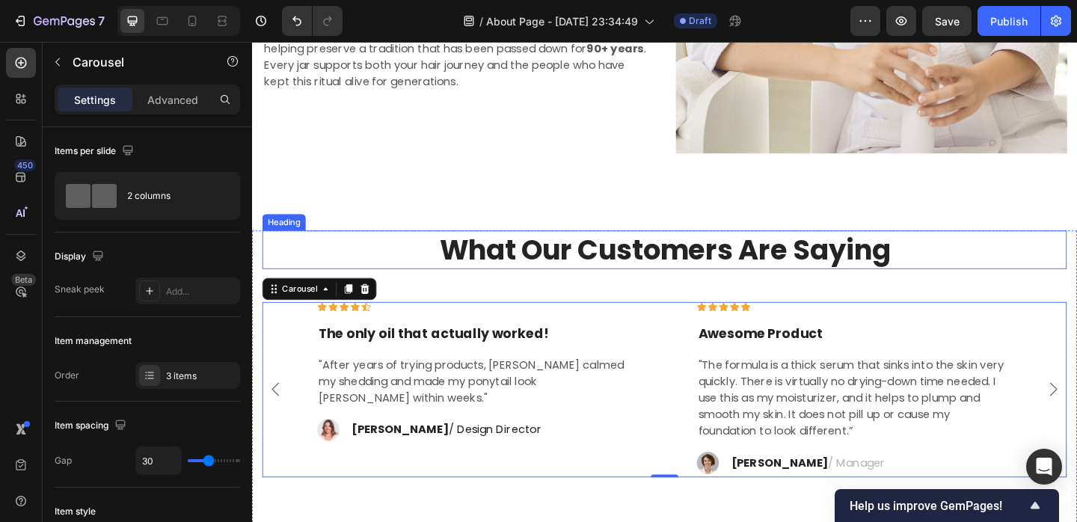
click at [770, 271] on p "What Our Customers Are Saying" at bounding box center [701, 267] width 872 height 39
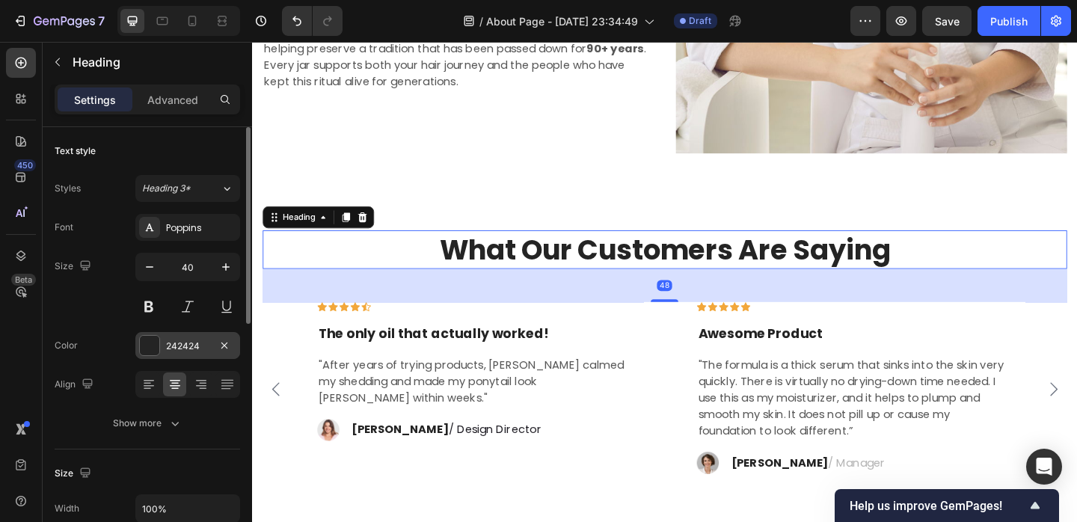
click at [168, 343] on div "242424" at bounding box center [187, 346] width 43 height 13
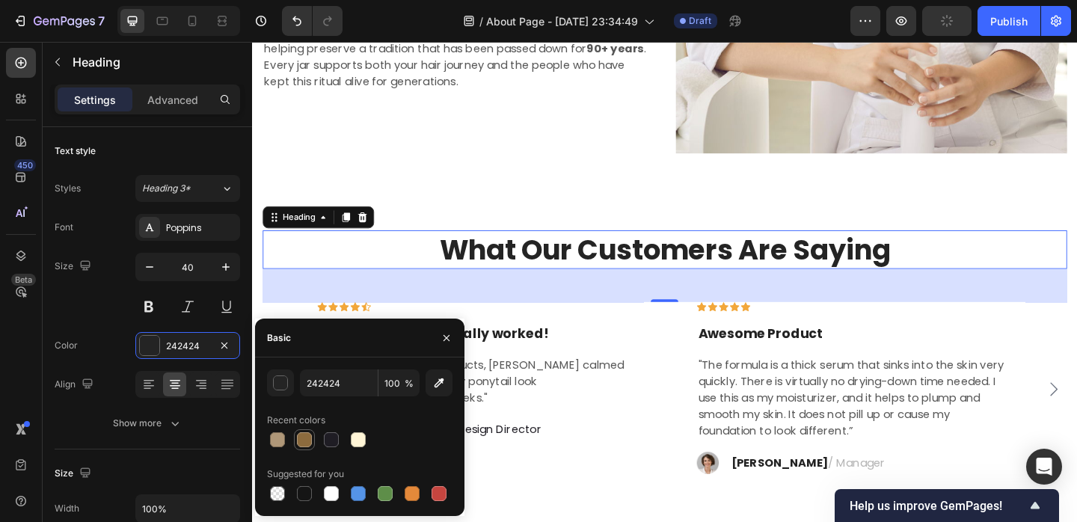
click at [303, 441] on div at bounding box center [304, 439] width 15 height 15
type input "8C6B3E"
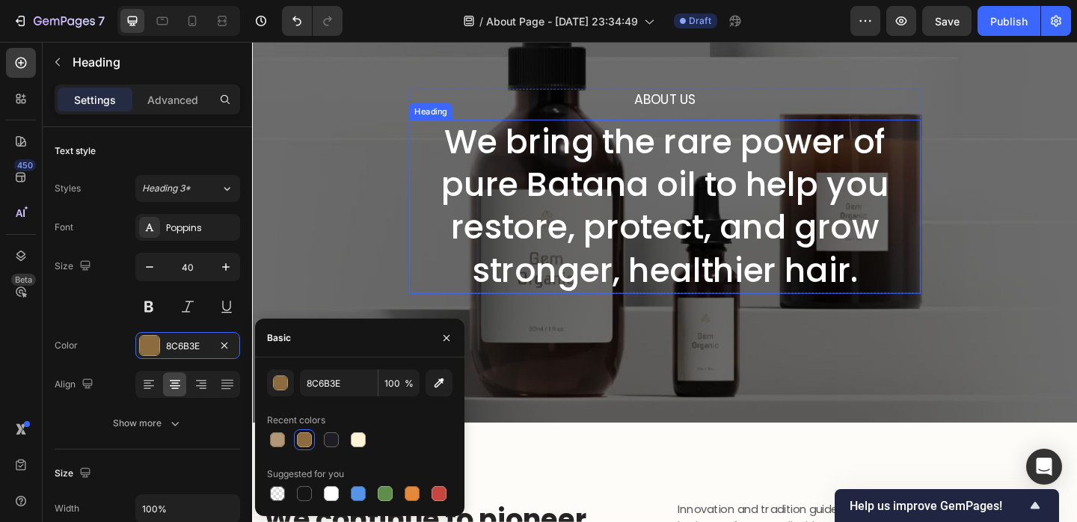
scroll to position [0, 0]
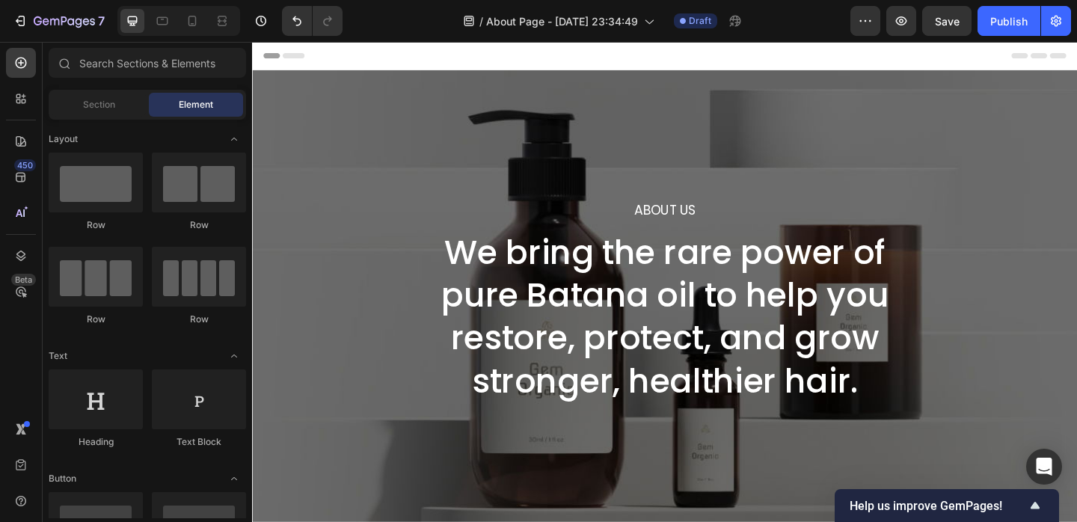
click at [675, 57] on div "Header" at bounding box center [701, 57] width 874 height 30
click at [351, 60] on div "Header" at bounding box center [701, 57] width 874 height 30
click at [298, 58] on span "Header" at bounding box center [297, 56] width 33 height 15
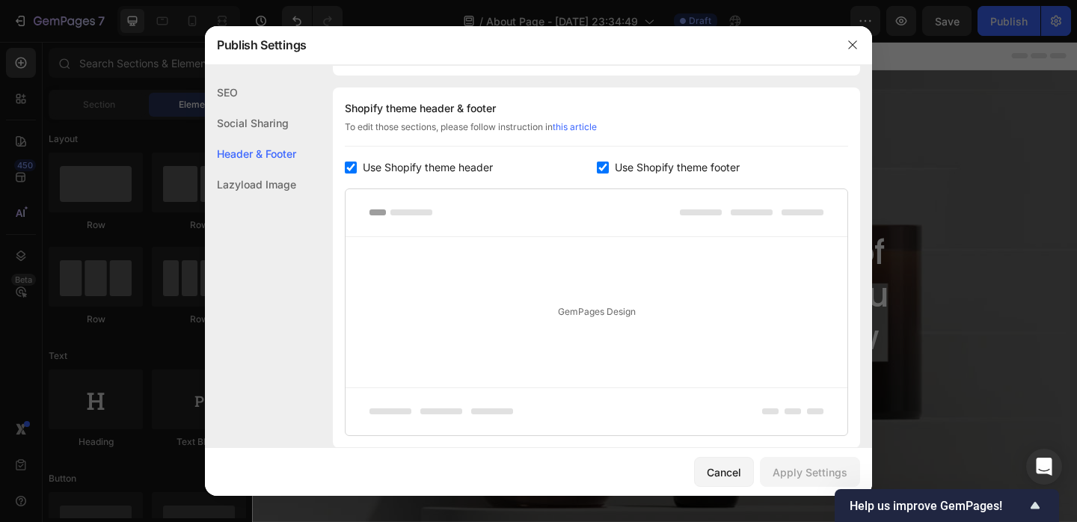
scroll to position [701, 0]
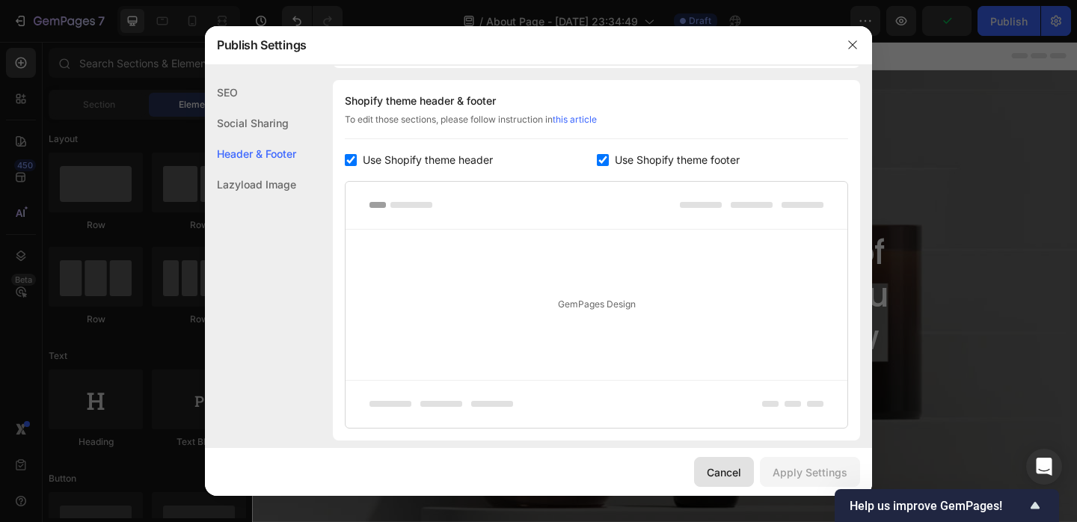
click at [726, 474] on div "Cancel" at bounding box center [724, 473] width 34 height 16
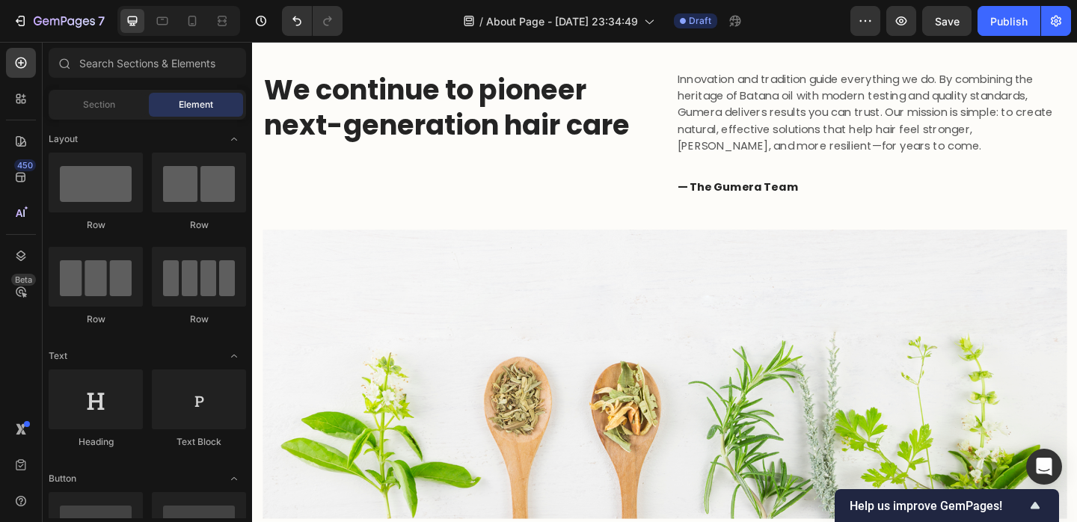
scroll to position [542, 0]
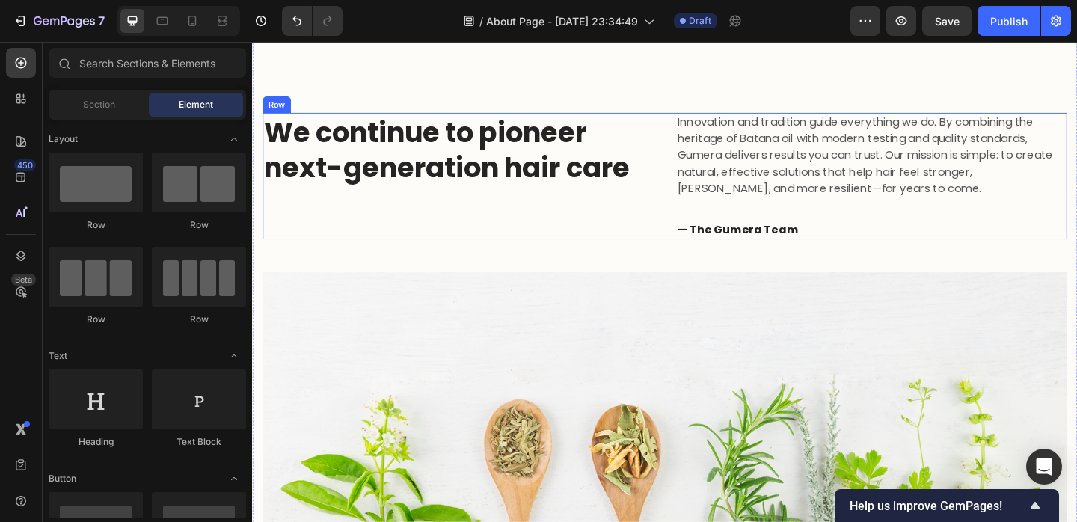
click at [632, 248] on div "We continue to pioneer next-generation hair care Heading" at bounding box center [476, 188] width 426 height 138
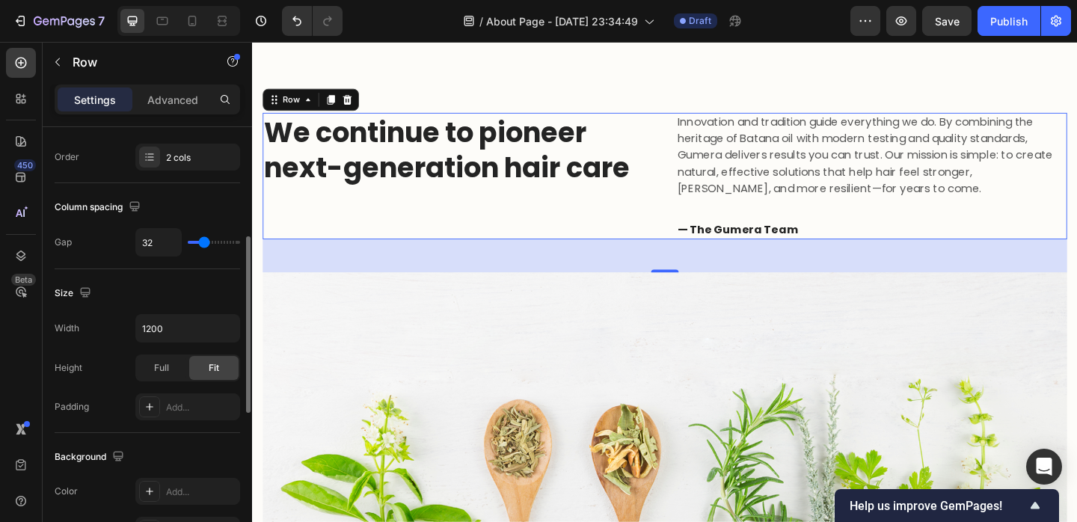
scroll to position [268, 0]
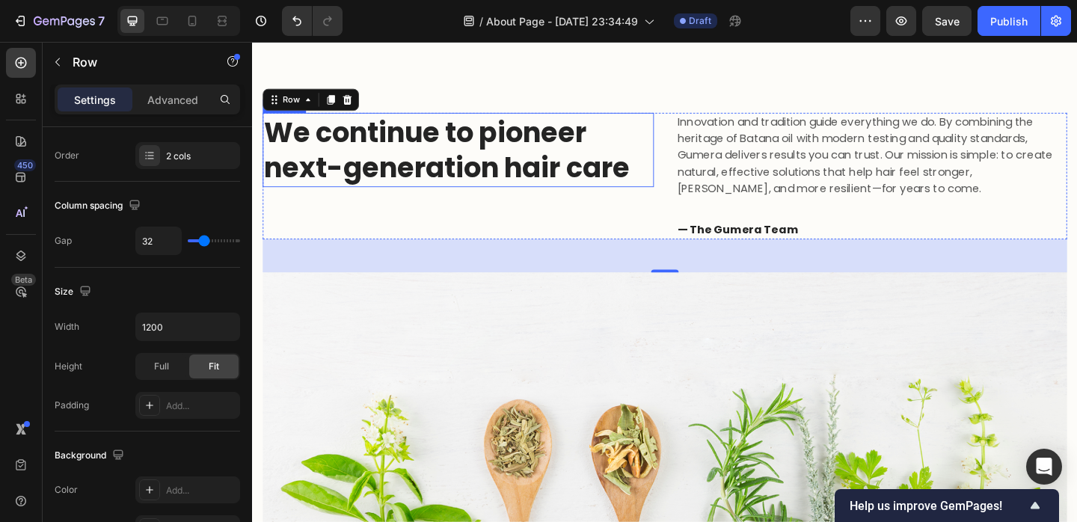
click at [281, 139] on h2 "We continue to pioneer next-generation hair care" at bounding box center [476, 159] width 426 height 81
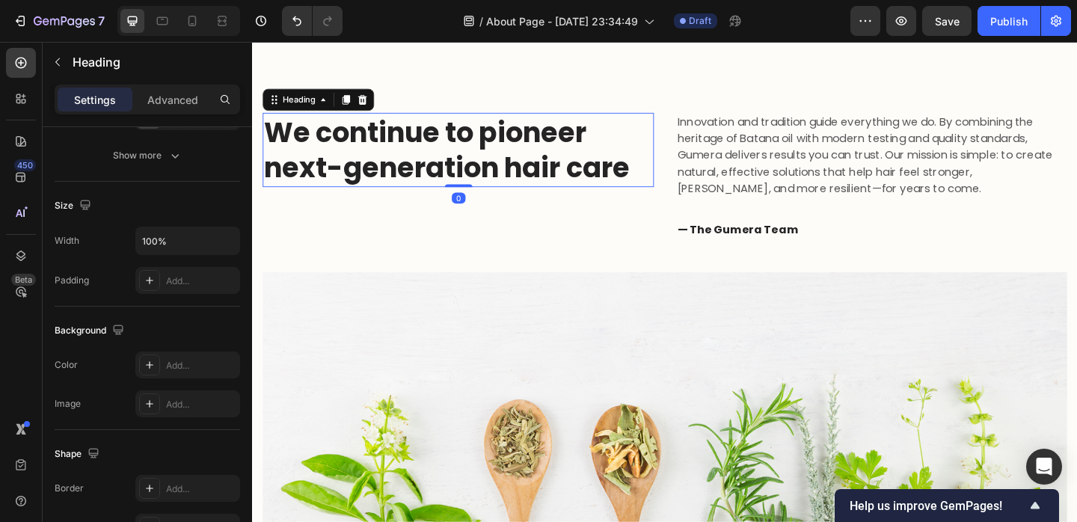
scroll to position [0, 0]
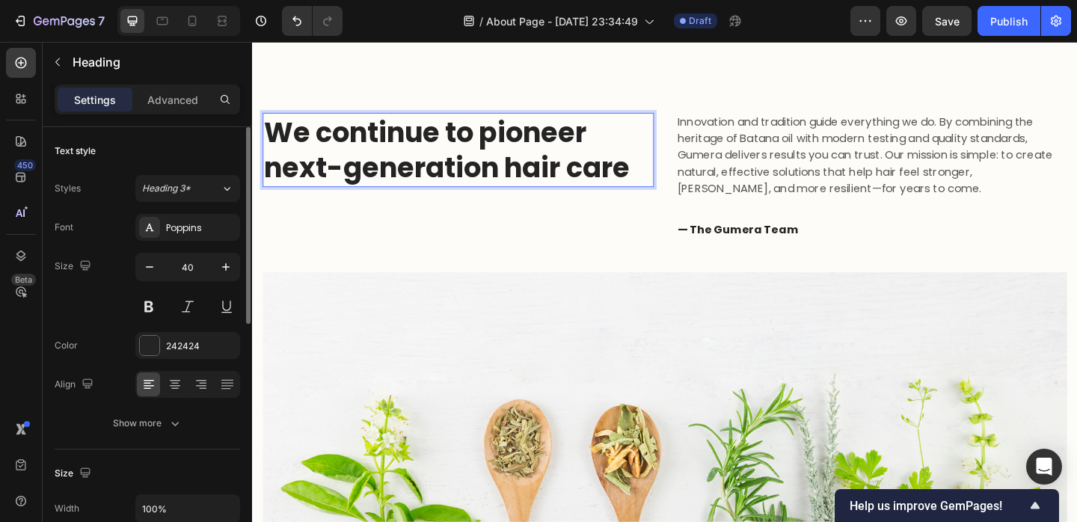
click at [279, 139] on p "We continue to pioneer next-generation hair care" at bounding box center [476, 159] width 423 height 78
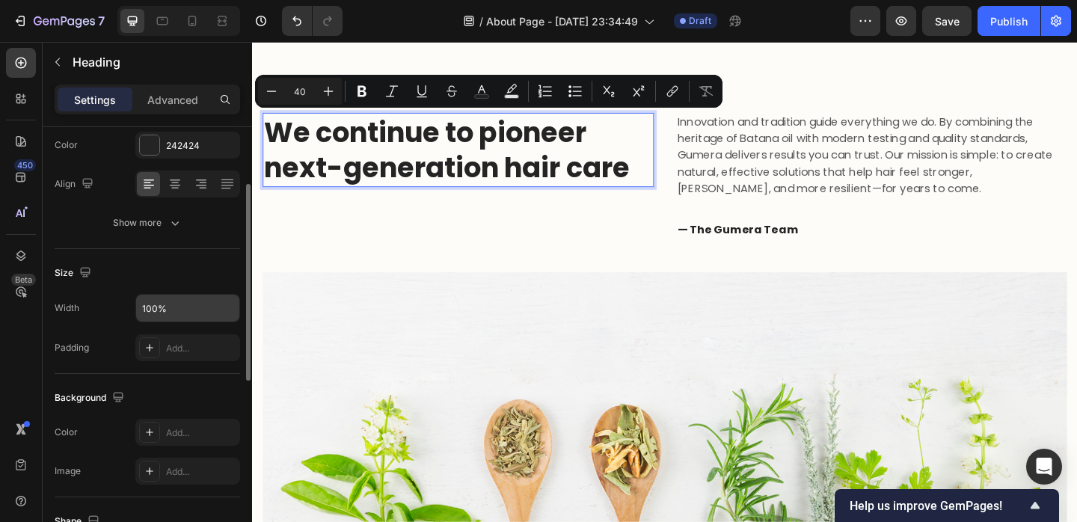
scroll to position [142, 0]
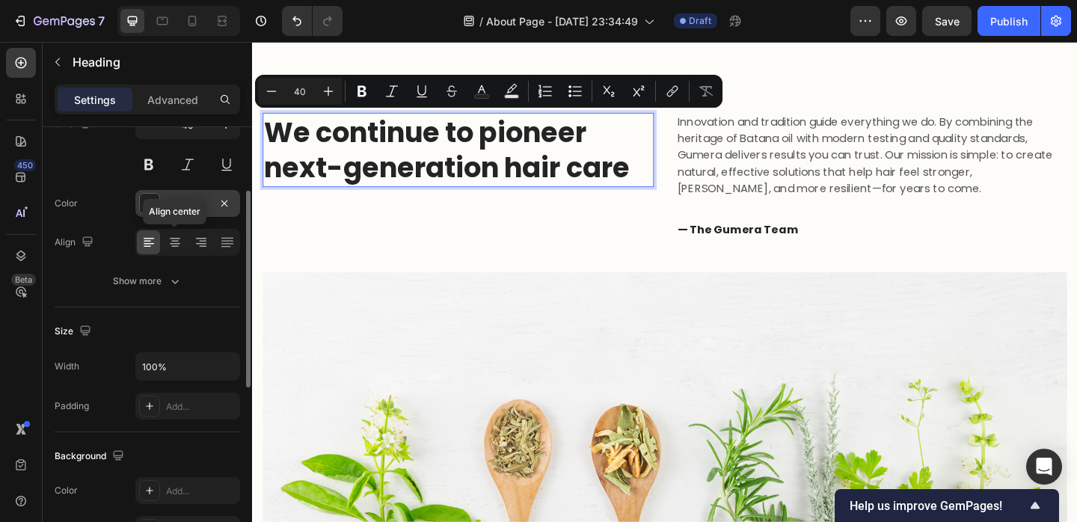
click at [168, 212] on div "242424" at bounding box center [187, 203] width 105 height 27
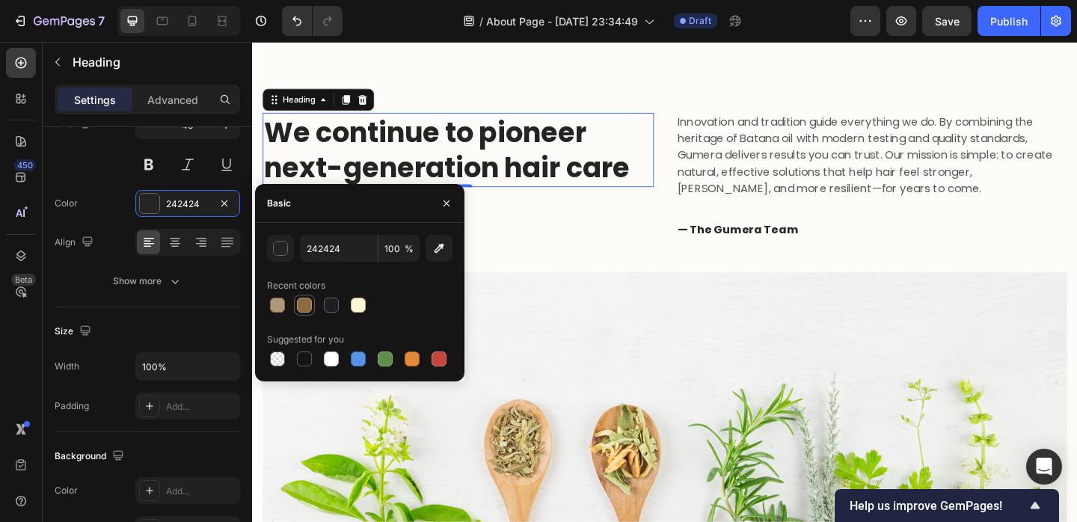
click at [304, 302] on div at bounding box center [304, 305] width 15 height 15
type input "8C6B3E"
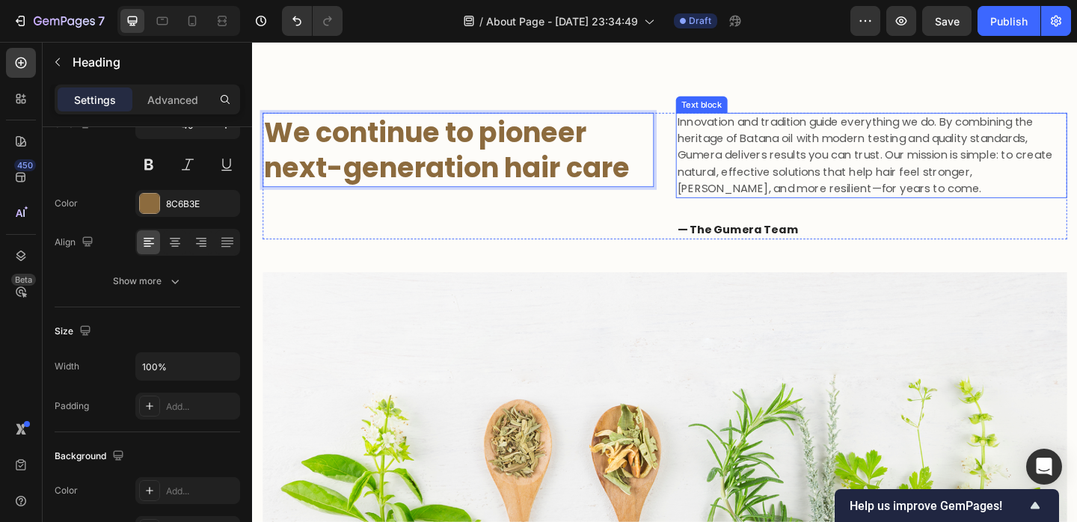
click at [769, 158] on p "Innovation and tradition guide everything we do. By combining the heritage of B…" at bounding box center [925, 165] width 423 height 90
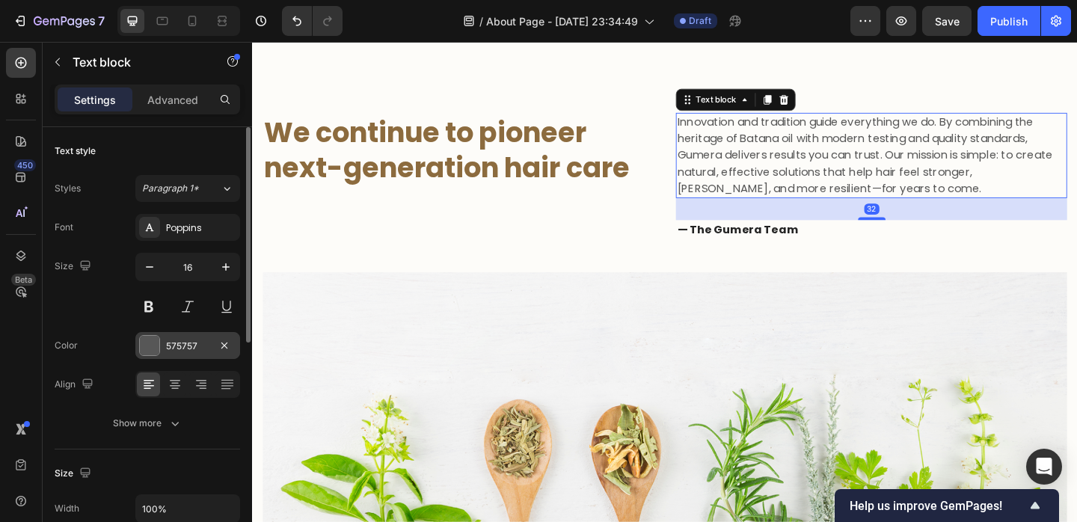
click at [168, 344] on div "575757" at bounding box center [187, 346] width 43 height 13
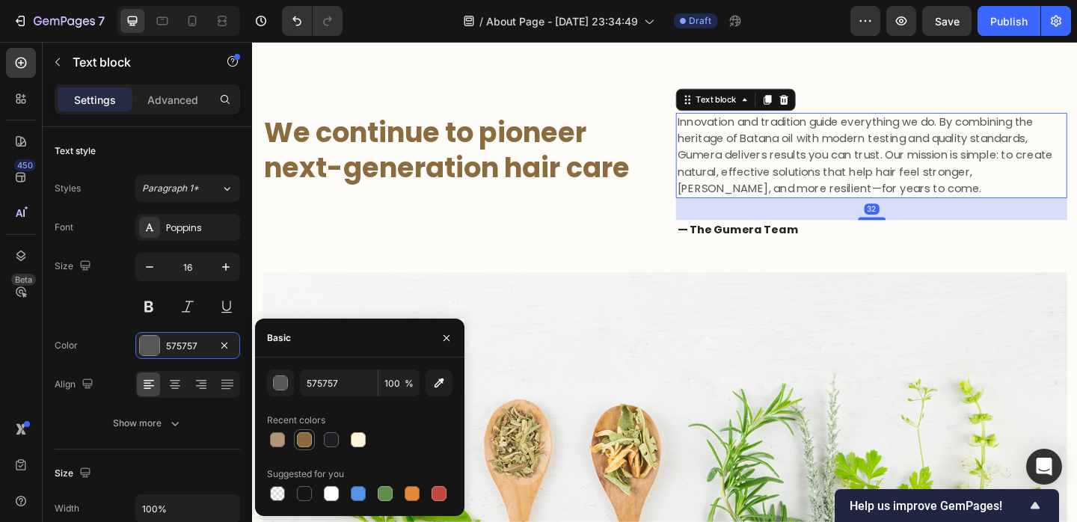
click at [309, 441] on div at bounding box center [304, 439] width 15 height 15
type input "8C6B3E"
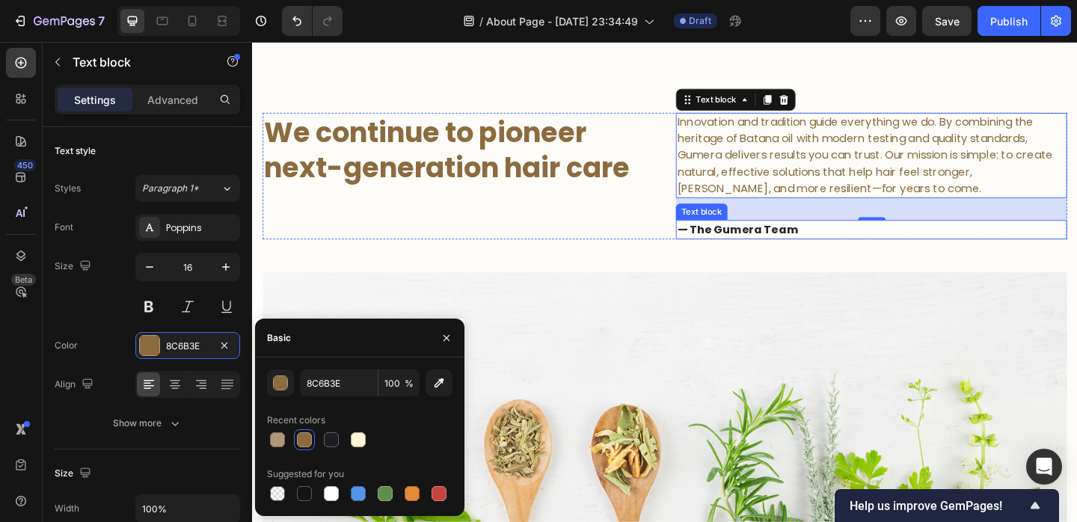
click at [756, 249] on strong "— The Gumera Team" at bounding box center [780, 245] width 132 height 17
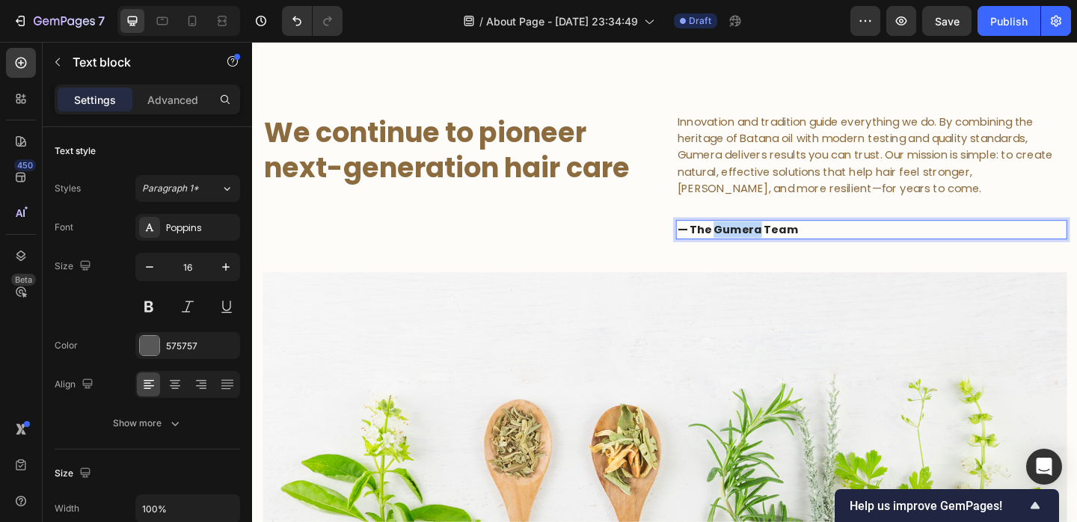
click at [756, 249] on strong "— The Gumera Team" at bounding box center [780, 245] width 132 height 17
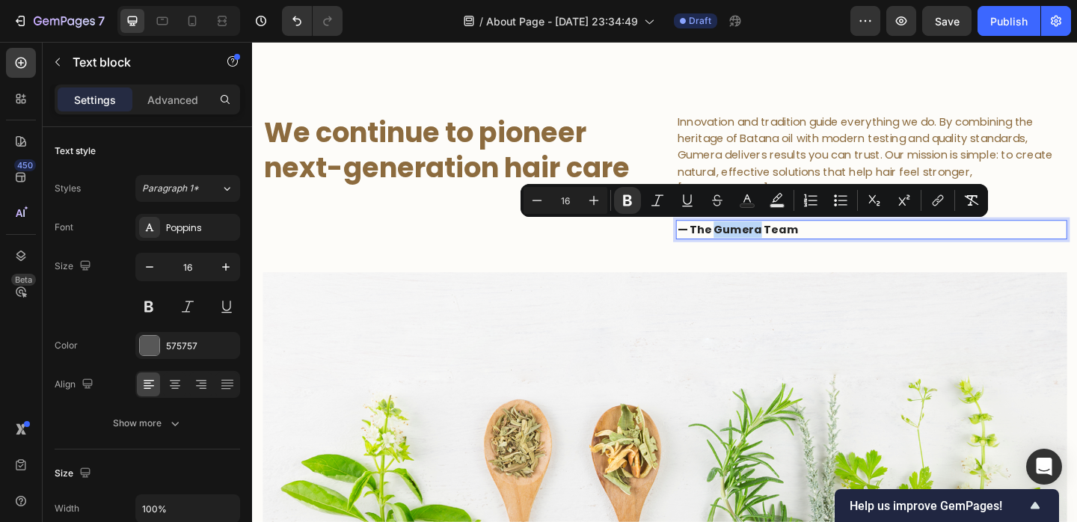
click at [756, 249] on strong "— The Gumera Team" at bounding box center [780, 245] width 132 height 17
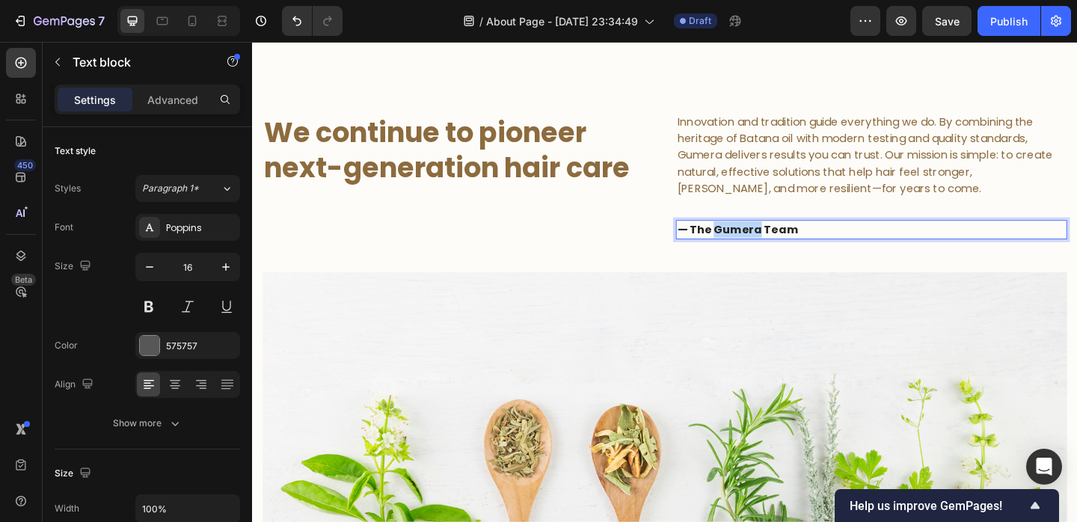
click at [756, 249] on strong "— The Gumera Team" at bounding box center [780, 245] width 132 height 17
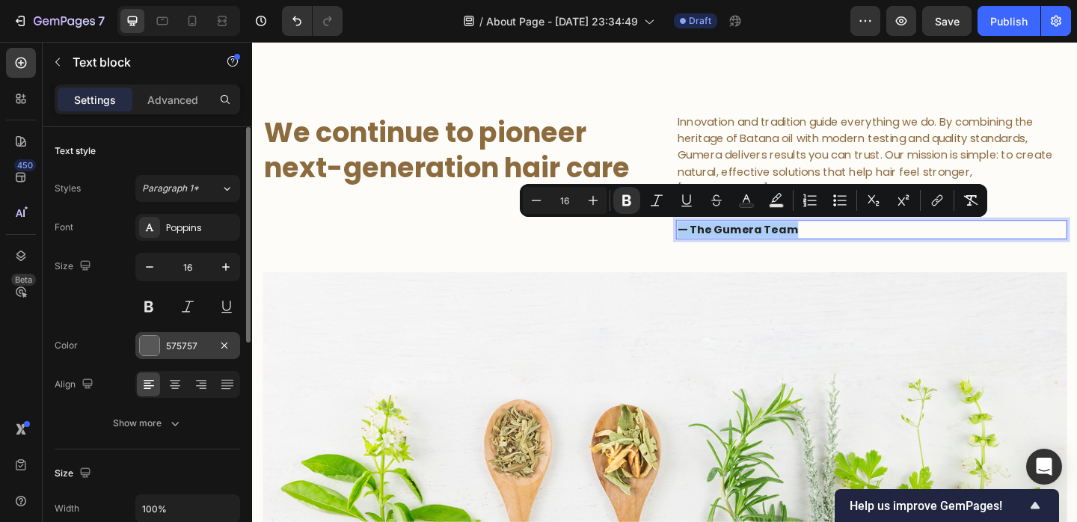
click at [185, 352] on div "575757" at bounding box center [187, 346] width 43 height 13
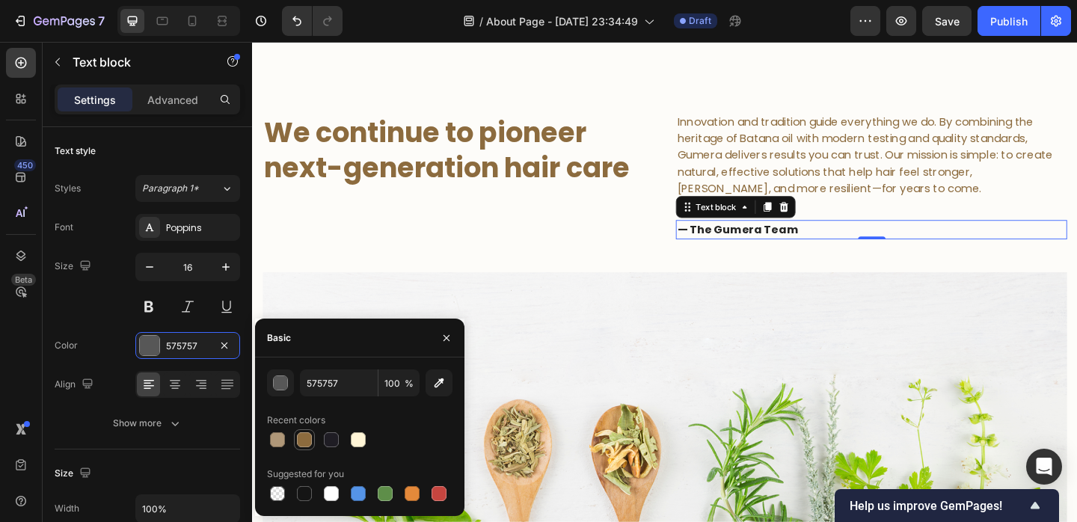
click at [298, 440] on div at bounding box center [304, 439] width 15 height 15
type input "8C6B3E"
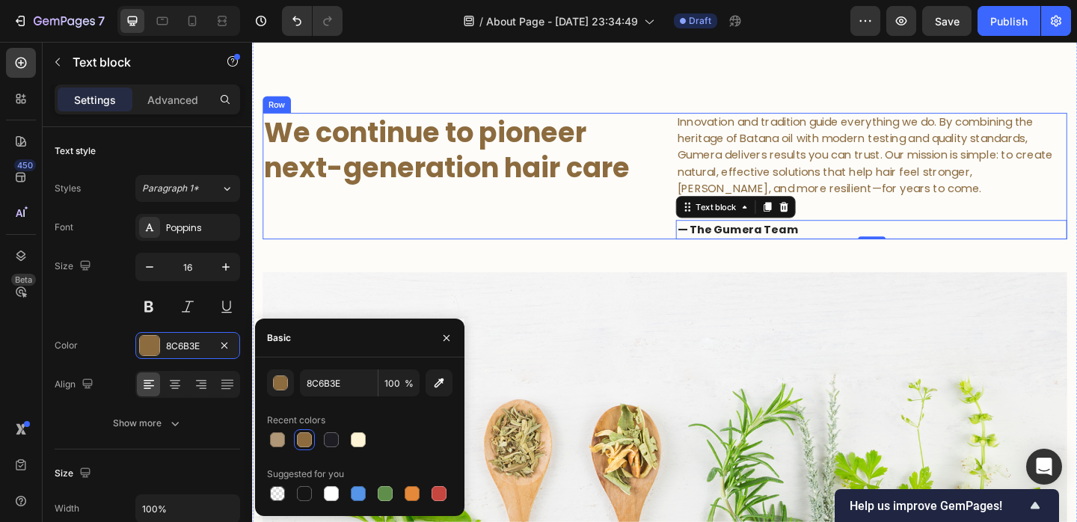
click at [523, 215] on div "We continue to pioneer next-generation hair care Heading" at bounding box center [476, 188] width 426 height 138
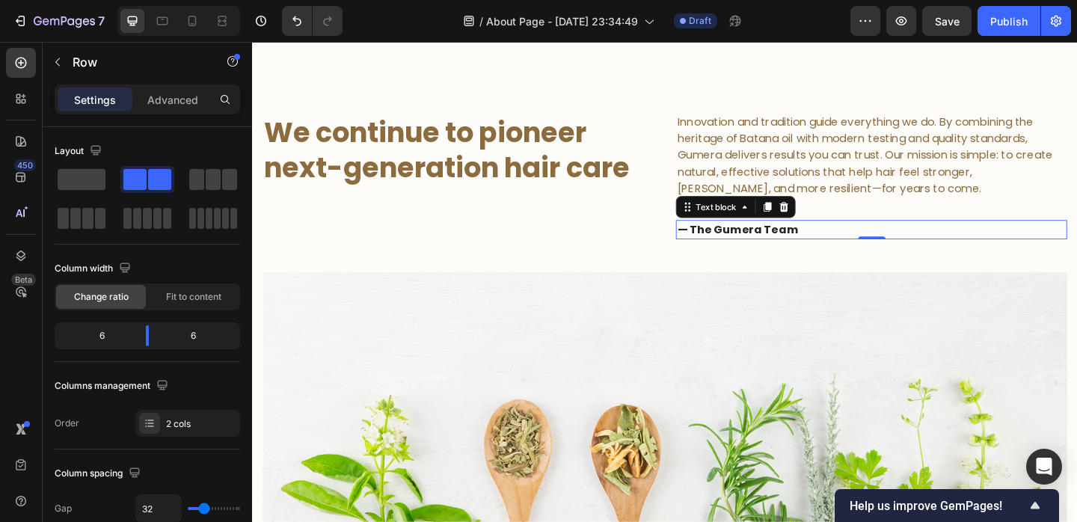
click at [744, 242] on strong "— The Gumera Team" at bounding box center [780, 245] width 132 height 17
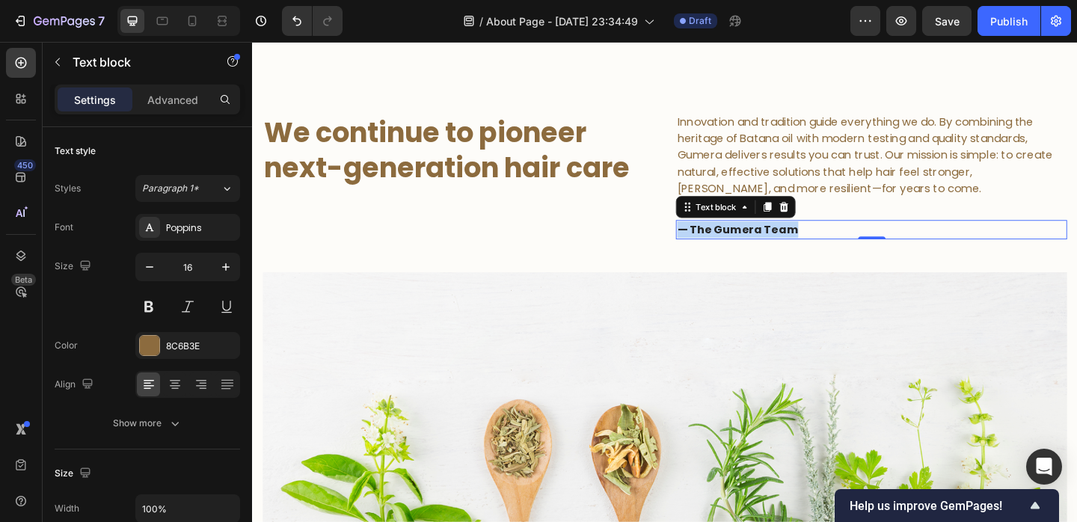
click at [744, 242] on strong "— The Gumera Team" at bounding box center [780, 245] width 132 height 17
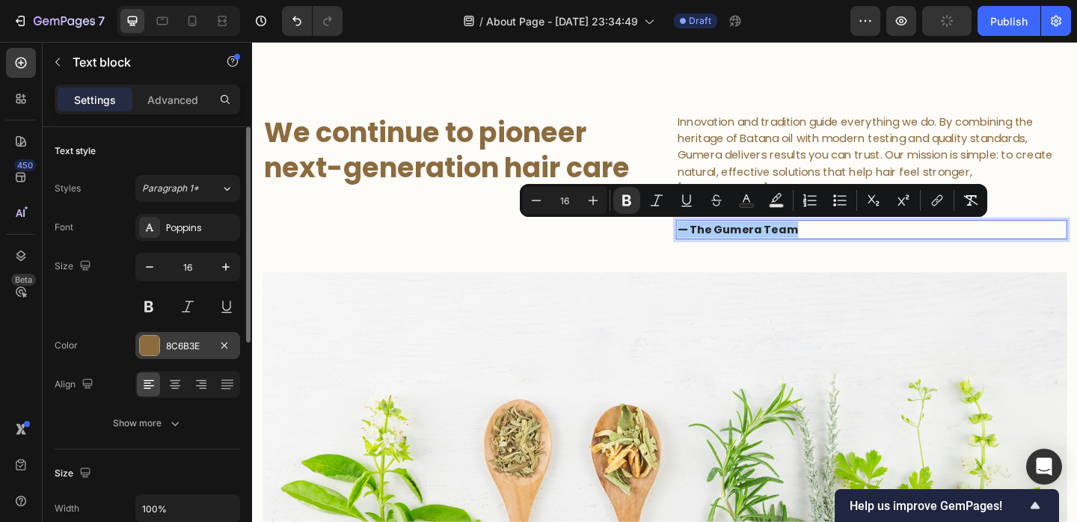
click at [180, 344] on div "8C6B3E" at bounding box center [187, 346] width 43 height 13
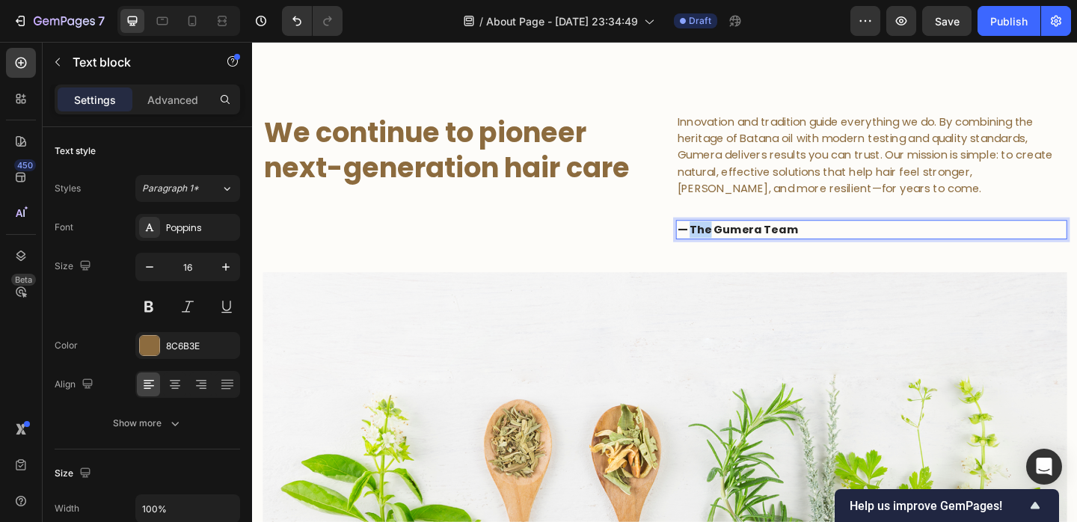
click at [737, 248] on strong "— The Gumera Team" at bounding box center [780, 245] width 132 height 17
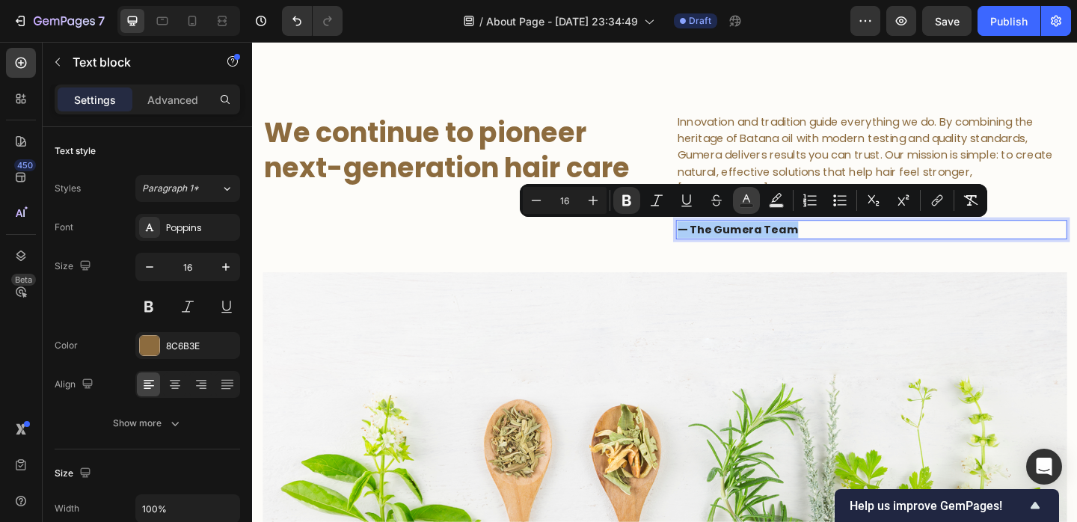
click at [740, 197] on icon "Editor contextual toolbar" at bounding box center [746, 200] width 15 height 15
type input "242424"
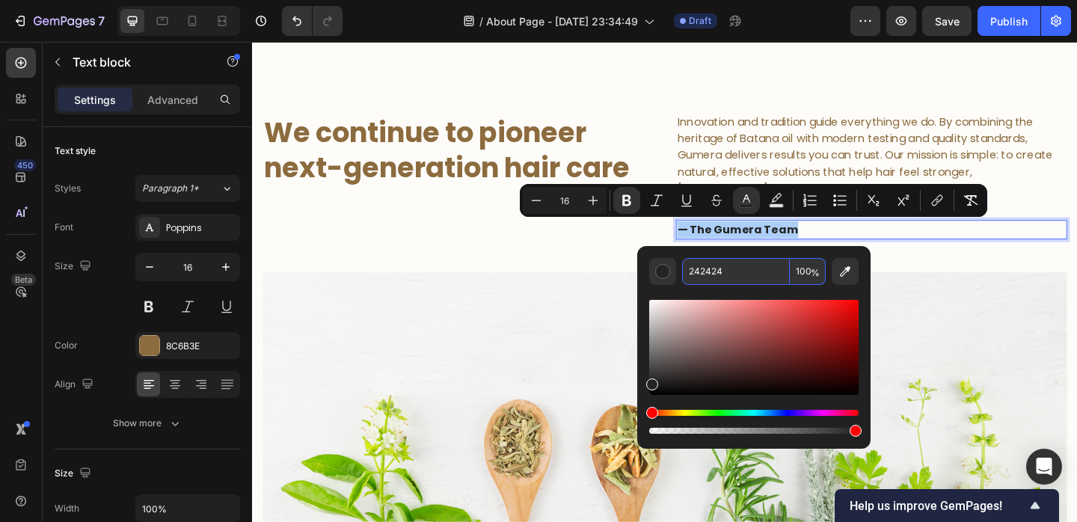
click at [733, 263] on input "242424" at bounding box center [736, 271] width 108 height 27
click at [696, 263] on input "(C6B3E" at bounding box center [736, 271] width 108 height 27
type input "242424"
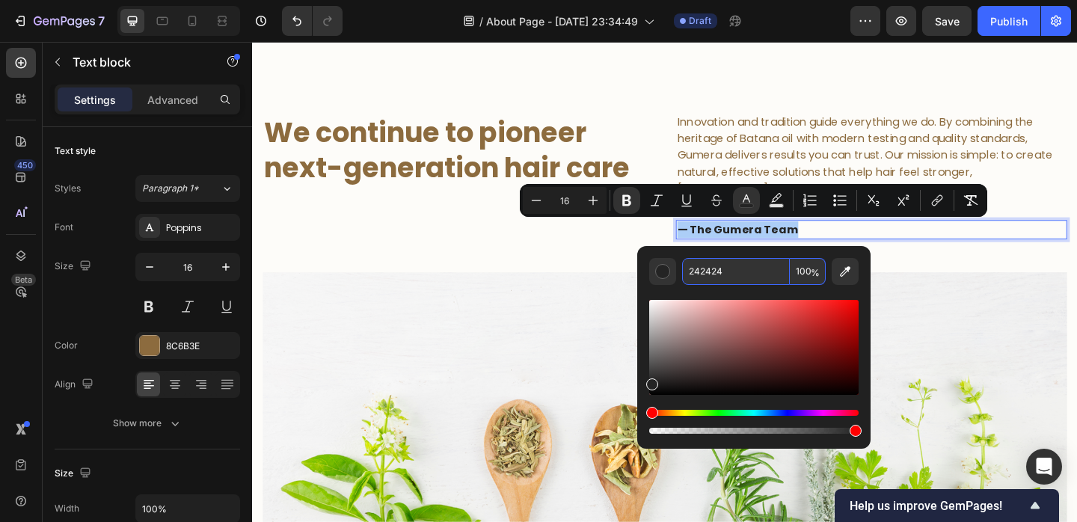
click at [698, 260] on input "242424" at bounding box center [736, 271] width 108 height 27
type input "88CC66"
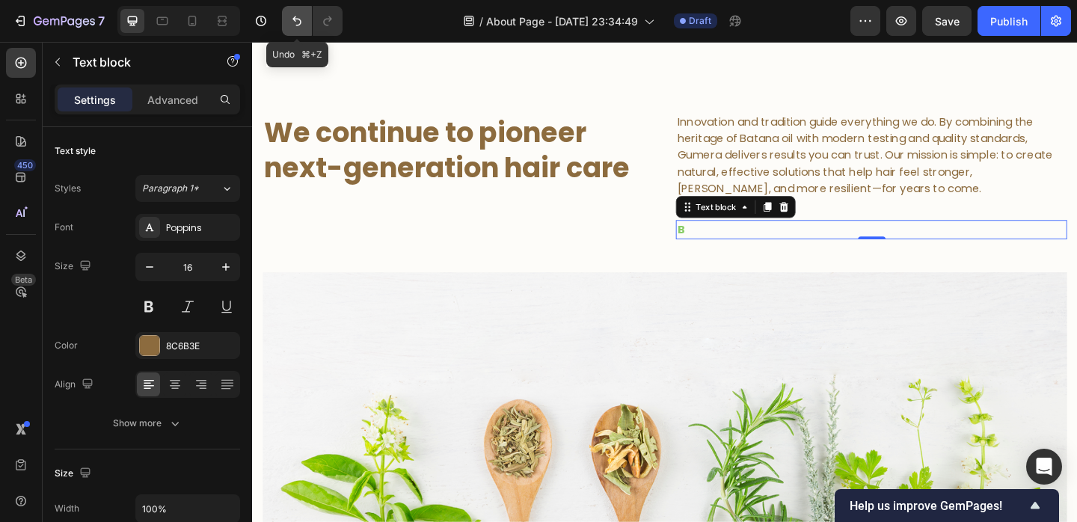
click at [293, 14] on icon "Undo/Redo" at bounding box center [297, 20] width 15 height 15
click at [296, 16] on icon "Undo/Redo" at bounding box center [297, 20] width 15 height 15
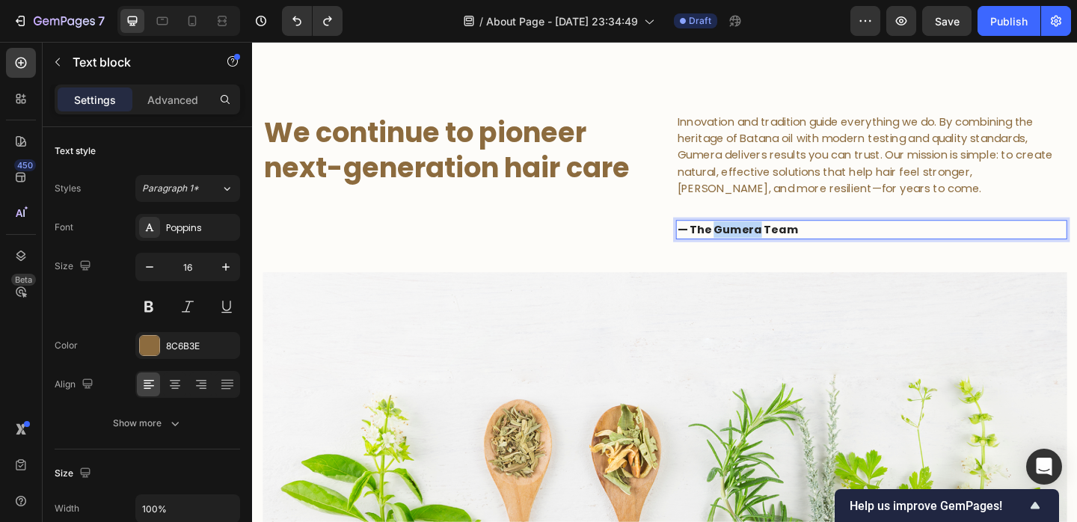
click at [780, 245] on strong "— The Gumera Team" at bounding box center [780, 245] width 132 height 17
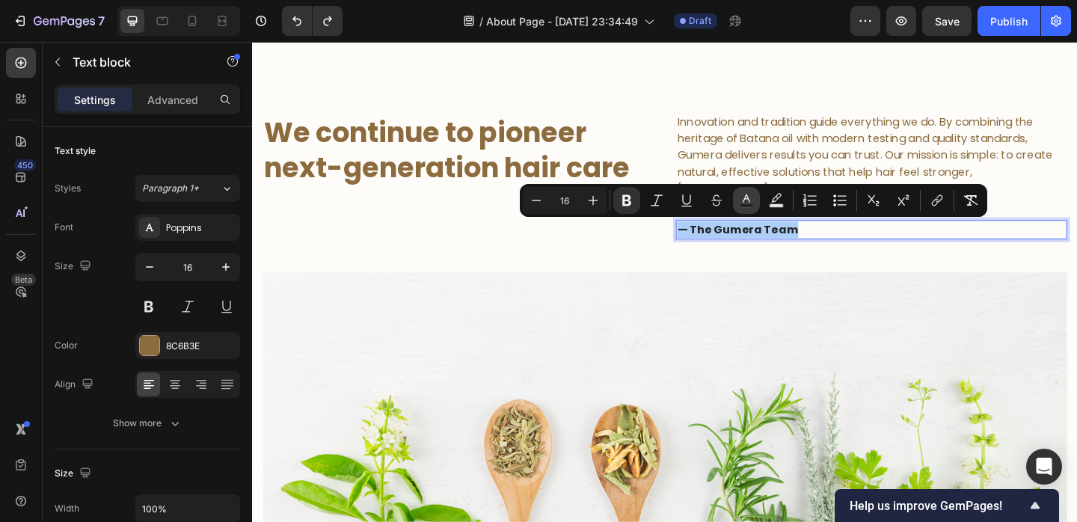
click at [742, 204] on rect "Editor contextual toolbar" at bounding box center [747, 206] width 14 height 4
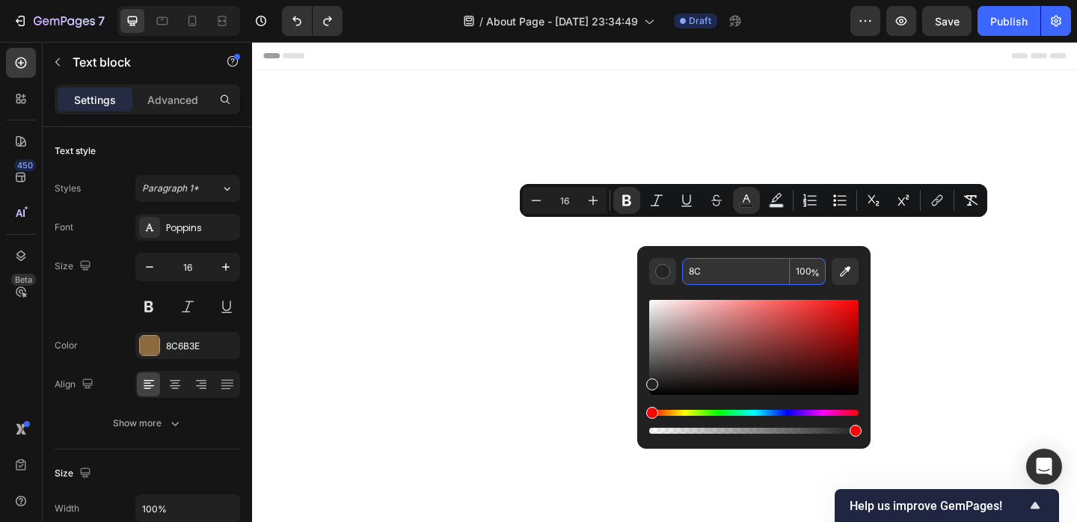
scroll to position [542, 0]
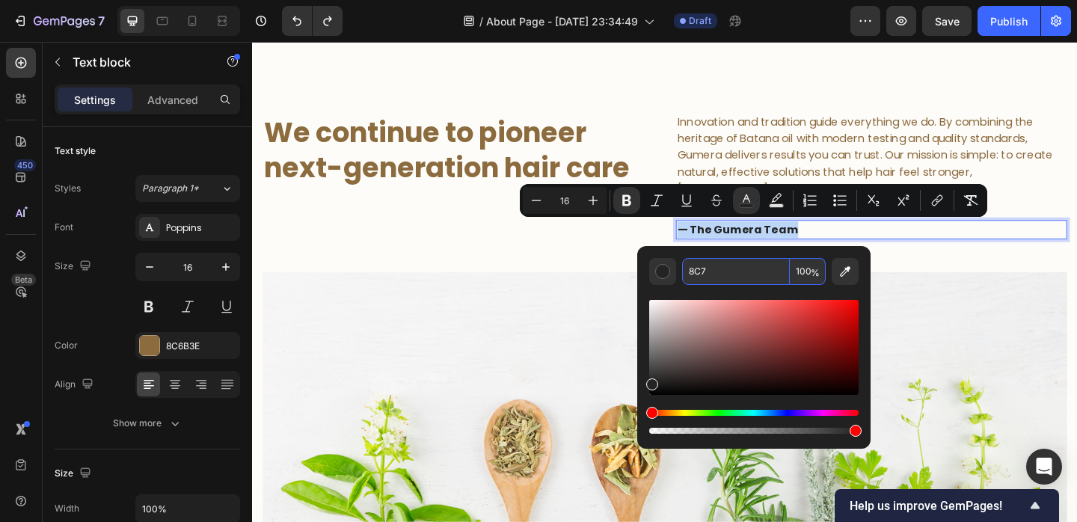
type input "88CC77"
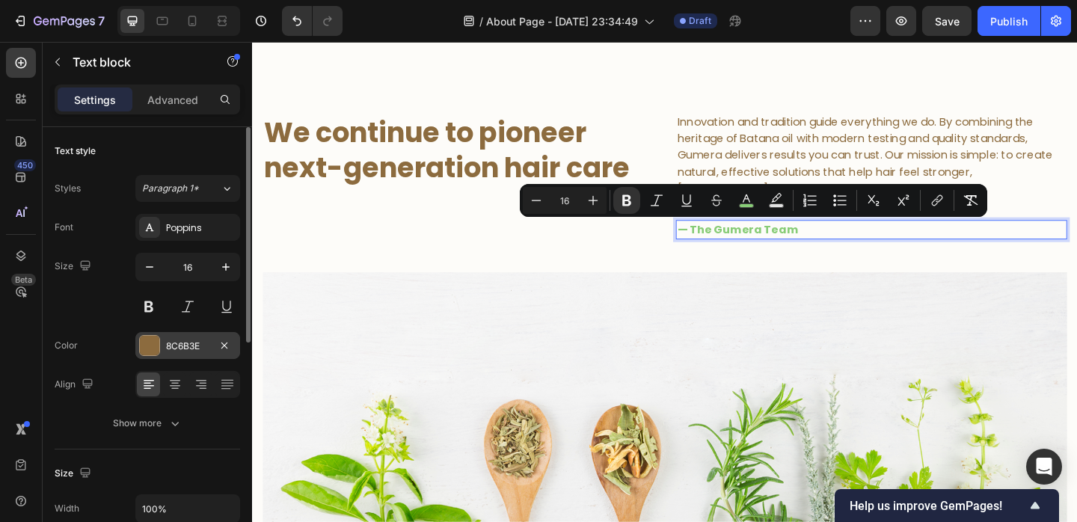
click at [189, 346] on div "8C6B3E" at bounding box center [187, 346] width 43 height 13
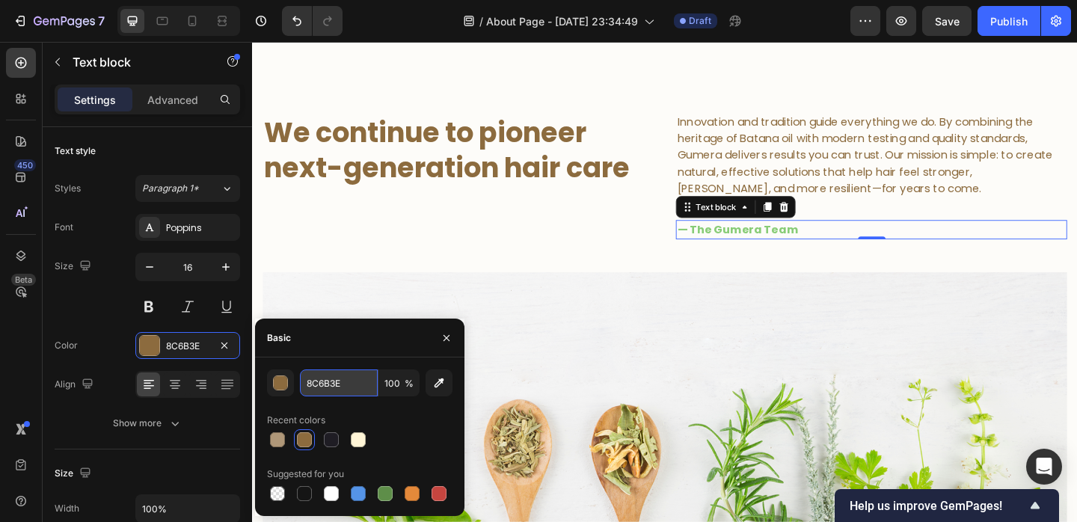
click at [318, 386] on input "8C6B3E" at bounding box center [339, 383] width 78 height 27
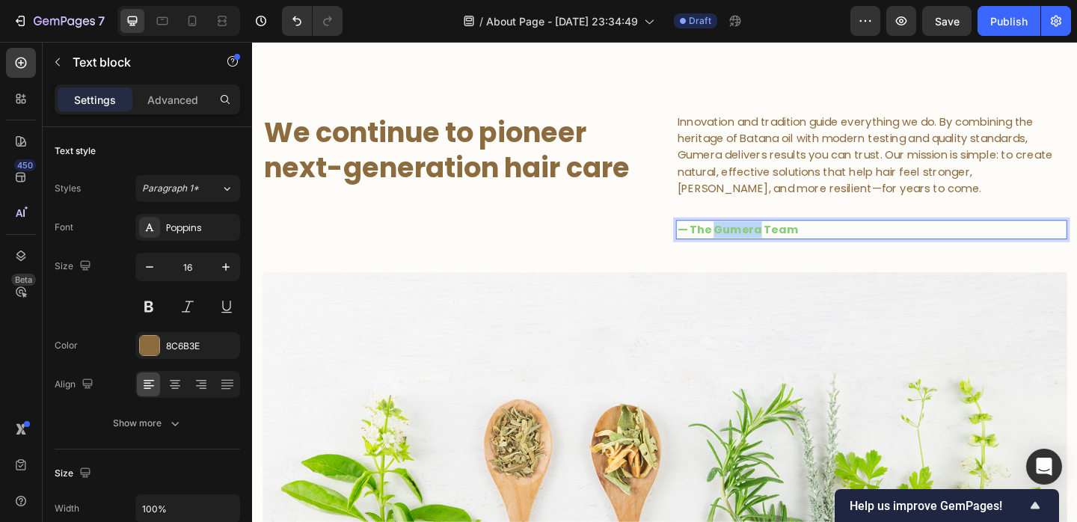
click at [784, 245] on strong "— The Gumera Team" at bounding box center [780, 245] width 132 height 17
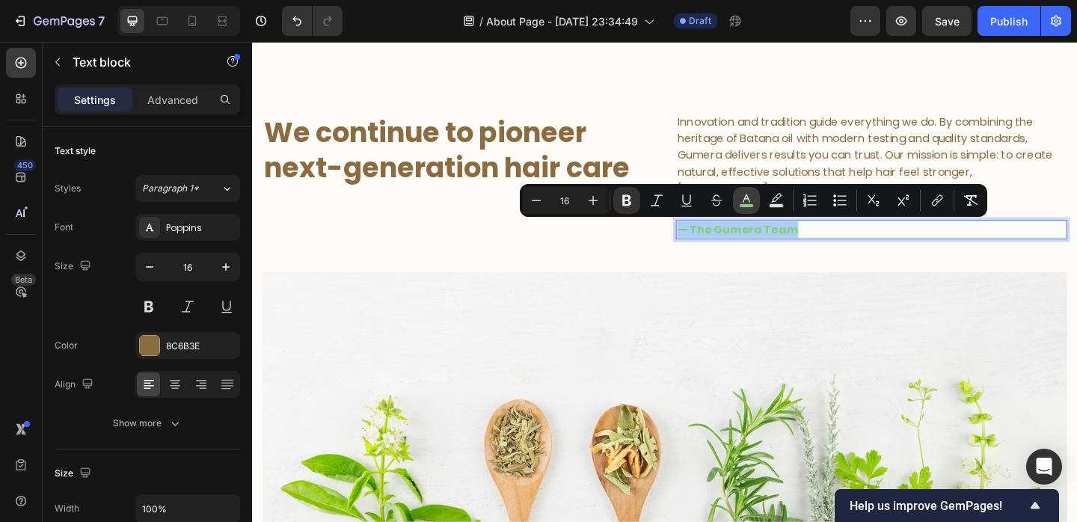
click at [745, 194] on icon "Editor contextual toolbar" at bounding box center [746, 200] width 15 height 15
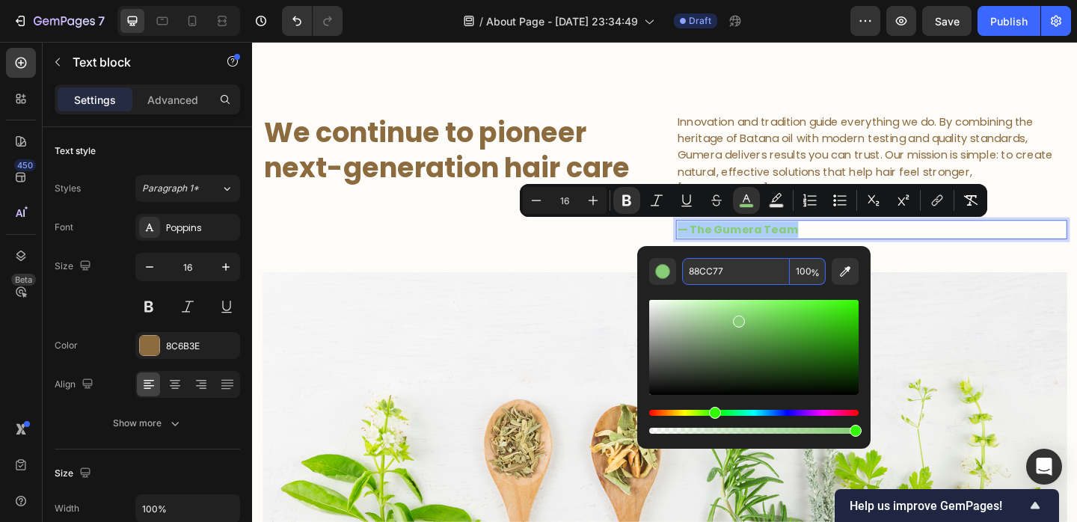
click at [720, 283] on input "88CC77" at bounding box center [736, 271] width 108 height 27
paste input "C6B3E"
type input "8C6B3E"
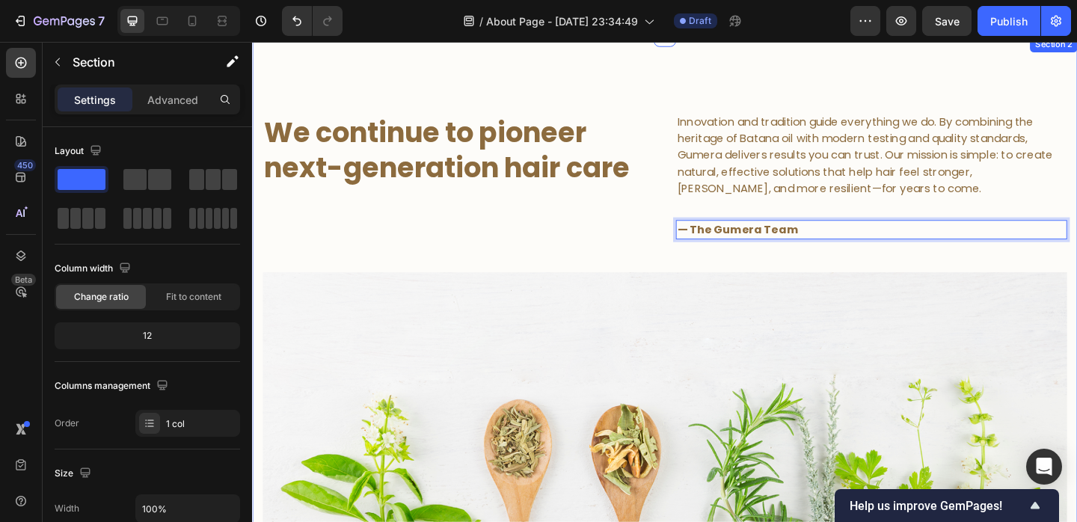
click at [601, 265] on div "We continue to pioneer next-generation hair care Heading Innovation and traditi…" at bounding box center [700, 363] width 875 height 489
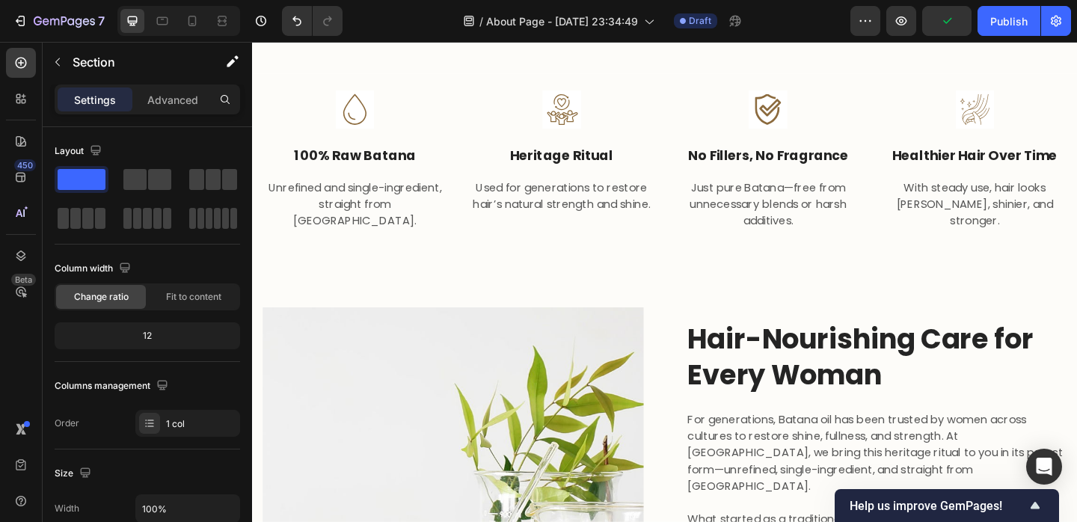
scroll to position [1077, 0]
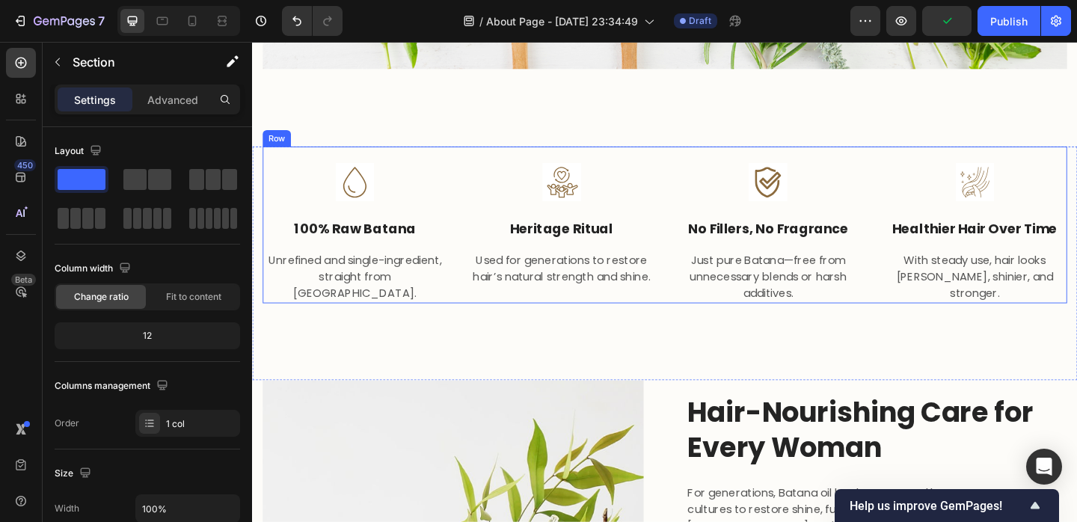
click at [364, 235] on p "100% raw batana" at bounding box center [364, 246] width 198 height 22
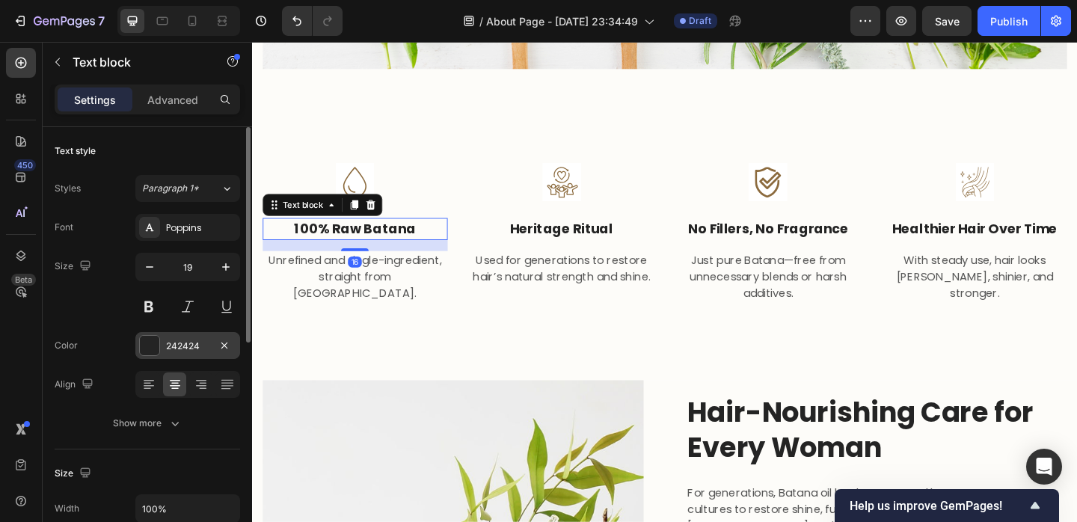
click at [172, 350] on div "242424" at bounding box center [187, 346] width 43 height 13
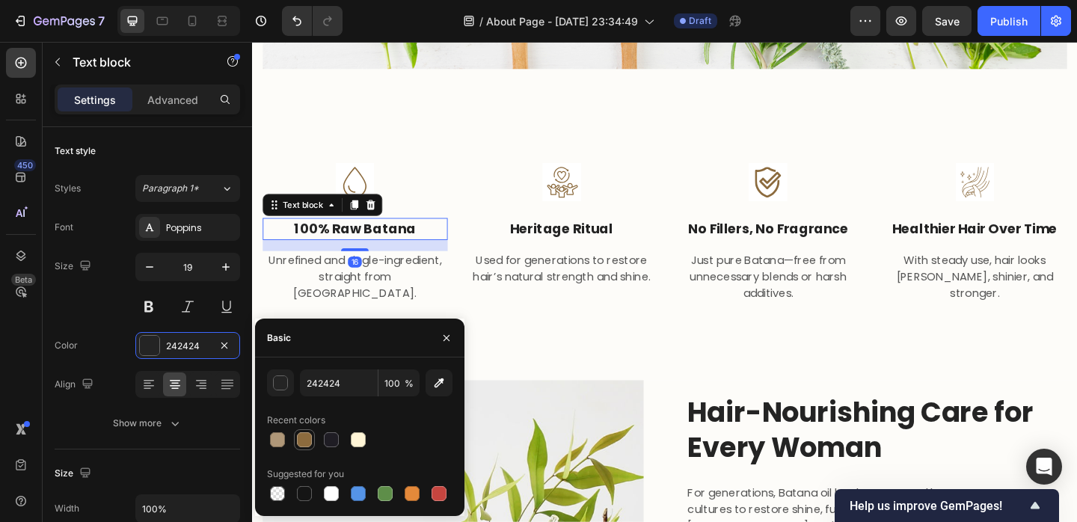
click at [301, 444] on div at bounding box center [304, 439] width 15 height 15
type input "8C6B3E"
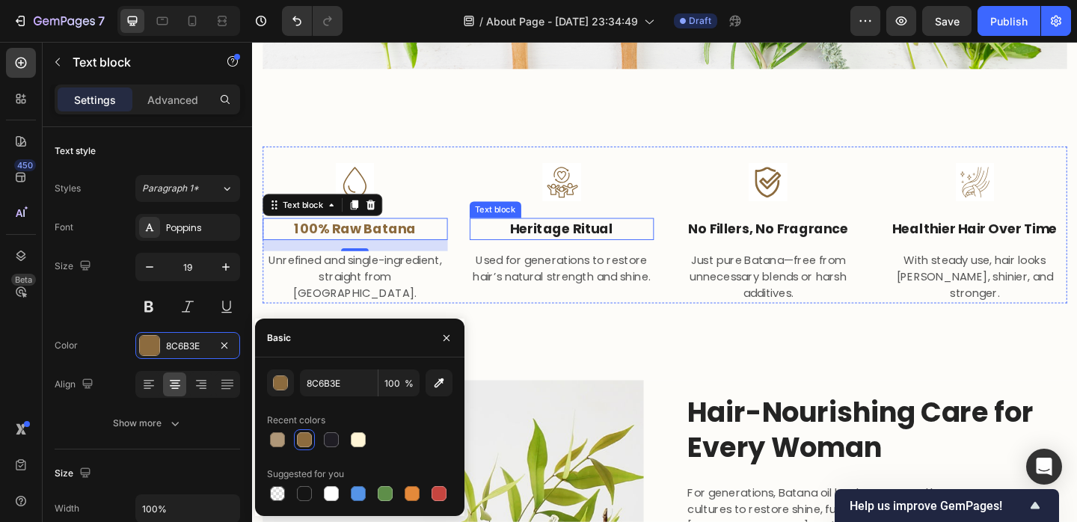
click at [562, 249] on p "heritage ritual" at bounding box center [589, 246] width 198 height 22
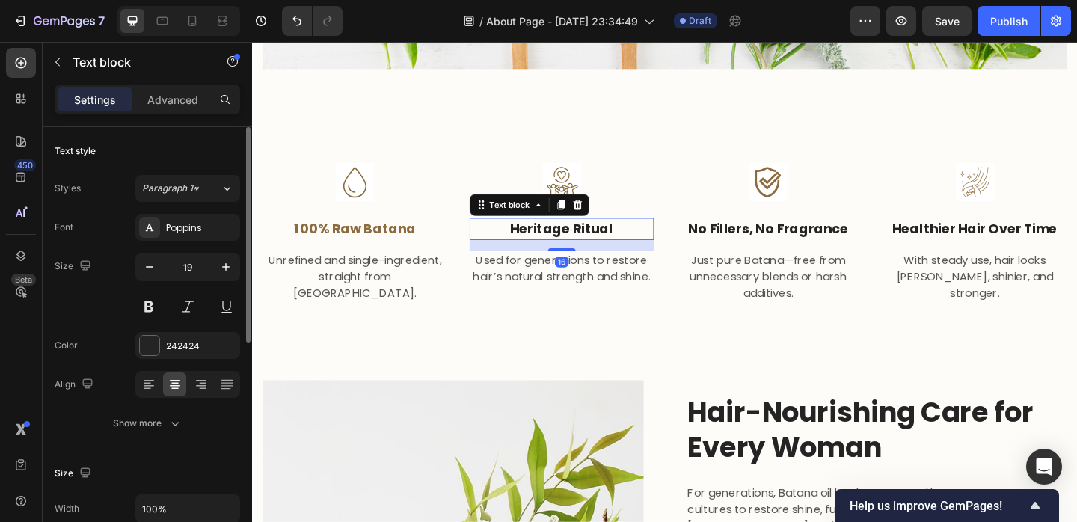
click at [182, 362] on div "Font Poppins Size 19 Color 242424 Align Show more" at bounding box center [148, 325] width 186 height 223
click at [182, 358] on div "242424" at bounding box center [187, 345] width 105 height 27
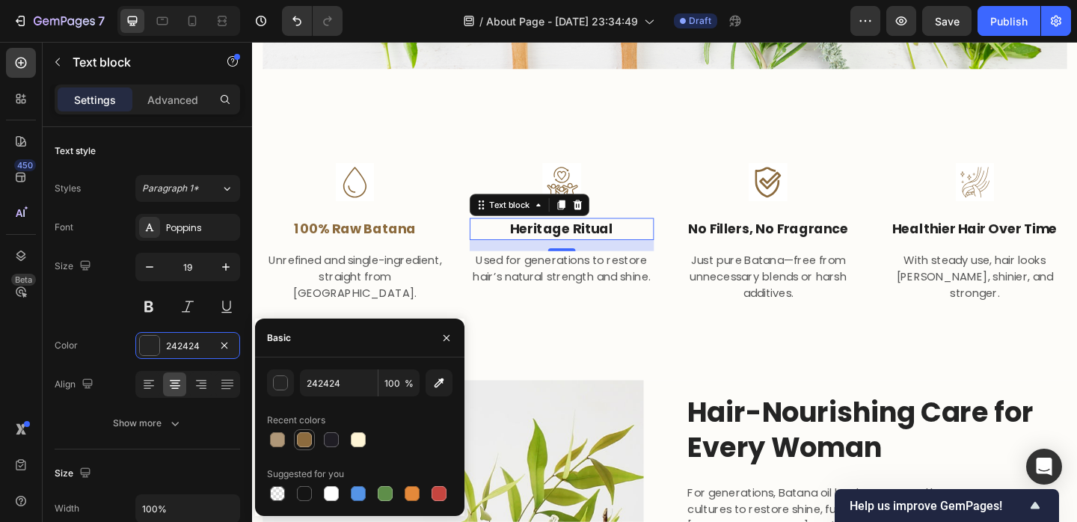
click at [310, 441] on div at bounding box center [304, 439] width 15 height 15
type input "8C6B3E"
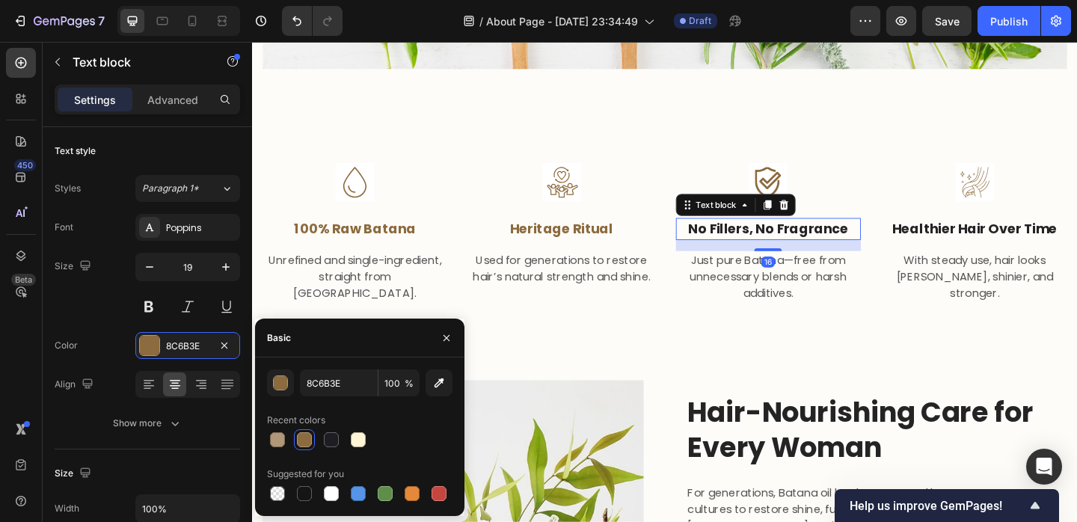
click at [755, 247] on strong "no fillers, no fragrance" at bounding box center [813, 245] width 174 height 20
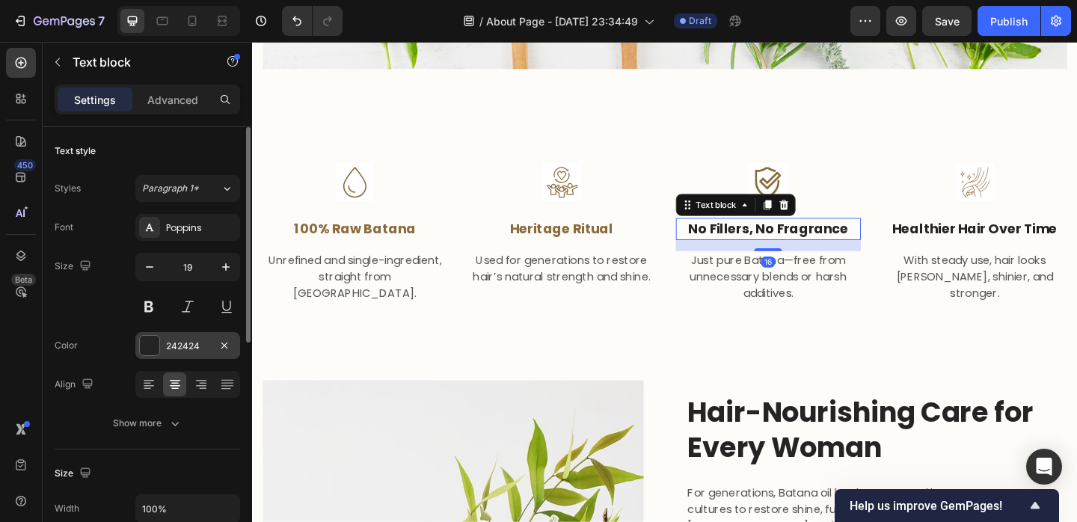
click at [164, 352] on div "242424" at bounding box center [187, 345] width 105 height 27
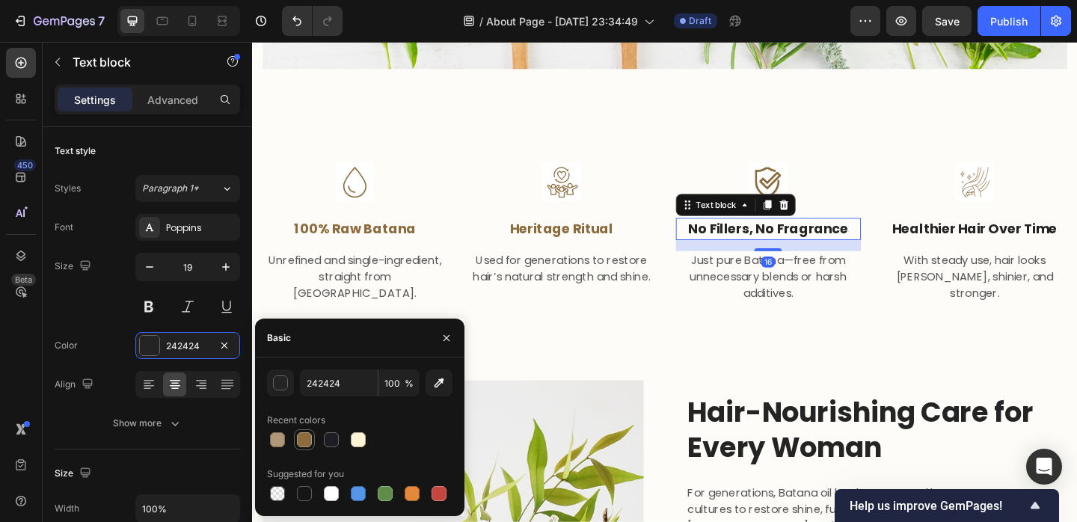
click at [301, 445] on div at bounding box center [304, 439] width 15 height 15
type input "8C6B3E"
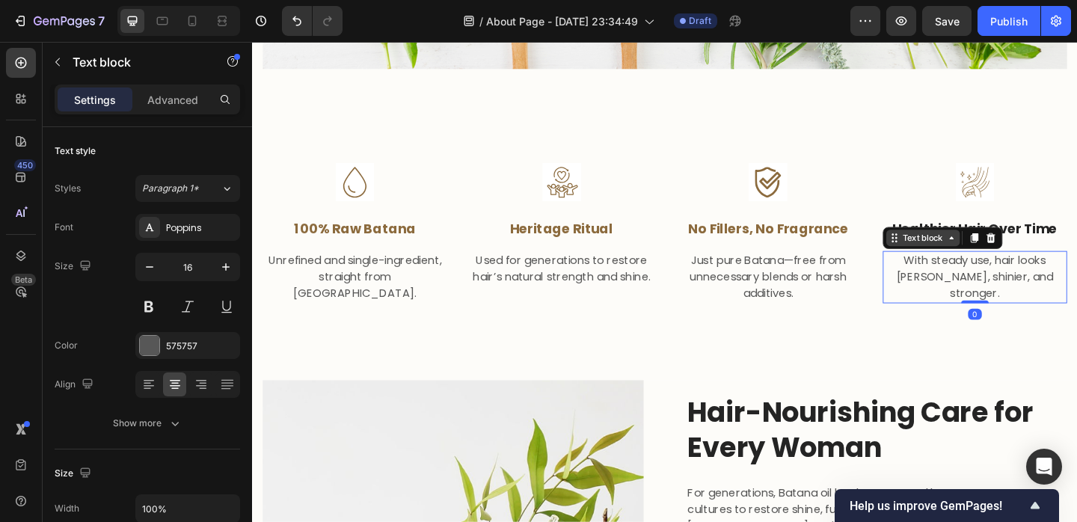
click at [977, 259] on div "Text block" at bounding box center [982, 254] width 50 height 13
click at [1077, 245] on p "healthier hair over time" at bounding box center [1039, 246] width 198 height 22
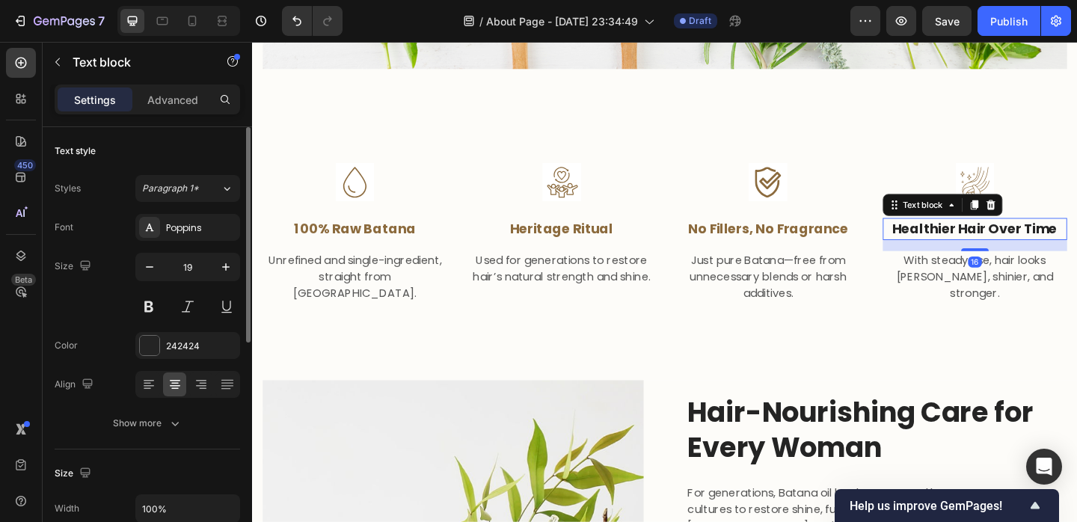
click at [174, 359] on div "Font Poppins Size 19 Color 242424 Align Show more" at bounding box center [148, 325] width 186 height 223
click at [174, 352] on div "242424" at bounding box center [187, 345] width 105 height 27
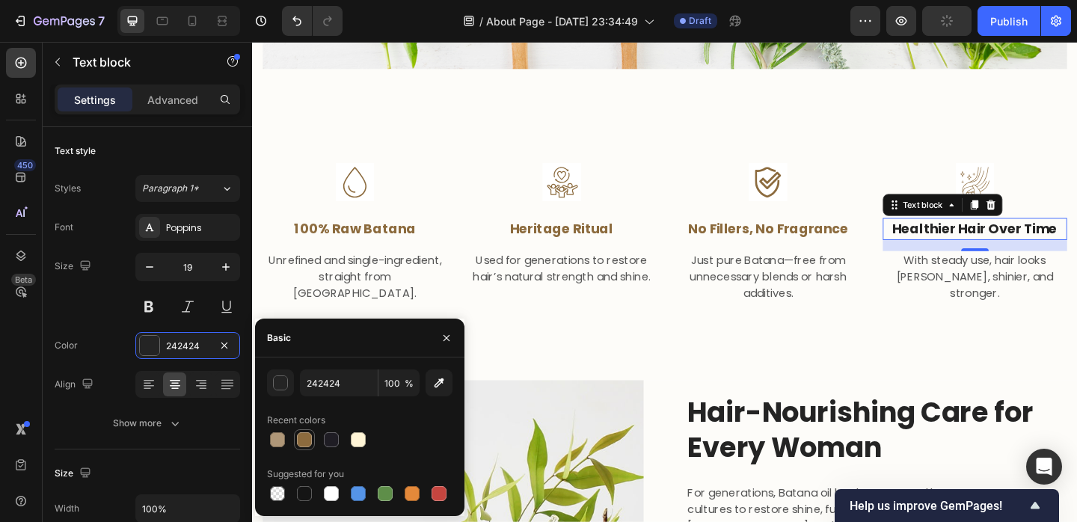
click at [306, 440] on div at bounding box center [304, 439] width 15 height 15
type input "8C6B3E"
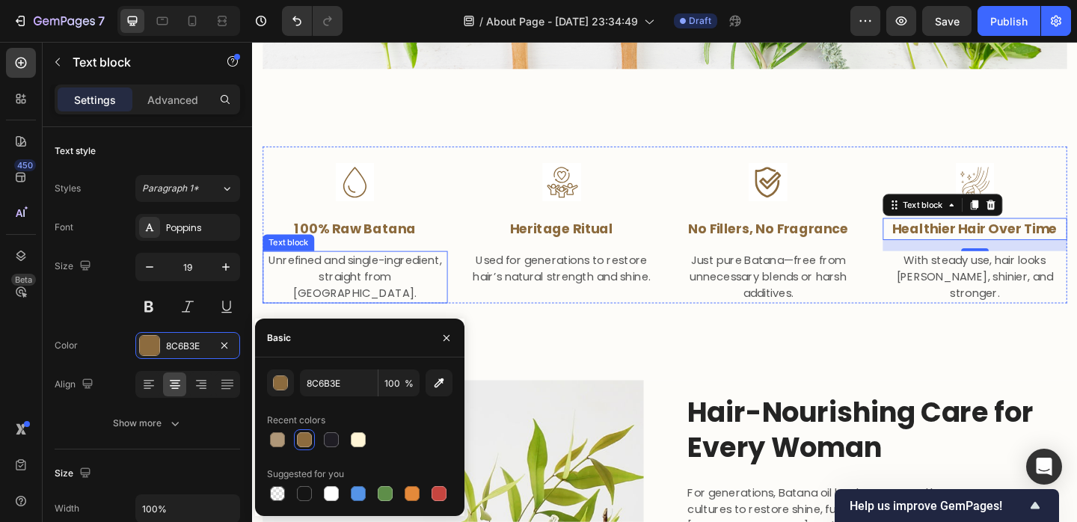
click at [395, 279] on p "Unrefined and single-ingredient, straight from [GEOGRAPHIC_DATA]." at bounding box center [364, 298] width 198 height 54
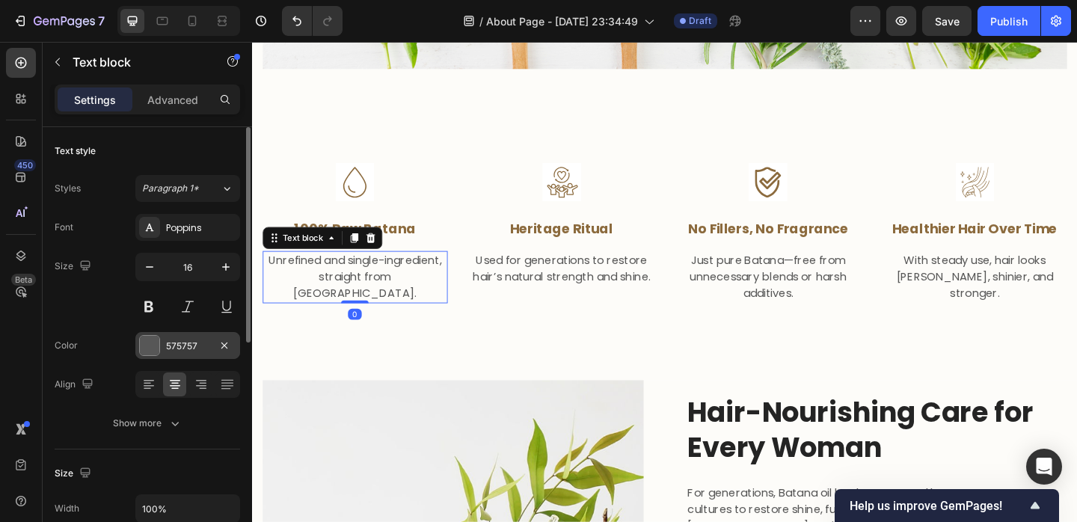
click at [177, 352] on div "575757" at bounding box center [187, 345] width 105 height 27
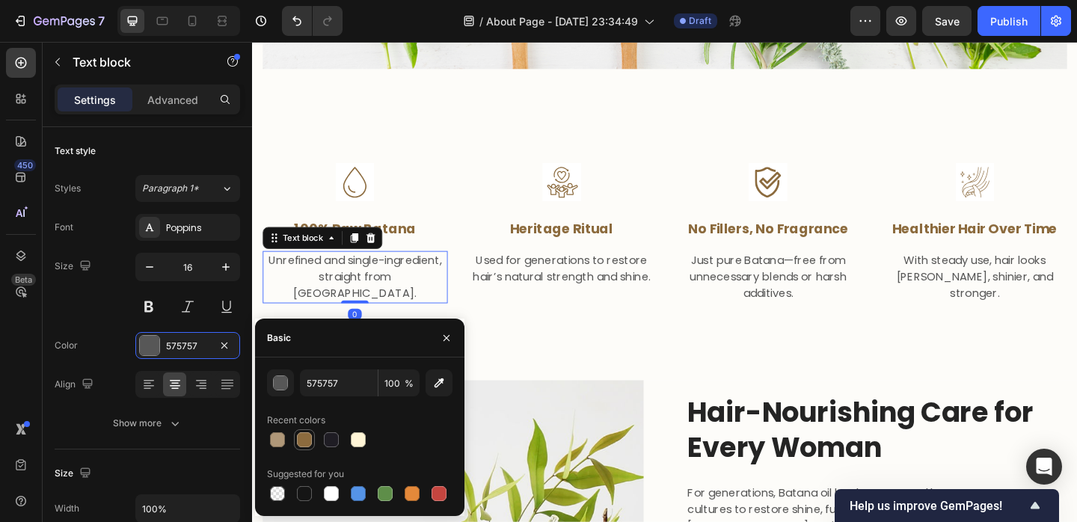
click at [307, 433] on div at bounding box center [304, 439] width 15 height 15
type input "8C6B3E"
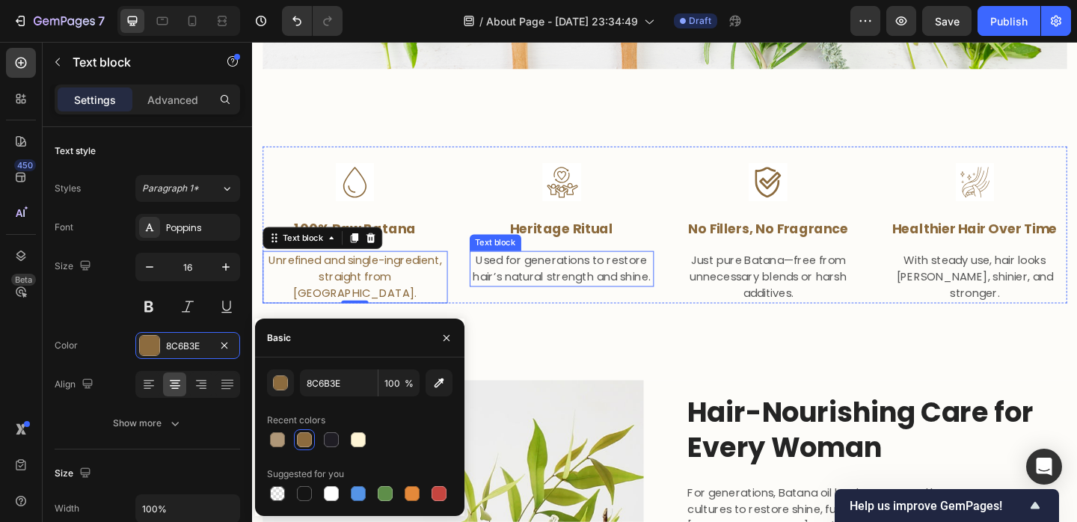
click at [538, 280] on p "Used for generations to restore hair’s natural strength and shine." at bounding box center [589, 289] width 198 height 36
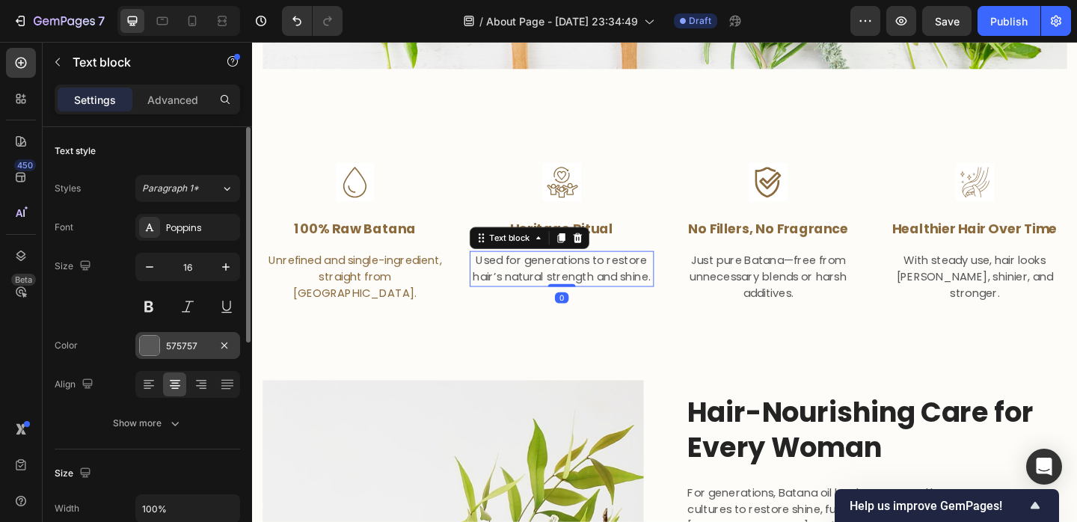
click at [168, 342] on div "575757" at bounding box center [187, 346] width 43 height 13
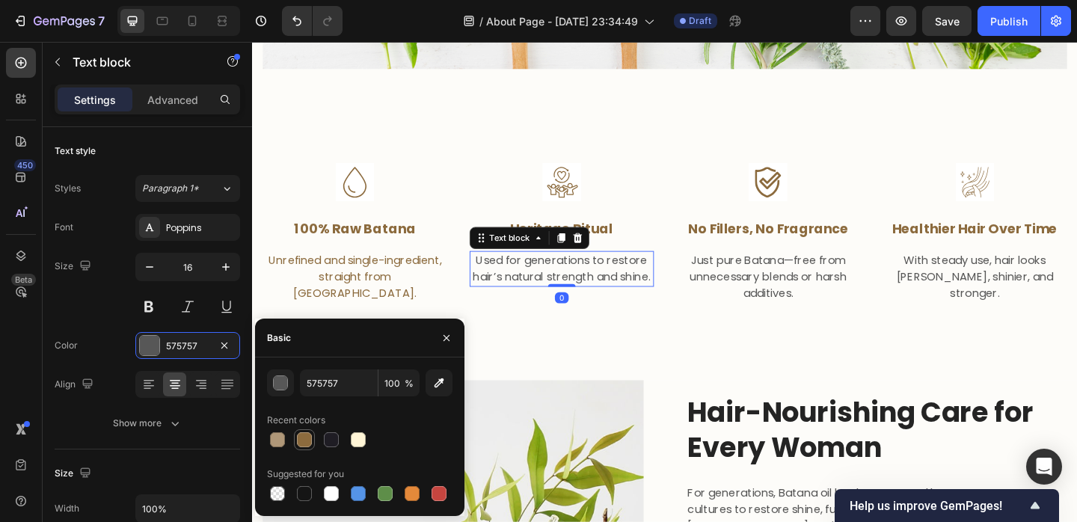
click at [307, 436] on div at bounding box center [304, 439] width 15 height 15
type input "8C6B3E"
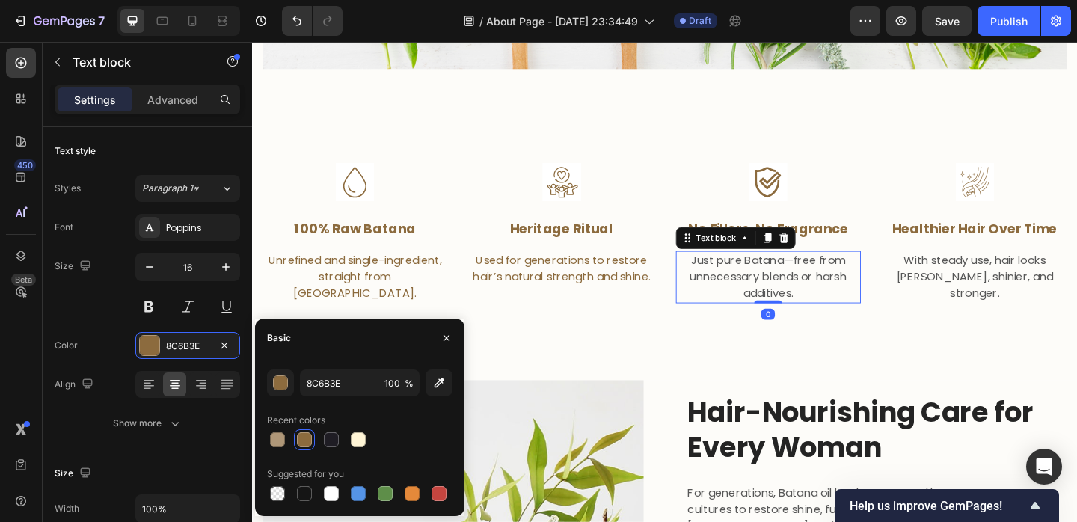
click at [836, 281] on p "Just pure Batana—free from unnecessary blends or harsh additives." at bounding box center [813, 298] width 198 height 54
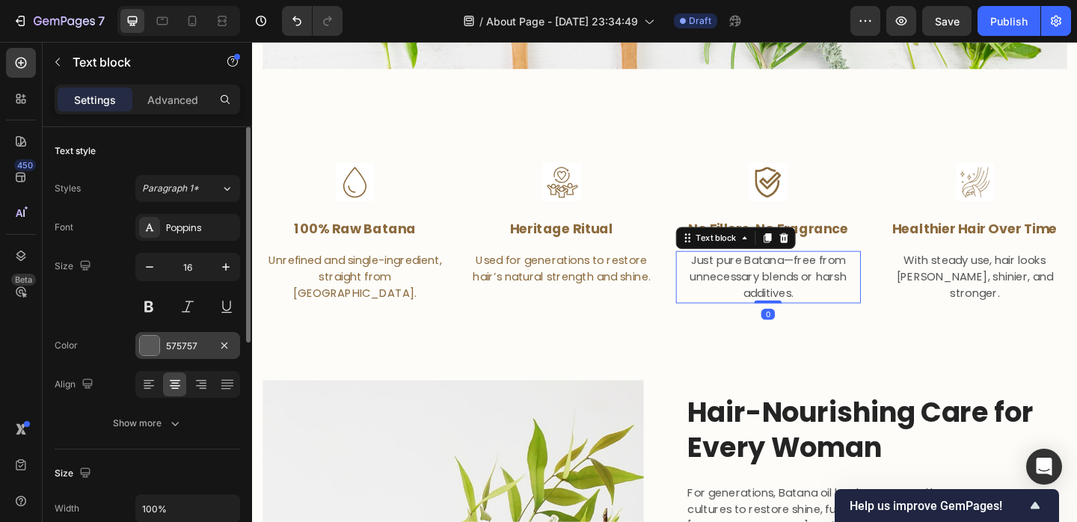
click at [179, 338] on div "575757" at bounding box center [187, 345] width 105 height 27
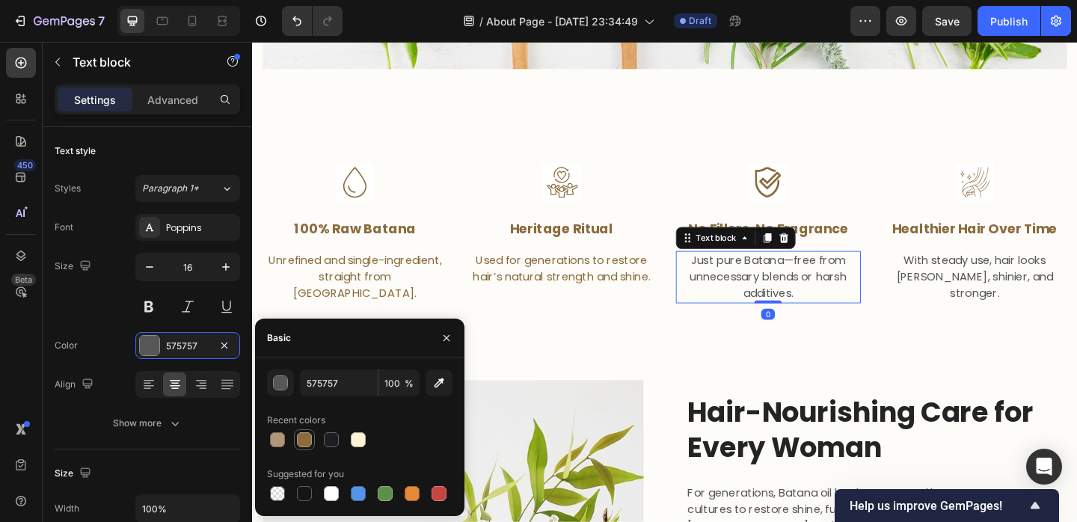
click at [300, 435] on div at bounding box center [304, 439] width 15 height 15
type input "8C6B3E"
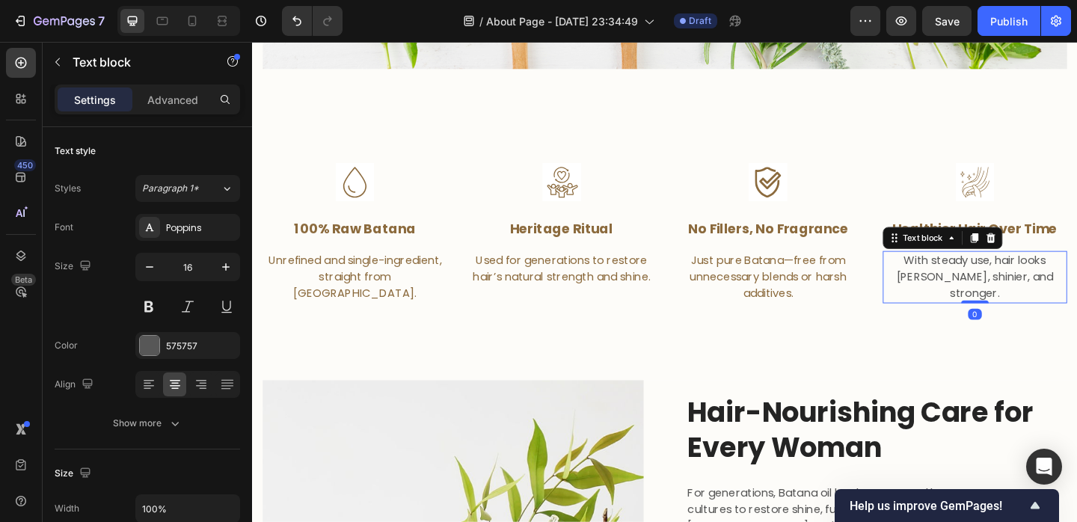
click at [1002, 269] on div "With steady use, hair looks [PERSON_NAME], shinier, and stronger." at bounding box center [1038, 297] width 201 height 57
click at [179, 348] on div "575757" at bounding box center [187, 346] width 43 height 13
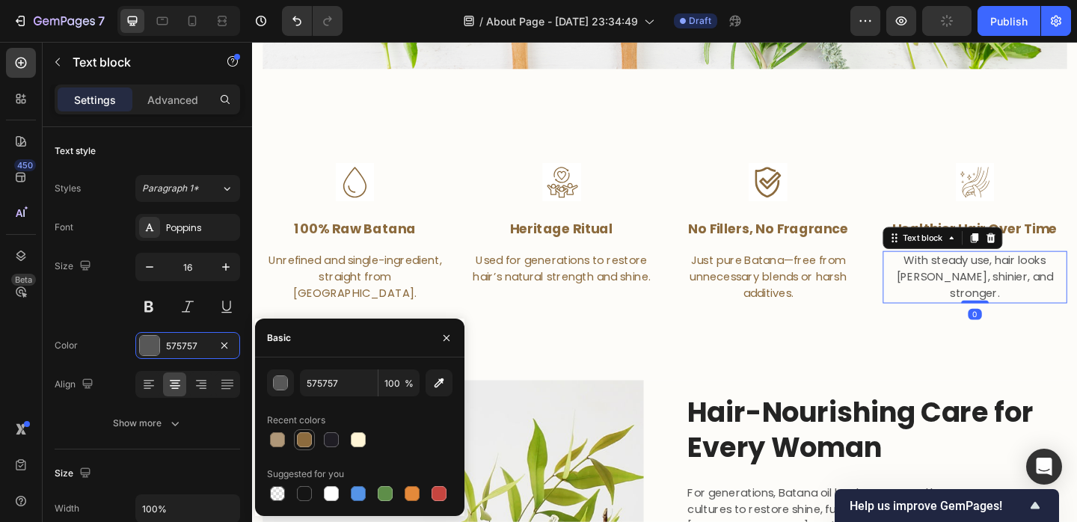
click at [307, 435] on div at bounding box center [304, 439] width 15 height 15
type input "8C6B3E"
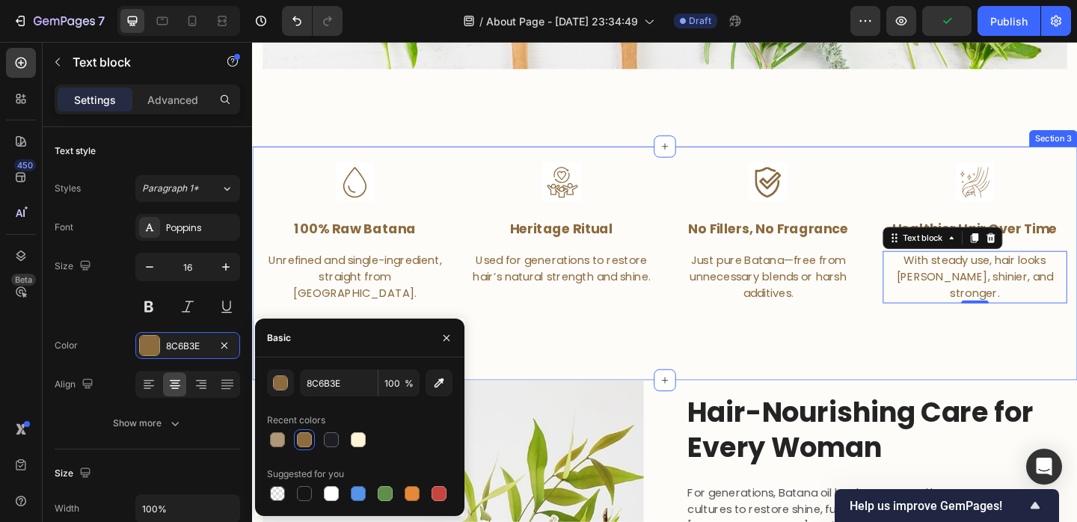
click at [823, 373] on div "Image 100% raw batana Text block Unrefined and single-ingredient, straight from…" at bounding box center [701, 283] width 898 height 255
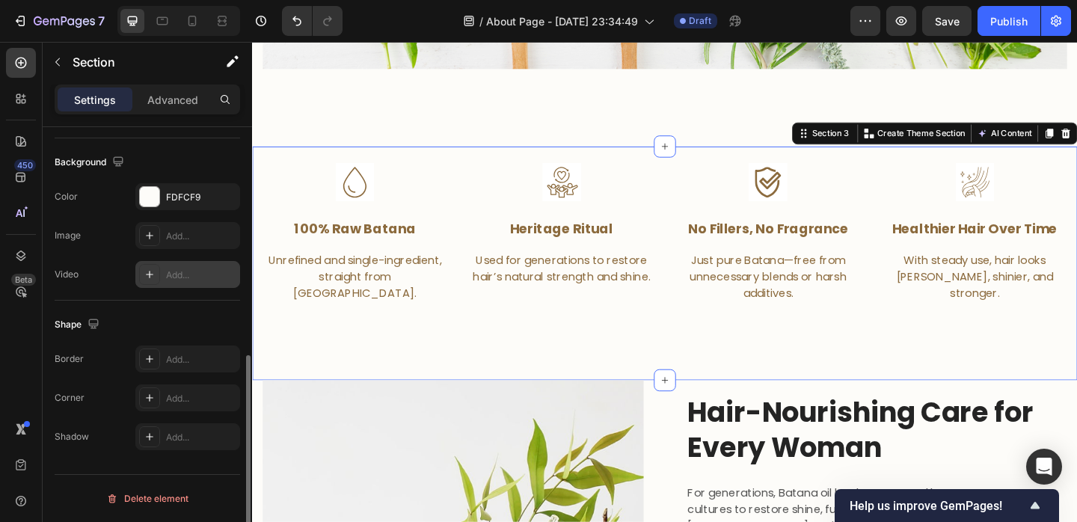
scroll to position [322, 0]
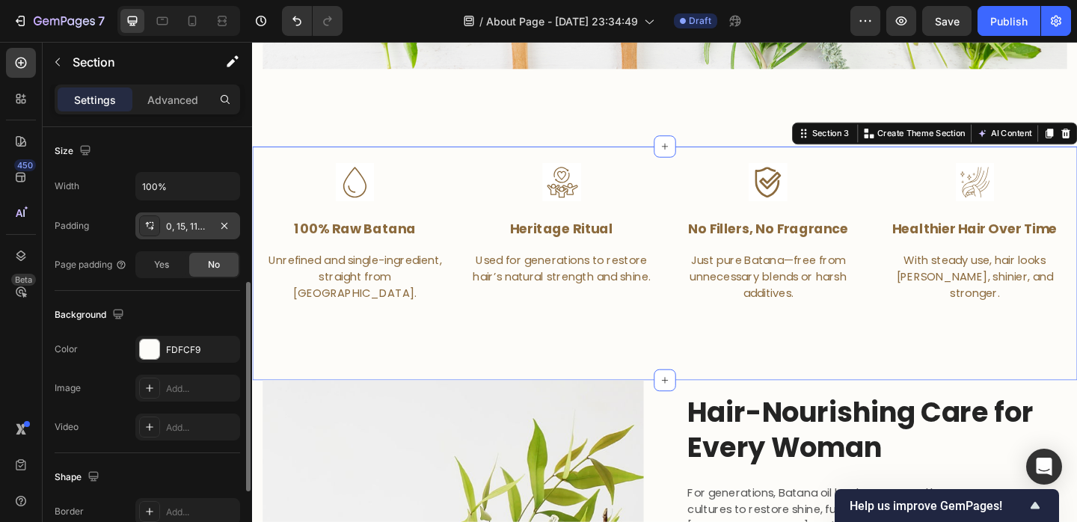
click at [178, 238] on div "0, 15, 112, 15" at bounding box center [187, 225] width 105 height 27
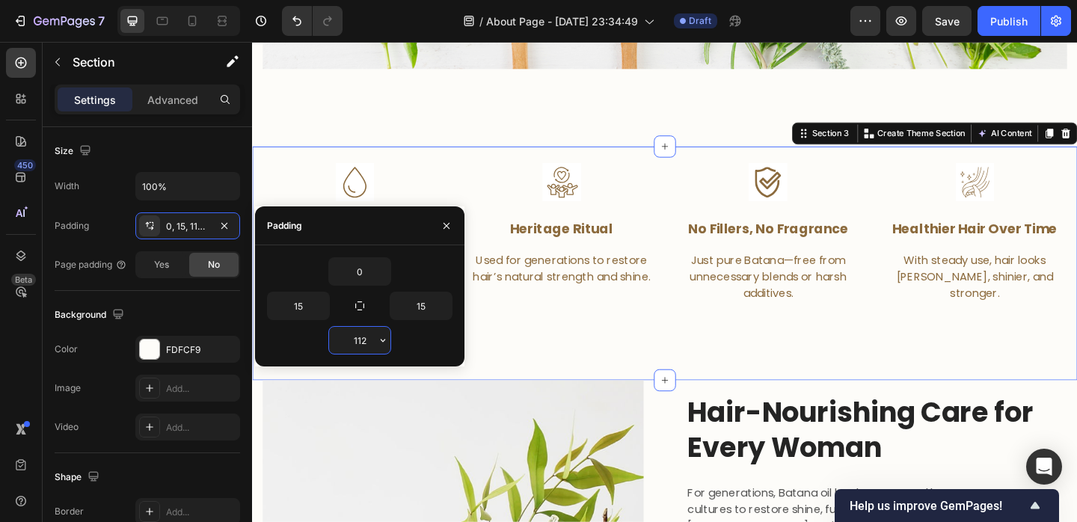
click at [361, 334] on input "112" at bounding box center [359, 340] width 61 height 27
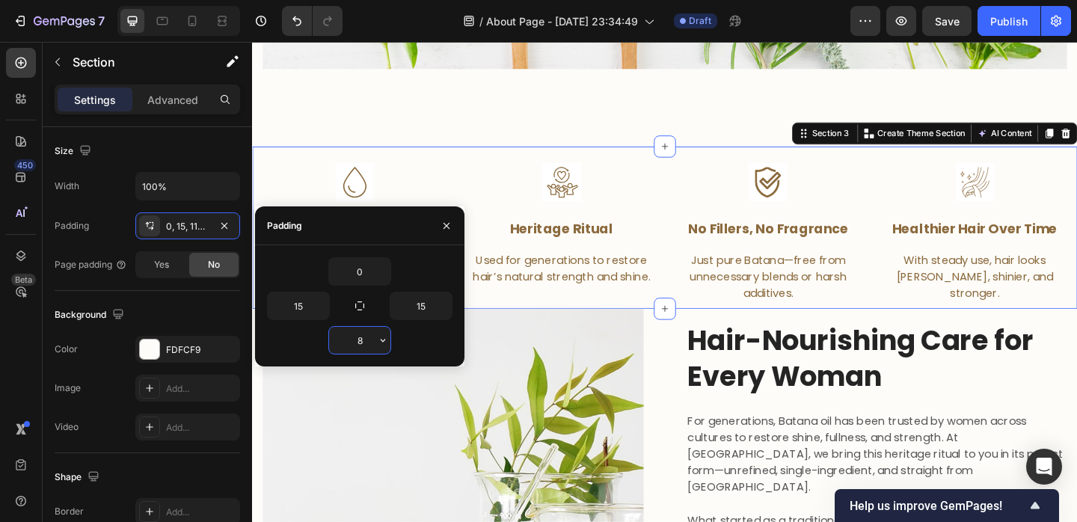
type input "80"
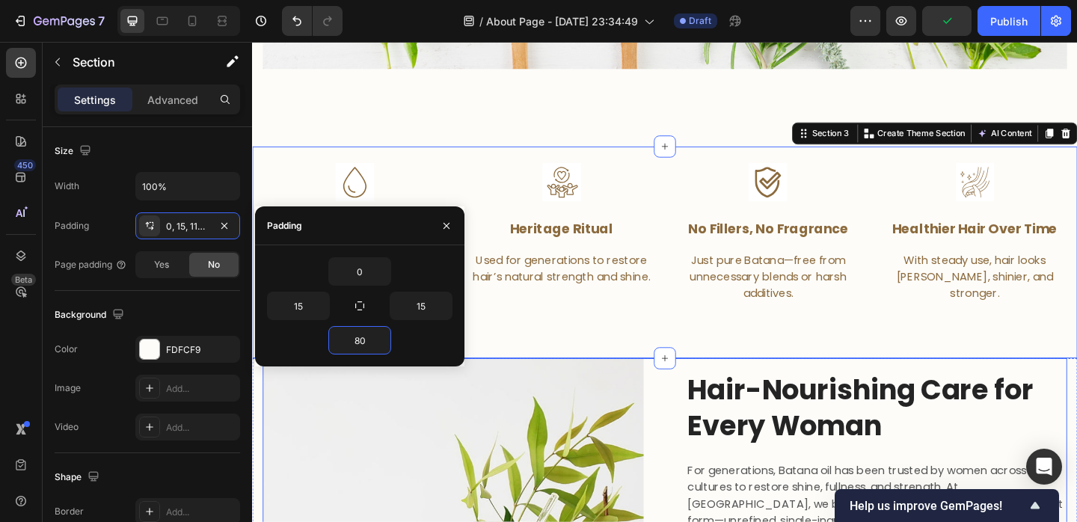
click at [801, 379] on div "Image 100% raw batana Text block Unrefined and single-ingredient, straight from…" at bounding box center [701, 271] width 898 height 231
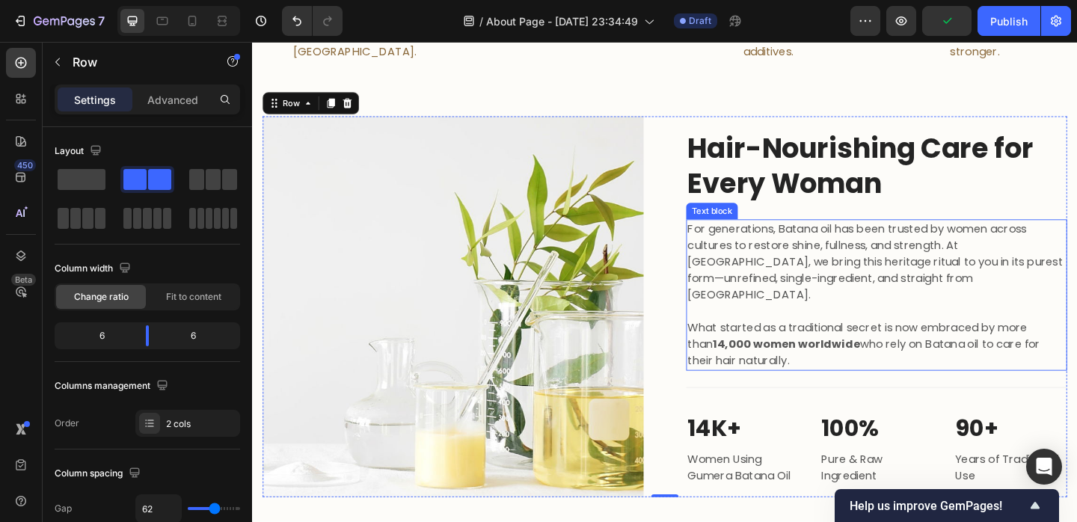
scroll to position [1339, 0]
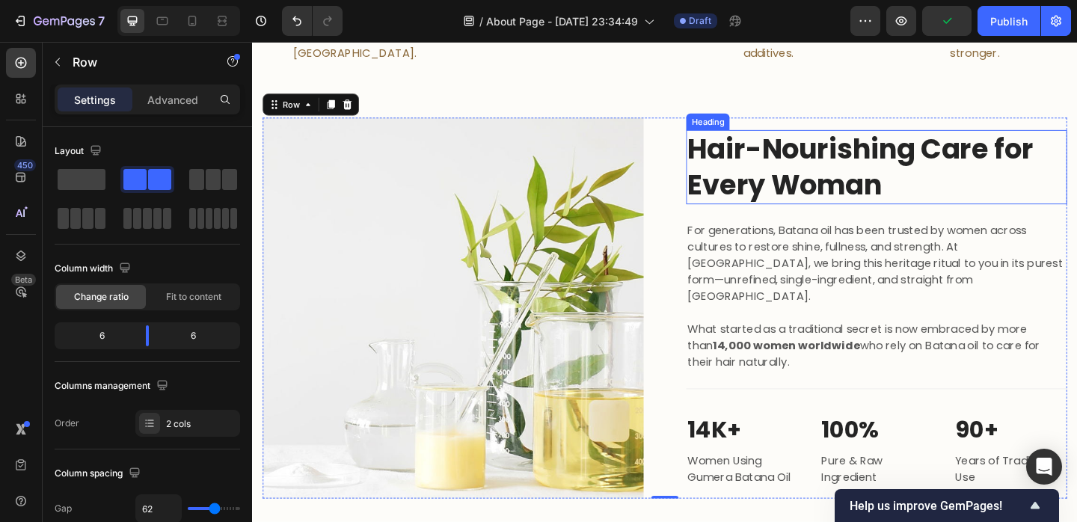
click at [949, 189] on h2 "Hair-Nourishing Care for Every Woman" at bounding box center [931, 178] width 414 height 81
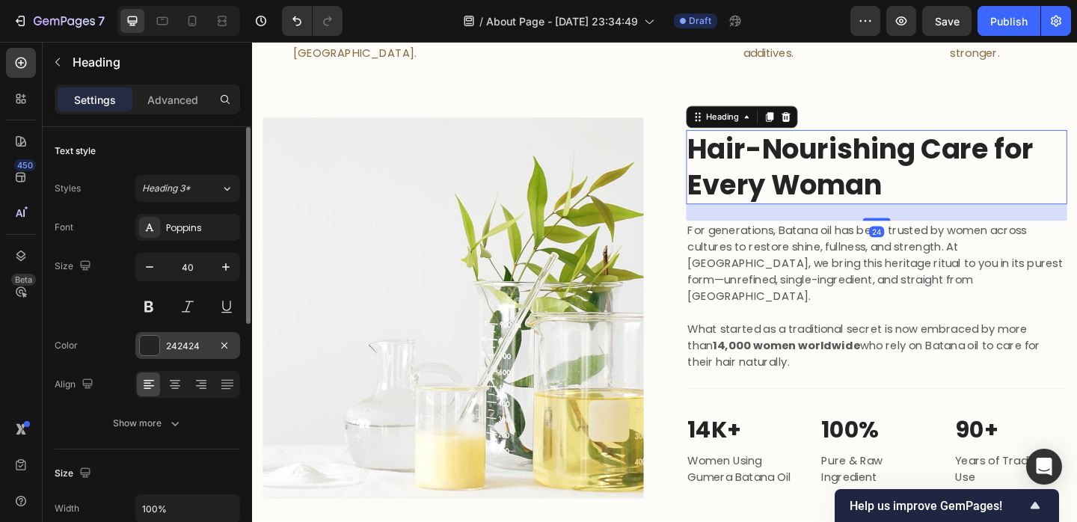
click at [183, 342] on div "242424" at bounding box center [187, 346] width 43 height 13
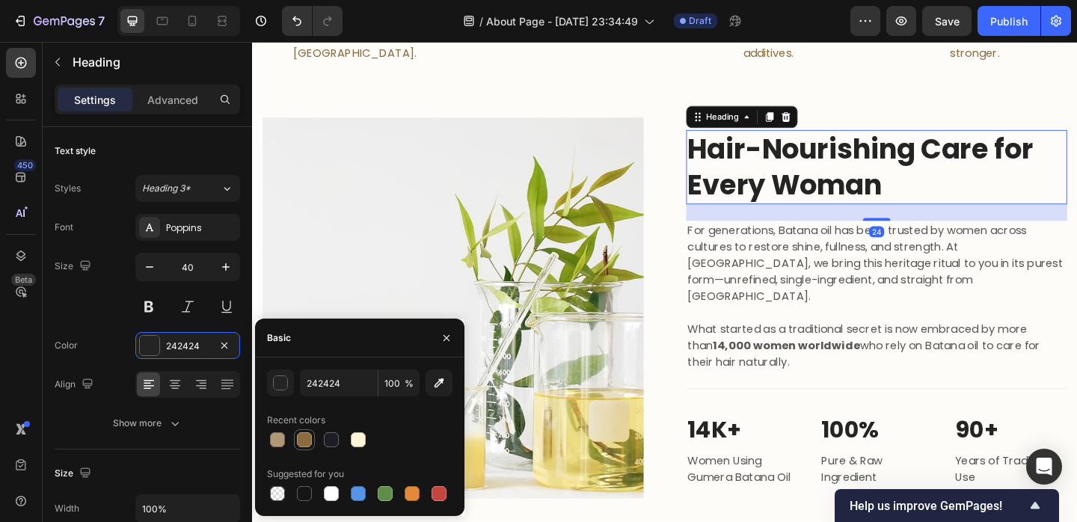
click at [297, 432] on div at bounding box center [305, 440] width 18 height 18
type input "8C6B3E"
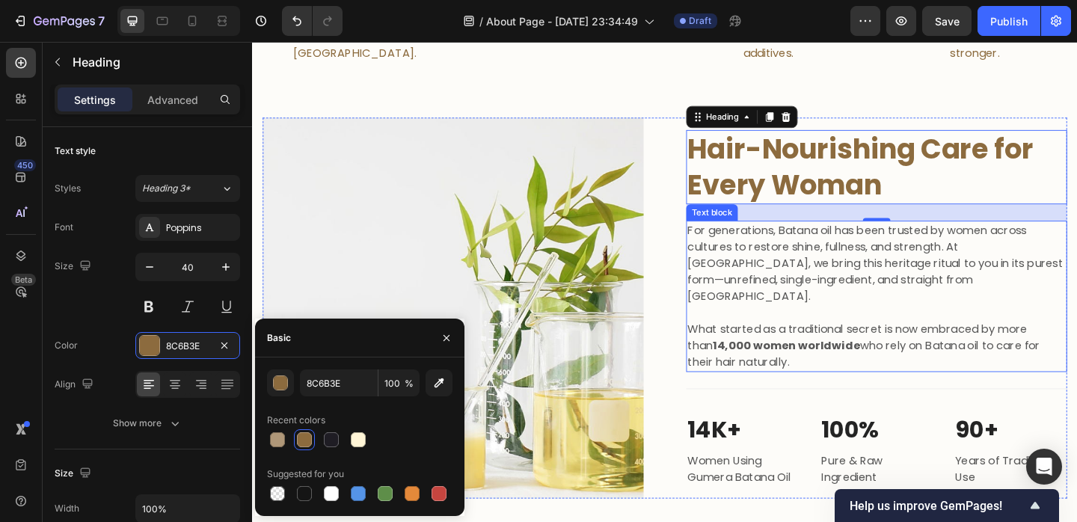
click at [833, 260] on p "For generations, Batana oil has been trusted by women across cultures to restor…" at bounding box center [931, 283] width 411 height 90
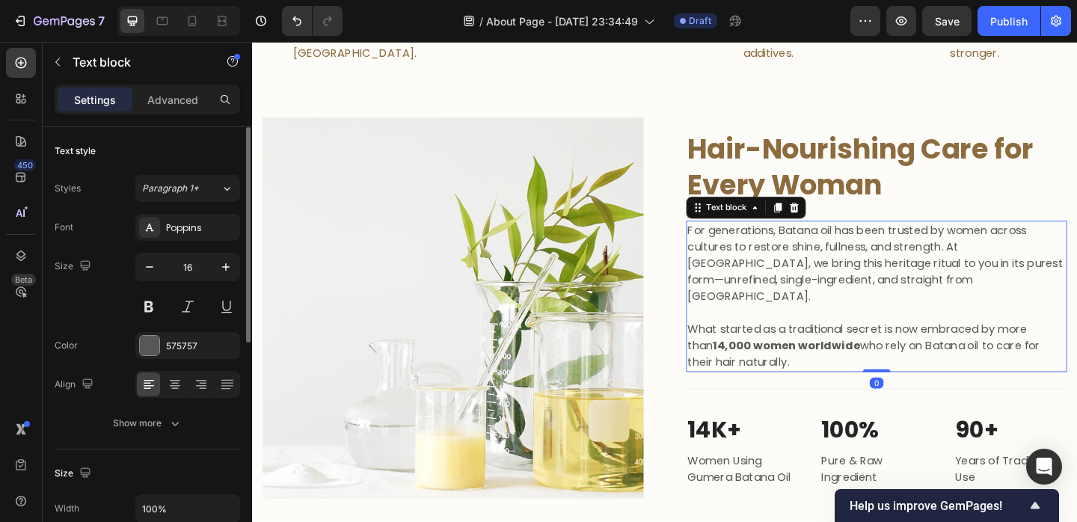
click at [179, 330] on div "Font Poppins Size 16 Color 575757 Align Show more" at bounding box center [148, 325] width 186 height 223
click at [178, 344] on div "575757" at bounding box center [187, 346] width 43 height 13
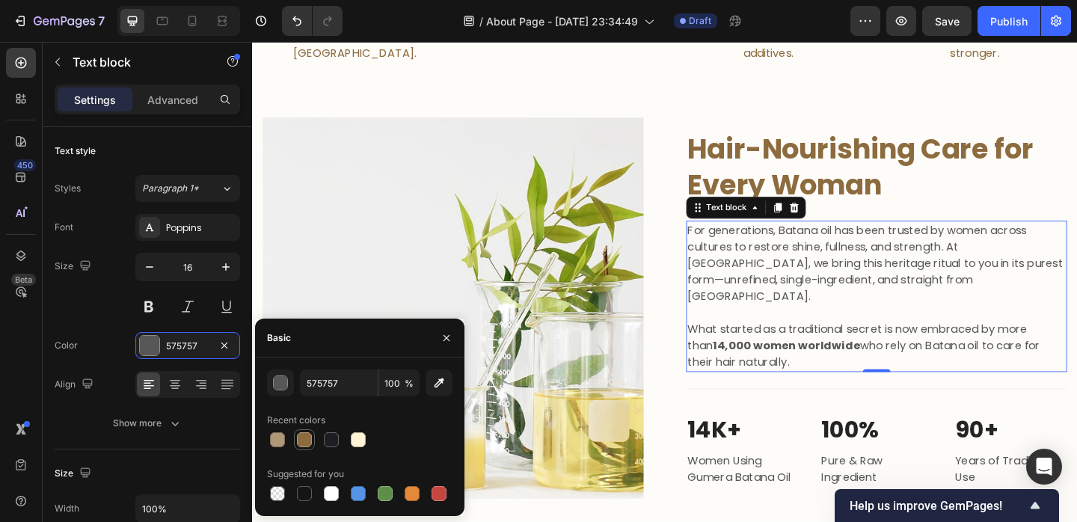
click at [307, 435] on div at bounding box center [304, 439] width 15 height 15
type input "8C6B3E"
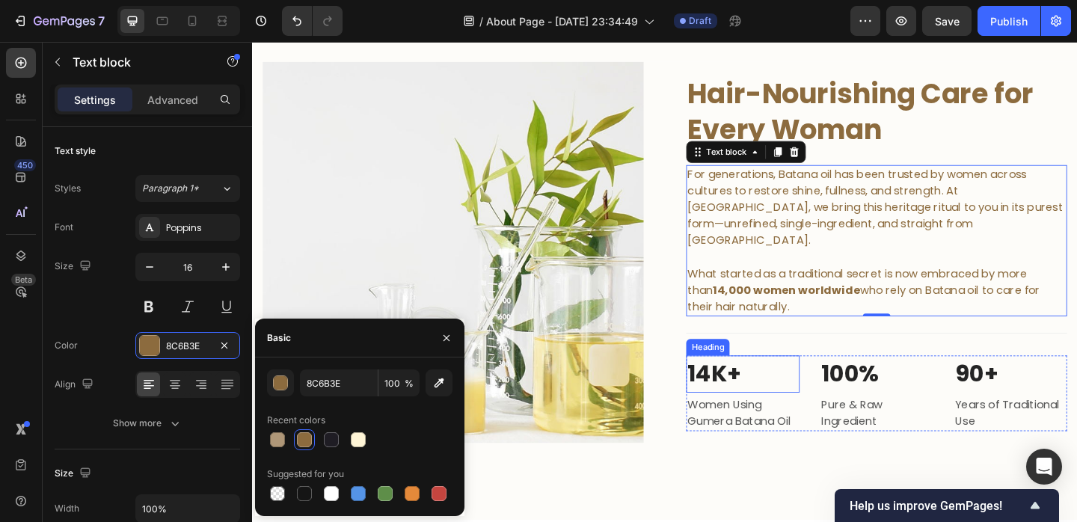
scroll to position [1418, 0]
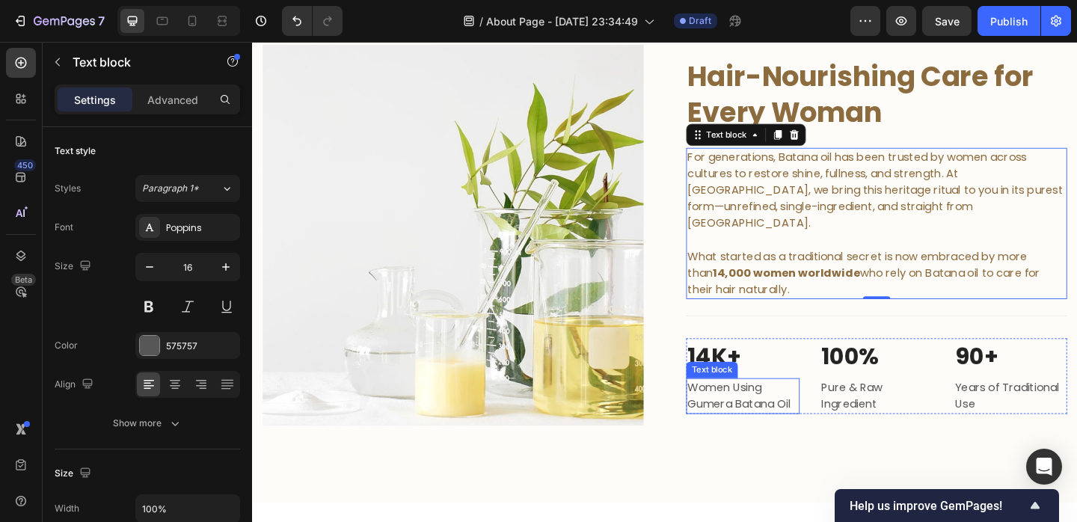
click at [777, 392] on div "Text block" at bounding box center [752, 398] width 50 height 13
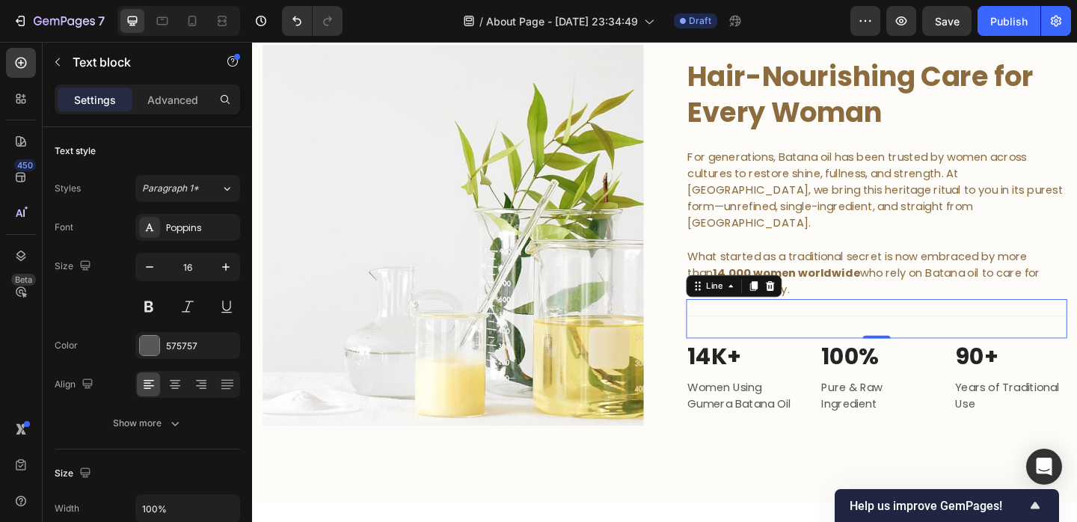
click at [850, 340] on div at bounding box center [931, 340] width 414 height 1
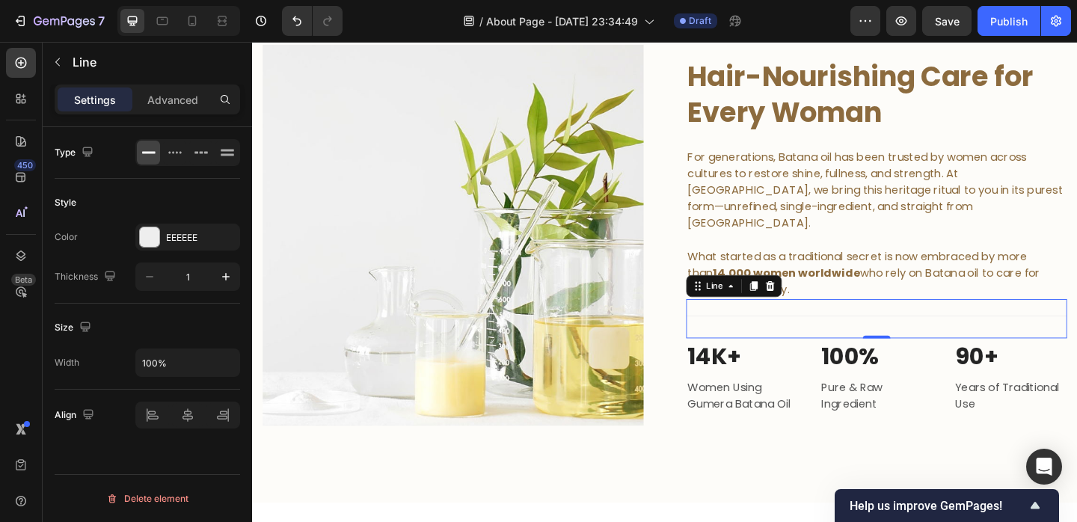
click at [774, 371] on strong "14K+" at bounding box center [755, 384] width 58 height 35
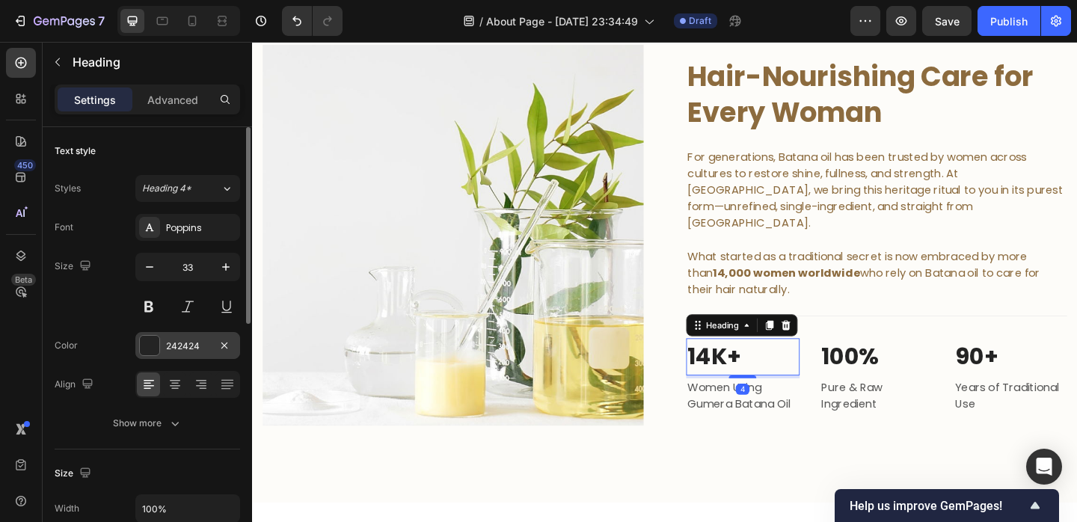
click at [155, 338] on div at bounding box center [149, 345] width 19 height 19
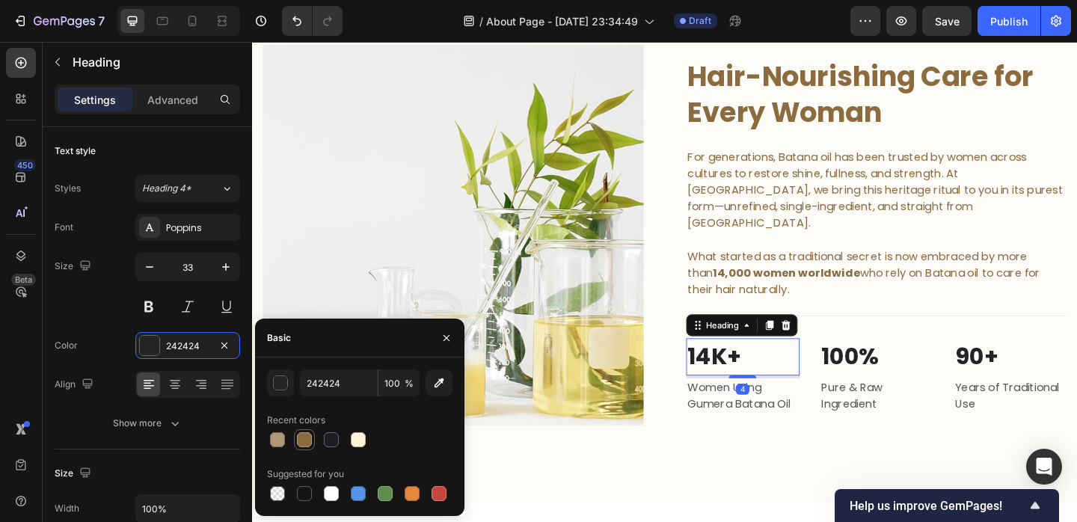
click at [302, 437] on div at bounding box center [304, 439] width 15 height 15
type input "8C6B3E"
click at [896, 375] on h2 "100%" at bounding box center [931, 384] width 123 height 40
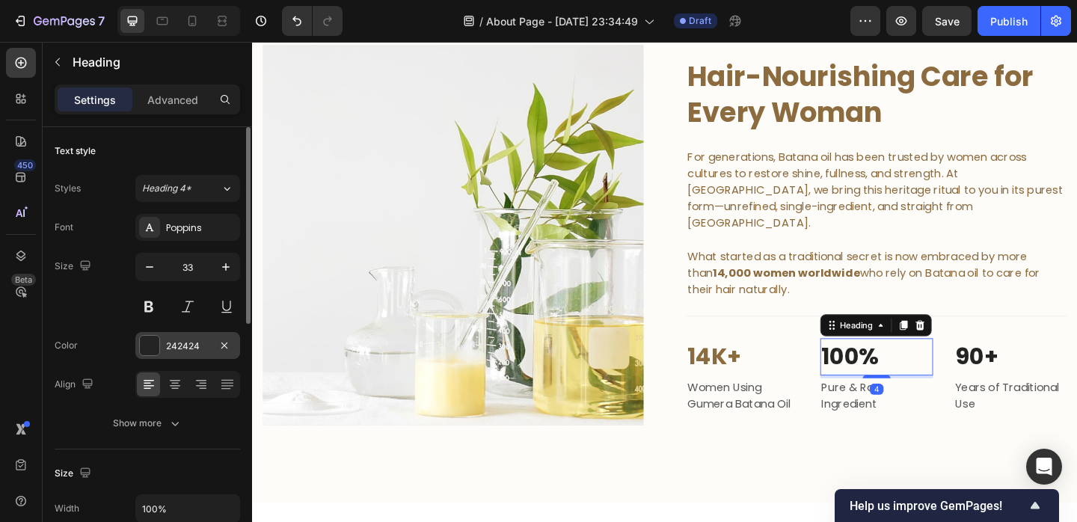
click at [161, 346] on div "242424" at bounding box center [187, 345] width 105 height 27
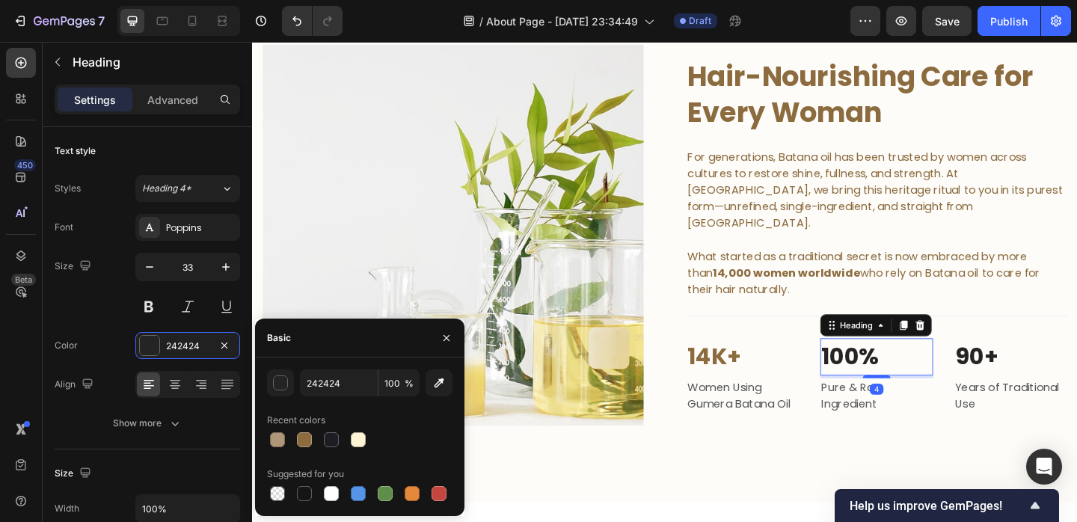
click at [293, 433] on div at bounding box center [360, 439] width 186 height 21
click at [303, 434] on div at bounding box center [304, 439] width 15 height 15
type input "8C6B3E"
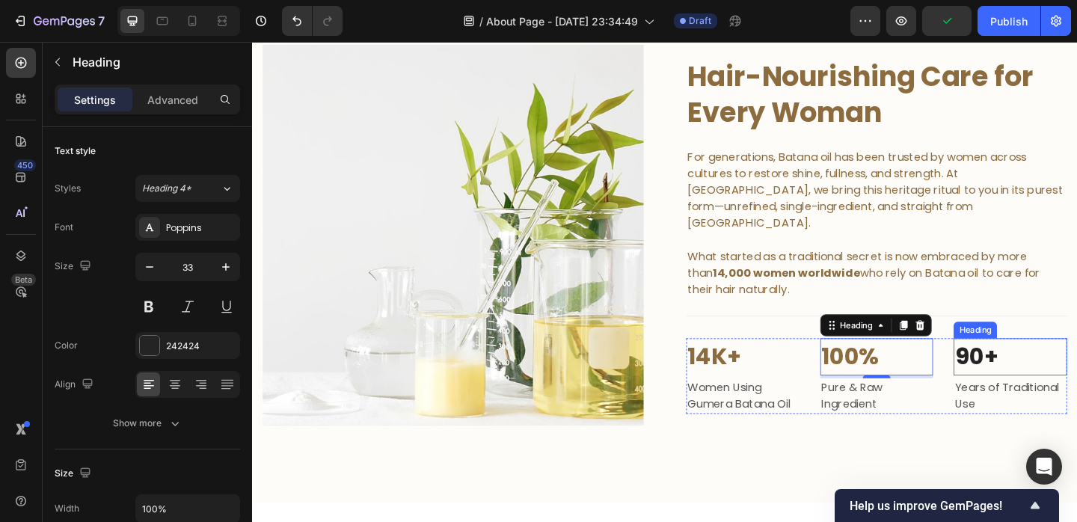
click at [1064, 378] on h2 "90+" at bounding box center [1076, 384] width 123 height 40
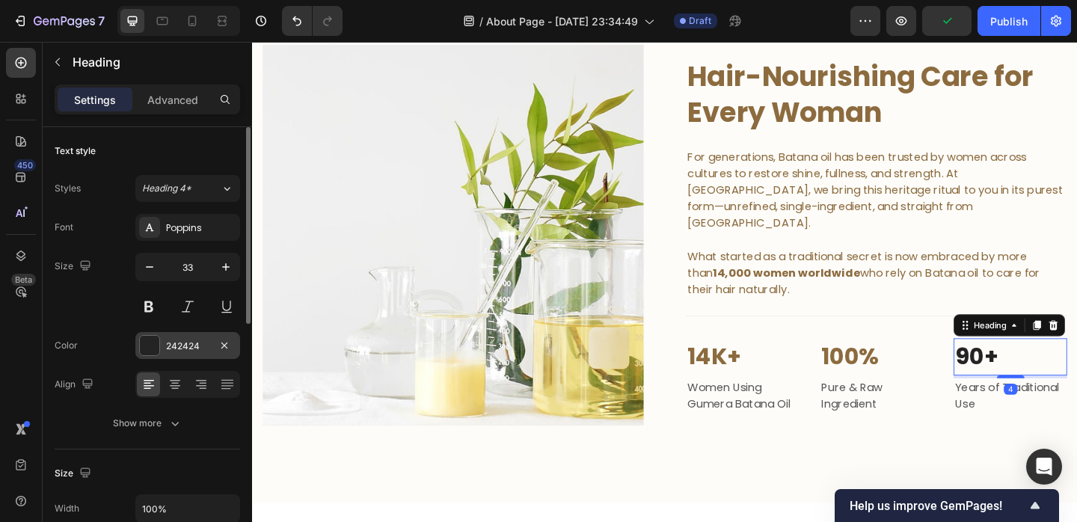
click at [171, 341] on div "242424" at bounding box center [187, 346] width 43 height 13
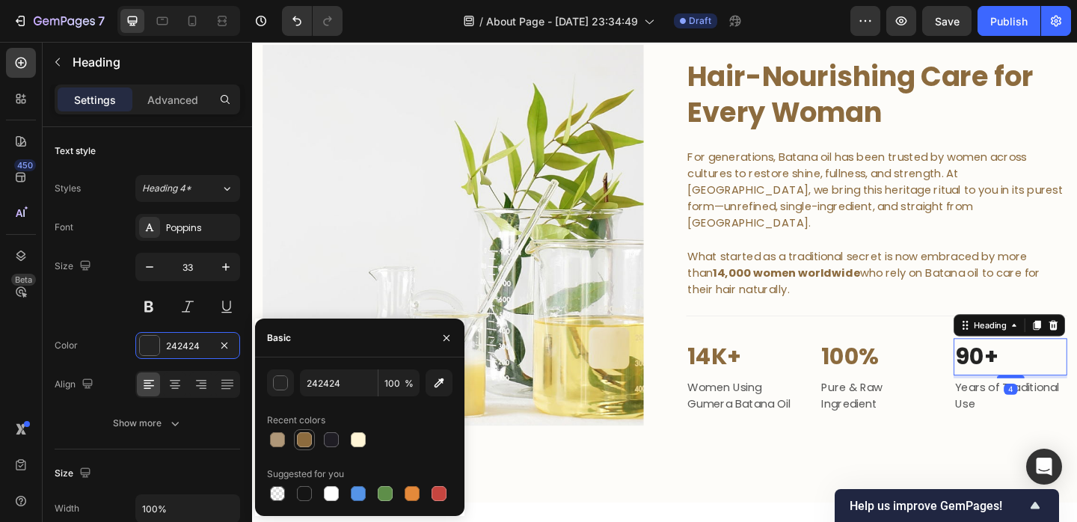
click at [305, 445] on div at bounding box center [304, 439] width 15 height 15
type input "8C6B3E"
click at [753, 429] on p "Women Using Gumera Batana Oil" at bounding box center [786, 427] width 120 height 36
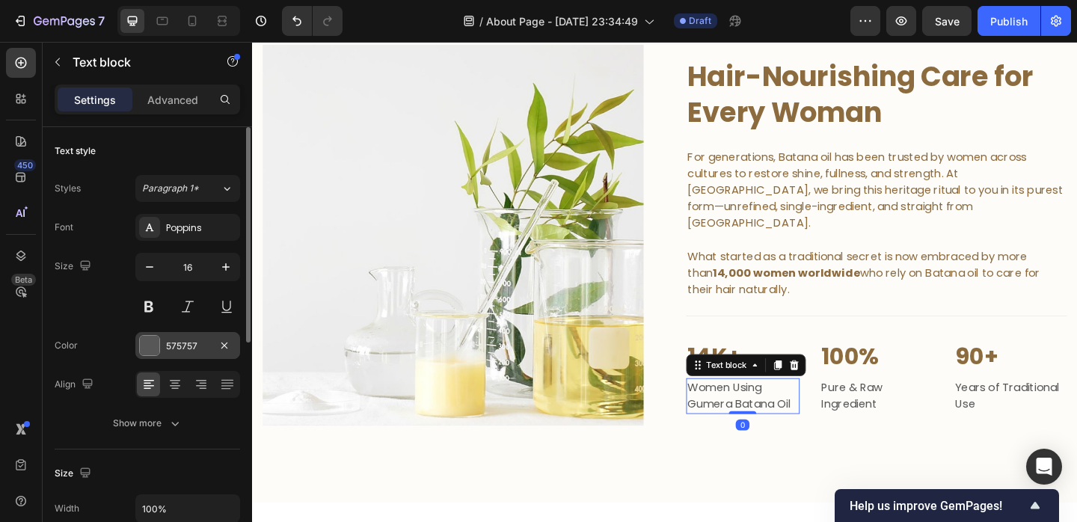
click at [171, 342] on div "575757" at bounding box center [187, 346] width 43 height 13
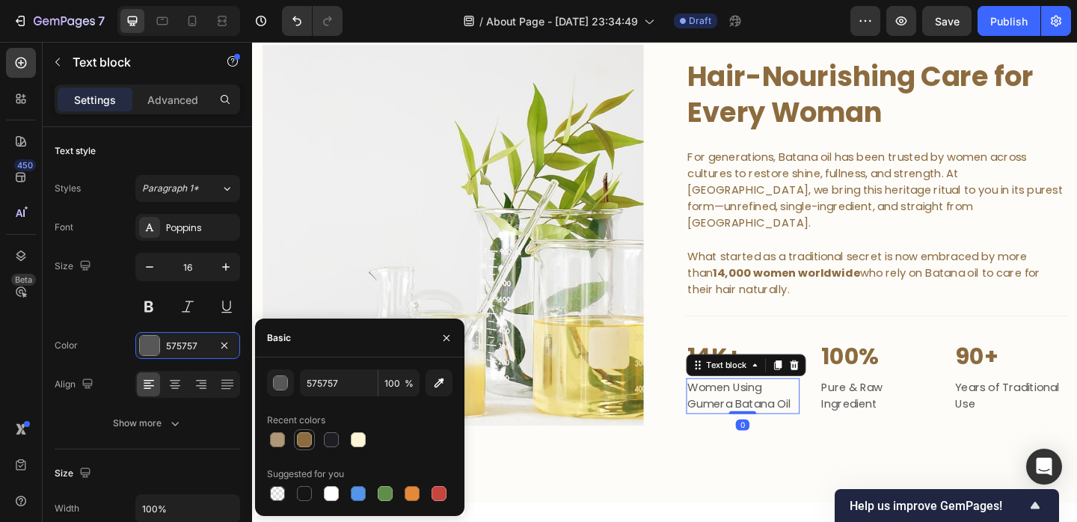
click at [304, 437] on div at bounding box center [304, 439] width 15 height 15
type input "8C6B3E"
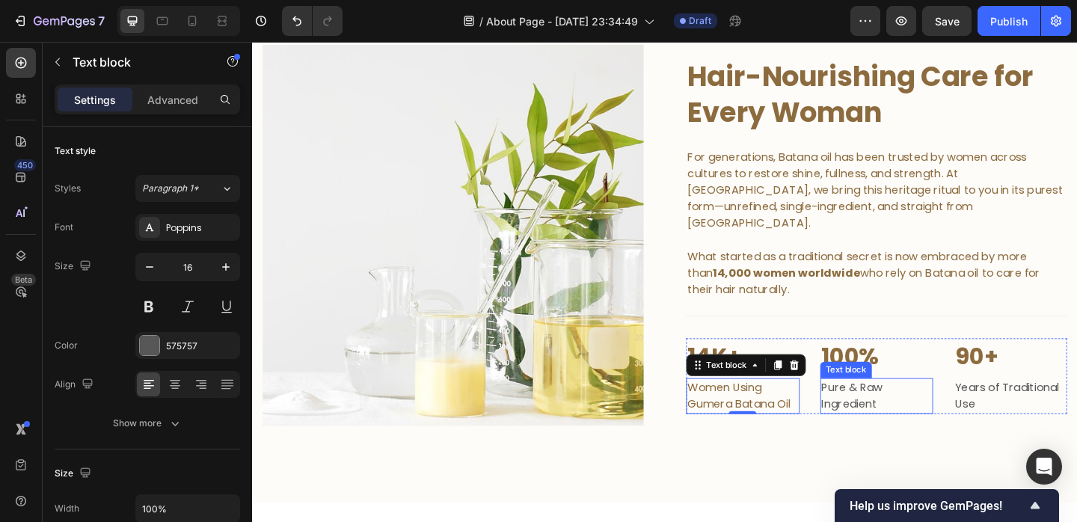
click at [909, 411] on p "Pure & Raw Ingredient" at bounding box center [932, 427] width 120 height 36
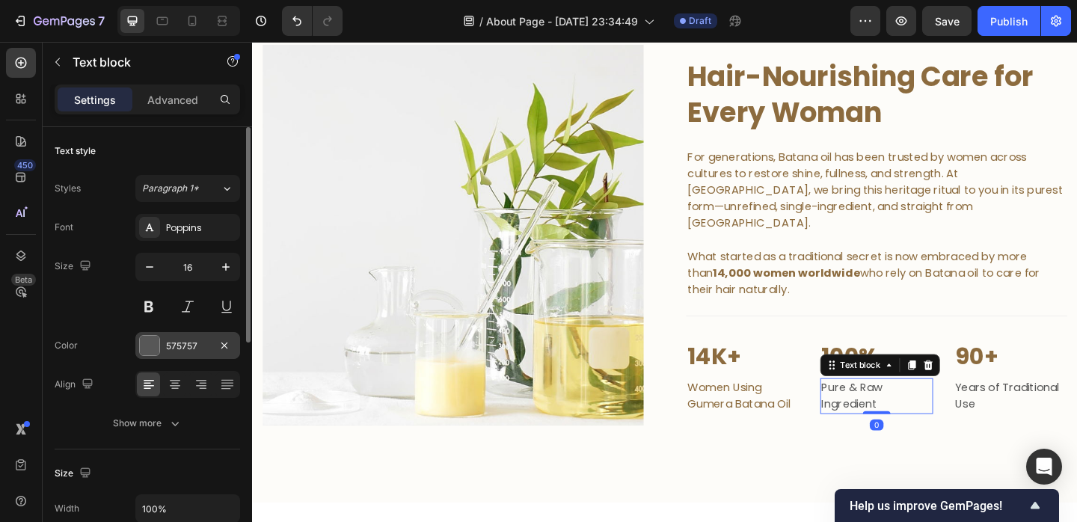
click at [162, 346] on div "575757" at bounding box center [187, 345] width 105 height 27
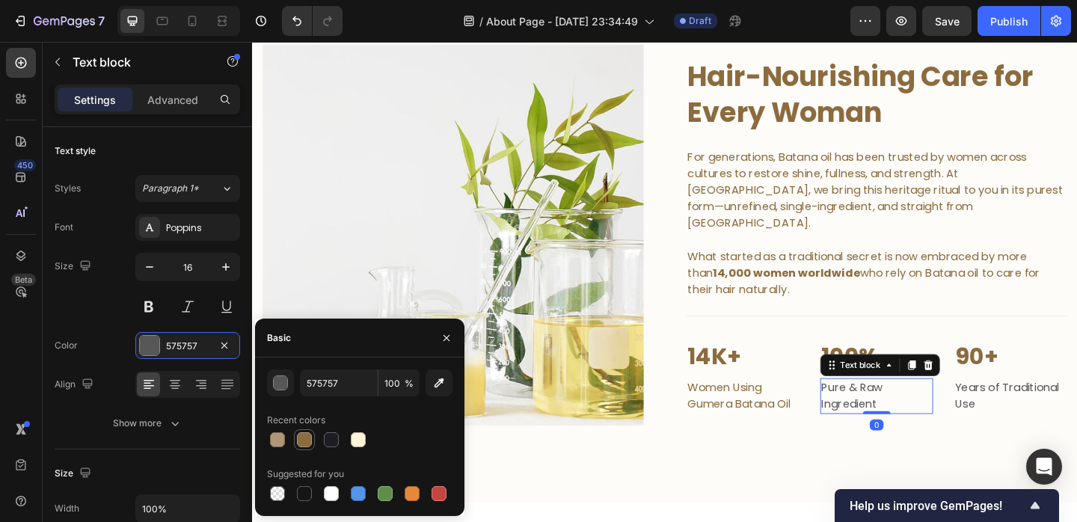
click at [300, 431] on div at bounding box center [305, 440] width 18 height 18
type input "8C6B3E"
click at [1031, 409] on p "Years of Traditional Use" at bounding box center [1077, 427] width 120 height 36
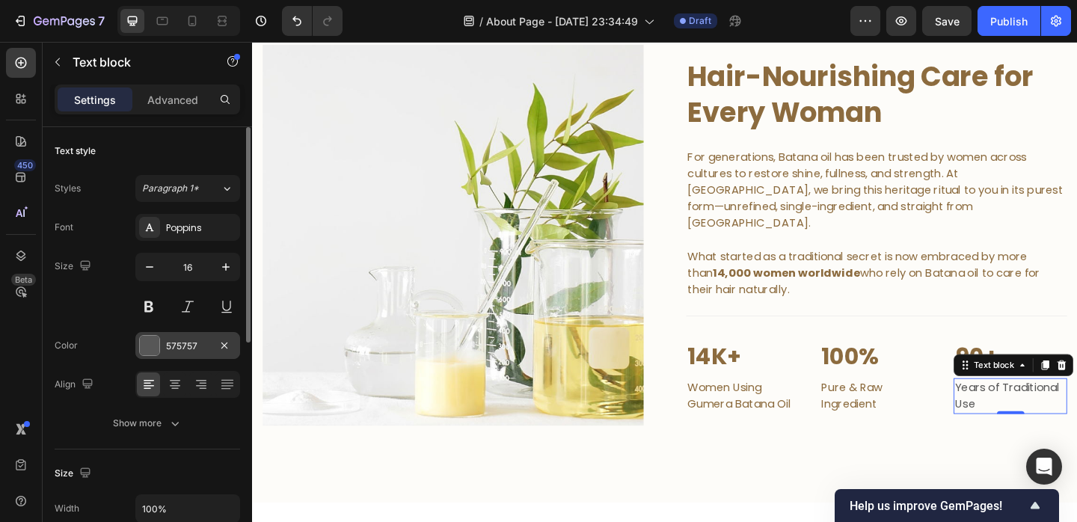
click at [171, 343] on div "575757" at bounding box center [187, 346] width 43 height 13
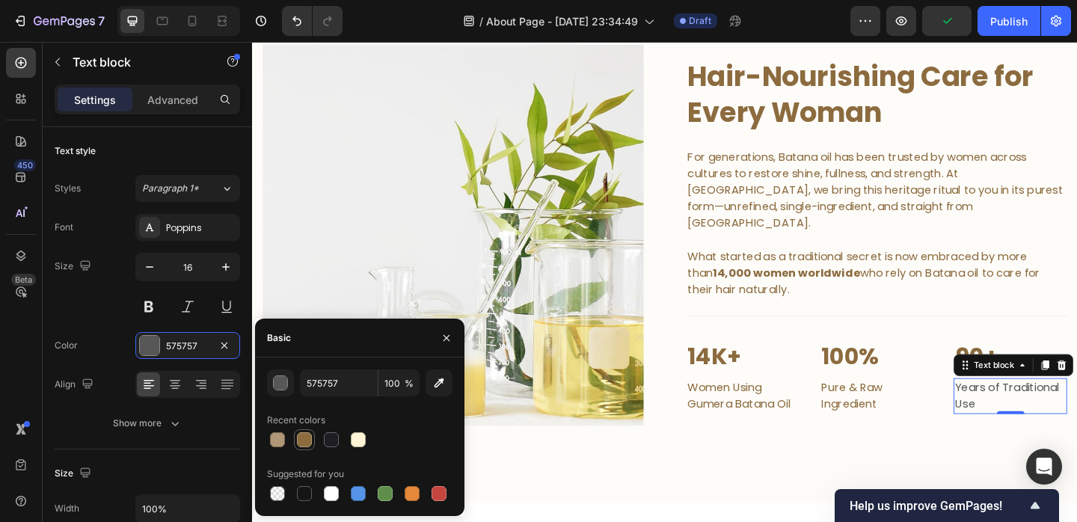
click at [305, 433] on div at bounding box center [304, 439] width 15 height 15
type input "8C6B3E"
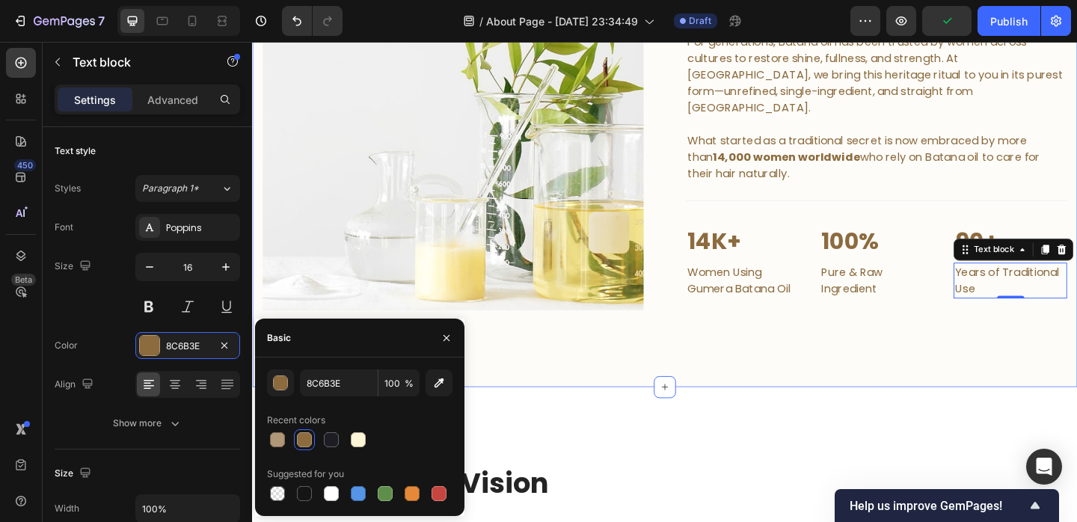
scroll to position [1570, 0]
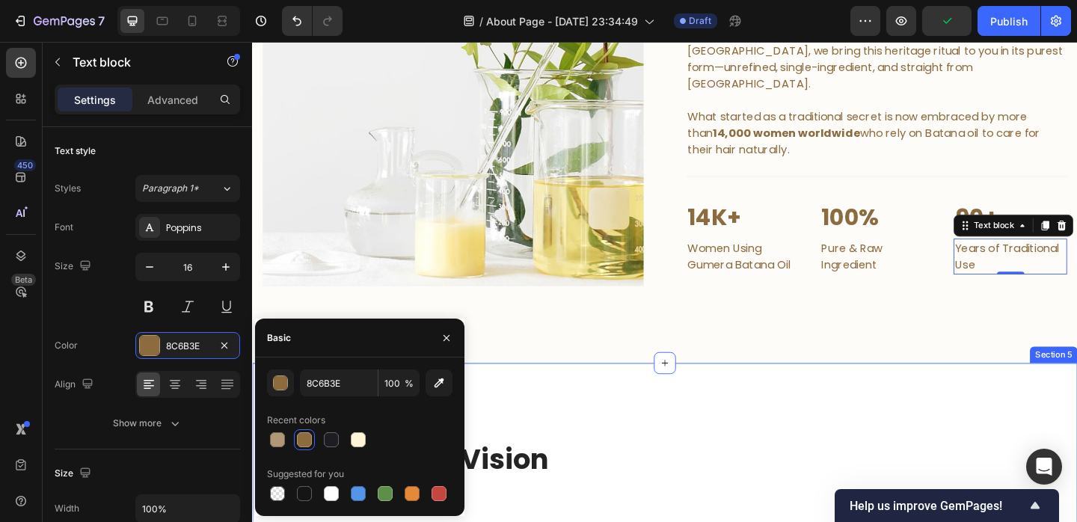
click at [904, 380] on div "Image Hair-Nourishing Care for Every Woman Heading For generations, Batana oil …" at bounding box center [701, 142] width 898 height 498
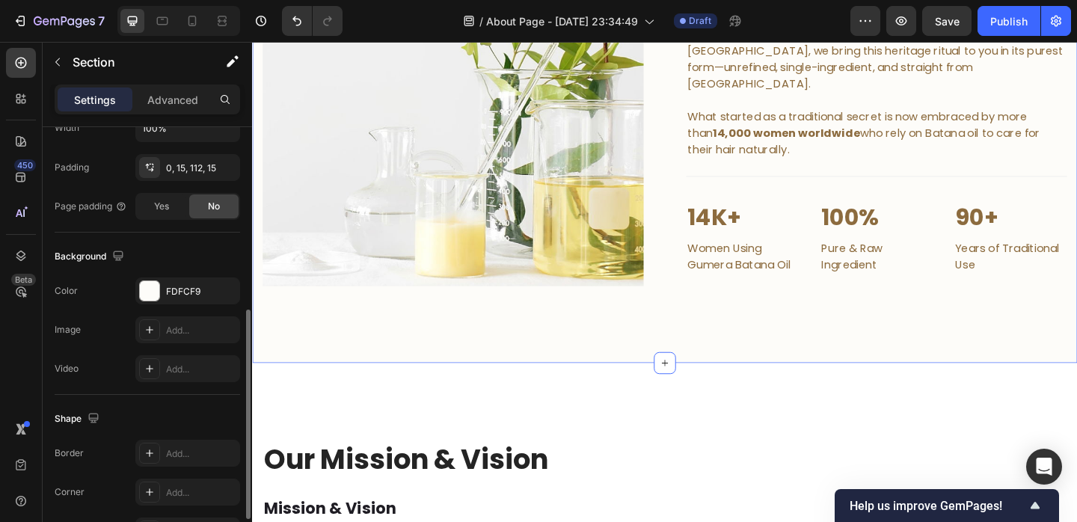
scroll to position [364, 0]
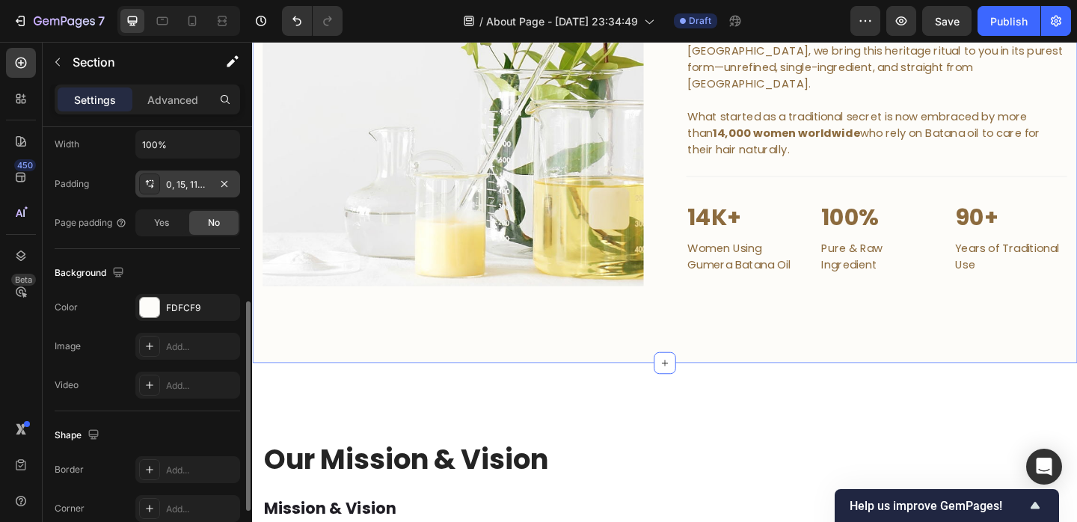
click at [177, 192] on div "0, 15, 112, 15" at bounding box center [187, 184] width 105 height 27
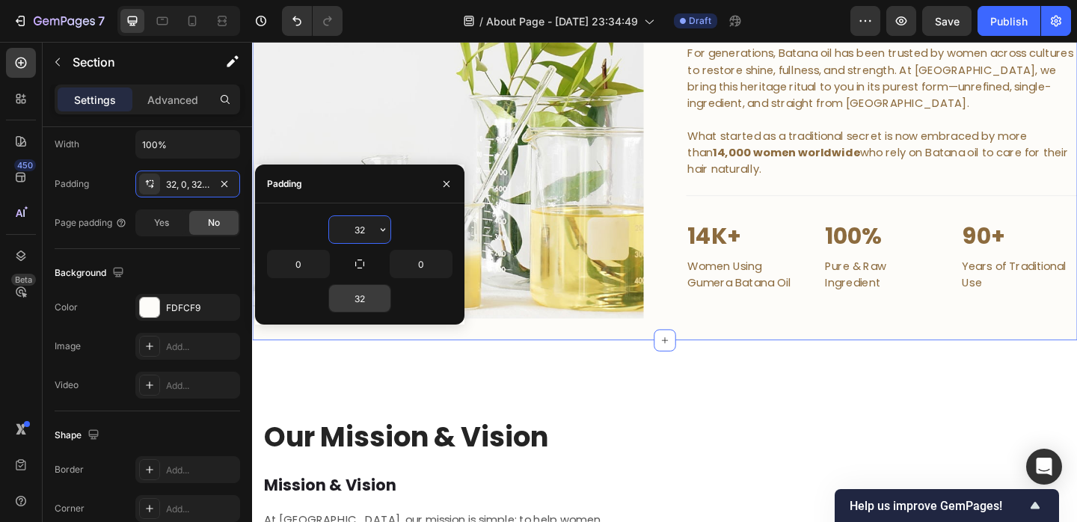
click at [359, 304] on input "32" at bounding box center [359, 298] width 61 height 27
click at [189, 262] on div "Background" at bounding box center [148, 273] width 186 height 24
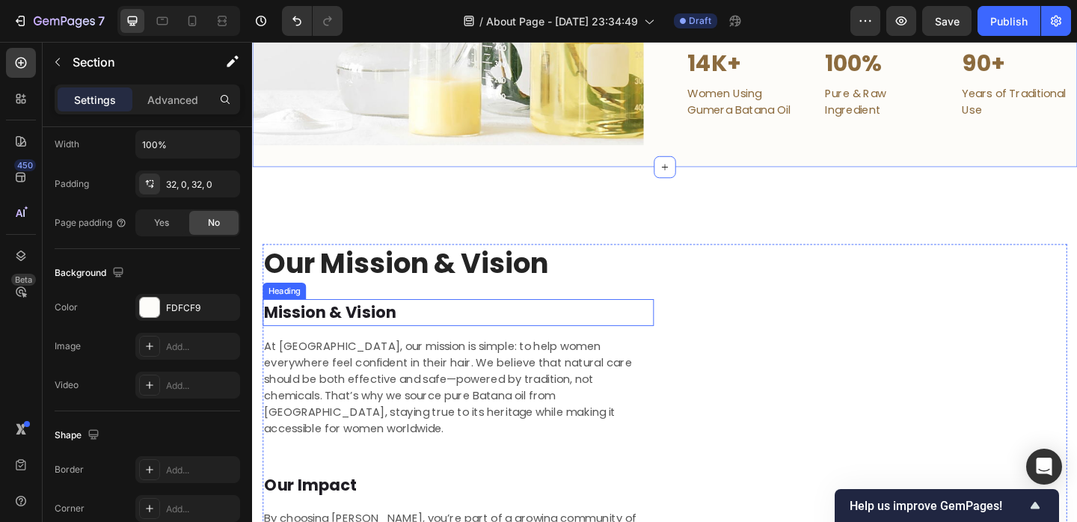
scroll to position [1540, 0]
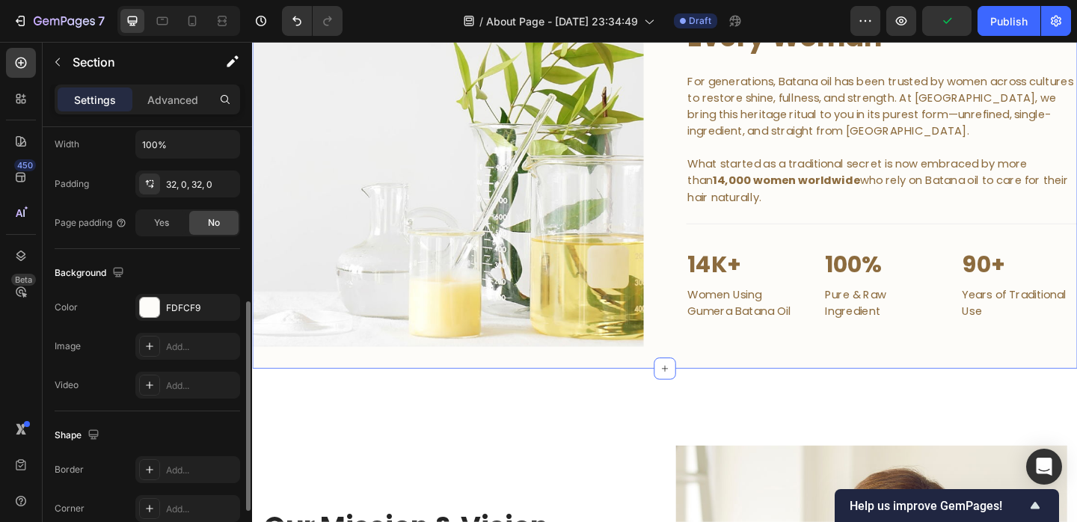
click at [197, 199] on div "Width 100% Padding 32, 0, 32, 0 Page padding Yes No" at bounding box center [148, 183] width 186 height 106
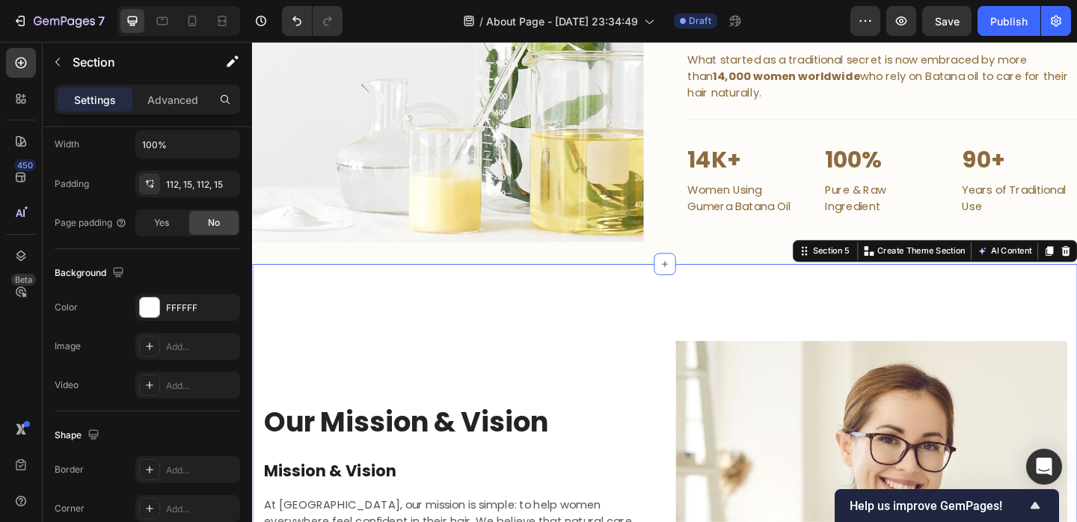
scroll to position [1709, 0]
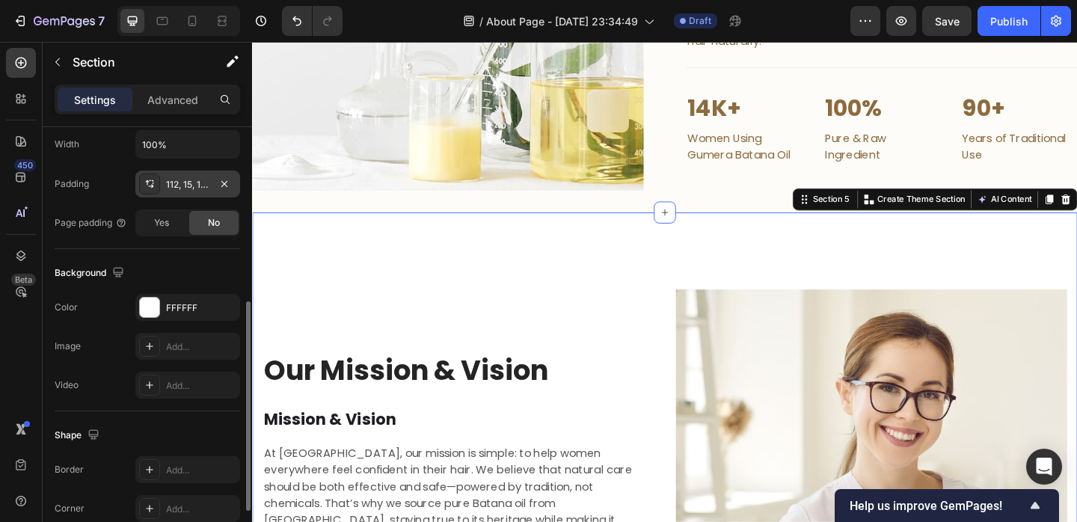
click at [190, 192] on div "112, 15, 112, 15" at bounding box center [187, 184] width 105 height 27
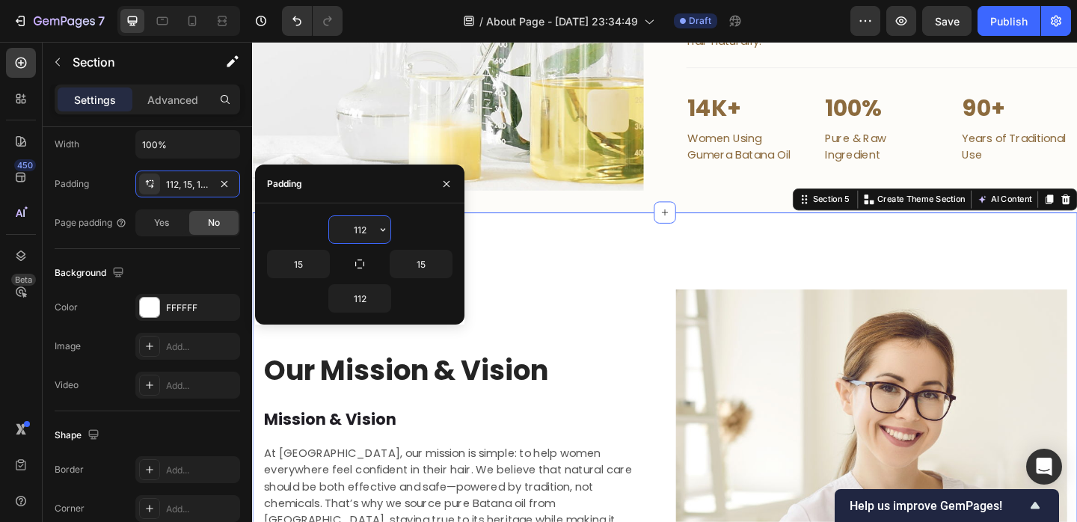
click at [367, 242] on input "112" at bounding box center [359, 229] width 61 height 27
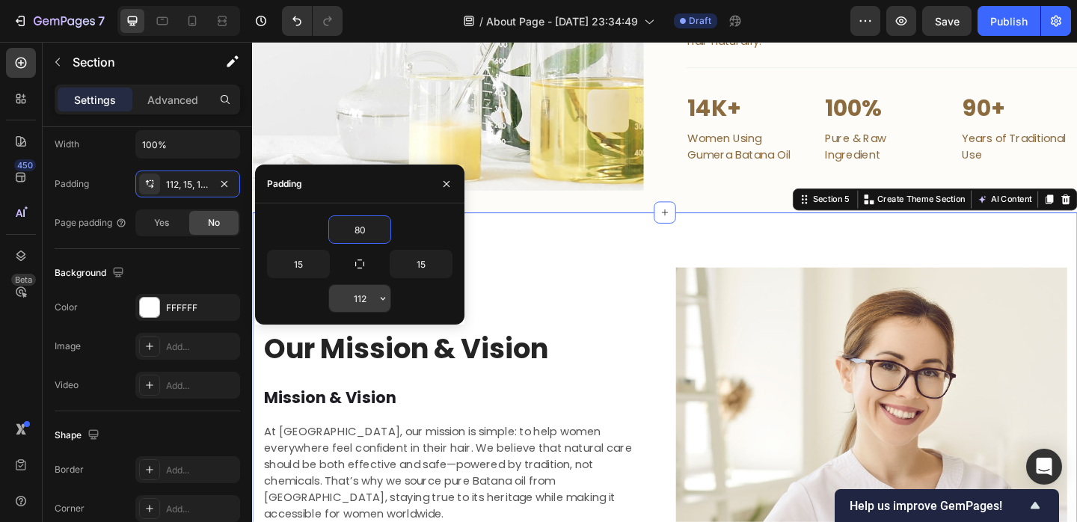
type input "80"
click at [367, 289] on input "112" at bounding box center [359, 298] width 61 height 27
type input "80"
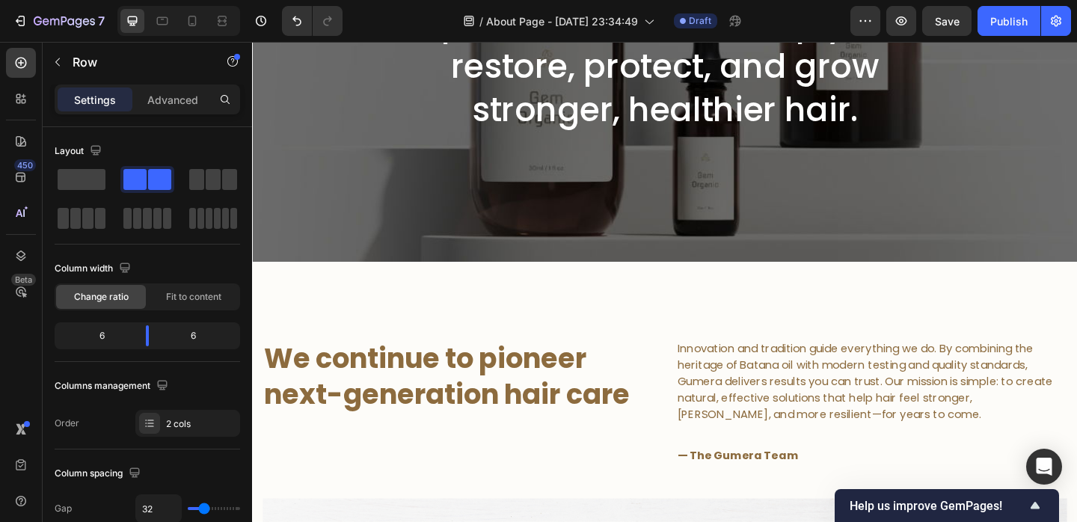
scroll to position [0, 0]
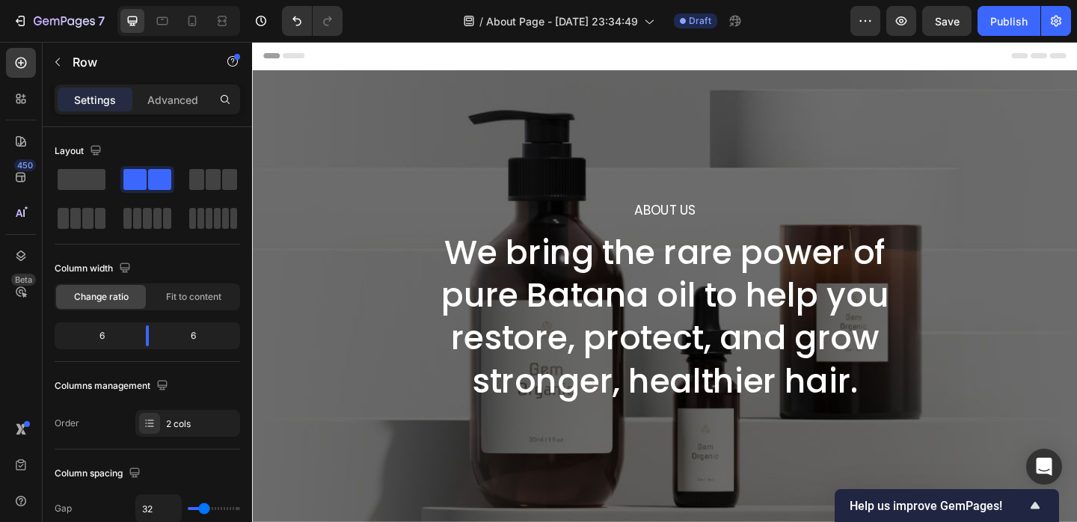
click at [721, 312] on h2 "We bring the rare power of pure Batana oil to help you restore, protect, and gr…" at bounding box center [701, 342] width 557 height 190
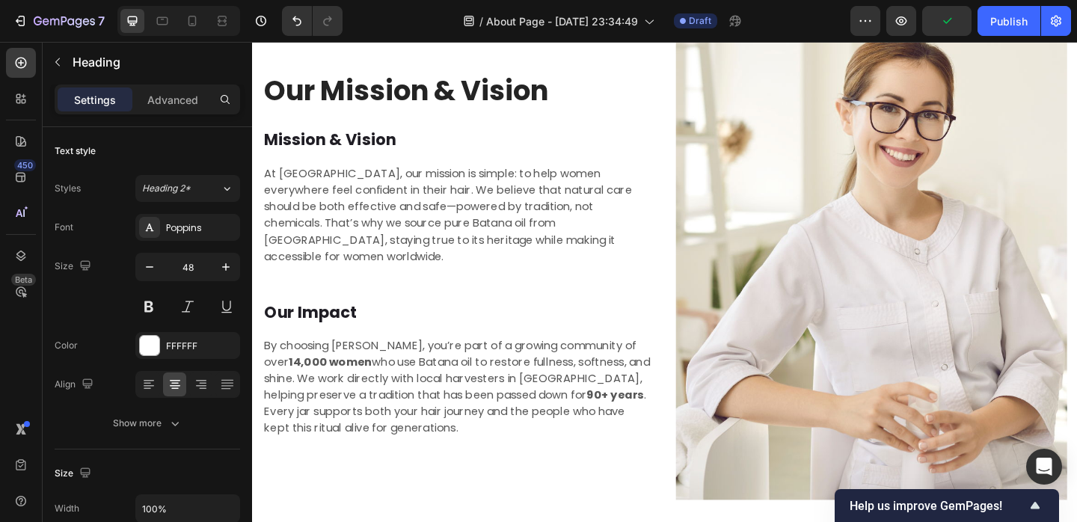
scroll to position [1994, 0]
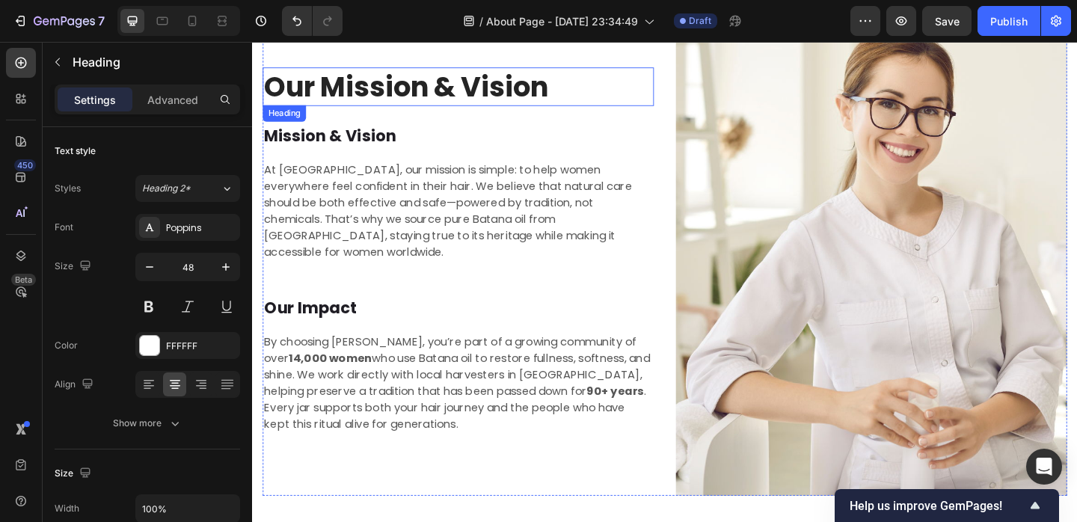
click at [526, 108] on h2 "Our Mission & Vision" at bounding box center [476, 91] width 426 height 42
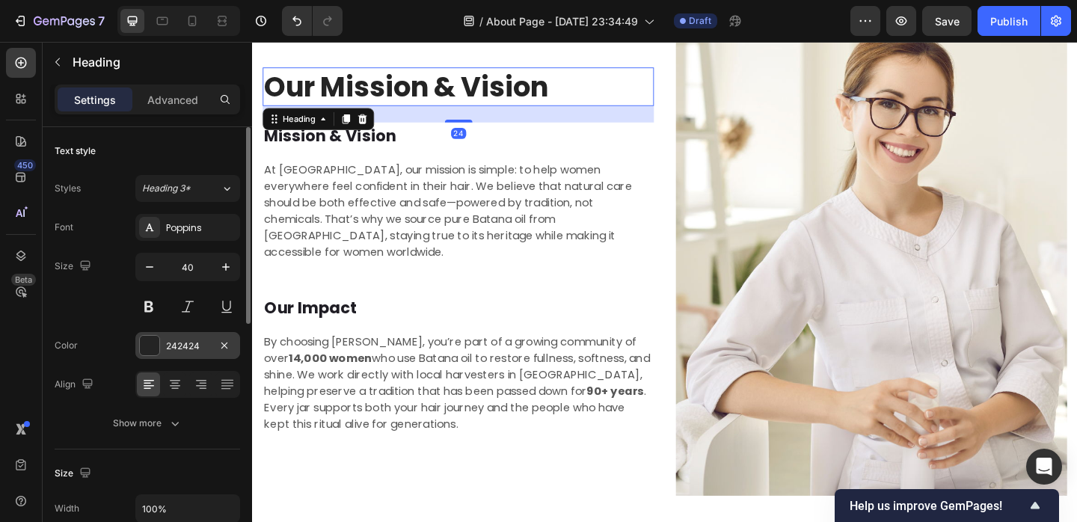
click at [164, 343] on div "242424" at bounding box center [187, 345] width 105 height 27
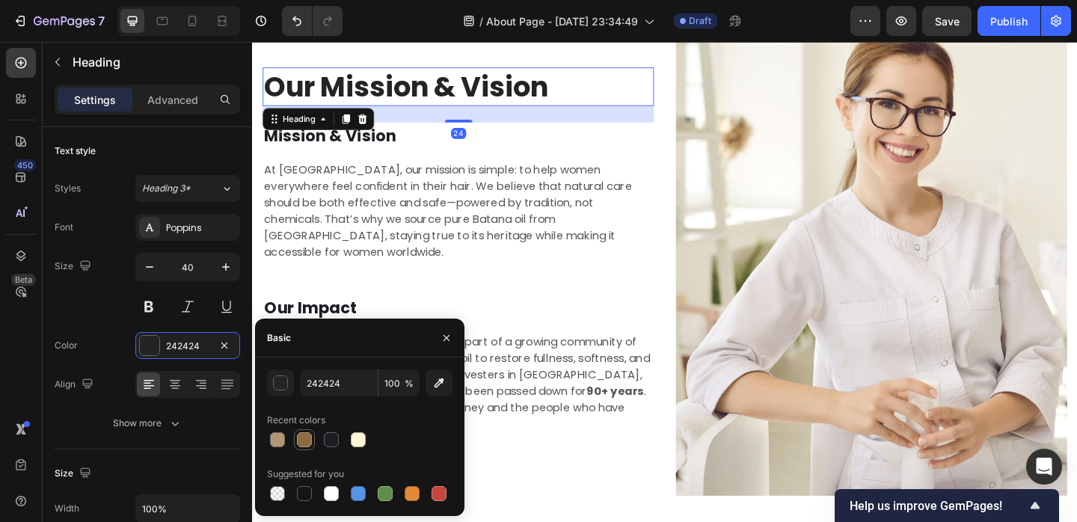
click at [298, 437] on div at bounding box center [304, 439] width 15 height 15
type input "8C6B3E"
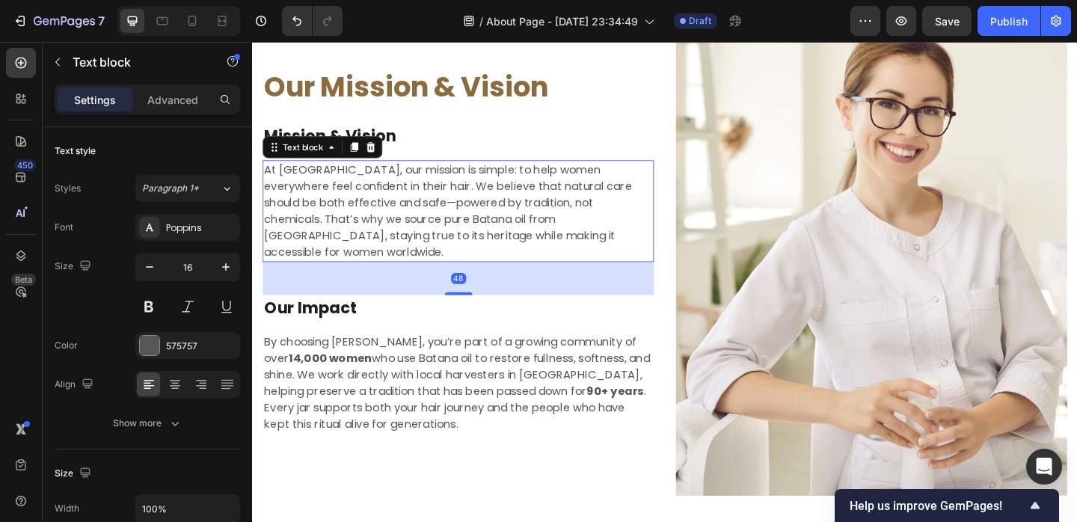
click at [369, 219] on p "At [GEOGRAPHIC_DATA], our mission is simple: to help women everywhere feel conf…" at bounding box center [476, 226] width 423 height 108
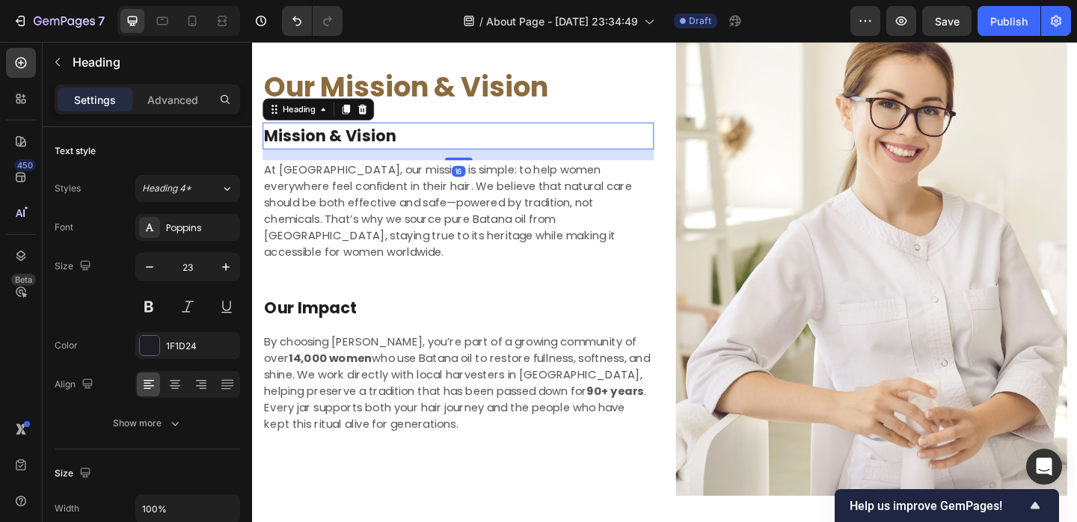
click at [391, 141] on h2 "Mission & Vision" at bounding box center [476, 143] width 426 height 29
click at [202, 325] on div "Font Poppins Size 23 Color 1F1D24 Align Show more" at bounding box center [148, 325] width 186 height 223
click at [181, 337] on div "1F1D24" at bounding box center [187, 345] width 105 height 27
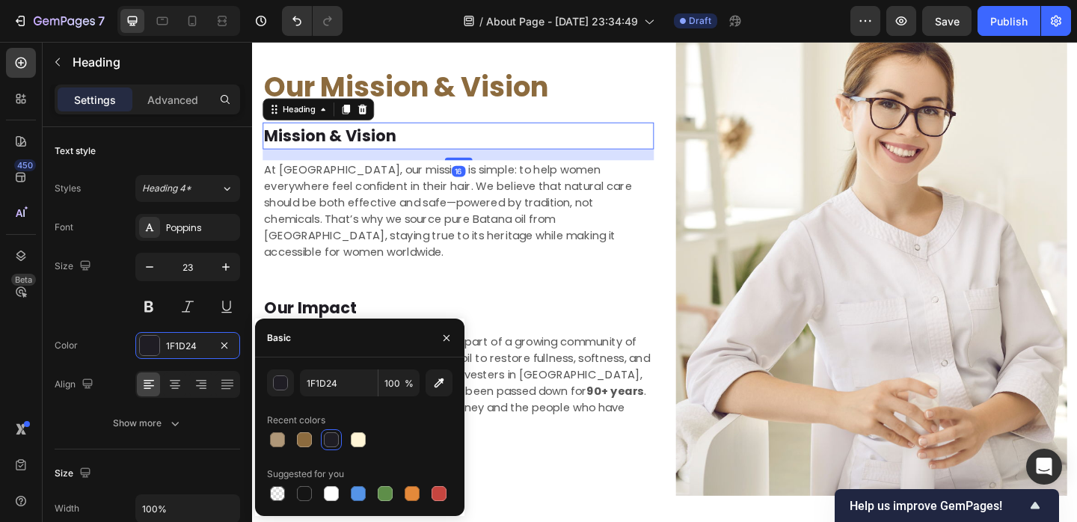
click at [290, 429] on div at bounding box center [360, 439] width 186 height 21
click at [300, 433] on div at bounding box center [304, 439] width 15 height 15
type input "8C6B3E"
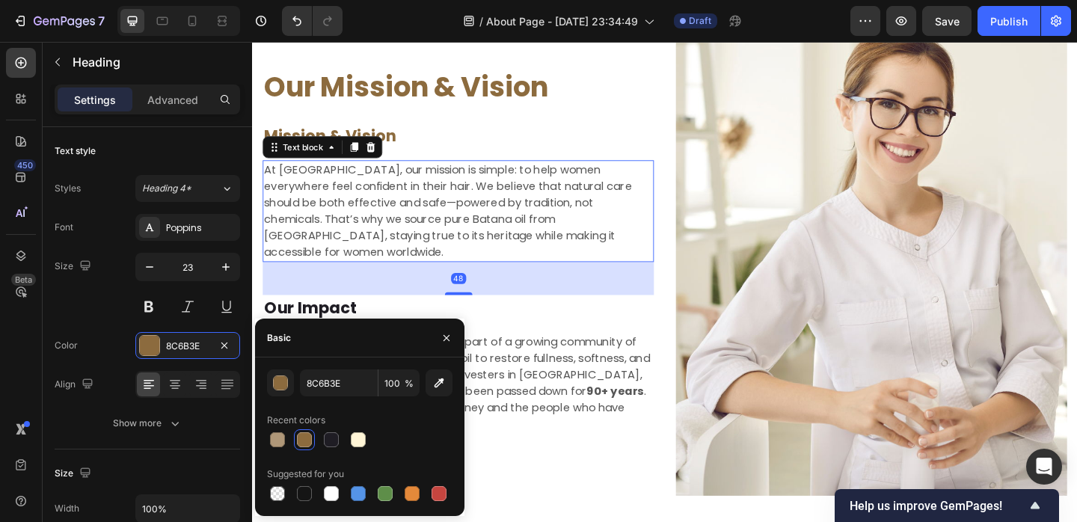
click at [345, 236] on p "At [GEOGRAPHIC_DATA], our mission is simple: to help women everywhere feel conf…" at bounding box center [476, 226] width 423 height 108
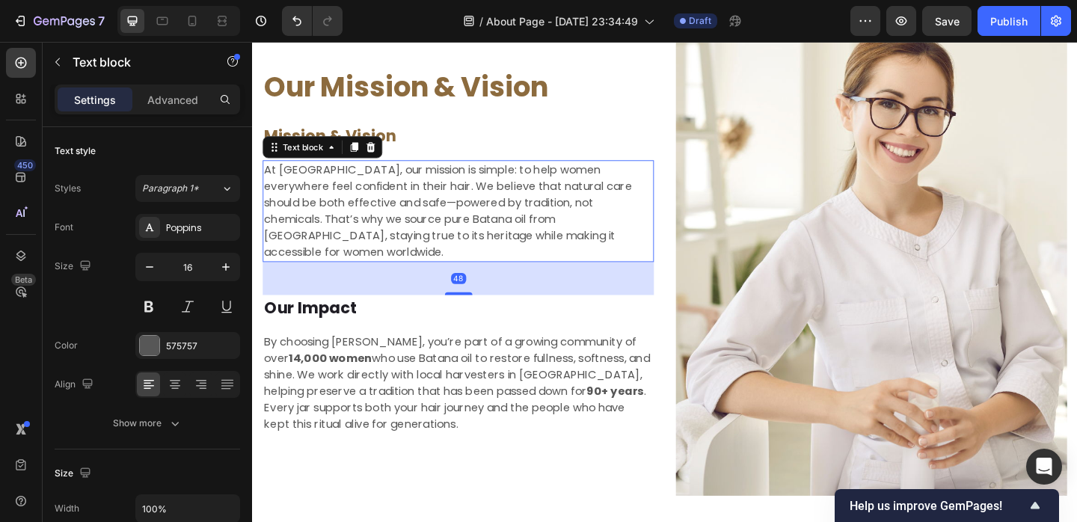
click at [345, 236] on p "At [GEOGRAPHIC_DATA], our mission is simple: to help women everywhere feel conf…" at bounding box center [476, 226] width 423 height 108
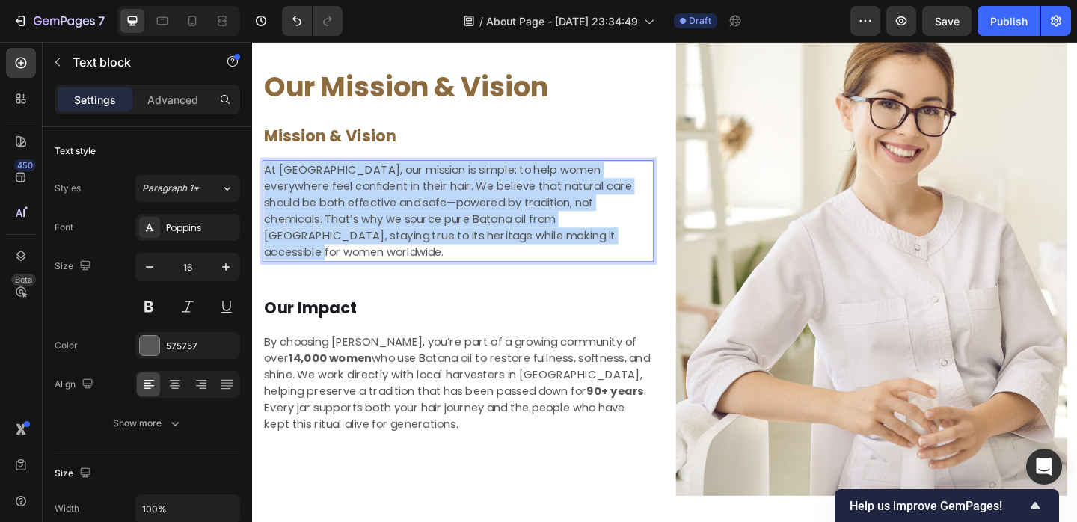
click at [345, 236] on p "At [GEOGRAPHIC_DATA], our mission is simple: to help women everywhere feel conf…" at bounding box center [476, 226] width 423 height 108
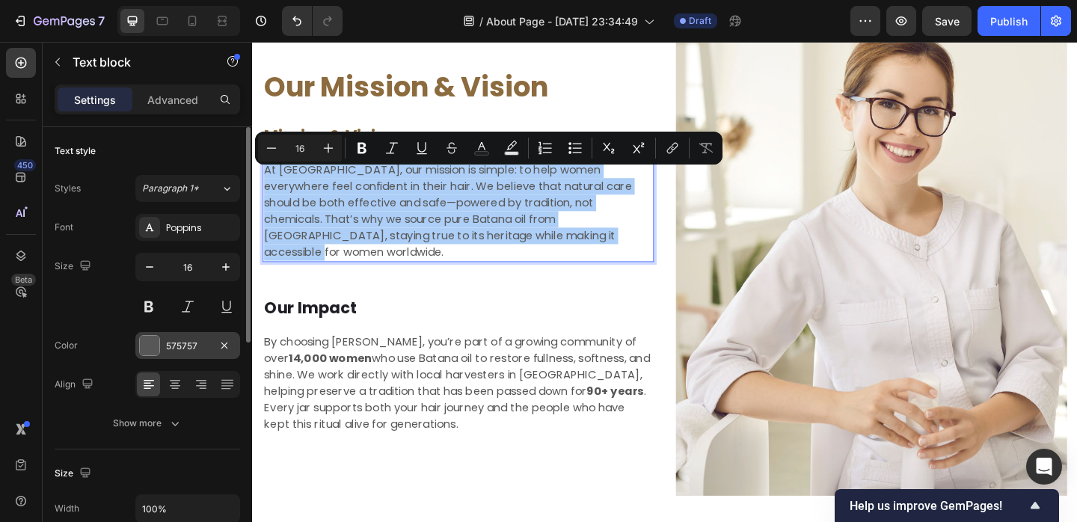
click at [173, 357] on div "575757" at bounding box center [187, 345] width 105 height 27
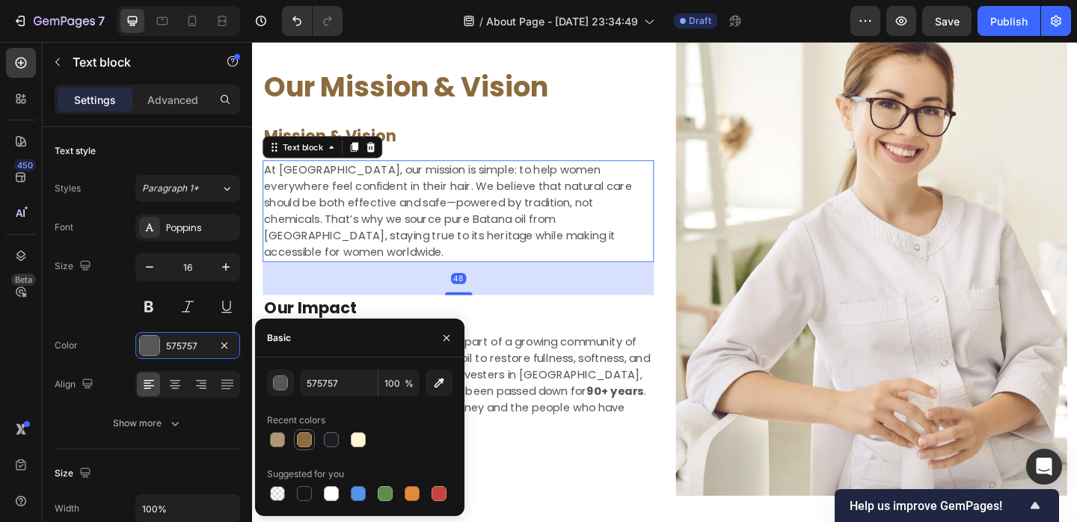
click at [305, 431] on div at bounding box center [305, 440] width 18 height 18
type input "8C6B3E"
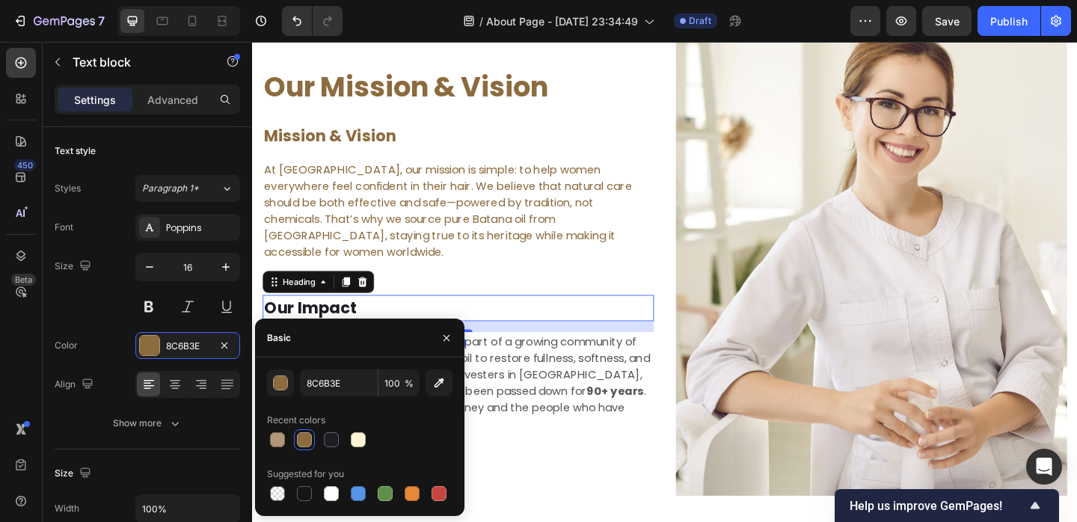
click at [340, 319] on p "Our Impact" at bounding box center [476, 332] width 423 height 26
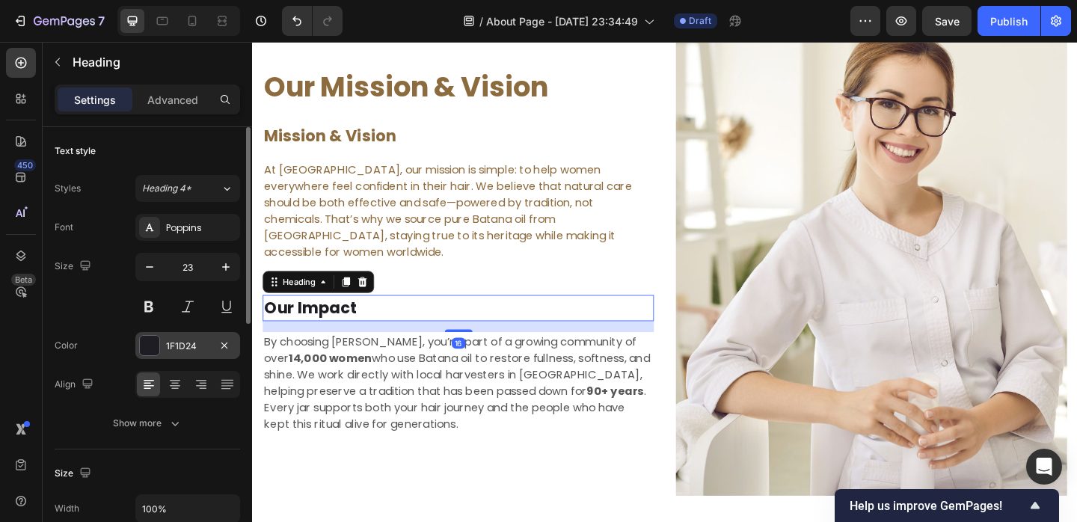
click at [153, 350] on div at bounding box center [149, 345] width 19 height 19
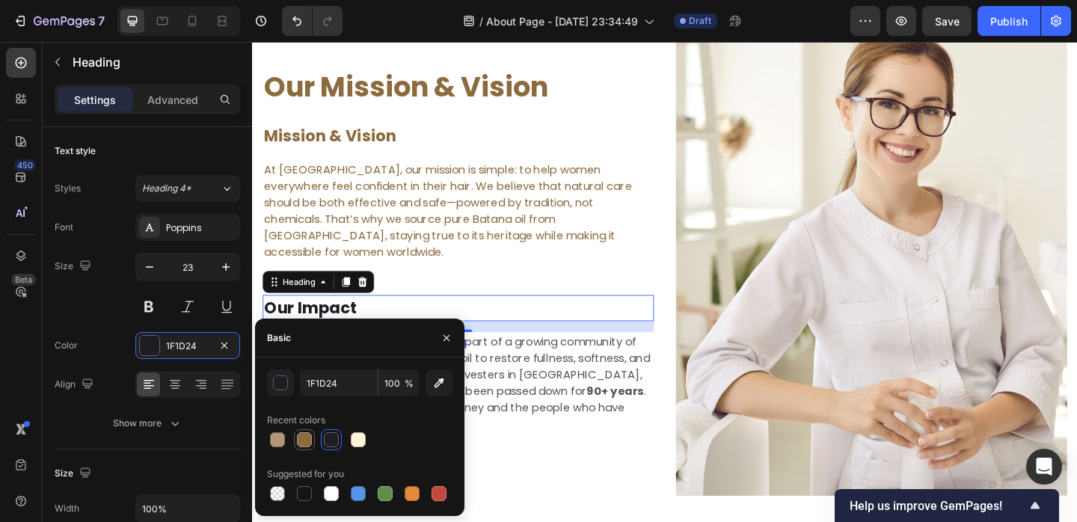
click at [302, 434] on div at bounding box center [304, 439] width 15 height 15
type input "8C6B3E"
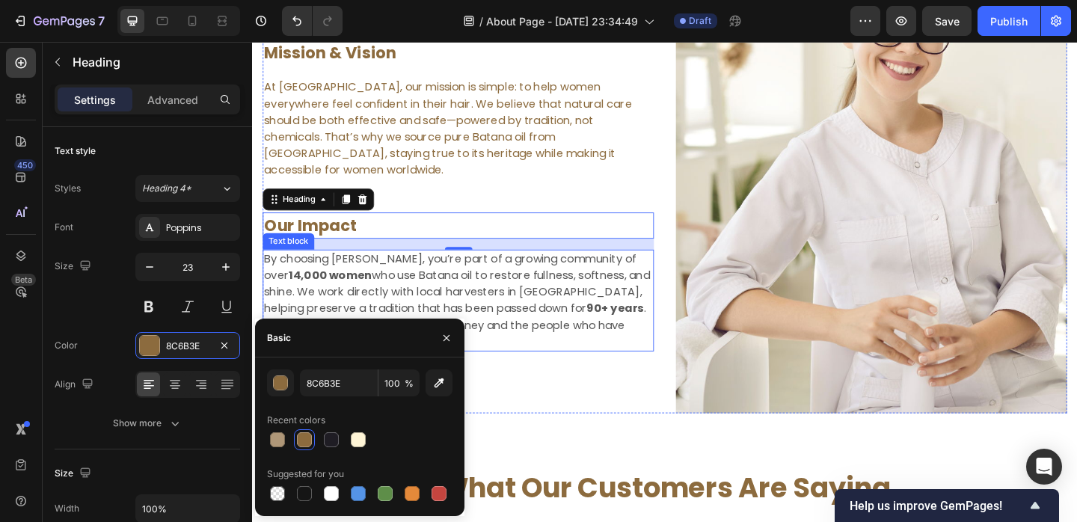
scroll to position [2109, 0]
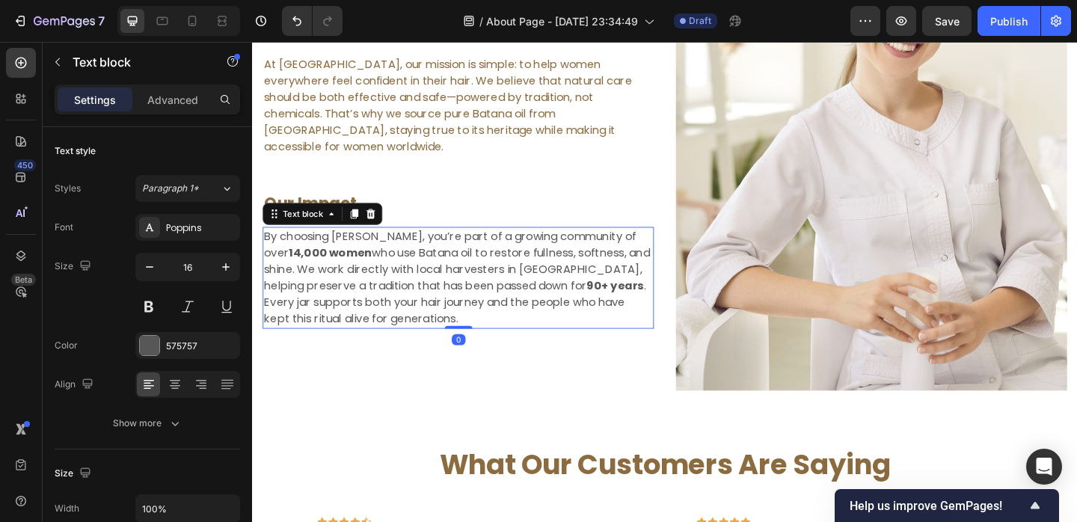
click at [465, 298] on p "By choosing Gumera, you’re part of a growing community of over 14,000 women who…" at bounding box center [476, 299] width 423 height 108
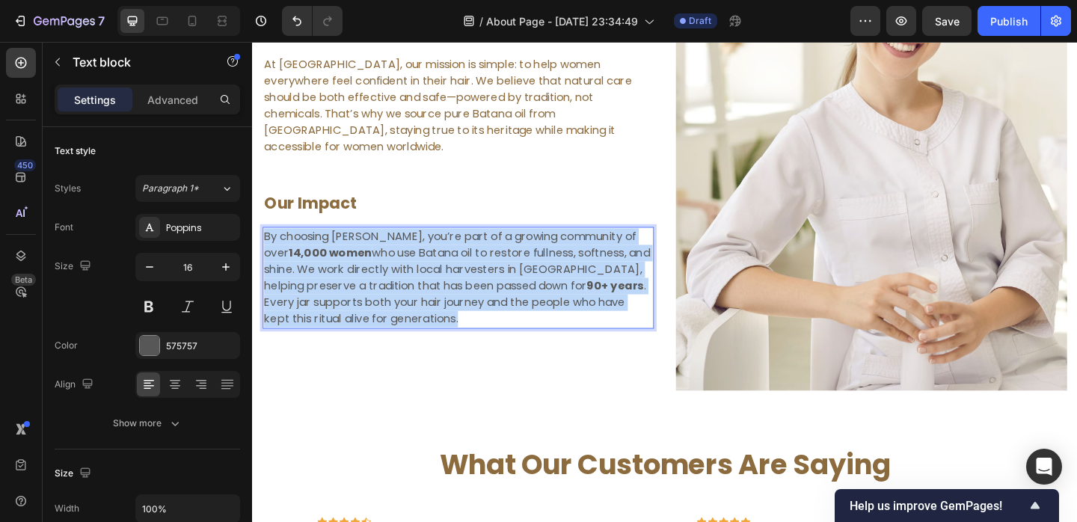
click at [465, 298] on p "By choosing Gumera, you’re part of a growing community of over 14,000 women who…" at bounding box center [476, 299] width 423 height 108
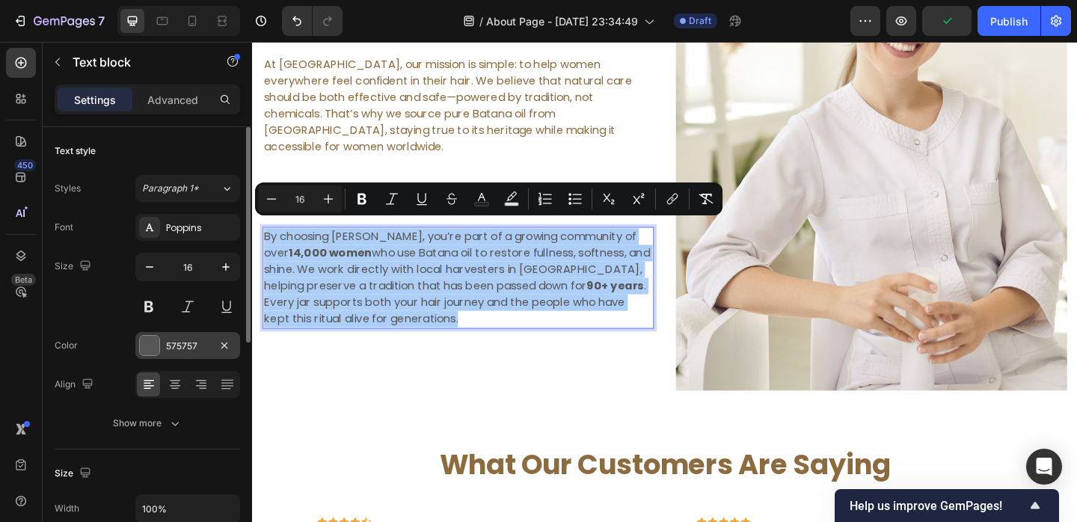
click at [166, 349] on div "575757" at bounding box center [187, 346] width 43 height 13
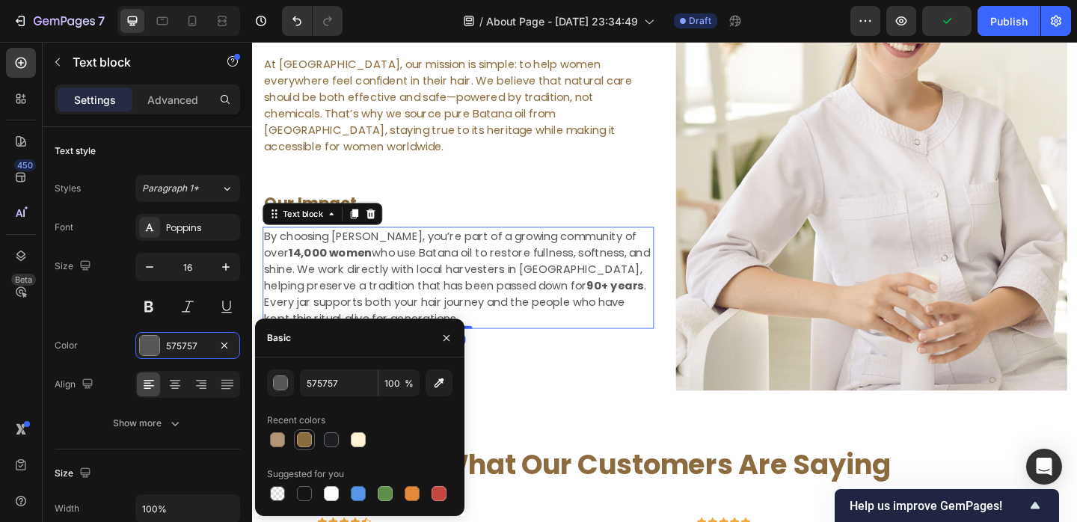
click at [297, 438] on div at bounding box center [304, 439] width 15 height 15
type input "8C6B3E"
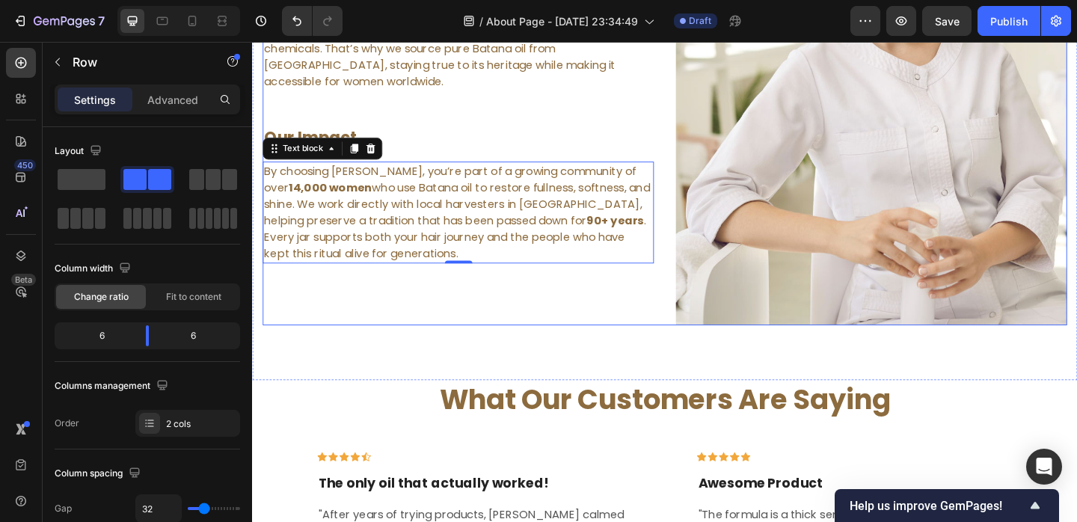
click at [612, 322] on div "Our Mission & Vision Heading Mission & Vision Heading At Gumera, our mission is…" at bounding box center [476, 83] width 426 height 533
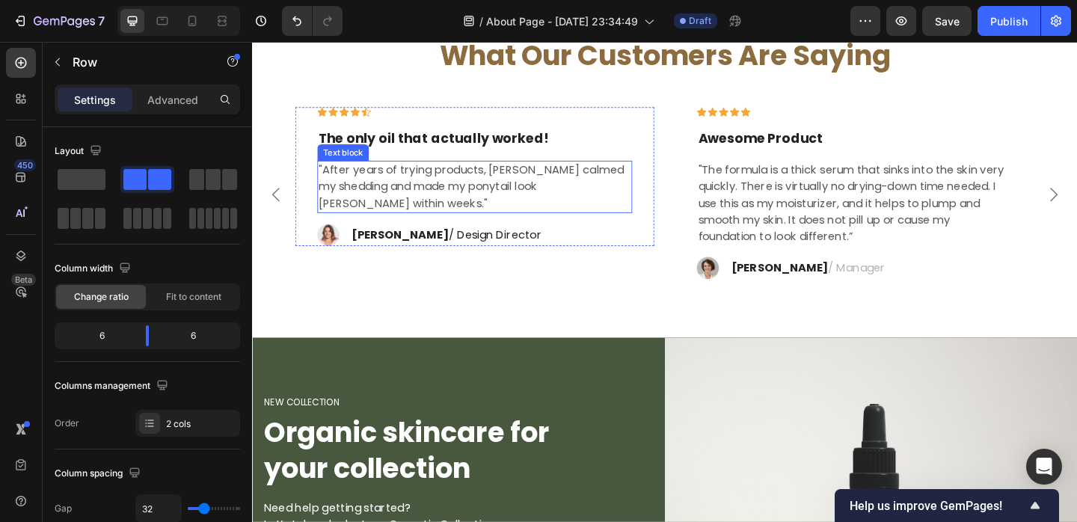
scroll to position [2478, 0]
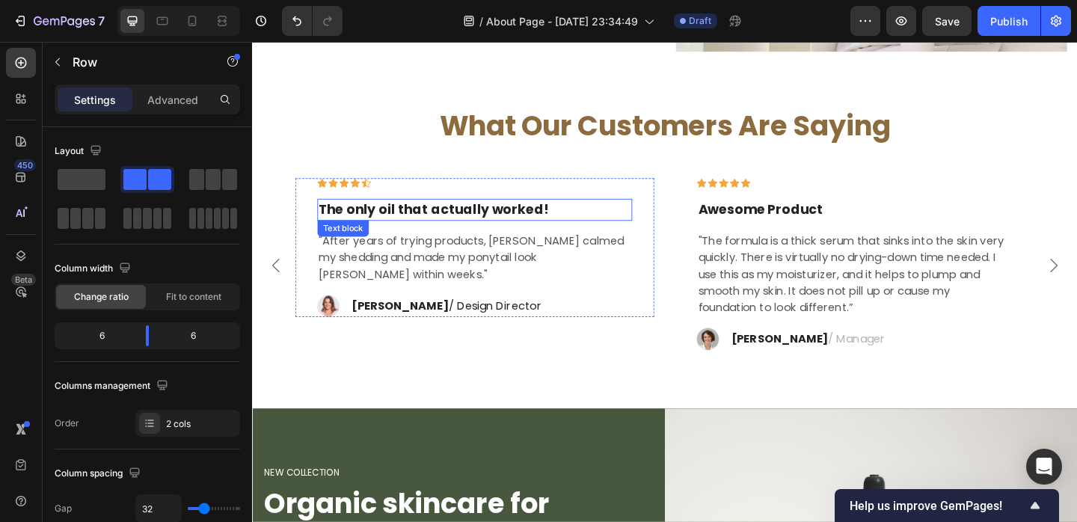
click at [482, 220] on p "The only oil that actually worked!" at bounding box center [495, 225] width 340 height 22
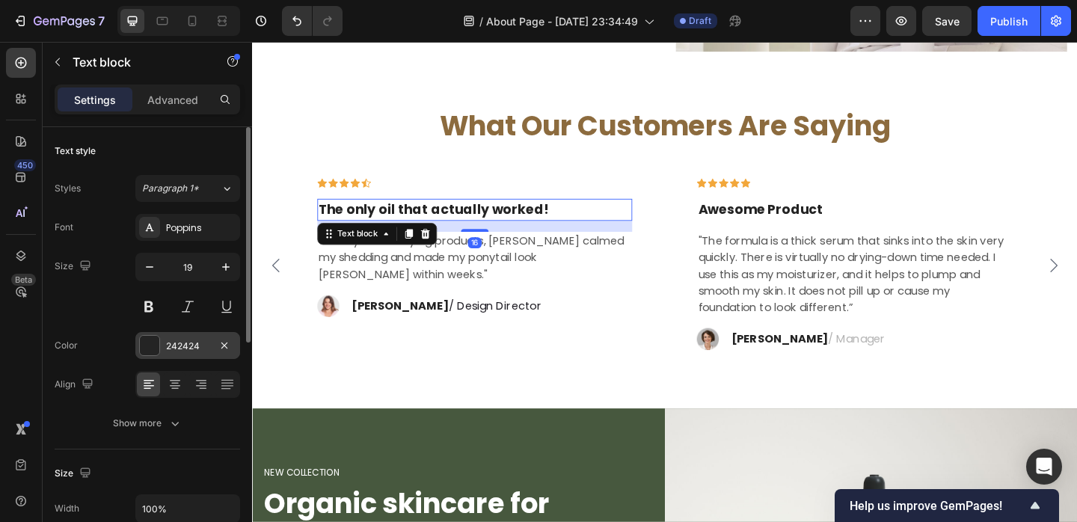
click at [180, 338] on div "242424" at bounding box center [187, 345] width 105 height 27
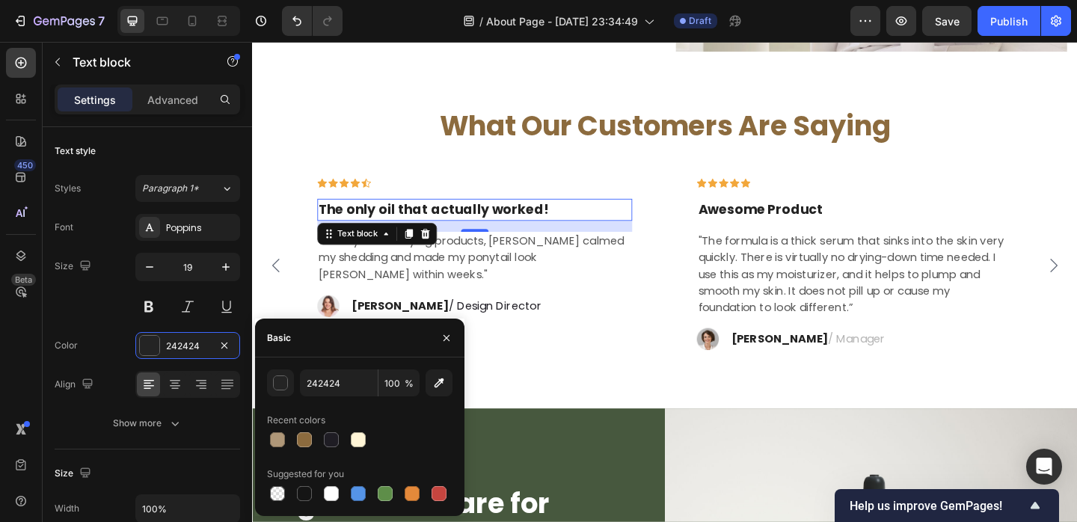
click at [301, 426] on div "Recent colors" at bounding box center [296, 420] width 58 height 13
click at [301, 439] on div at bounding box center [304, 439] width 15 height 15
type input "8C6B3E"
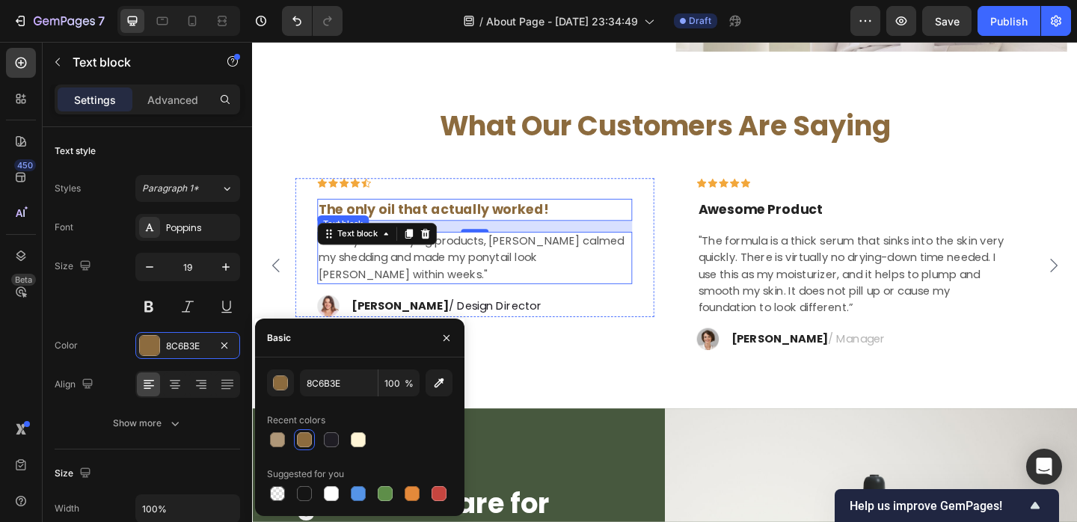
click at [474, 284] on p ""After years of trying products, [PERSON_NAME] calmed my shedding and made my p…" at bounding box center [495, 277] width 340 height 54
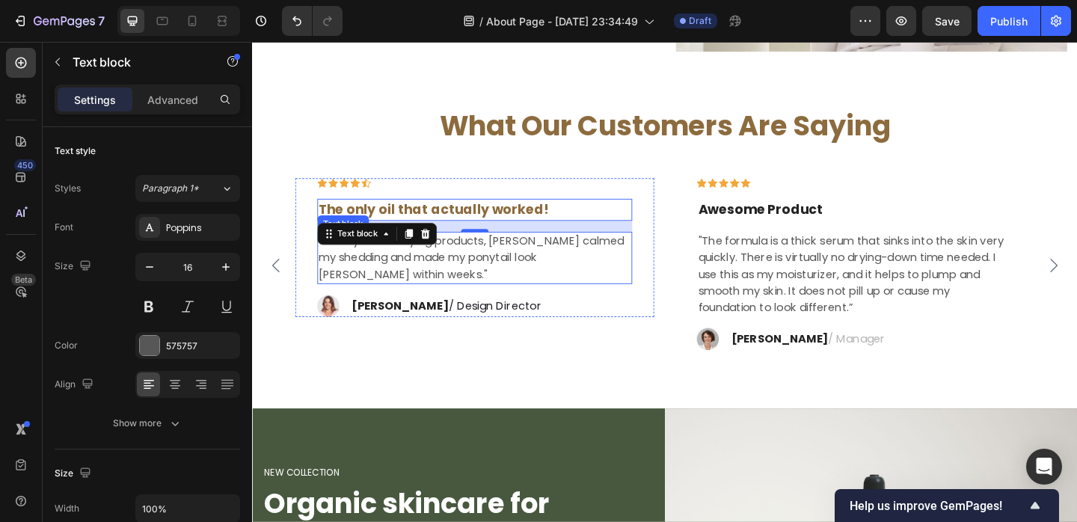
click at [474, 284] on p ""After years of trying products, [PERSON_NAME] calmed my shedding and made my p…" at bounding box center [495, 277] width 340 height 54
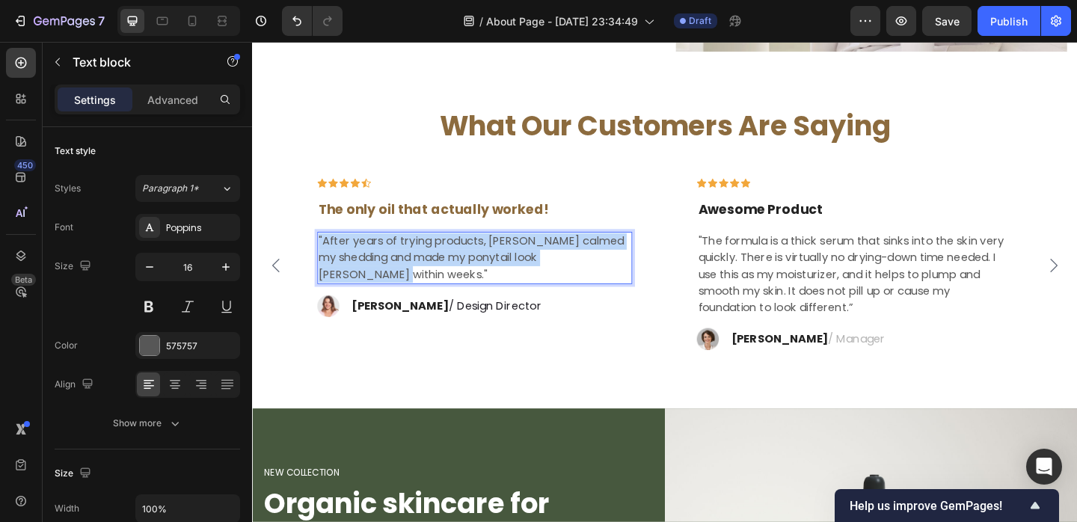
click at [474, 284] on p ""After years of trying products, [PERSON_NAME] calmed my shedding and made my p…" at bounding box center [495, 277] width 340 height 54
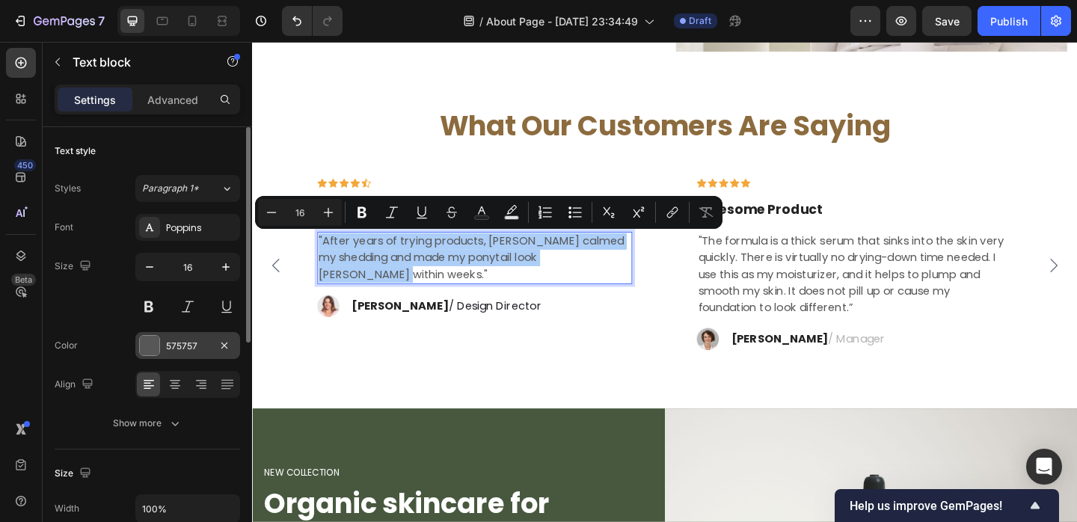
click at [187, 358] on div "575757" at bounding box center [187, 345] width 105 height 27
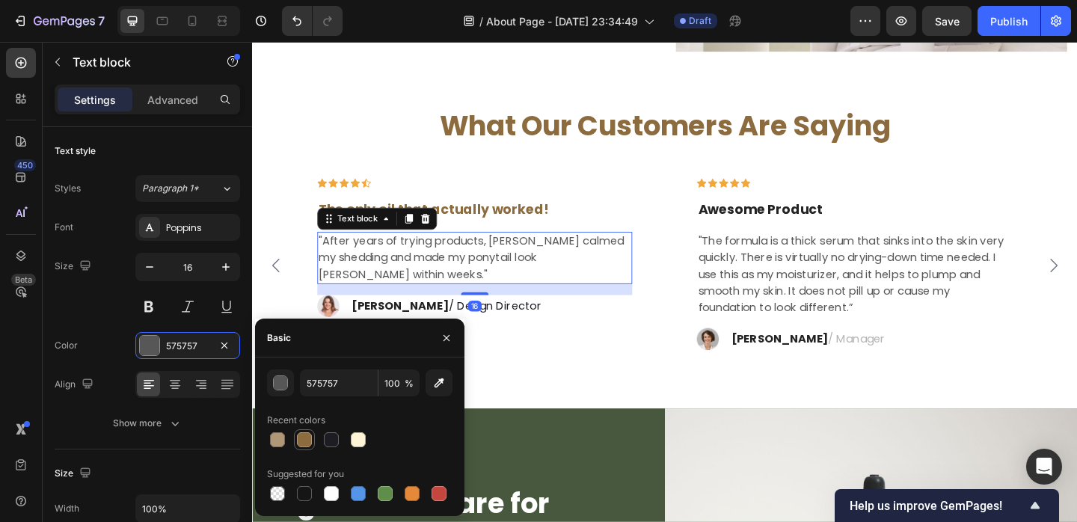
click at [298, 447] on div at bounding box center [305, 440] width 18 height 18
type input "8C6B3E"
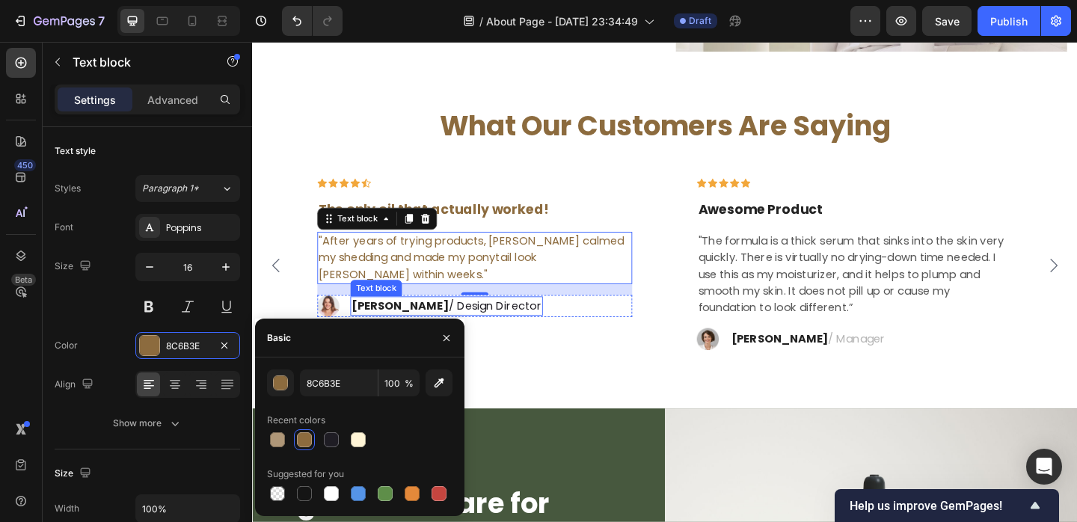
click at [393, 331] on strong "Ryan S." at bounding box center [413, 328] width 105 height 17
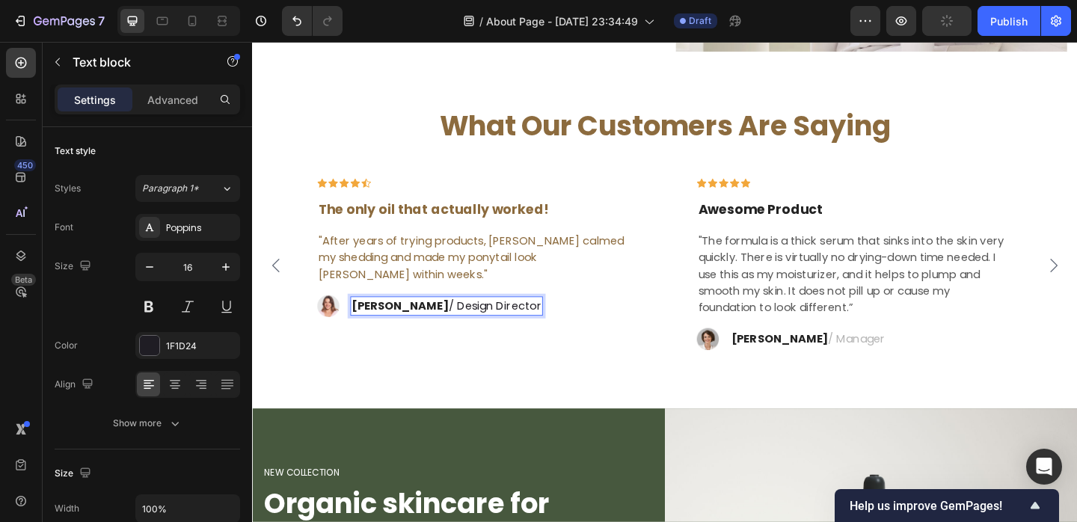
click at [379, 328] on strong "Ryan S." at bounding box center [413, 328] width 105 height 17
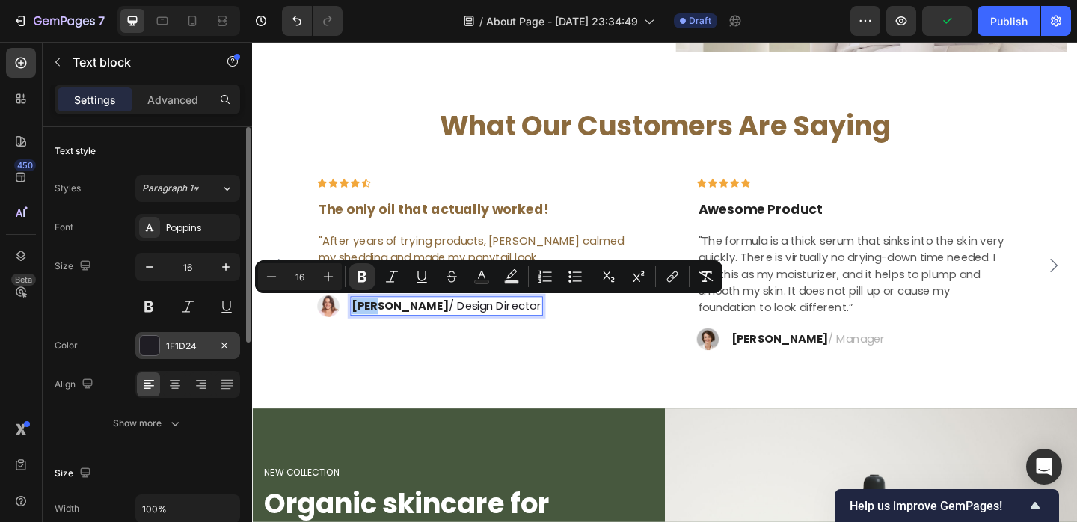
click at [173, 345] on div "1F1D24" at bounding box center [187, 346] width 43 height 13
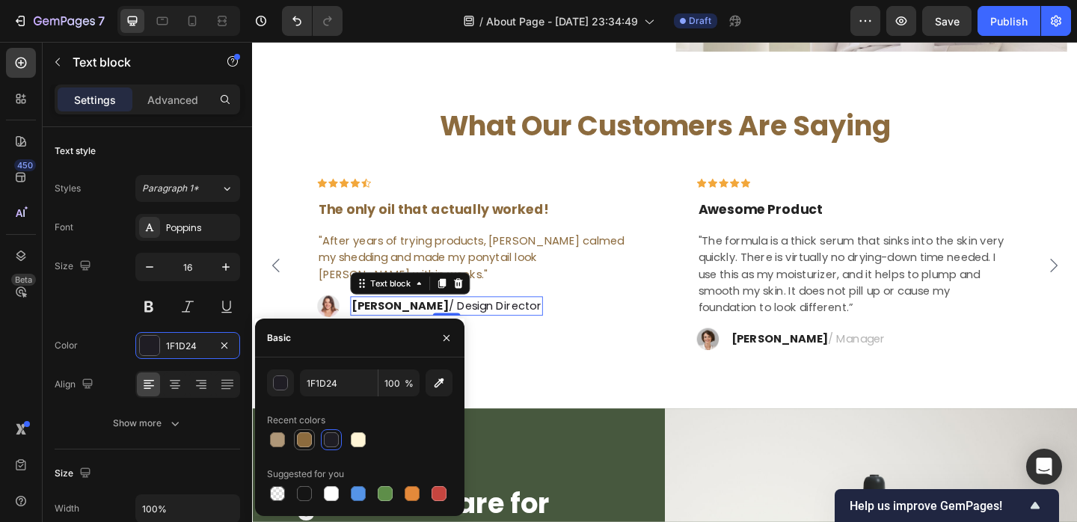
click at [308, 438] on div at bounding box center [304, 439] width 15 height 15
type input "8C6B3E"
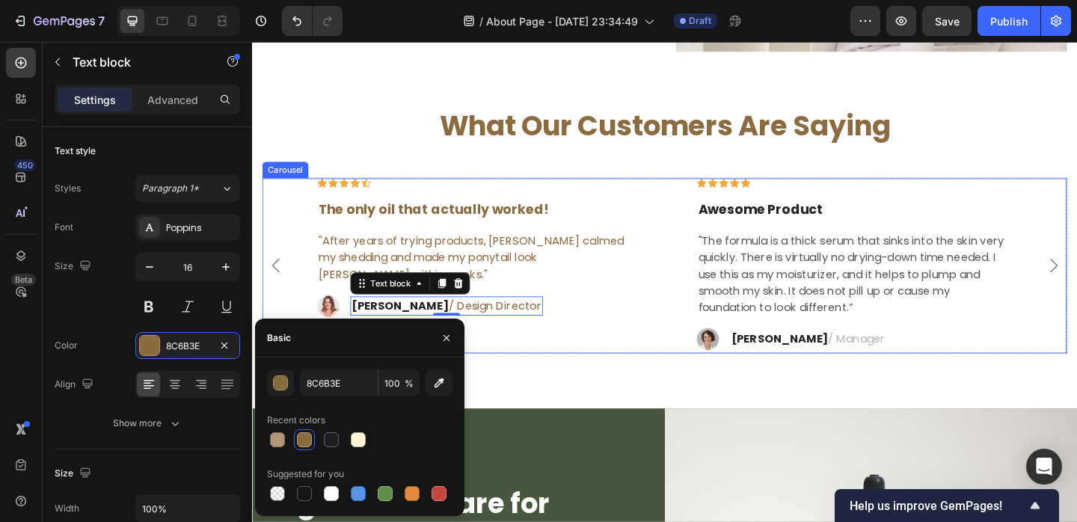
click at [580, 357] on div "Icon Icon Icon Icon Icon Row The only oil that actually worked! Text block "Aft…" at bounding box center [494, 285] width 391 height 191
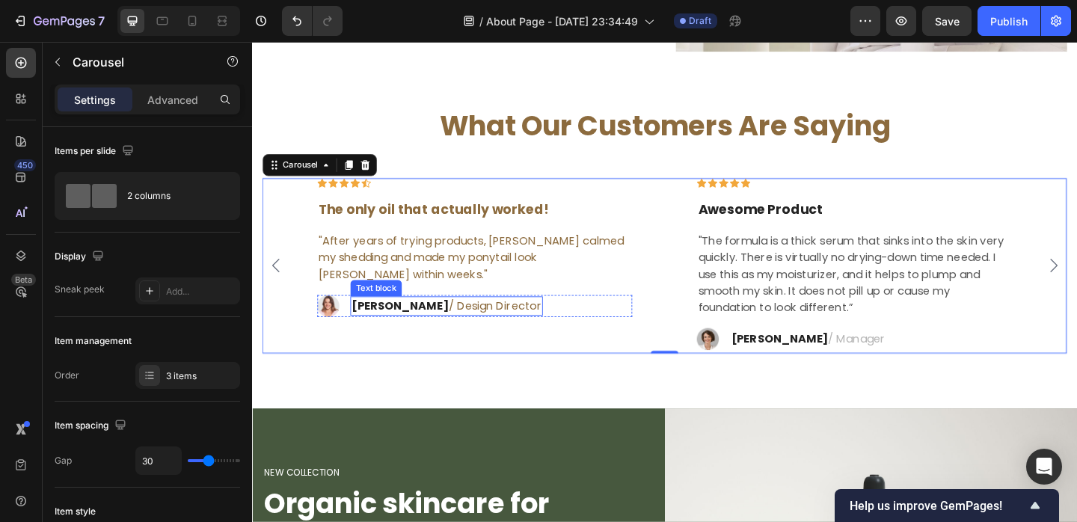
click at [391, 334] on strong "Ryan S." at bounding box center [413, 328] width 105 height 17
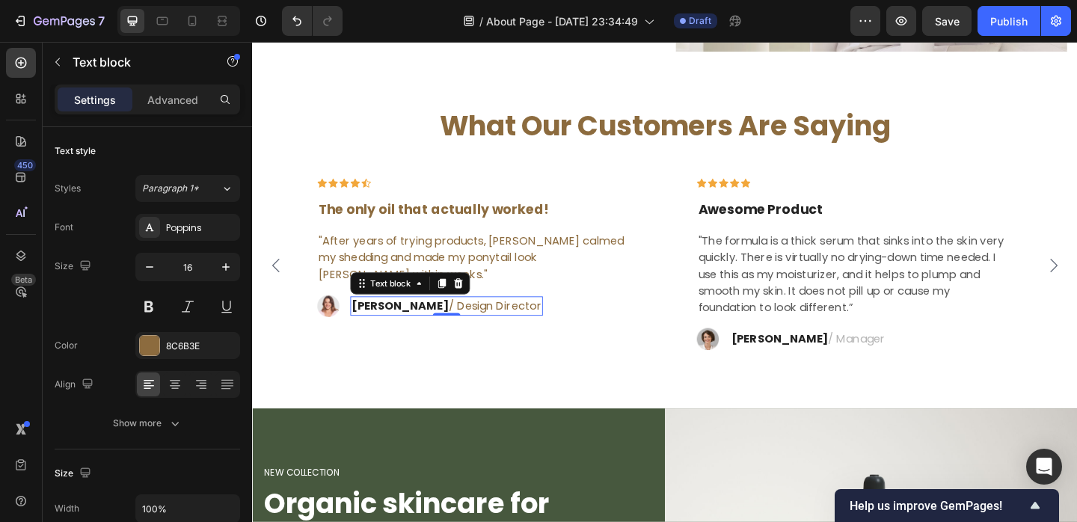
click at [391, 334] on strong "Ryan S." at bounding box center [413, 328] width 105 height 17
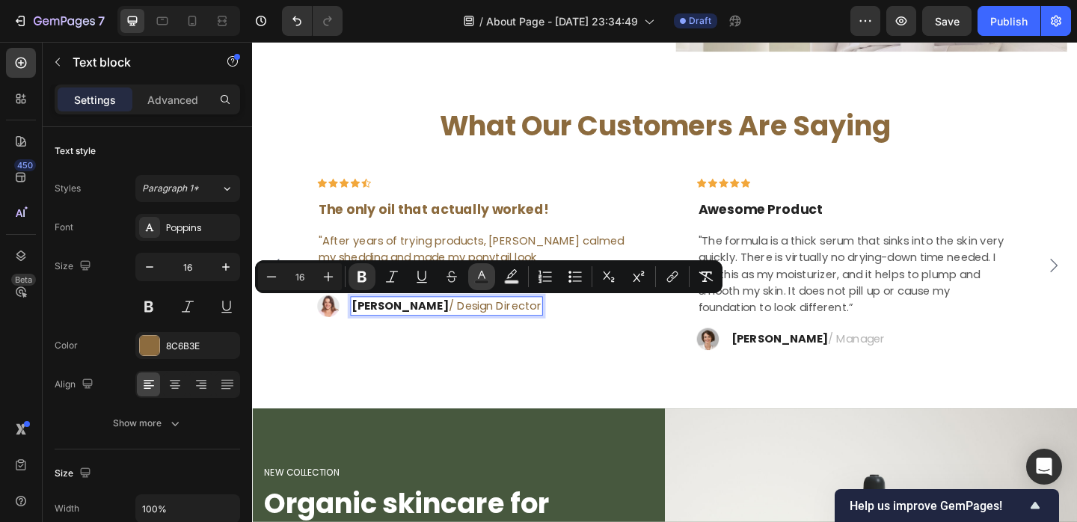
click at [474, 269] on button "color" at bounding box center [481, 276] width 27 height 27
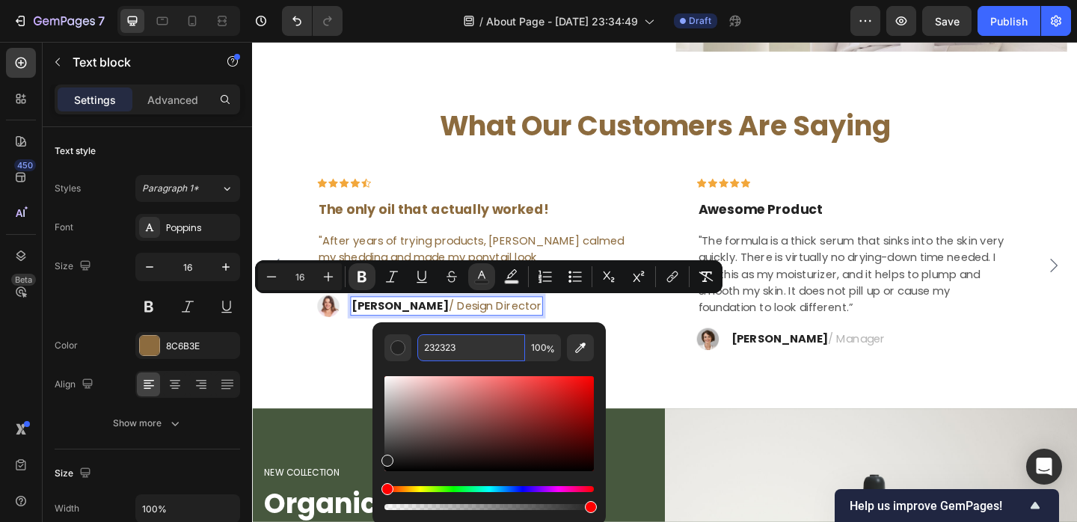
click at [447, 353] on input "232323" at bounding box center [471, 347] width 108 height 27
paste input "8C6B3E"
click at [450, 352] on input "2323238C6B3E" at bounding box center [471, 347] width 108 height 27
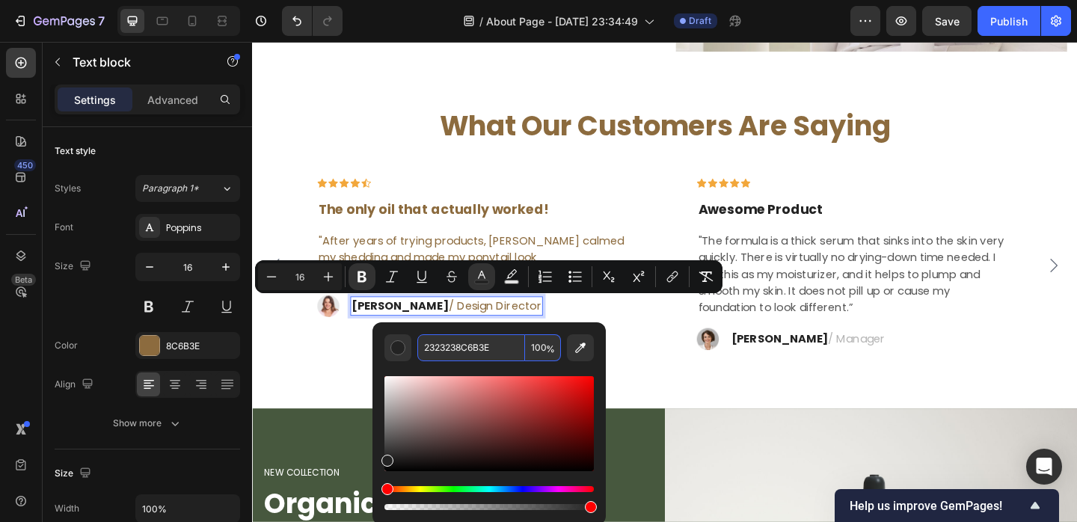
paste input "Editor contextual toolbar"
type input "8C6B3E"
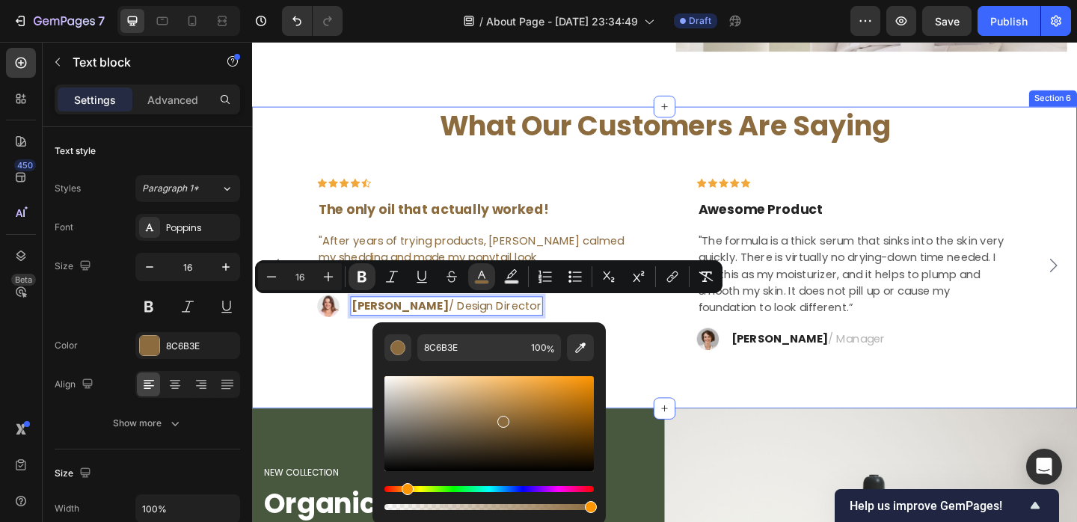
click at [362, 389] on div "What Our Customers Are Saying Heading Icon Icon Icon Icon Icon Row The only oil…" at bounding box center [701, 276] width 898 height 328
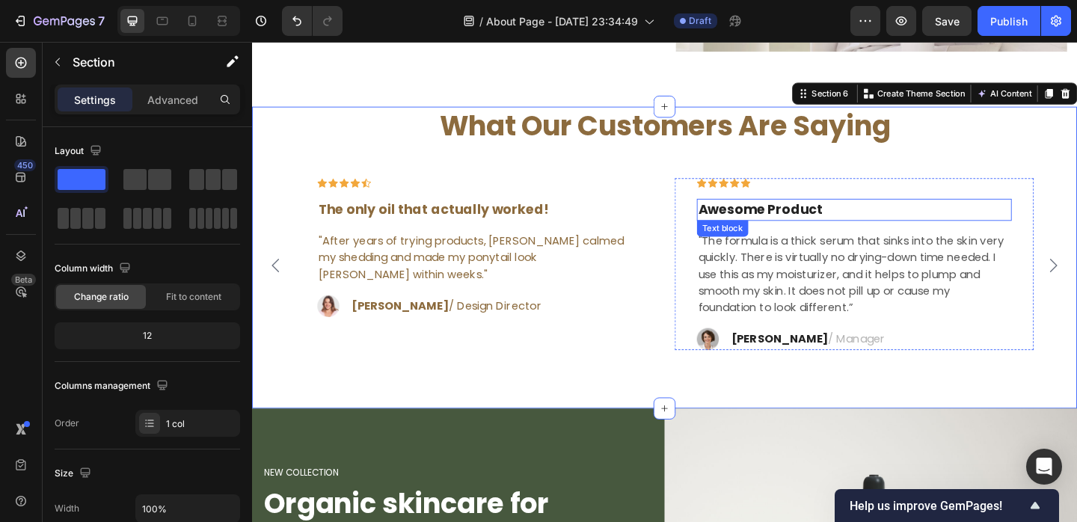
click at [830, 232] on p "Awesome Product" at bounding box center [908, 225] width 340 height 22
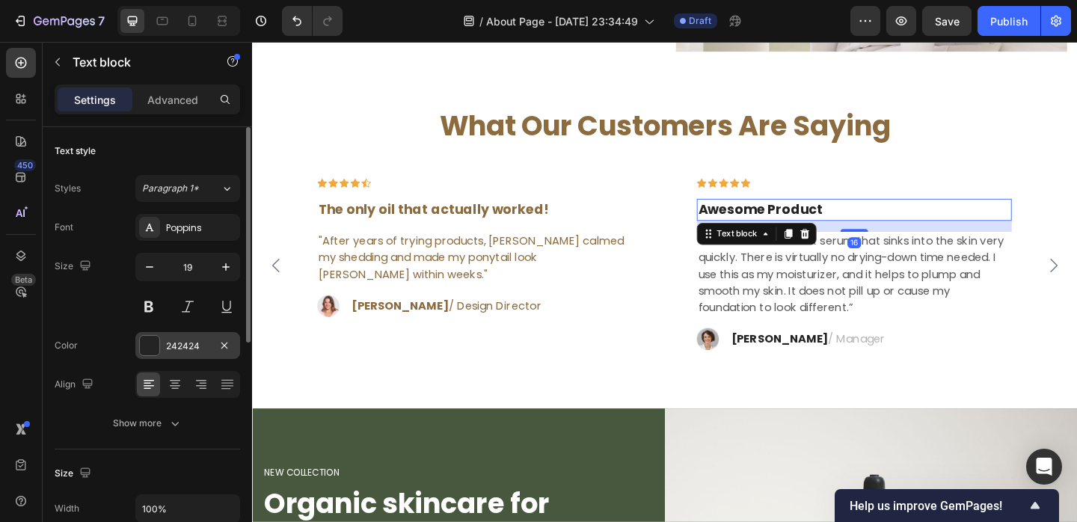
click at [178, 337] on div "242424" at bounding box center [187, 345] width 105 height 27
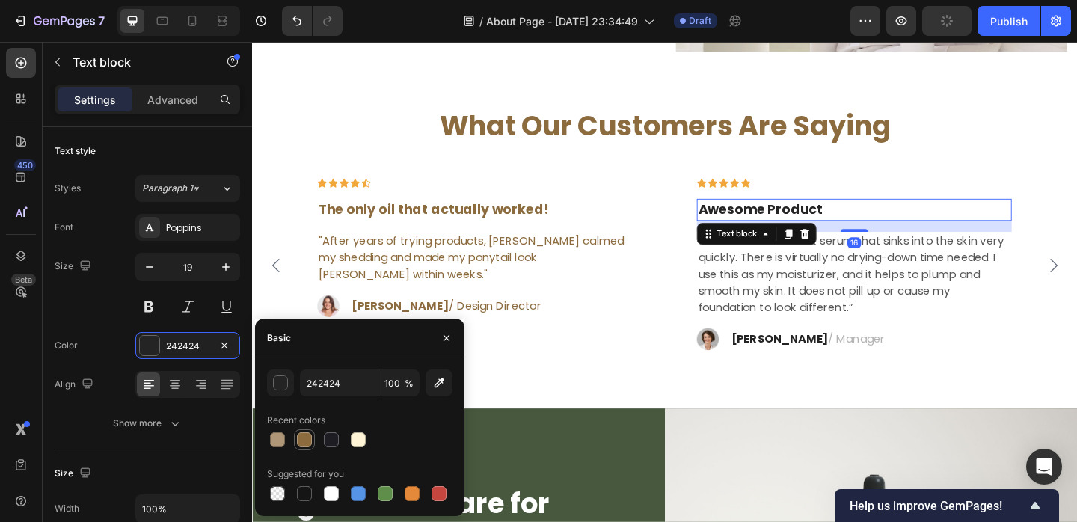
click at [311, 432] on div at bounding box center [305, 440] width 18 height 18
type input "8C6B3E"
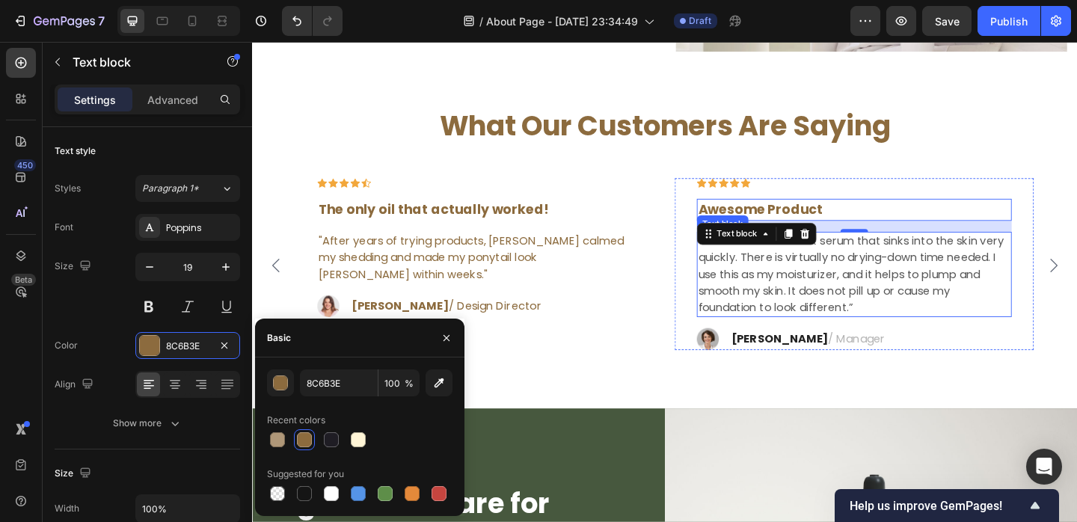
click at [851, 276] on p ""The formula is a thick serum that sinks into the skin very quickly. There is v…" at bounding box center [908, 295] width 340 height 90
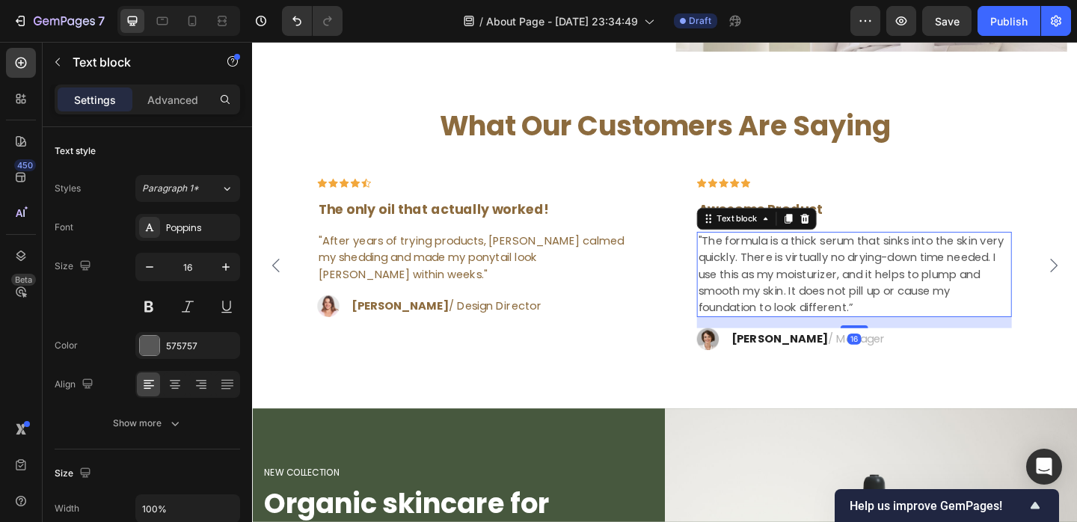
click at [851, 276] on p ""The formula is a thick serum that sinks into the skin very quickly. There is v…" at bounding box center [908, 295] width 340 height 90
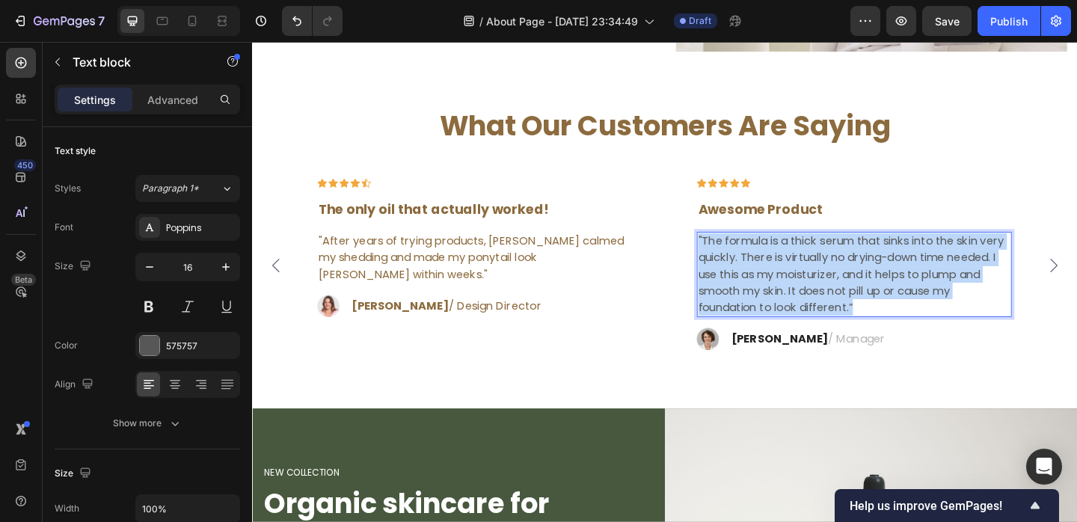
click at [851, 276] on p ""The formula is a thick serum that sinks into the skin very quickly. There is v…" at bounding box center [908, 295] width 340 height 90
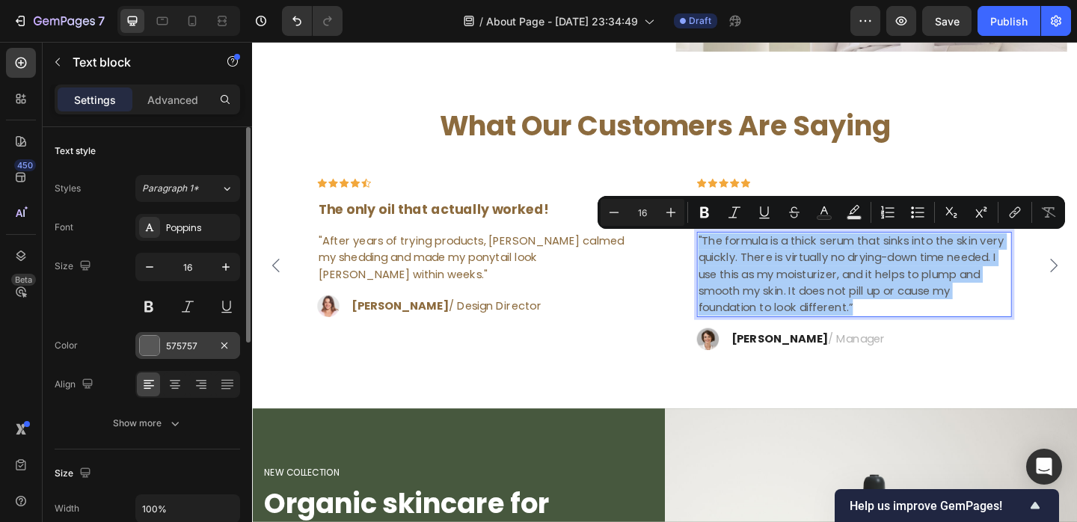
click at [159, 346] on div at bounding box center [149, 345] width 19 height 19
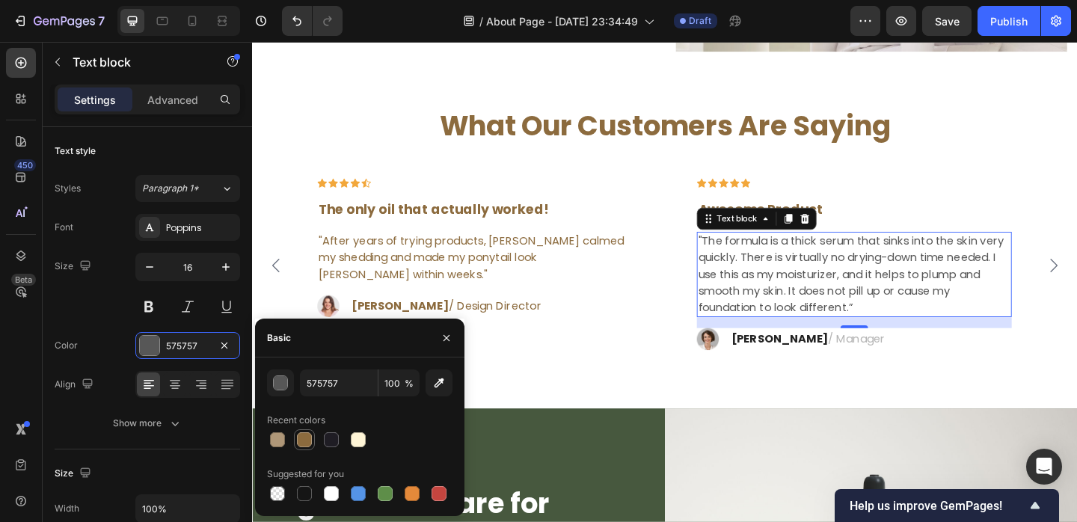
click at [299, 432] on div at bounding box center [304, 439] width 15 height 15
type input "8C6B3E"
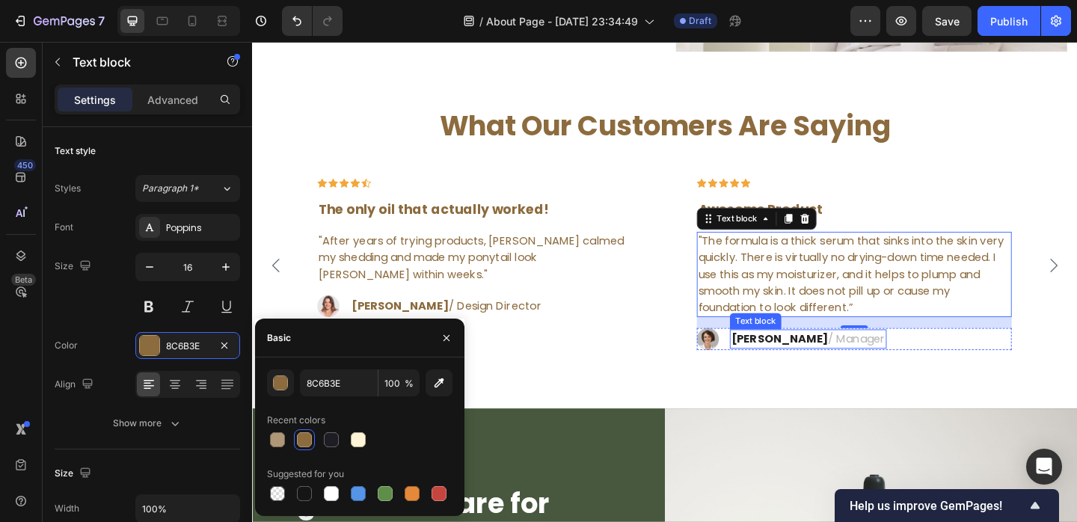
click at [805, 366] on strong "Rosalin C." at bounding box center [826, 364] width 105 height 17
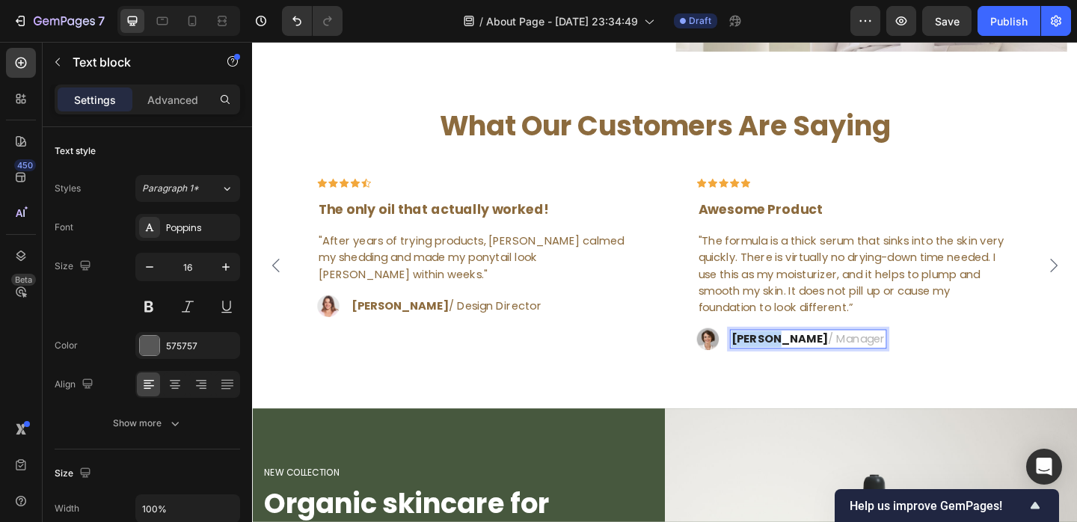
click at [805, 366] on strong "Rosalin C." at bounding box center [826, 364] width 105 height 17
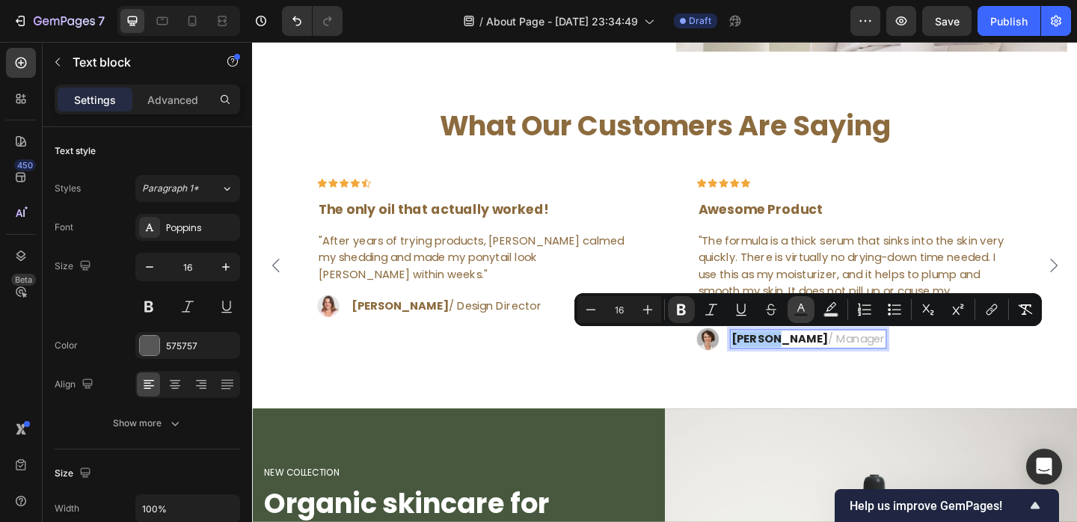
click at [806, 309] on icon "Editor contextual toolbar" at bounding box center [801, 309] width 15 height 15
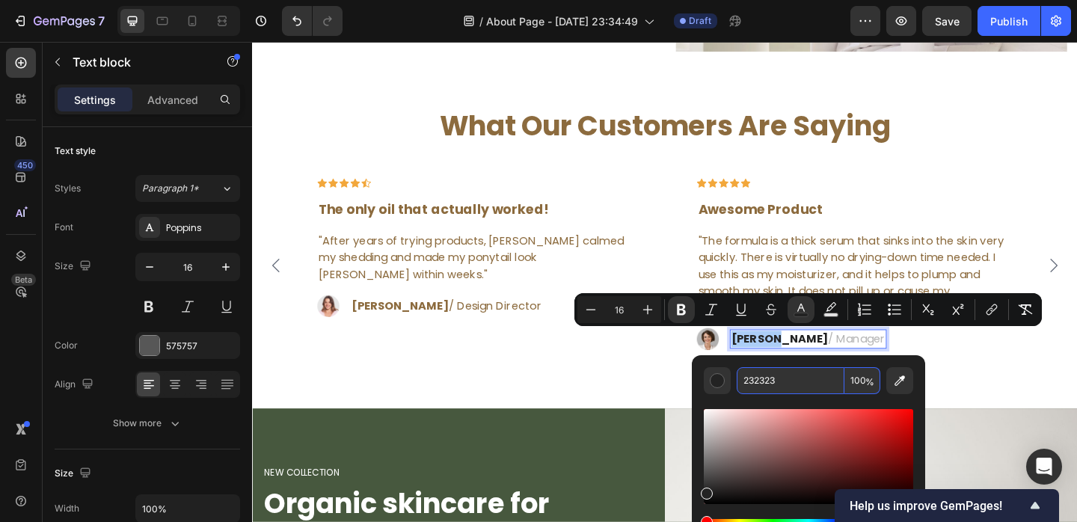
click at [752, 375] on input "232323" at bounding box center [791, 380] width 108 height 27
paste input "8C6B3E"
click at [770, 376] on input "8C6B3E2323" at bounding box center [791, 380] width 108 height 27
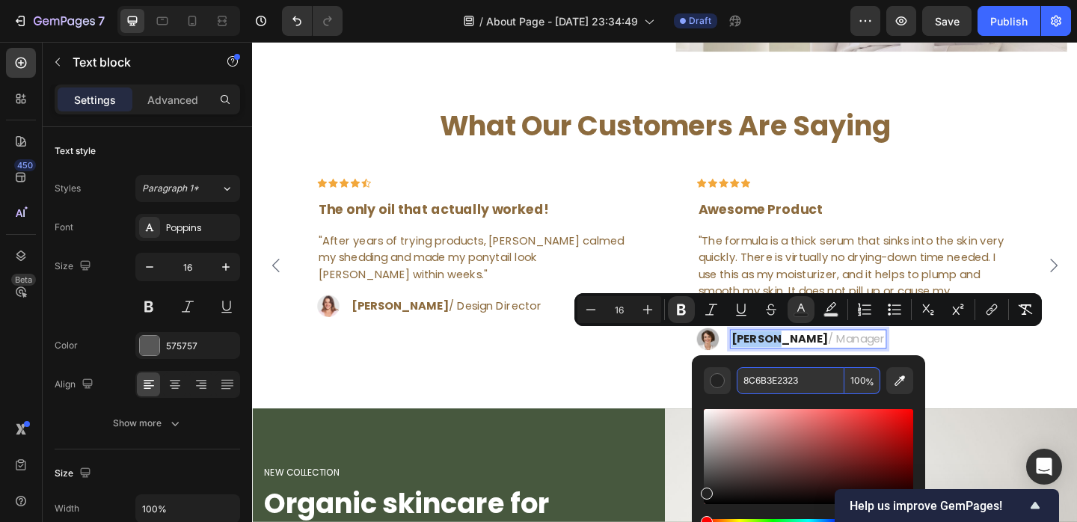
click at [770, 376] on input "8C6B3E2323" at bounding box center [791, 380] width 108 height 27
paste input "Editor contextual toolbar"
type input "8C6B3E"
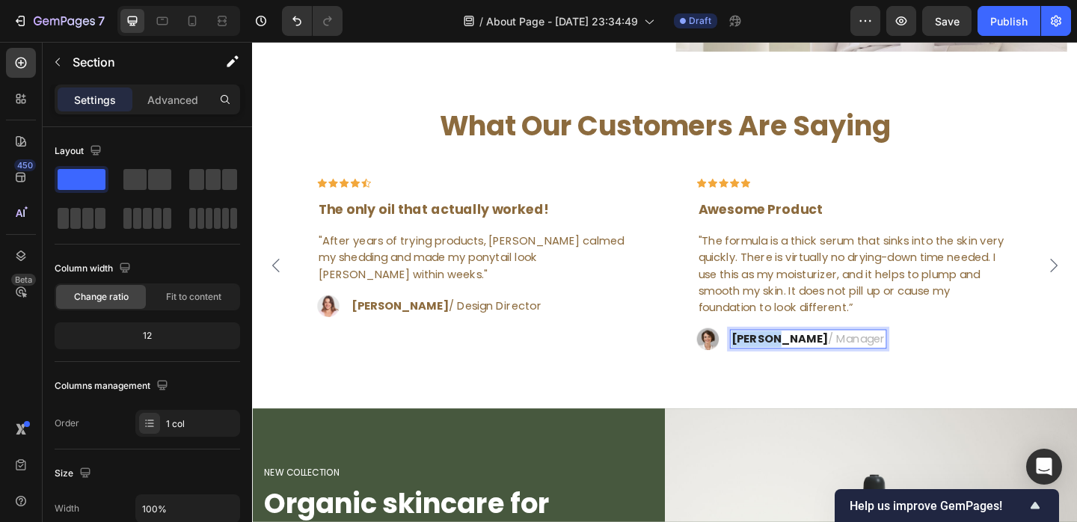
click at [647, 401] on div "What Our Customers Are Saying Heading Icon Icon Icon Icon Icon Row The only oil…" at bounding box center [701, 276] width 898 height 328
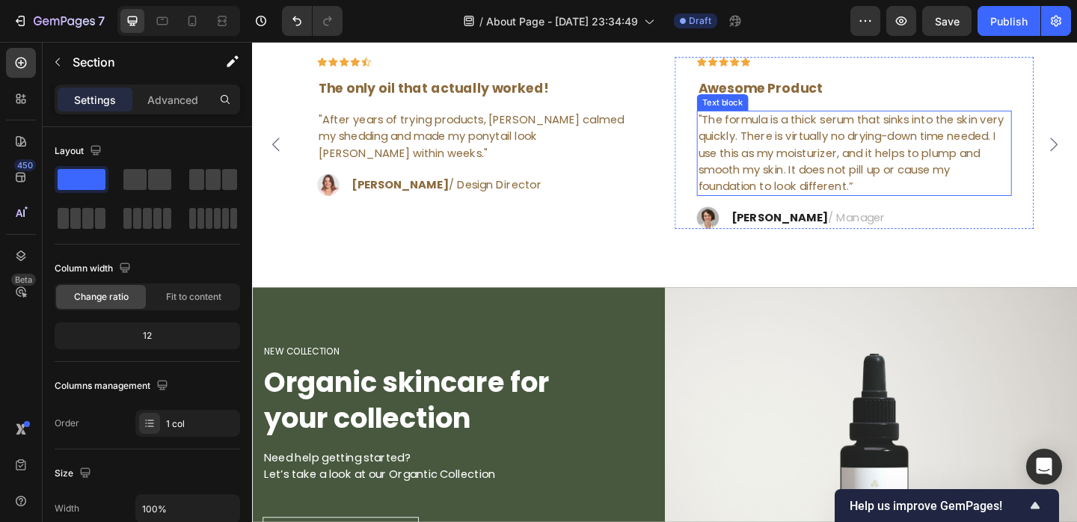
scroll to position [2572, 0]
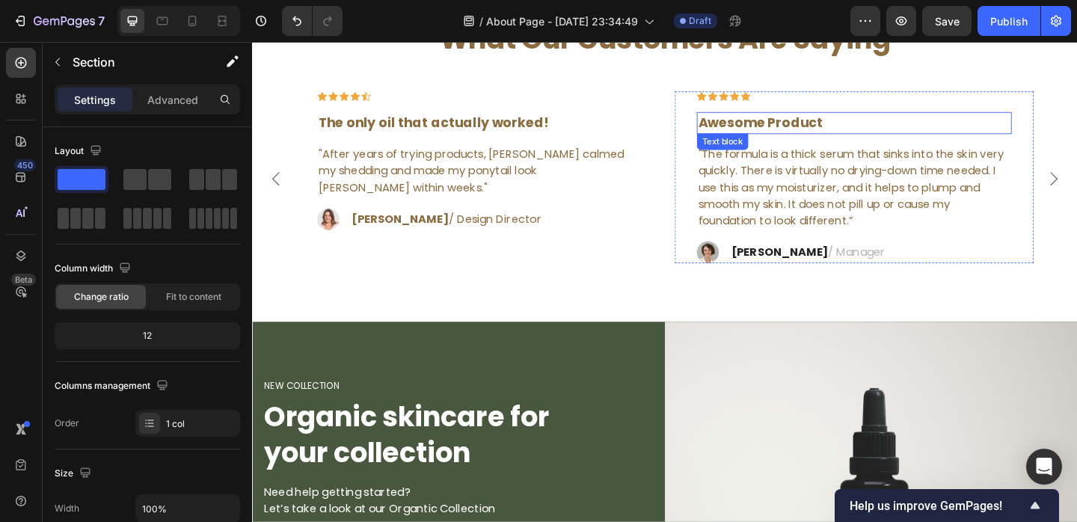
click at [820, 126] on p "Awesome Product" at bounding box center [908, 131] width 340 height 22
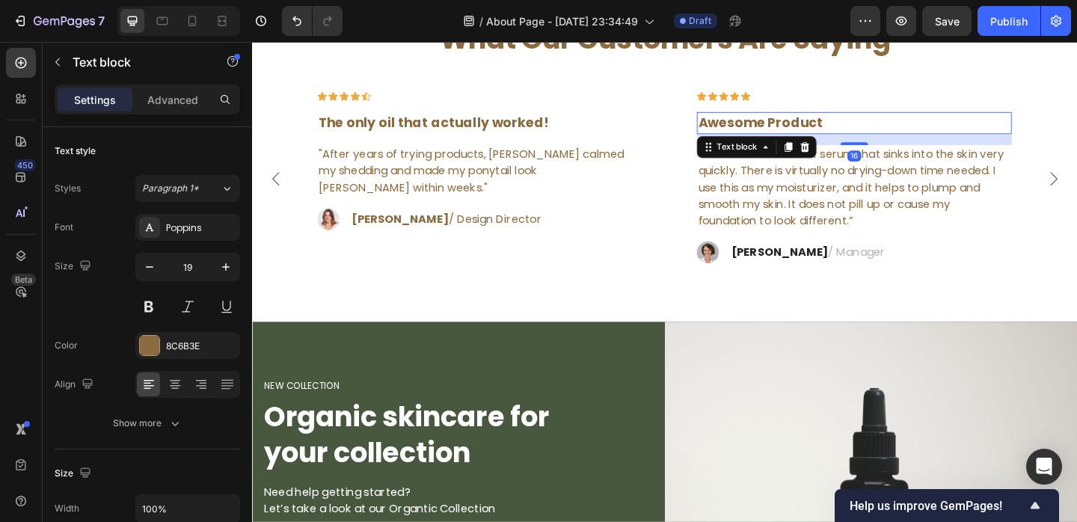
click at [820, 126] on p "Awesome Product" at bounding box center [908, 131] width 340 height 22
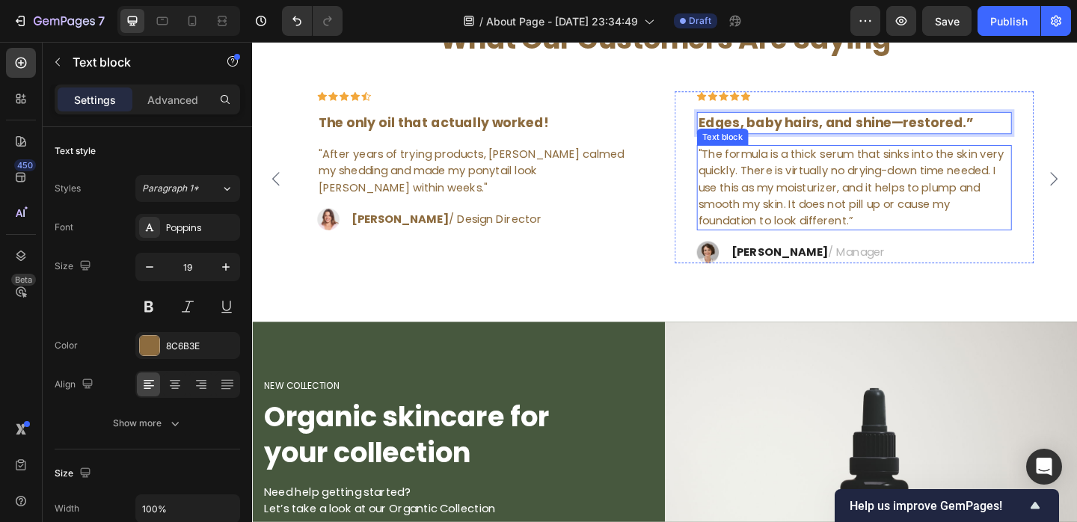
click at [812, 163] on p ""The formula is a thick serum that sinks into the skin very quickly. There is v…" at bounding box center [908, 201] width 340 height 90
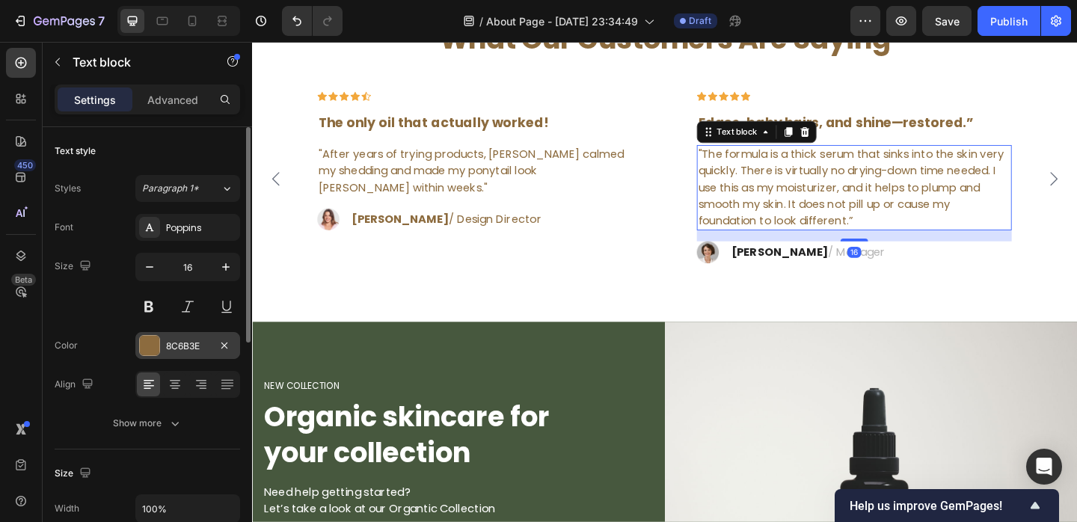
click at [161, 338] on div "8C6B3E" at bounding box center [187, 345] width 105 height 27
click at [882, 202] on p ""The formula is a thick serum that sinks into the skin very quickly. There is v…" at bounding box center [908, 201] width 340 height 90
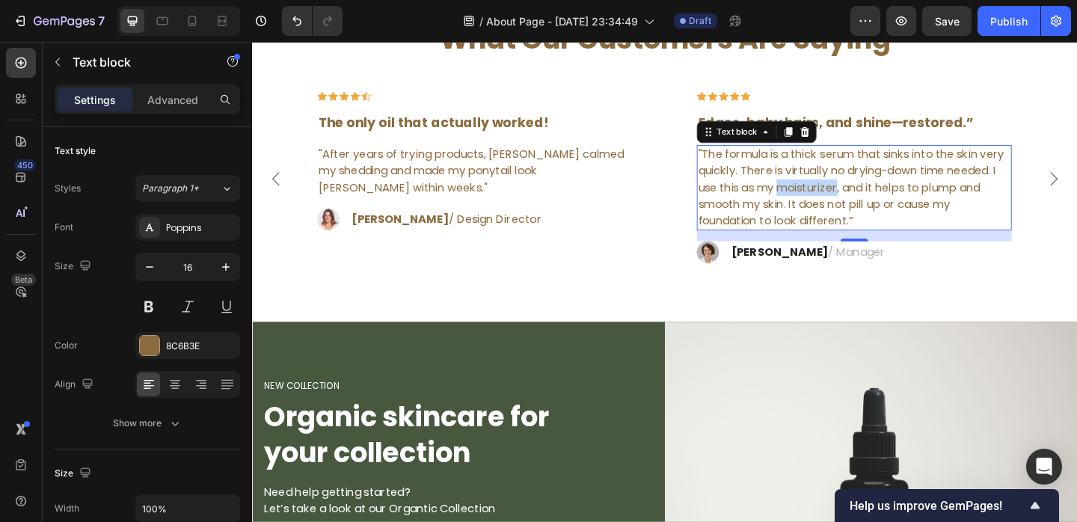
click at [882, 202] on p ""The formula is a thick serum that sinks into the skin very quickly. There is v…" at bounding box center [908, 201] width 340 height 90
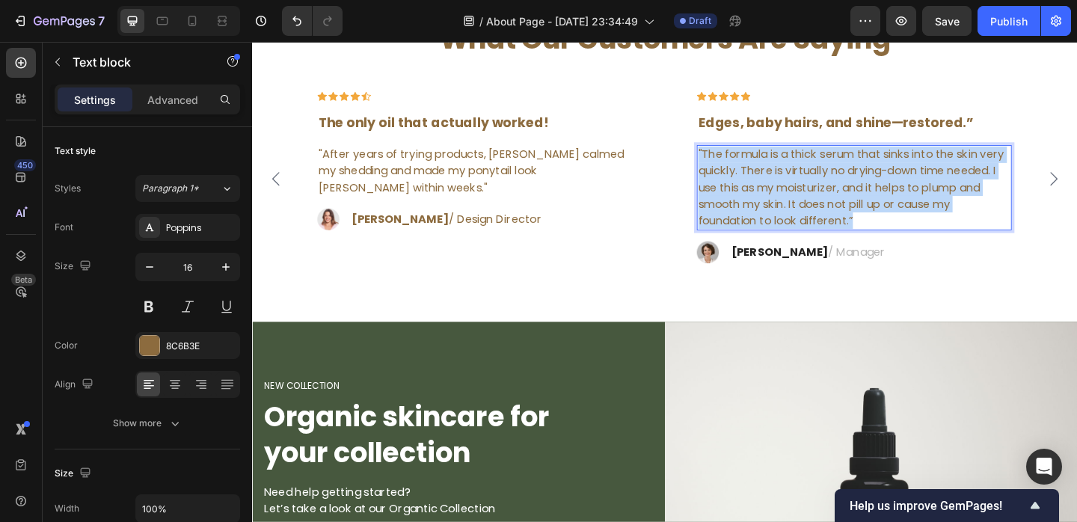
click at [882, 202] on p ""The formula is a thick serum that sinks into the skin very quickly. There is v…" at bounding box center [908, 201] width 340 height 90
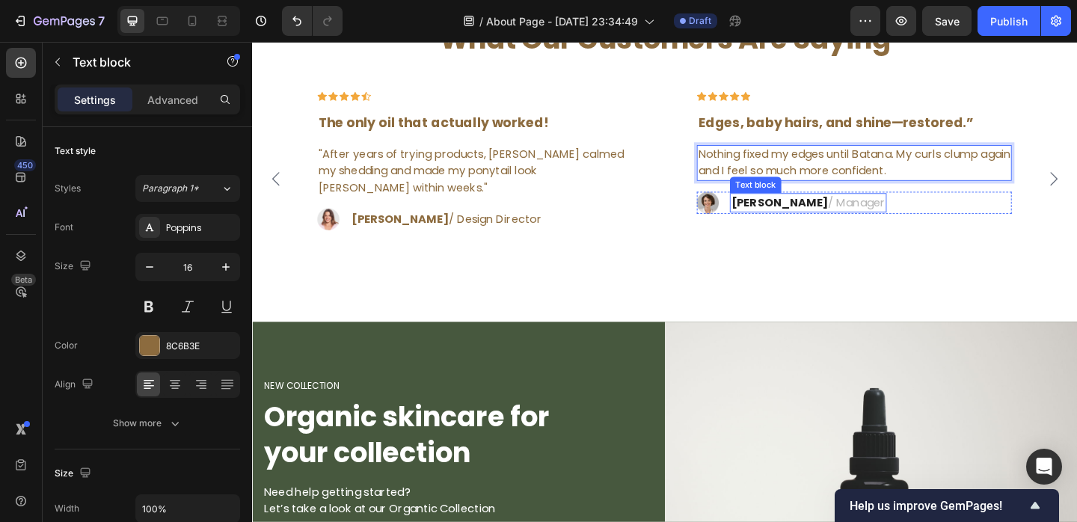
click at [787, 219] on strong "Rosalin C." at bounding box center [826, 216] width 105 height 17
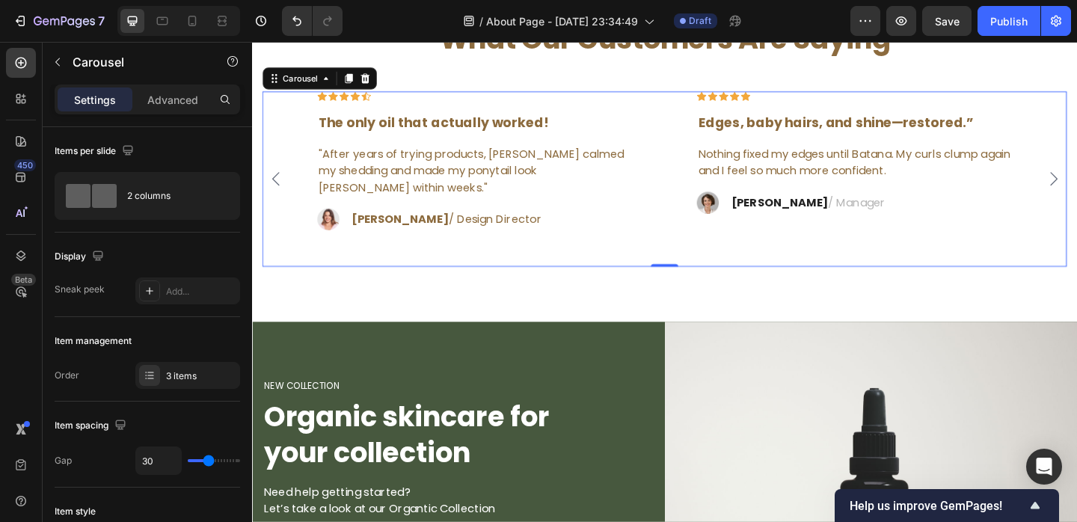
click at [276, 182] on icon "Carousel Back Arrow" at bounding box center [278, 191] width 18 height 18
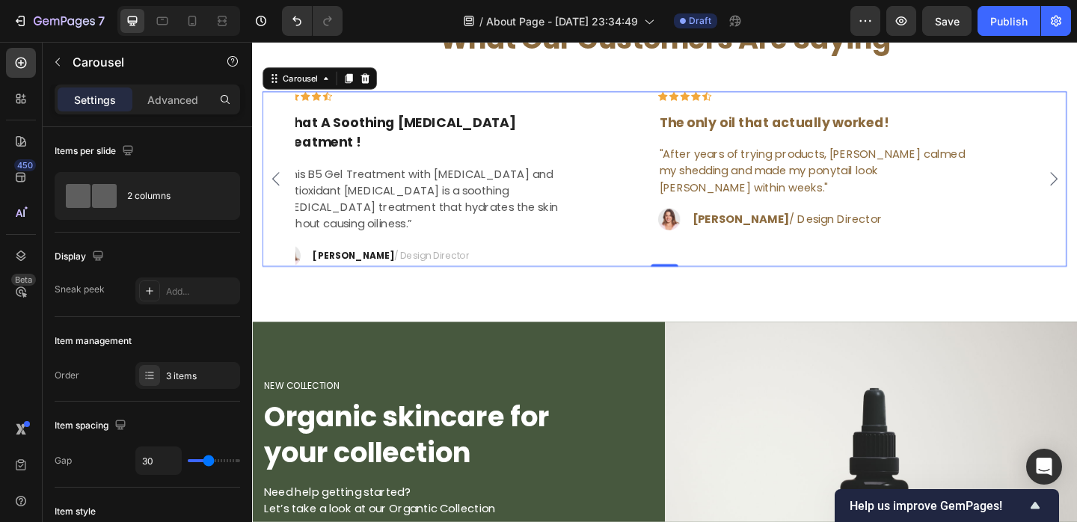
click at [278, 184] on icon "Carousel Back Arrow" at bounding box center [278, 191] width 8 height 15
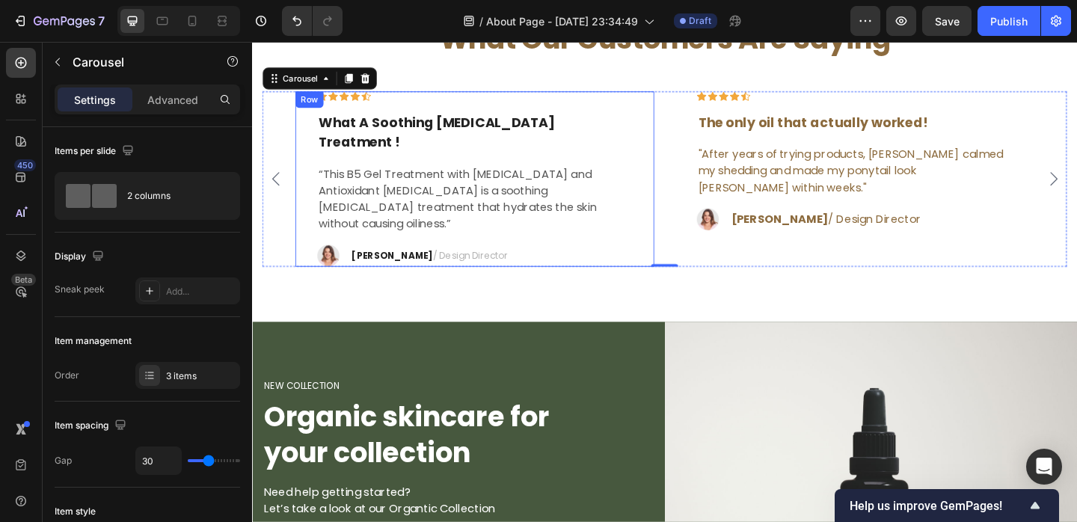
click at [278, 182] on icon "Carousel Back Arrow" at bounding box center [278, 191] width 18 height 18
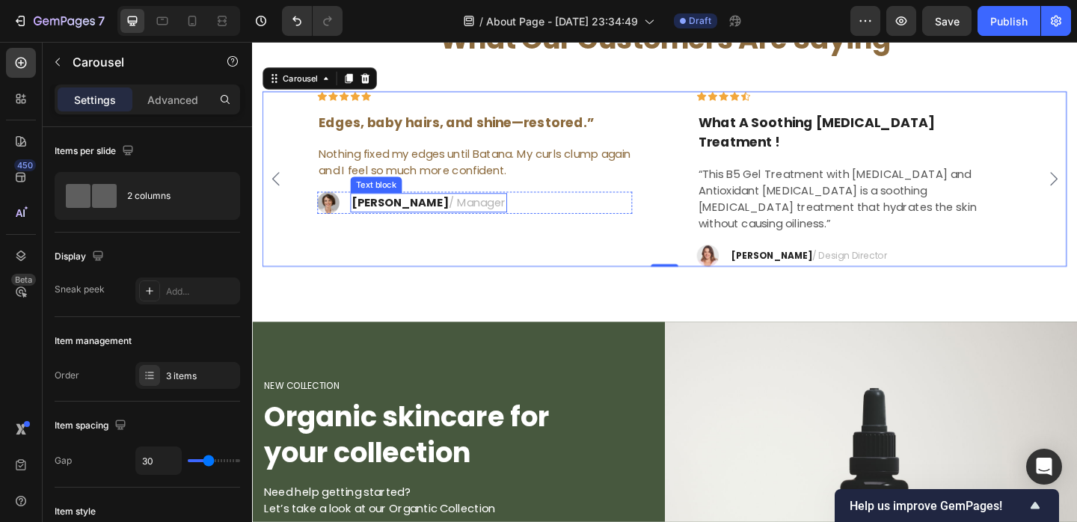
click at [466, 209] on span "/ Manager" at bounding box center [497, 216] width 62 height 17
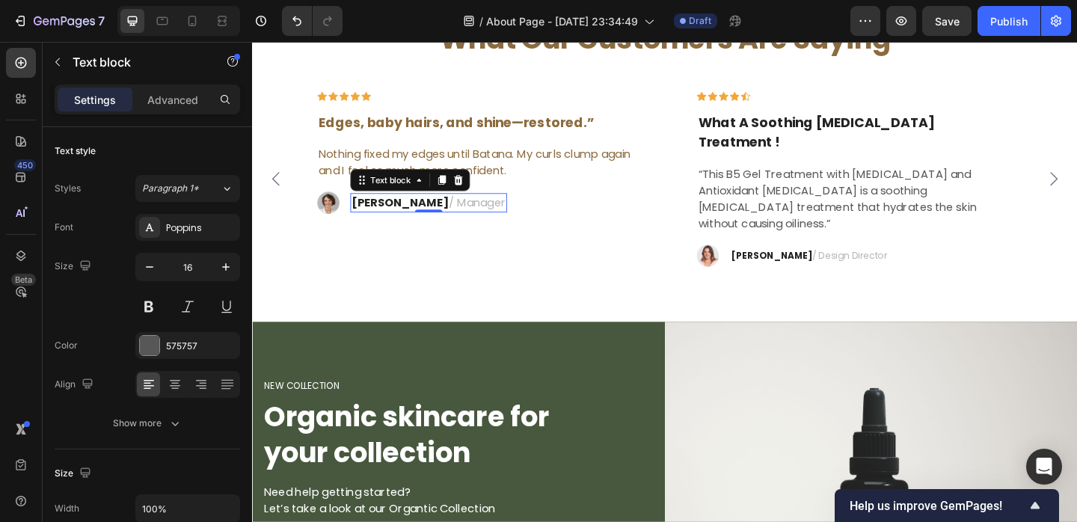
click at [466, 211] on span "/ Manager" at bounding box center [497, 216] width 62 height 17
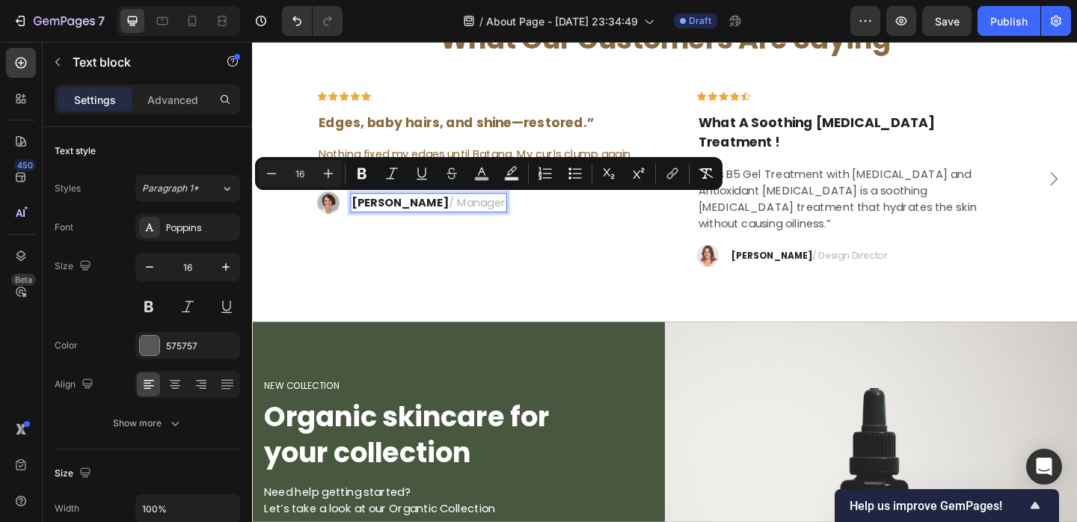
click at [466, 211] on span "/ Manager" at bounding box center [497, 216] width 62 height 17
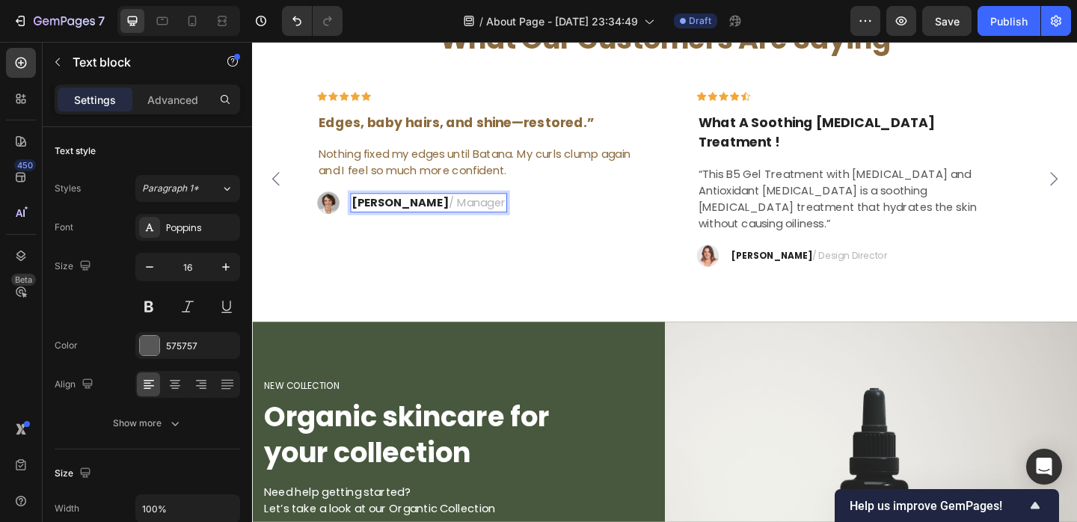
click at [466, 211] on span "/ Manager" at bounding box center [497, 216] width 62 height 17
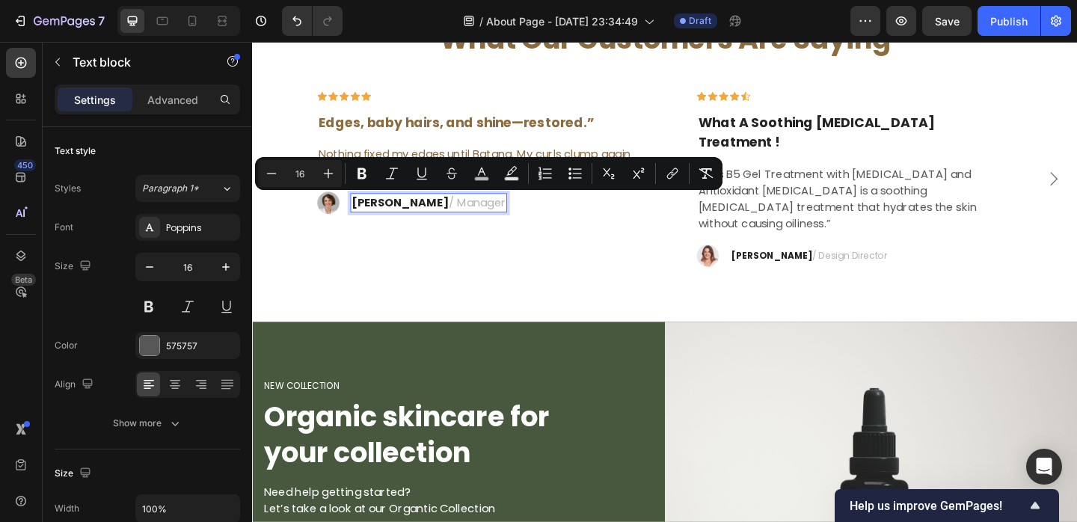
click at [399, 215] on strong "Rosalin C." at bounding box center [413, 216] width 105 height 17
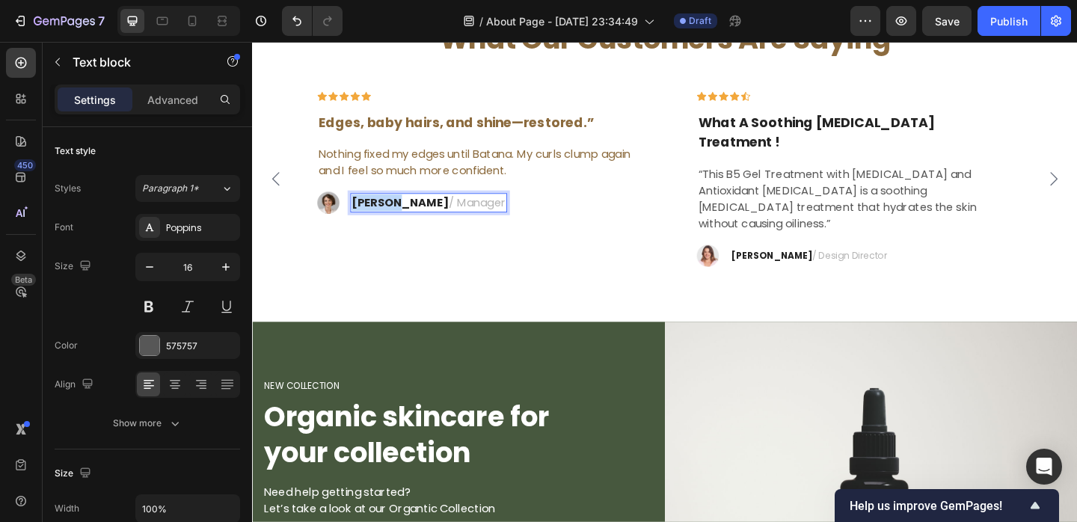
click at [399, 215] on strong "Rosalin C." at bounding box center [413, 216] width 105 height 17
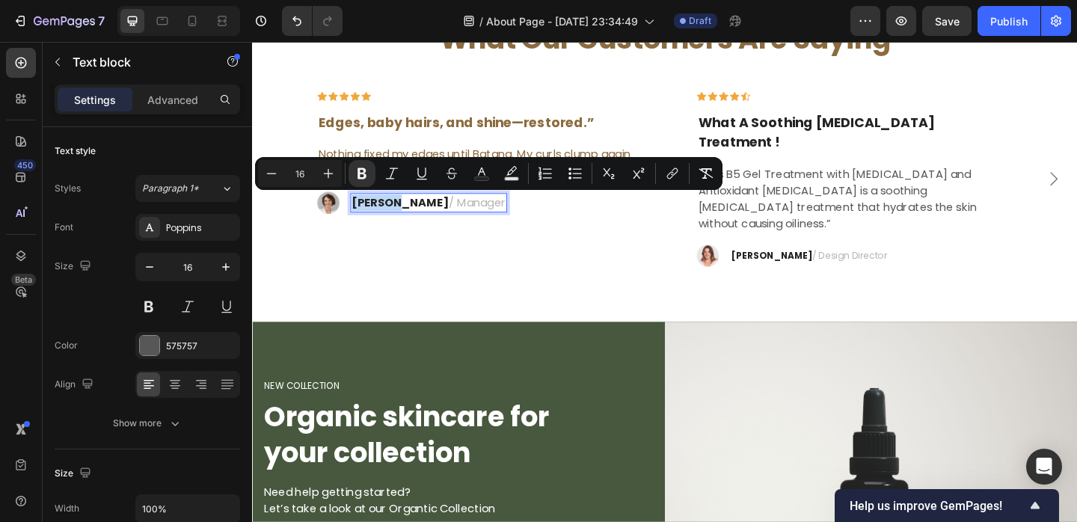
click at [399, 215] on strong "Rosalin C." at bounding box center [413, 216] width 105 height 17
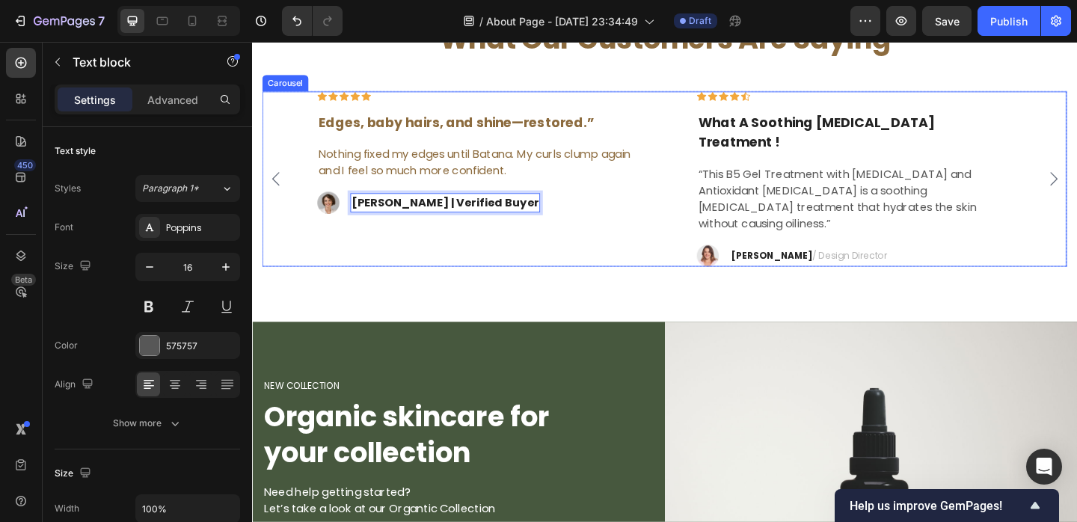
click at [472, 244] on div "Icon Icon Icon Icon Icon Row Edges, baby hairs, and shine—restored.” Text block…" at bounding box center [494, 191] width 391 height 191
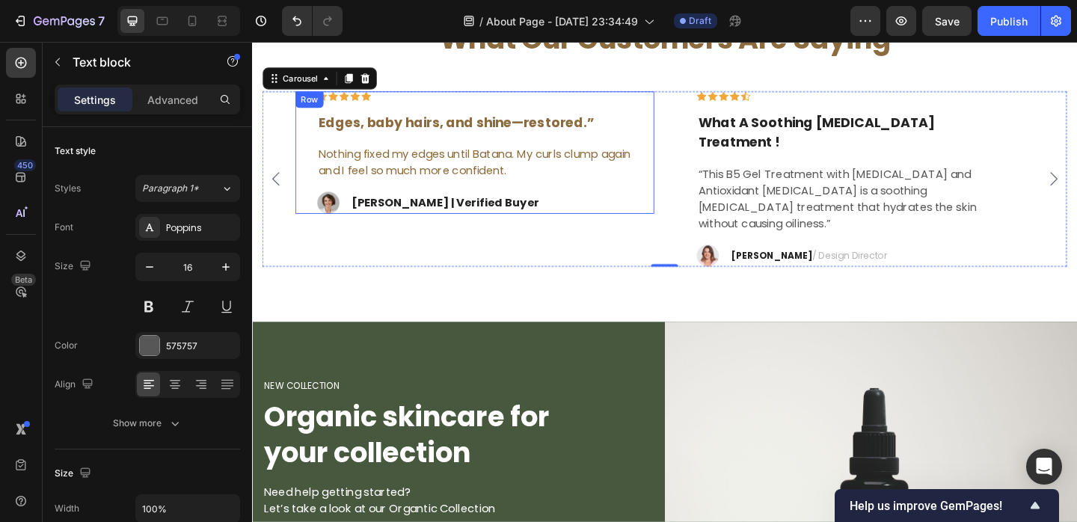
click at [450, 212] on strong "[PERSON_NAME] | Verified Buyer" at bounding box center [462, 216] width 203 height 17
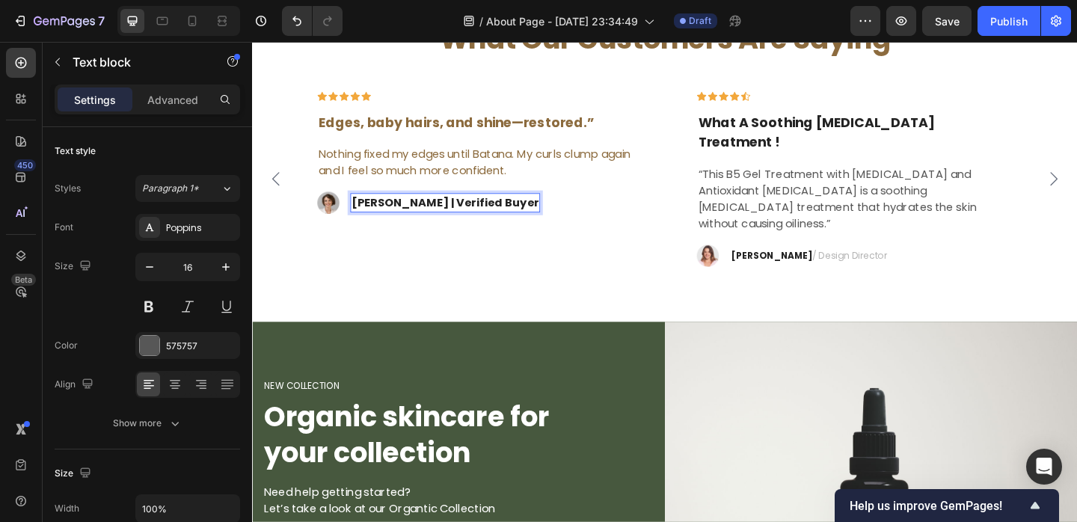
click at [450, 212] on strong "[PERSON_NAME] | Verified Buyer" at bounding box center [462, 216] width 203 height 17
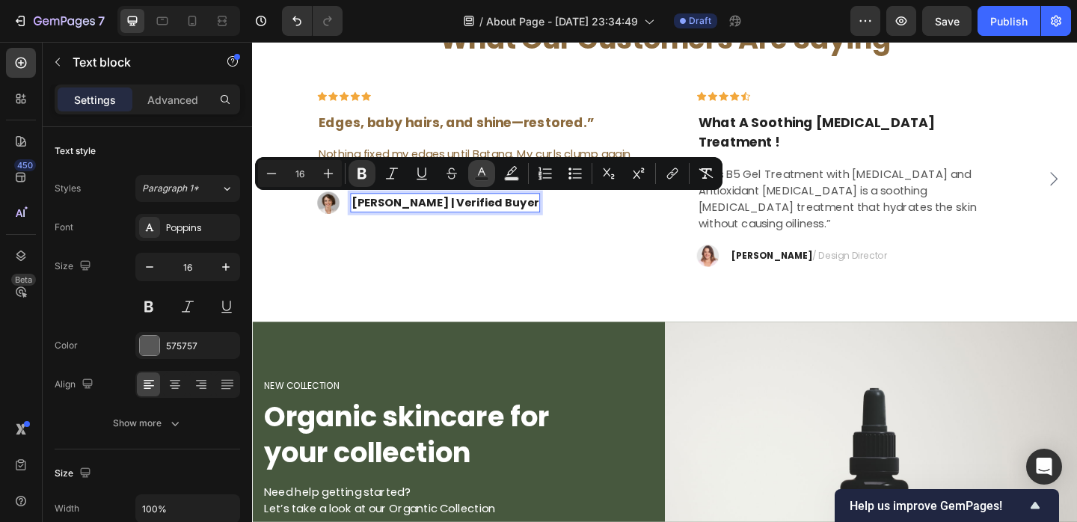
click at [486, 177] on rect "Editor contextual toolbar" at bounding box center [482, 179] width 14 height 4
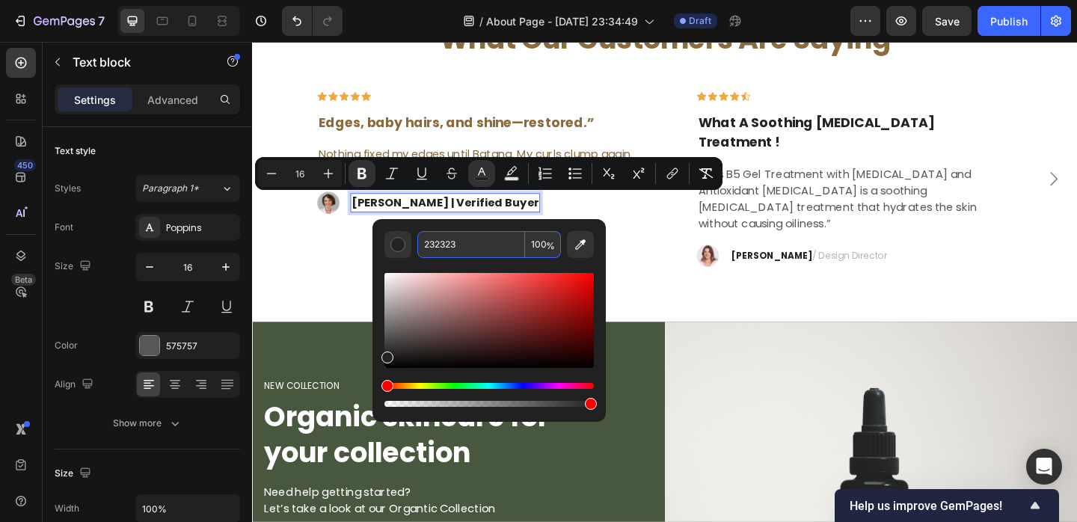
click at [466, 235] on input "232323" at bounding box center [471, 244] width 108 height 27
paste input "[PERSON_NAME] | Verified Buyer"
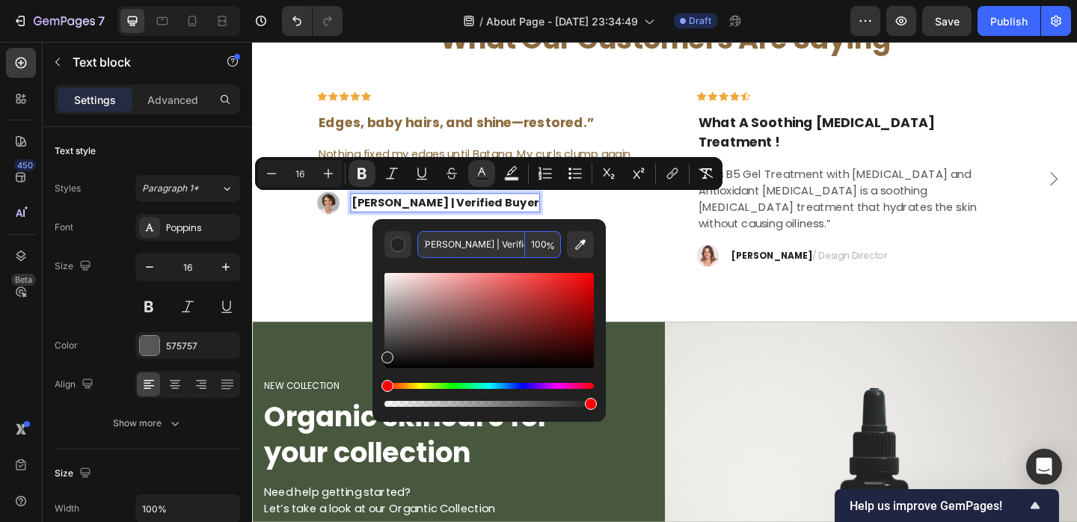
click at [450, 248] on input "[PERSON_NAME] | Verified Buyer" at bounding box center [471, 244] width 108 height 27
type input "232323"
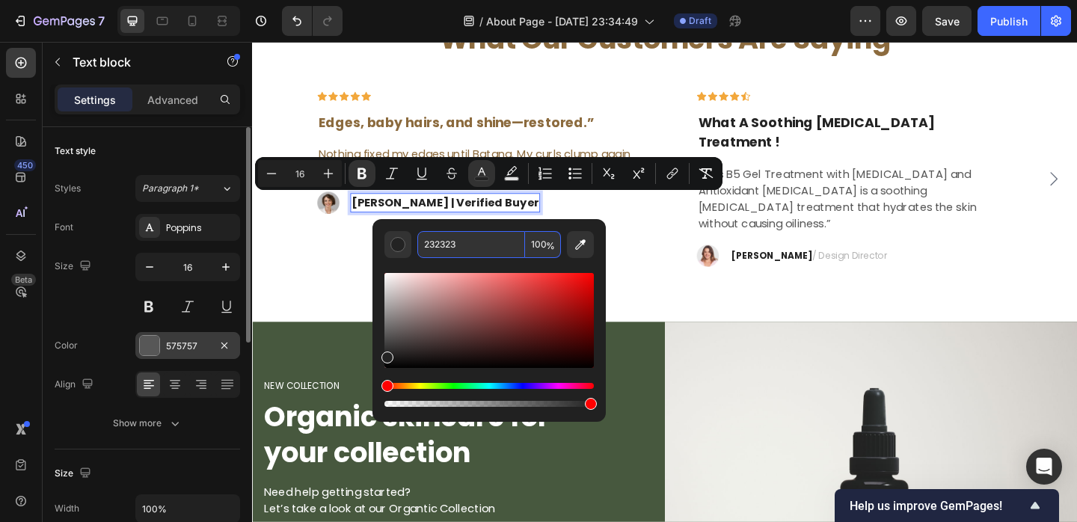
click at [179, 335] on div "575757" at bounding box center [187, 345] width 105 height 27
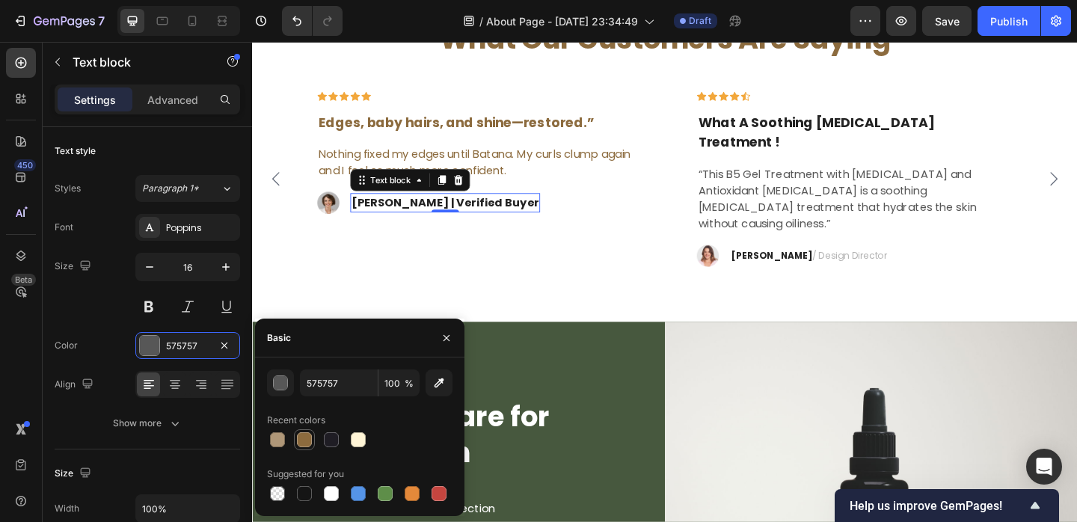
click at [301, 429] on div at bounding box center [304, 439] width 21 height 21
type input "8C6B3E"
click at [332, 380] on input "8C6B3E" at bounding box center [339, 383] width 78 height 27
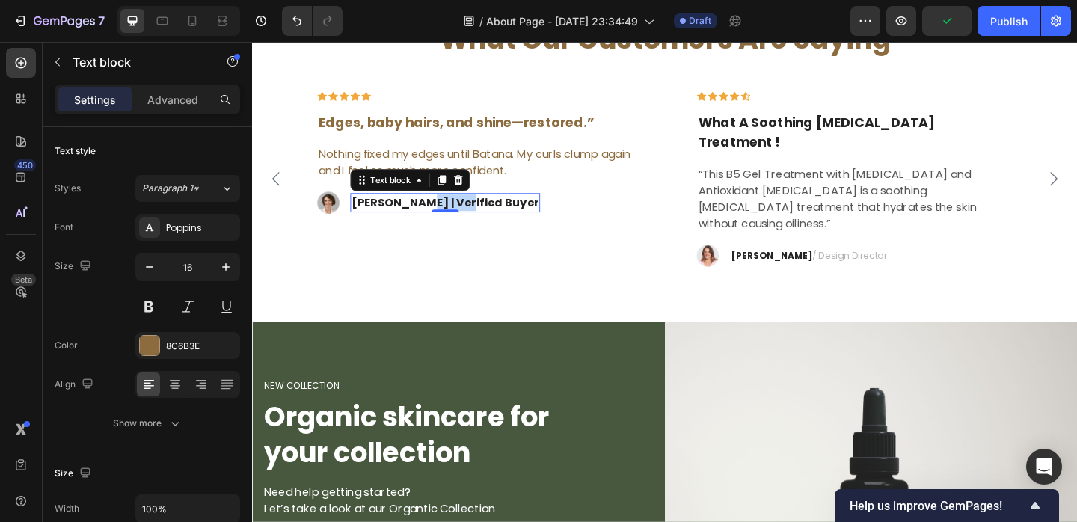
click at [421, 221] on strong "[PERSON_NAME] | Verified Buyer" at bounding box center [462, 216] width 203 height 17
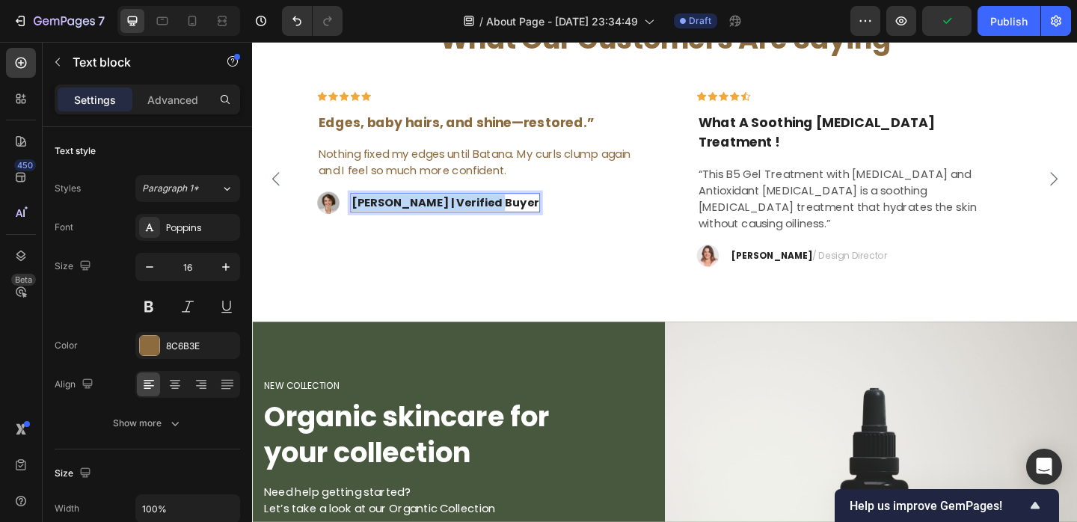
click at [421, 221] on strong "[PERSON_NAME] | Verified Buyer" at bounding box center [462, 216] width 203 height 17
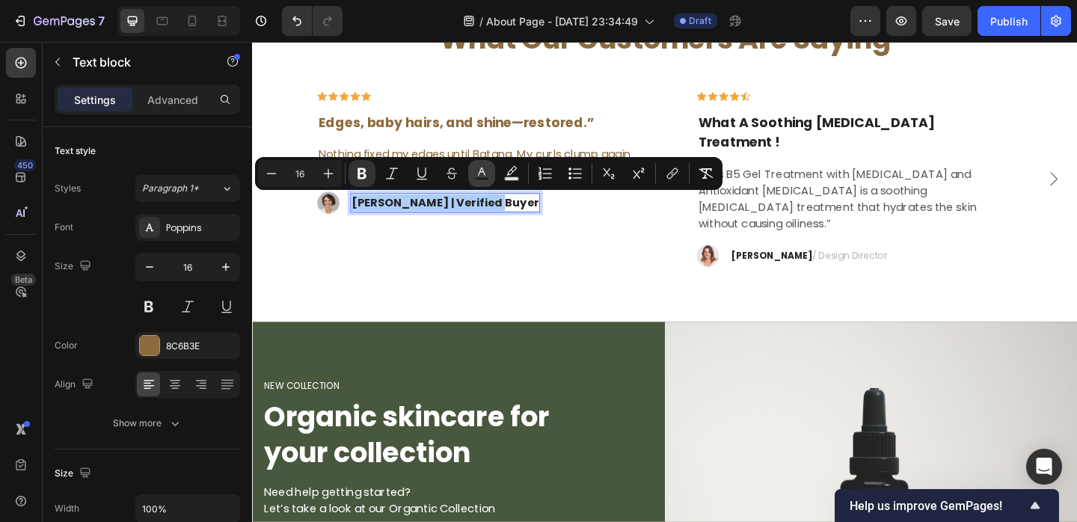
click at [476, 178] on rect "Editor contextual toolbar" at bounding box center [482, 179] width 14 height 4
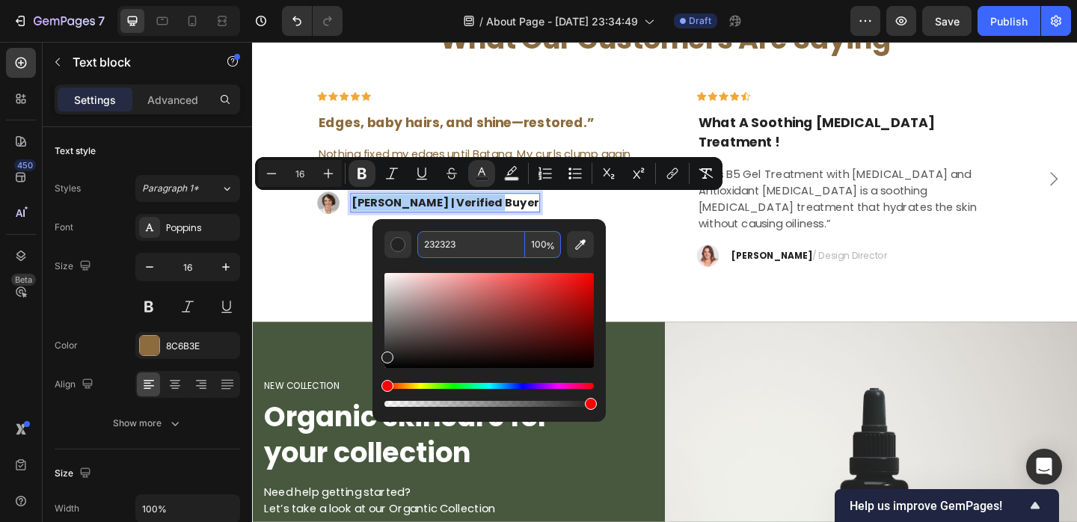
click at [456, 239] on input "232323" at bounding box center [471, 244] width 108 height 27
paste input "8C6B3E"
type input "8C6B3E"
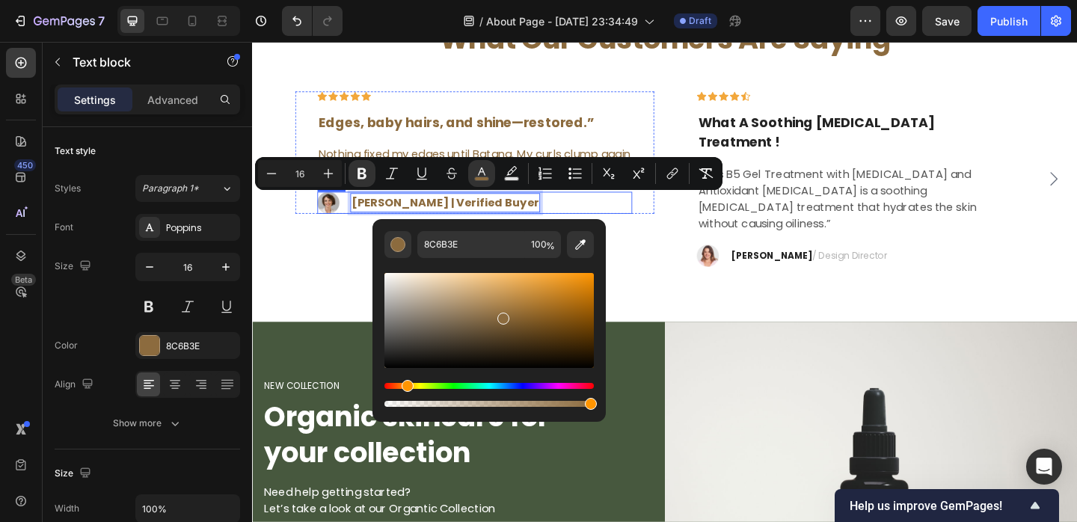
click at [646, 206] on div "Image Sarah L. | Verified Buyer Text block 0 Row" at bounding box center [494, 217] width 343 height 24
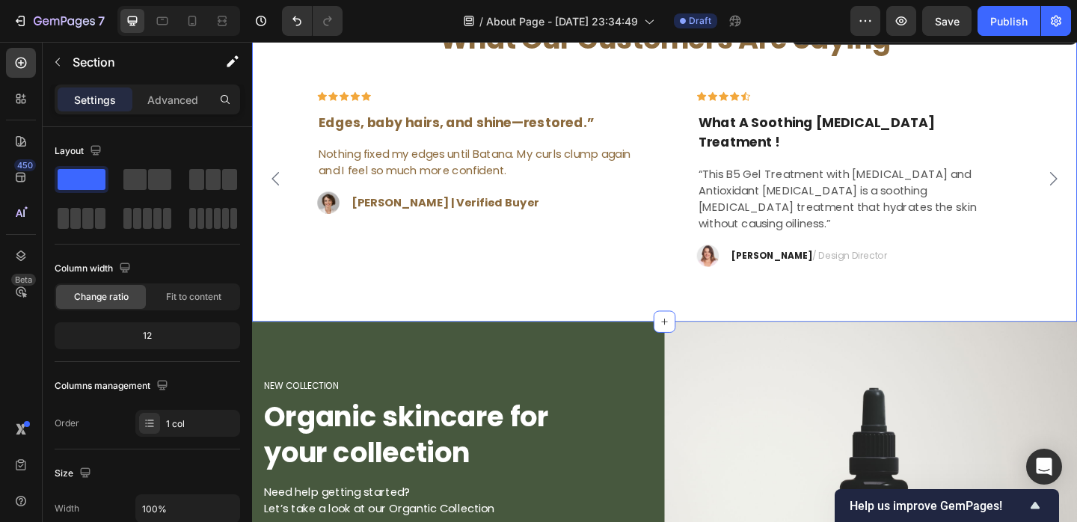
click at [679, 252] on div "What Our Customers Are Saying Heading Icon Icon Icon Icon Icon Row The only oil…" at bounding box center [701, 182] width 898 height 328
click at [822, 128] on p "What A Soothing Skin Care Treatment !" at bounding box center [908, 141] width 340 height 43
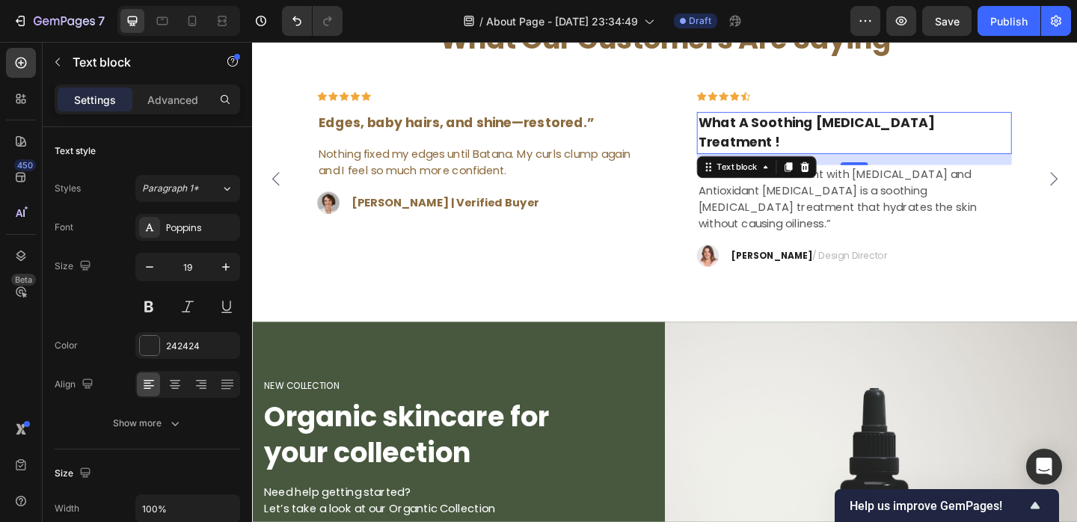
click at [962, 126] on p "What A Soothing Skin Care Treatment !" at bounding box center [908, 141] width 340 height 43
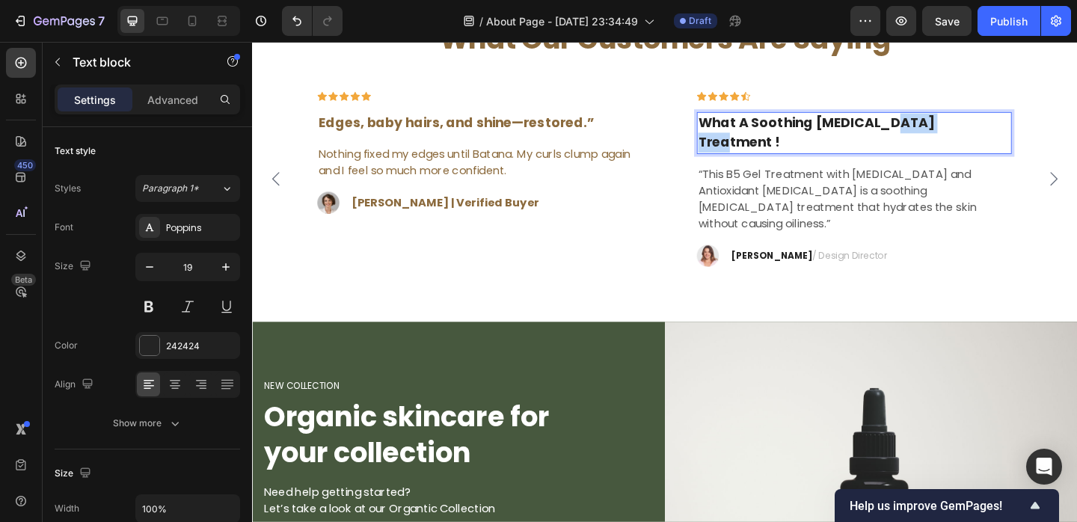
click at [962, 126] on p "What A Soothing Skin Care Treatment !" at bounding box center [908, 141] width 340 height 43
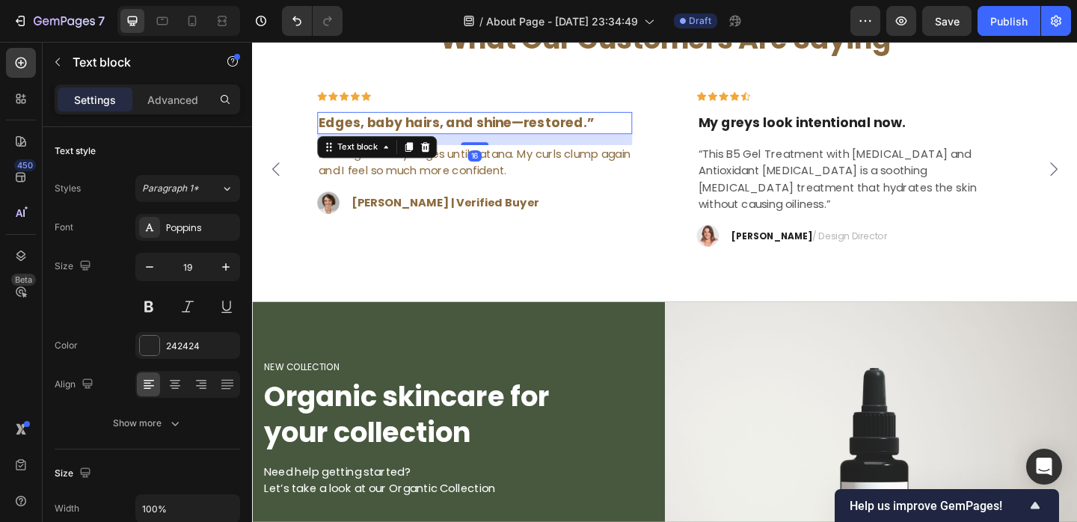
click at [622, 119] on div "Edges, baby hairs, and shine—restored.”" at bounding box center [494, 130] width 343 height 25
click at [614, 130] on p "Edges, baby hairs, and shine—restored.”" at bounding box center [495, 131] width 340 height 22
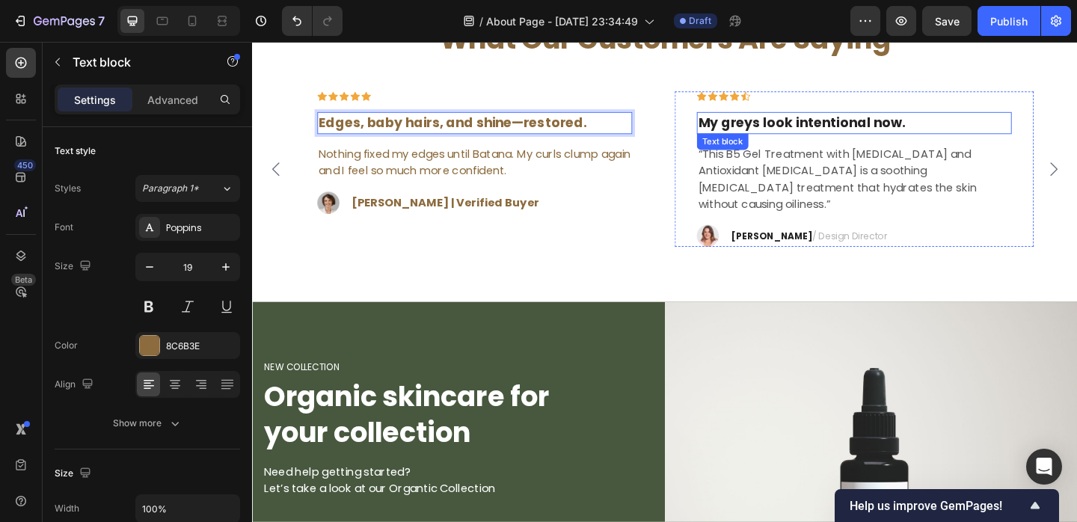
click at [807, 135] on p "My greys look intentional now." at bounding box center [908, 131] width 340 height 22
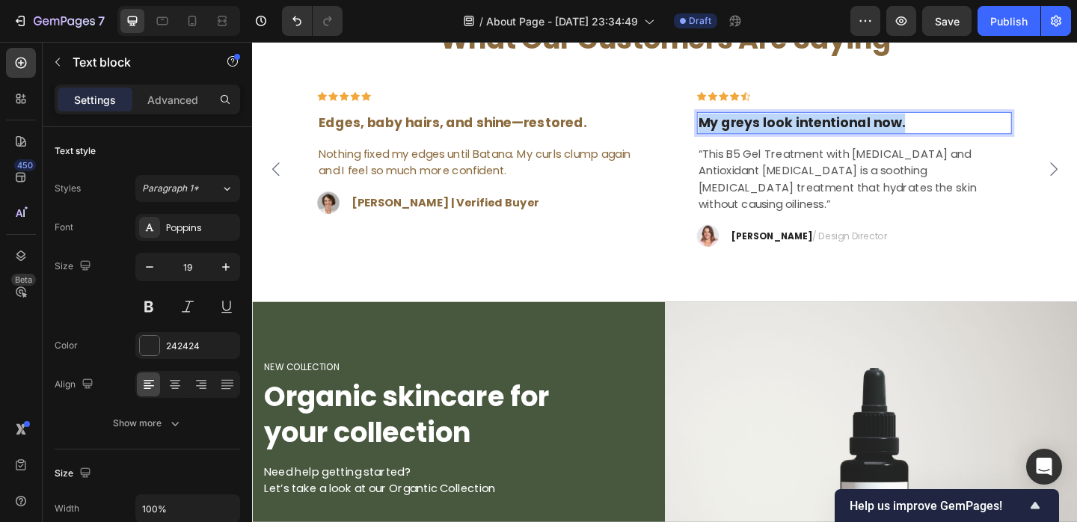
click at [828, 122] on p "My greys look intentional now." at bounding box center [908, 131] width 340 height 22
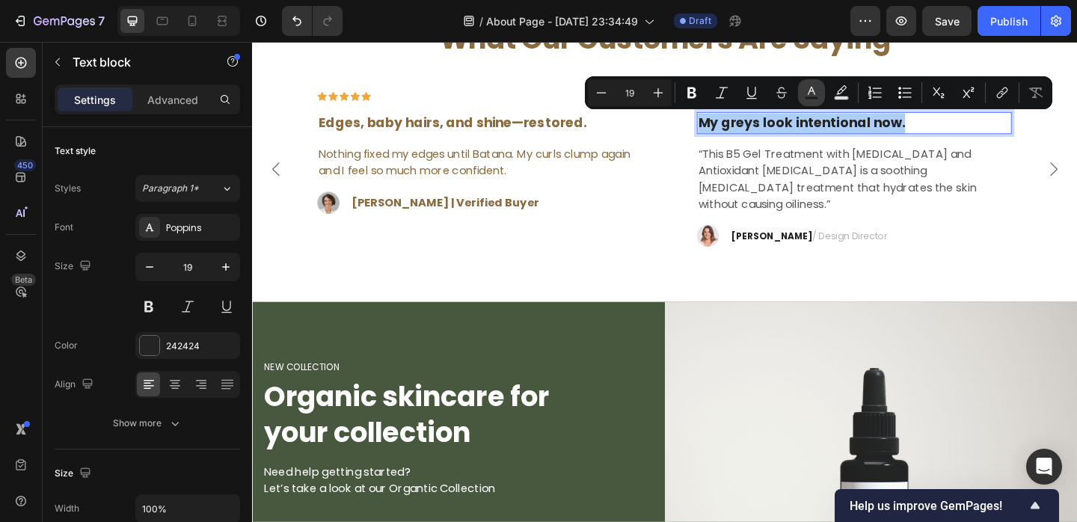
click at [803, 88] on button "Text Color" at bounding box center [811, 92] width 27 height 27
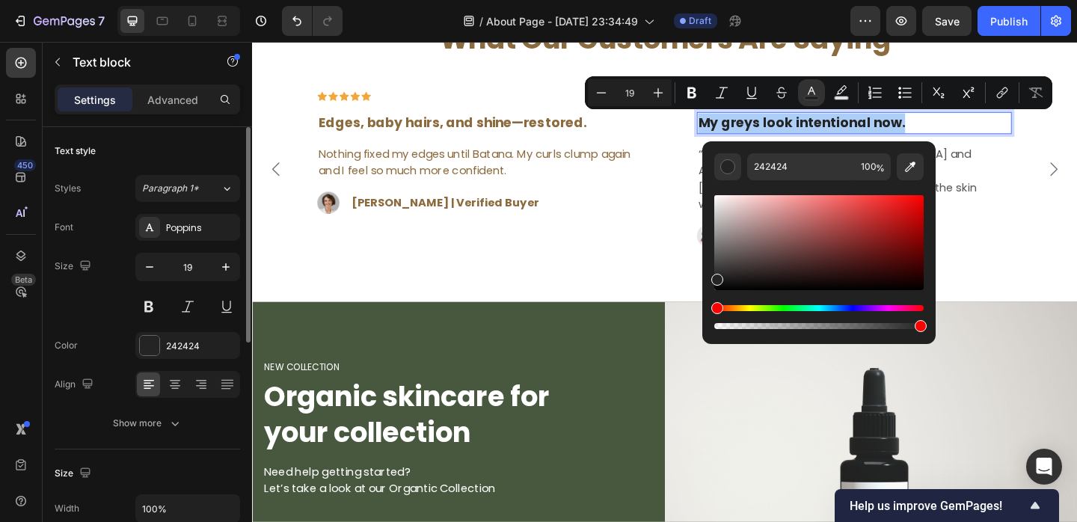
click at [179, 331] on div "Font Poppins Size 19 Color 242424 Align Show more" at bounding box center [148, 325] width 186 height 223
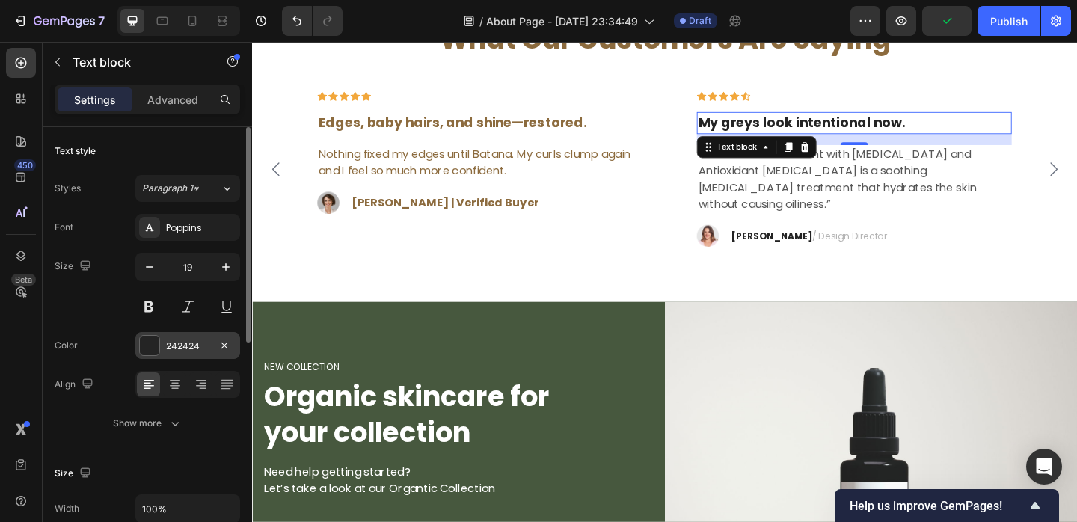
click at [174, 355] on div "242424" at bounding box center [187, 345] width 105 height 27
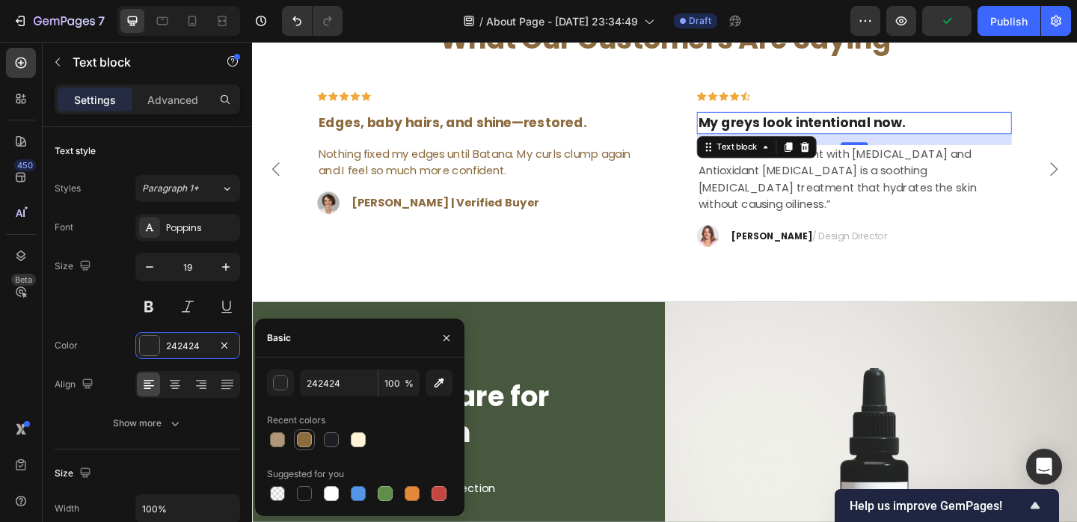
click at [301, 441] on div at bounding box center [304, 439] width 15 height 15
type input "8C6B3E"
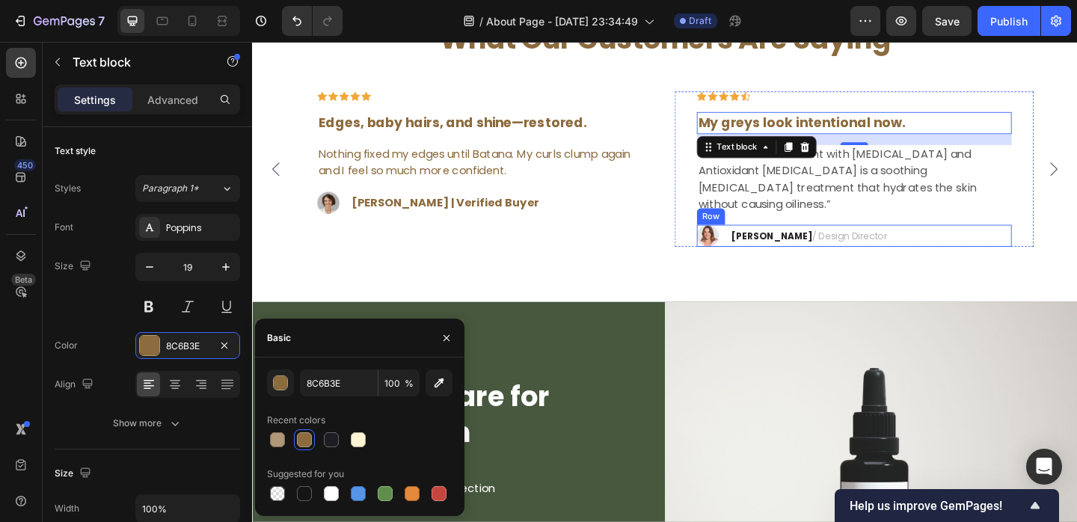
click at [937, 197] on p "“This B5 Gel Treatment with Hyaluronic Acid and Antioxidant Vitamin B5 is a soo…" at bounding box center [908, 192] width 340 height 72
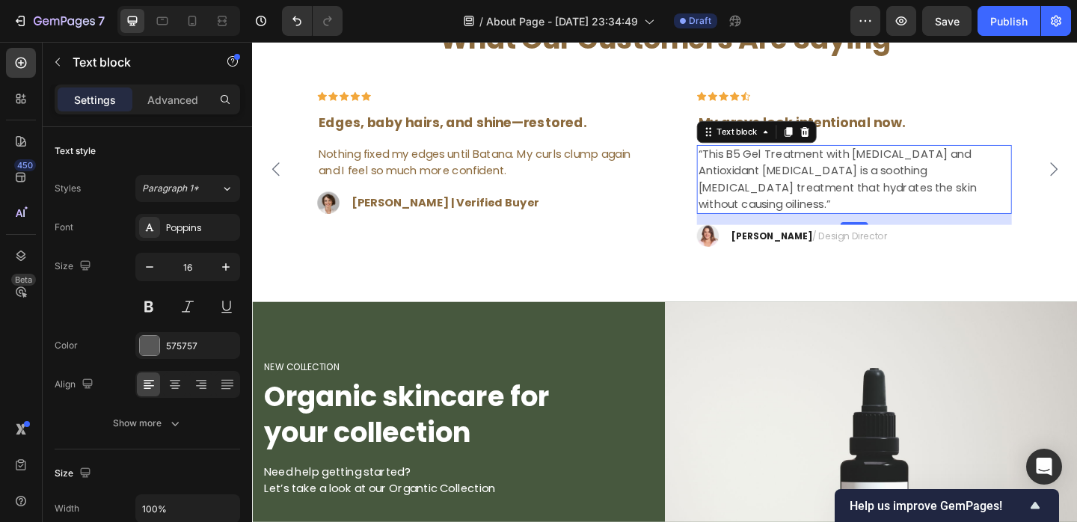
click at [817, 173] on p "“This B5 Gel Treatment with Hyaluronic Acid and Antioxidant Vitamin B5 is a soo…" at bounding box center [908, 192] width 340 height 72
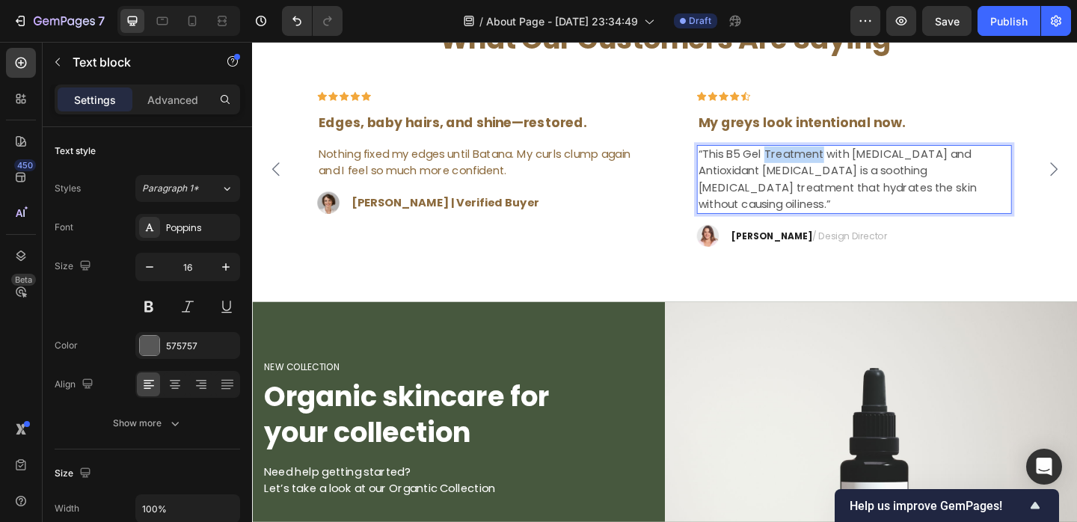
click at [817, 173] on p "“This B5 Gel Treatment with Hyaluronic Acid and Antioxidant Vitamin B5 is a soo…" at bounding box center [908, 192] width 340 height 72
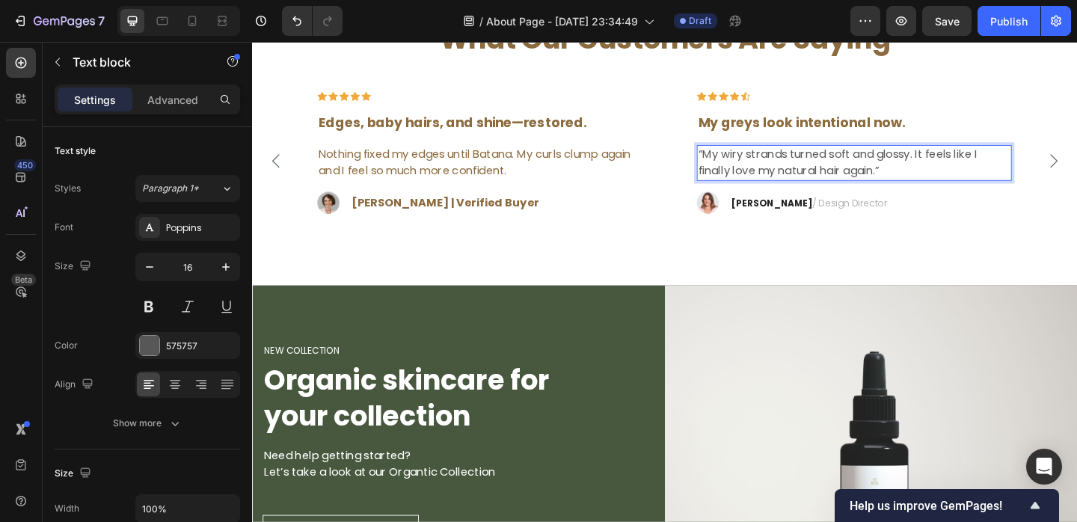
click at [933, 175] on p "“My wiry strands turned soft and glossy. It feels like I finally love my natura…" at bounding box center [908, 174] width 340 height 36
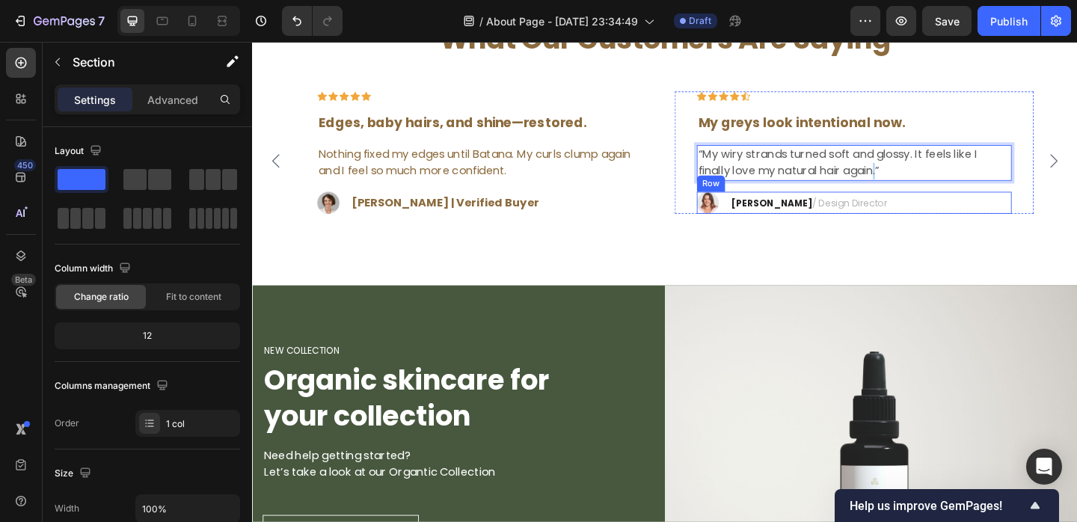
click at [872, 251] on div "What Our Customers Are Saying Heading Icon Icon Icon Icon Icon Row The only oil…" at bounding box center [701, 163] width 898 height 290
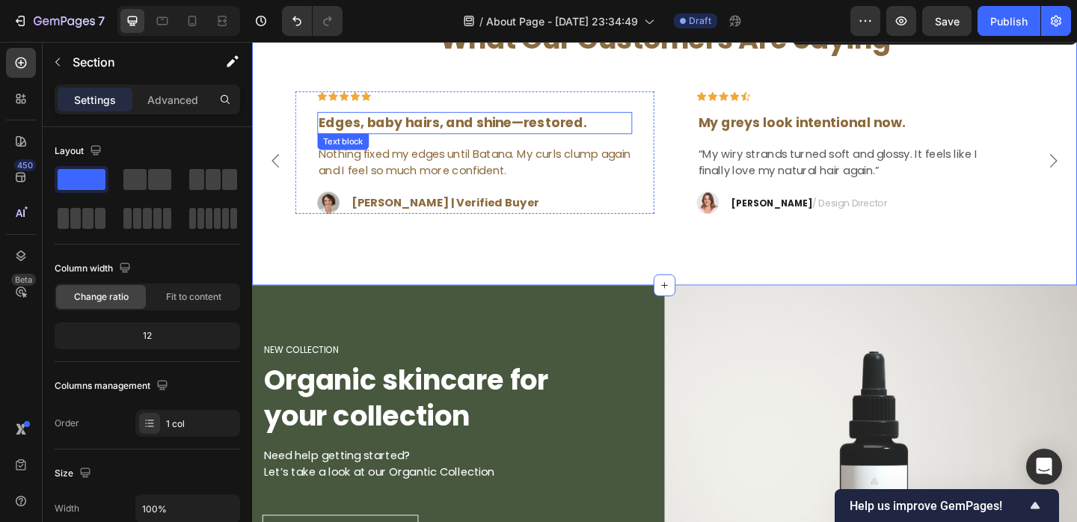
click at [452, 128] on p "Edges, baby hairs, and shine—restored." at bounding box center [495, 131] width 340 height 22
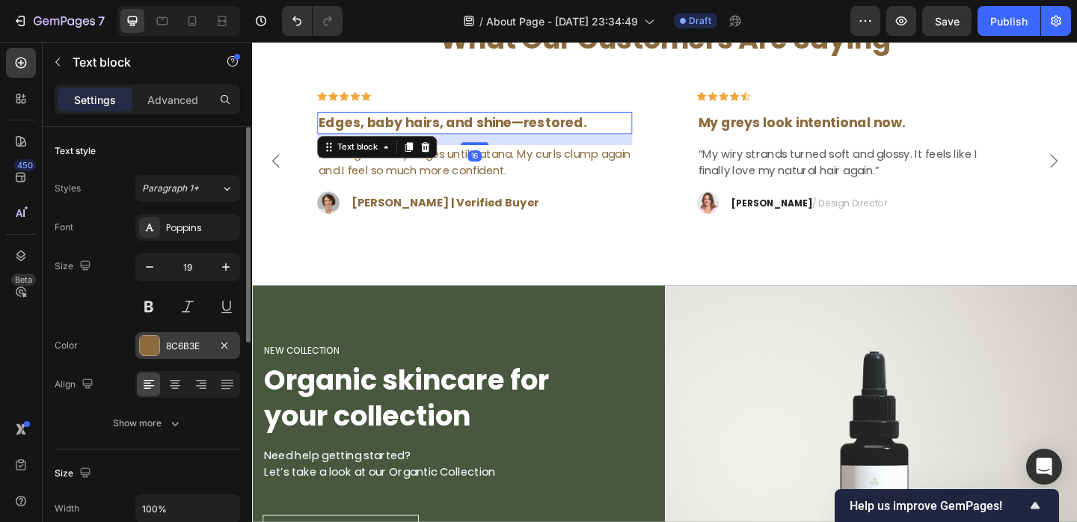
click at [165, 333] on div "8C6B3E" at bounding box center [187, 345] width 105 height 27
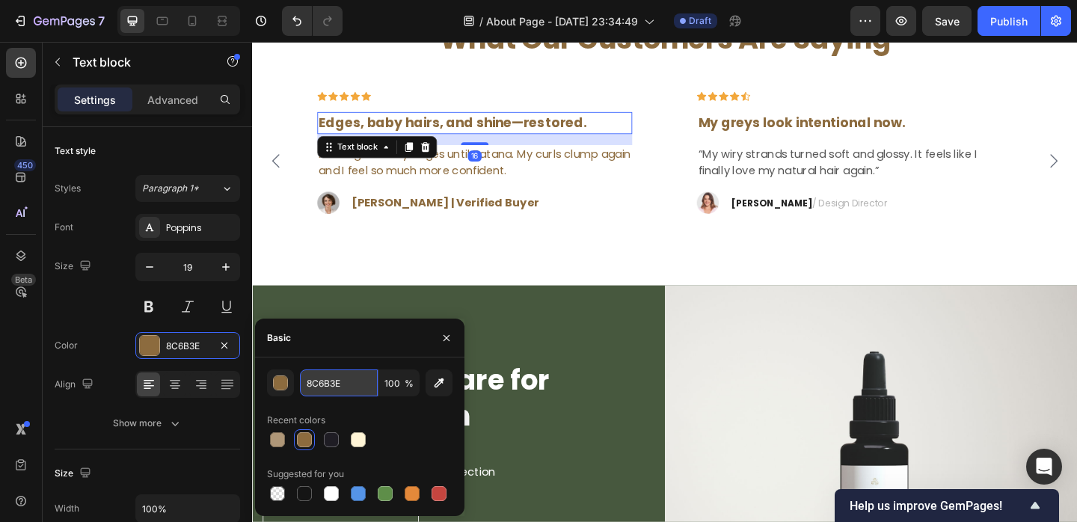
click at [324, 379] on input "8C6B3E" at bounding box center [339, 383] width 78 height 27
click at [911, 129] on p "My greys look intentional now." at bounding box center [908, 131] width 340 height 22
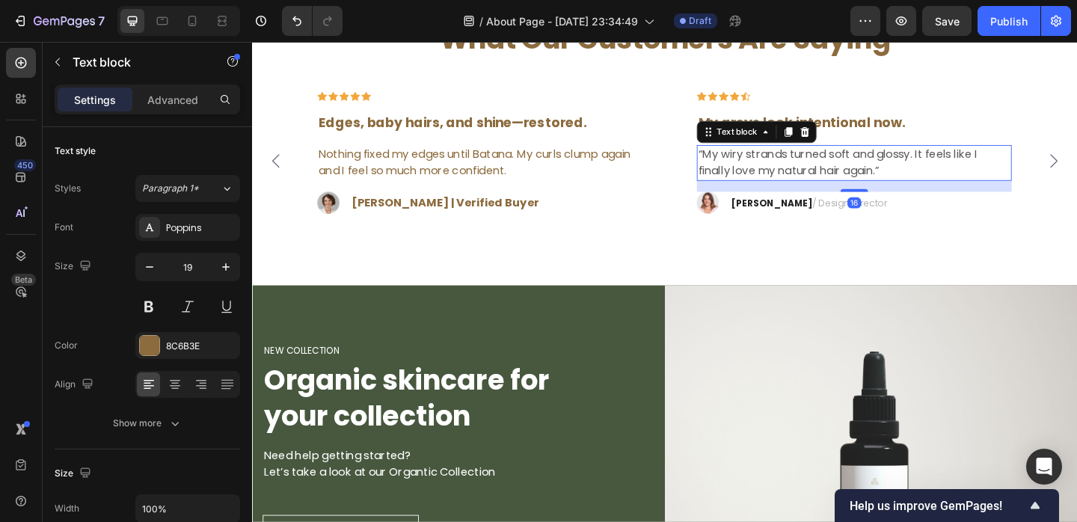
click at [955, 168] on p "“My wiry strands turned soft and glossy. It feels like I finally love my natura…" at bounding box center [908, 174] width 340 height 36
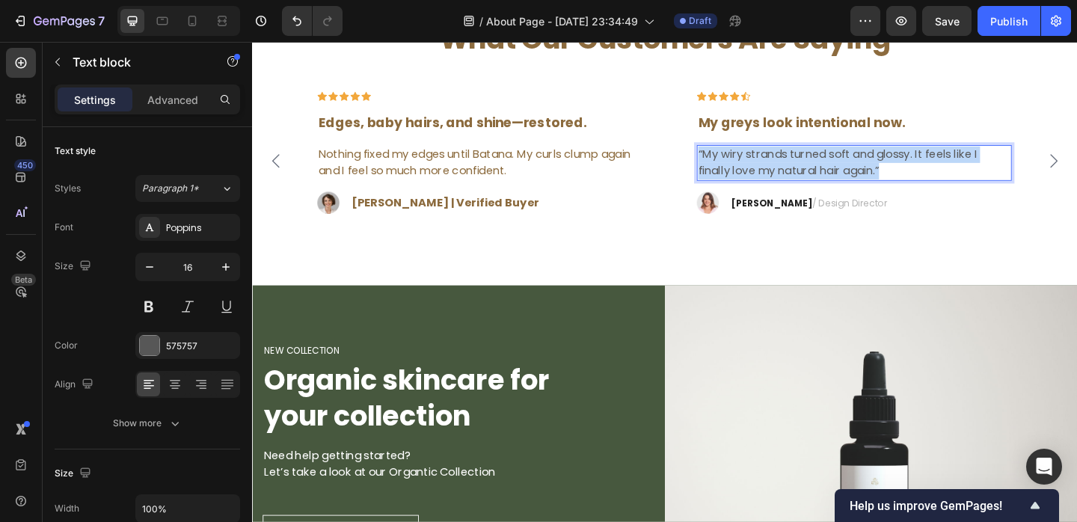
click at [955, 168] on p "“My wiry strands turned soft and glossy. It feels like I finally love my natura…" at bounding box center [908, 174] width 340 height 36
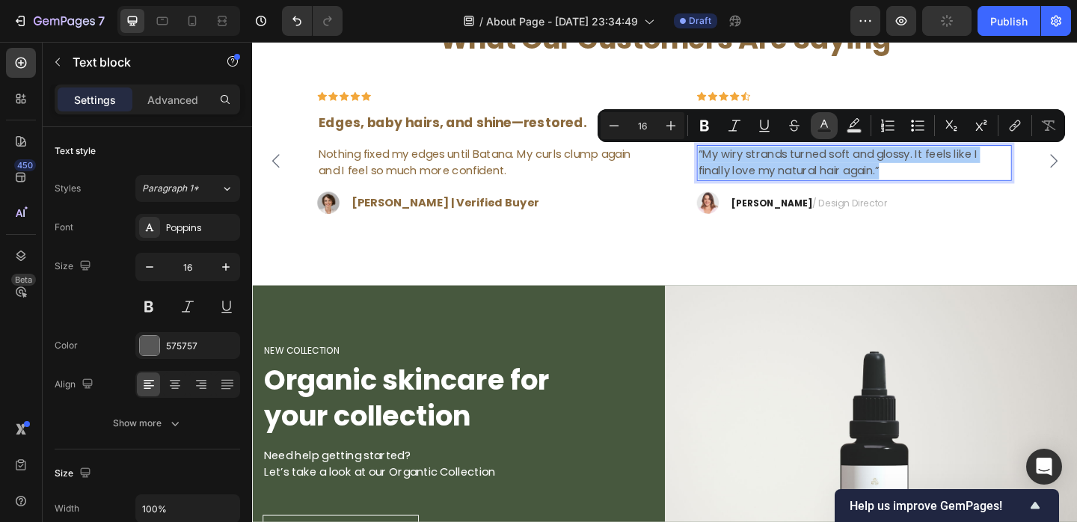
click at [821, 127] on icon "Editor contextual toolbar" at bounding box center [824, 125] width 15 height 15
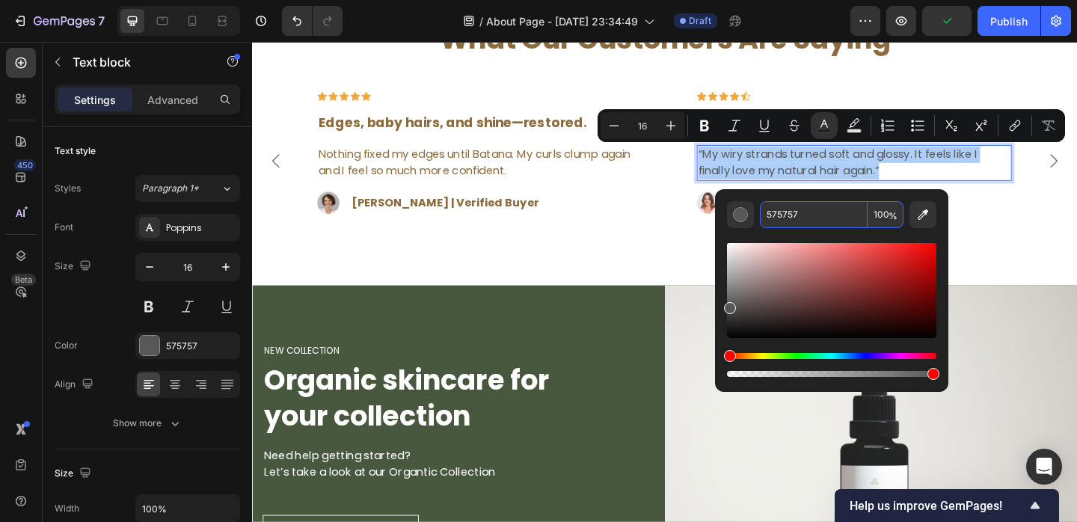
click at [787, 207] on input "575757" at bounding box center [814, 214] width 108 height 27
paste input "8C6B3E"
type input "8C6B3E"
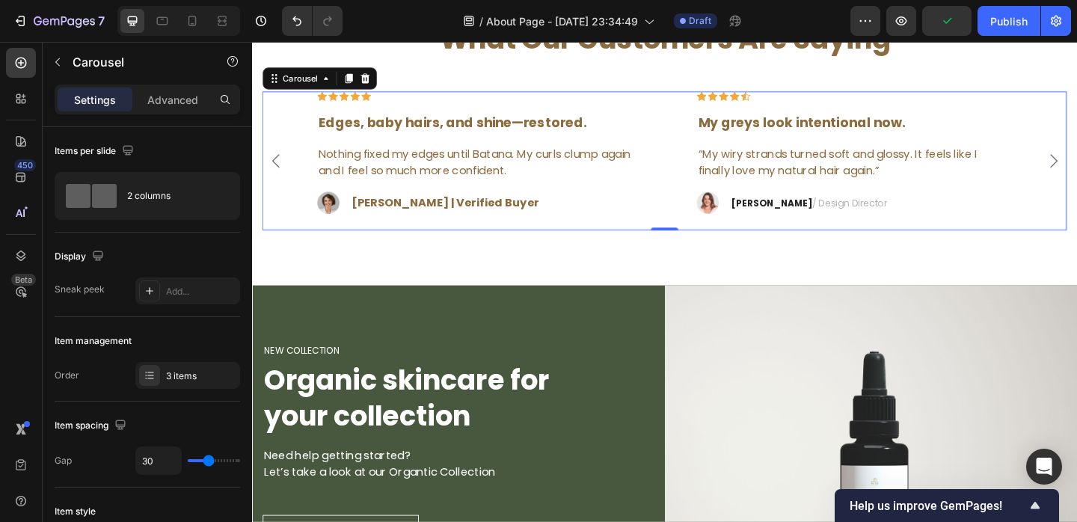
click at [704, 245] on div "Icon Icon Icon Icon Icon Row The only oil that actually worked! Text block "Aft…" at bounding box center [700, 172] width 875 height 152
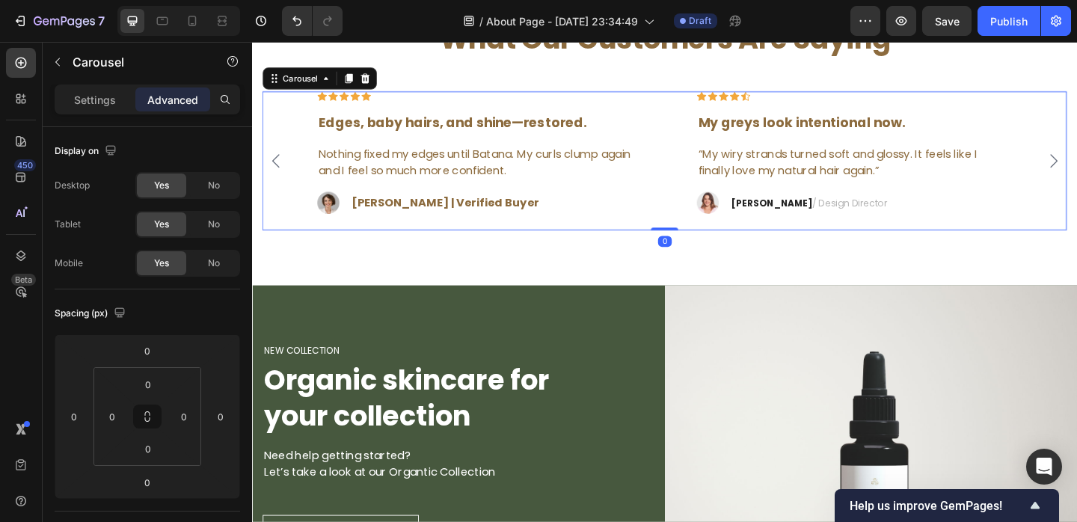
click at [821, 245] on div "Icon Icon Icon Icon Icon Row The only oil that actually worked! Text block "Aft…" at bounding box center [700, 172] width 803 height 152
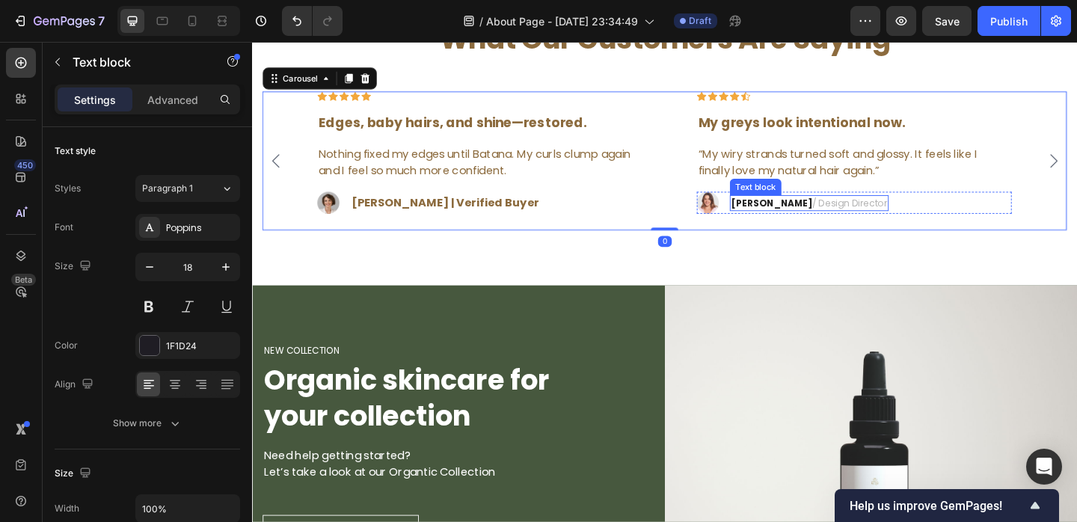
click at [793, 217] on strong "Ryan S." at bounding box center [818, 217] width 88 height 14
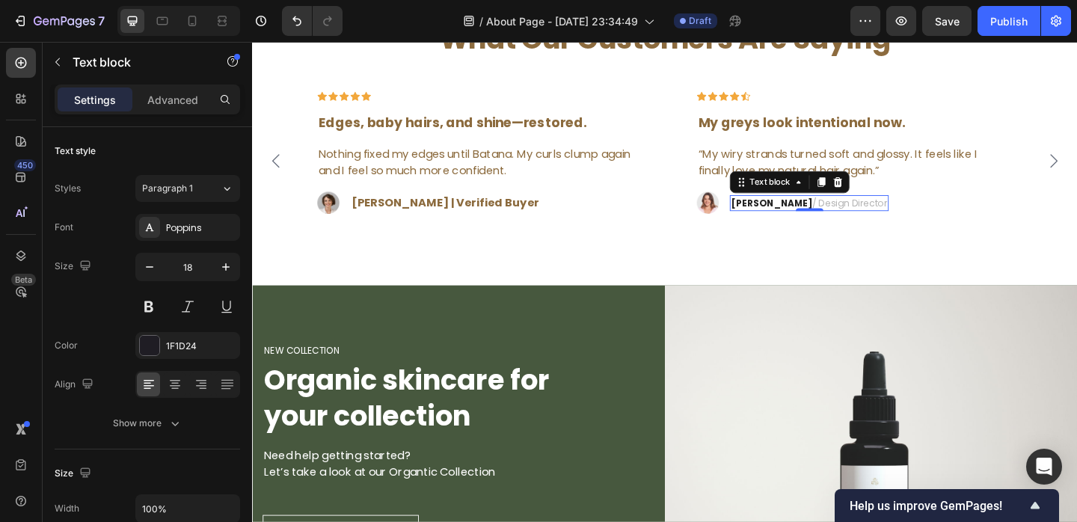
click at [793, 217] on strong "Ryan S." at bounding box center [818, 217] width 88 height 14
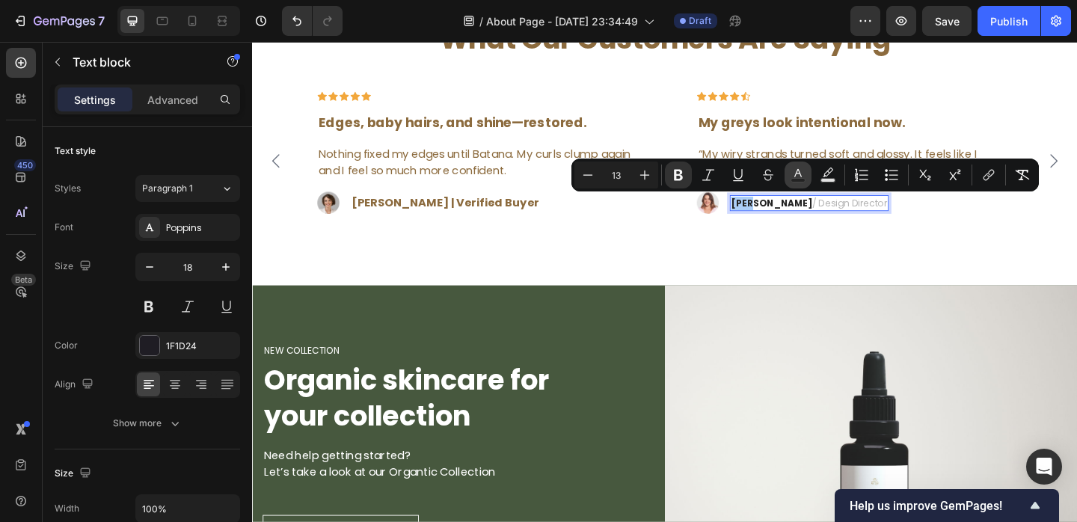
click at [800, 177] on icon "Editor contextual toolbar" at bounding box center [798, 175] width 15 height 15
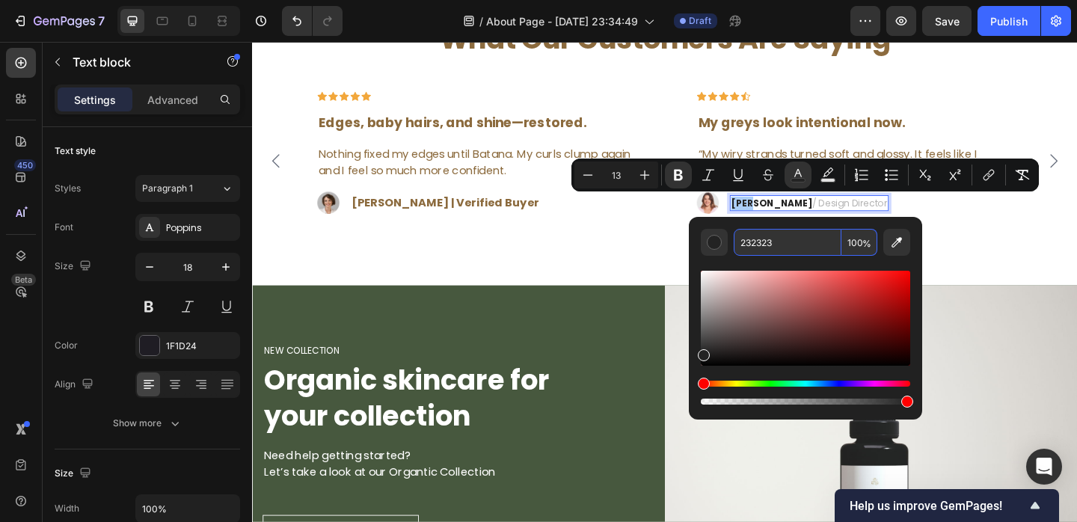
click at [762, 245] on input "232323" at bounding box center [788, 242] width 108 height 27
paste input "8C6B3E"
type input "8C6B3E"
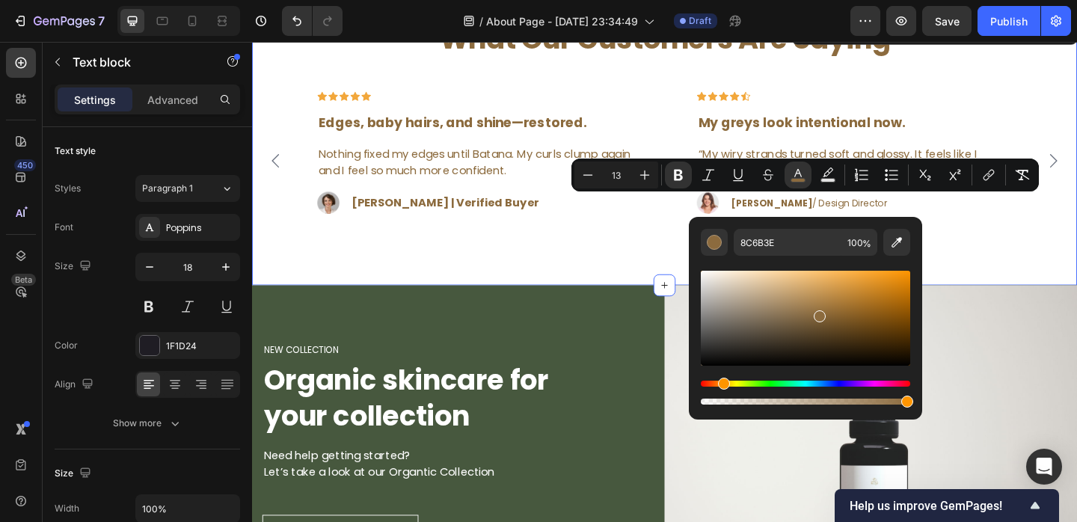
click at [649, 278] on div "What Our Customers Are Saying Heading Icon Icon Icon Icon Icon Row The only oil…" at bounding box center [701, 163] width 898 height 290
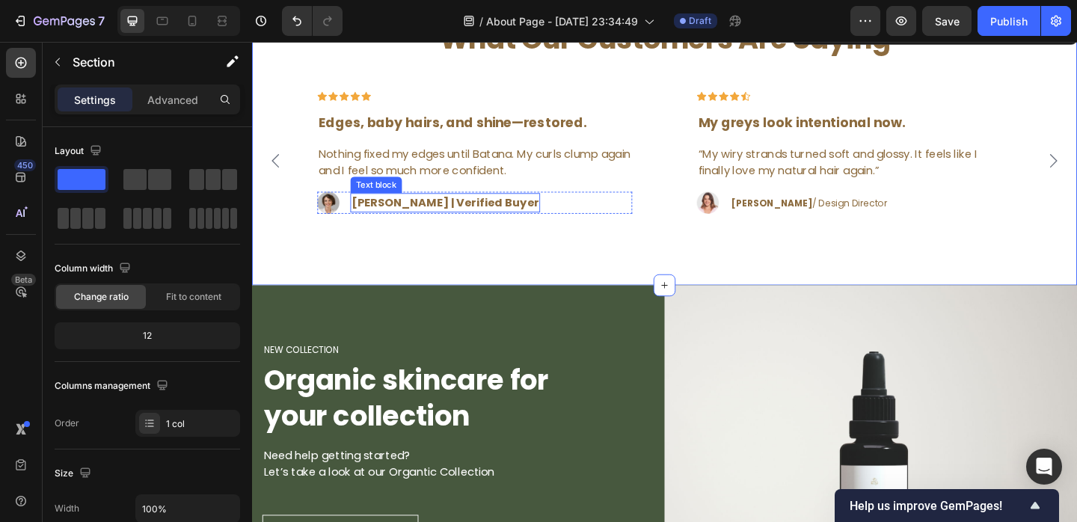
click at [477, 215] on strong "[PERSON_NAME] | Verified Buyer" at bounding box center [462, 216] width 203 height 17
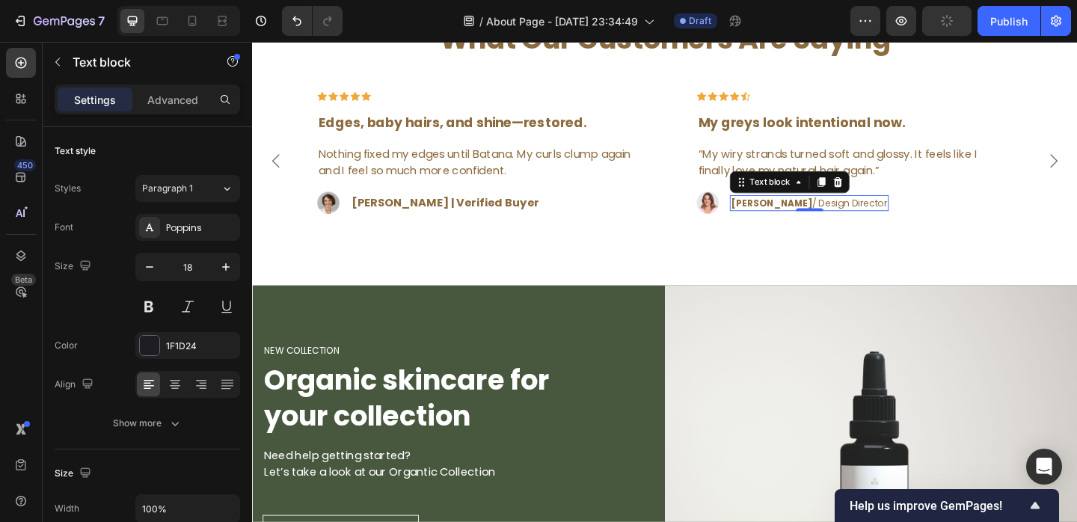
click at [788, 219] on strong "Ryan S." at bounding box center [818, 217] width 88 height 14
click at [806, 224] on strong "Ryan S." at bounding box center [818, 217] width 88 height 14
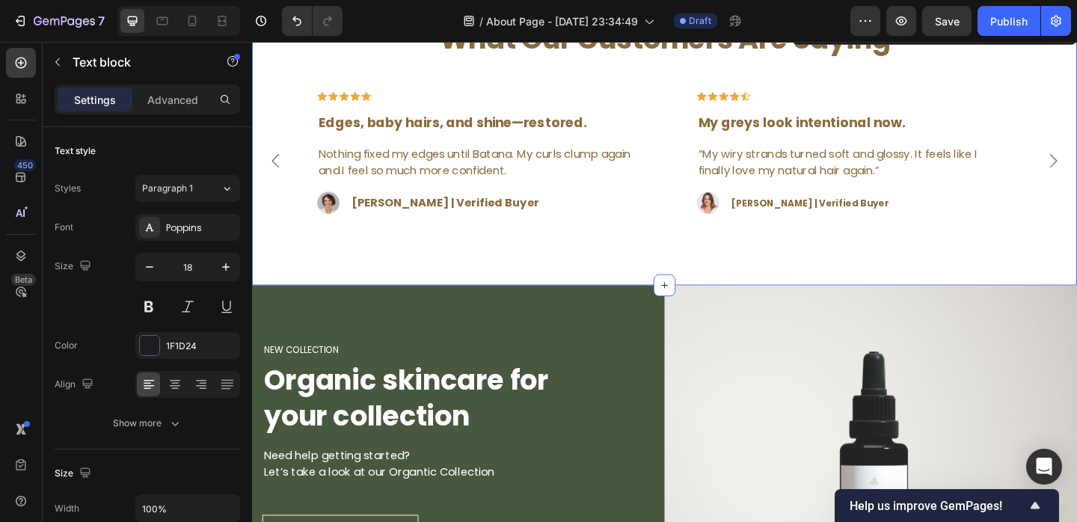
click at [829, 257] on div "What Our Customers Are Saying Heading Icon Icon Icon Icon Icon Row The only oil…" at bounding box center [701, 163] width 898 height 290
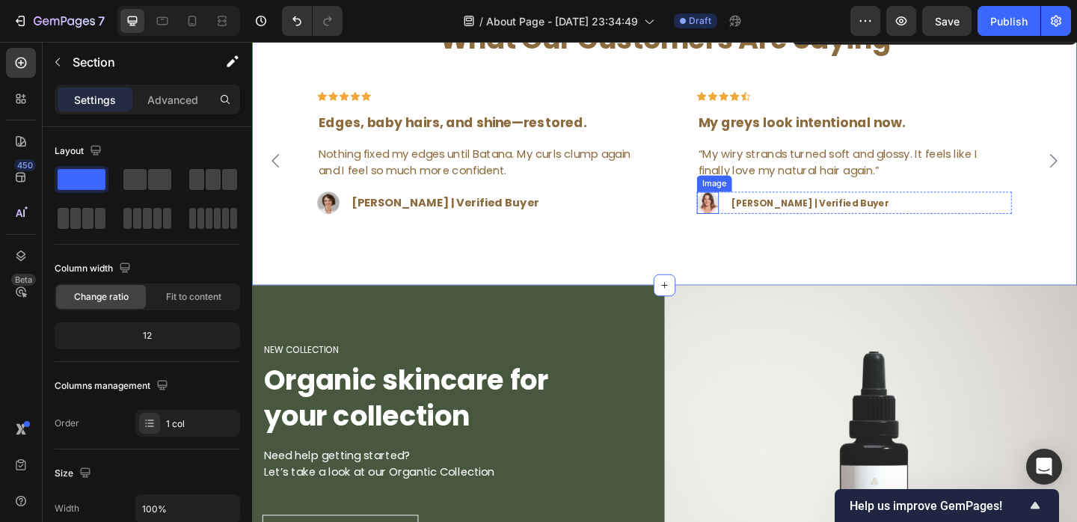
click at [792, 214] on strong "[PERSON_NAME] | Verified Buyer" at bounding box center [859, 217] width 171 height 14
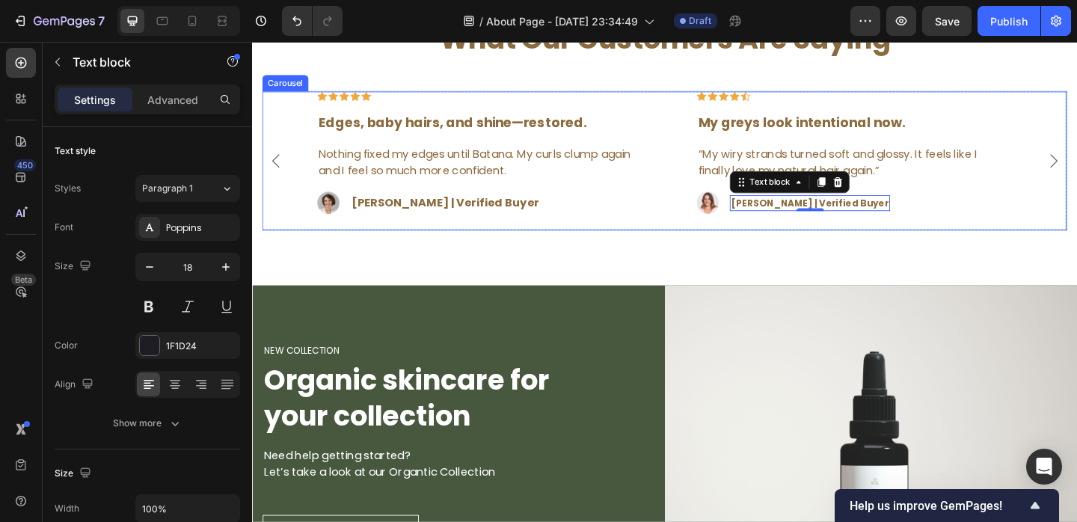
click at [277, 164] on icon "Carousel Back Arrow" at bounding box center [278, 171] width 18 height 18
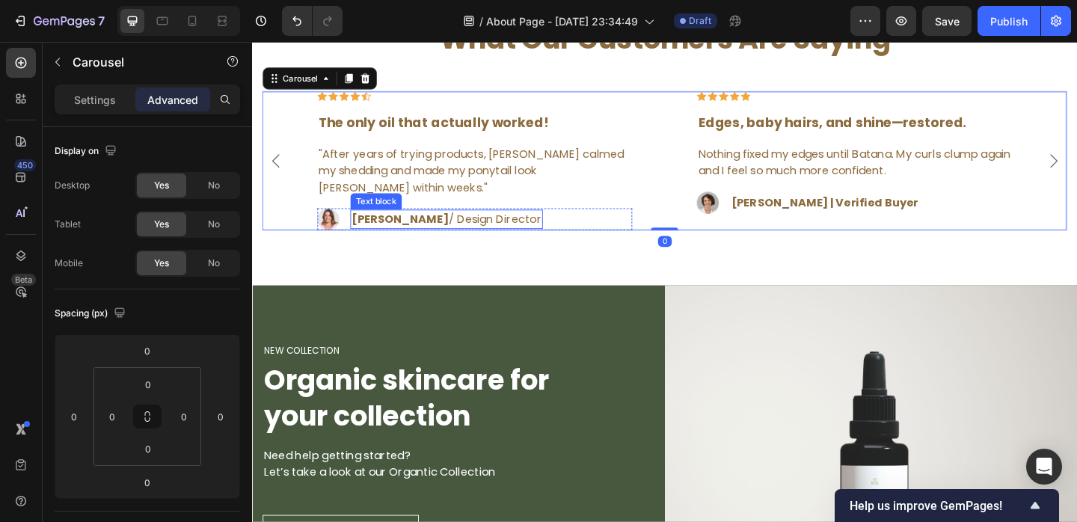
click at [435, 236] on span "Ryan S. / Design Director" at bounding box center [464, 234] width 206 height 17
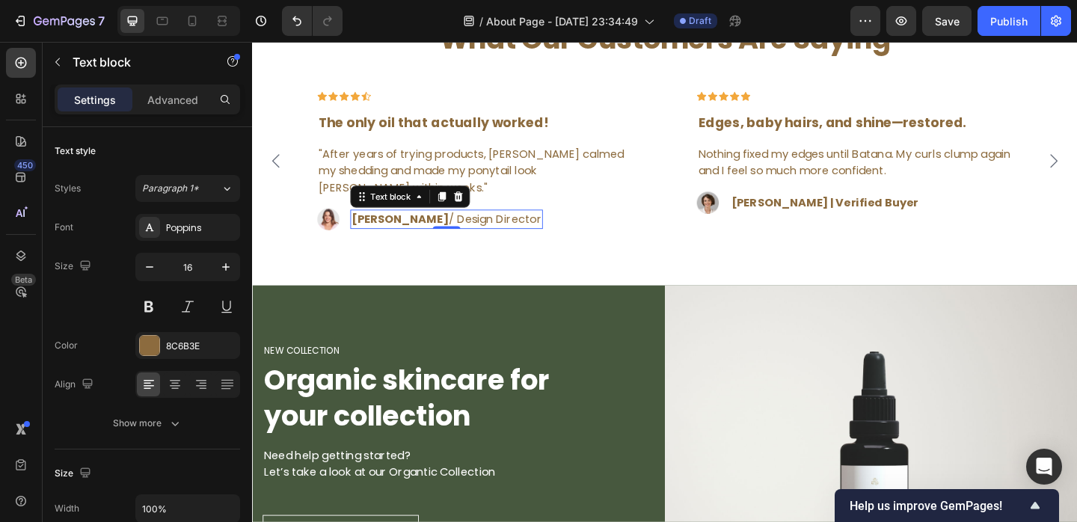
click at [388, 233] on strong "Ryan S." at bounding box center [413, 234] width 105 height 17
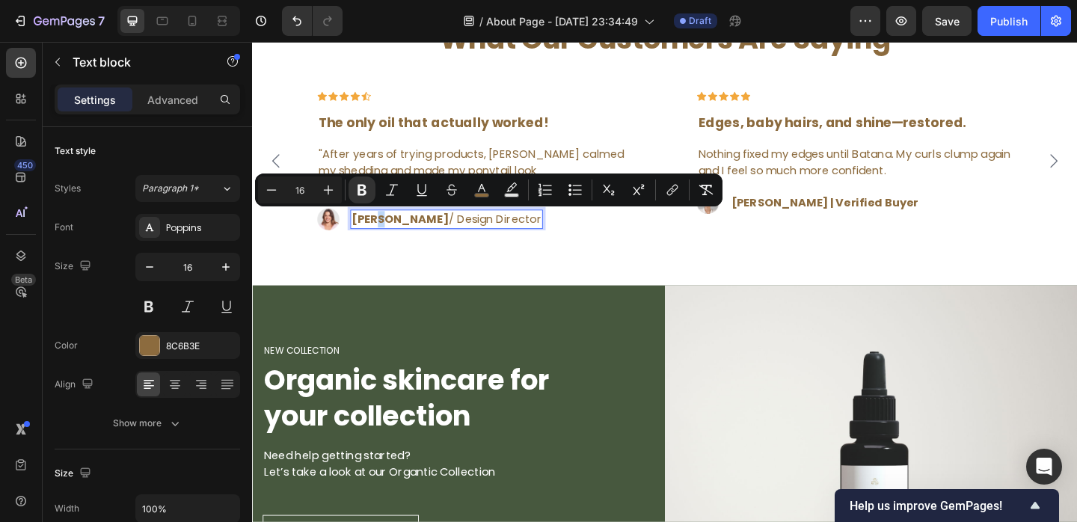
click at [388, 233] on strong "Ryan S." at bounding box center [413, 234] width 105 height 17
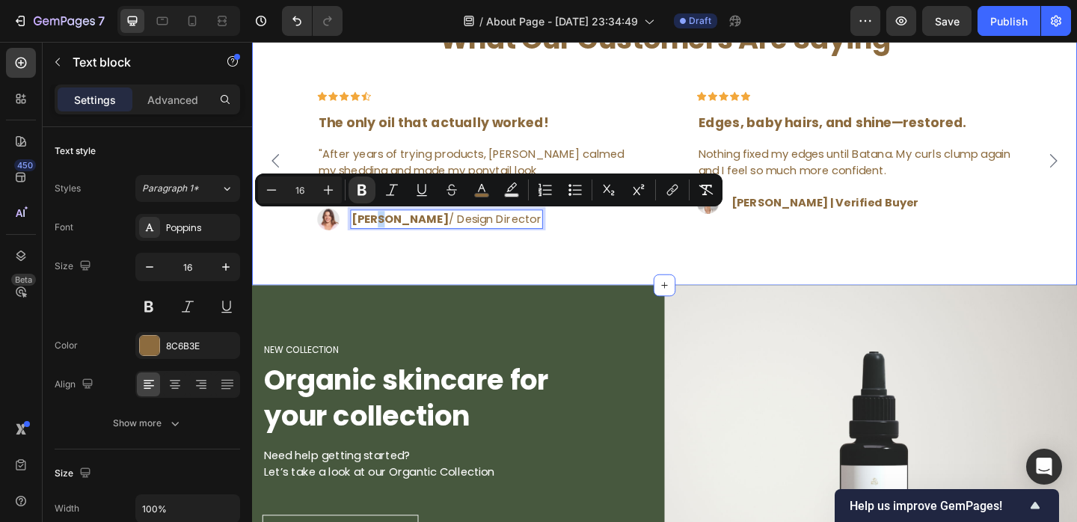
click at [413, 272] on div "What Our Customers Are Saying Heading Icon Icon Icon Icon Icon Row The only oil…" at bounding box center [701, 163] width 898 height 290
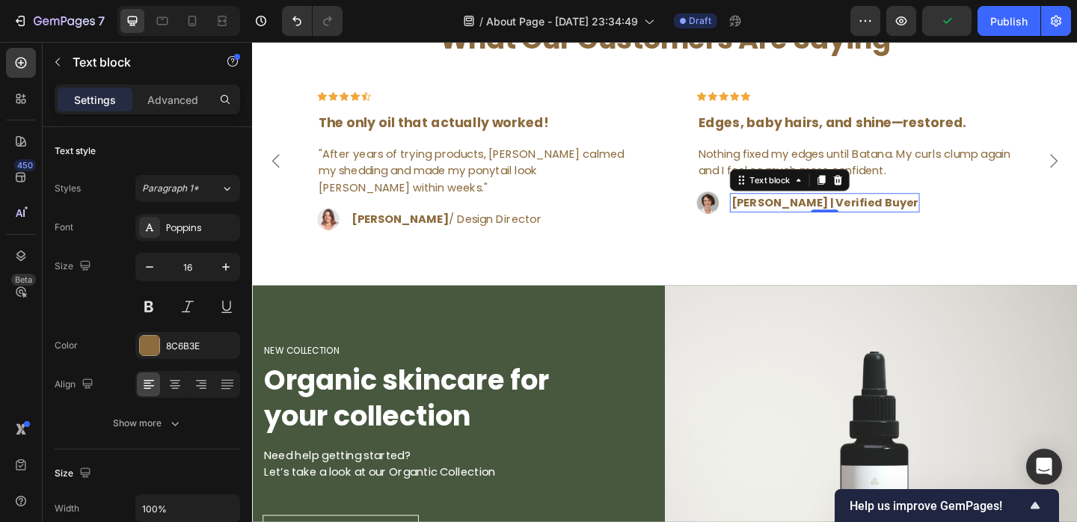
click at [857, 227] on div "[PERSON_NAME] | Verified Buyer" at bounding box center [875, 216] width 206 height 21
click at [827, 214] on strong "[PERSON_NAME] | Verified Buyer" at bounding box center [875, 216] width 203 height 17
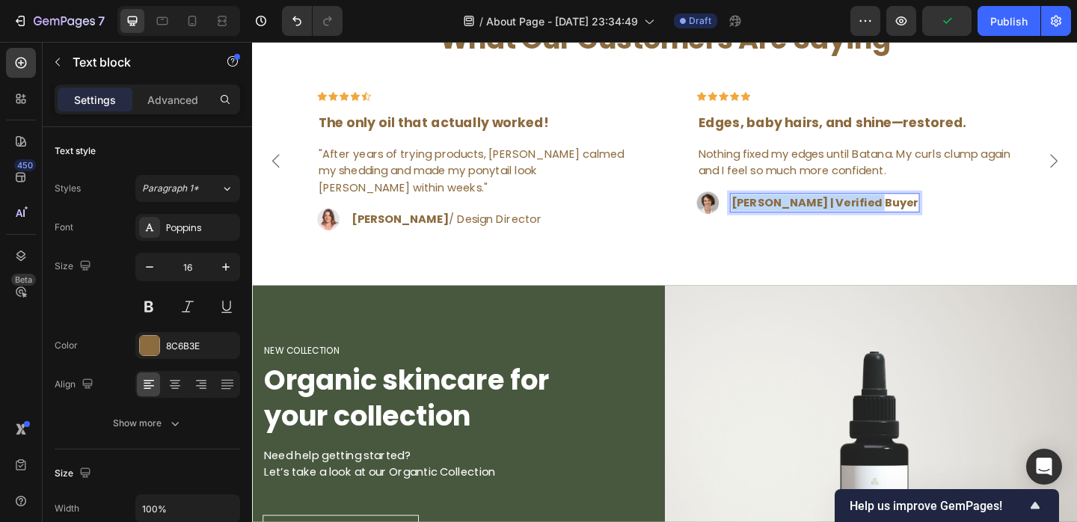
click at [827, 214] on strong "[PERSON_NAME] | Verified Buyer" at bounding box center [875, 216] width 203 height 17
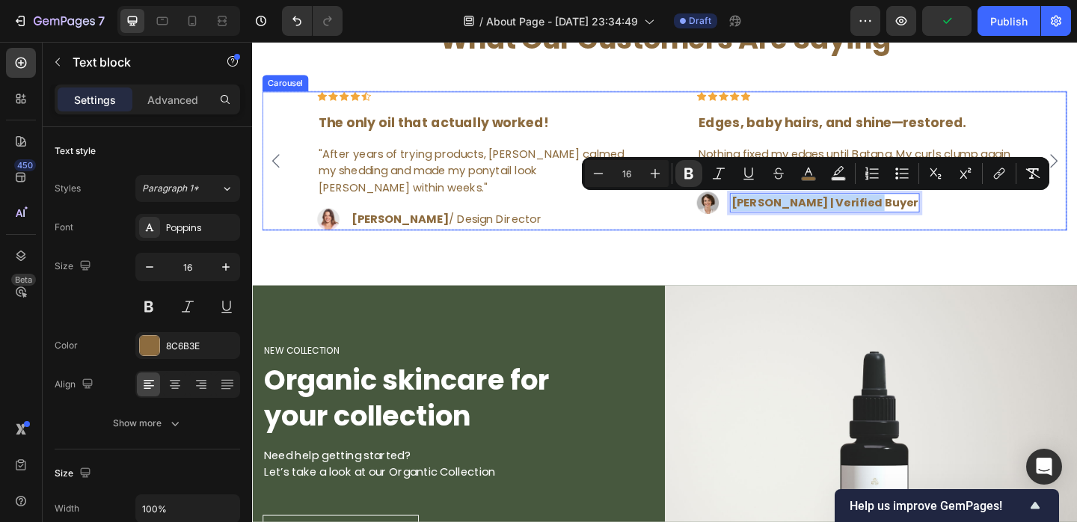
click at [910, 238] on div "Icon Icon Icon Icon Icon Row Edges, baby hairs, and shine—restored. Text block …" at bounding box center [907, 172] width 391 height 152
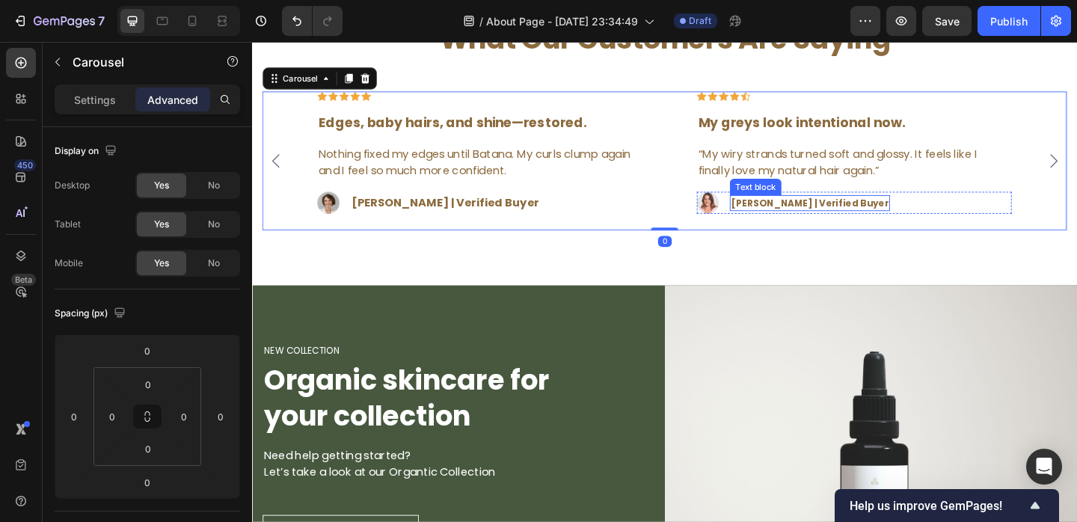
click at [849, 216] on strong "[PERSON_NAME] | Verified Buyer" at bounding box center [859, 217] width 171 height 14
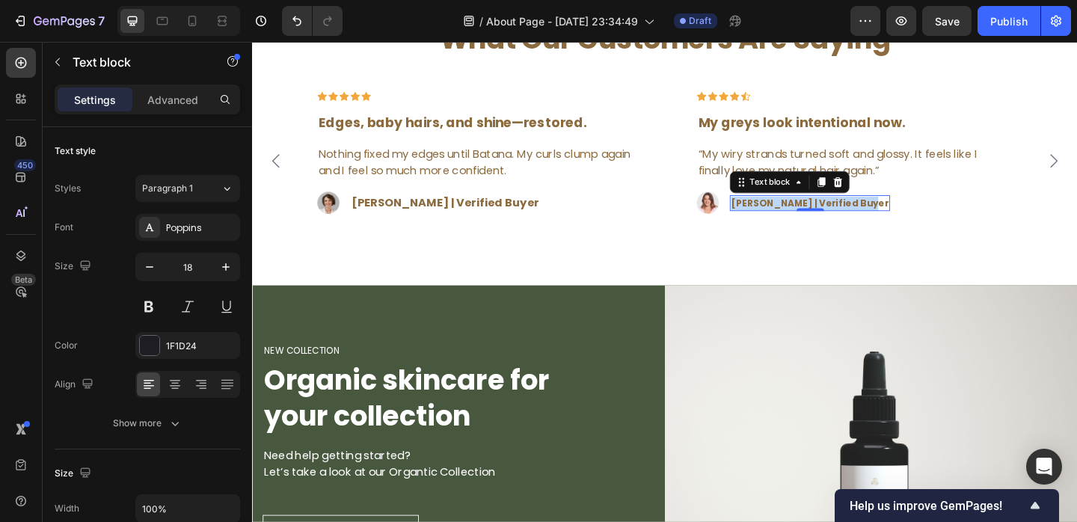
click at [849, 216] on strong "[PERSON_NAME] | Verified Buyer" at bounding box center [859, 217] width 171 height 14
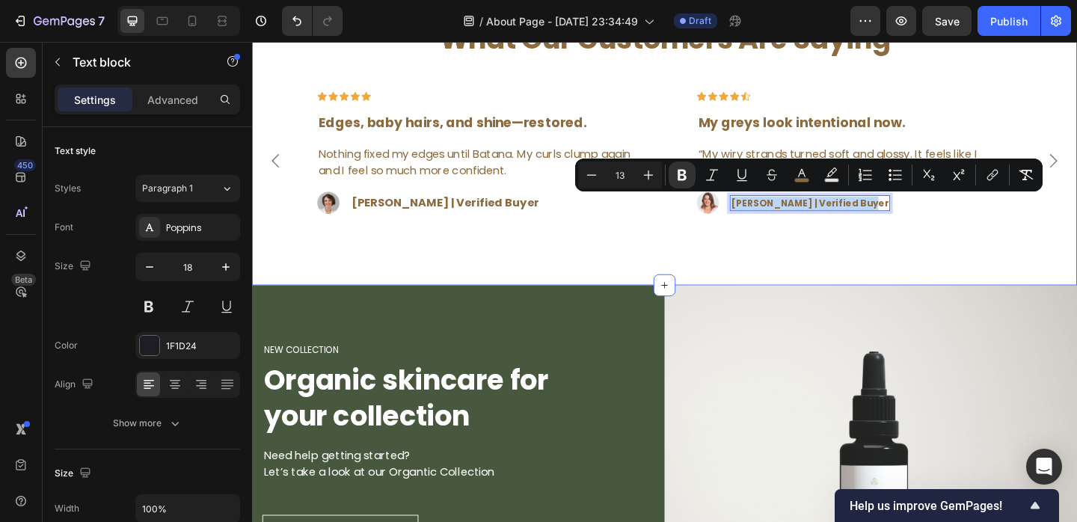
click at [746, 260] on div "What Our Customers Are Saying Heading Icon Icon Icon Icon Icon Row The only oil…" at bounding box center [701, 163] width 898 height 290
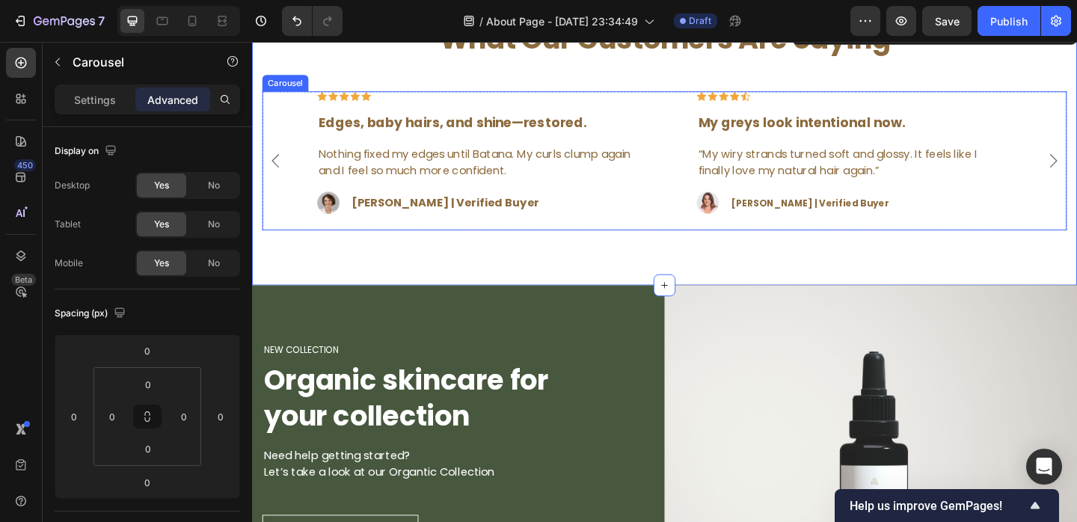
click at [269, 165] on icon "Carousel Back Arrow" at bounding box center [278, 171] width 18 height 18
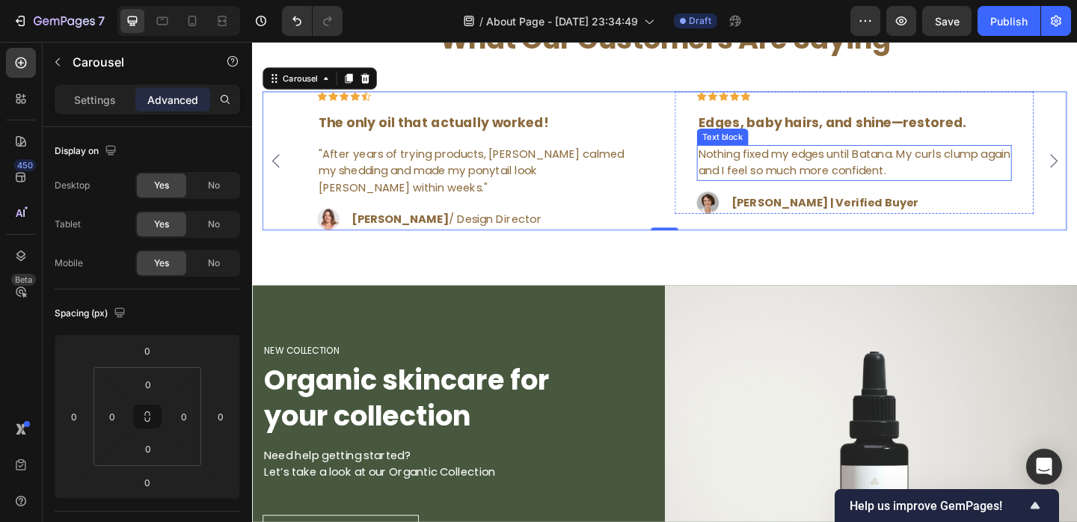
click at [736, 171] on div "Nothing fixed my edges until Batana. My curls clump again and I feel so much mo…" at bounding box center [907, 173] width 343 height 39
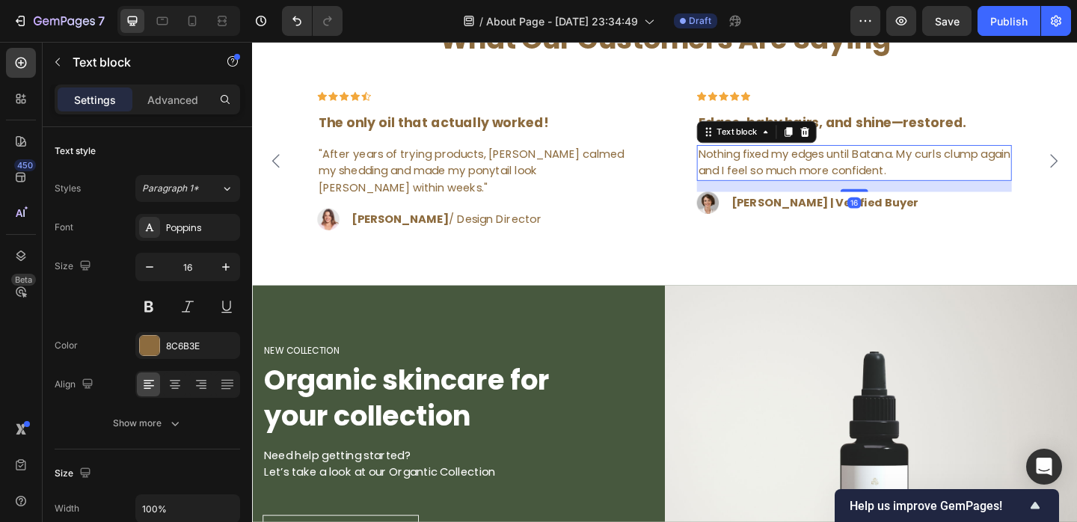
click at [736, 171] on div "Nothing fixed my edges until Batana. My curls clump again and I feel so much mo…" at bounding box center [907, 173] width 343 height 39
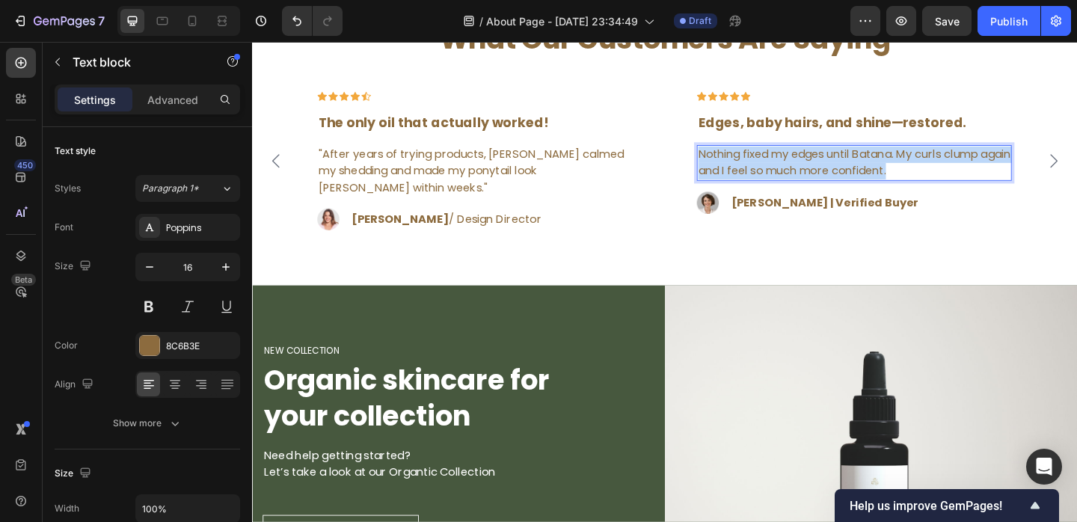
click at [736, 171] on div "Nothing fixed my edges until Batana. My curls clump again and I feel so much mo…" at bounding box center [907, 173] width 343 height 39
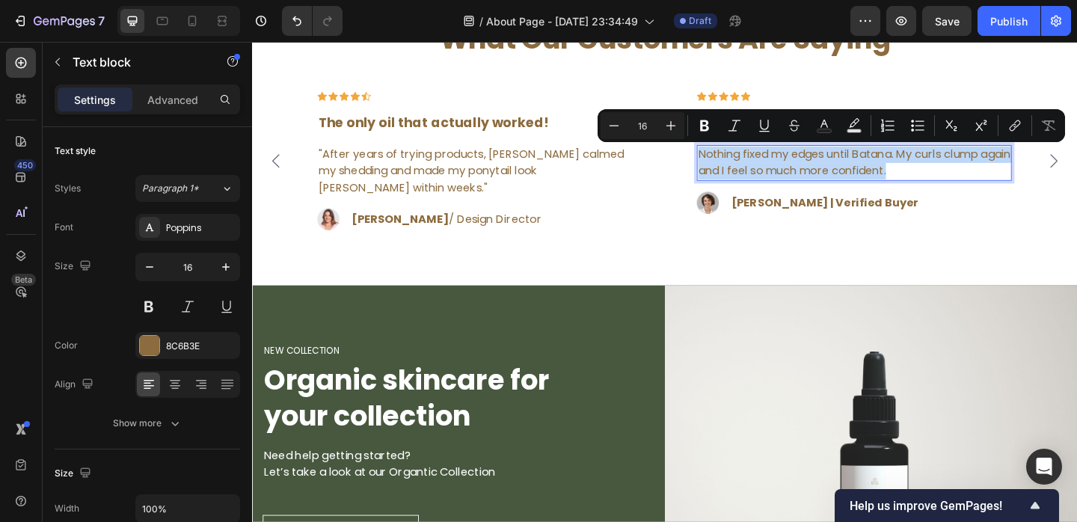
click at [739, 170] on p "Nothing fixed my edges until Batana. My curls clump again and I feel so much mo…" at bounding box center [908, 174] width 340 height 36
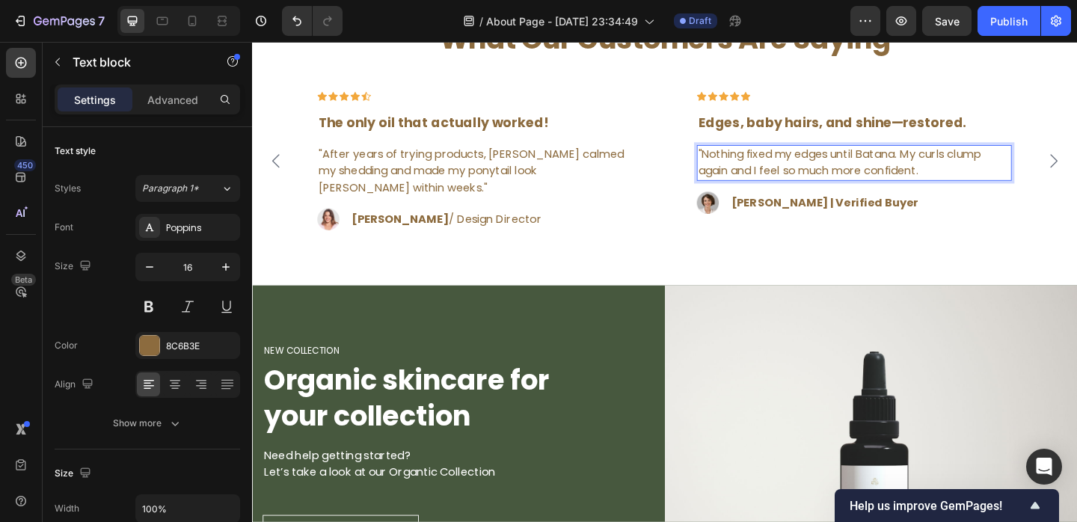
click at [989, 181] on p ""Nothing fixed my edges until Batana. My curls clump again and I feel so much m…" at bounding box center [908, 174] width 340 height 36
click at [1035, 228] on div "Image Sarah L. | Verified Buyer Text block Row" at bounding box center [907, 217] width 343 height 24
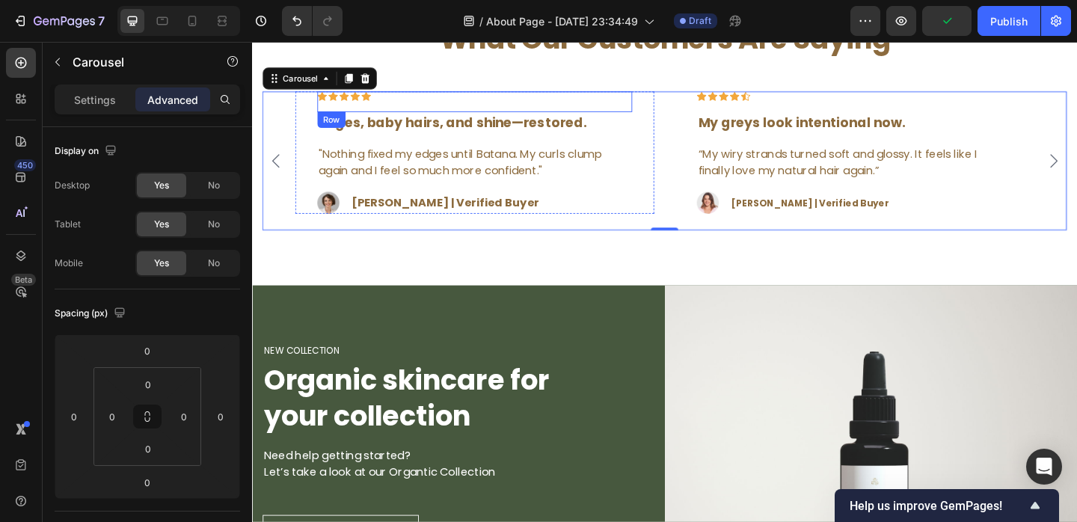
click at [362, 105] on div "Icon" at bounding box center [364, 101] width 10 height 10
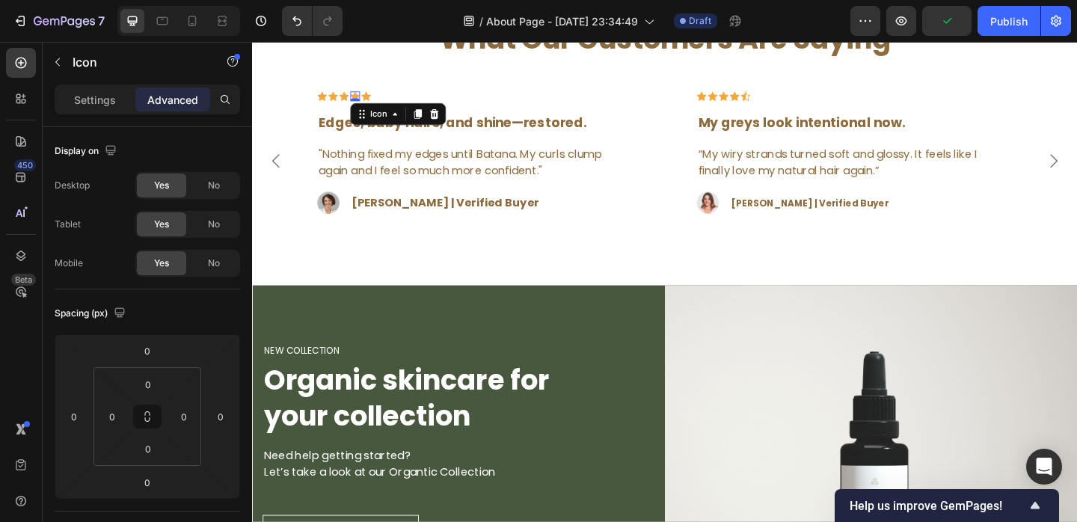
click at [362, 105] on div at bounding box center [364, 104] width 10 height 3
click at [391, 98] on div "Icon Icon Icon Icon 0 Icon Row" at bounding box center [494, 107] width 343 height 22
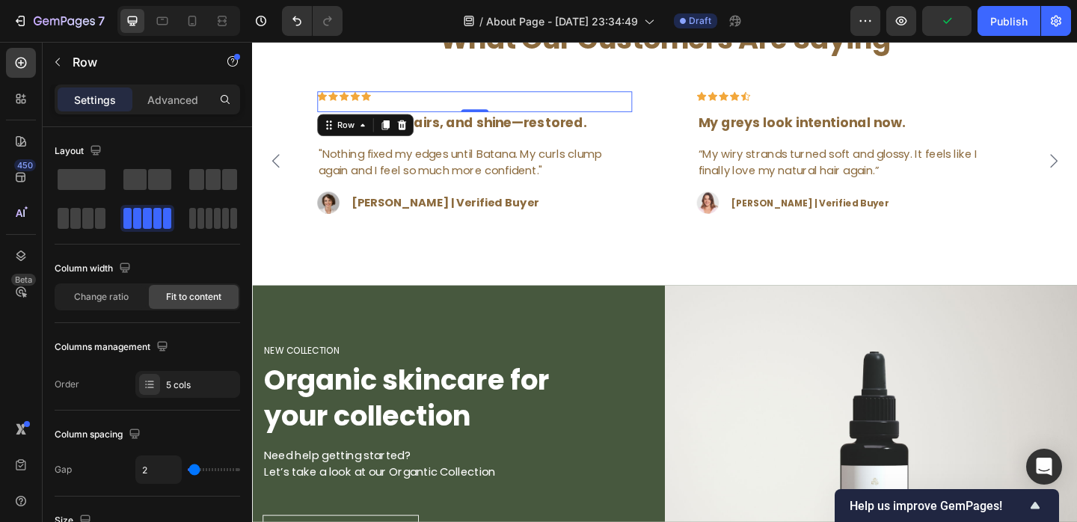
click at [389, 99] on div "Icon Icon Icon Icon Icon Row 0" at bounding box center [494, 107] width 343 height 22
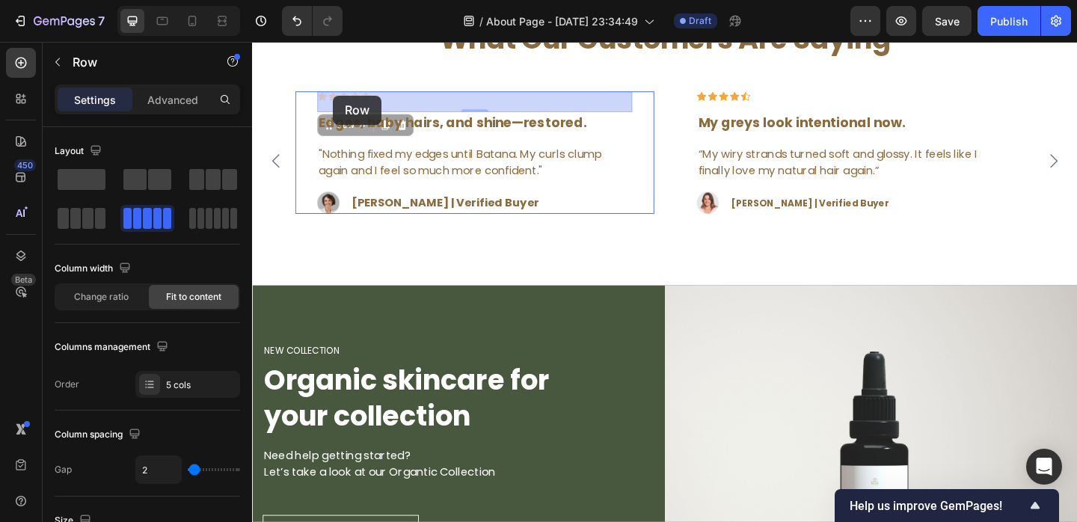
drag, startPoint x: 384, startPoint y: 101, endPoint x: 341, endPoint y: 100, distance: 42.6
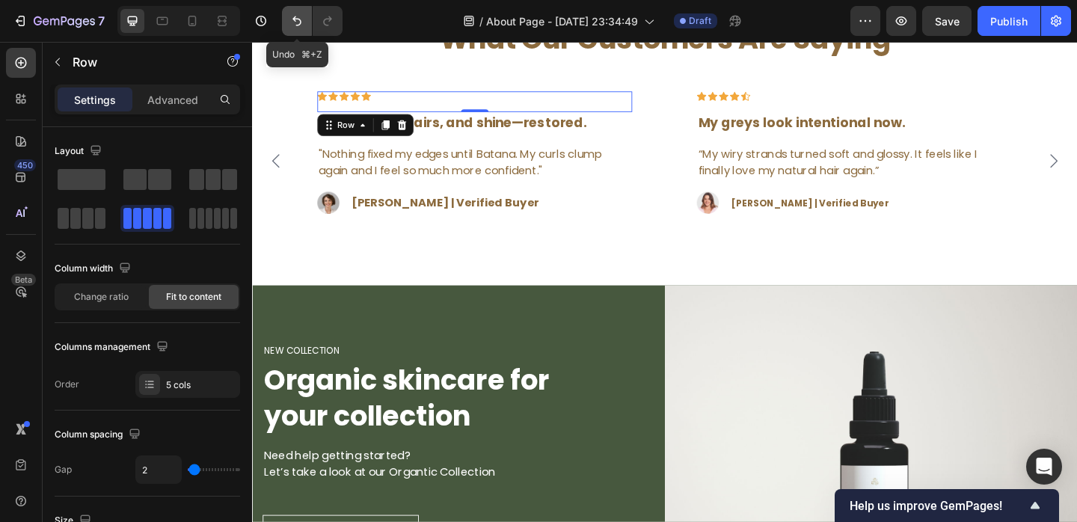
click at [289, 22] on button "Undo/Redo" at bounding box center [297, 21] width 30 height 30
click at [577, 308] on div "NEW COLLECTION Heading Organic skincare for your collection Heading Need help g…" at bounding box center [476, 480] width 449 height 347
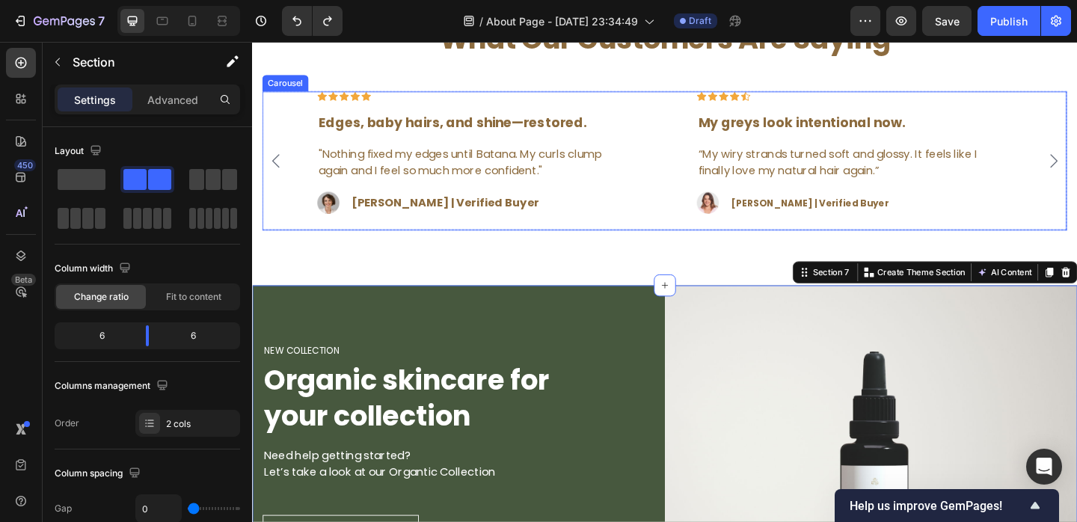
scroll to position [2573, 0]
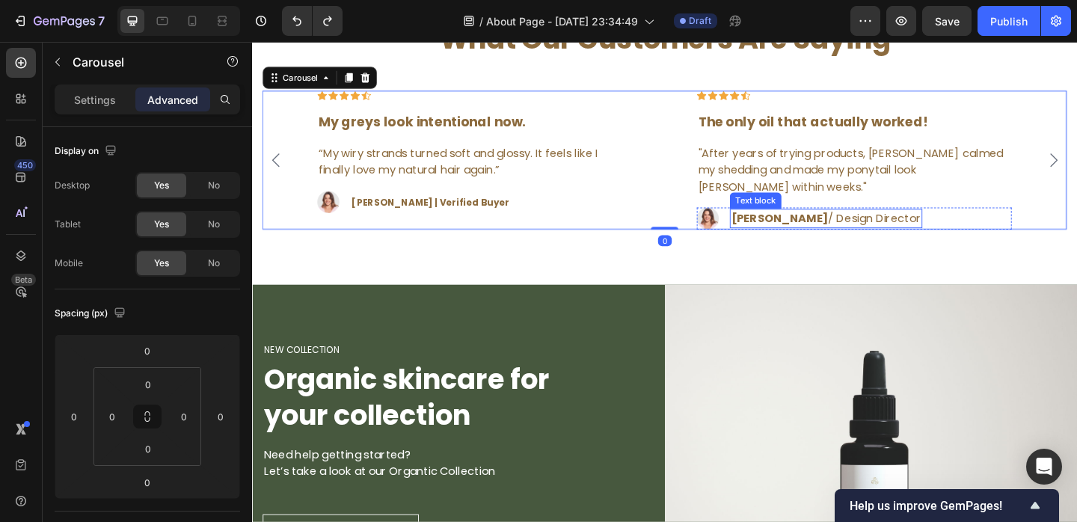
click at [889, 224] on div "Ryan S. / Design Director" at bounding box center [876, 234] width 209 height 21
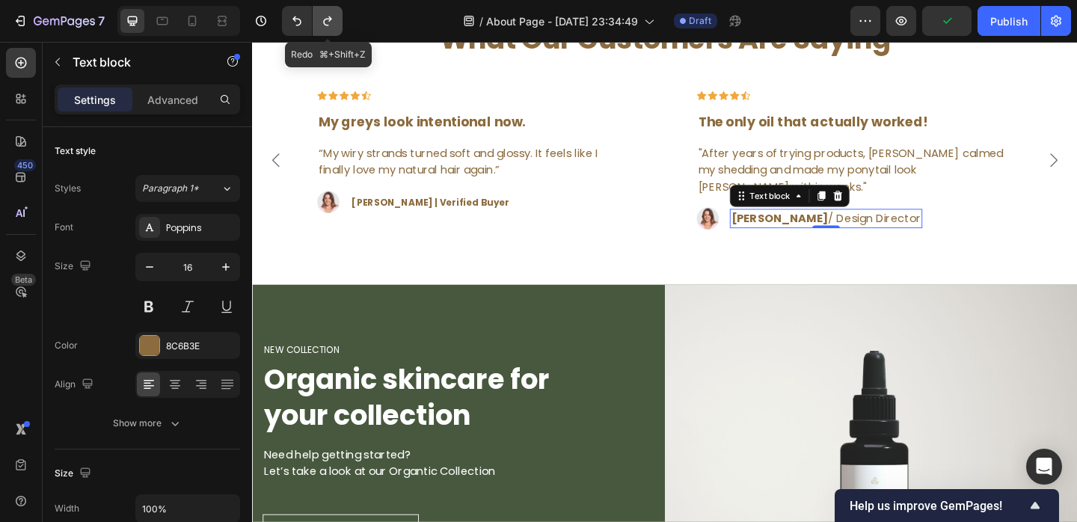
click at [325, 16] on icon "Undo/Redo" at bounding box center [327, 20] width 15 height 15
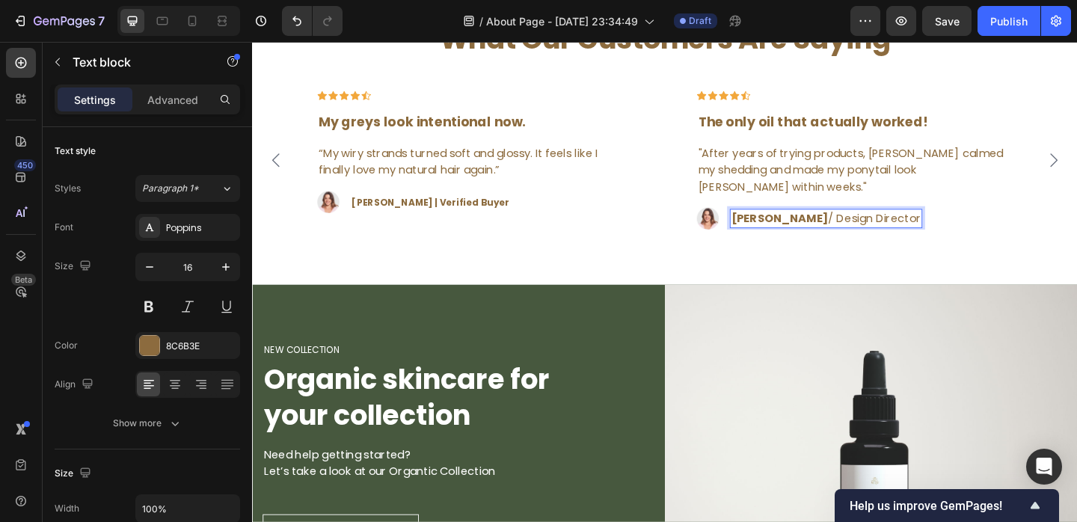
click at [852, 233] on span "Ryan S. / Design Director" at bounding box center [877, 233] width 206 height 17
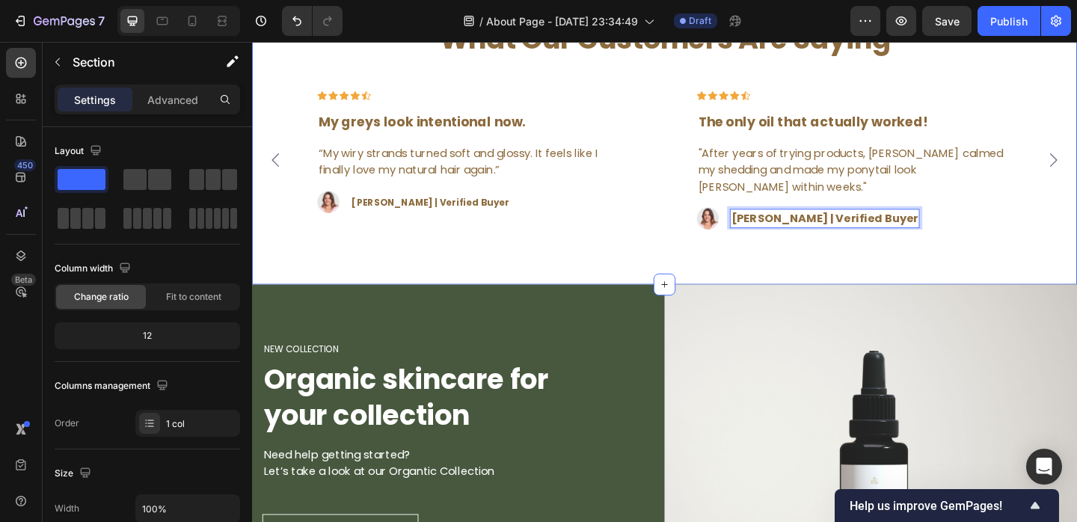
click at [884, 260] on div "What Our Customers Are Saying Heading Icon Icon Icon Icon Icon Row The only oil…" at bounding box center [701, 162] width 898 height 290
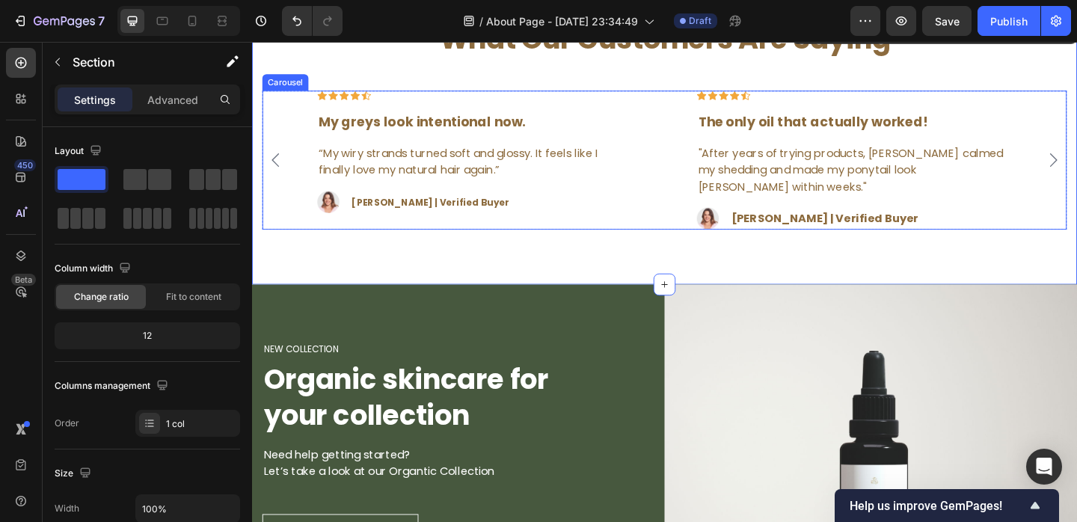
click at [281, 169] on icon "Carousel Back Arrow" at bounding box center [278, 171] width 18 height 18
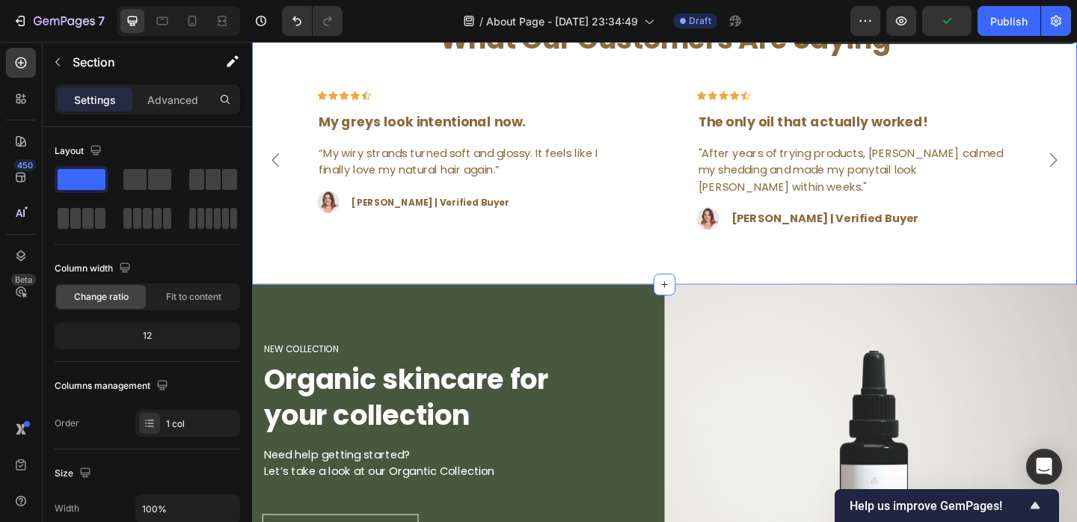
click at [905, 278] on div "What Our Customers Are Saying Heading Icon Icon Icon Icon Icon Row The only oil…" at bounding box center [701, 162] width 898 height 290
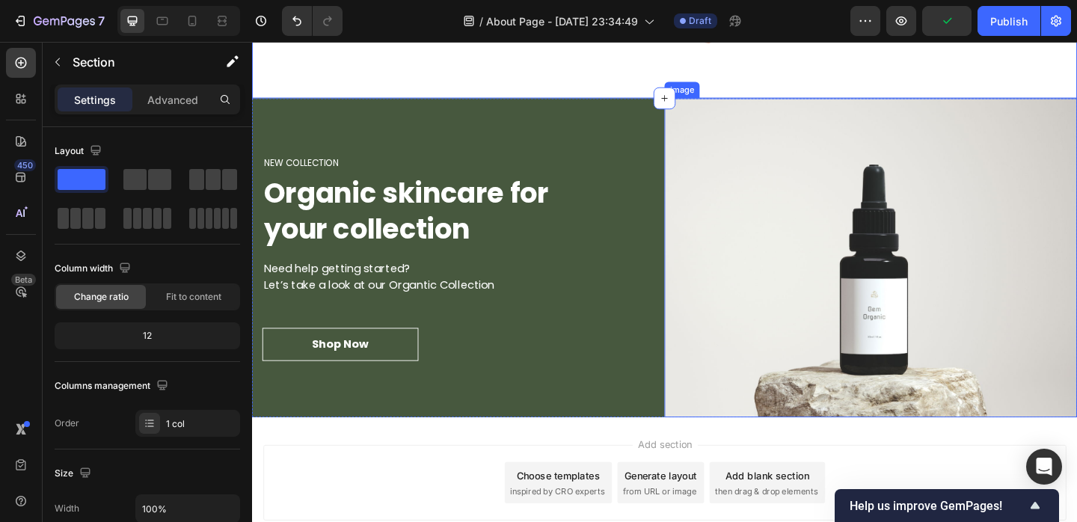
scroll to position [2785, 0]
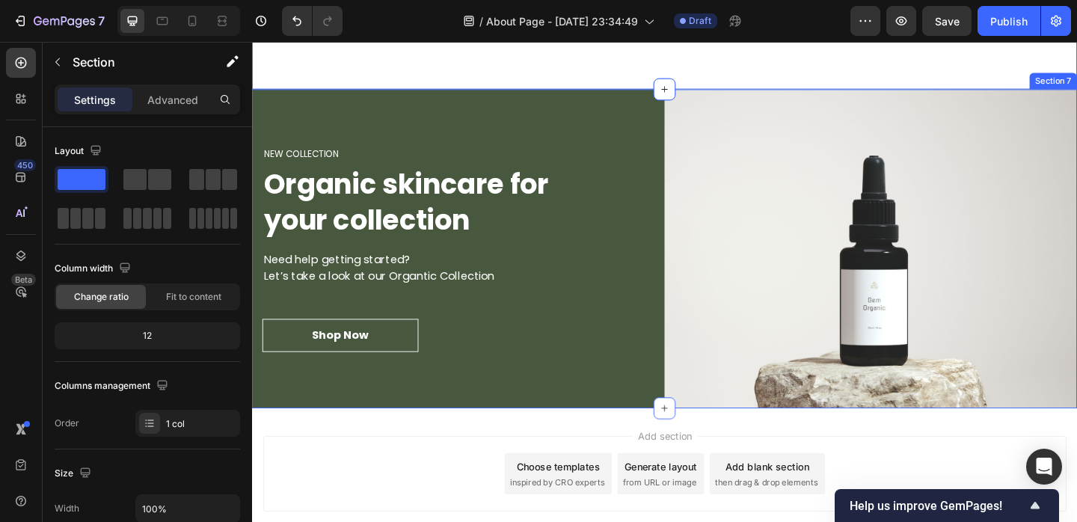
click at [547, 110] on div "NEW COLLECTION Heading Organic skincare for your collection Heading Need help g…" at bounding box center [476, 267] width 449 height 347
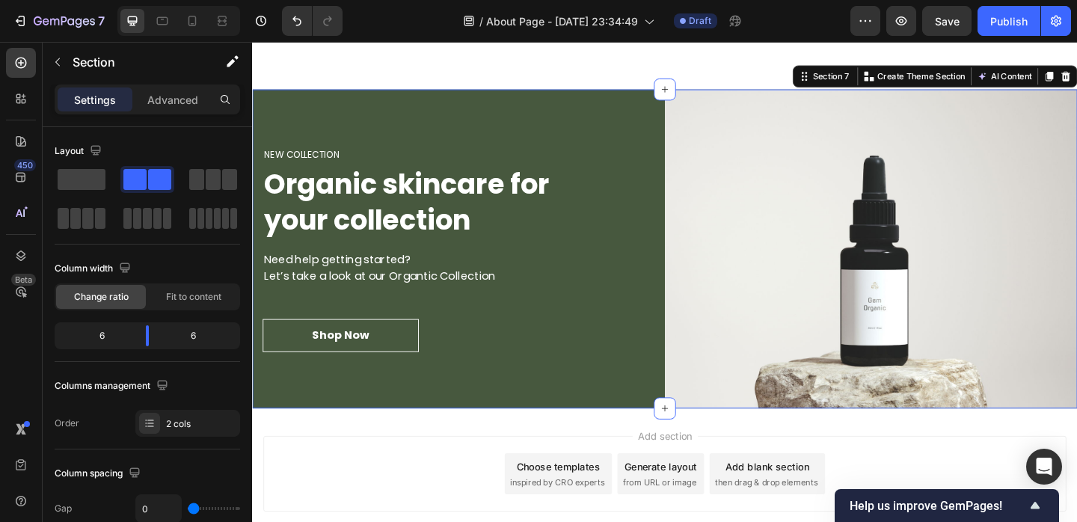
click at [399, 418] on div "NEW COLLECTION Heading Organic skincare for your collection Heading Need help g…" at bounding box center [476, 267] width 449 height 347
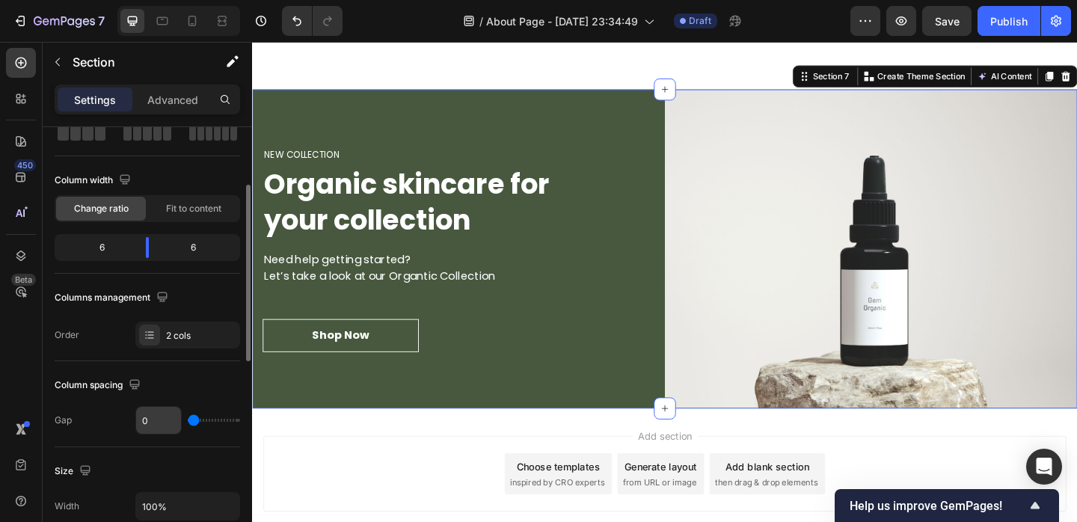
scroll to position [214, 0]
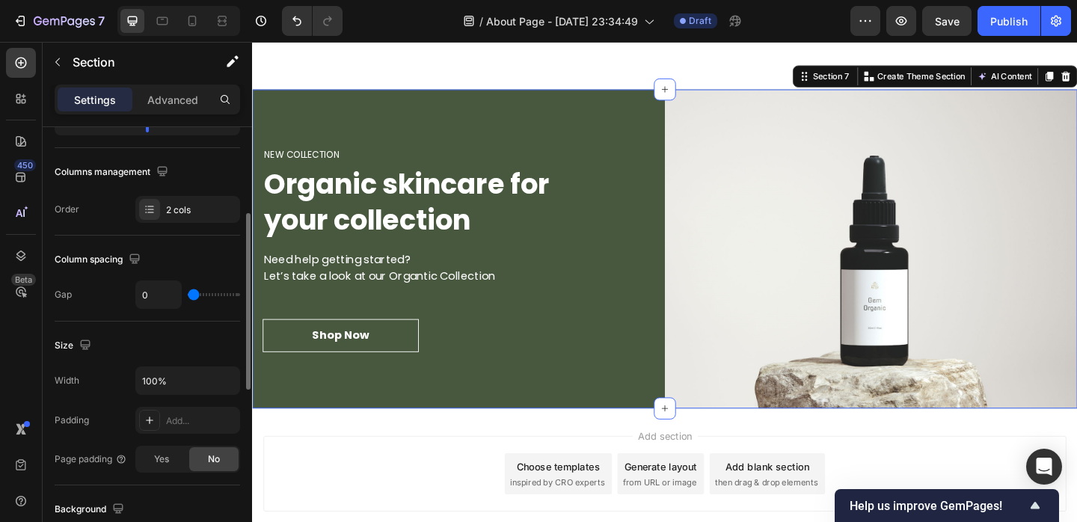
click at [457, 135] on div "NEW COLLECTION Heading Organic skincare for your collection Heading Need help g…" at bounding box center [476, 267] width 449 height 347
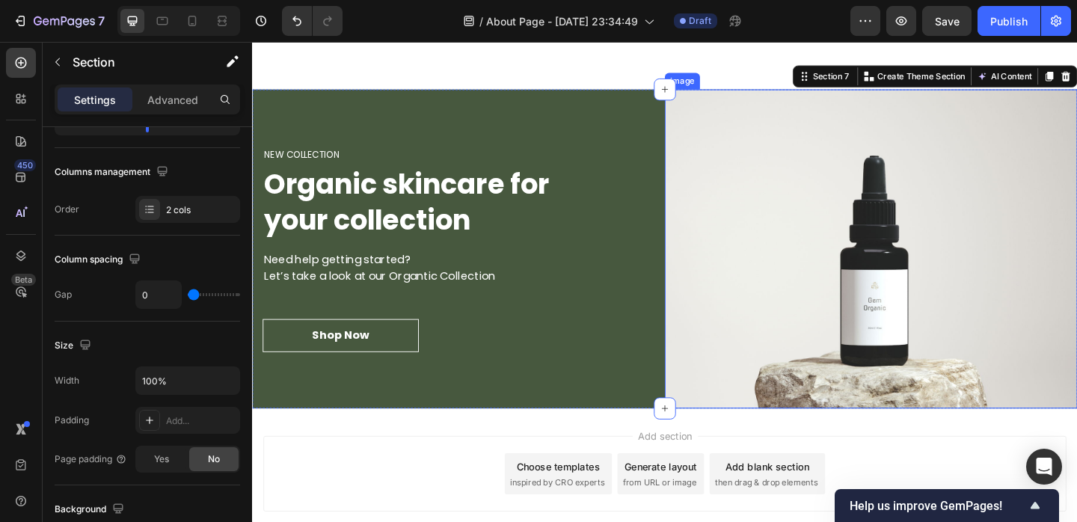
click at [790, 180] on img at bounding box center [925, 267] width 449 height 347
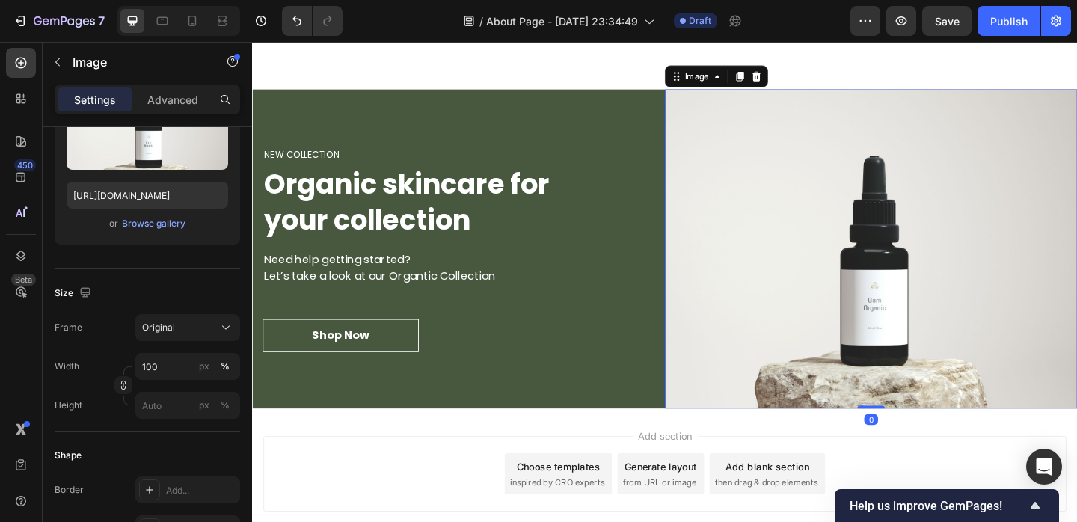
scroll to position [0, 0]
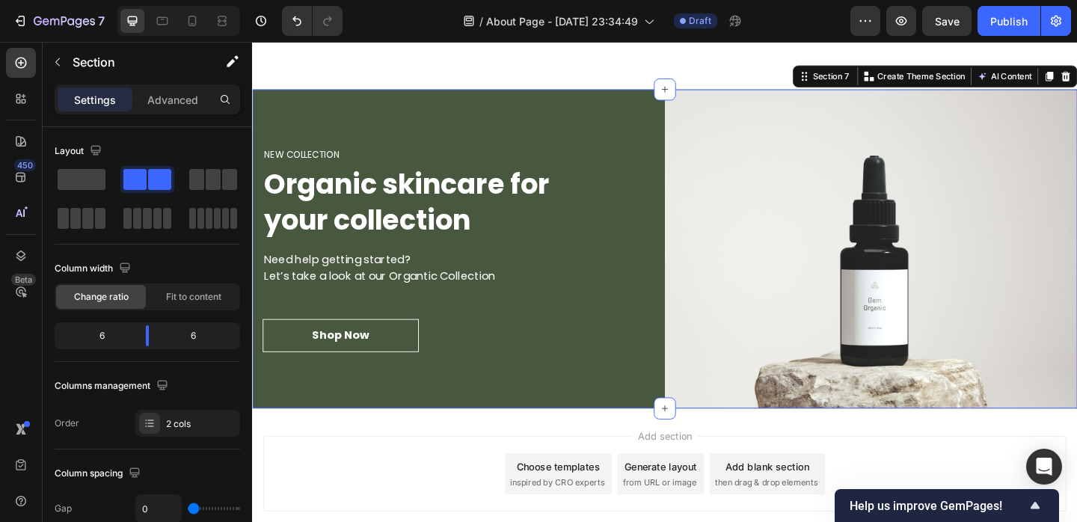
click at [568, 116] on div "NEW COLLECTION Heading Organic skincare for your collection Heading Need help g…" at bounding box center [476, 267] width 449 height 347
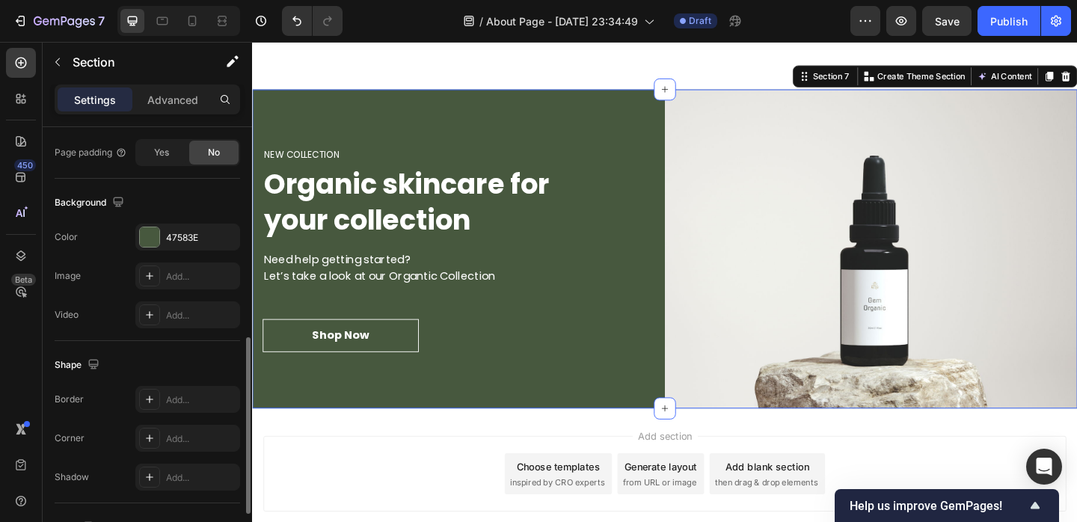
scroll to position [509, 0]
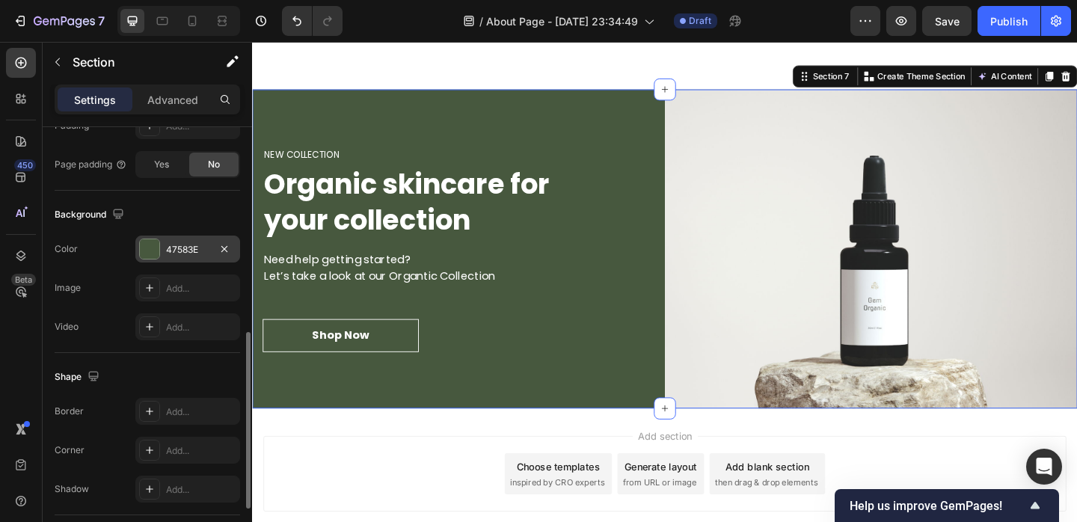
click at [180, 245] on div "47583E" at bounding box center [187, 249] width 43 height 13
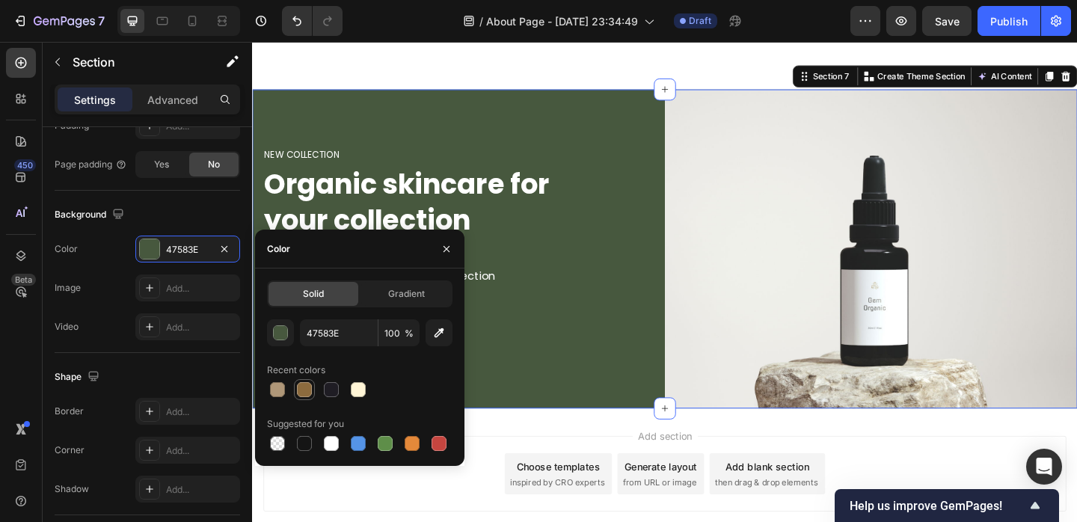
click at [301, 393] on div at bounding box center [304, 389] width 15 height 15
type input "8C6B3E"
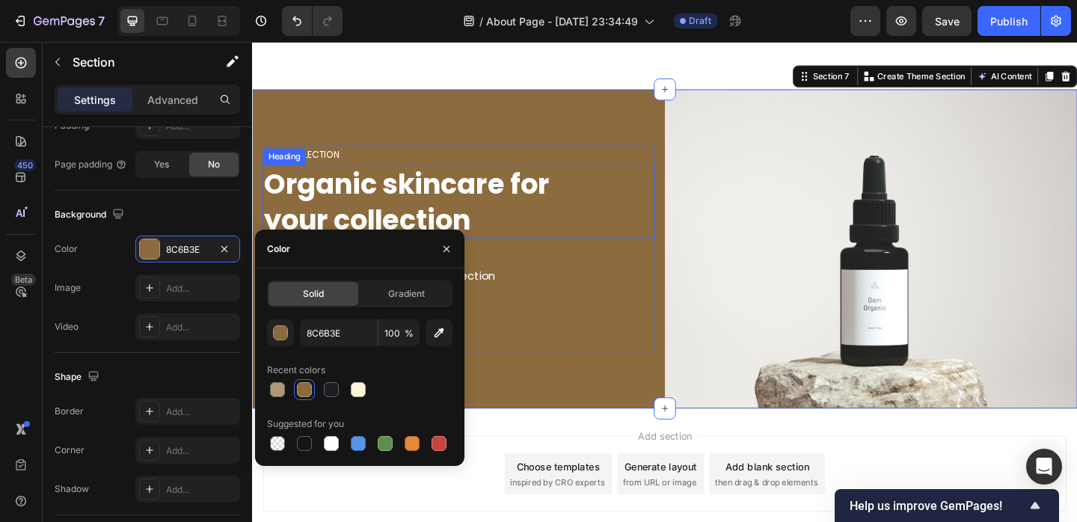
click at [349, 207] on p "Organic skincare for your collection" at bounding box center [476, 216] width 423 height 78
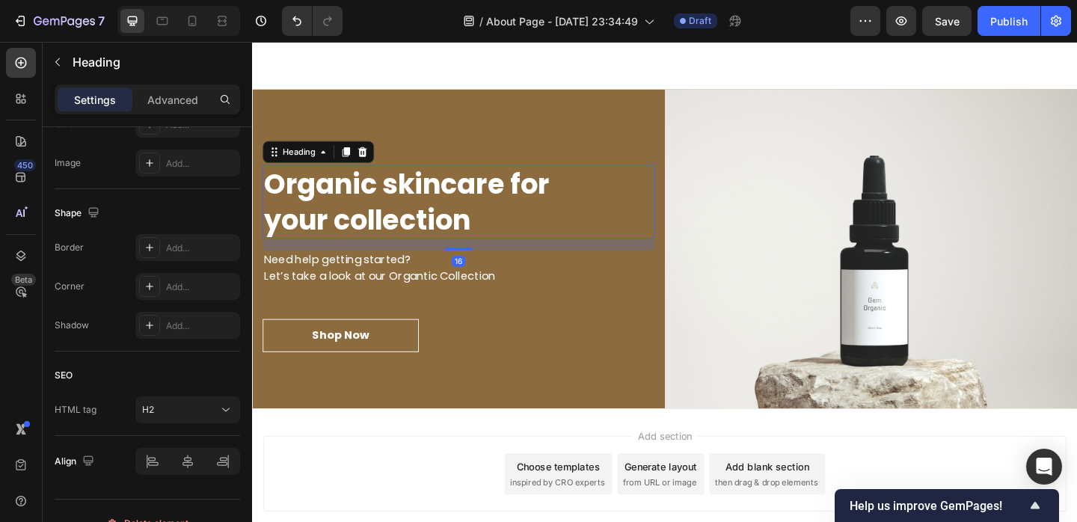
scroll to position [0, 0]
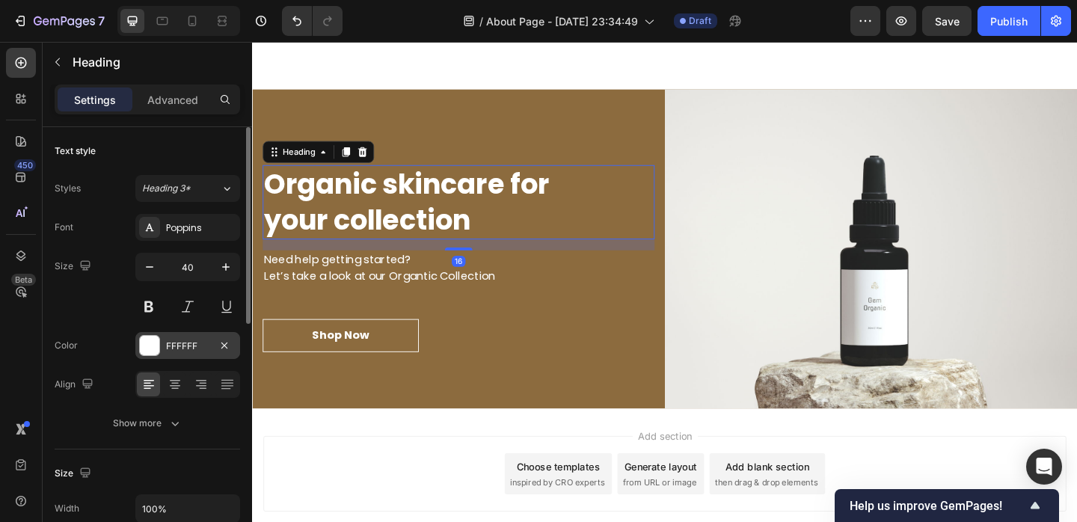
click at [177, 346] on div "FFFFFF" at bounding box center [187, 346] width 43 height 13
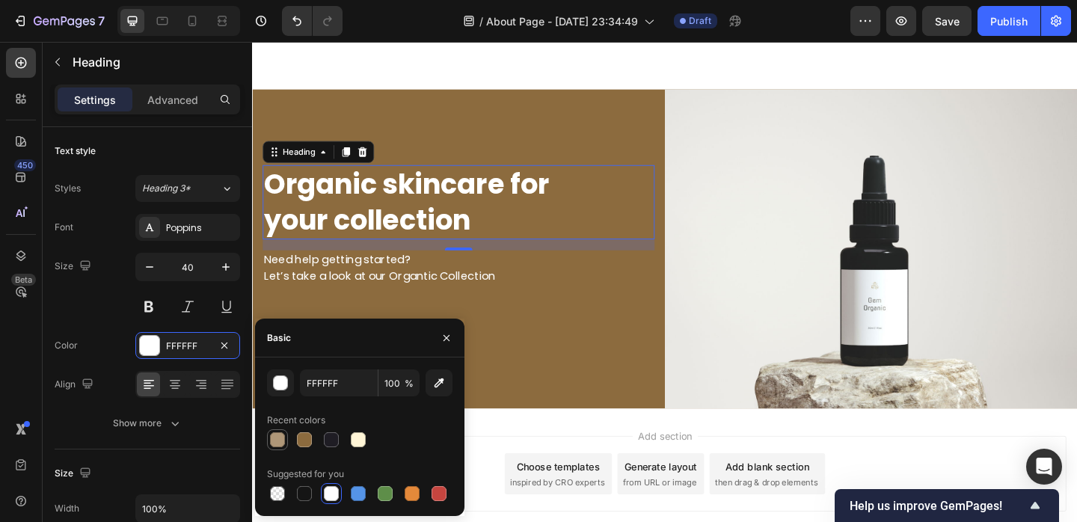
click at [283, 441] on div at bounding box center [277, 439] width 15 height 15
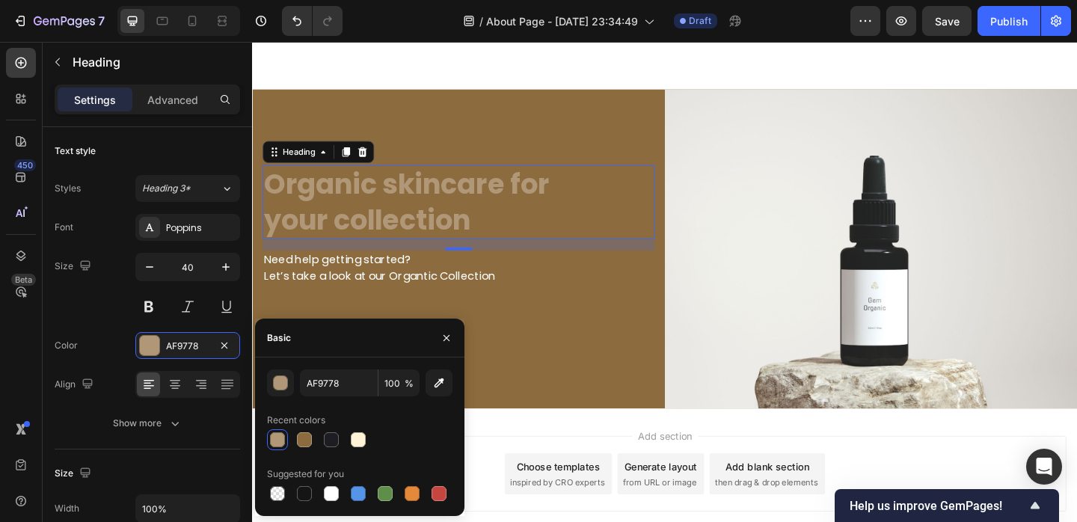
click at [345, 438] on div at bounding box center [360, 439] width 186 height 21
click at [353, 438] on div at bounding box center [358, 439] width 15 height 15
type input "FFF5D6"
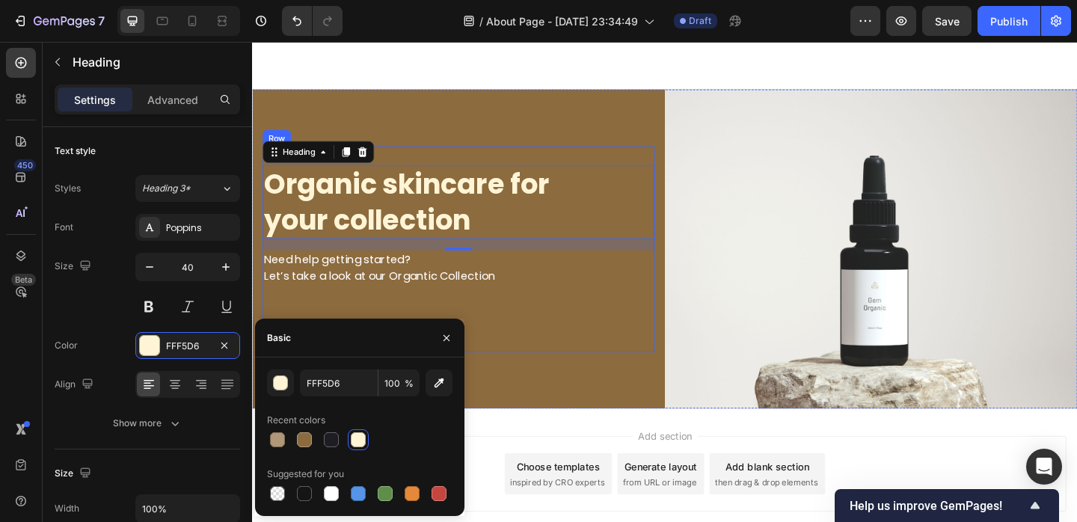
click at [388, 301] on p "Need help getting started? Let’s take a look at our Organtic Collection" at bounding box center [476, 288] width 423 height 36
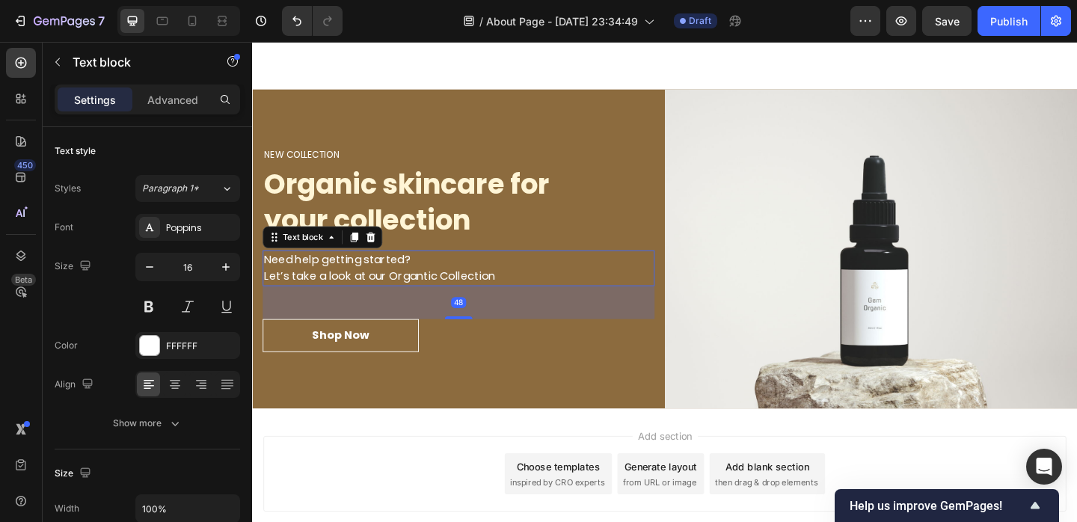
click at [370, 291] on p "Need help getting started? Let’s take a look at our Organtic Collection" at bounding box center [476, 288] width 423 height 36
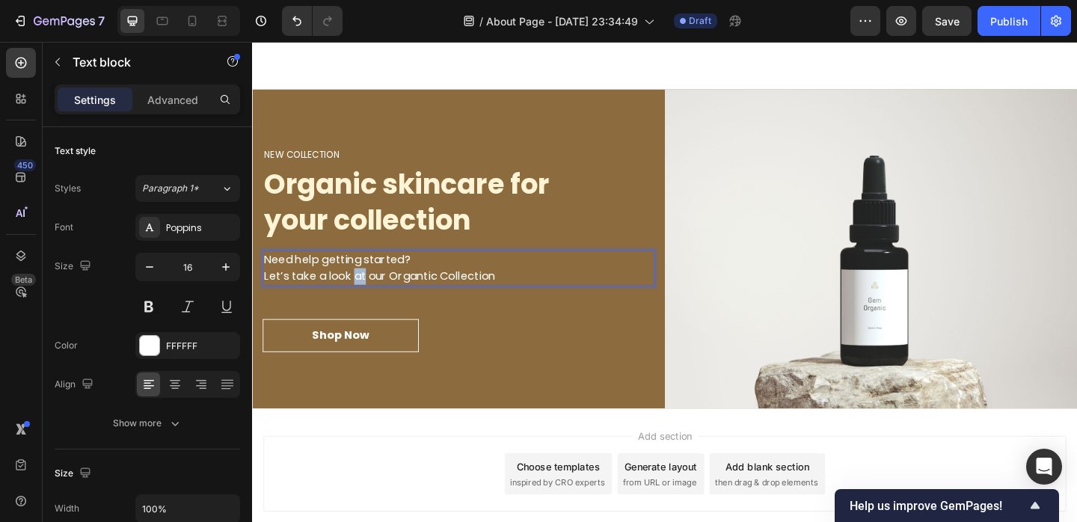
click at [370, 291] on p "Need help getting started? Let’s take a look at our Organtic Collection" at bounding box center [476, 288] width 423 height 36
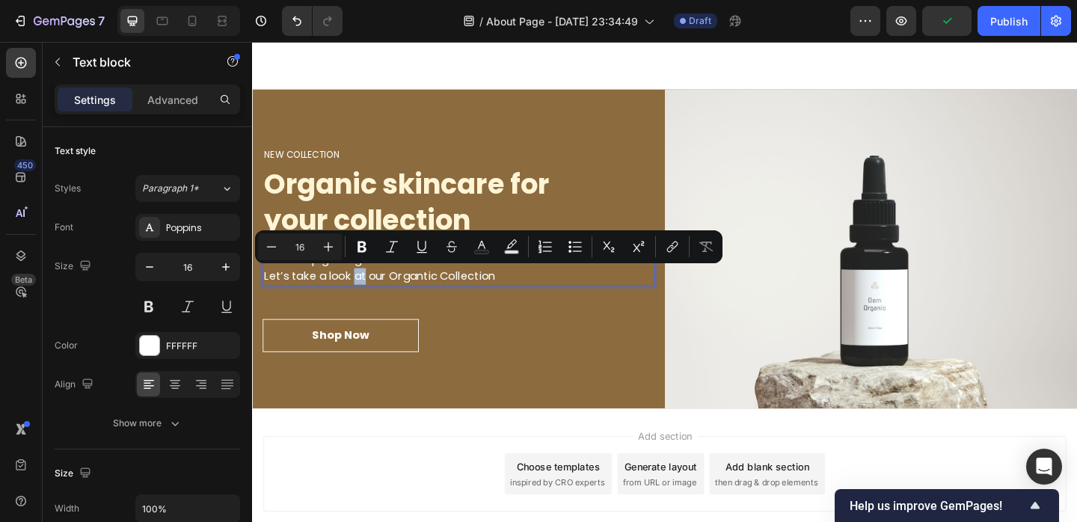
click at [331, 263] on div "Minus 16 Plus Bold Italic Underline Strikethrough Text Color Text Background Co…" at bounding box center [489, 246] width 468 height 33
click at [312, 300] on p "Need help getting started? Let’s take a look at our Organtic Collection" at bounding box center [476, 288] width 423 height 36
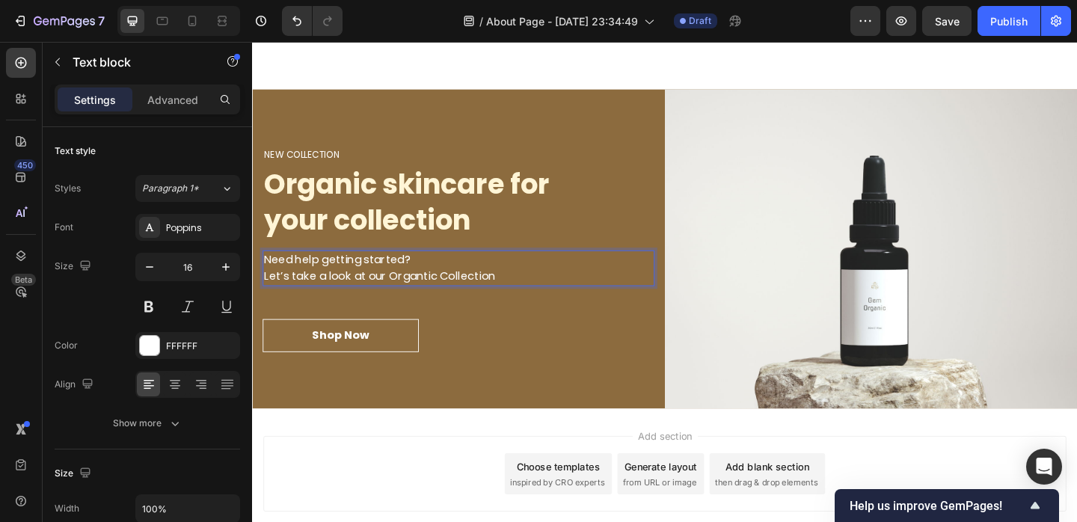
click at [270, 281] on p "Need help getting started? Let’s take a look at our Organtic Collection" at bounding box center [476, 288] width 423 height 36
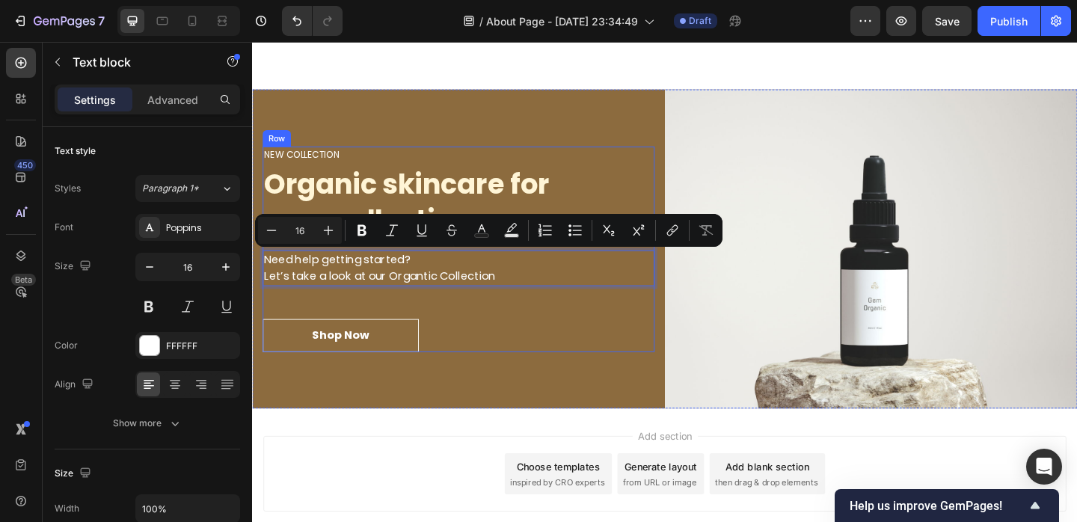
drag, startPoint x: 265, startPoint y: 281, endPoint x: 511, endPoint y: 309, distance: 247.7
click at [512, 309] on div "NEW COLLECTION Heading Organic skincare for your collection Heading Need help g…" at bounding box center [476, 268] width 426 height 224
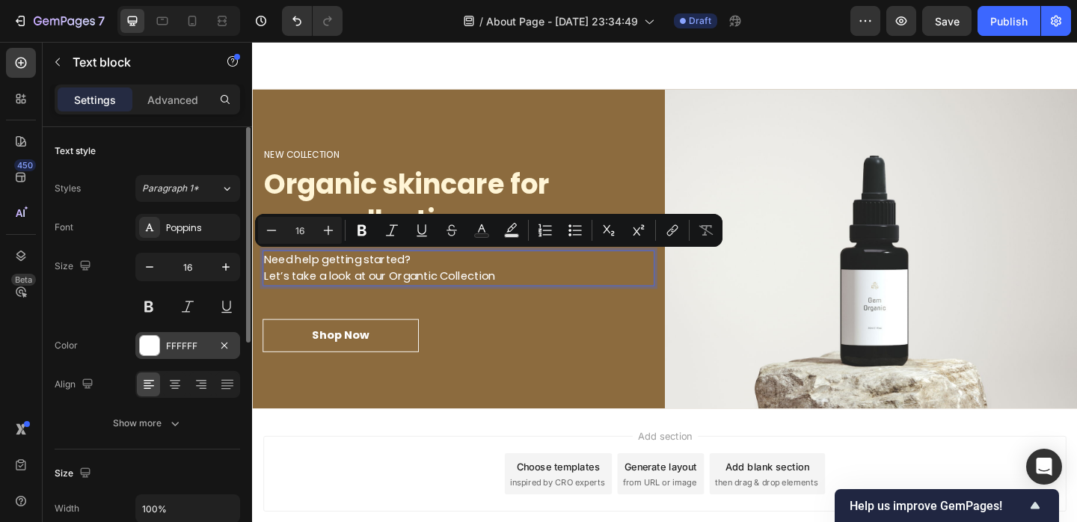
click at [162, 349] on div "FFFFFF" at bounding box center [187, 345] width 105 height 27
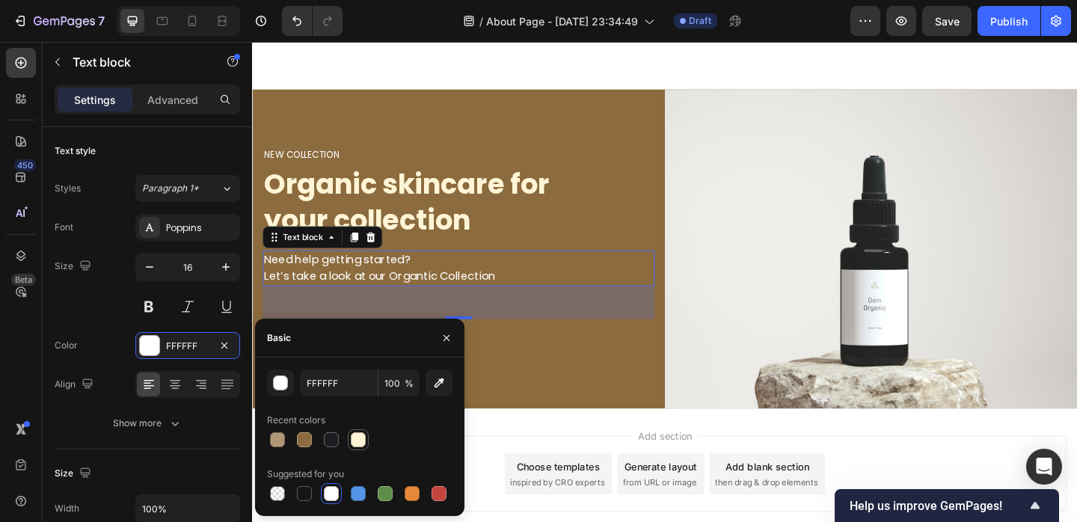
click at [351, 442] on div at bounding box center [358, 439] width 15 height 15
type input "FFF5D6"
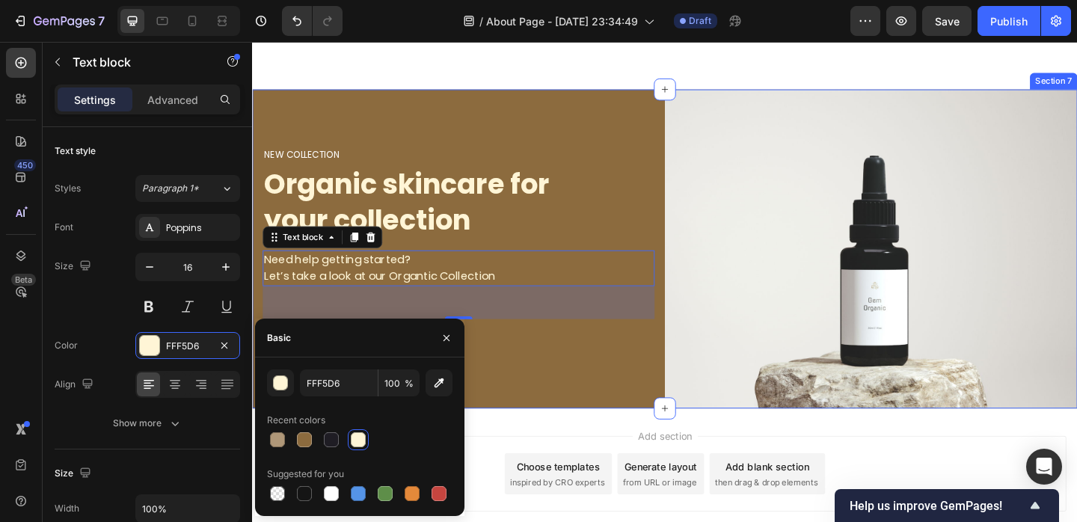
click at [559, 391] on div "NEW COLLECTION Heading Organic skincare for your collection Heading Need help g…" at bounding box center [476, 267] width 449 height 347
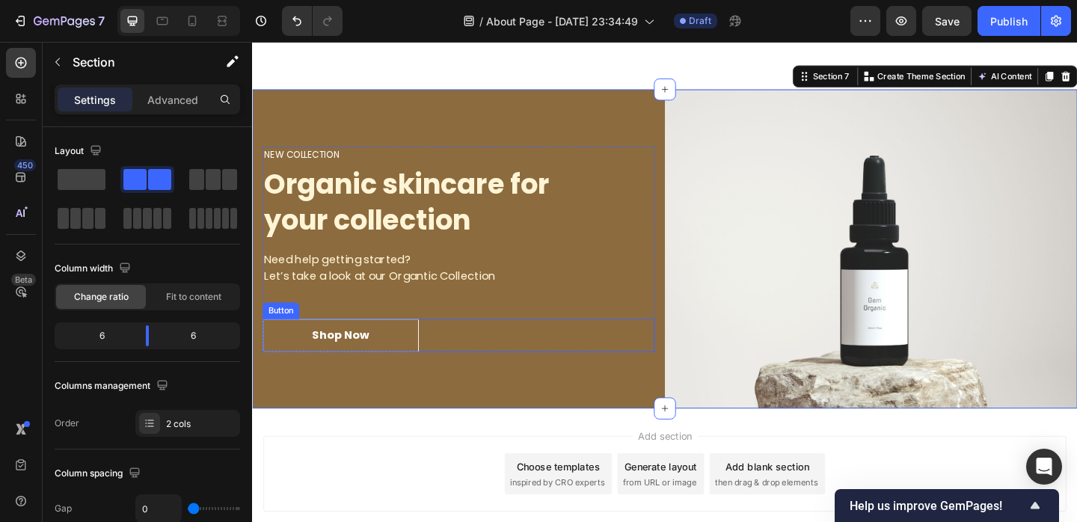
click at [442, 354] on div "Shop Now Button" at bounding box center [476, 361] width 426 height 36
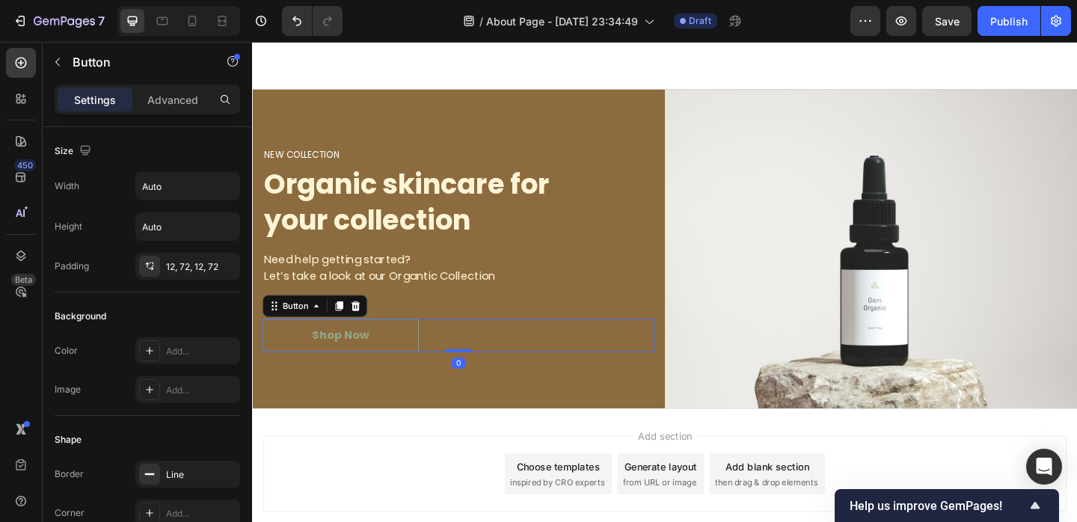
click at [392, 362] on button "Shop Now" at bounding box center [348, 361] width 170 height 36
click at [287, 359] on button "Shop Now" at bounding box center [348, 361] width 170 height 36
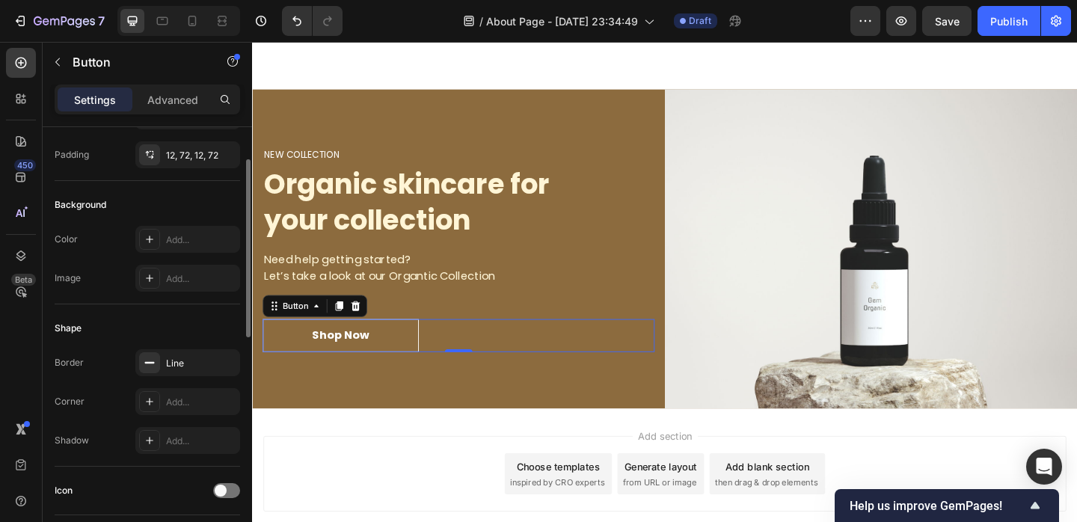
scroll to position [93, 0]
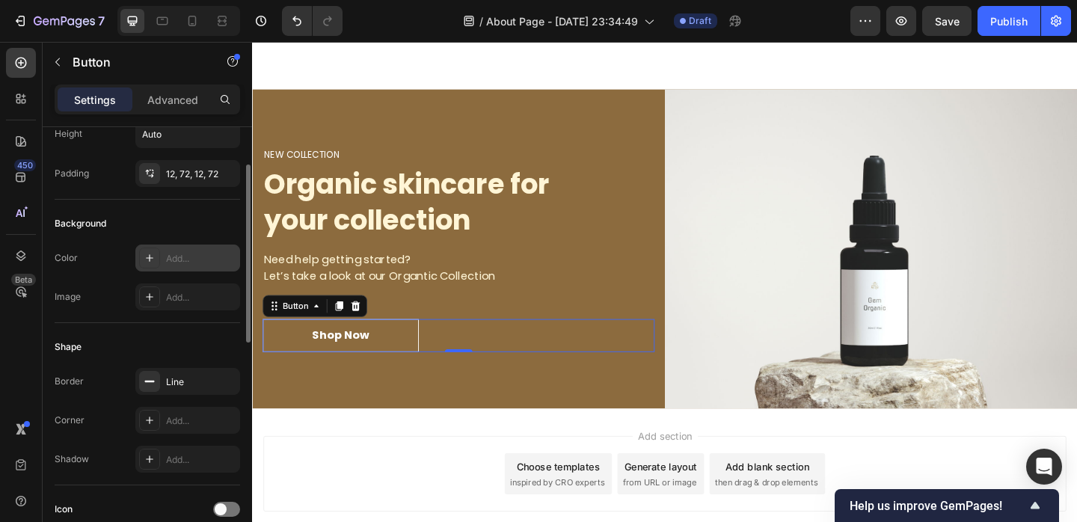
click at [177, 256] on div "Add..." at bounding box center [201, 258] width 70 height 13
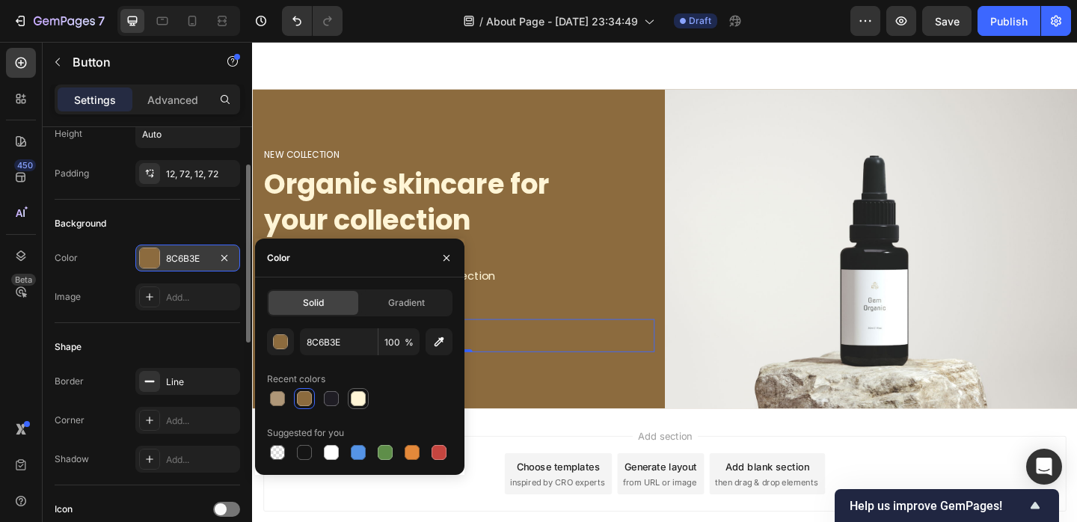
click at [362, 396] on div at bounding box center [358, 398] width 15 height 15
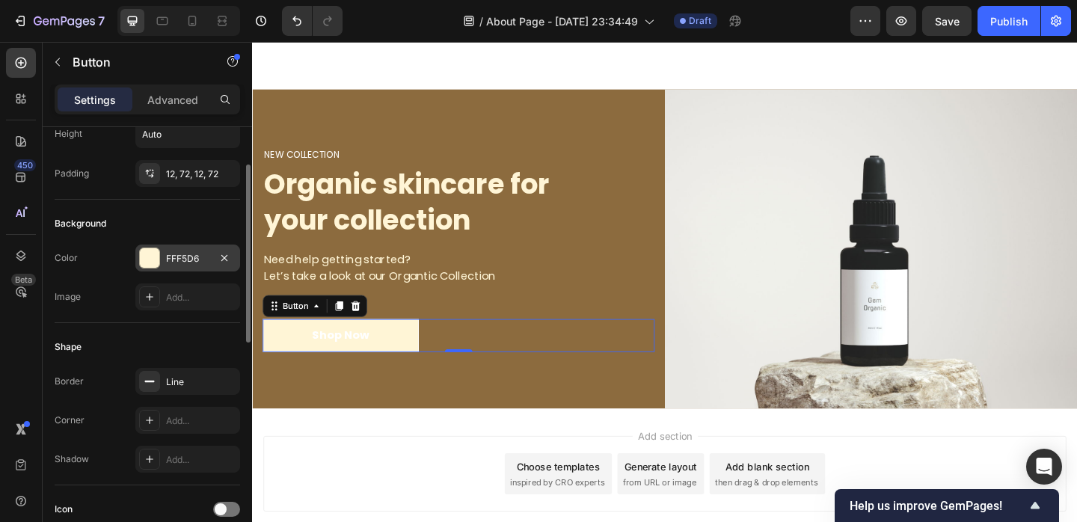
click at [597, 361] on div "Shop Now Button 0" at bounding box center [476, 361] width 426 height 36
click at [296, 27] on icon "Undo/Redo" at bounding box center [297, 20] width 15 height 15
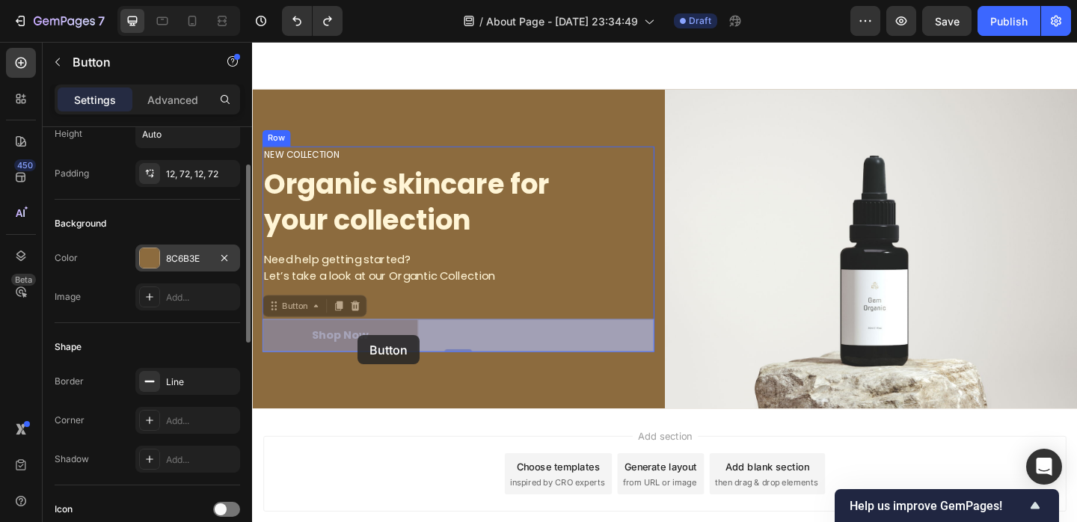
drag, startPoint x: 313, startPoint y: 358, endPoint x: 370, endPoint y: 361, distance: 56.2
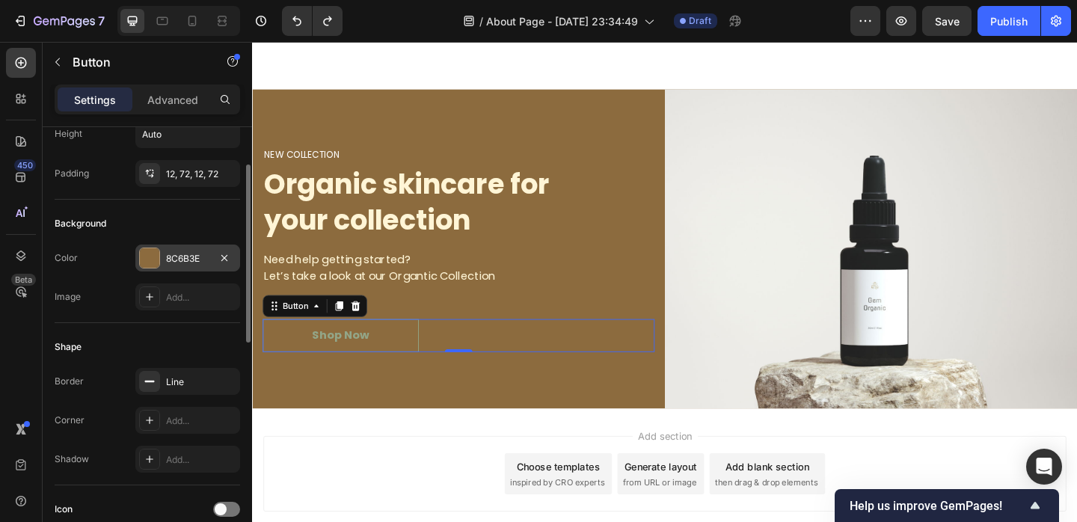
click at [387, 354] on button "Shop Now" at bounding box center [348, 361] width 170 height 36
click at [298, 364] on button "Shop Now" at bounding box center [348, 361] width 170 height 36
click at [330, 359] on div "Shop Now" at bounding box center [348, 361] width 62 height 18
click at [330, 359] on p "Shop Now" at bounding box center [348, 361] width 62 height 18
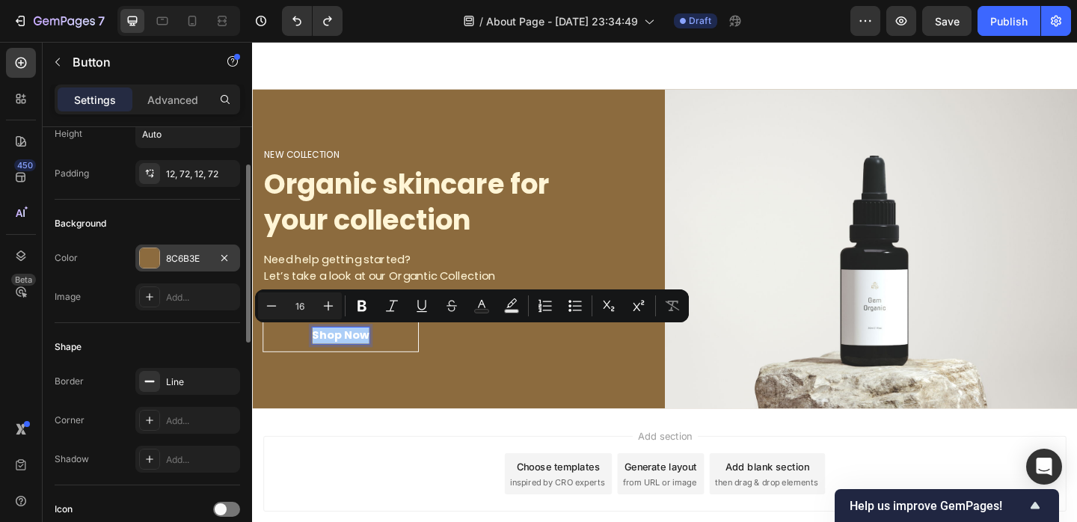
click at [171, 259] on div "8C6B3E" at bounding box center [187, 258] width 43 height 13
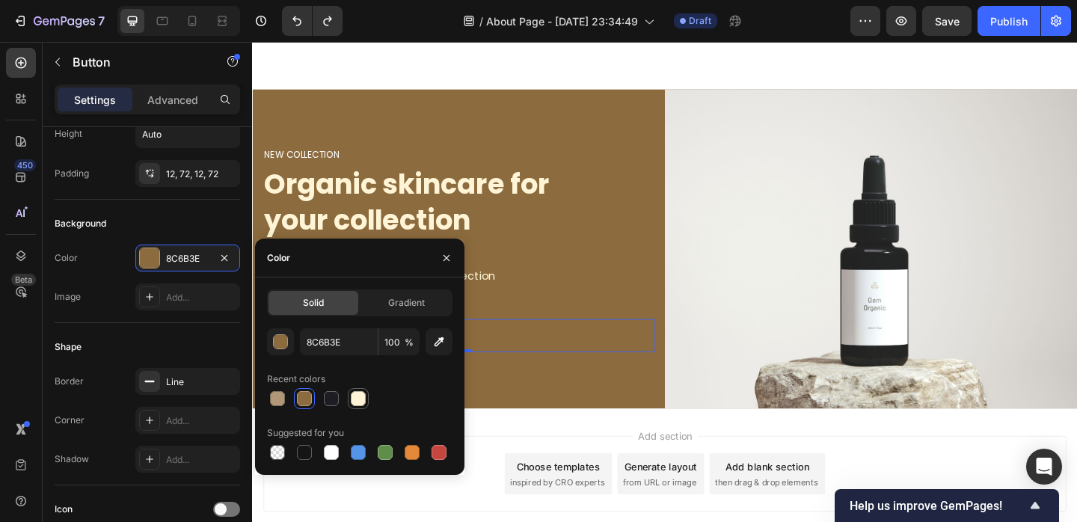
click at [364, 399] on div at bounding box center [358, 398] width 15 height 15
type input "FFF5D6"
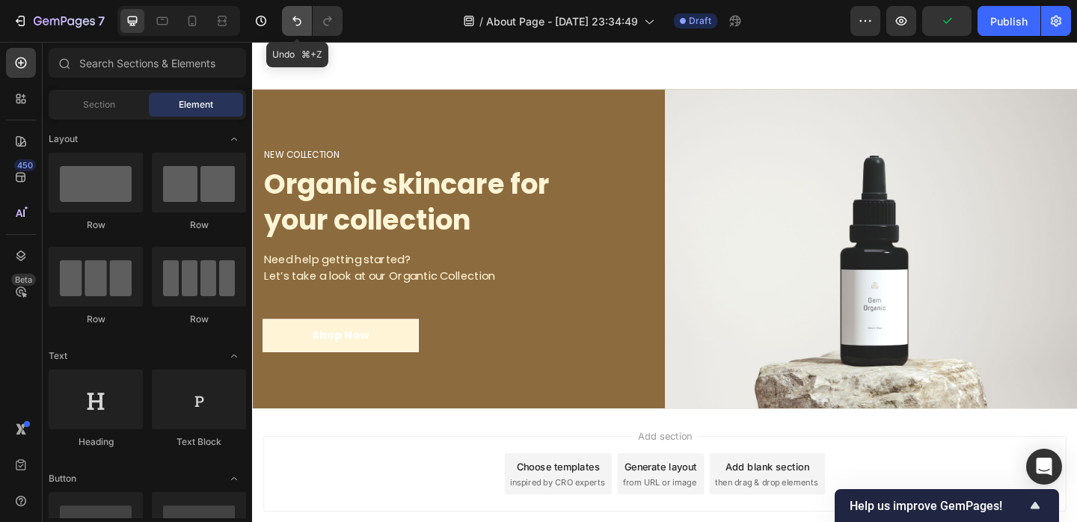
click at [299, 26] on icon "Undo/Redo" at bounding box center [297, 20] width 15 height 15
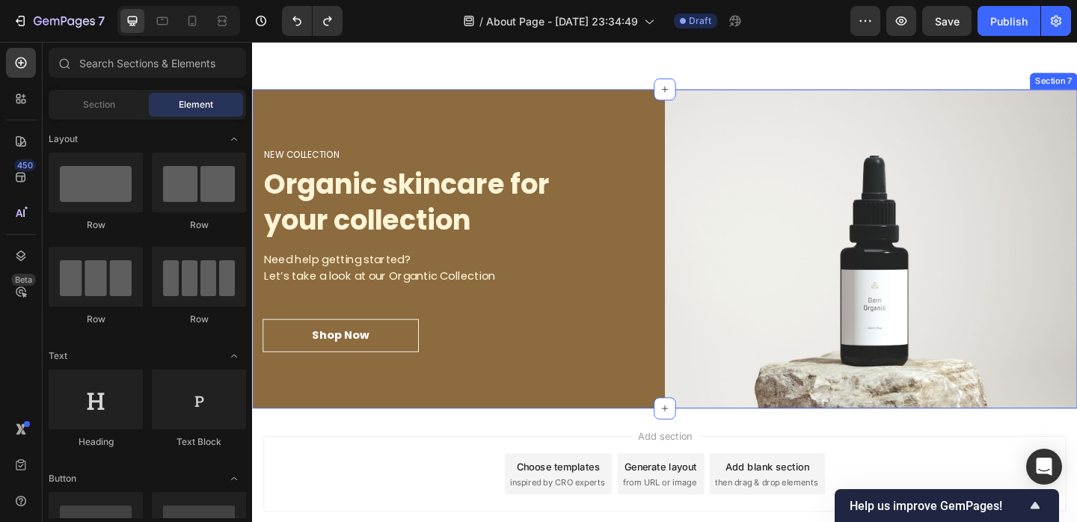
click at [425, 423] on div "NEW COLLECTION Heading Organic skincare for your collection Heading Need help g…" at bounding box center [476, 267] width 449 height 347
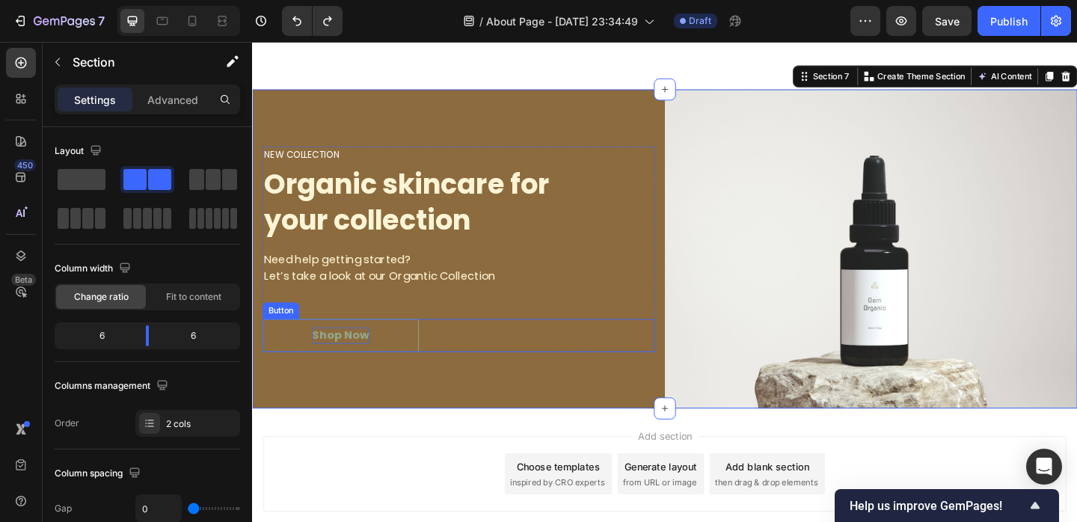
click at [352, 358] on p "Shop Now" at bounding box center [348, 361] width 62 height 18
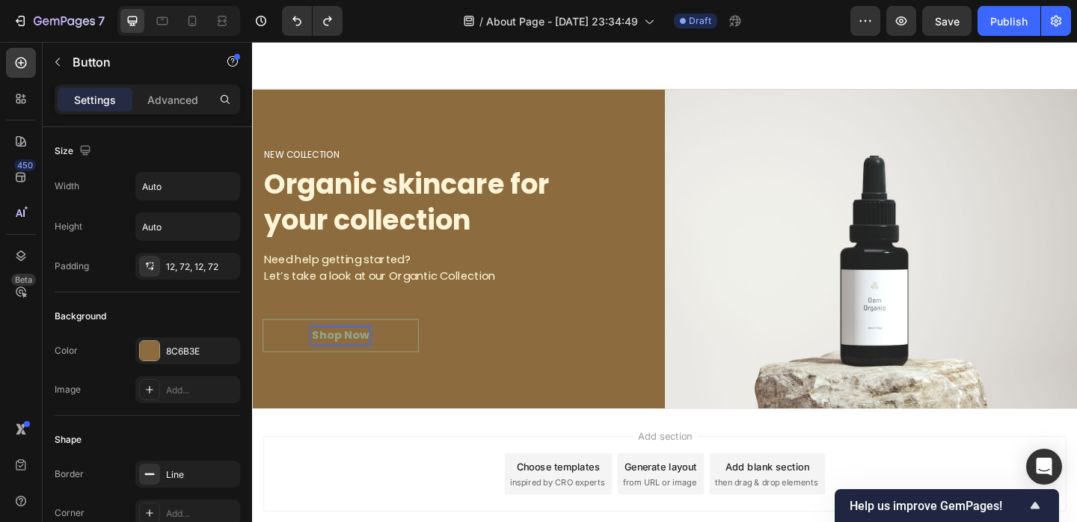
click at [322, 358] on p "Shop Now" at bounding box center [348, 361] width 62 height 18
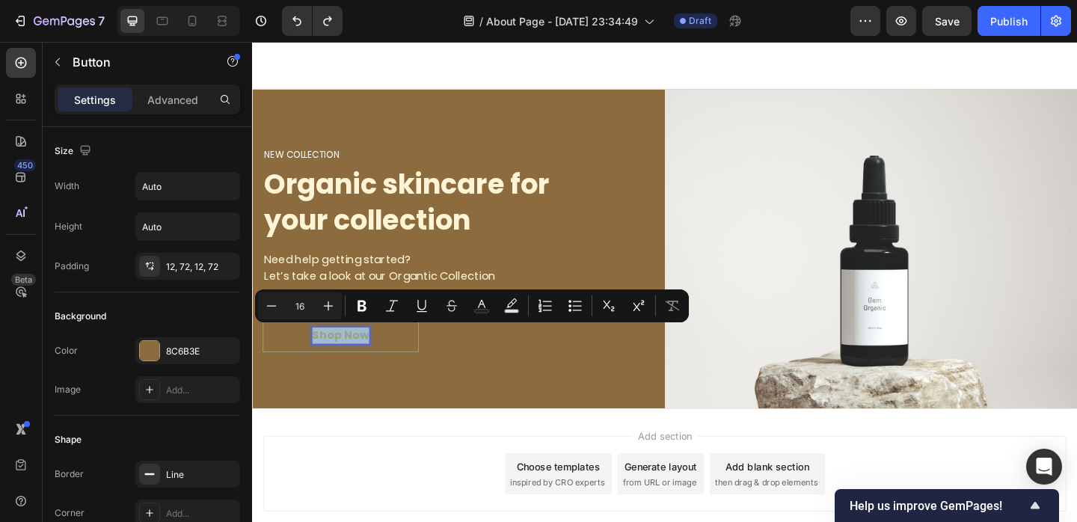
click at [323, 358] on p "Shop Now" at bounding box center [348, 361] width 62 height 18
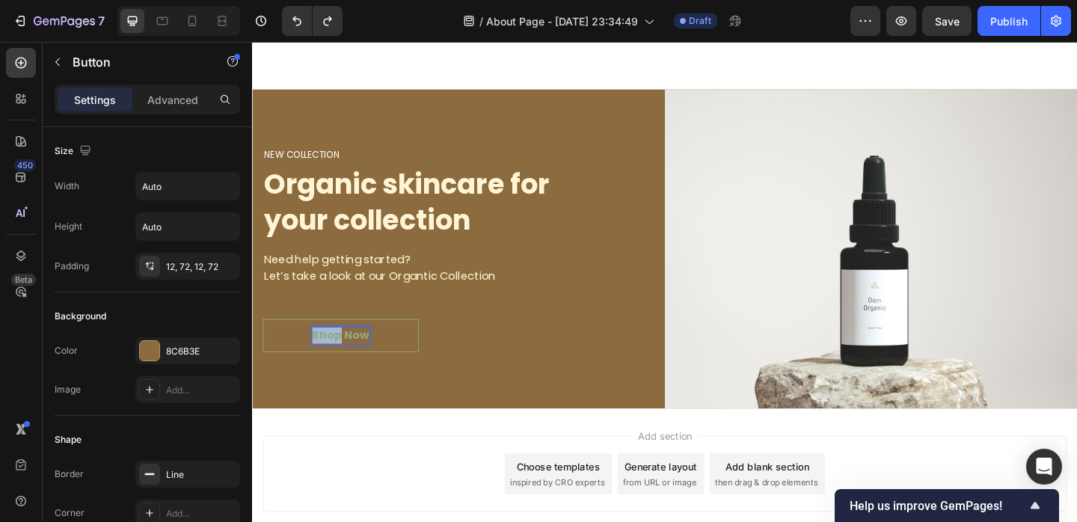
click at [323, 358] on p "Shop Now" at bounding box center [348, 361] width 62 height 18
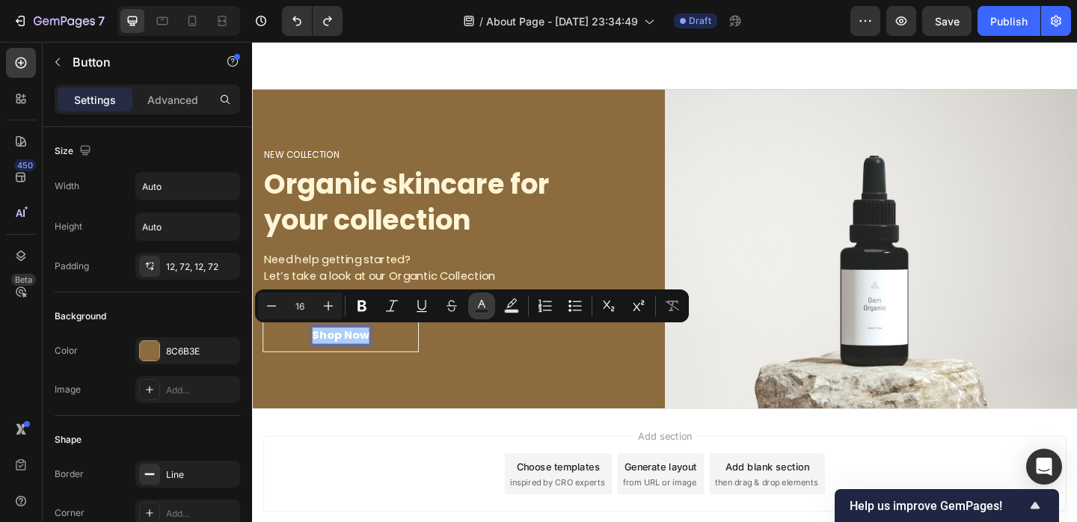
click at [486, 300] on icon "Editor contextual toolbar" at bounding box center [481, 305] width 15 height 15
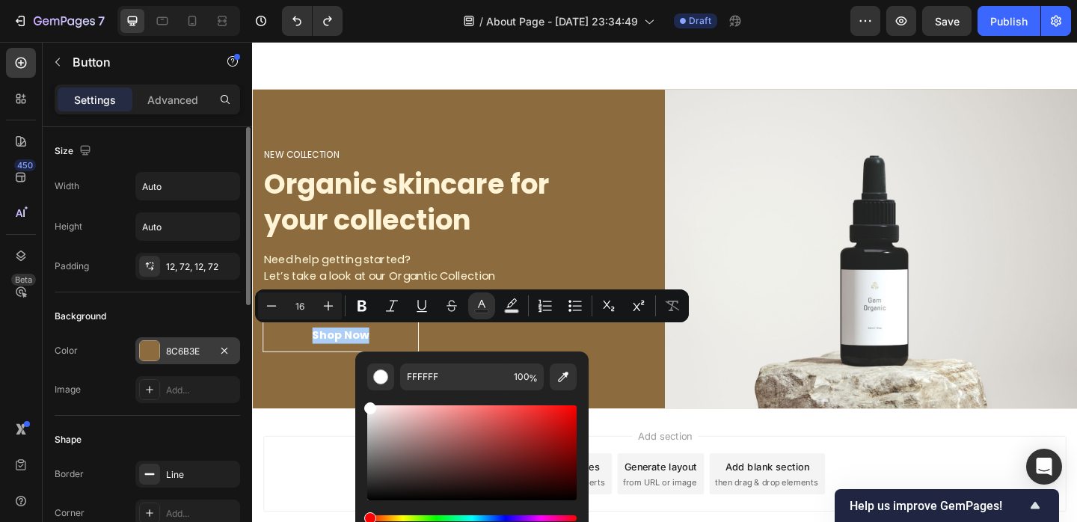
click at [186, 350] on div "8C6B3E" at bounding box center [187, 351] width 43 height 13
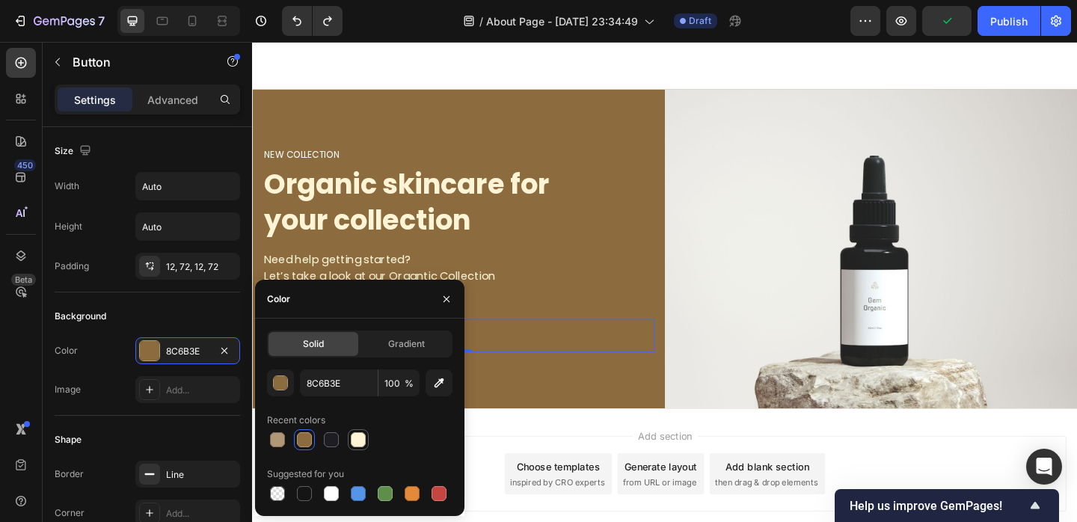
click at [354, 441] on div at bounding box center [358, 439] width 15 height 15
click at [316, 376] on input "FFF5D6" at bounding box center [339, 383] width 78 height 27
click at [301, 444] on div at bounding box center [304, 439] width 15 height 15
type input "8C6B3E"
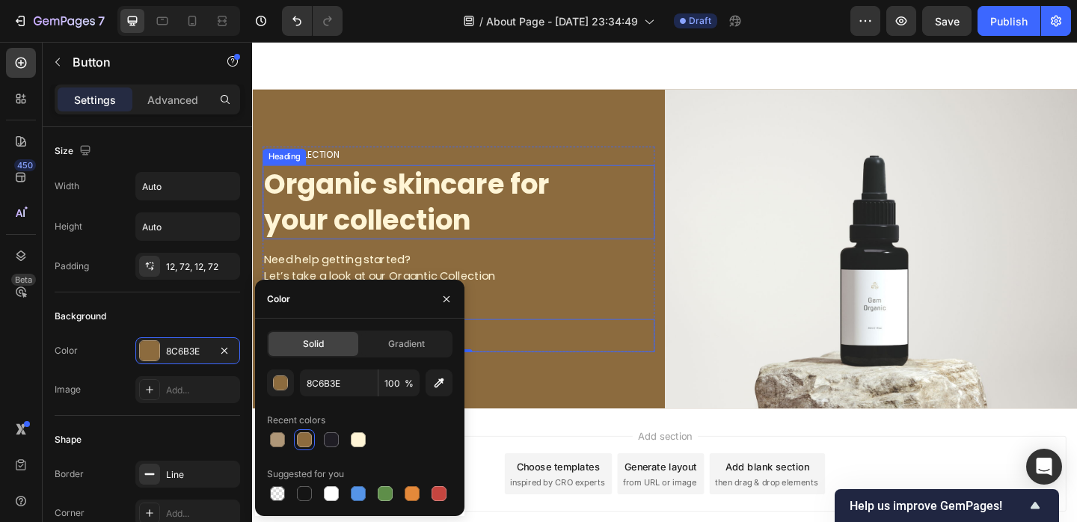
click at [481, 195] on p "Organic skincare for your collection" at bounding box center [476, 216] width 423 height 78
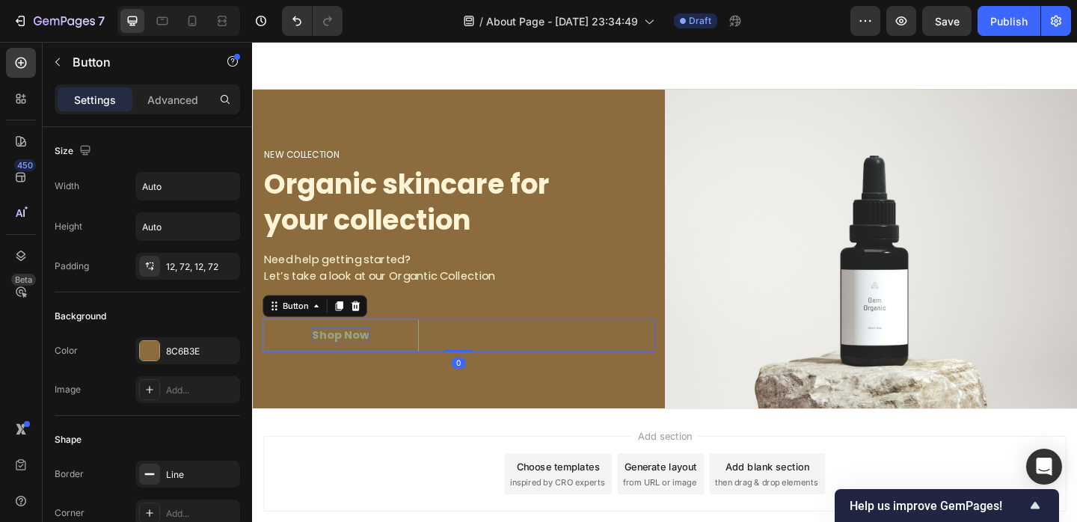
click at [369, 356] on p "Shop Now" at bounding box center [348, 361] width 62 height 18
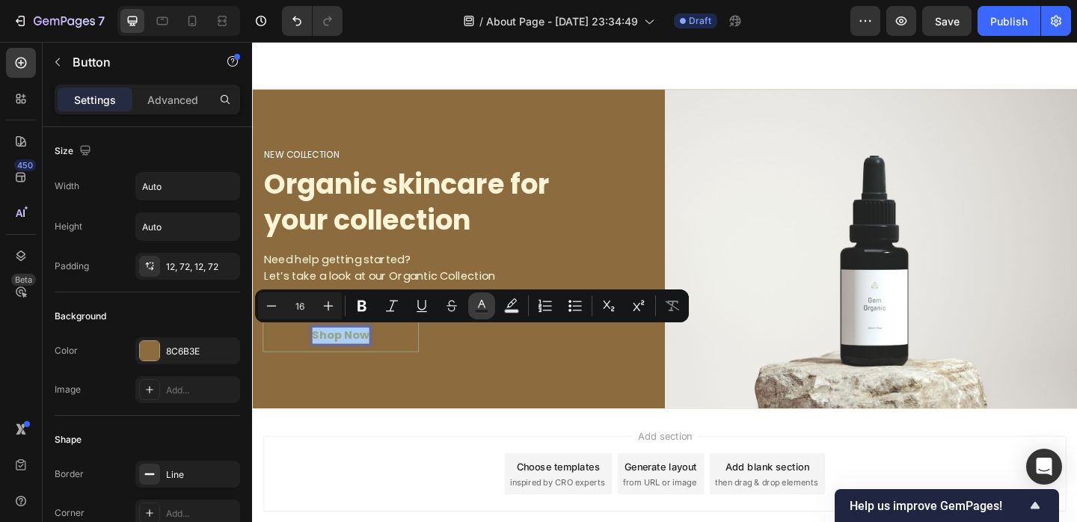
click at [488, 306] on icon "Editor contextual toolbar" at bounding box center [481, 305] width 15 height 15
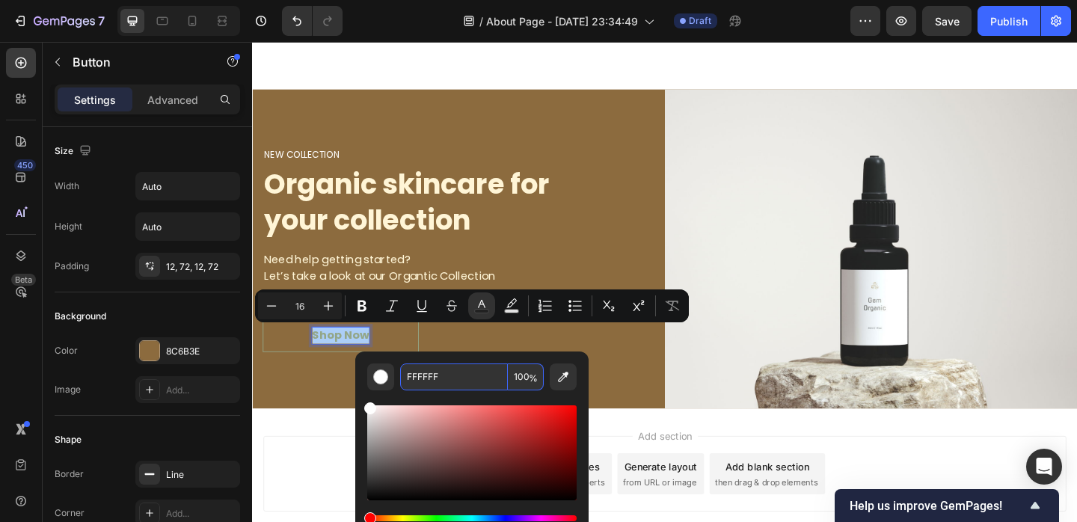
click at [455, 382] on input "FFFFFF" at bounding box center [454, 377] width 108 height 27
paste input "5D6"
type input "FFF5D6"
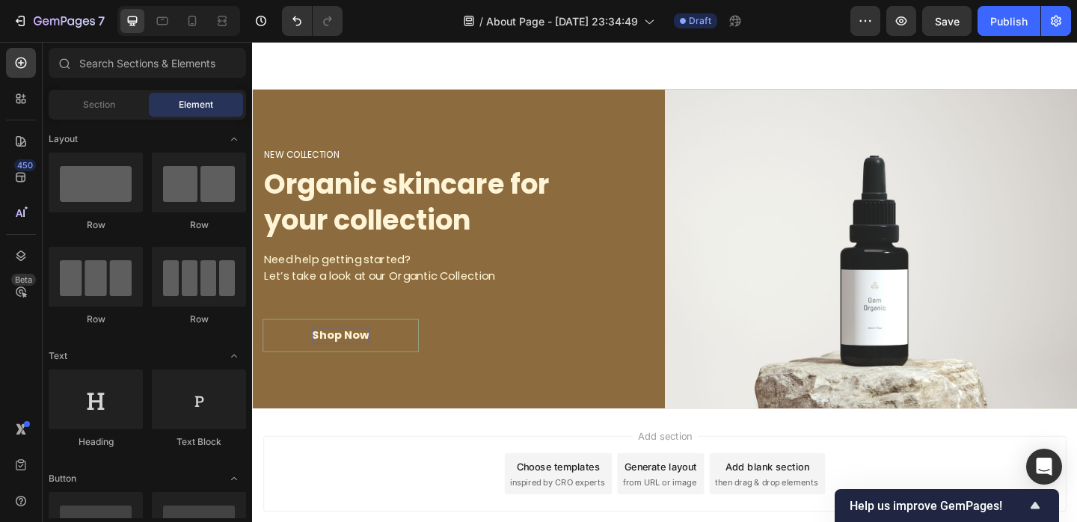
click at [265, 363] on button "Shop Now" at bounding box center [348, 361] width 170 height 36
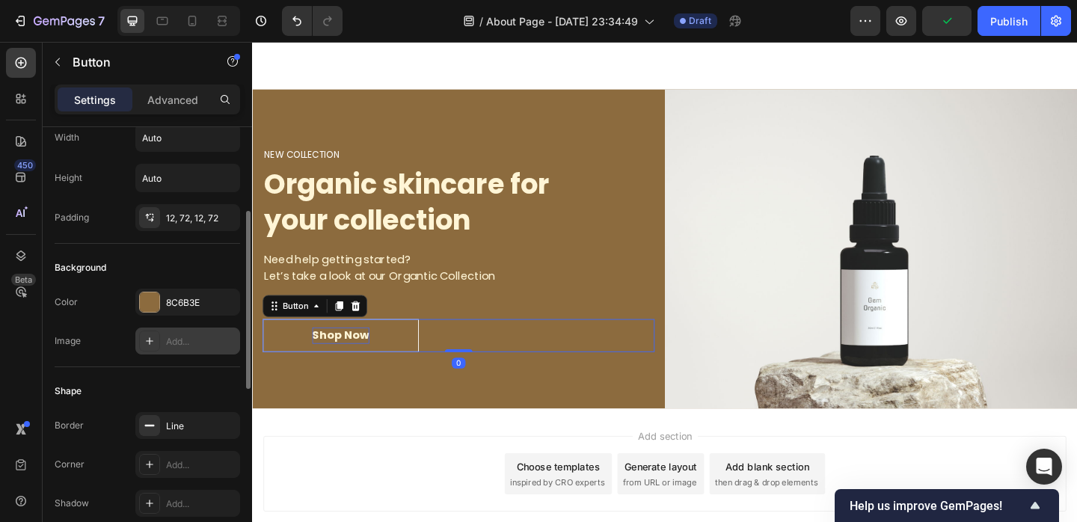
scroll to position [142, 0]
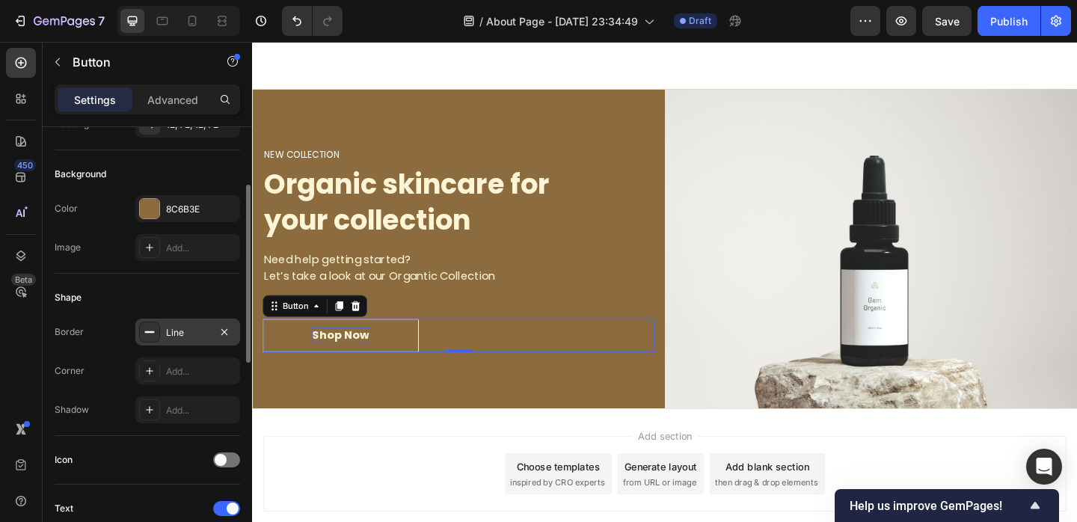
click at [177, 340] on div "Line" at bounding box center [187, 332] width 105 height 27
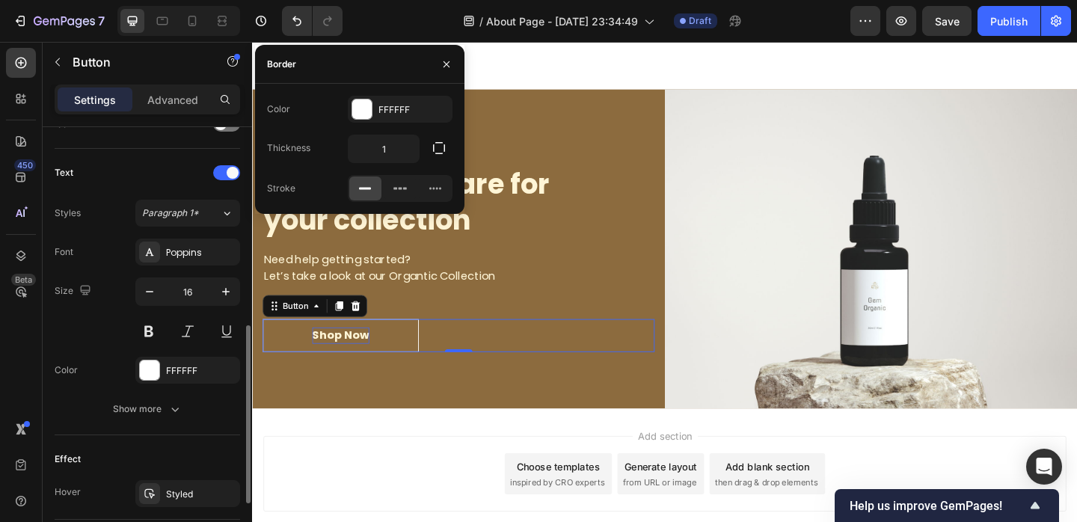
scroll to position [490, 0]
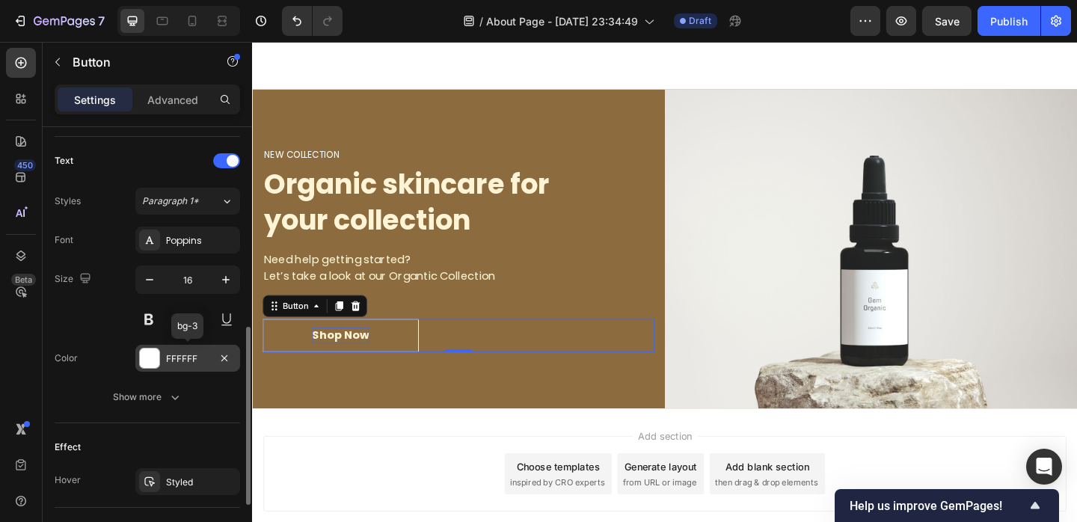
click at [171, 355] on div "FFFFFF" at bounding box center [187, 358] width 43 height 13
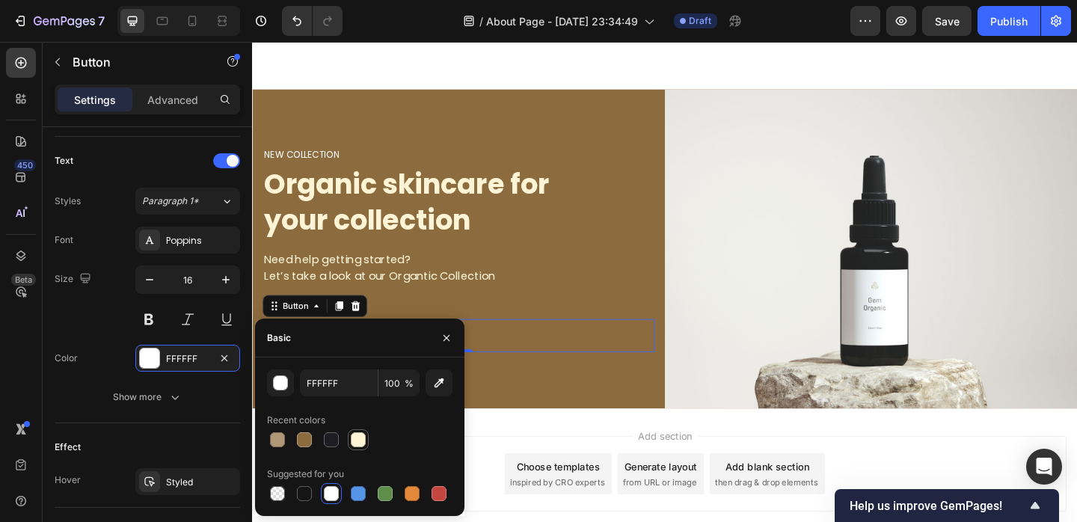
click at [358, 436] on div at bounding box center [358, 439] width 15 height 15
type input "FFF5D6"
click at [73, 370] on div "Color FFF5D6" at bounding box center [148, 358] width 186 height 27
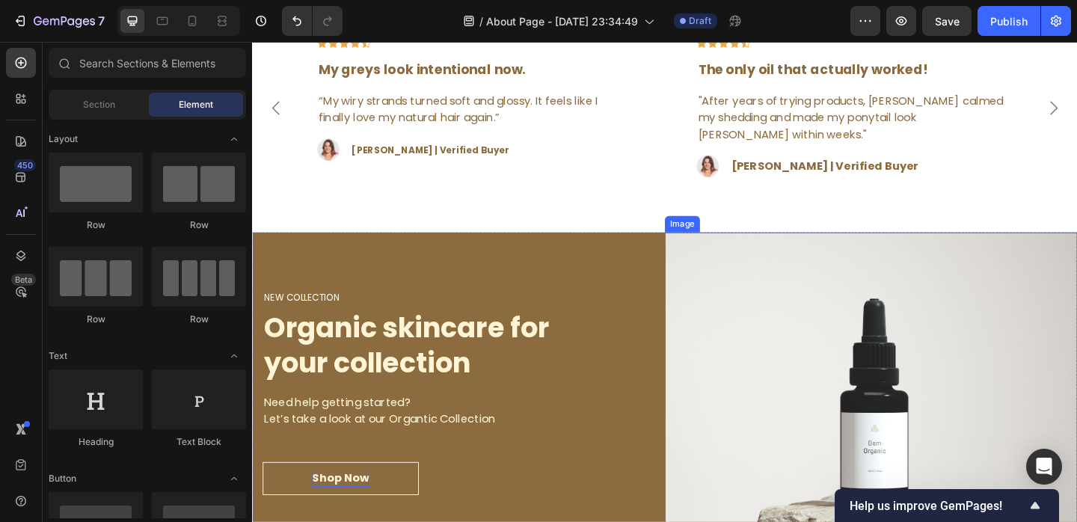
scroll to position [2627, 0]
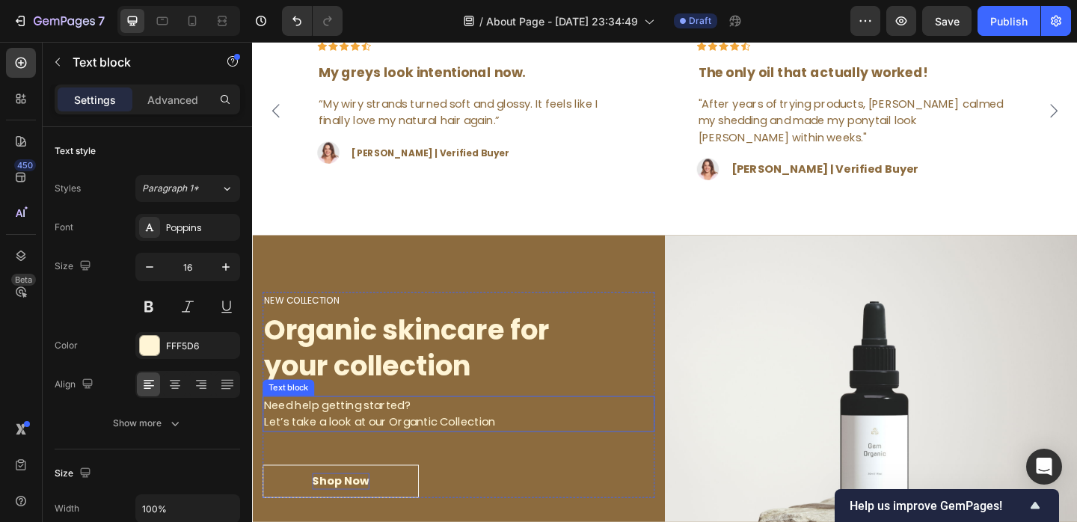
click at [349, 448] on p "Need help getting started? Let’s take a look at our Organtic Collection" at bounding box center [476, 447] width 423 height 36
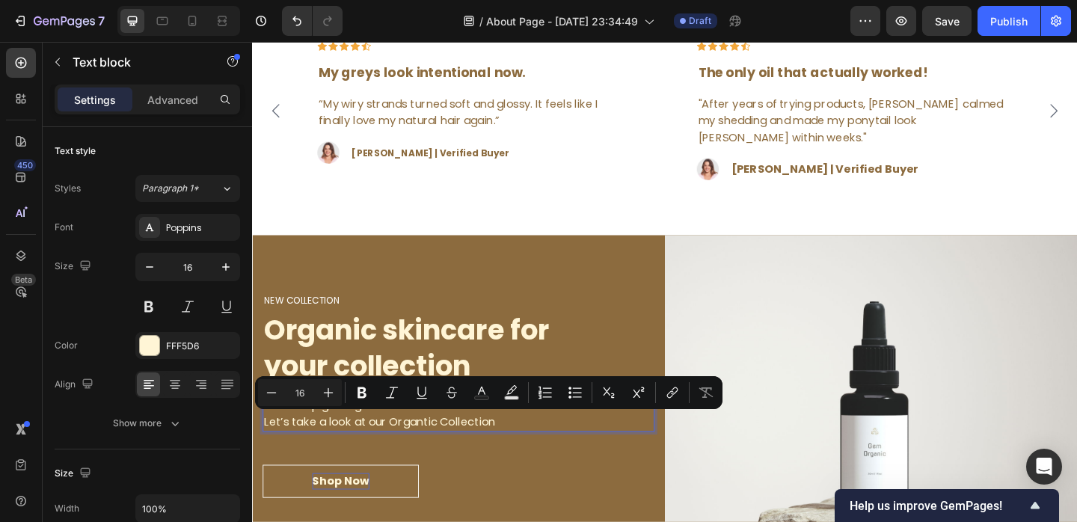
click at [322, 451] on p "Need help getting started? Let’s take a look at our Organtic Collection" at bounding box center [476, 447] width 423 height 36
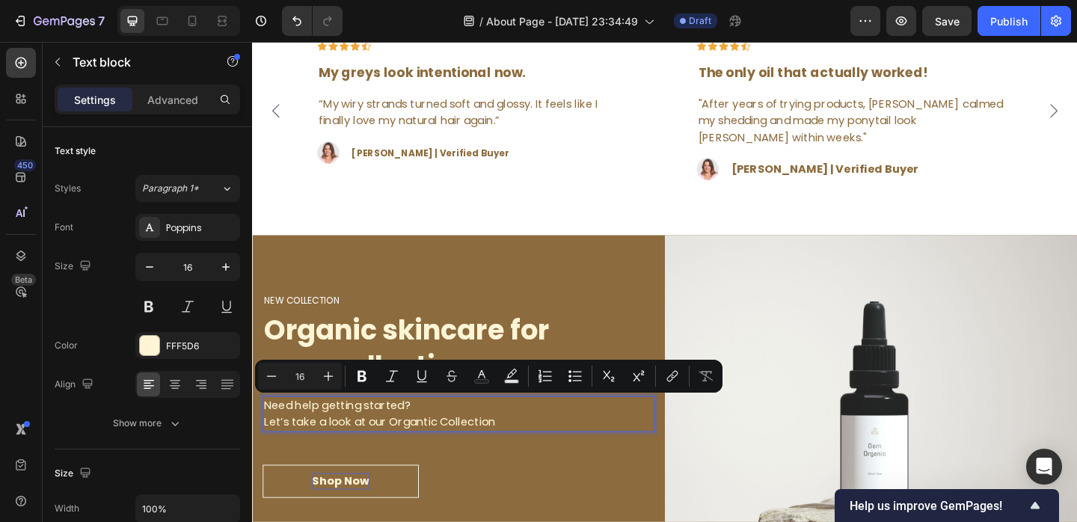
drag, startPoint x: 266, startPoint y: 436, endPoint x: 536, endPoint y: 453, distance: 270.6
click at [536, 453] on p "Need help getting started? Let’s take a look at our Organtic Collection" at bounding box center [476, 447] width 423 height 36
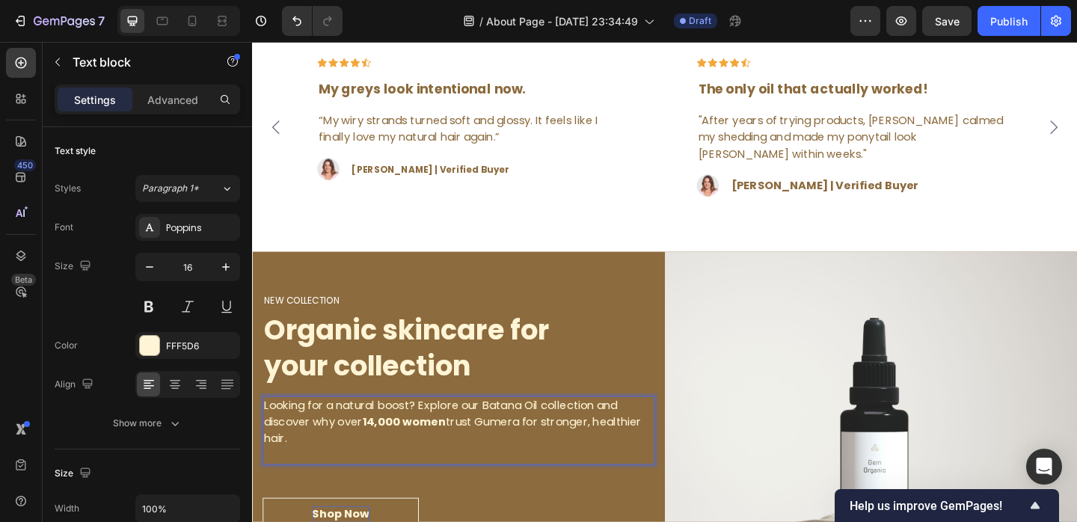
scroll to position [2618, 0]
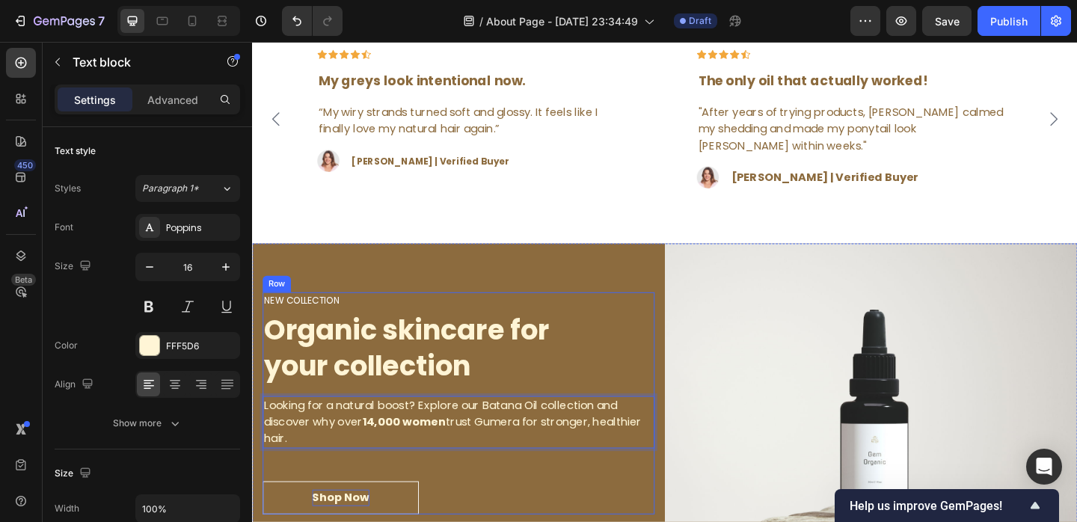
click at [550, 505] on div "NEW COLLECTION Heading Organic skincare for your collection Heading Looking for…" at bounding box center [476, 435] width 426 height 242
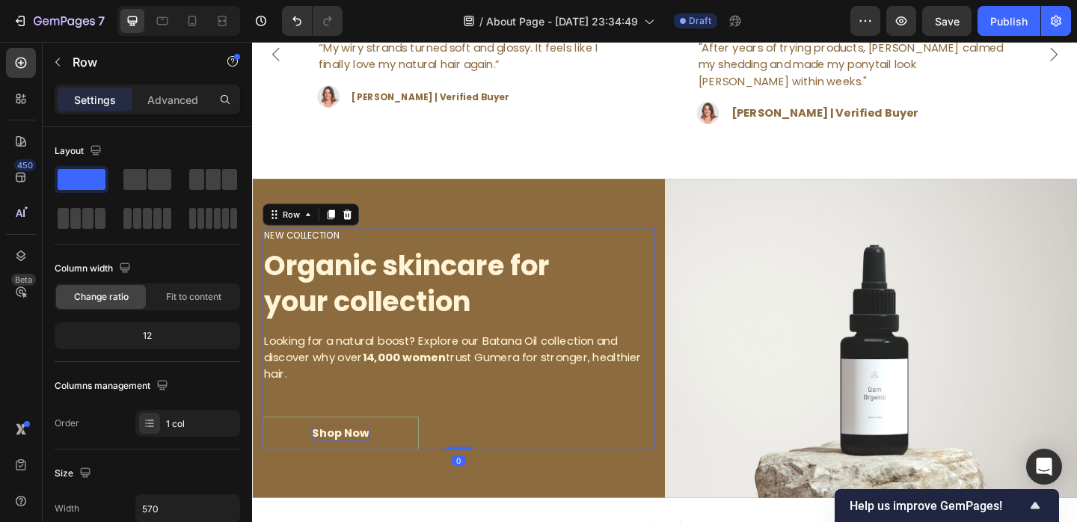
scroll to position [2701, 0]
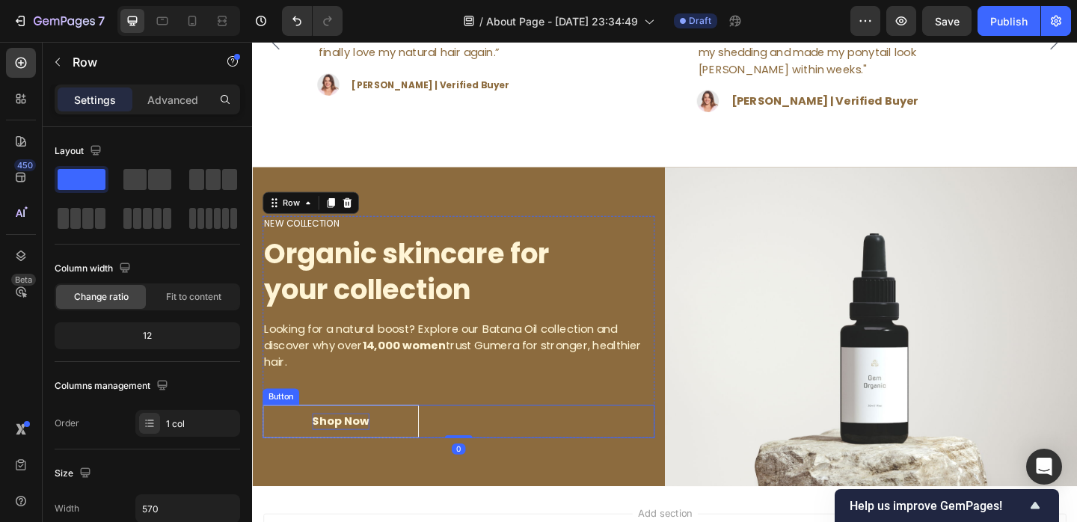
click at [362, 456] on span "Shop Now" at bounding box center [348, 454] width 62 height 17
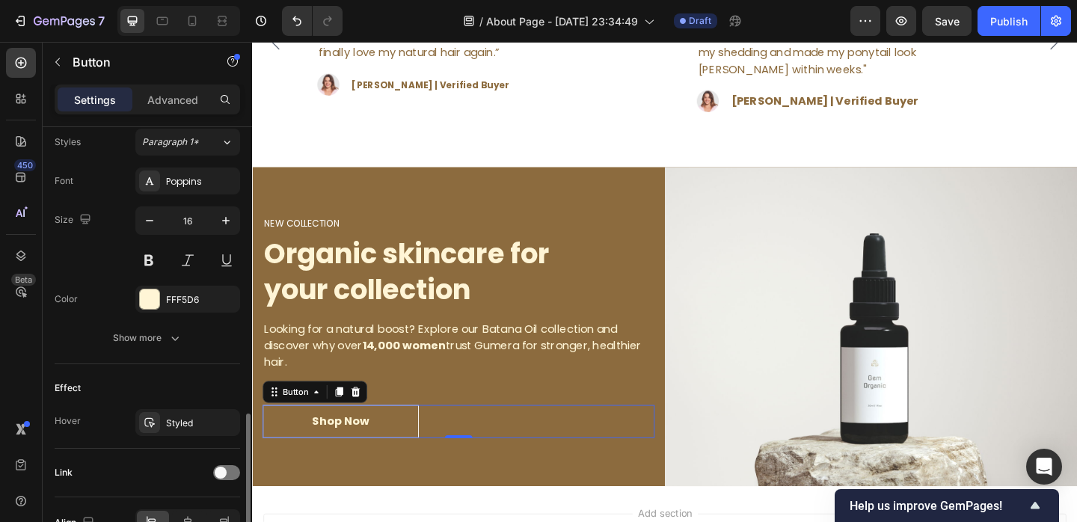
scroll to position [635, 0]
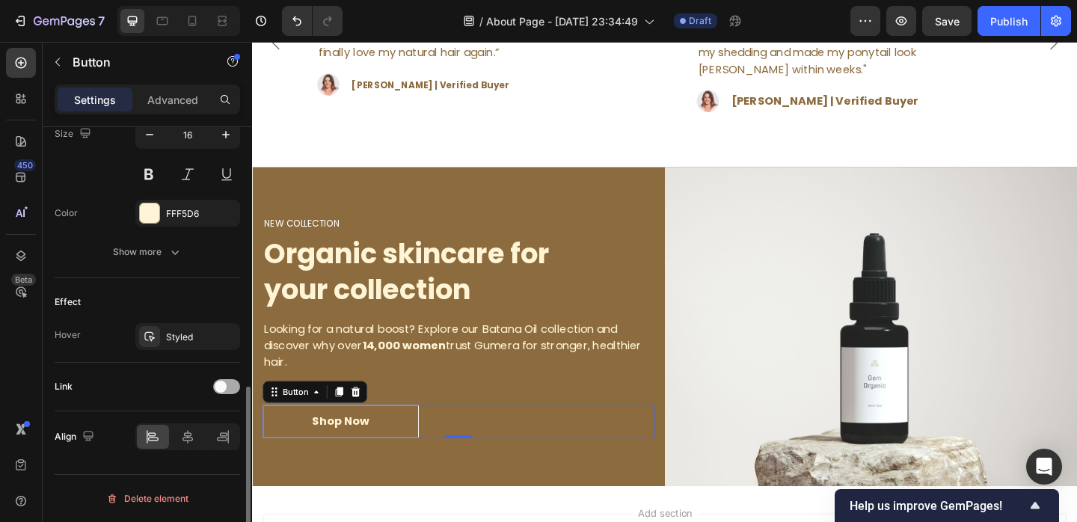
click at [220, 385] on span at bounding box center [221, 387] width 12 height 12
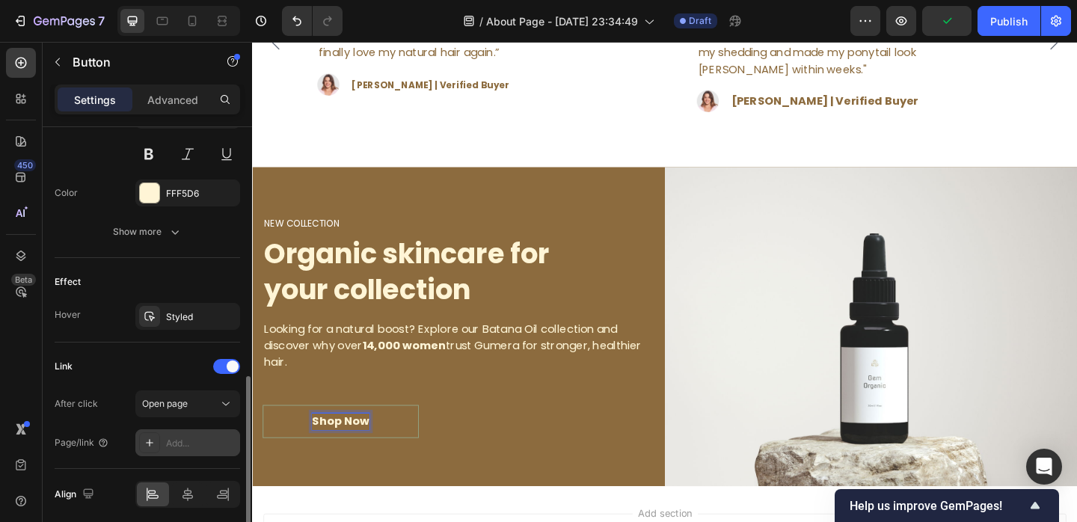
scroll to position [687, 0]
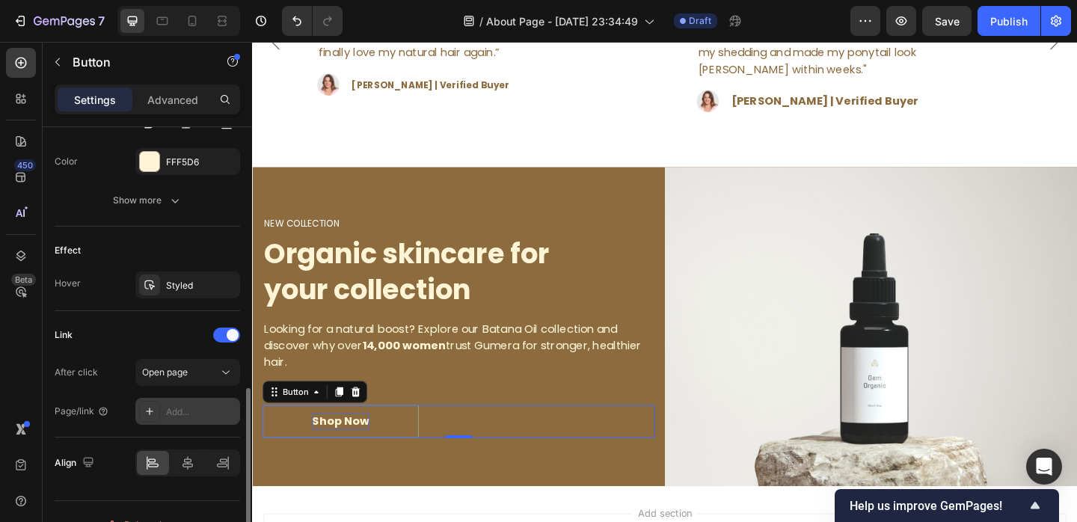
click at [173, 411] on div "Add..." at bounding box center [201, 411] width 70 height 13
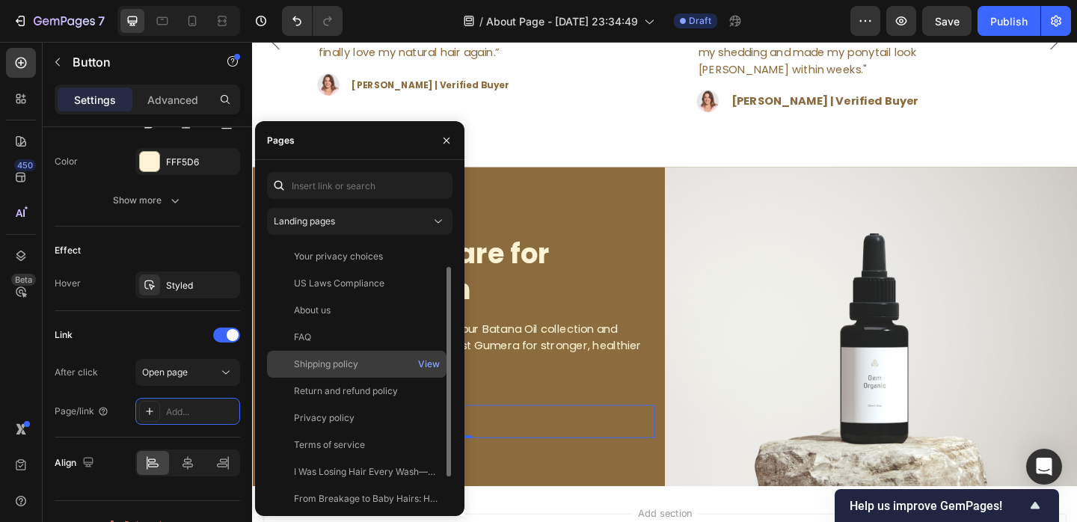
scroll to position [63, 0]
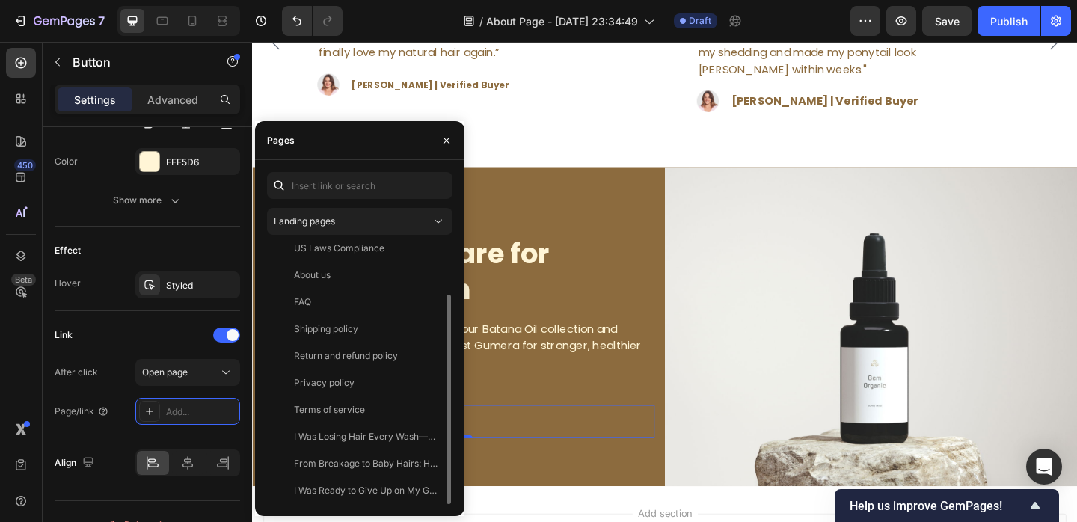
click at [573, 470] on div "Shop Now Button 0" at bounding box center [476, 455] width 426 height 36
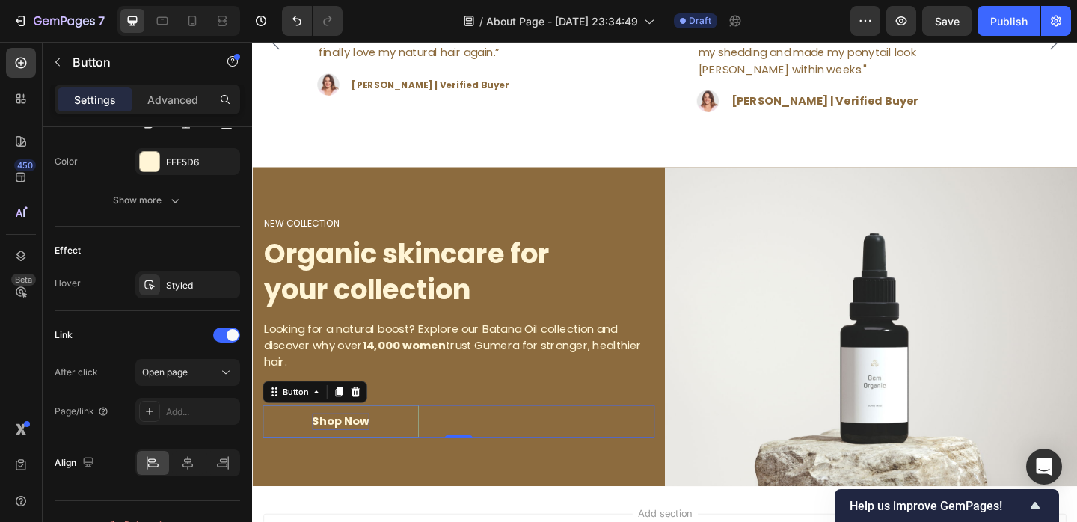
click at [372, 440] on button "Shop Now" at bounding box center [348, 455] width 170 height 36
click at [363, 423] on icon at bounding box center [364, 423] width 12 height 12
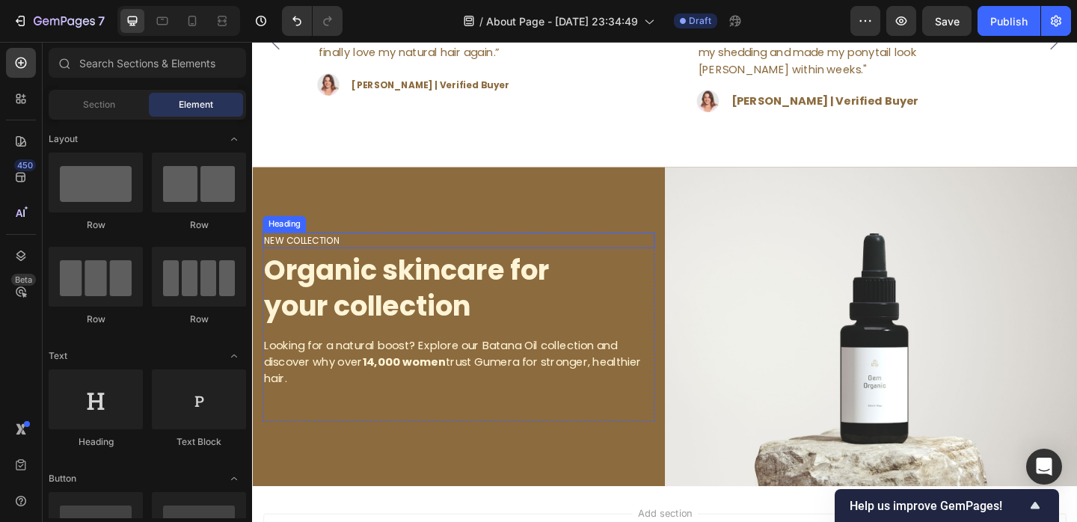
click at [370, 260] on p "NEW COLLECTION" at bounding box center [476, 258] width 423 height 15
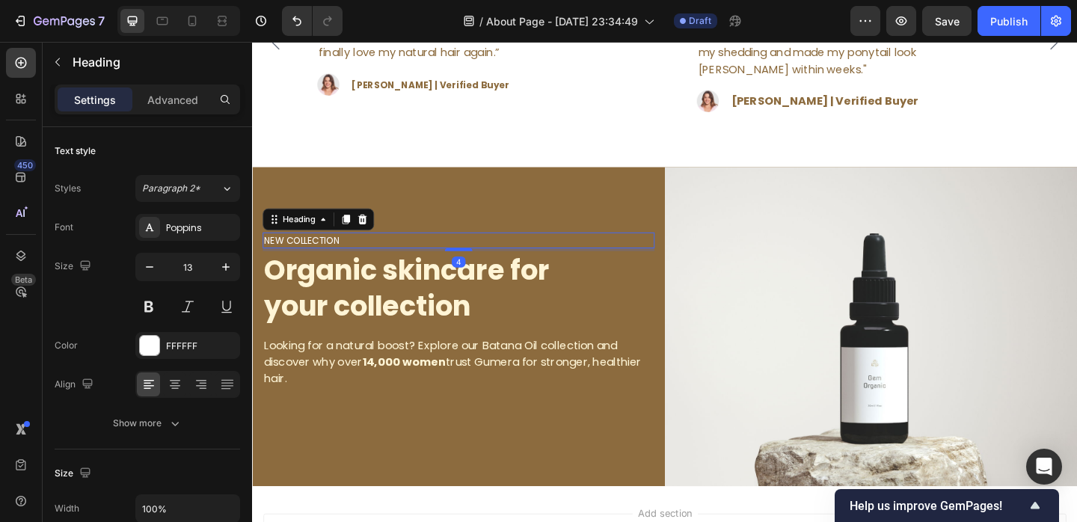
click at [370, 260] on p "NEW COLLECTION" at bounding box center [476, 258] width 423 height 15
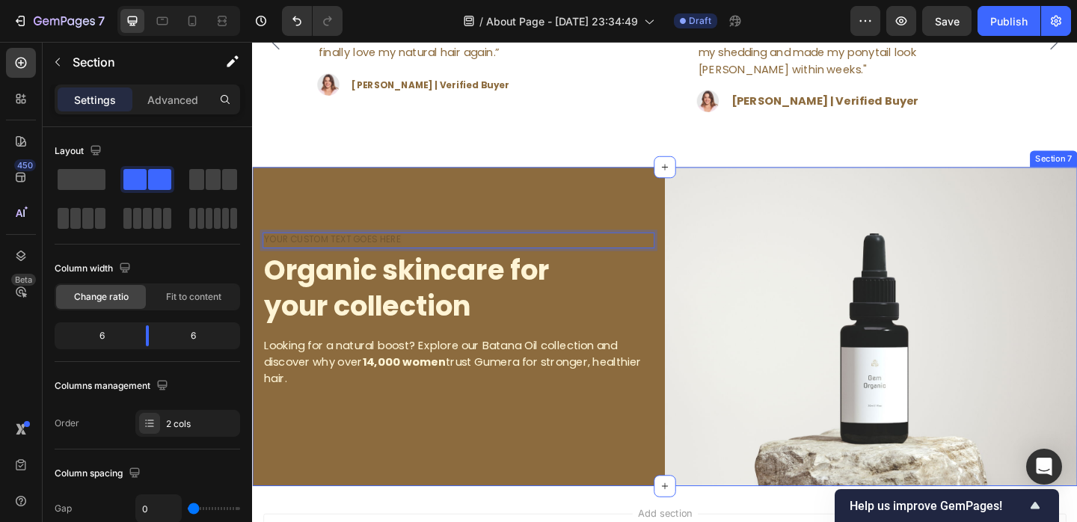
click at [408, 210] on div "Heading 4 Organic skincare for your collection Heading Looking for a natural bo…" at bounding box center [476, 351] width 449 height 347
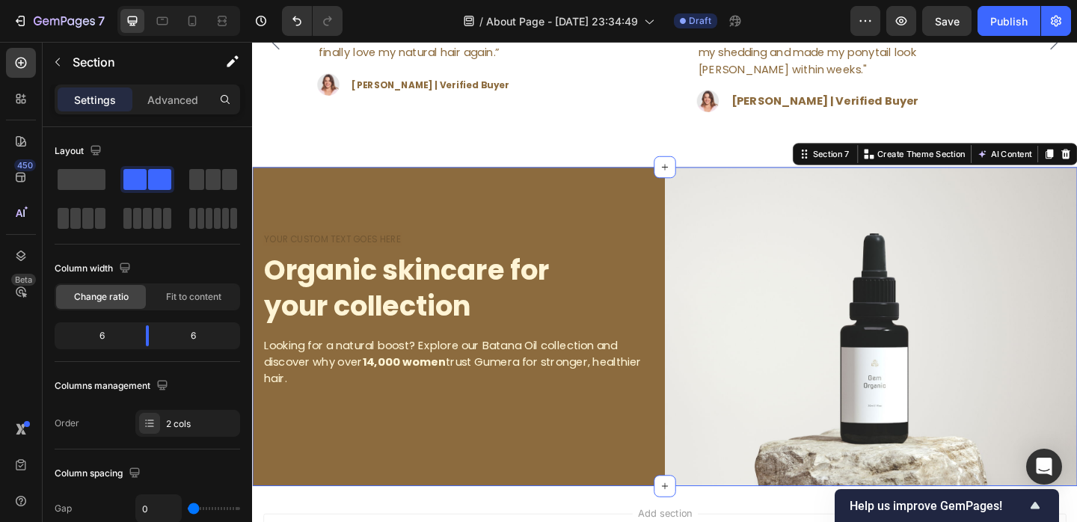
click at [393, 243] on div "Heading Organic skincare for your collection Heading Looking for a natural boos…" at bounding box center [476, 351] width 449 height 347
click at [386, 254] on h2 "Rich Text Editor. Editing area: main" at bounding box center [476, 258] width 426 height 18
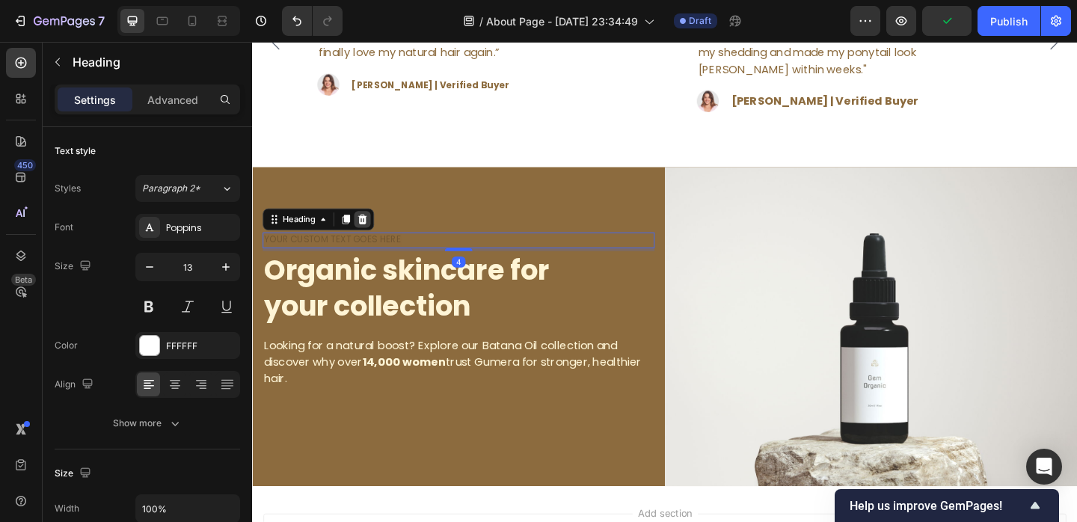
click at [371, 233] on icon at bounding box center [372, 235] width 12 height 12
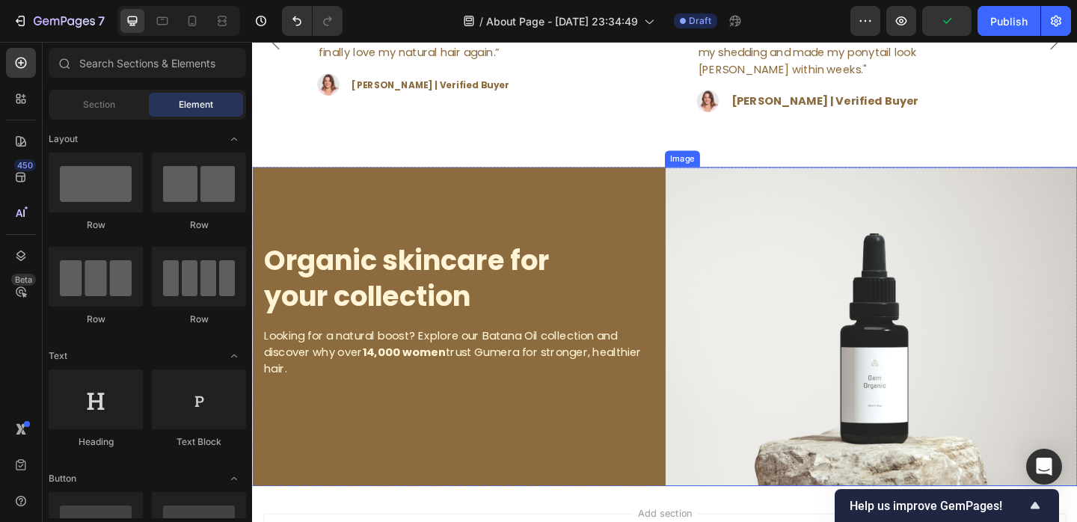
click at [854, 320] on img at bounding box center [925, 351] width 449 height 347
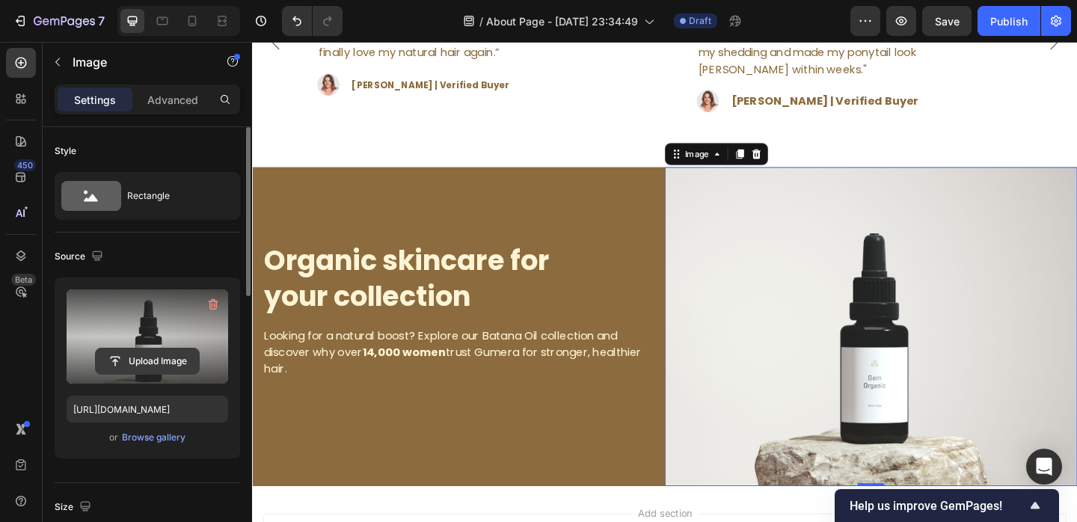
click at [141, 359] on input "file" at bounding box center [147, 361] width 103 height 25
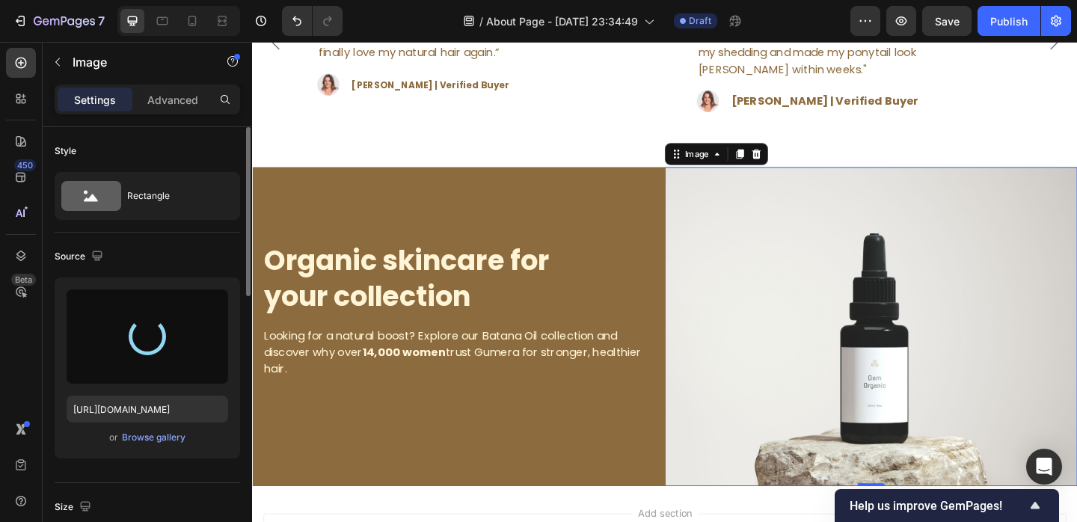
scroll to position [2763, 0]
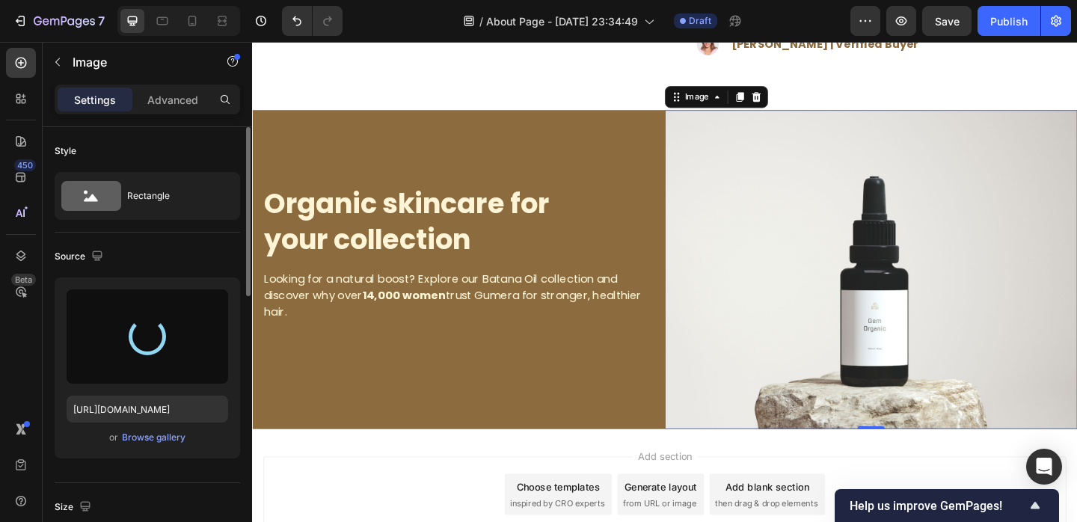
type input "https://cdn.shopify.com/s/files/1/0733/3770/0509/files/gempages_580757707615634…"
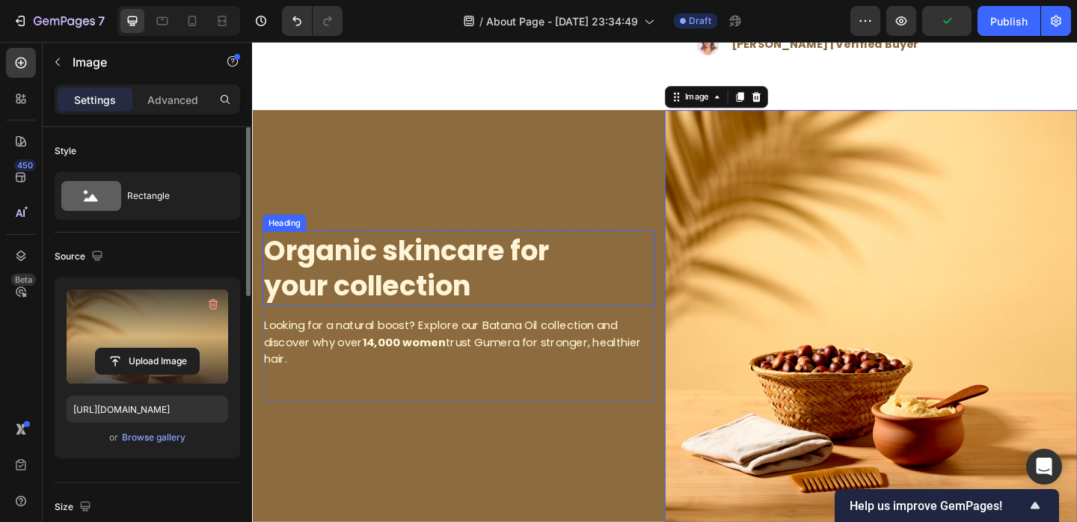
click at [399, 265] on p "Organic skincare for your collection" at bounding box center [476, 288] width 423 height 78
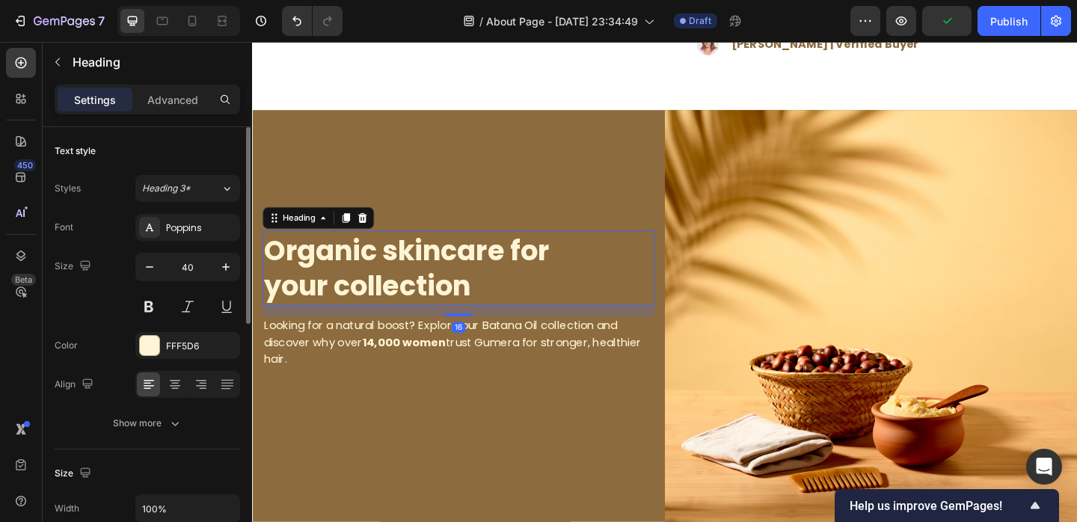
click at [399, 265] on p "Organic skincare for your collection" at bounding box center [476, 288] width 423 height 78
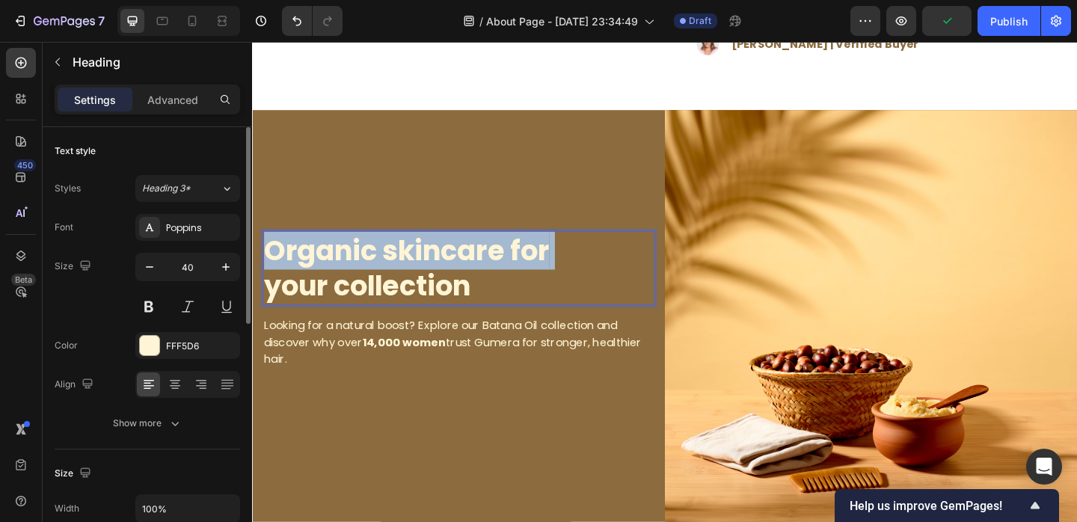
click at [399, 265] on p "Organic skincare for your collection" at bounding box center [476, 288] width 423 height 78
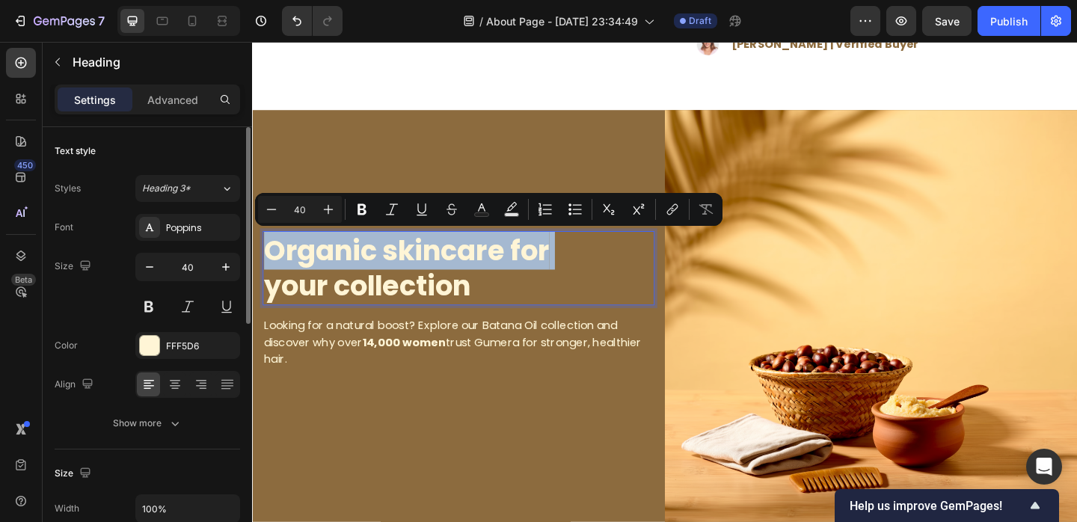
click at [391, 283] on p "Organic skincare for your collection" at bounding box center [476, 288] width 423 height 78
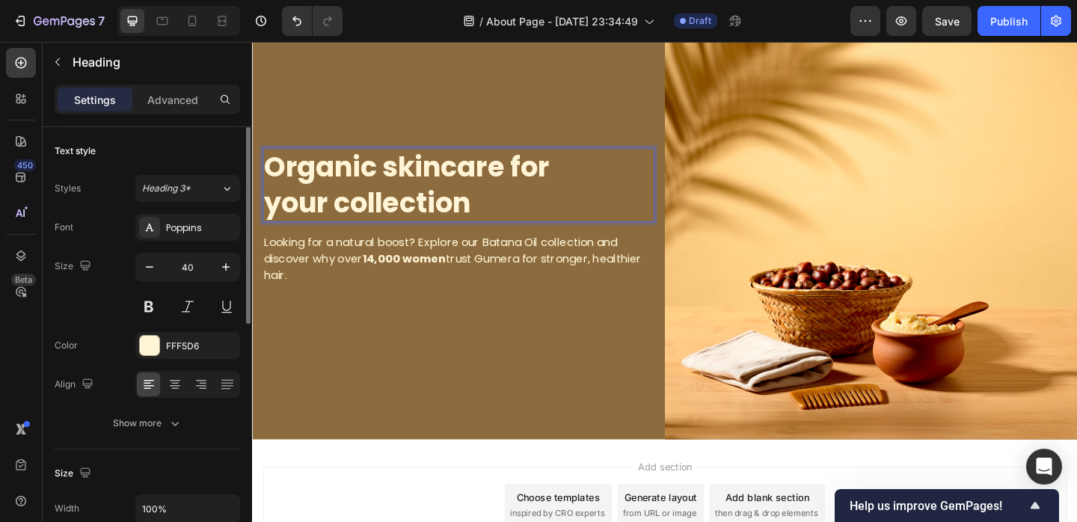
scroll to position [2790, 0]
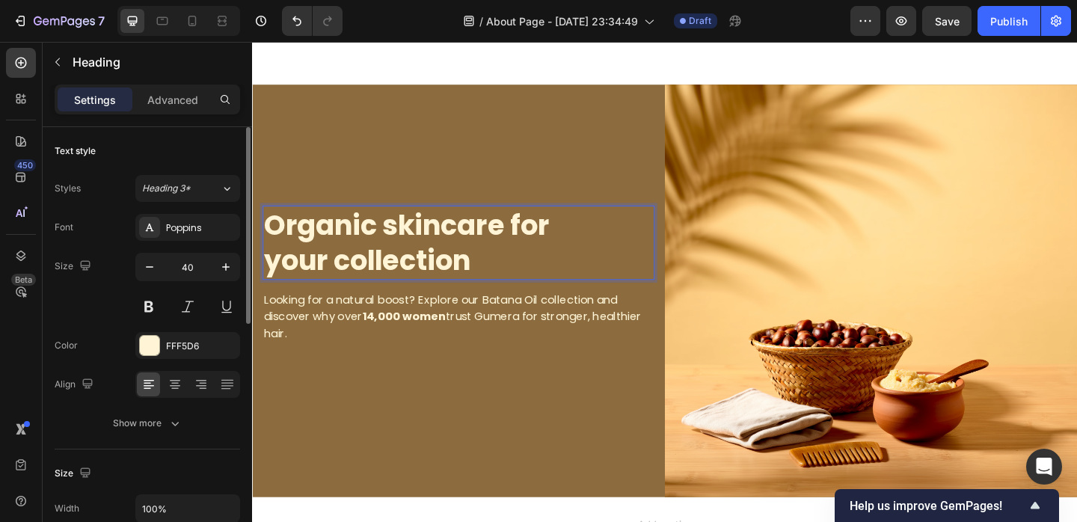
click at [284, 245] on p "Organic skincare for your collection" at bounding box center [476, 260] width 423 height 78
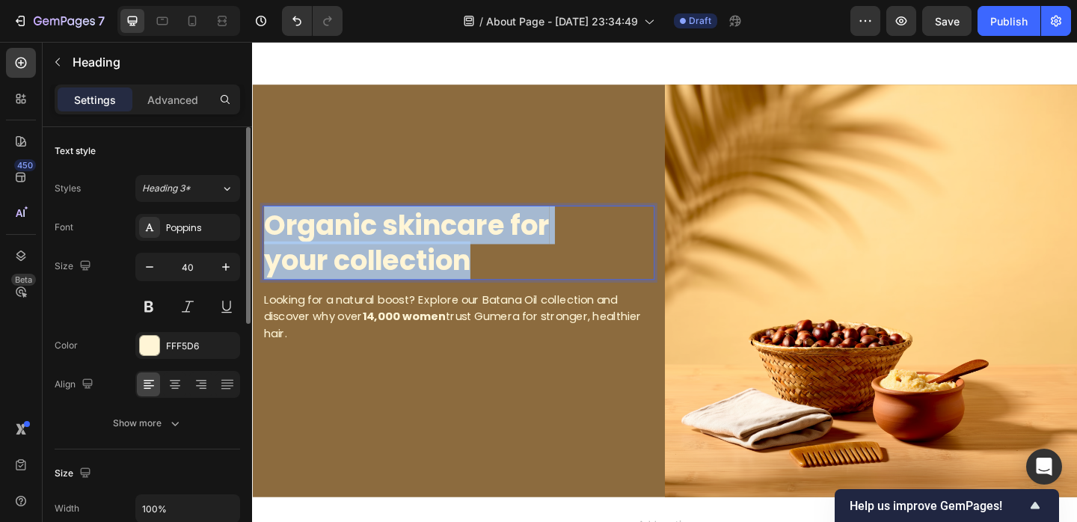
drag, startPoint x: 271, startPoint y: 244, endPoint x: 503, endPoint y: 288, distance: 236.8
click at [503, 288] on p "Organic skincare for your collection" at bounding box center [476, 260] width 423 height 78
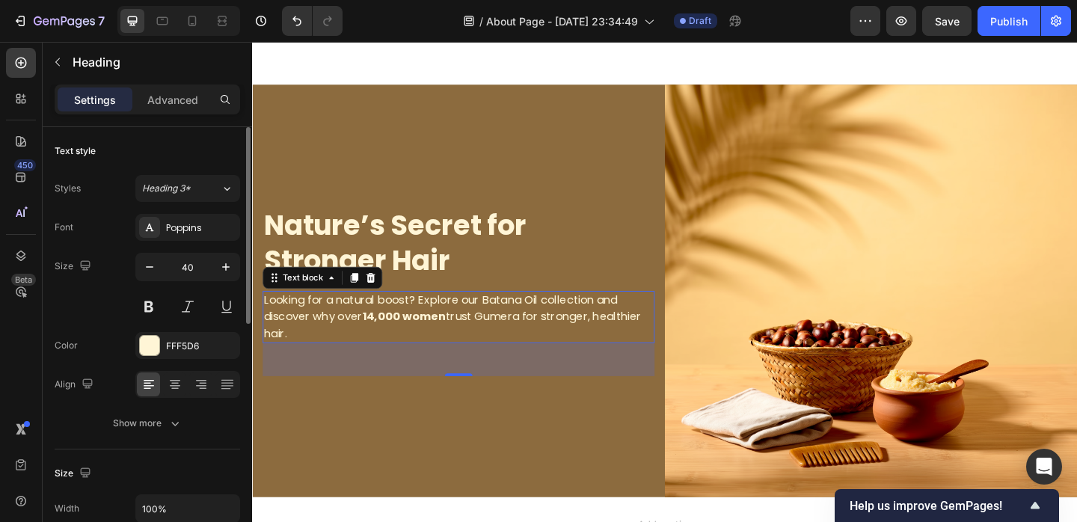
click at [489, 341] on p "Looking for a natural boost? Explore our Batana Oil collection and discover why…" at bounding box center [476, 341] width 423 height 54
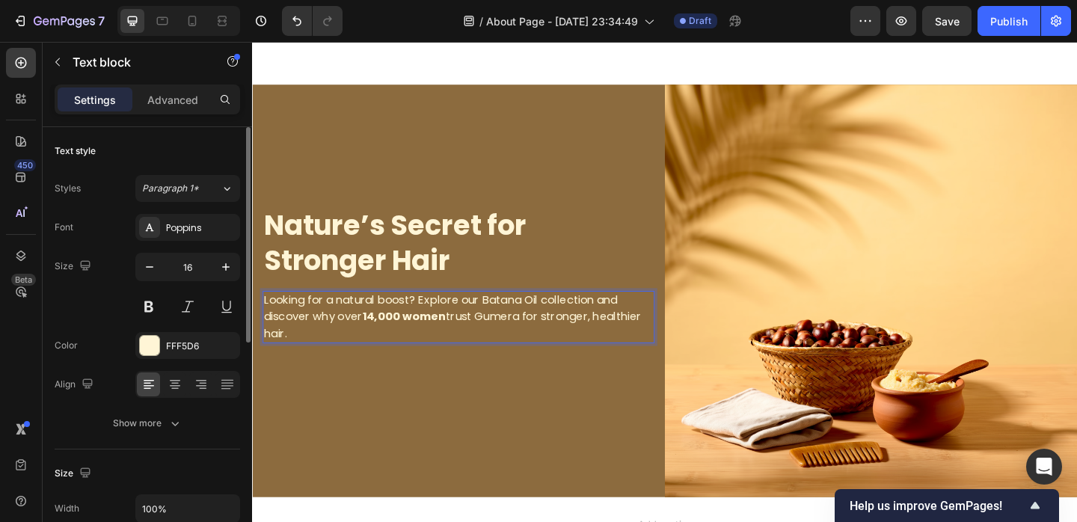
click at [337, 319] on p "Looking for a natural boost? Explore our Batana Oil collection and discover why…" at bounding box center [476, 341] width 423 height 54
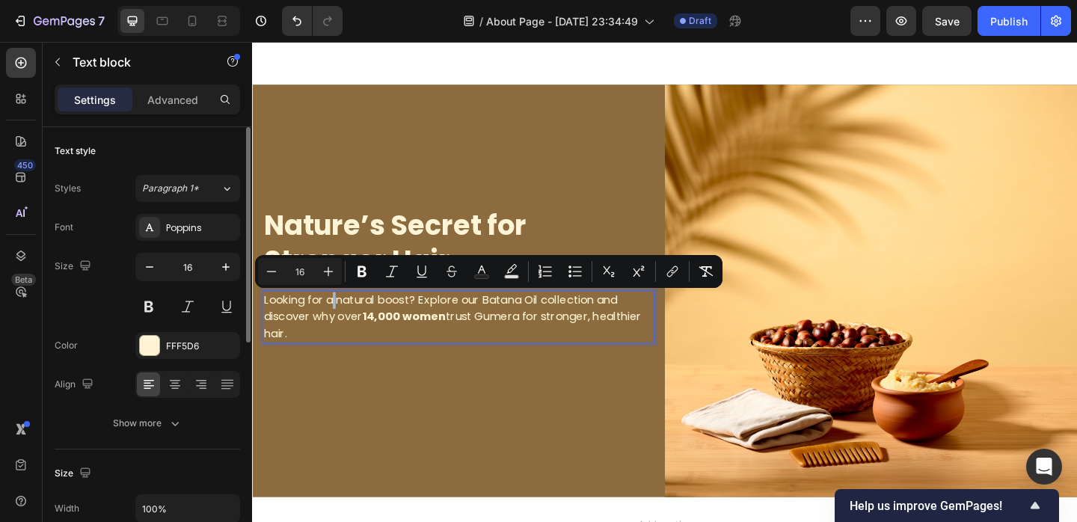
scroll to position [2799, 0]
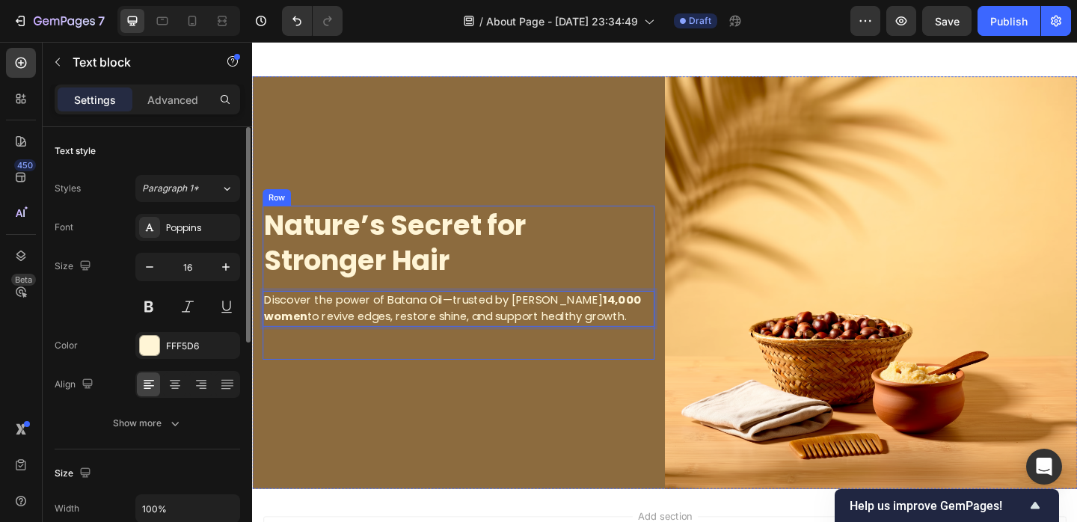
click at [441, 382] on div "Nature’s Secret for Stronger Hair Heading Discover the power of Batana Oil—trus…" at bounding box center [476, 304] width 426 height 168
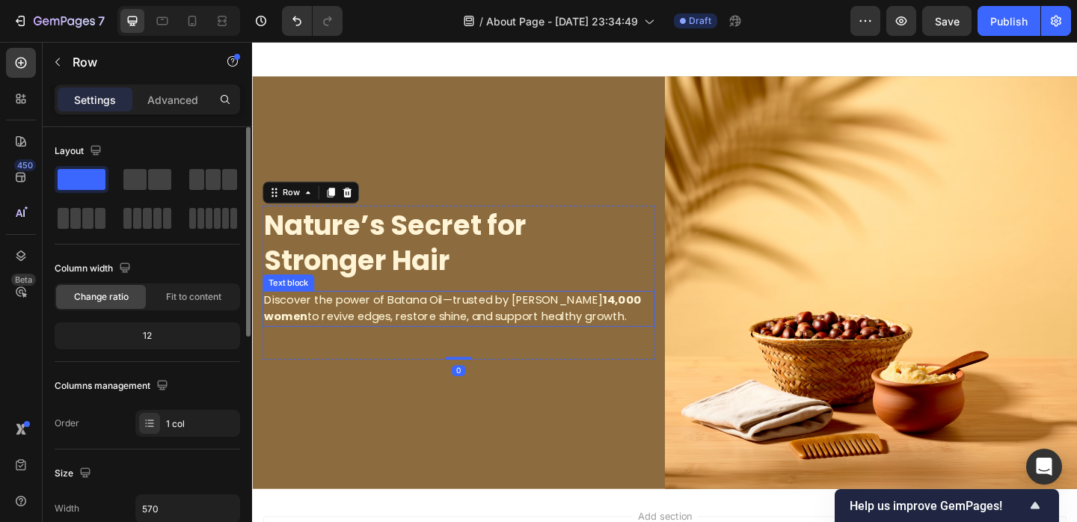
click at [600, 322] on strong "14,000 women" at bounding box center [470, 331] width 410 height 35
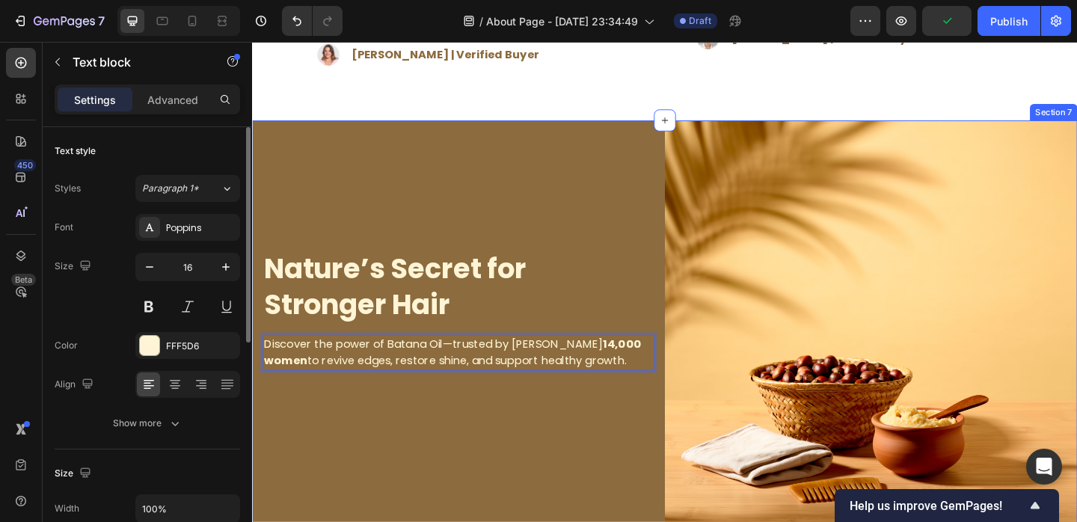
click at [616, 441] on div "Nature’s Secret for Stronger Hair Heading Discover the power of Batana Oil—trus…" at bounding box center [476, 351] width 449 height 449
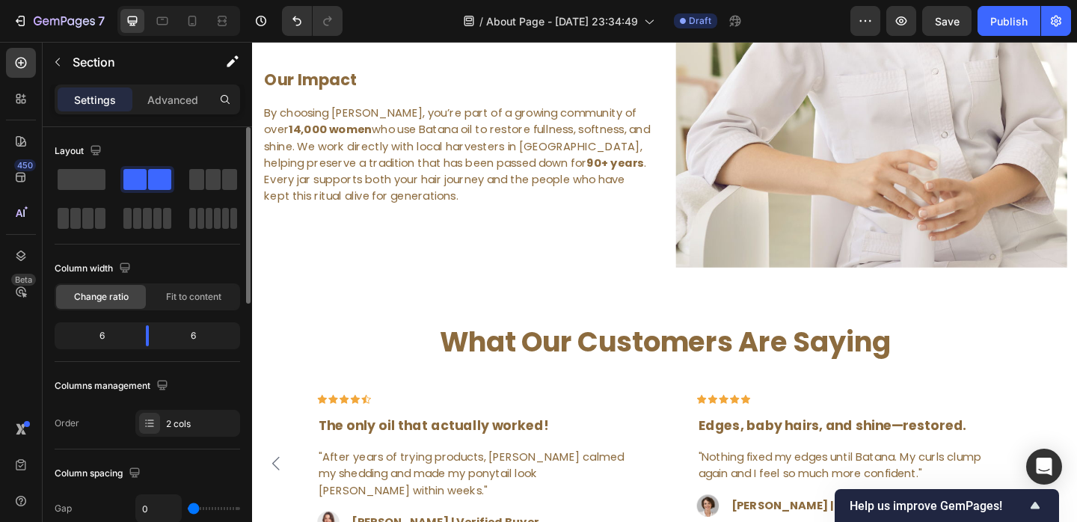
scroll to position [2446, 0]
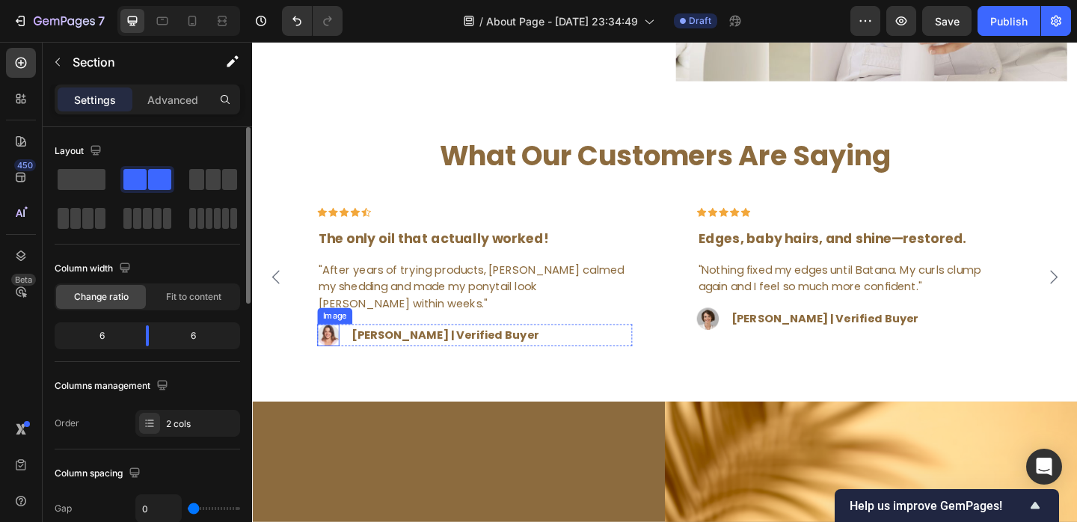
click at [334, 361] on img at bounding box center [335, 361] width 24 height 24
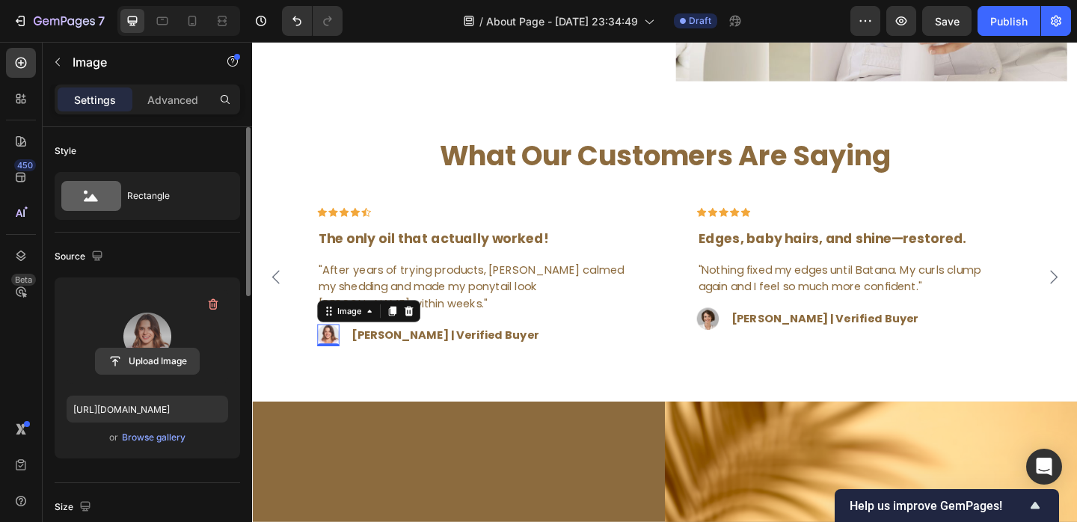
click at [145, 365] on input "file" at bounding box center [147, 361] width 103 height 25
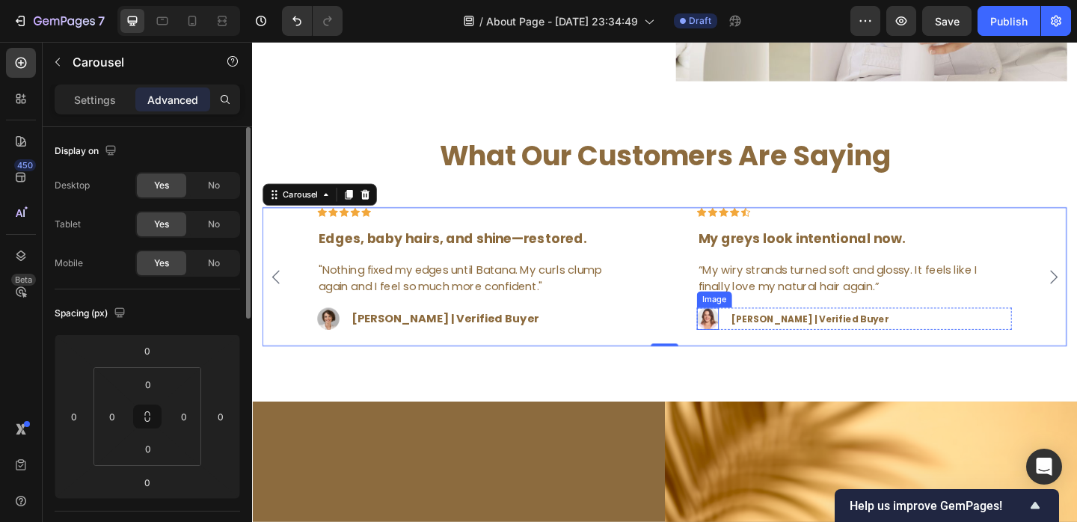
click at [743, 343] on img at bounding box center [748, 343] width 24 height 24
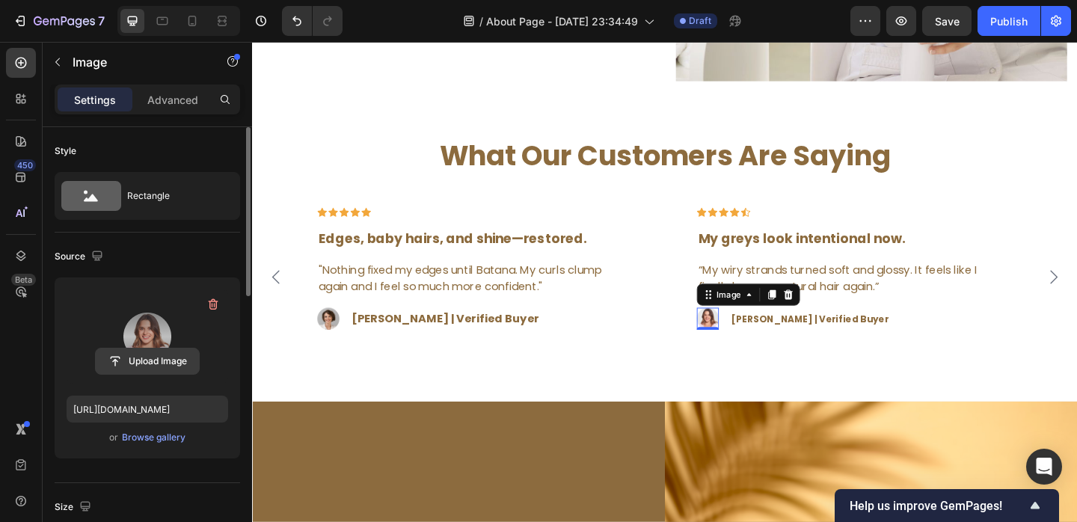
click at [162, 355] on input "file" at bounding box center [147, 361] width 103 height 25
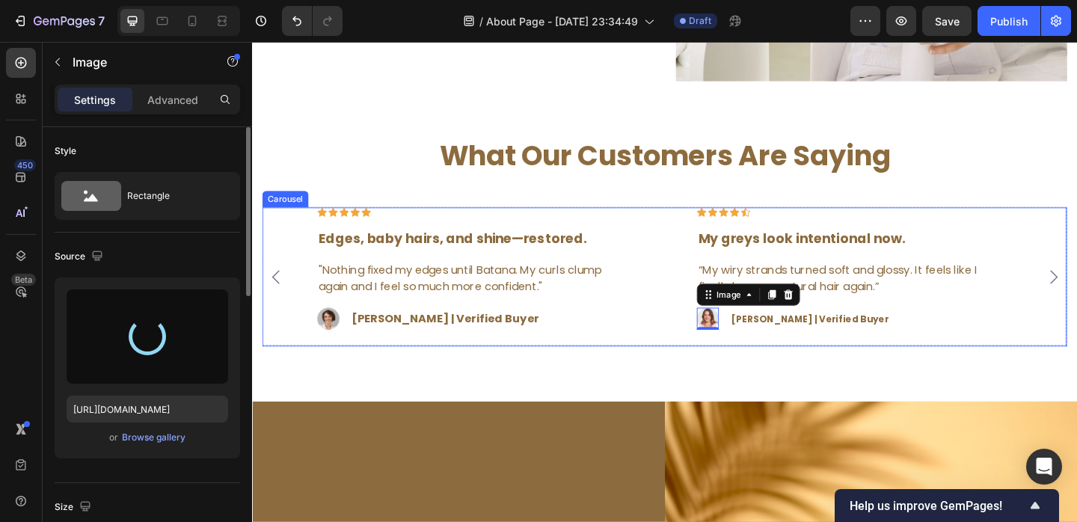
type input "[URL][DOMAIN_NAME]"
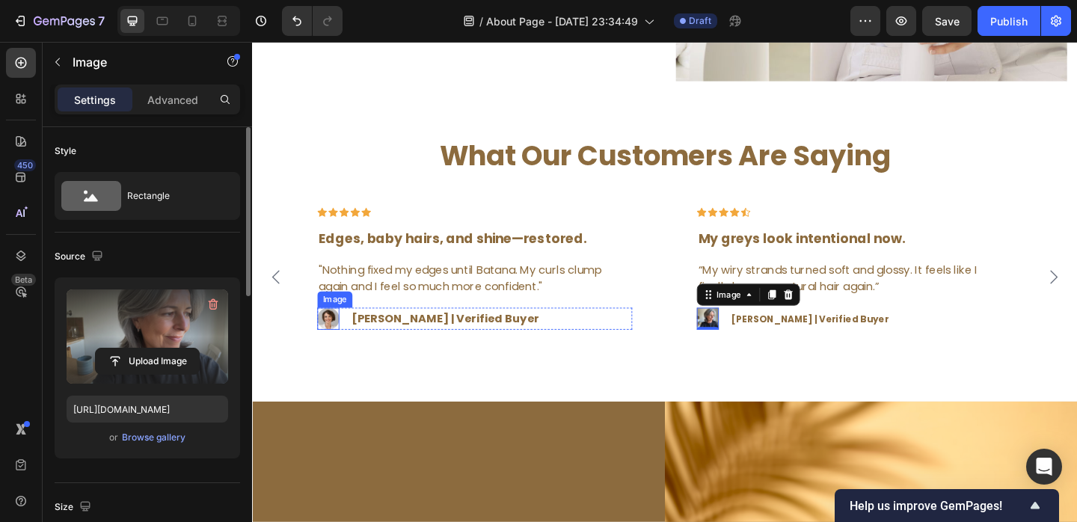
click at [338, 349] on img at bounding box center [335, 343] width 24 height 24
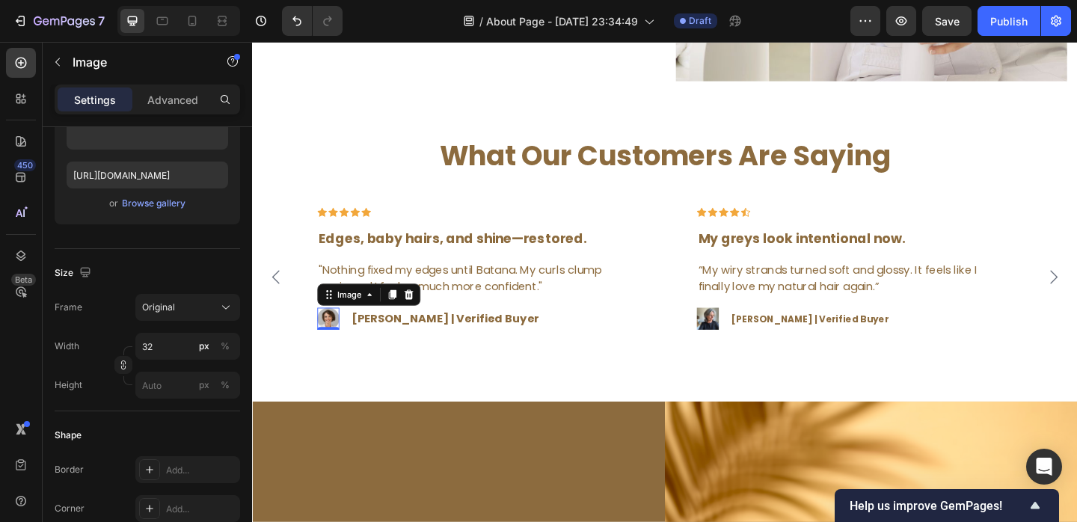
scroll to position [30, 0]
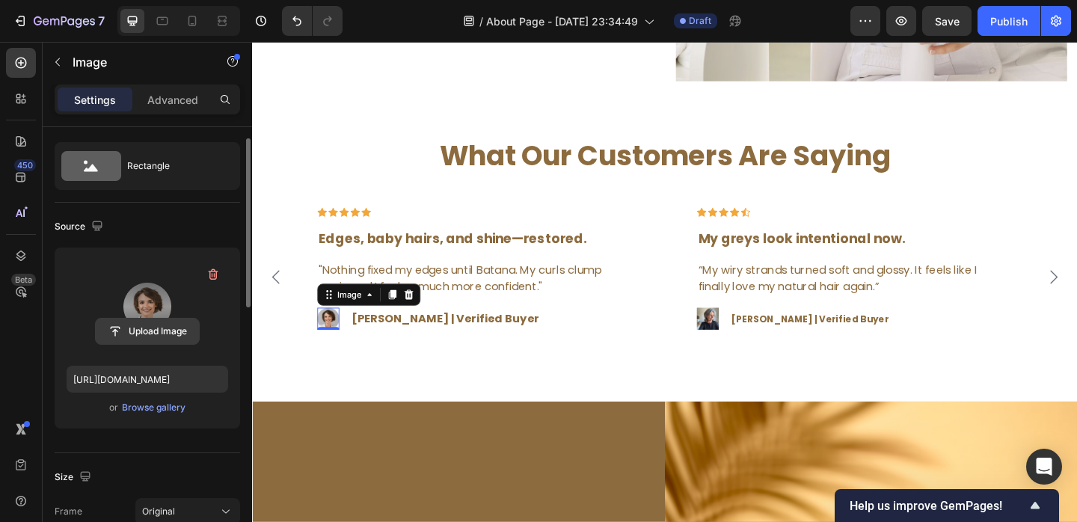
click at [153, 338] on input "file" at bounding box center [147, 331] width 103 height 25
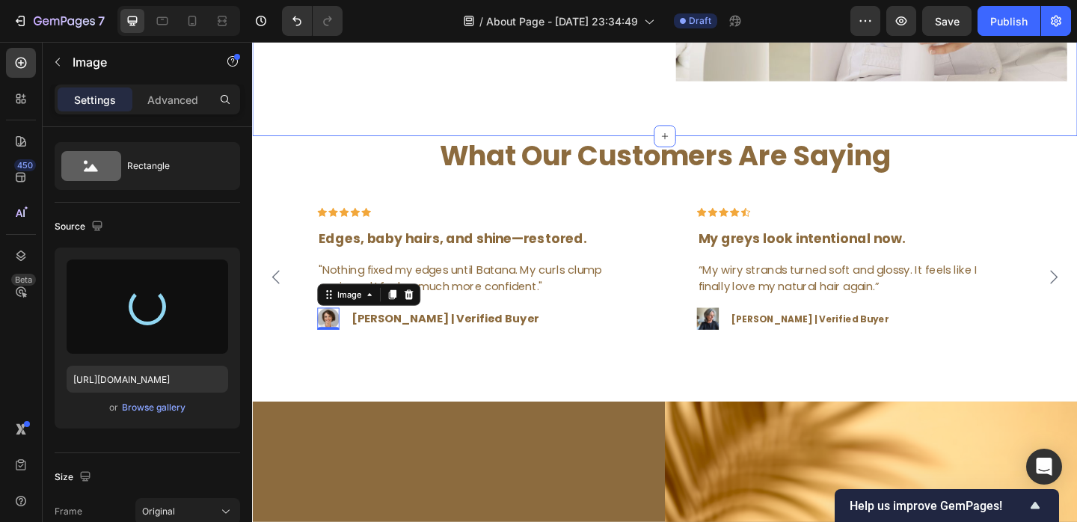
type input "[URL][DOMAIN_NAME]"
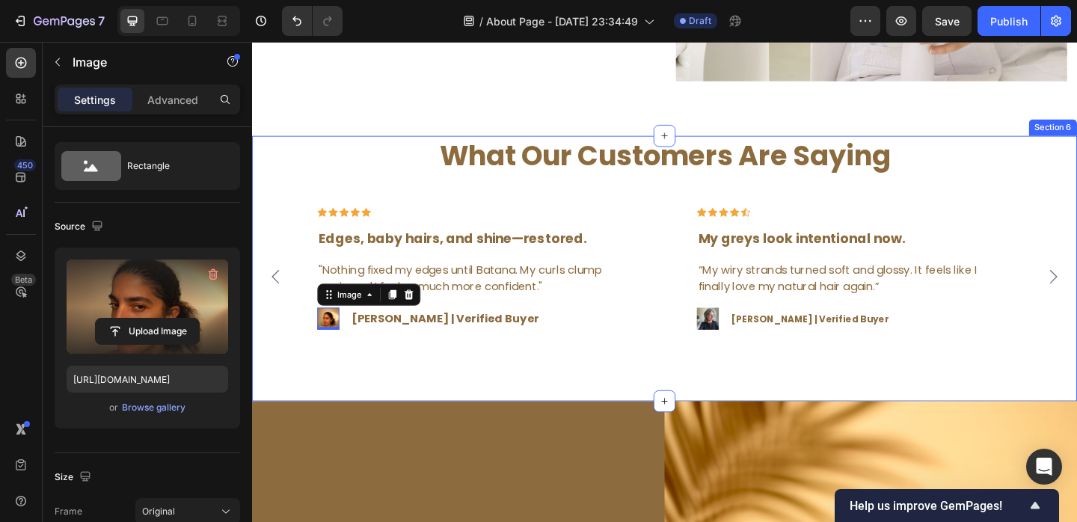
click at [612, 406] on div "What Our Customers Are Saying Heading Icon Icon Icon Icon Icon Row The only oil…" at bounding box center [701, 289] width 898 height 290
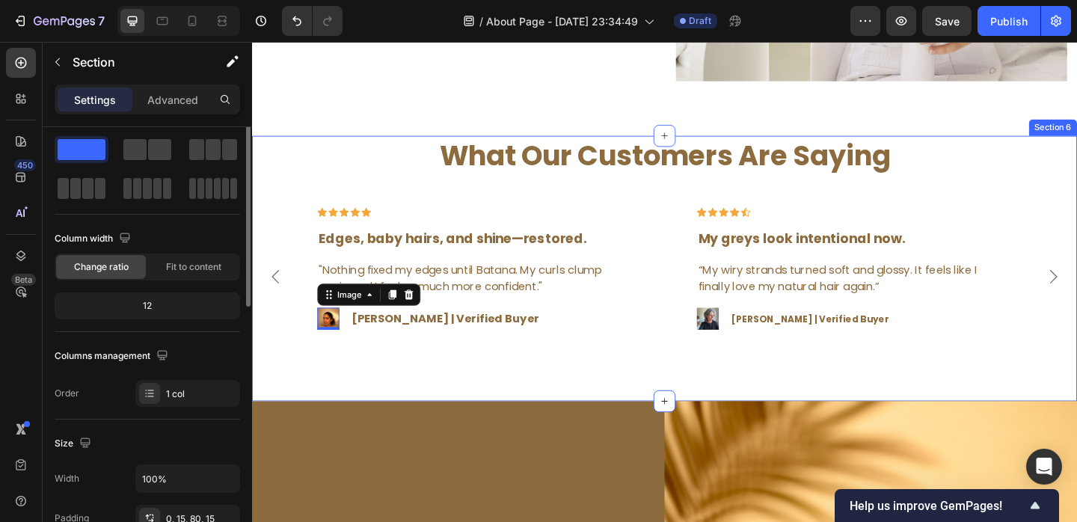
scroll to position [0, 0]
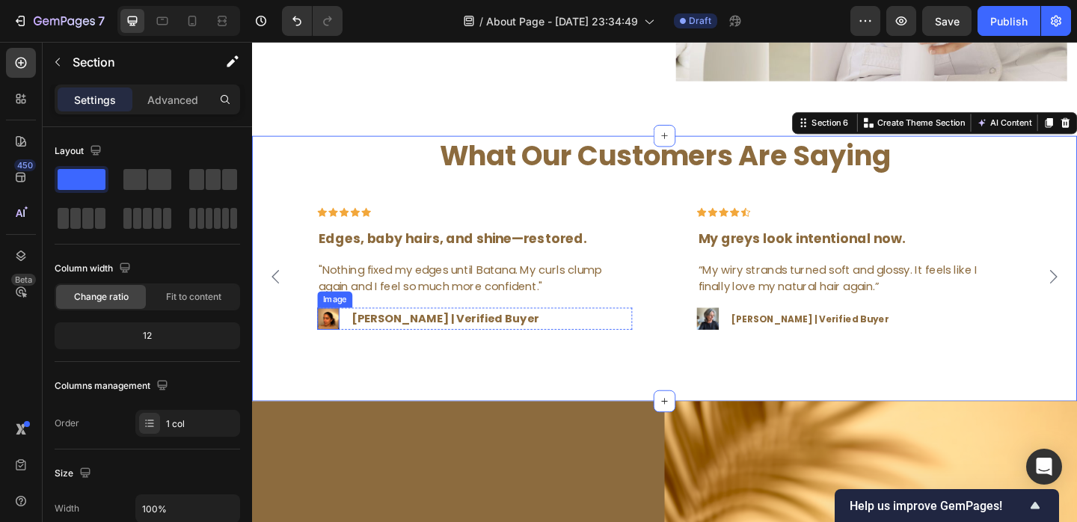
click at [330, 346] on img at bounding box center [335, 343] width 24 height 24
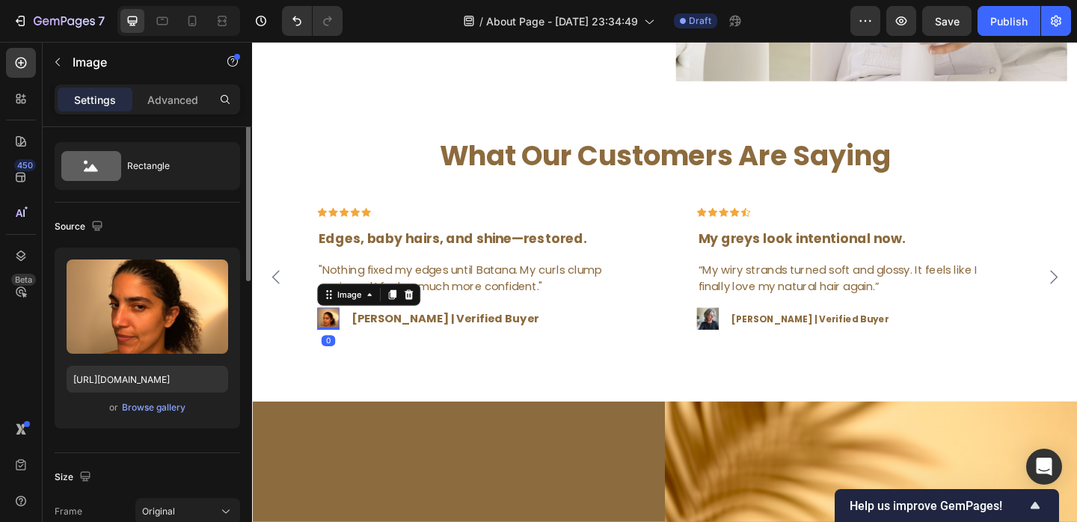
scroll to position [11, 0]
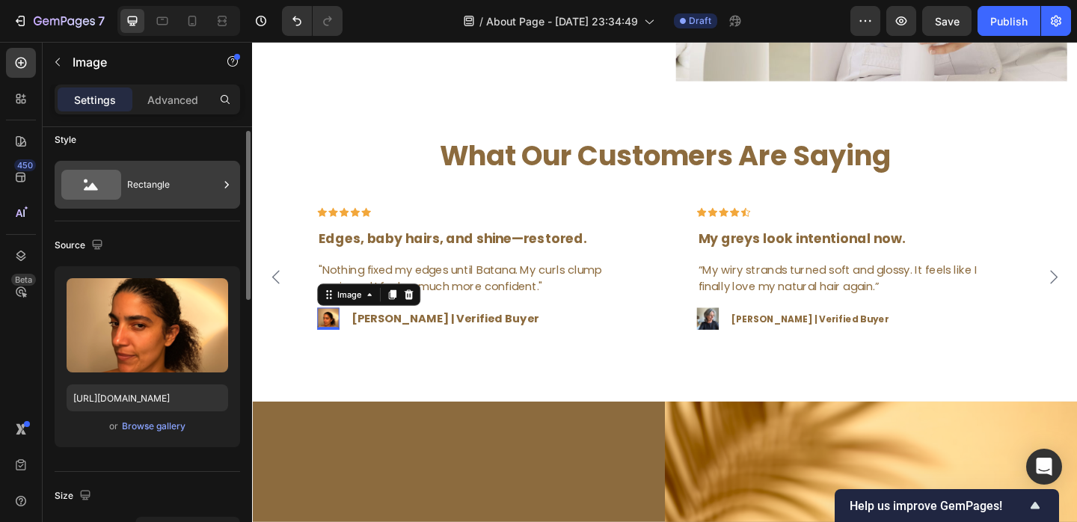
click at [160, 195] on div "Rectangle" at bounding box center [172, 185] width 91 height 34
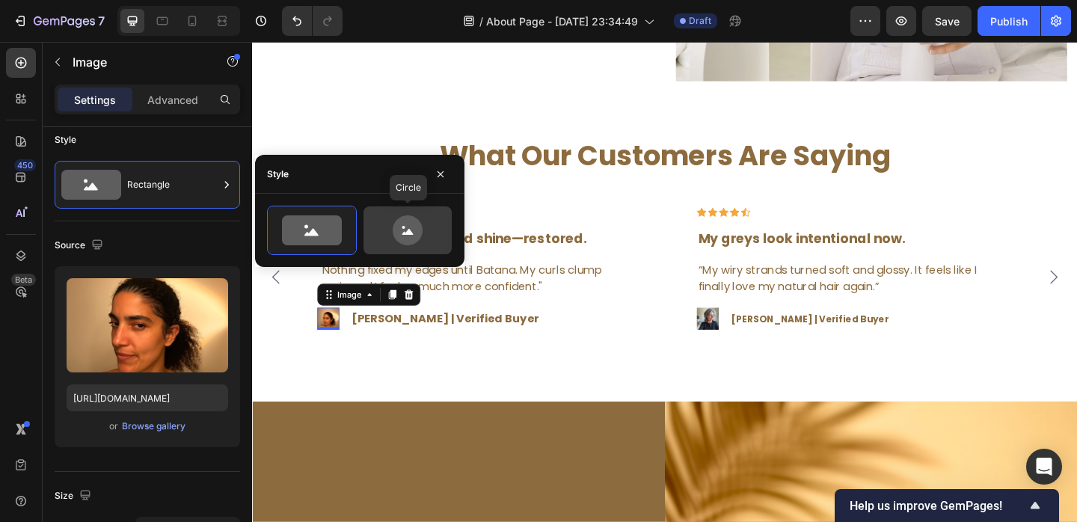
click at [427, 239] on icon at bounding box center [408, 230] width 70 height 30
type input "80"
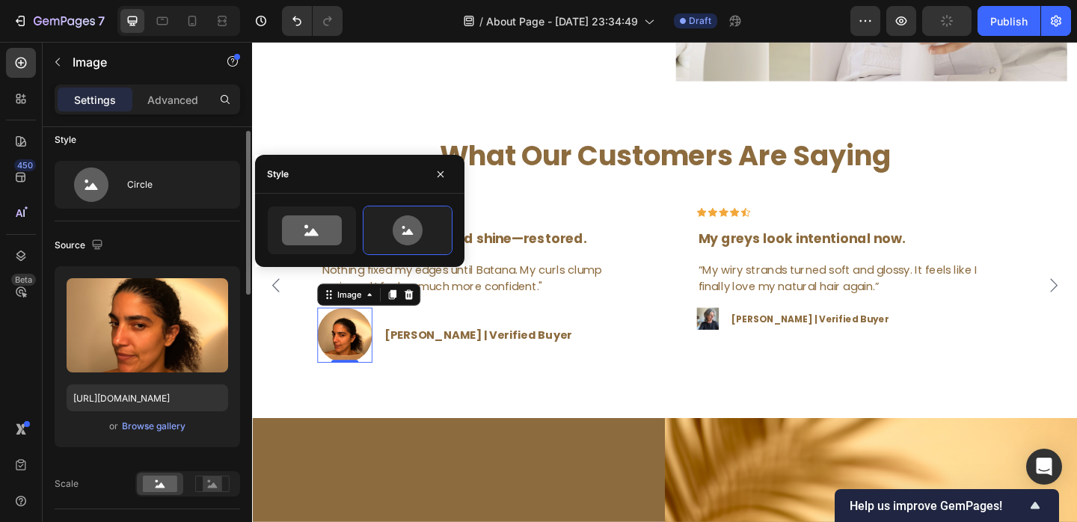
click at [171, 229] on div "Source Upload Image https://cdn.shopify.com/s/files/1/0733/3770/0509/files/gemp…" at bounding box center [148, 365] width 186 height 288
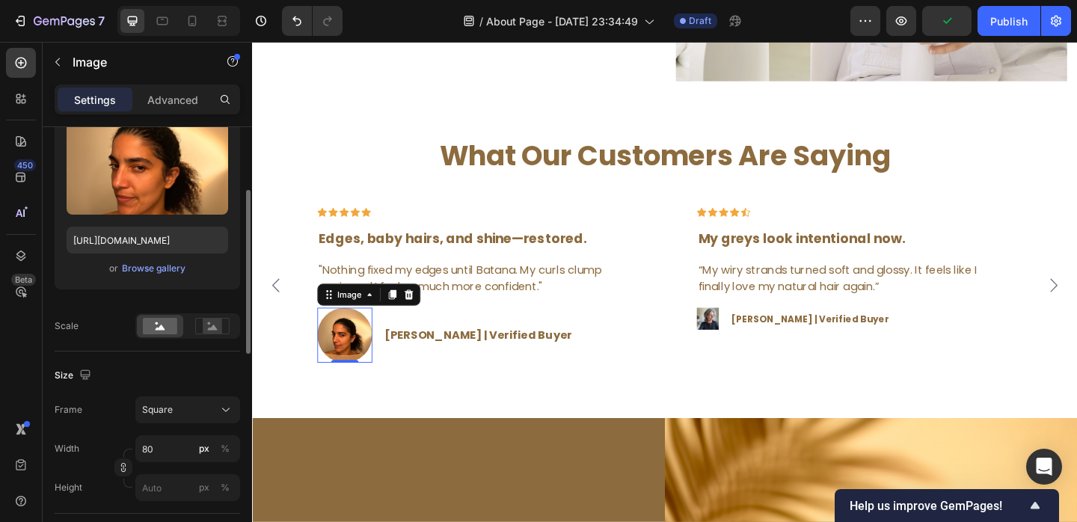
scroll to position [218, 0]
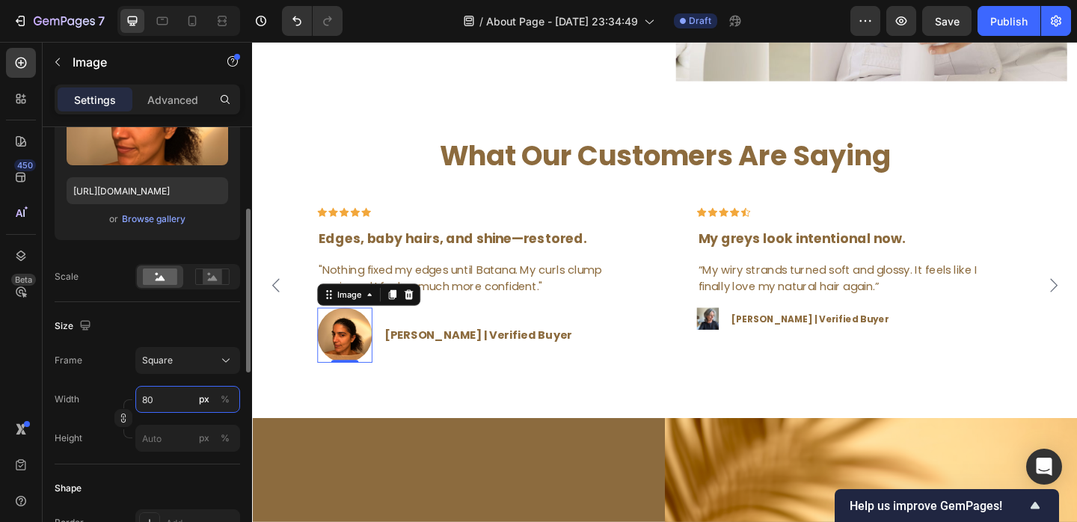
click at [158, 402] on input "80" at bounding box center [187, 399] width 105 height 27
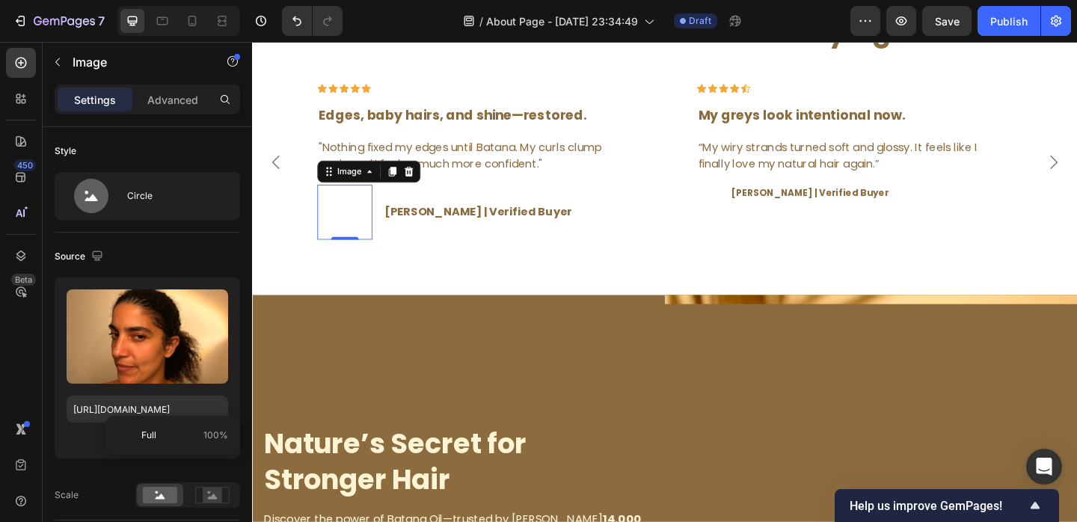
scroll to position [218, 0]
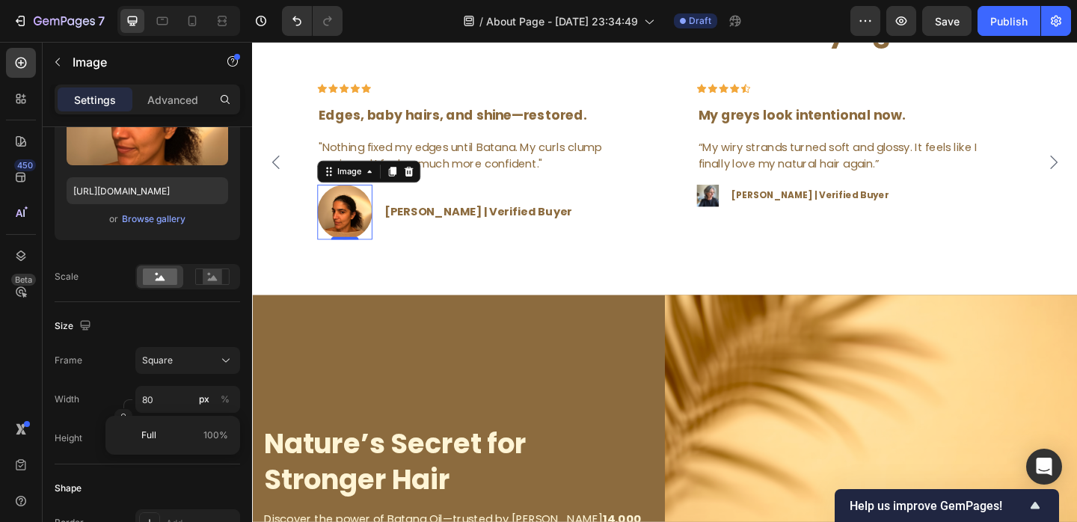
type input "4"
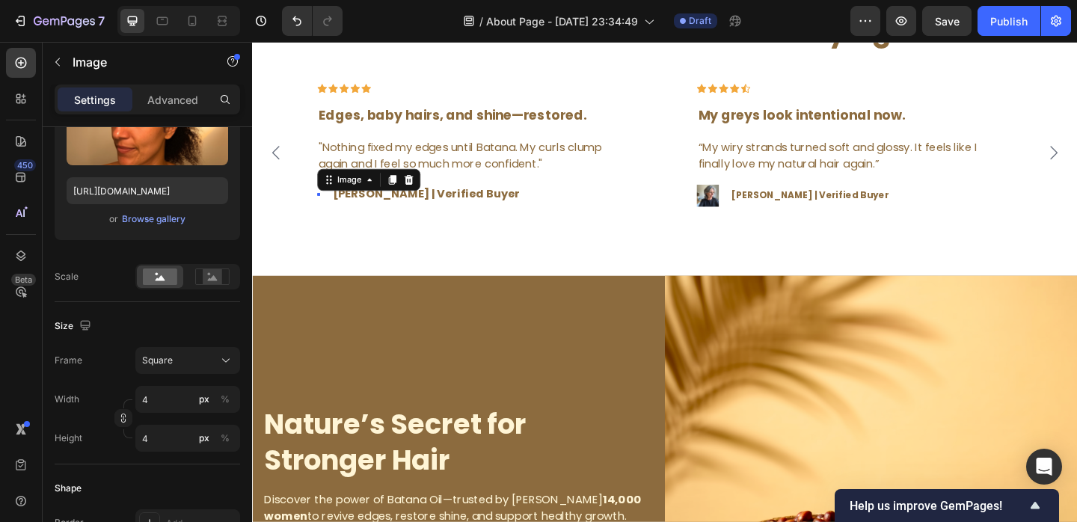
type input "40"
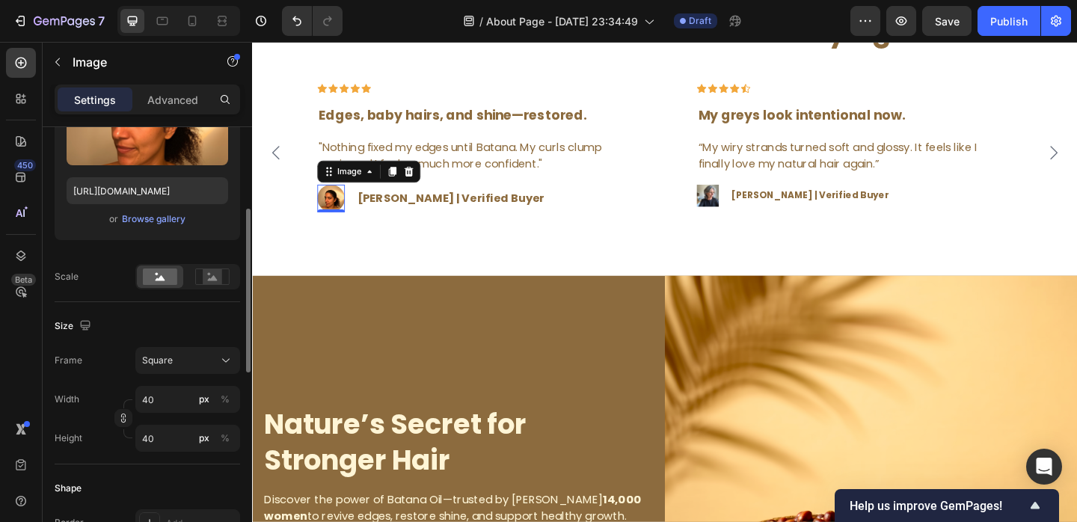
type input "40"
click at [189, 416] on div "Width 40 px % Height 40 px %" at bounding box center [148, 419] width 186 height 66
click at [747, 221] on img at bounding box center [748, 209] width 24 height 24
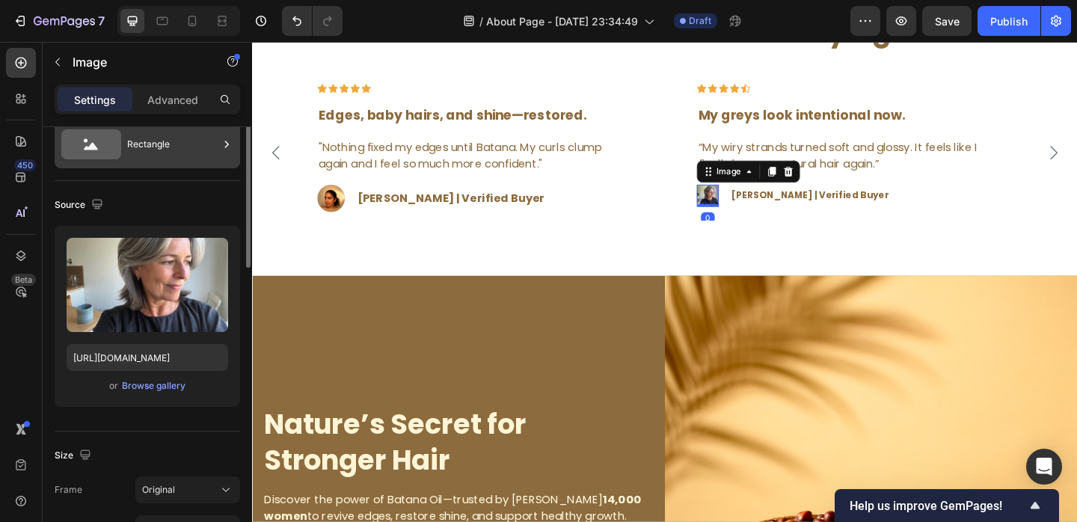
scroll to position [17, 0]
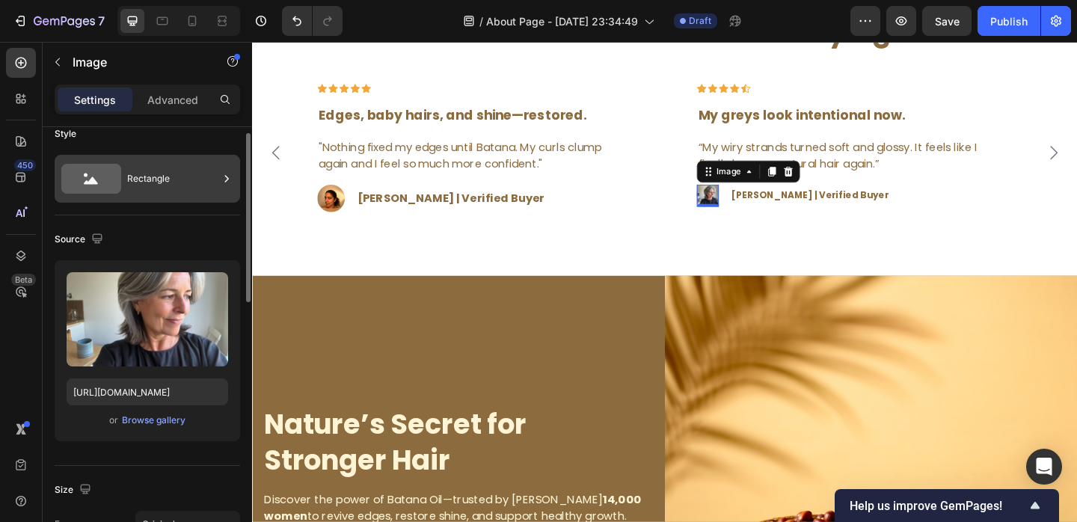
click at [175, 164] on div "Rectangle" at bounding box center [172, 179] width 91 height 34
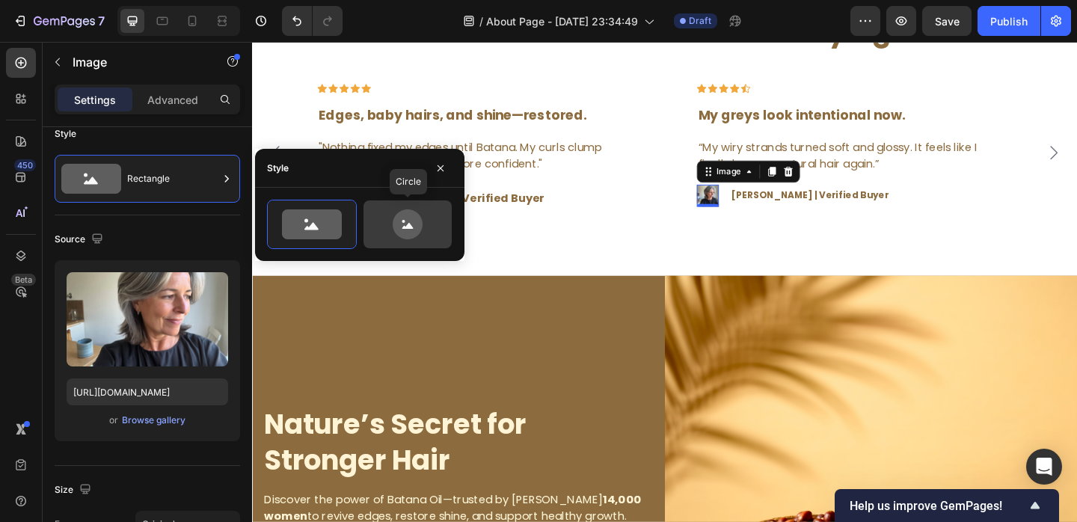
click at [411, 215] on icon at bounding box center [408, 224] width 30 height 30
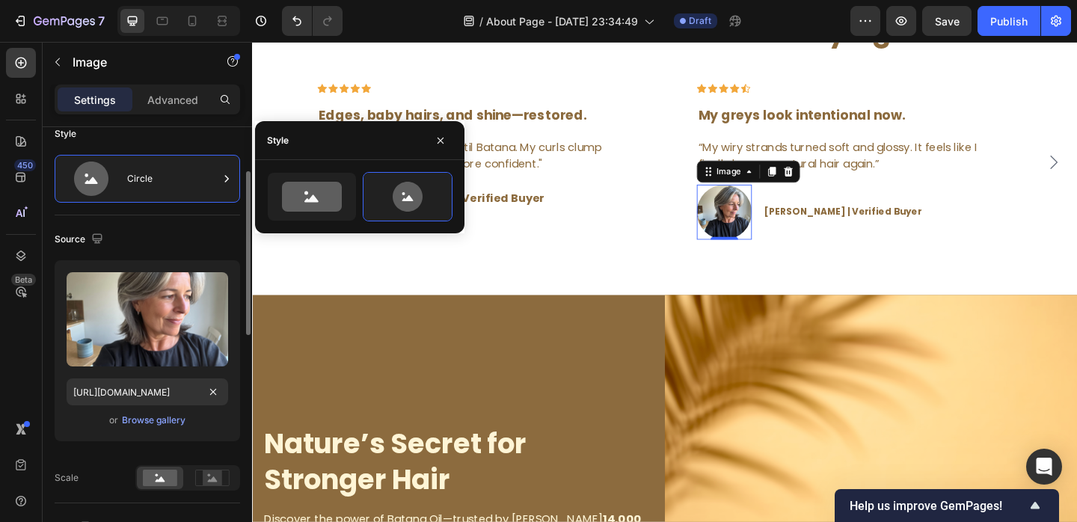
scroll to position [219, 0]
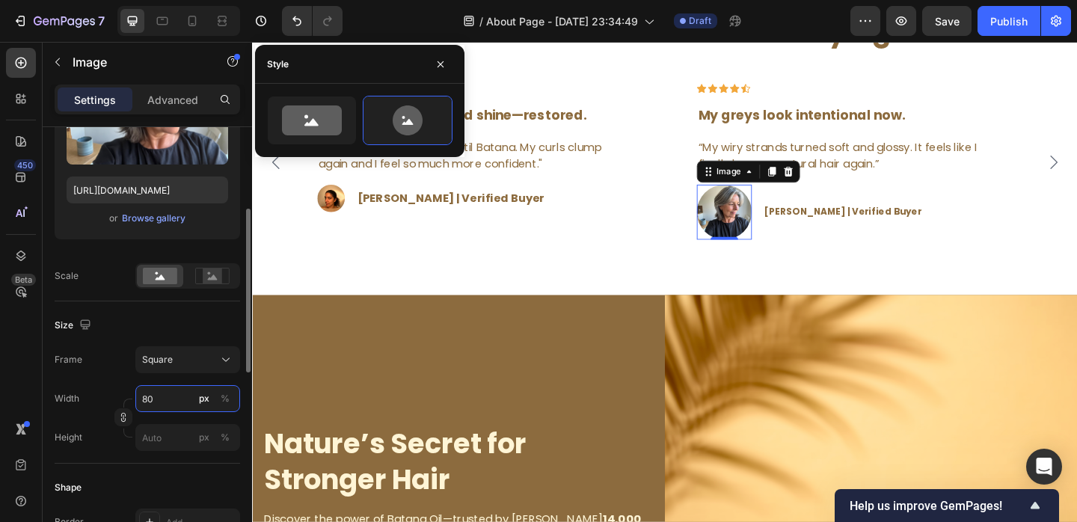
click at [155, 401] on input "80" at bounding box center [187, 398] width 105 height 27
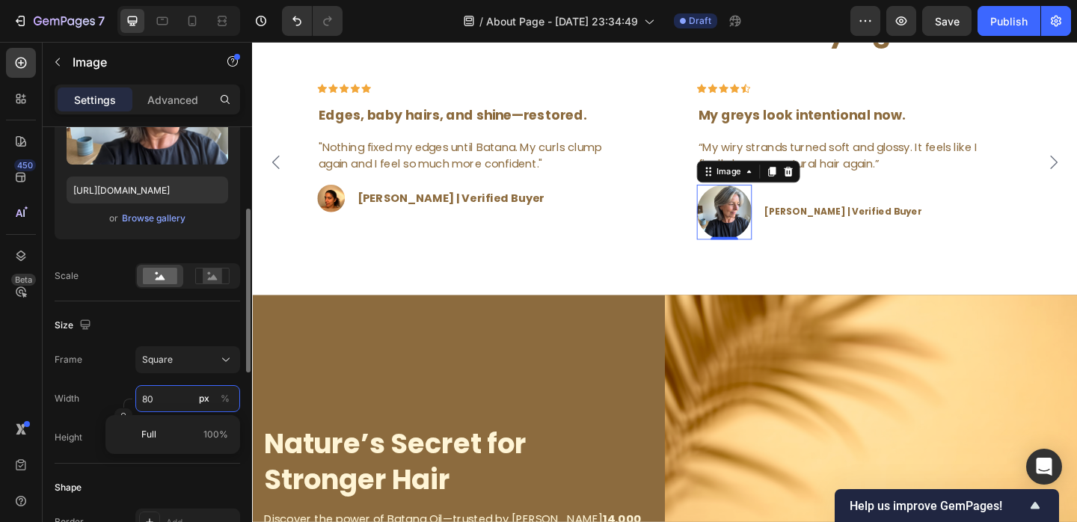
click at [155, 401] on input "80" at bounding box center [187, 398] width 105 height 27
type input "4"
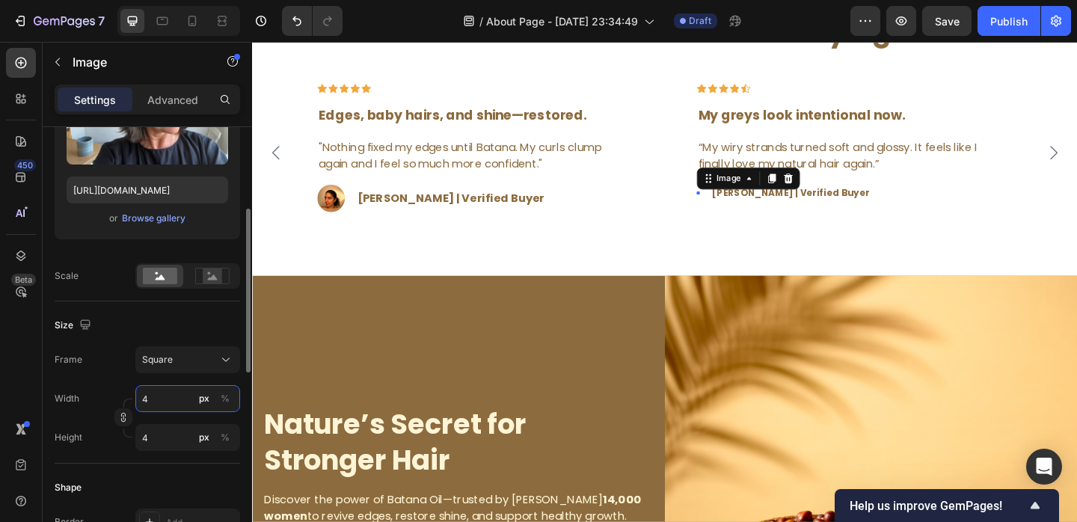
type input "40"
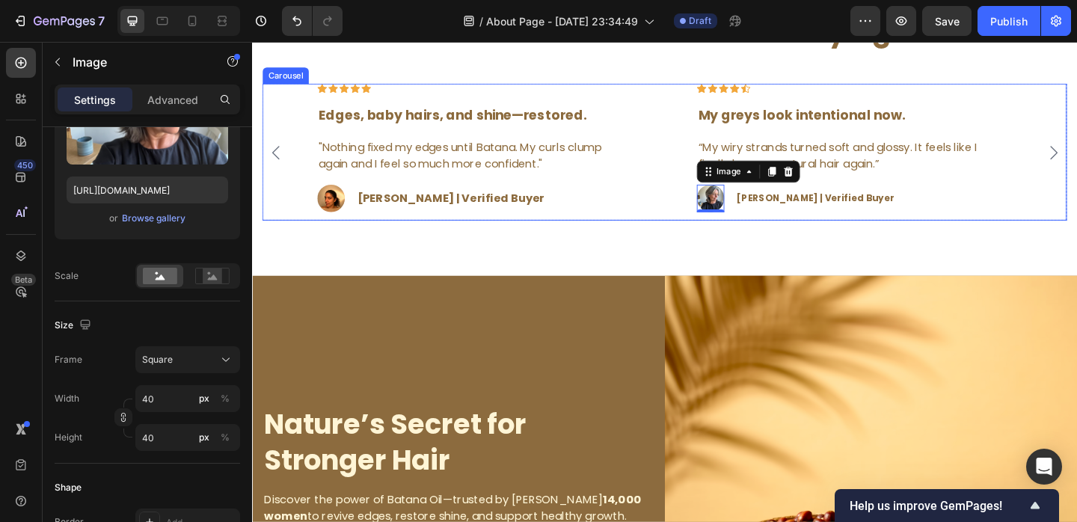
click at [278, 171] on icon "Carousel Back Arrow" at bounding box center [278, 162] width 18 height 18
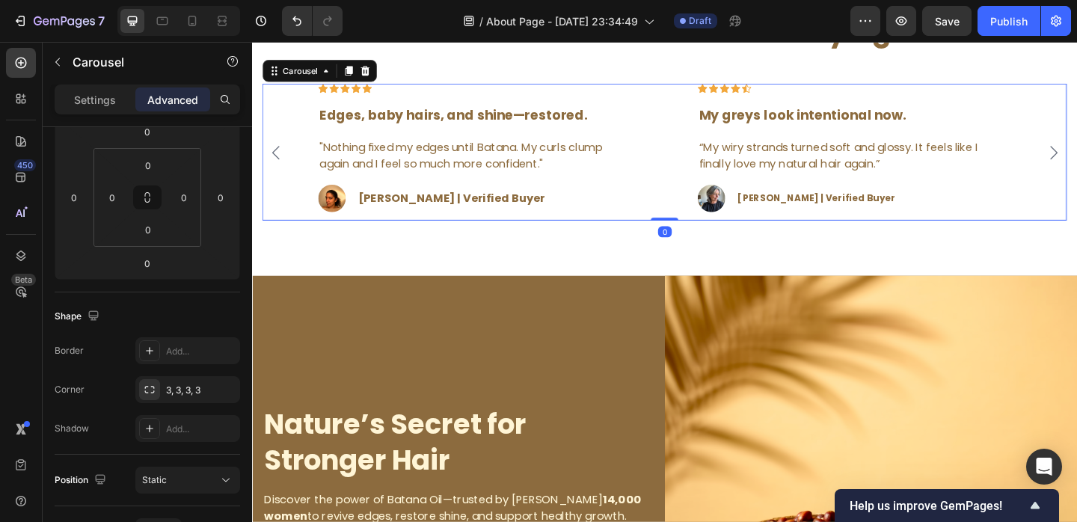
scroll to position [0, 0]
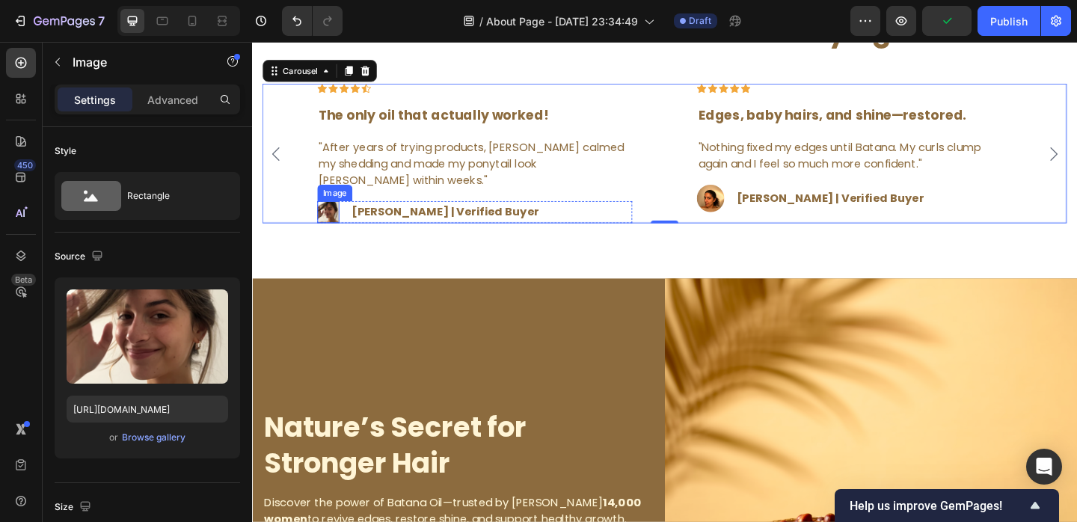
click at [346, 239] on img at bounding box center [335, 227] width 24 height 24
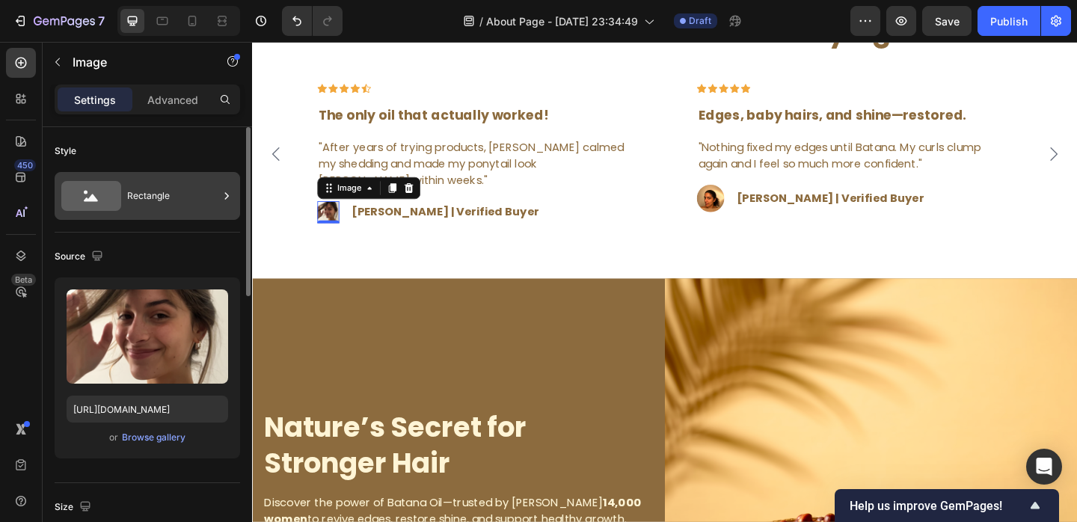
click at [138, 214] on div "Rectangle" at bounding box center [148, 196] width 186 height 48
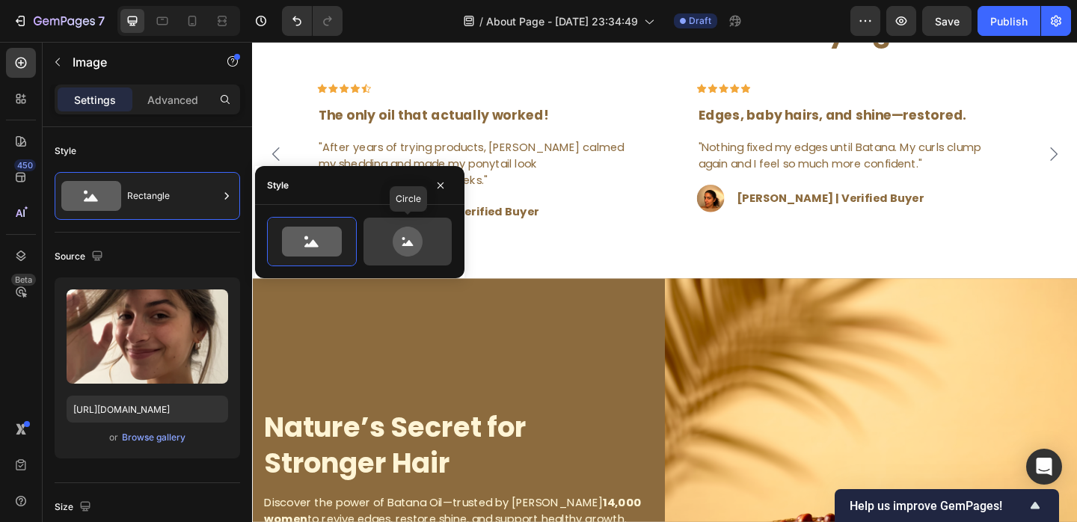
click at [401, 247] on icon at bounding box center [408, 242] width 30 height 30
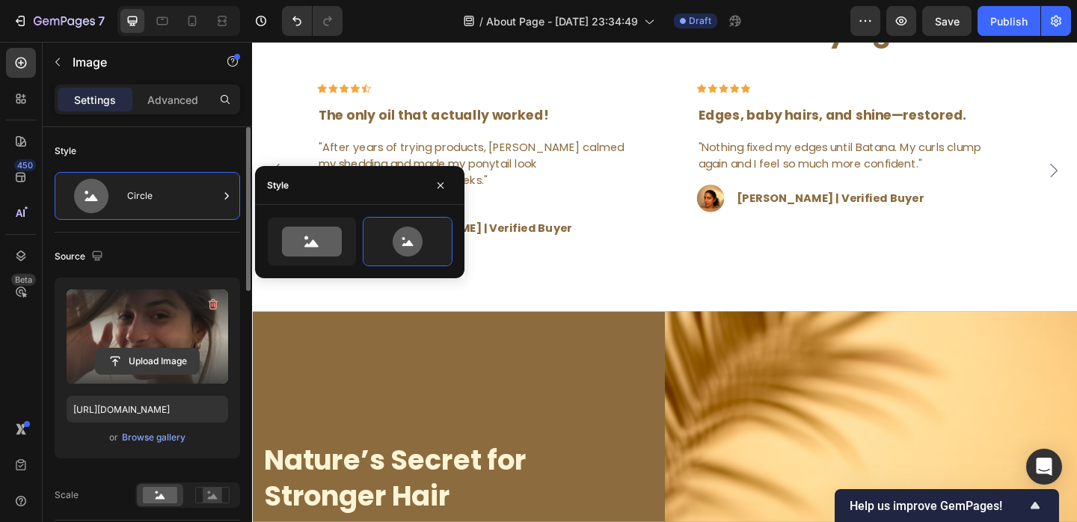
scroll to position [123, 0]
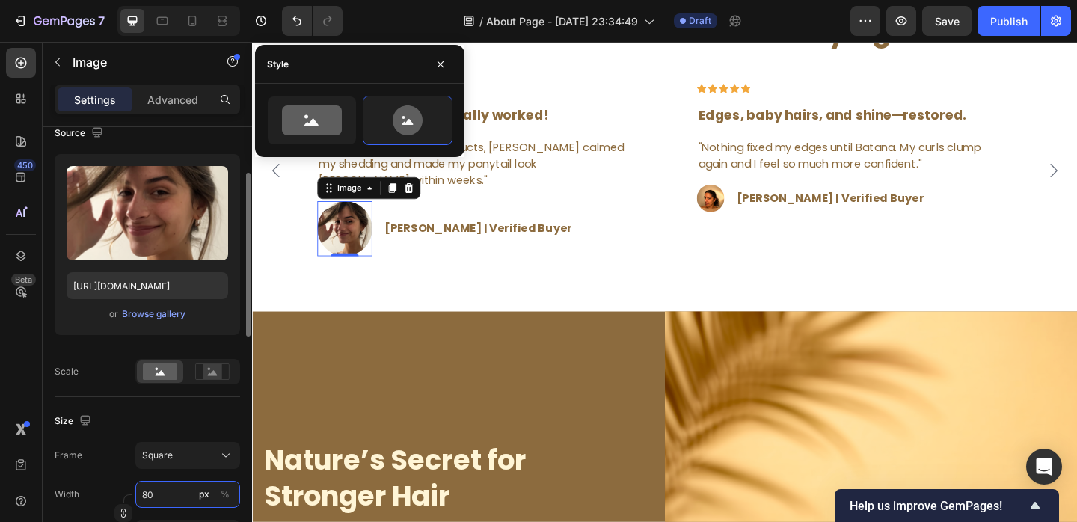
click at [154, 492] on input "80" at bounding box center [187, 494] width 105 height 27
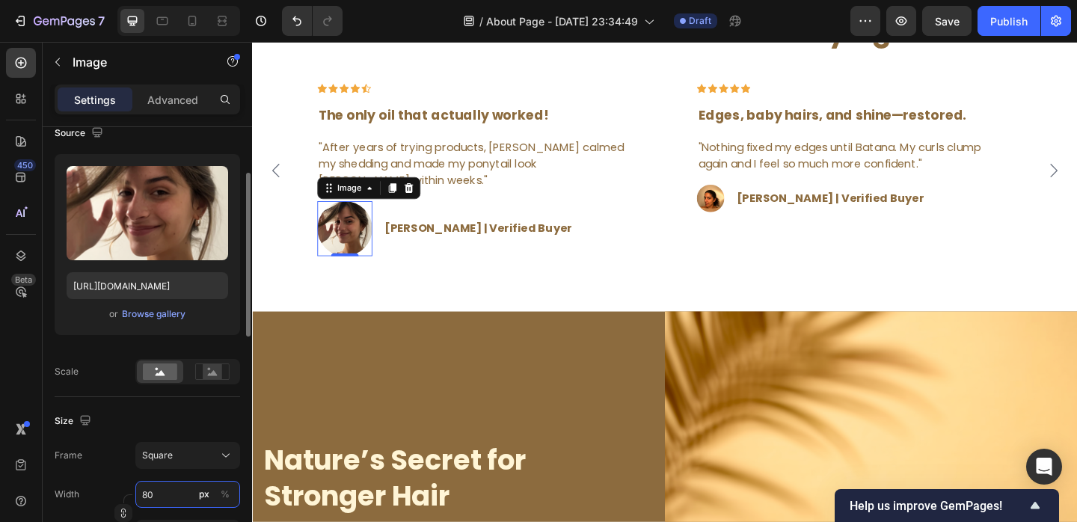
click at [154, 492] on input "80" at bounding box center [187, 494] width 105 height 27
type input "4"
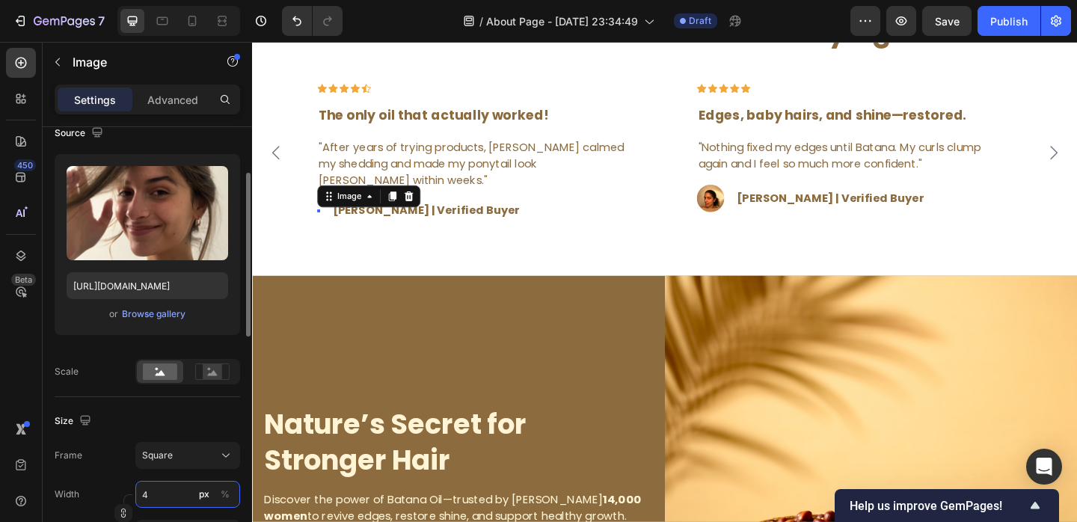
type input "40"
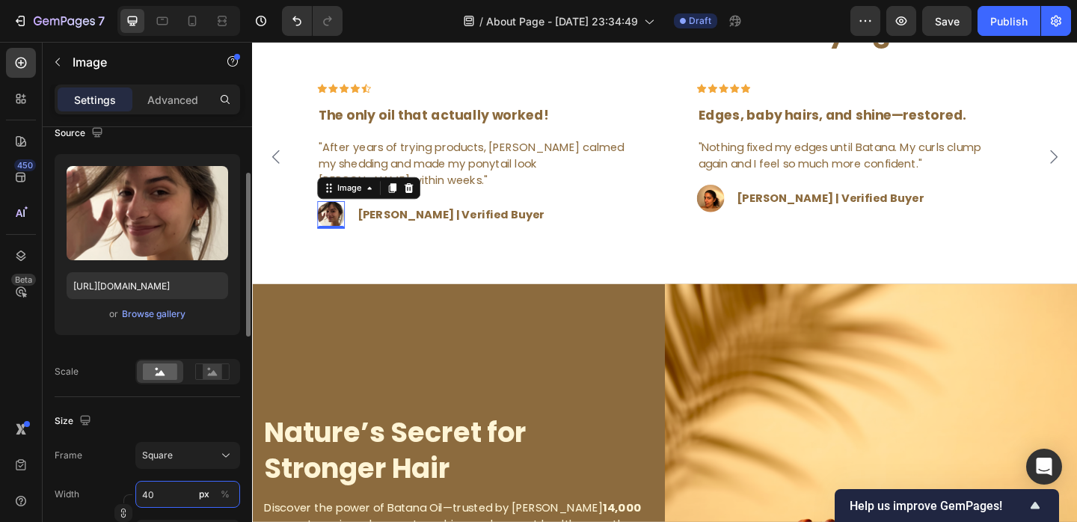
type input "40"
click at [171, 405] on div "Size Frame Square Width 40 px % Height 40 px %" at bounding box center [148, 478] width 186 height 162
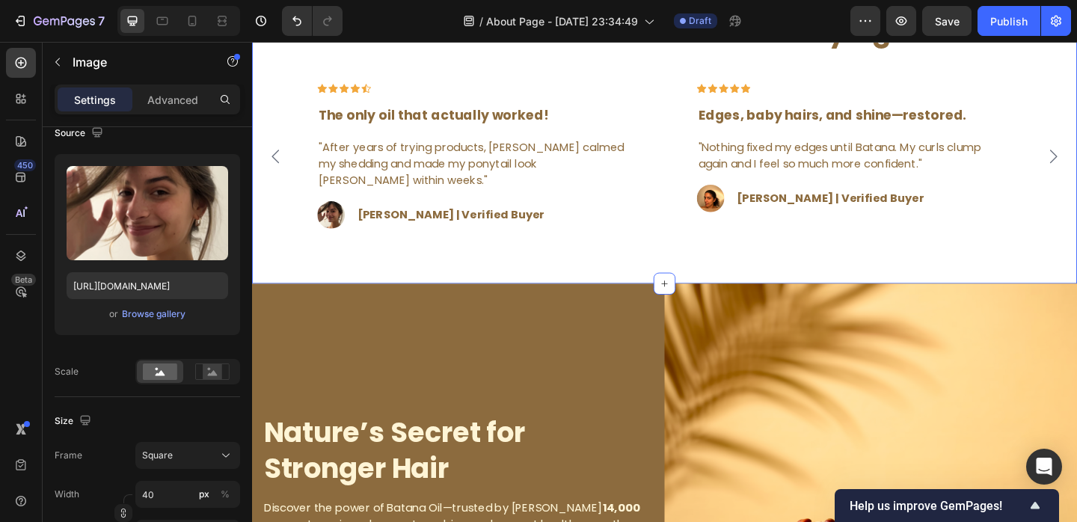
click at [481, 305] on div "What Our Customers Are Saying Heading Icon Icon Icon Icon Icon Row The only oil…" at bounding box center [701, 158] width 898 height 296
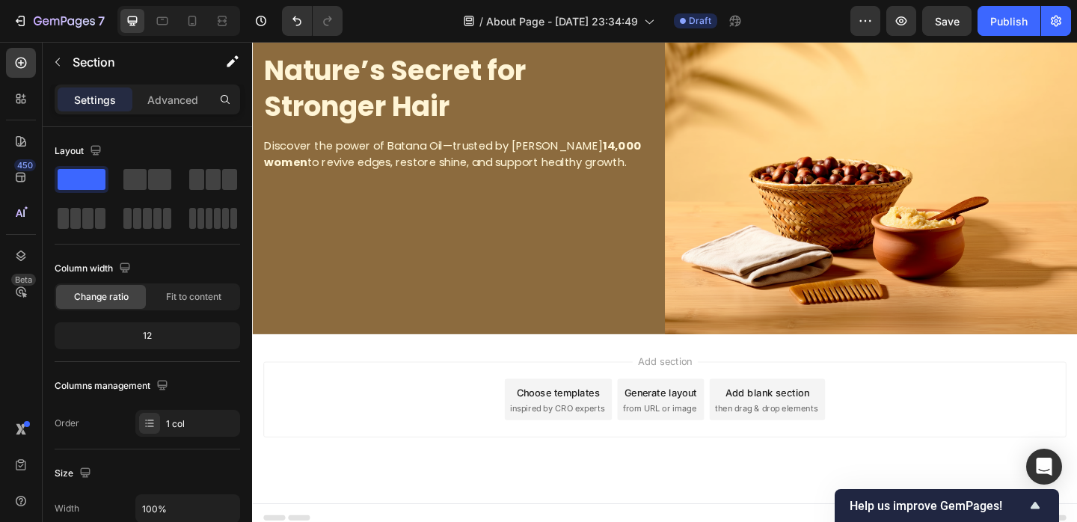
scroll to position [2985, 0]
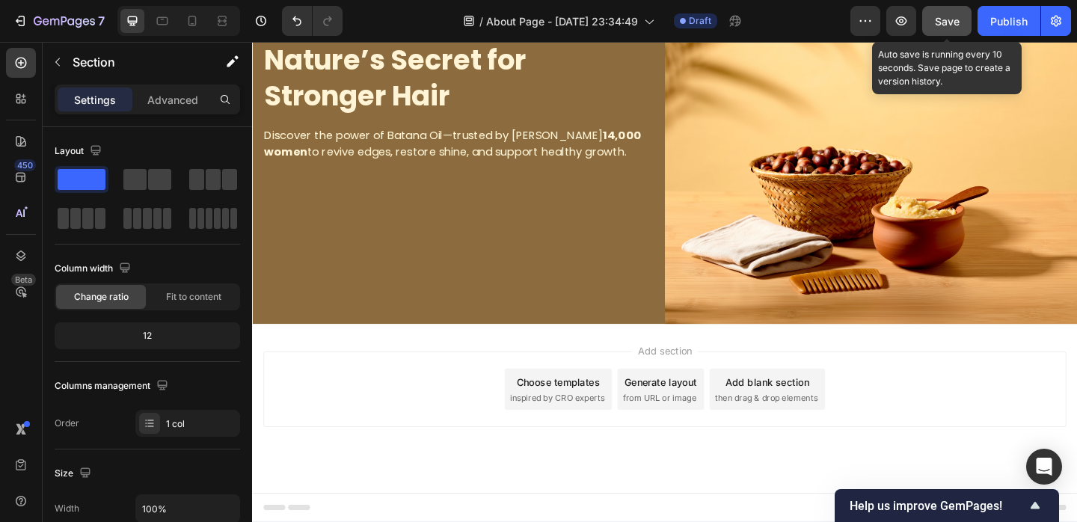
click at [949, 12] on button "Save" at bounding box center [946, 21] width 49 height 30
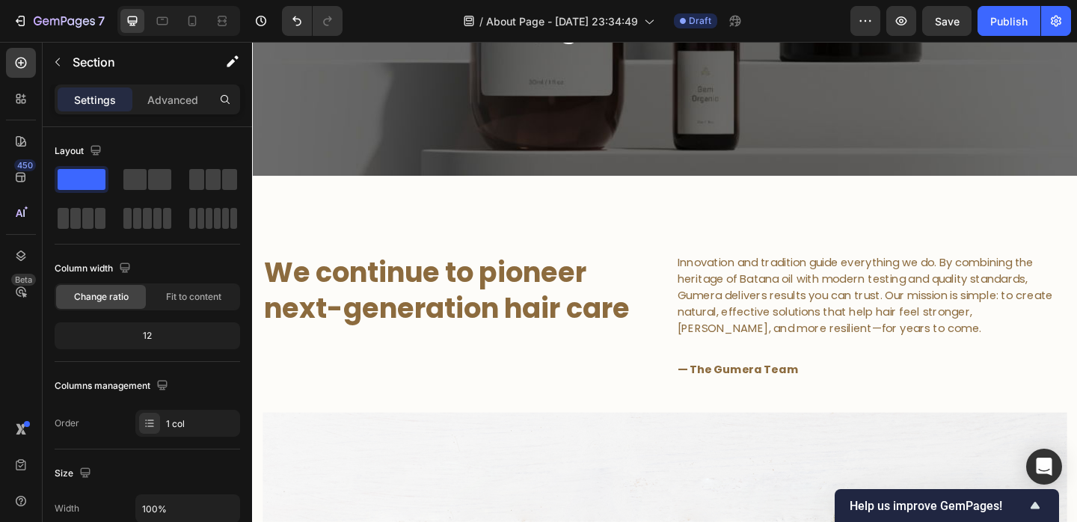
scroll to position [388, 0]
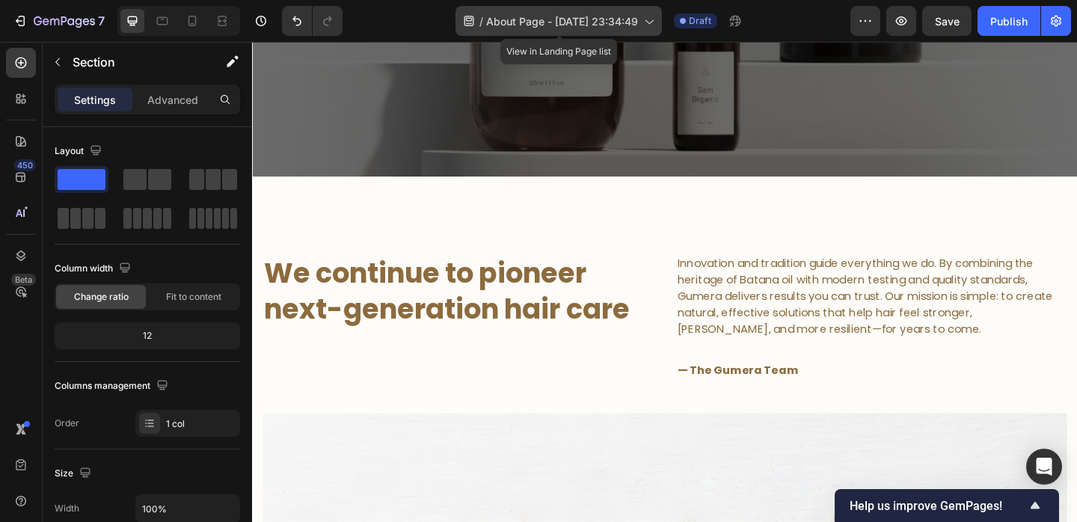
click at [642, 22] on div "/ About Page - [DATE] 23:34:49" at bounding box center [559, 21] width 206 height 30
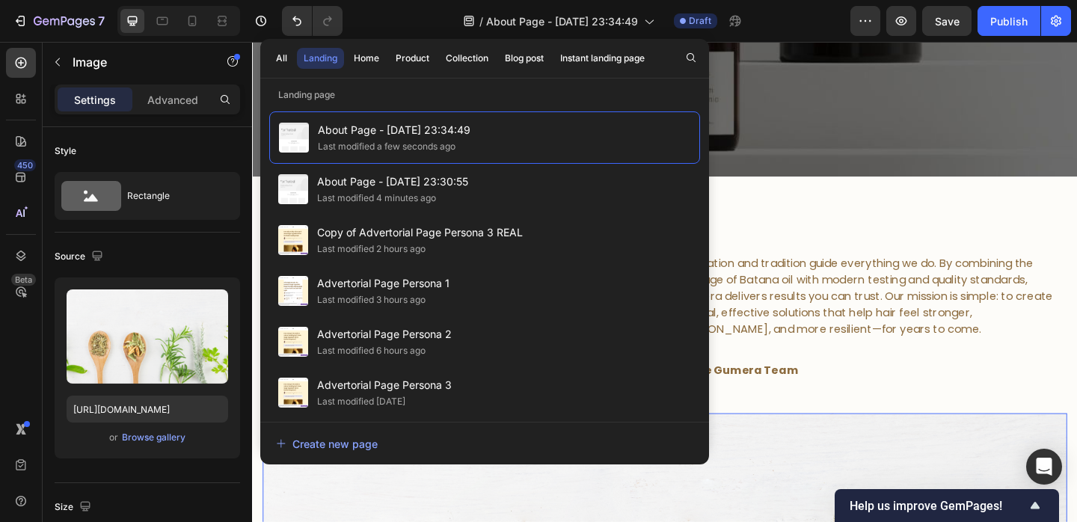
click at [364, 18] on div "/ About Page - [DATE] 23:34:49 Draft" at bounding box center [603, 21] width 496 height 30
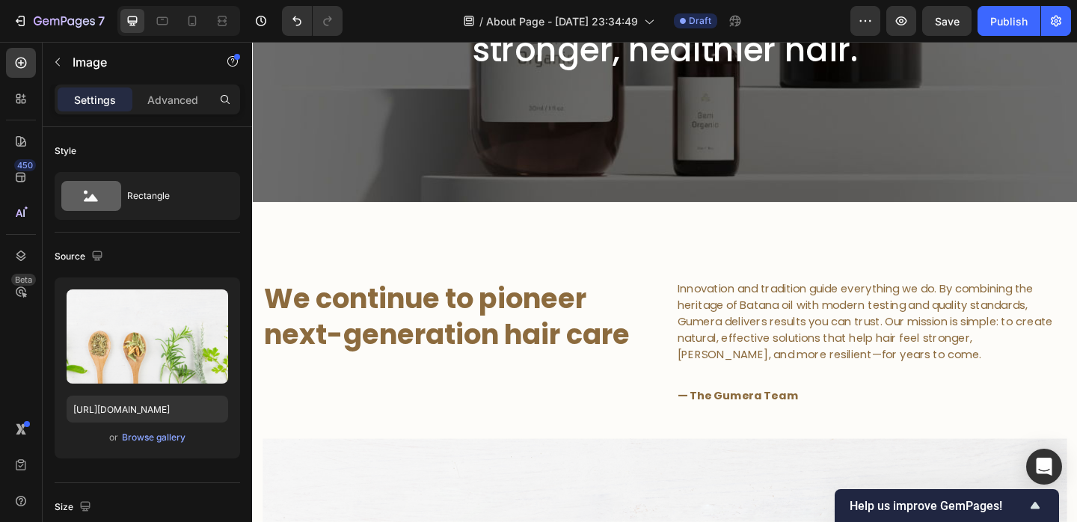
scroll to position [471, 0]
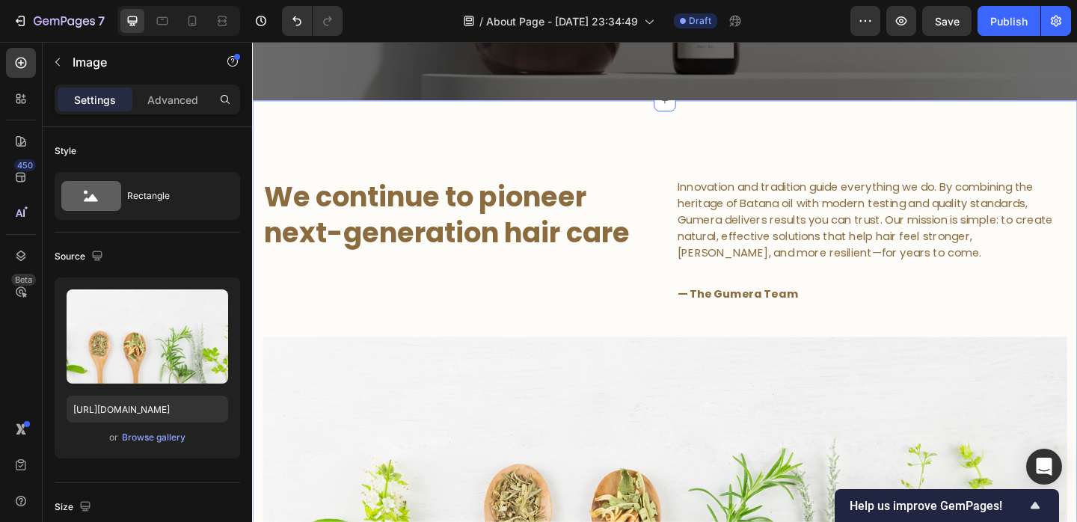
click at [526, 138] on div "We continue to pioneer next-generation hair care Heading Innovation and traditi…" at bounding box center [701, 433] width 898 height 656
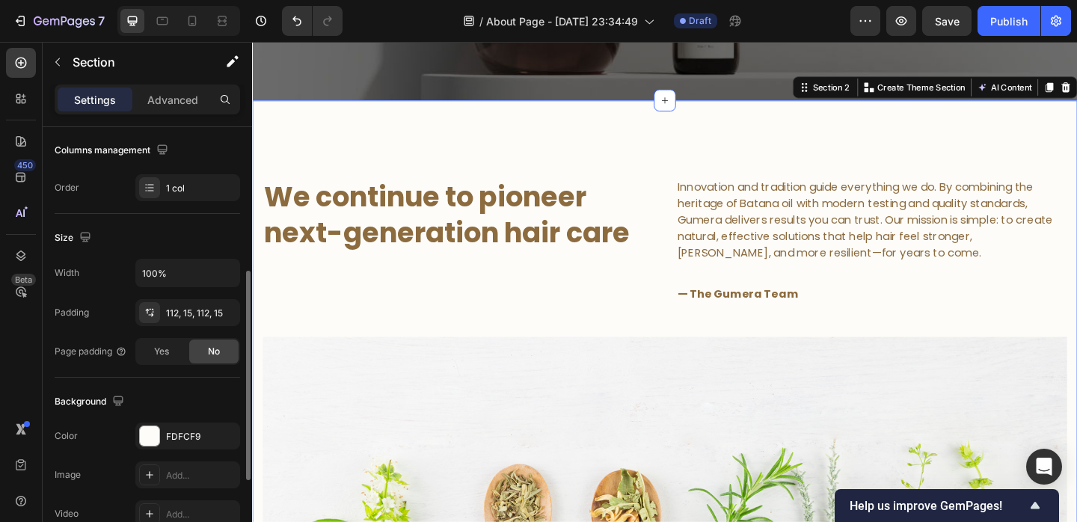
scroll to position [300, 0]
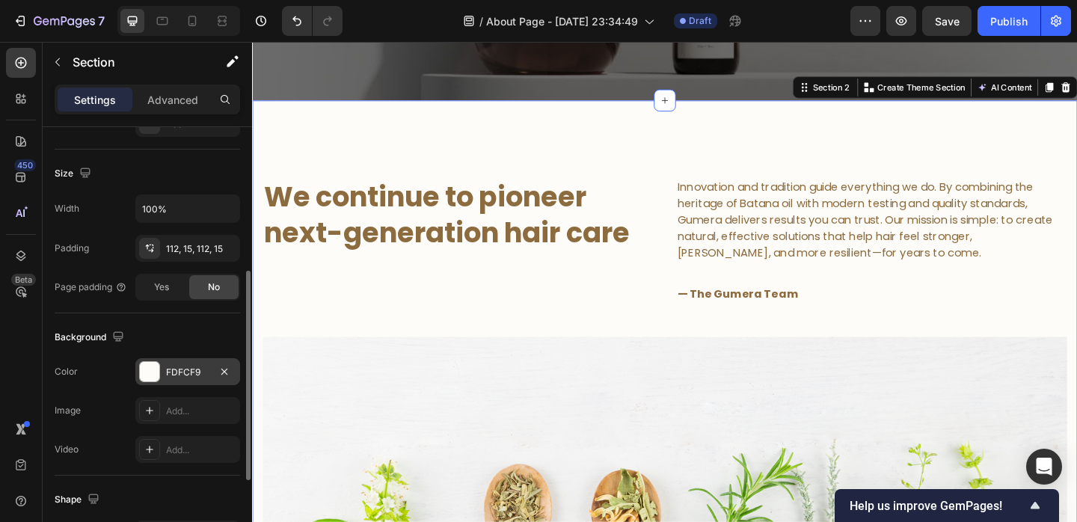
click at [165, 376] on div "FDFCF9" at bounding box center [187, 371] width 105 height 27
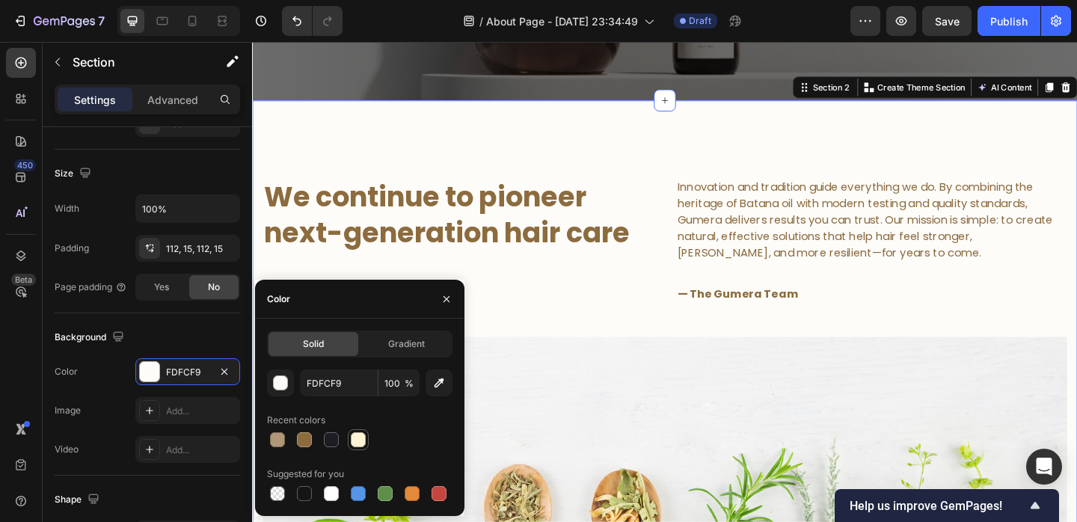
click at [364, 432] on div at bounding box center [358, 440] width 18 height 18
type input "FFF5D6"
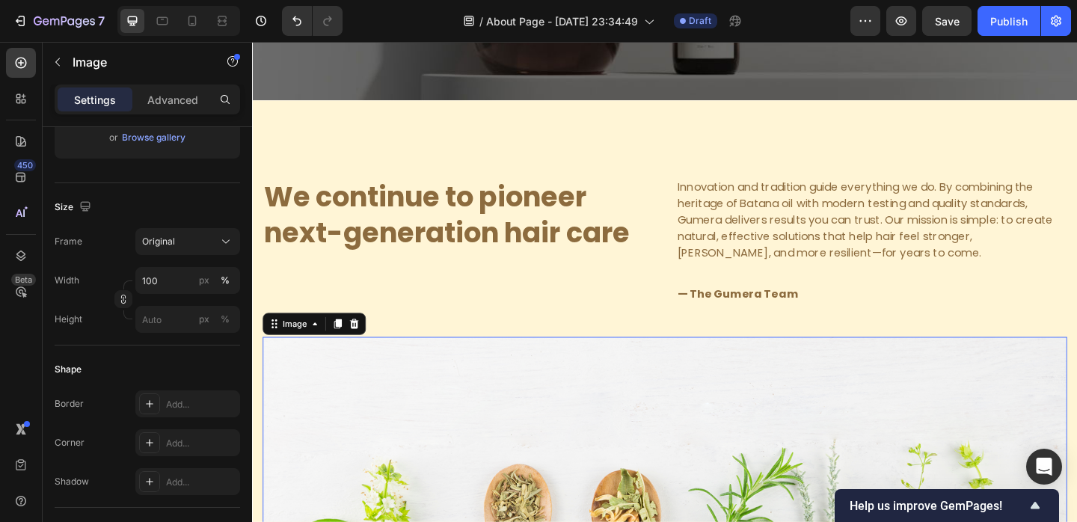
click at [591, 384] on img at bounding box center [700, 520] width 875 height 315
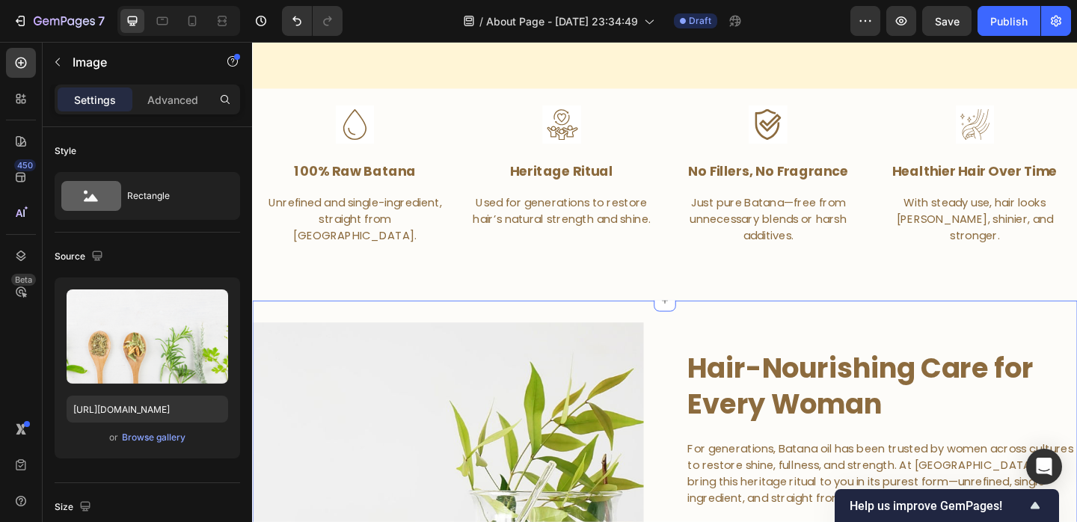
scroll to position [1071, 0]
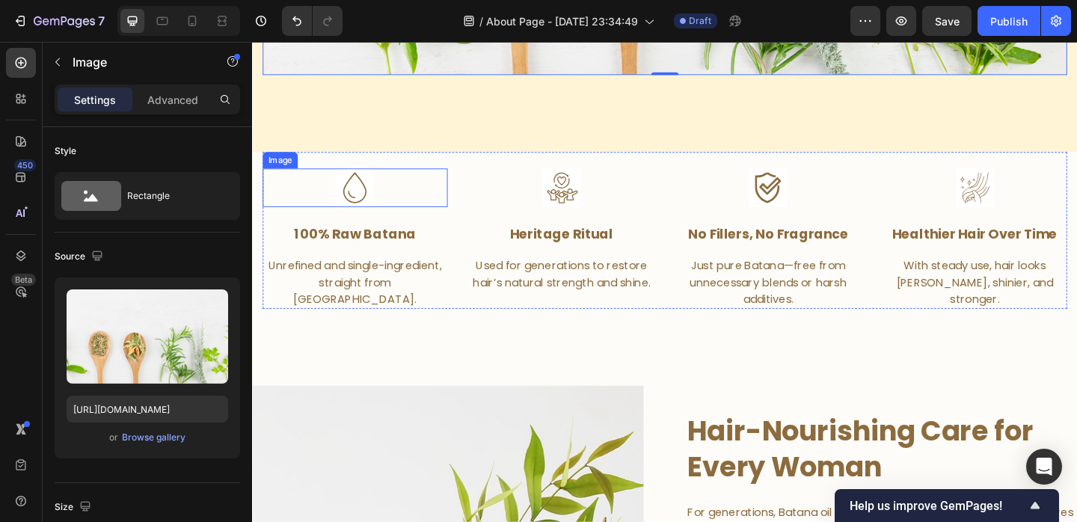
click at [299, 191] on div at bounding box center [363, 201] width 201 height 42
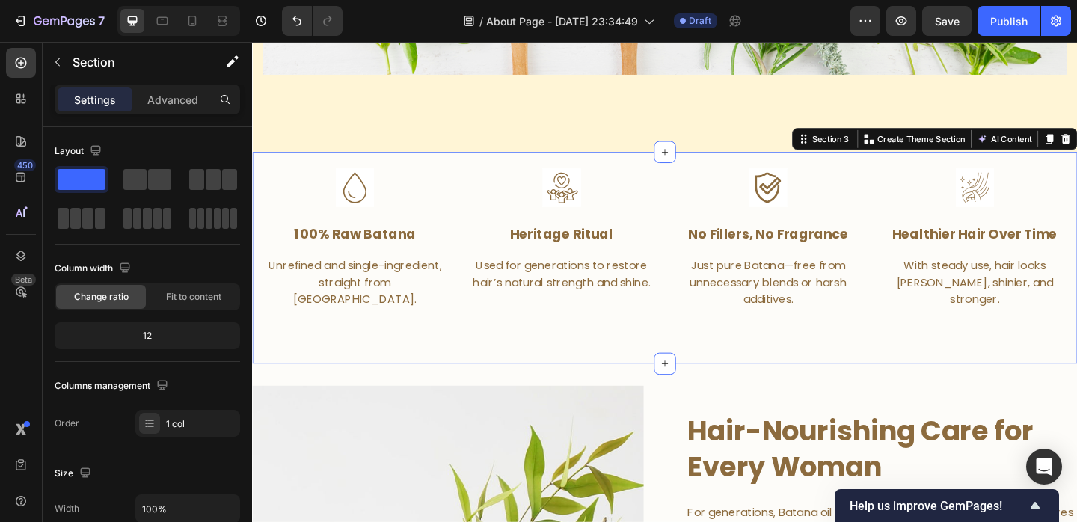
click at [254, 182] on div "Image 100% raw batana Text block Unrefined and single-ingredient, straight from…" at bounding box center [701, 277] width 898 height 231
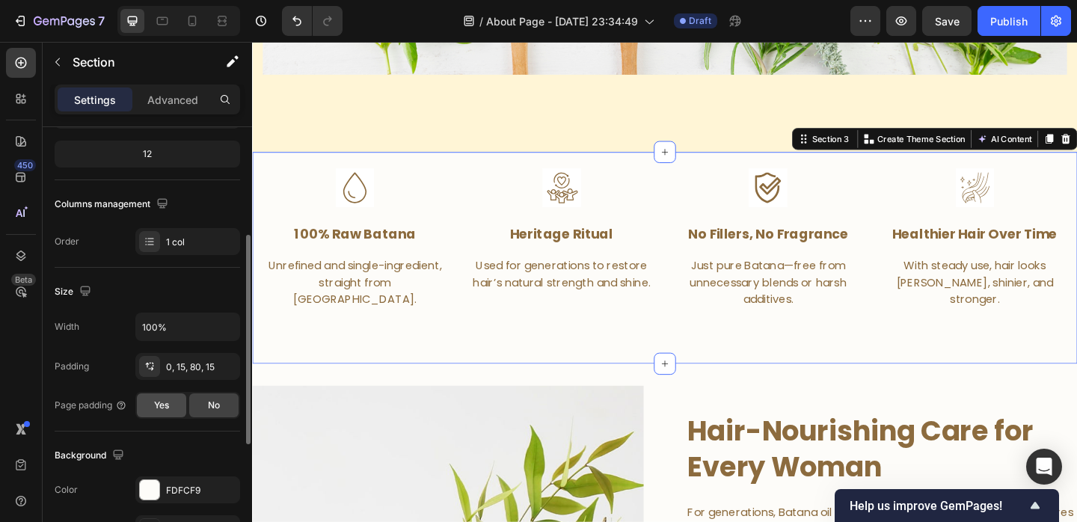
scroll to position [196, 0]
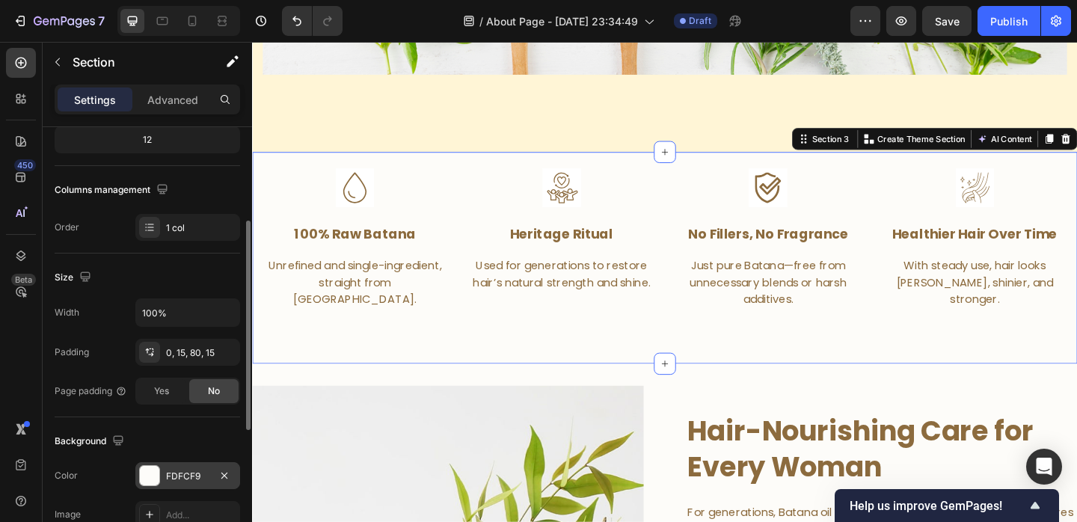
click at [166, 467] on div "FDFCF9" at bounding box center [187, 475] width 105 height 27
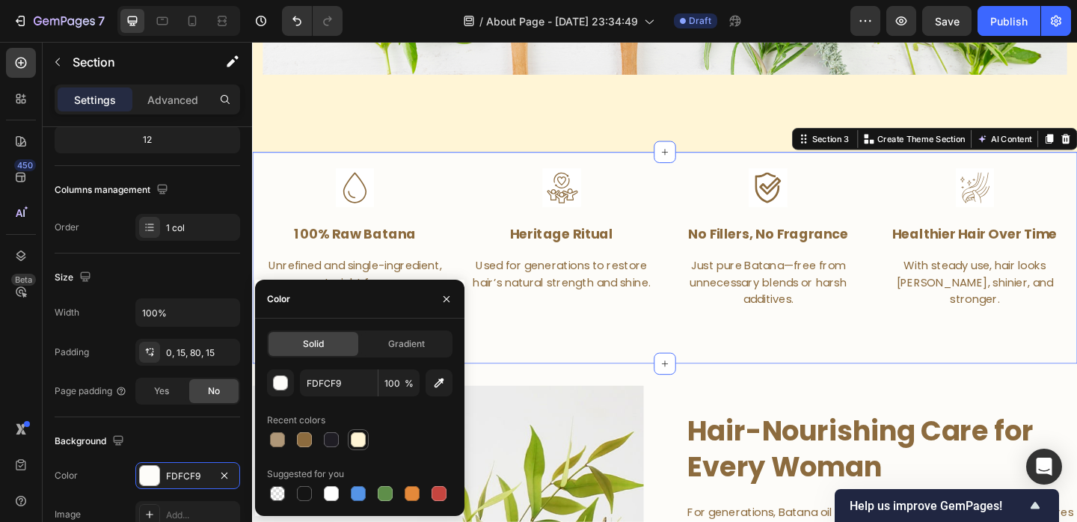
click at [364, 442] on div at bounding box center [358, 439] width 15 height 15
type input "FFF5D6"
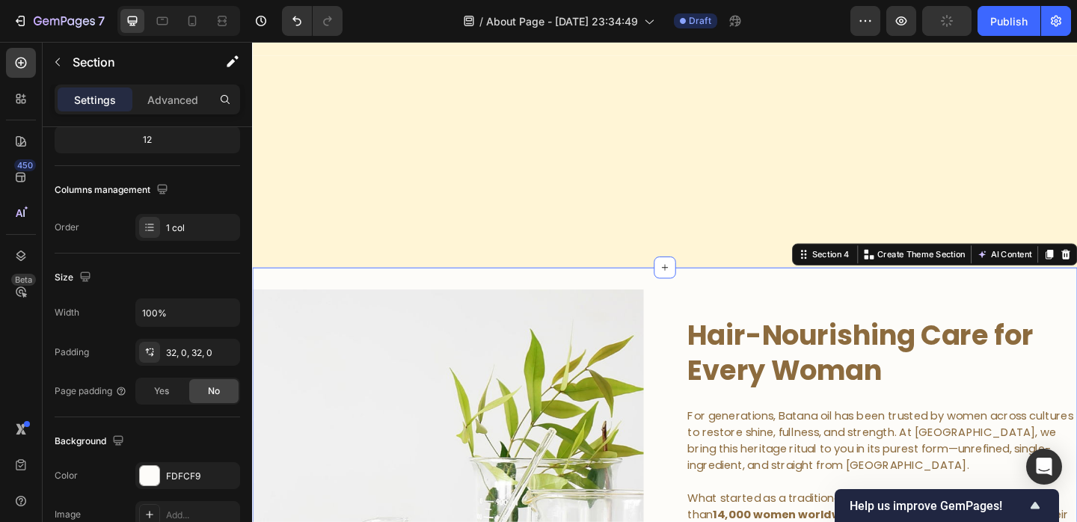
scroll to position [1522, 0]
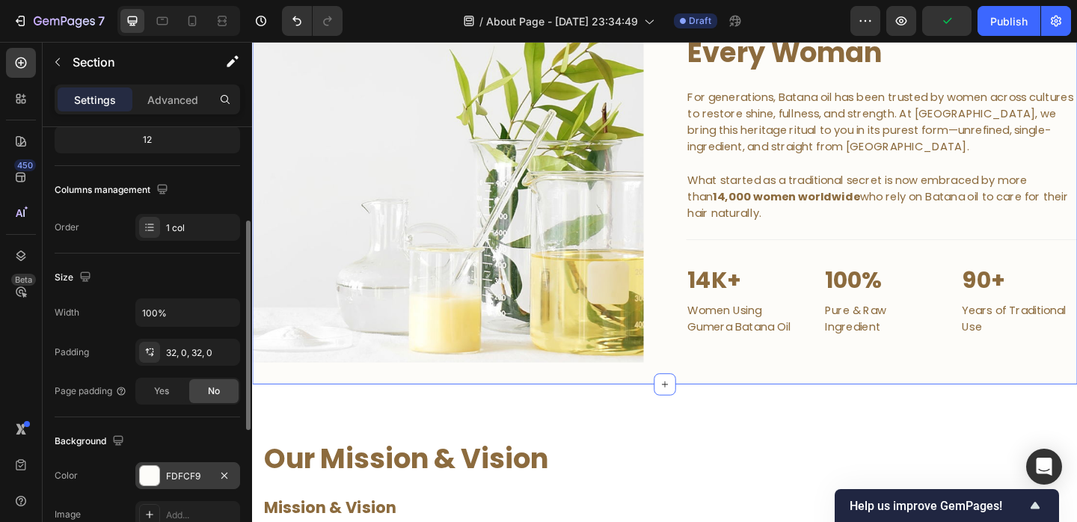
click at [195, 462] on div "FDFCF9" at bounding box center [187, 475] width 105 height 27
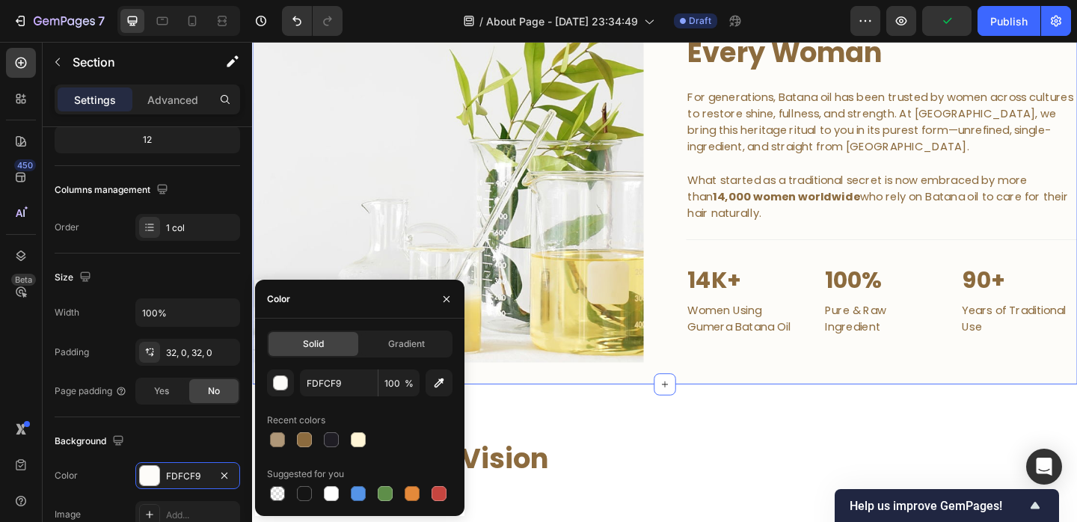
click at [375, 442] on div at bounding box center [360, 439] width 186 height 21
click at [357, 442] on div at bounding box center [358, 439] width 15 height 15
type input "FFF5D6"
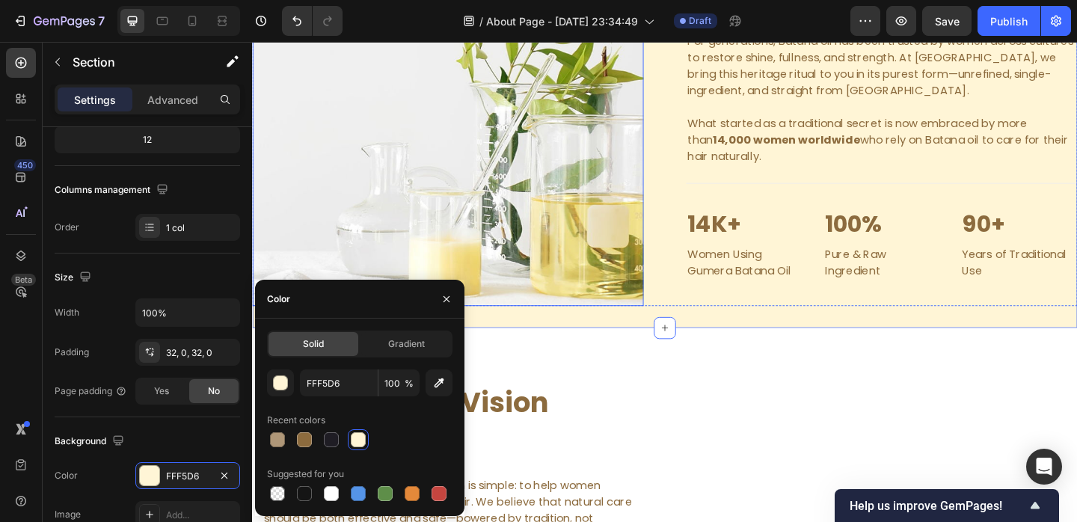
scroll to position [1641, 0]
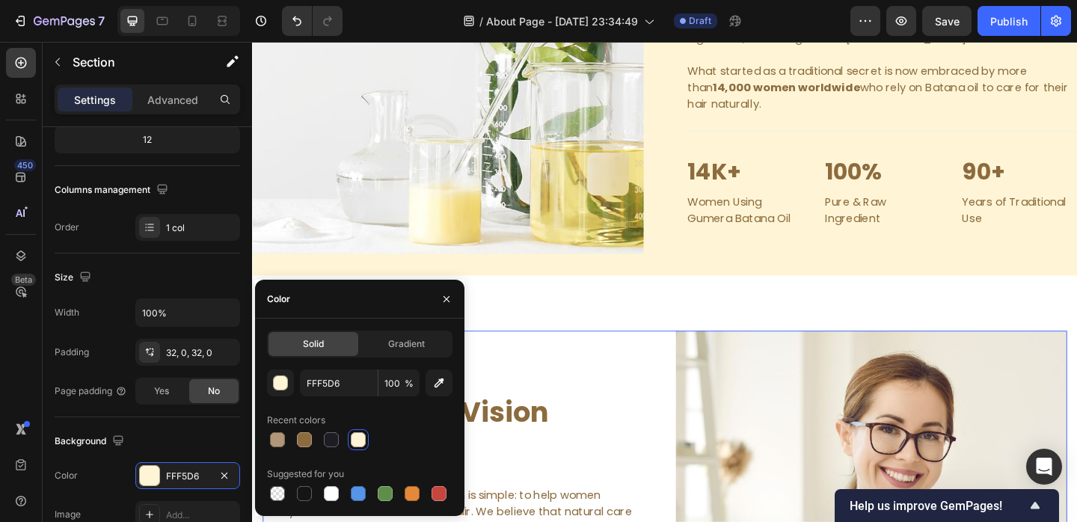
scroll to position [0, 0]
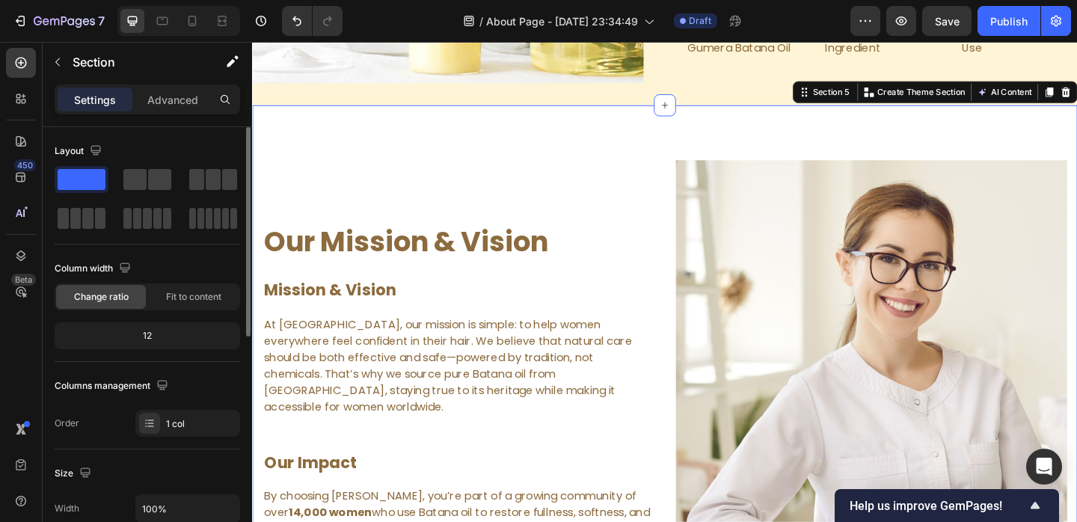
scroll to position [254, 0]
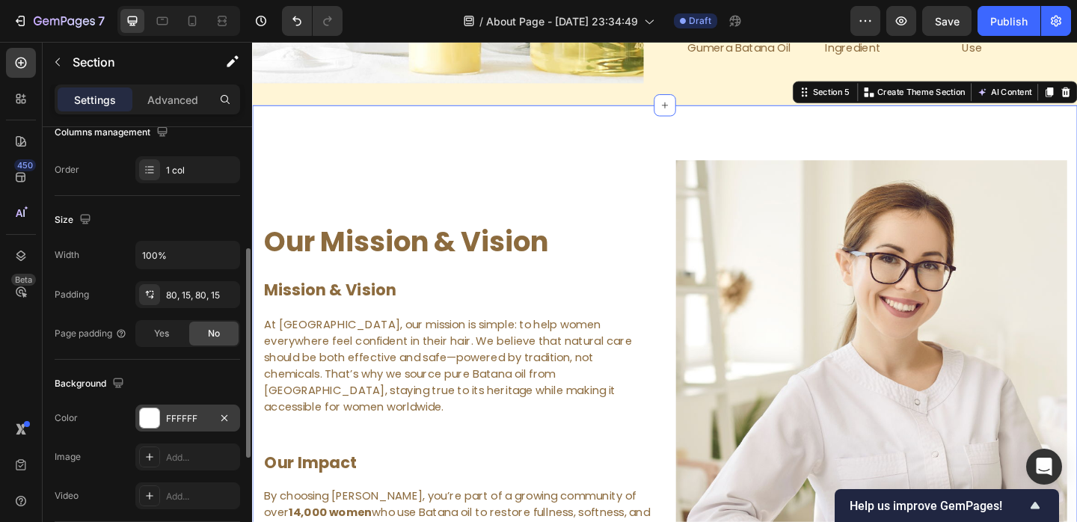
click at [174, 414] on div "FFFFFF" at bounding box center [187, 418] width 43 height 13
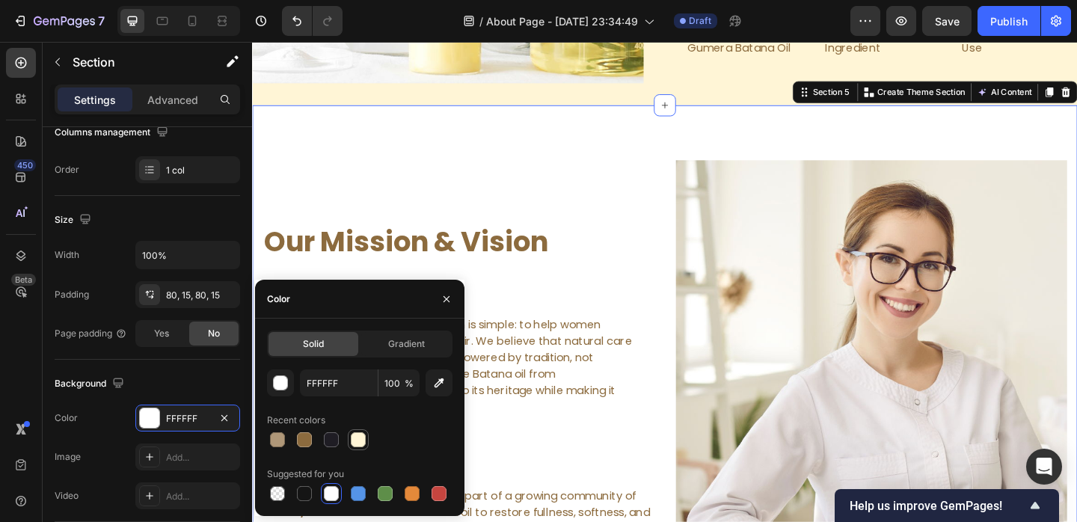
click at [348, 435] on div at bounding box center [358, 439] width 21 height 21
type input "FFF5D6"
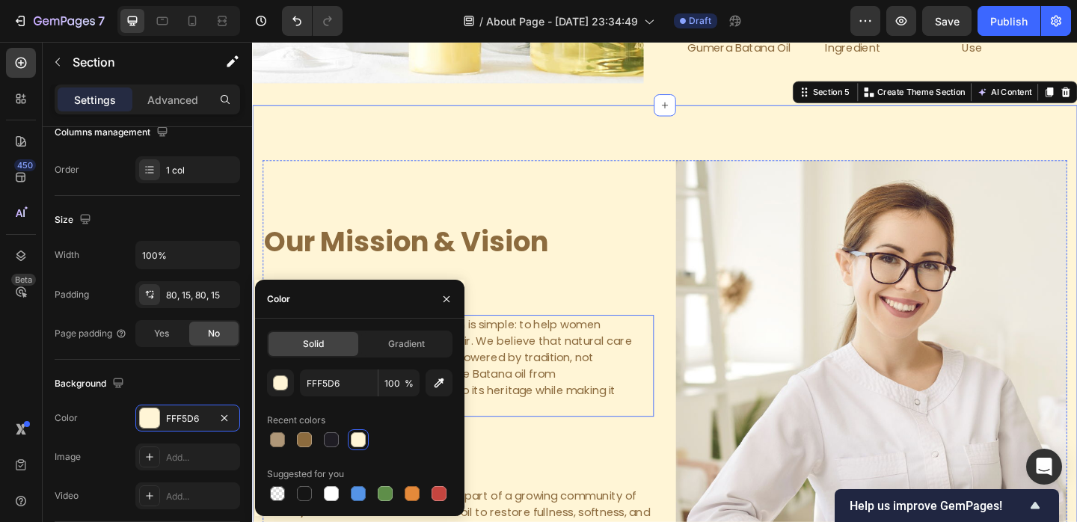
scroll to position [1947, 0]
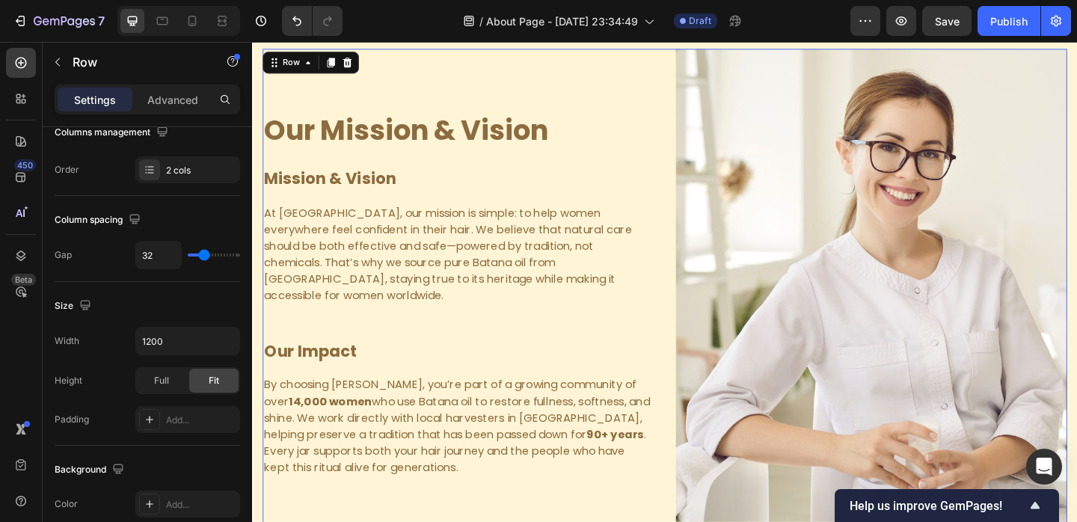
click at [622, 349] on div "Our Mission & Vision Heading Mission & Vision Heading At [GEOGRAPHIC_DATA], our…" at bounding box center [476, 315] width 426 height 533
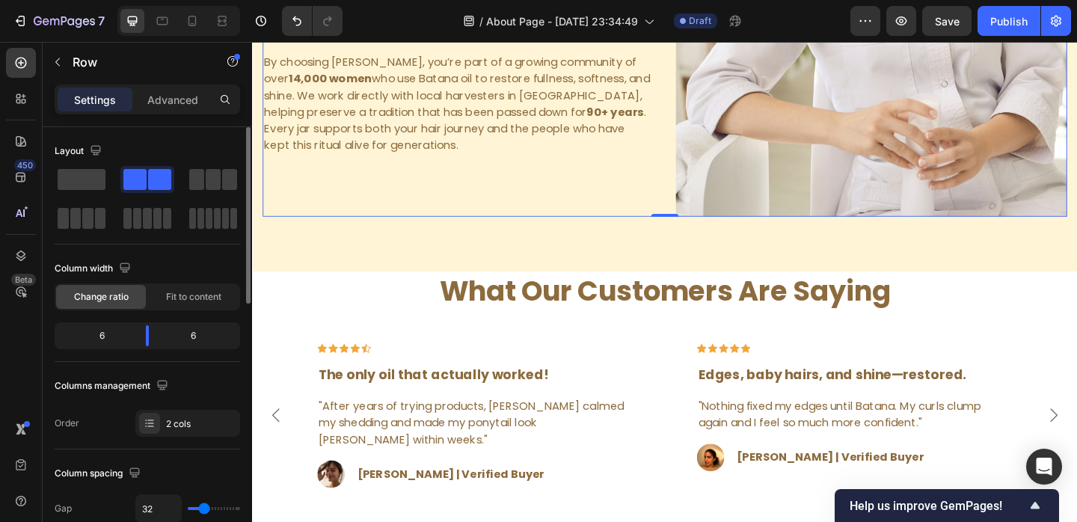
scroll to position [2330, 0]
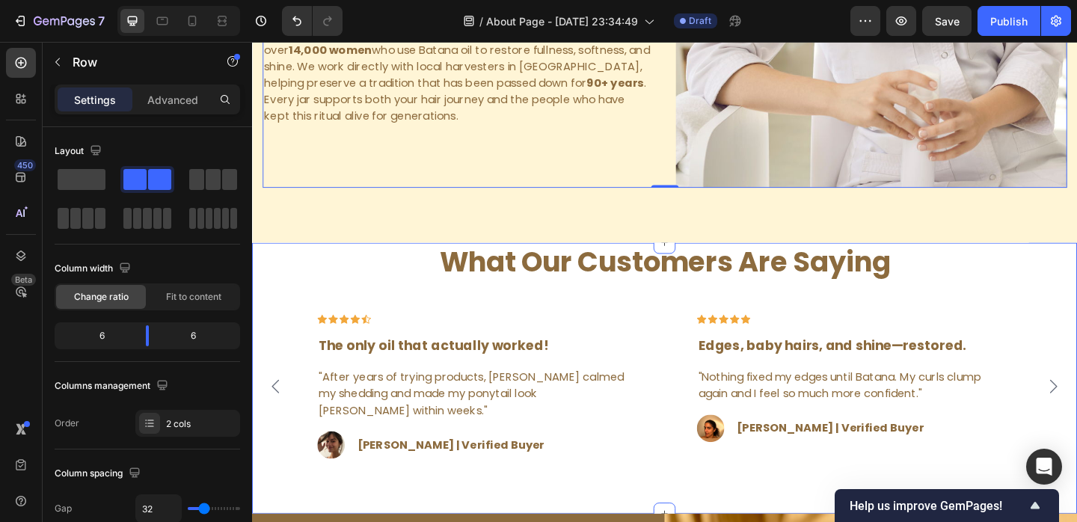
click at [358, 281] on p "What Our Customers Are Saying" at bounding box center [701, 281] width 872 height 39
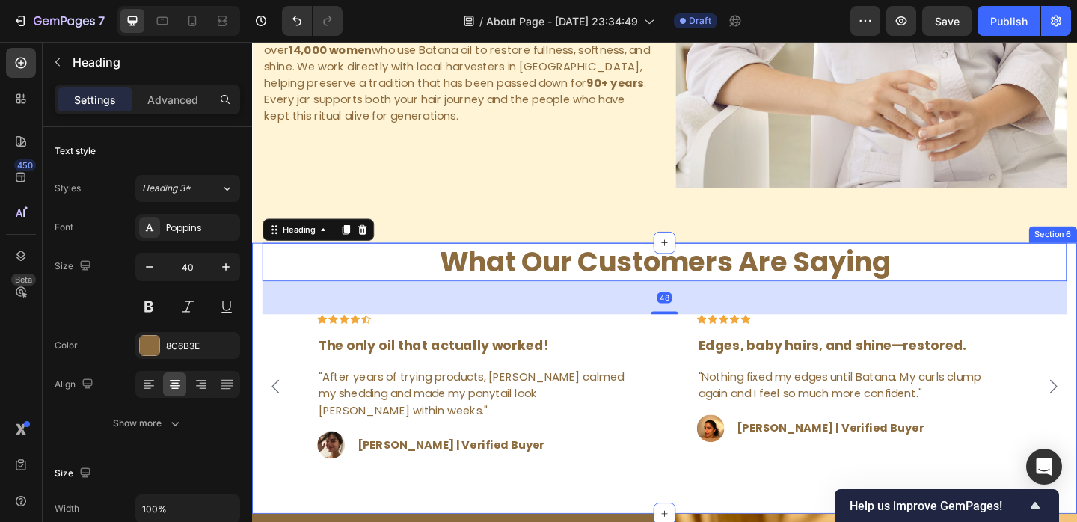
click at [256, 277] on div "What Our Customers Are Saying Heading 48 Icon Icon Icon Icon Icon Row The only …" at bounding box center [701, 408] width 898 height 296
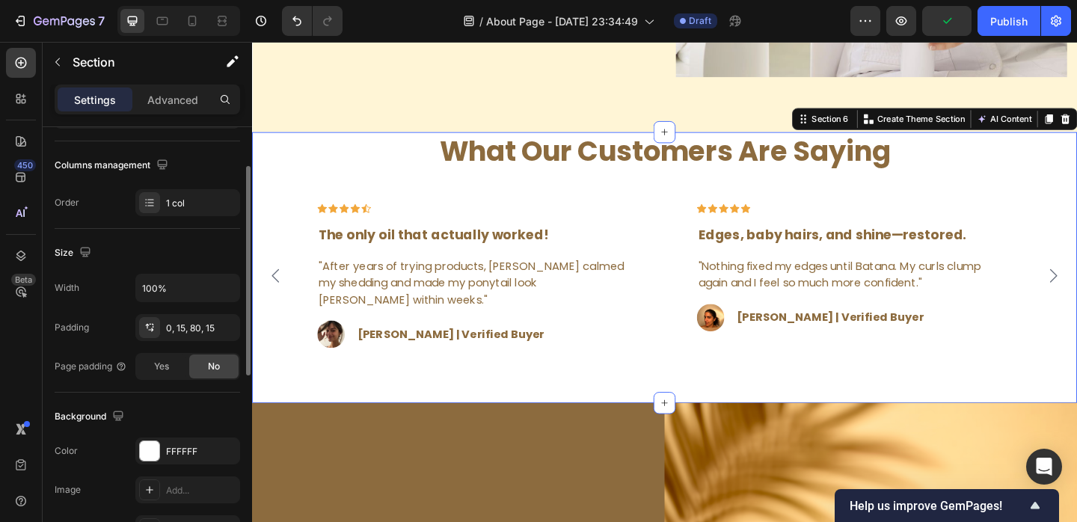
scroll to position [329, 0]
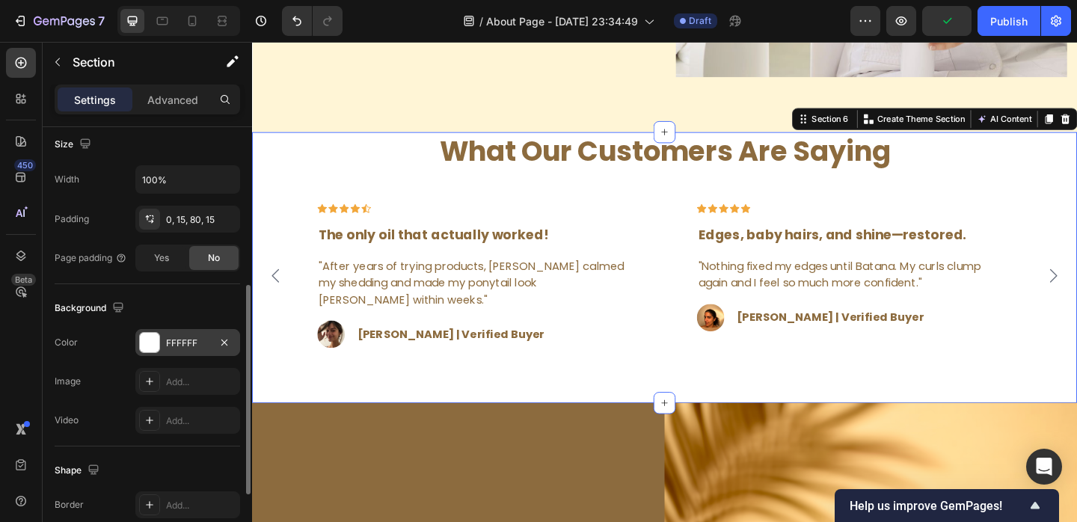
click at [174, 352] on div "FFFFFF" at bounding box center [187, 342] width 105 height 27
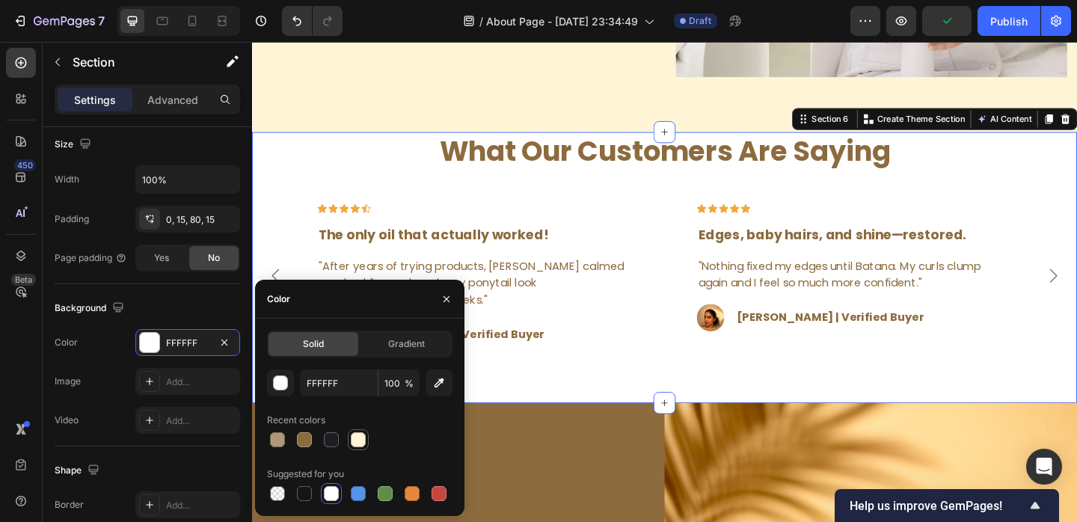
click at [362, 435] on div at bounding box center [358, 439] width 15 height 15
type input "FFF5D6"
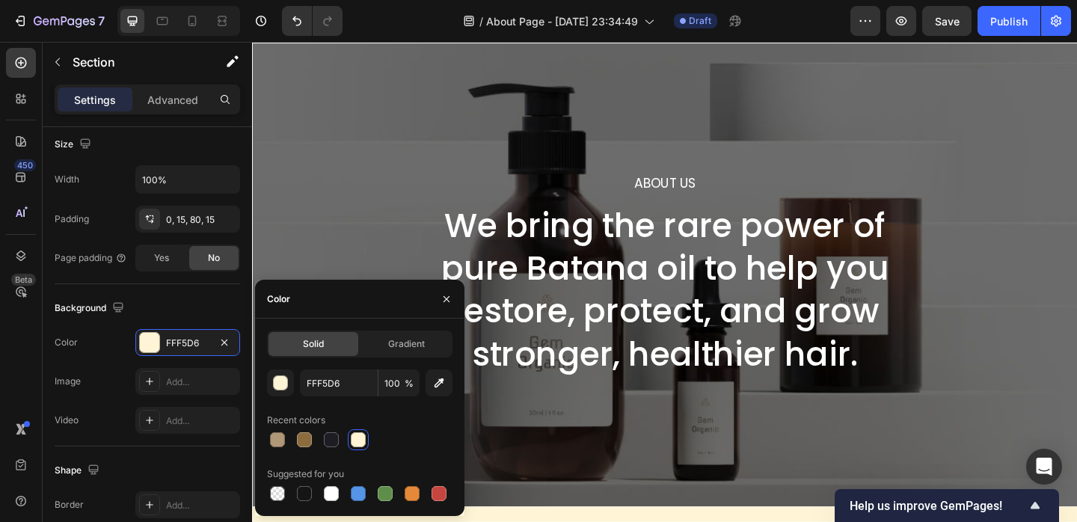
scroll to position [0, 0]
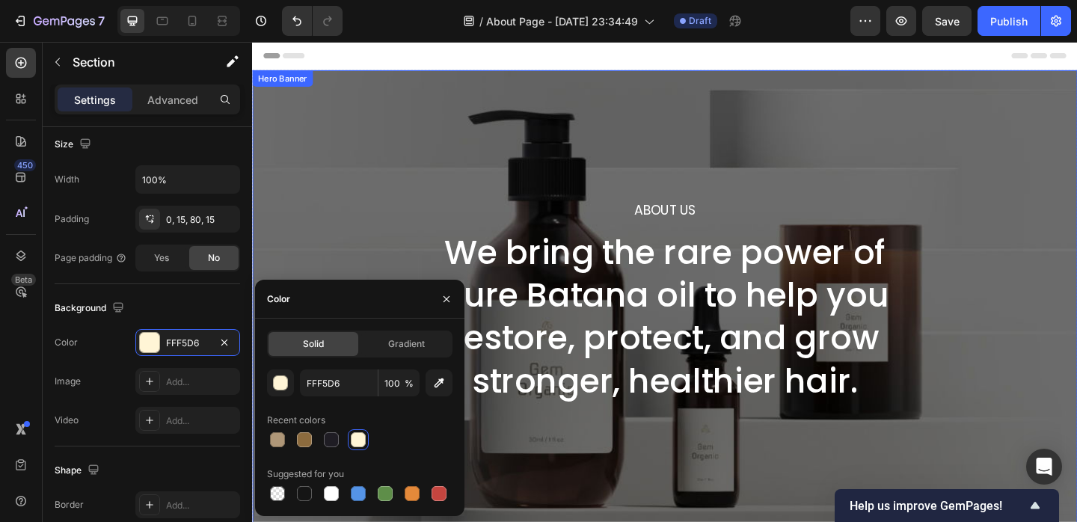
click at [615, 150] on div "About Us Heading We bring the rare power of pure Batana oil to help you restore…" at bounding box center [701, 325] width 898 height 504
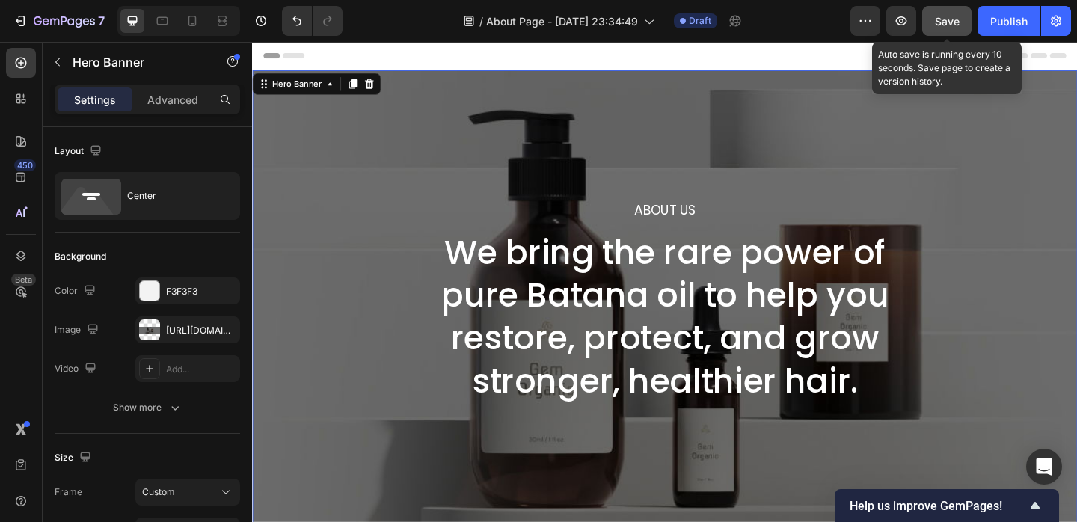
click at [940, 21] on span "Save" at bounding box center [947, 21] width 25 height 13
